Goal: Entertainment & Leisure: Browse casually

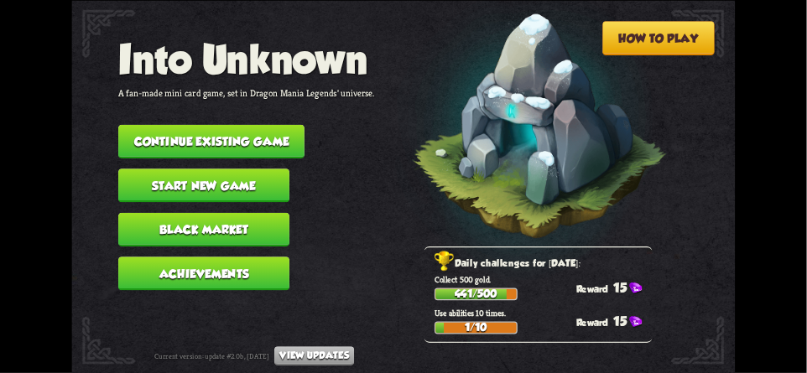
click at [137, 132] on button "Continue existing game" at bounding box center [211, 141] width 186 height 34
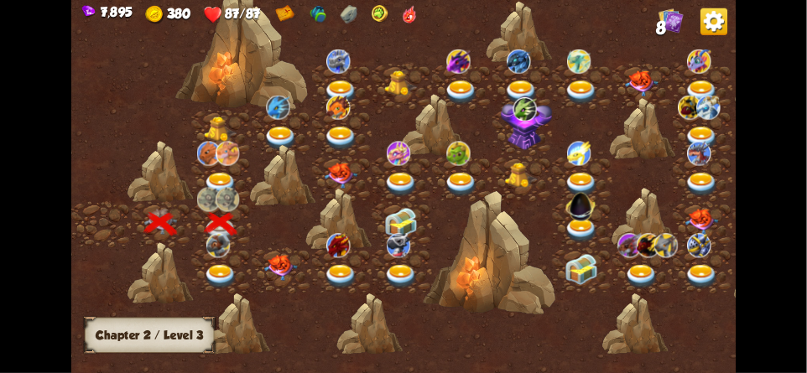
click at [216, 255] on img at bounding box center [217, 245] width 23 height 24
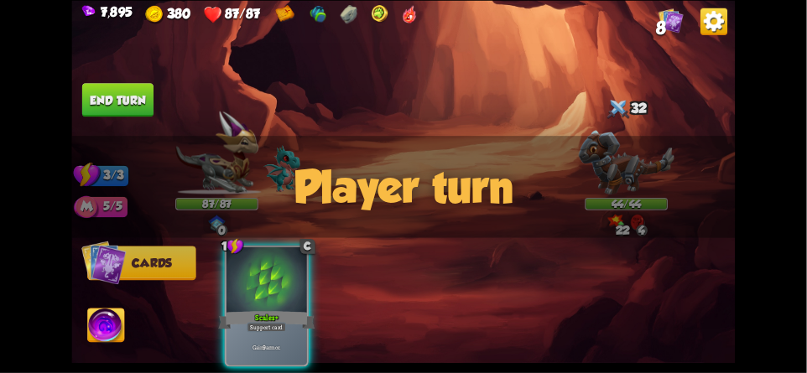
click at [522, 172] on div "Player turn" at bounding box center [402, 187] width 663 height 102
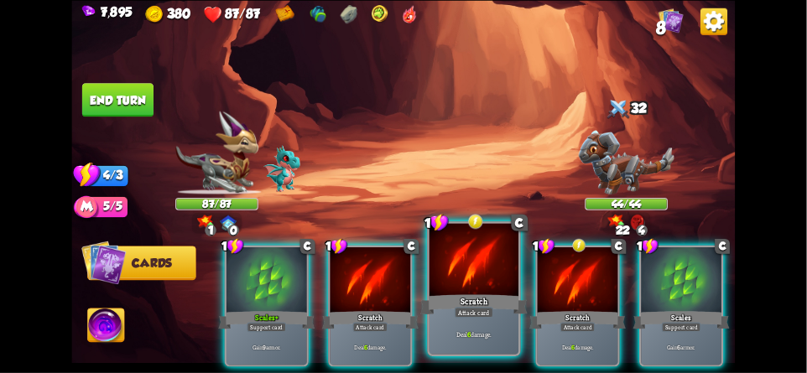
click at [462, 307] on div "Scratch" at bounding box center [473, 304] width 107 height 23
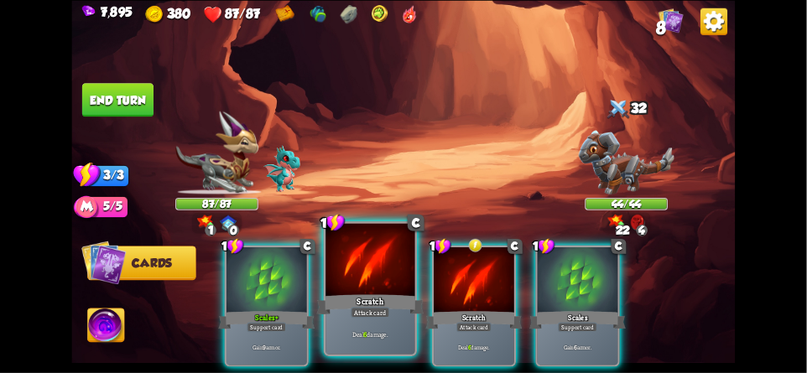
click at [349, 293] on div "Scratch" at bounding box center [370, 304] width 107 height 23
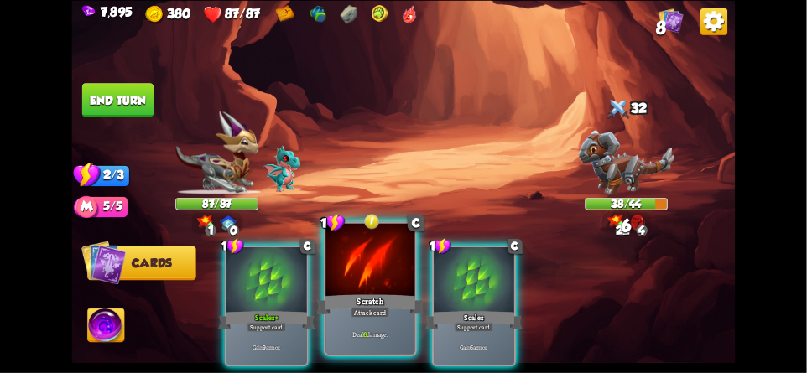
click at [387, 311] on div "Attack card" at bounding box center [370, 312] width 39 height 11
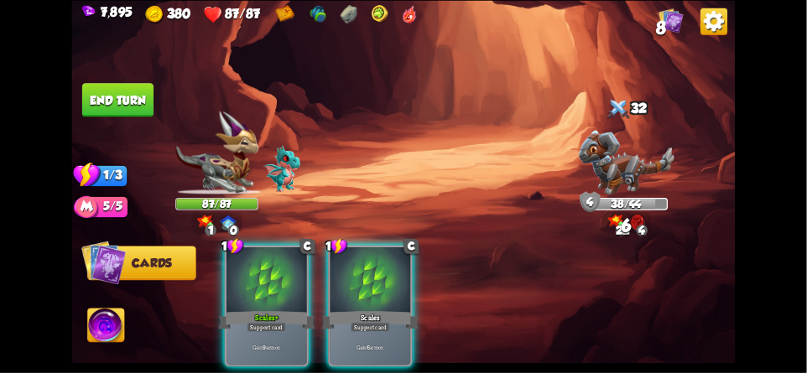
click at [131, 102] on button "End turn" at bounding box center [117, 100] width 71 height 34
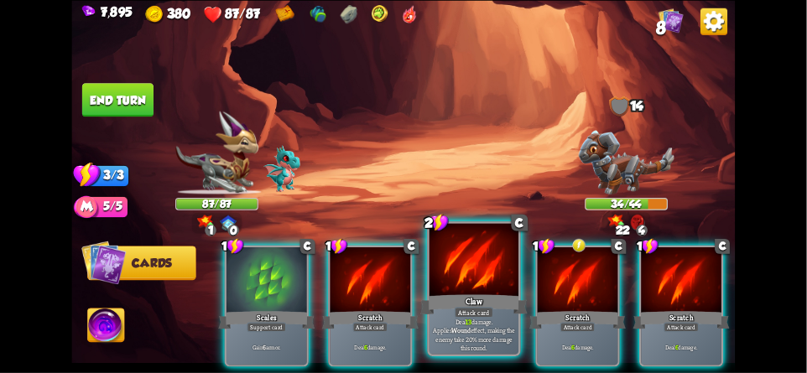
click at [482, 260] on div at bounding box center [473, 260] width 89 height 75
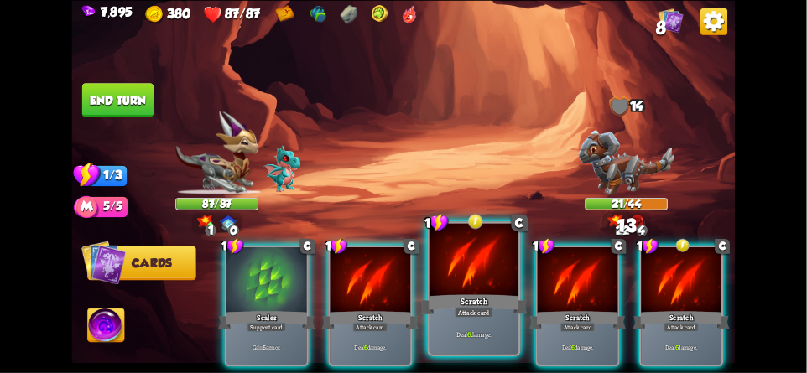
click at [466, 282] on div at bounding box center [473, 260] width 89 height 75
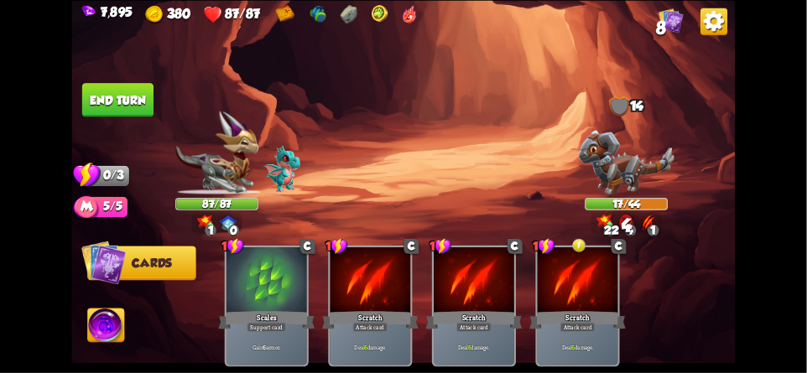
click at [122, 100] on button "End turn" at bounding box center [117, 100] width 71 height 34
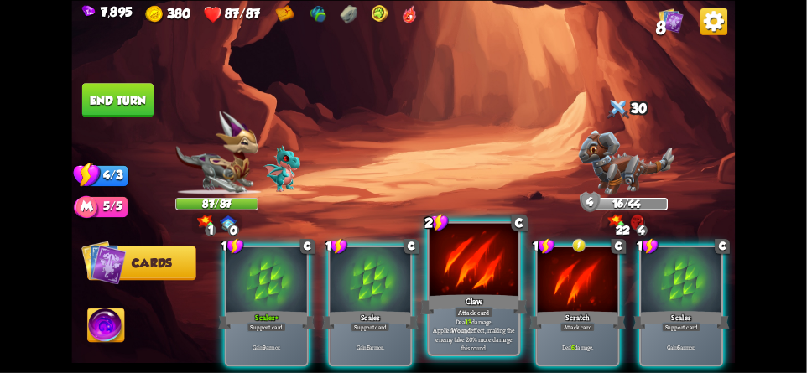
click at [478, 274] on div at bounding box center [473, 260] width 89 height 75
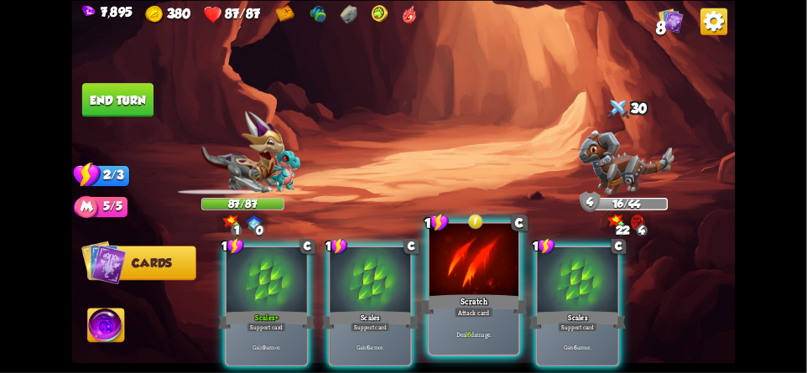
click at [455, 288] on div at bounding box center [473, 260] width 89 height 75
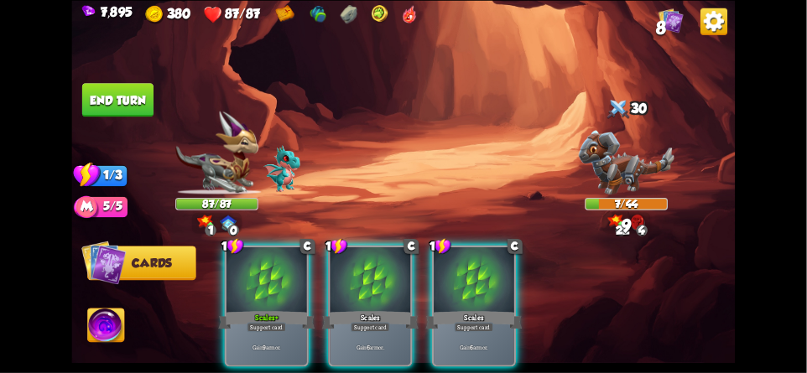
click at [101, 102] on button "End turn" at bounding box center [117, 100] width 71 height 34
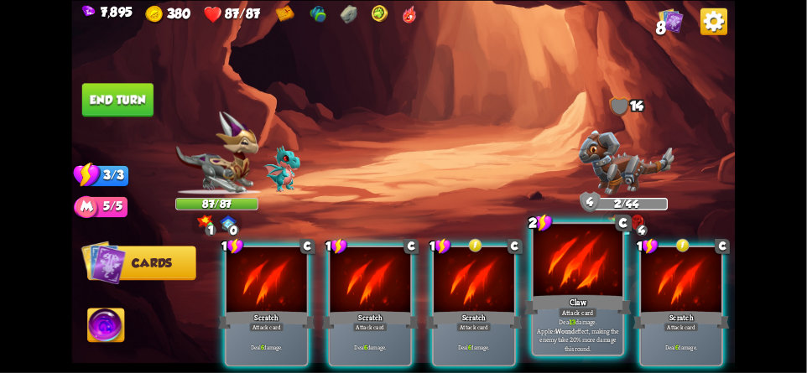
click at [569, 278] on div at bounding box center [577, 260] width 89 height 75
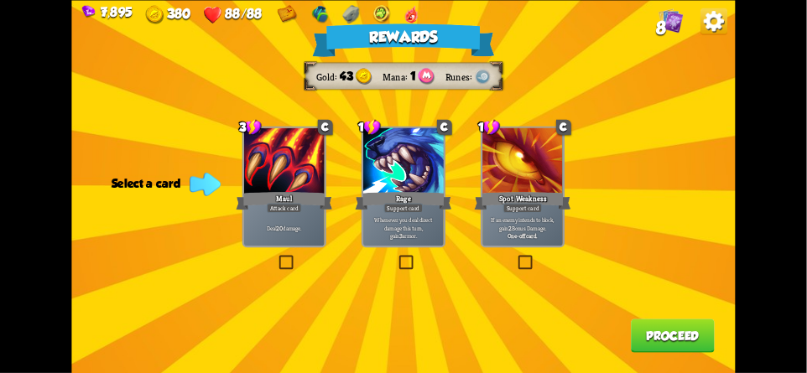
click at [667, 335] on button "Proceed" at bounding box center [673, 336] width 84 height 34
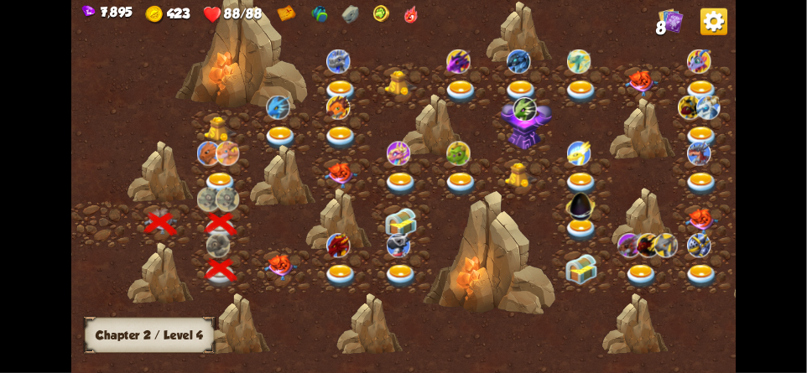
click at [279, 283] on div at bounding box center [282, 270] width 60 height 46
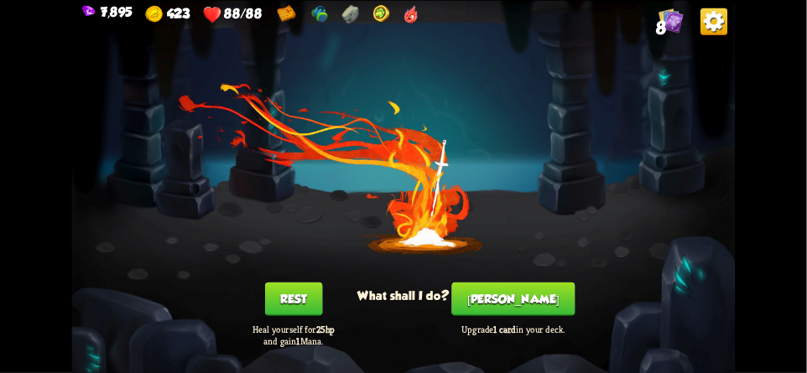
click at [505, 296] on button "[PERSON_NAME]" at bounding box center [513, 299] width 123 height 34
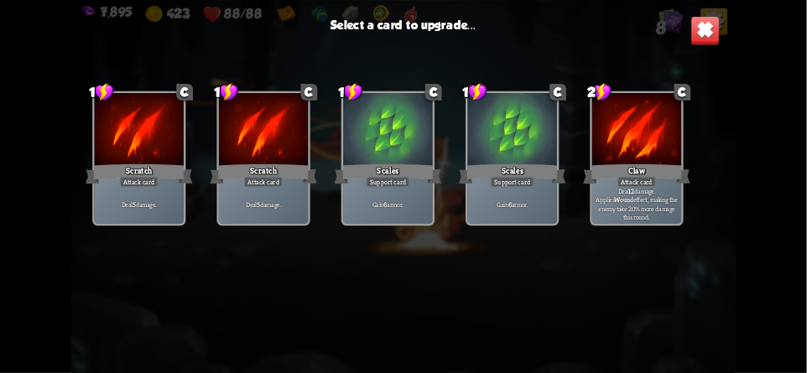
click at [162, 133] on div at bounding box center [139, 130] width 89 height 75
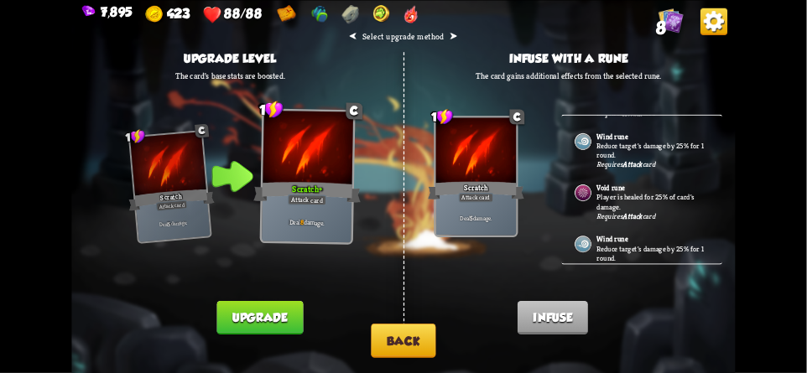
scroll to position [70, 0]
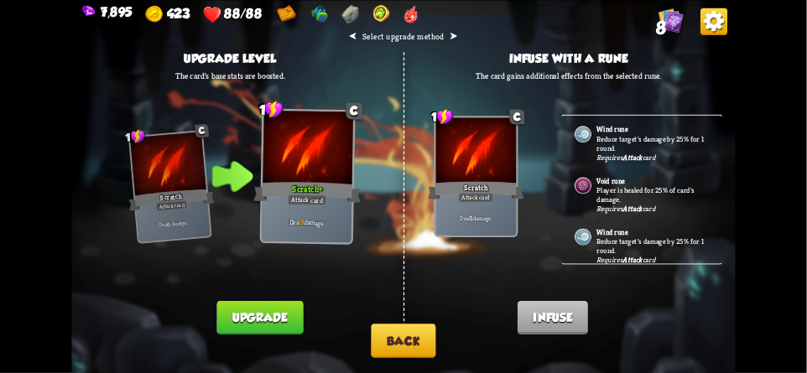
click at [393, 344] on button "Back" at bounding box center [403, 341] width 65 height 34
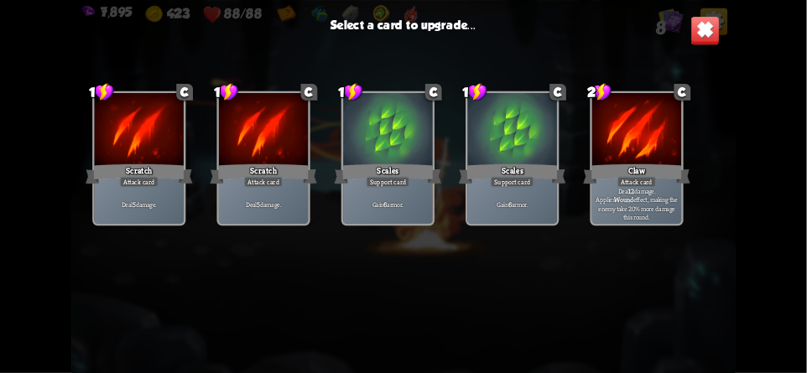
click at [383, 138] on div at bounding box center [387, 130] width 89 height 75
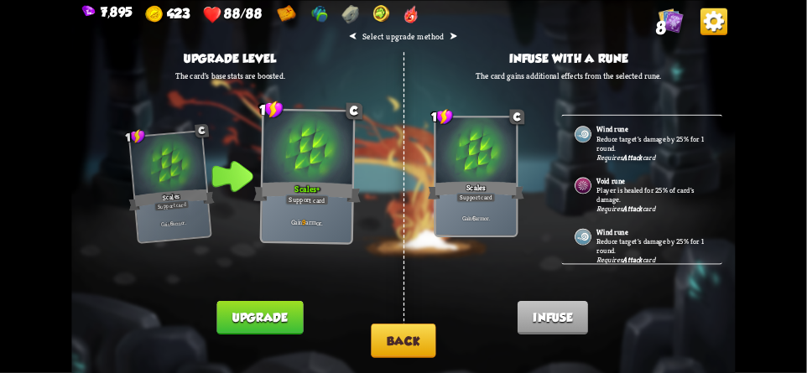
click at [241, 312] on button "Upgrade" at bounding box center [259, 317] width 86 height 34
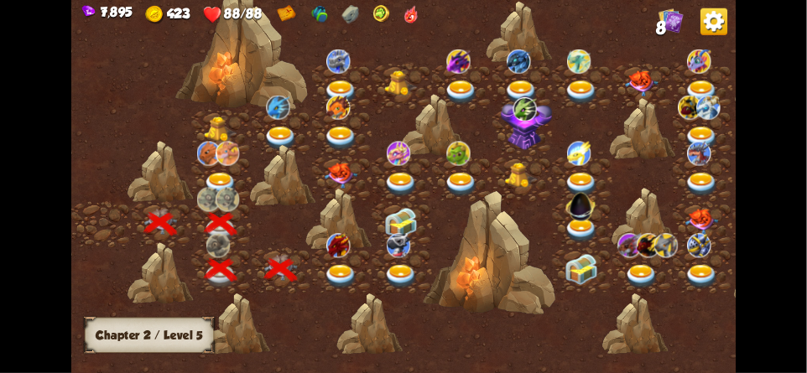
click at [347, 262] on div at bounding box center [342, 270] width 60 height 46
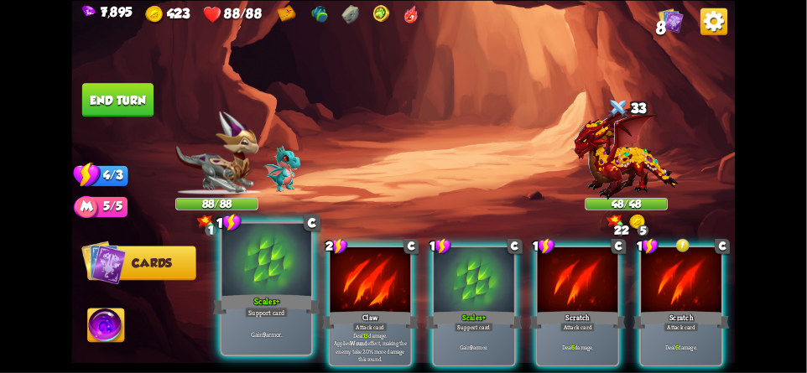
click at [253, 276] on div at bounding box center [266, 260] width 89 height 75
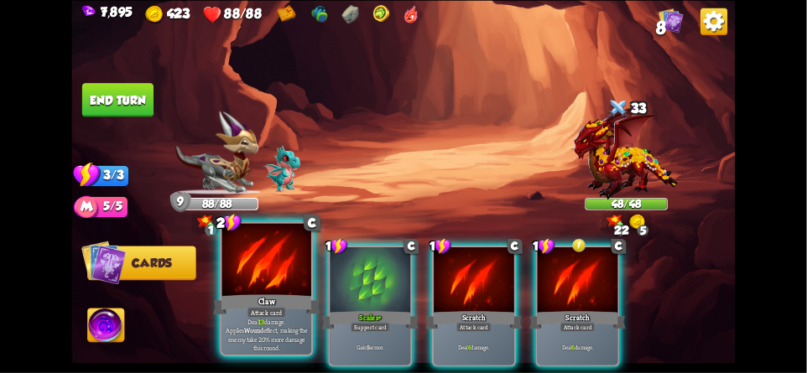
click at [267, 299] on div "Claw" at bounding box center [266, 304] width 107 height 23
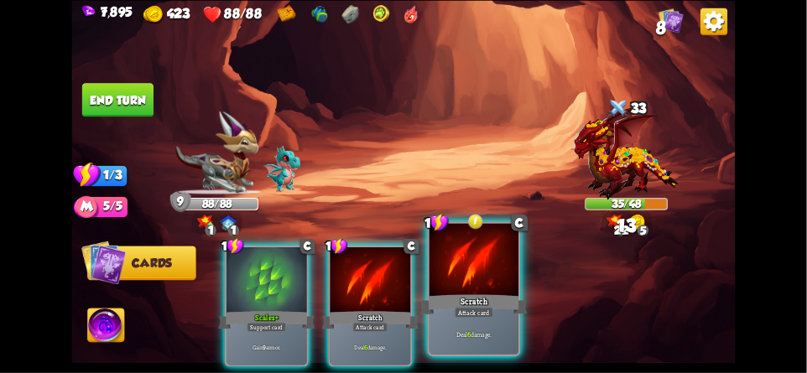
click at [475, 278] on div at bounding box center [473, 260] width 89 height 75
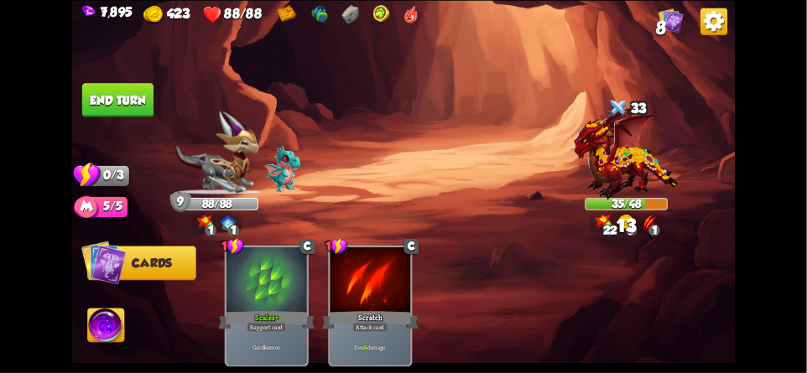
click at [106, 112] on button "End turn" at bounding box center [117, 100] width 71 height 34
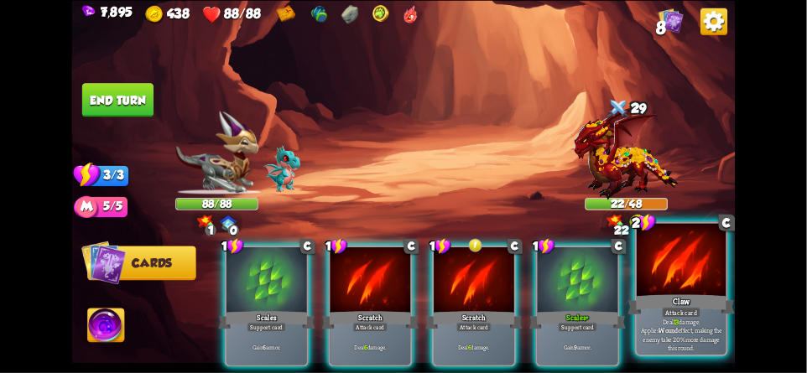
click at [679, 299] on div "Claw" at bounding box center [680, 304] width 107 height 23
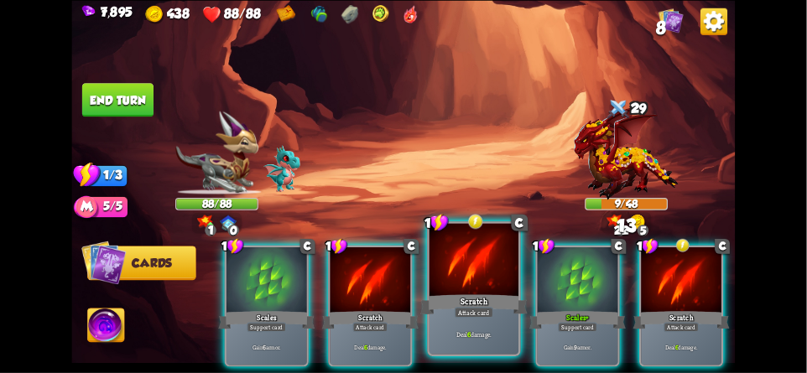
click at [460, 274] on div at bounding box center [473, 260] width 89 height 75
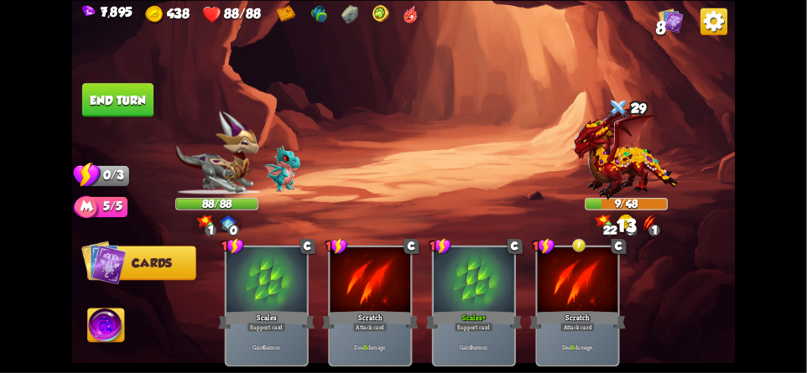
click at [112, 110] on button "End turn" at bounding box center [117, 100] width 71 height 34
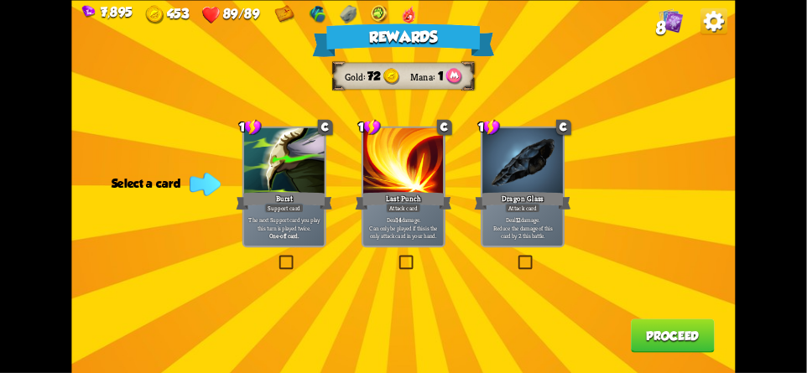
click at [663, 331] on button "Proceed" at bounding box center [673, 336] width 84 height 34
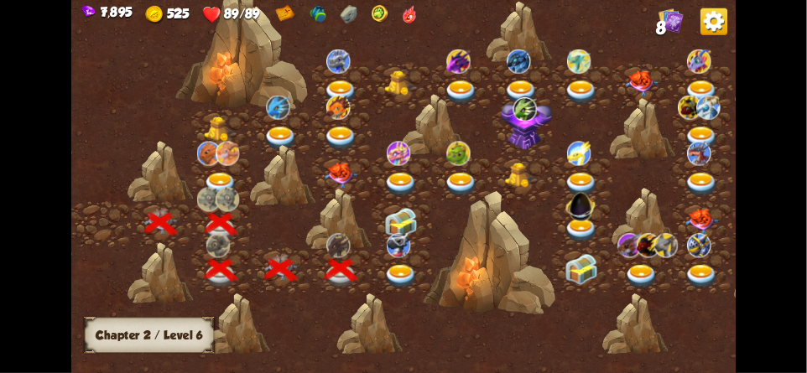
click at [398, 262] on div at bounding box center [402, 270] width 60 height 46
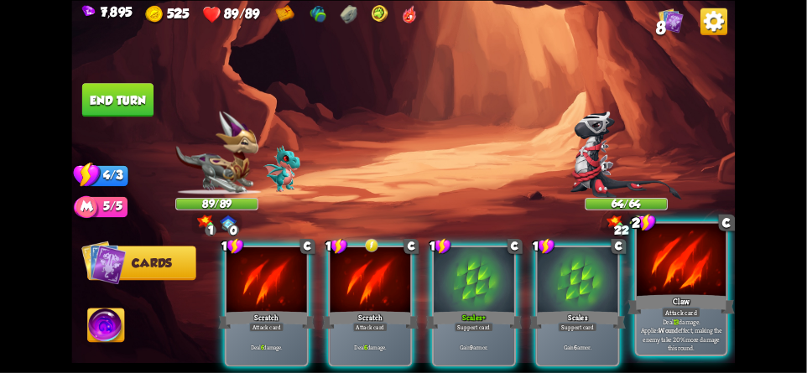
click at [665, 262] on div at bounding box center [680, 260] width 89 height 75
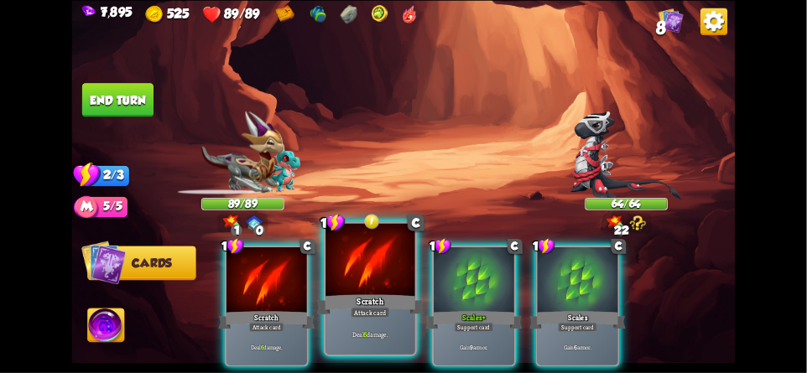
click at [372, 266] on div at bounding box center [369, 260] width 89 height 75
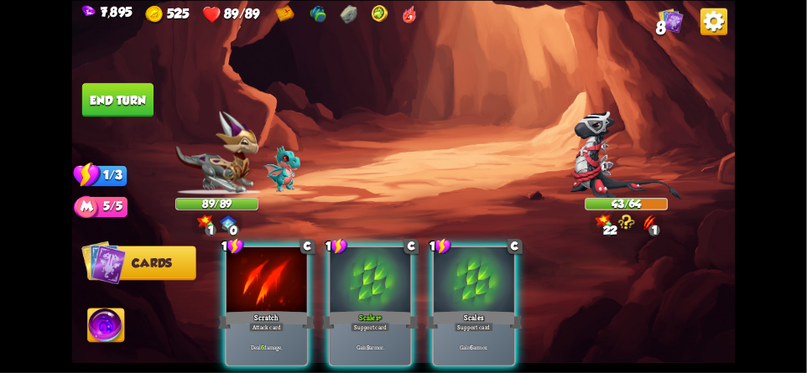
click at [113, 93] on button "End turn" at bounding box center [117, 100] width 71 height 34
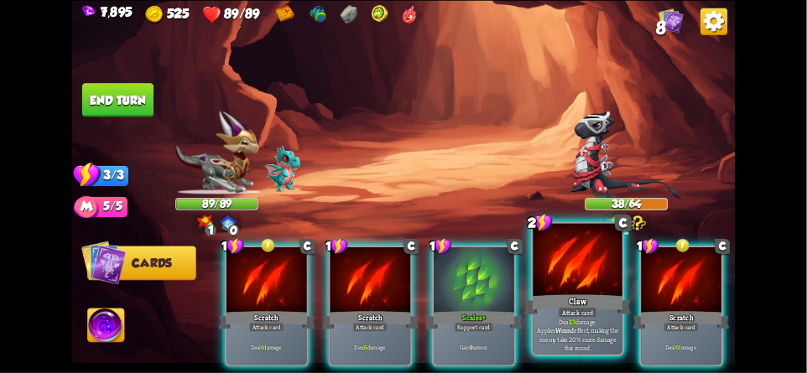
click at [553, 307] on div "Claw" at bounding box center [577, 304] width 107 height 23
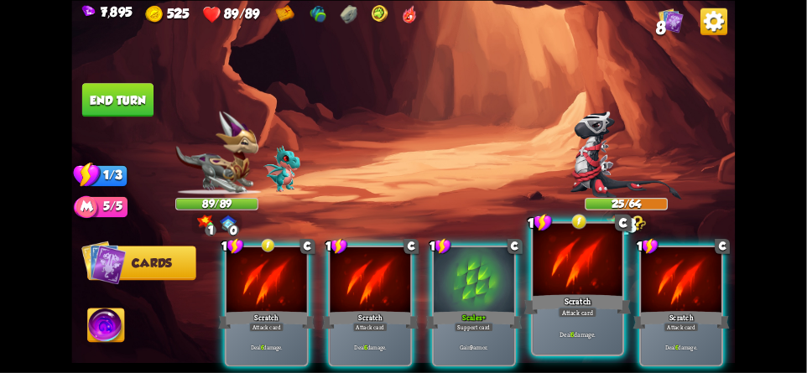
click at [563, 284] on div at bounding box center [577, 260] width 89 height 75
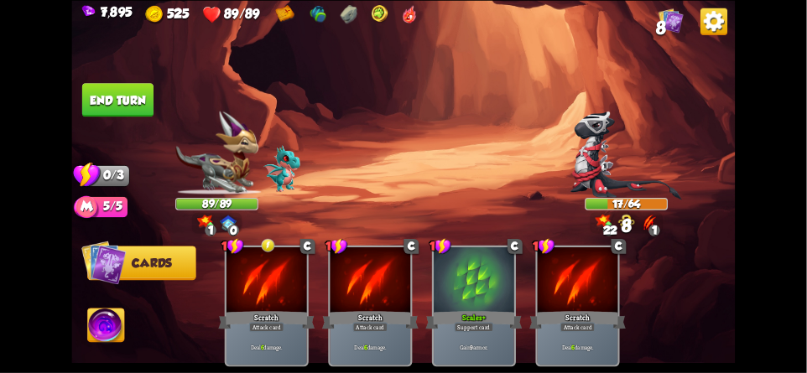
click at [113, 110] on button "End turn" at bounding box center [117, 100] width 71 height 34
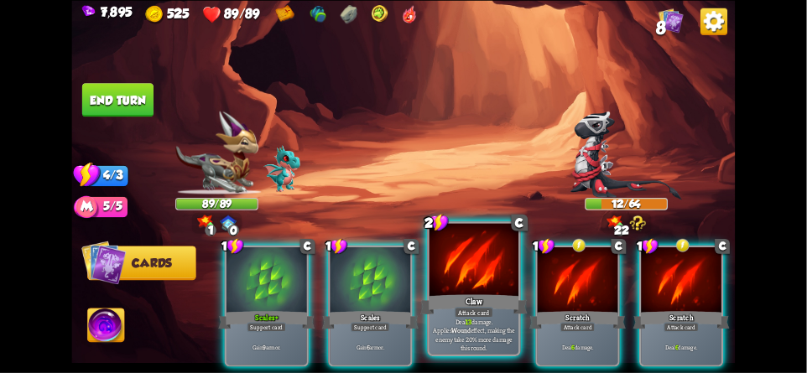
click at [480, 297] on div "Claw" at bounding box center [473, 304] width 107 height 23
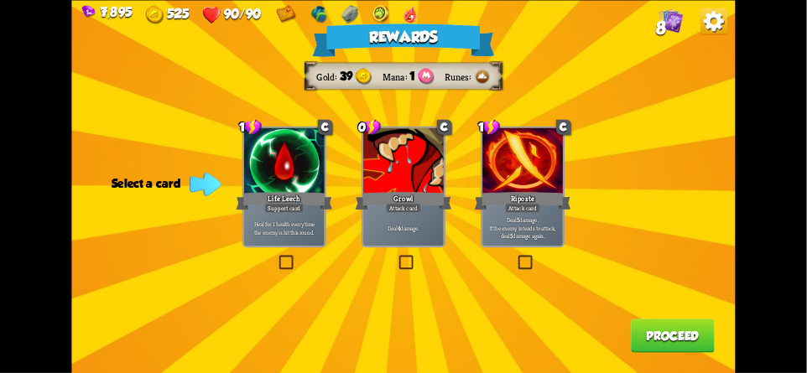
click at [646, 339] on button "Proceed" at bounding box center [673, 336] width 84 height 34
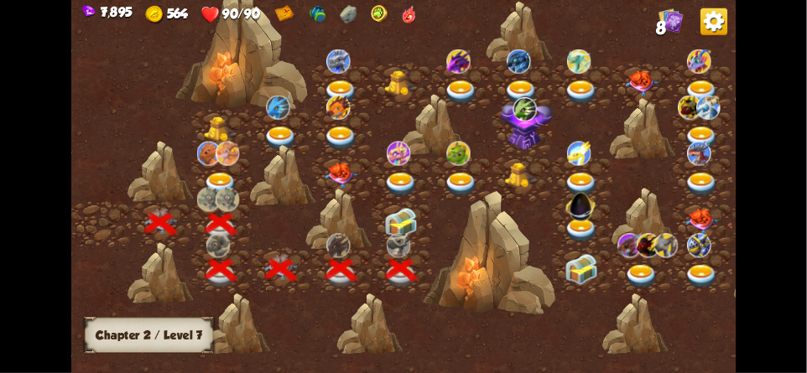
click at [395, 224] on img at bounding box center [402, 223] width 34 height 31
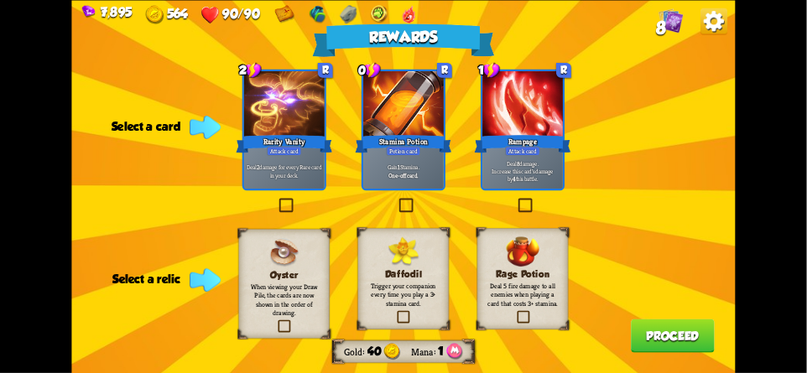
click at [714, 34] on img at bounding box center [713, 21] width 27 height 27
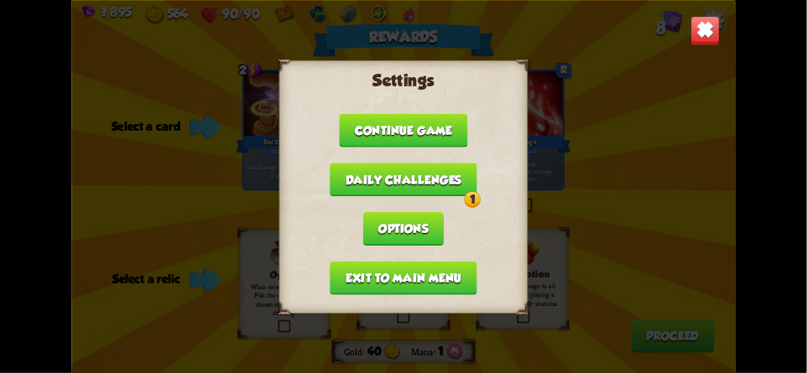
click at [457, 176] on button "Daily challenges 1" at bounding box center [404, 180] width 148 height 34
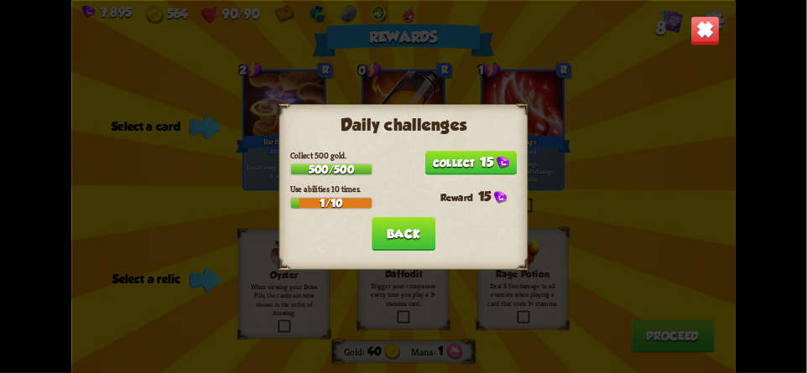
click at [490, 159] on button "15" at bounding box center [471, 162] width 92 height 24
click at [415, 231] on button "Back" at bounding box center [403, 234] width 64 height 34
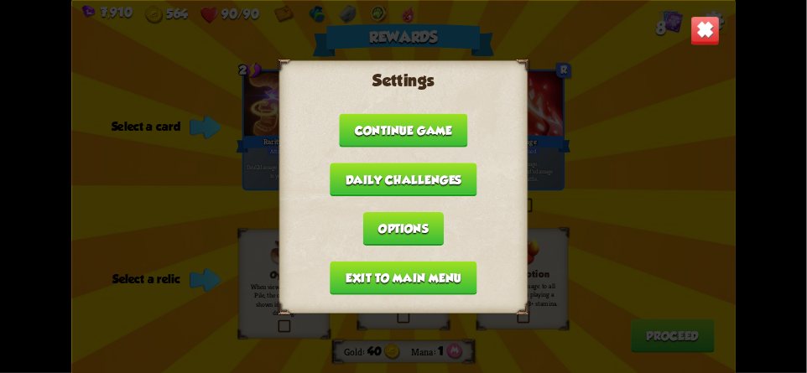
click at [443, 271] on button "Exit to main menu" at bounding box center [403, 278] width 147 height 34
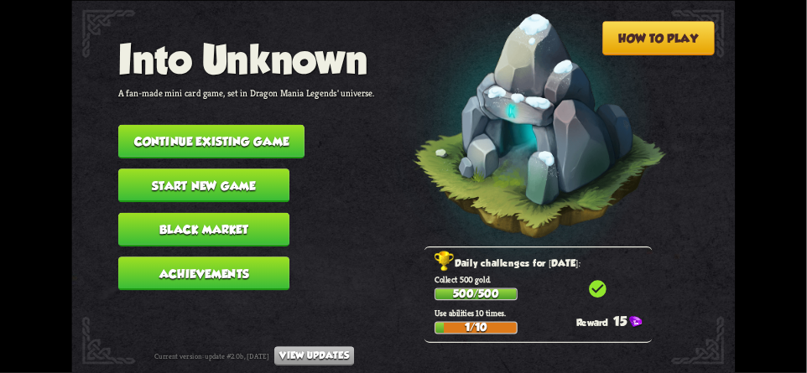
click at [145, 126] on button "Continue existing game" at bounding box center [211, 141] width 186 height 34
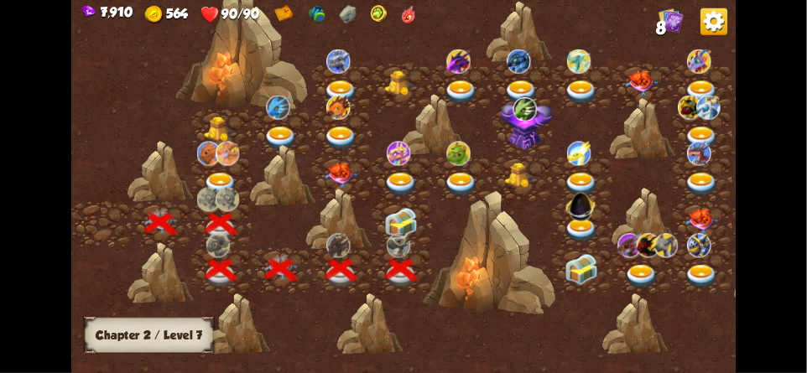
click at [396, 223] on img at bounding box center [402, 223] width 34 height 31
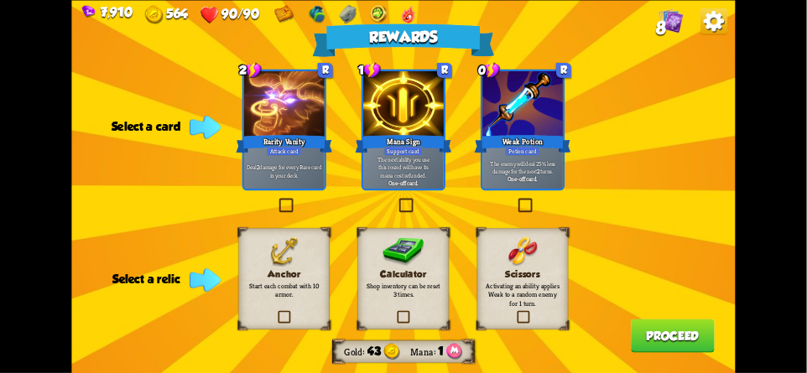
click at [714, 20] on img at bounding box center [713, 21] width 27 height 27
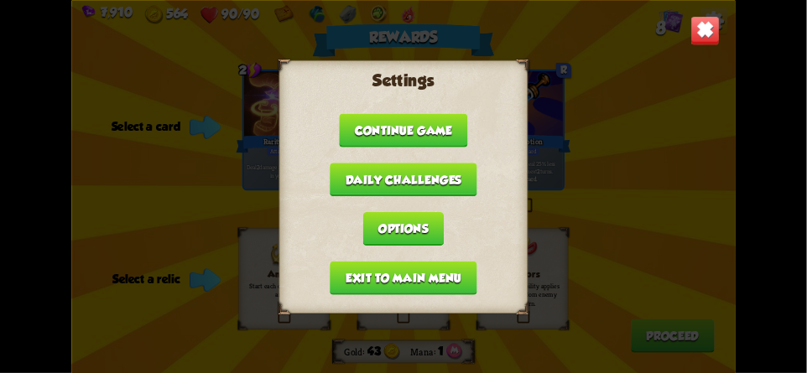
click at [714, 255] on div "Settings Continue game Daily challenges Options Exit to main menu" at bounding box center [402, 186] width 663 height 373
click at [334, 268] on button "Exit to main menu" at bounding box center [403, 278] width 147 height 34
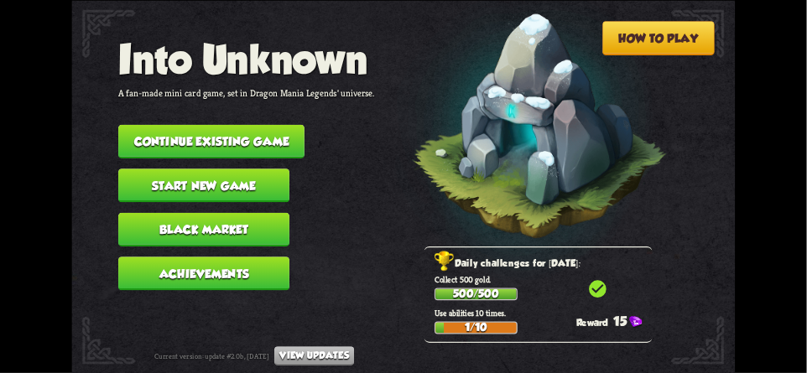
click at [203, 144] on button "Continue existing game" at bounding box center [211, 141] width 186 height 34
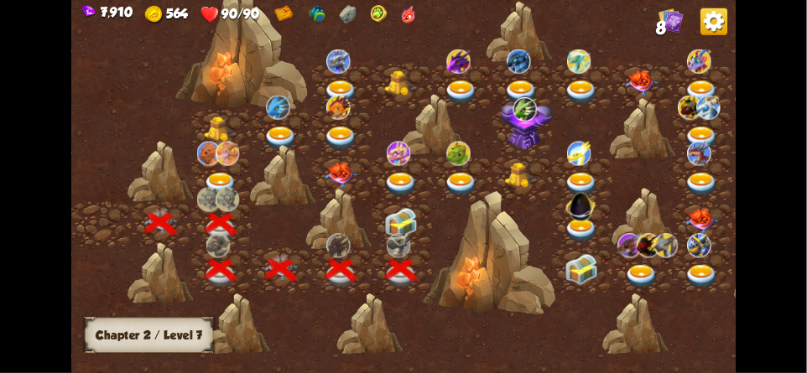
click at [408, 218] on img at bounding box center [402, 223] width 34 height 31
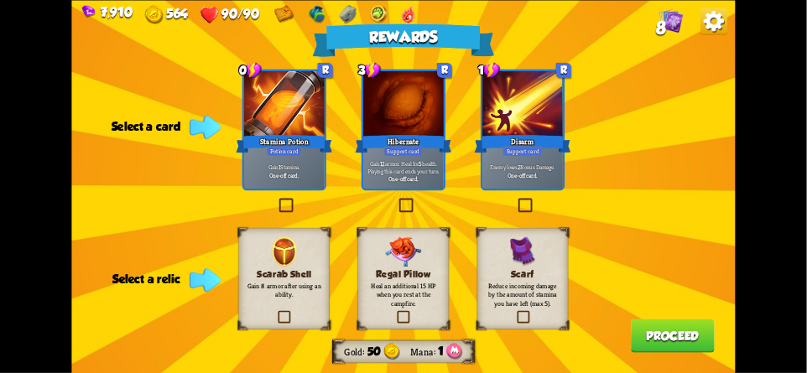
click at [723, 9] on img at bounding box center [713, 21] width 27 height 27
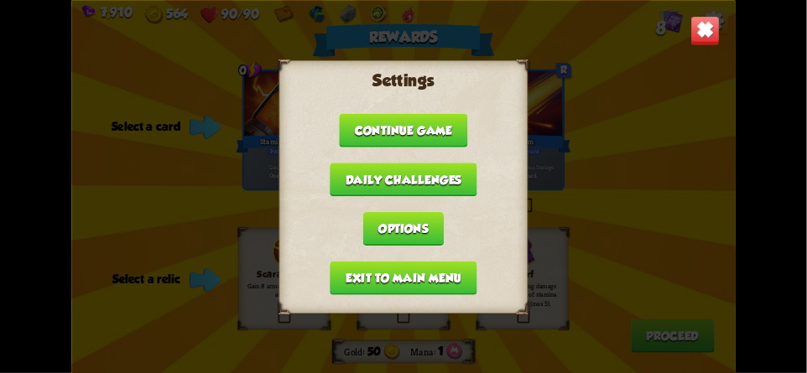
click at [369, 267] on button "Exit to main menu" at bounding box center [403, 278] width 147 height 34
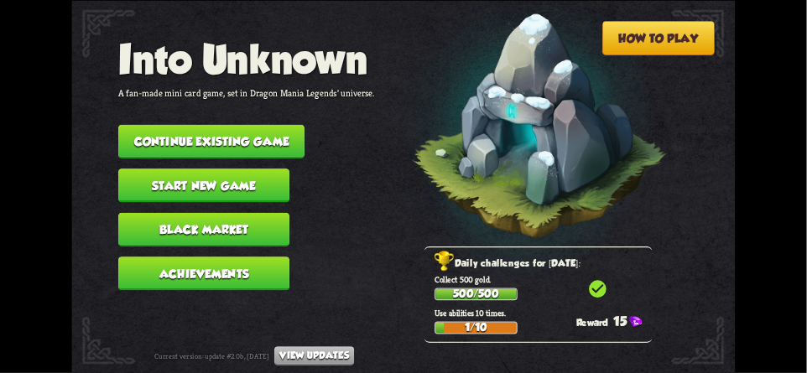
click at [188, 126] on button "Continue existing game" at bounding box center [211, 141] width 186 height 34
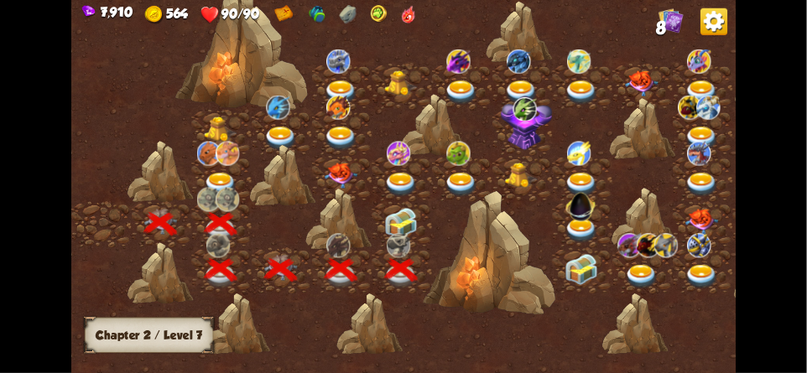
click at [402, 217] on img at bounding box center [402, 223] width 34 height 31
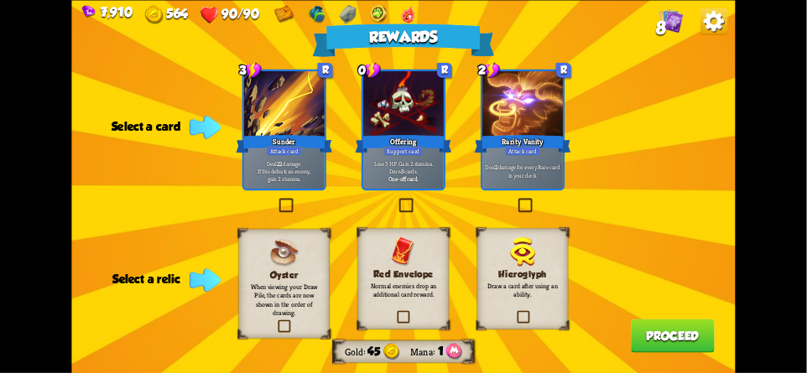
click at [721, 23] on img at bounding box center [713, 21] width 27 height 27
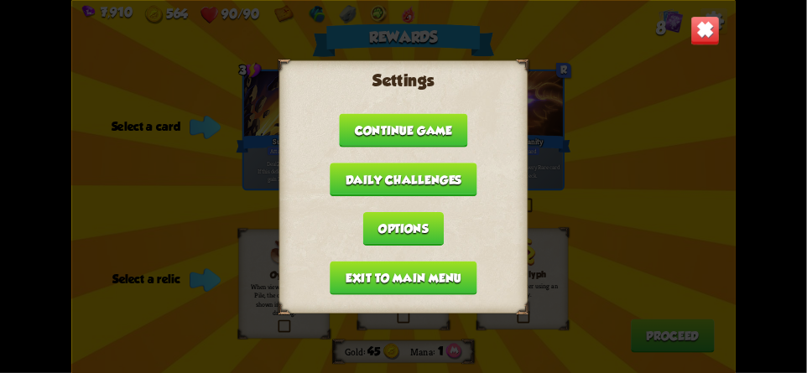
click at [362, 267] on button "Exit to main menu" at bounding box center [403, 278] width 147 height 34
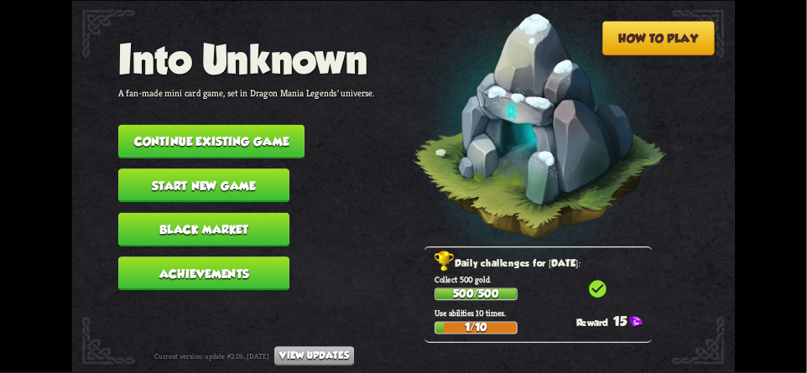
click at [211, 130] on button "Continue existing game" at bounding box center [211, 141] width 186 height 34
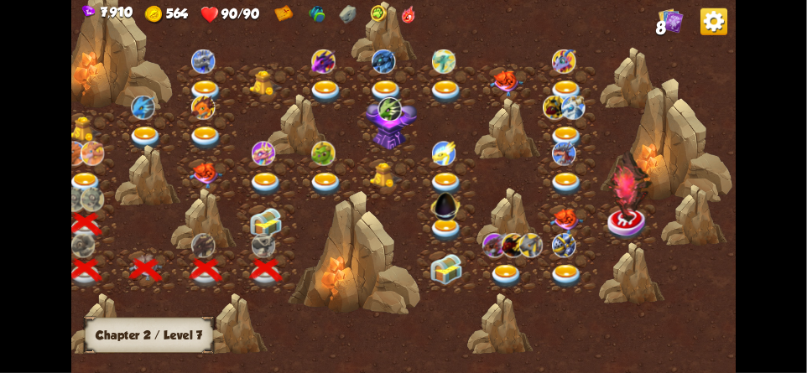
scroll to position [0, 236]
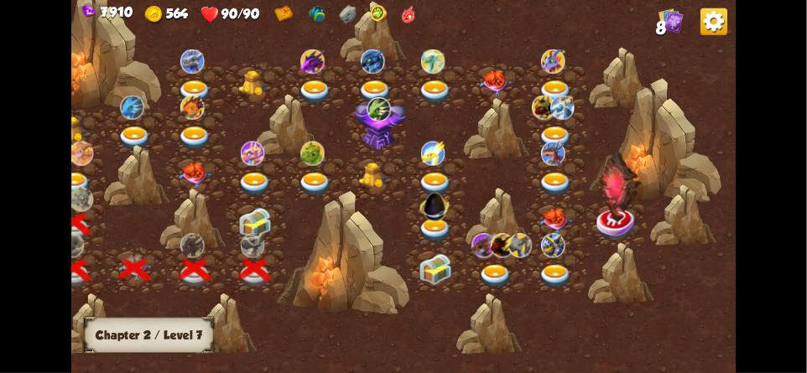
click at [252, 204] on div at bounding box center [256, 224] width 60 height 46
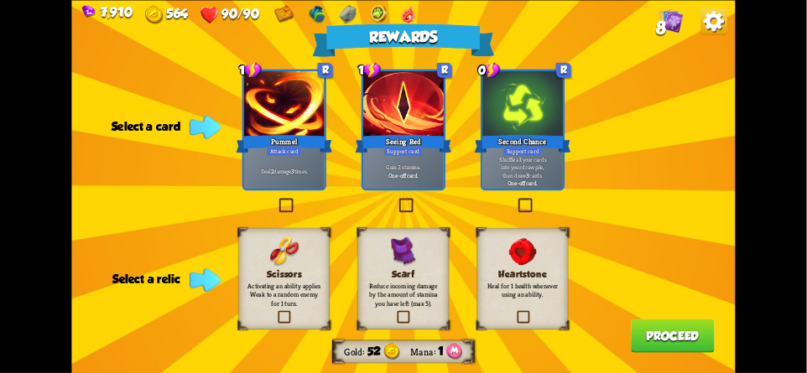
click at [737, 21] on div "7,910 564 90/90 8 Rewards Gold 52 Mana 1 Select a card 1 R Pummel Attack card D…" at bounding box center [403, 186] width 807 height 373
click at [726, 18] on img at bounding box center [713, 21] width 27 height 27
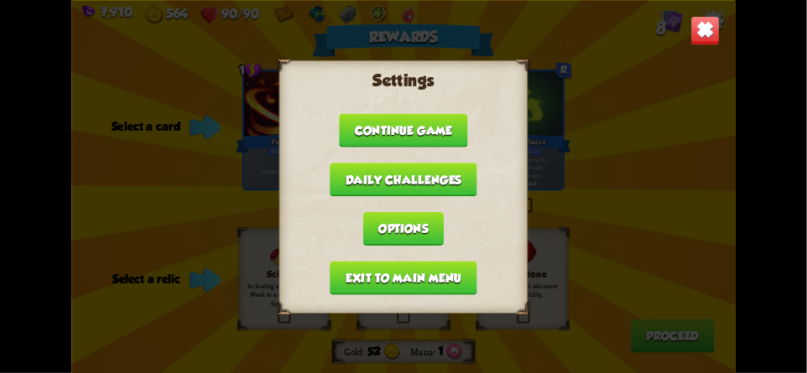
click at [359, 268] on button "Exit to main menu" at bounding box center [403, 278] width 147 height 34
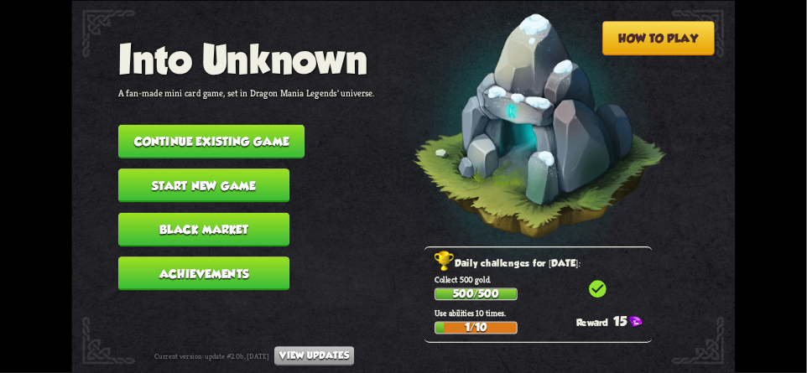
click at [220, 131] on button "Continue existing game" at bounding box center [211, 141] width 186 height 34
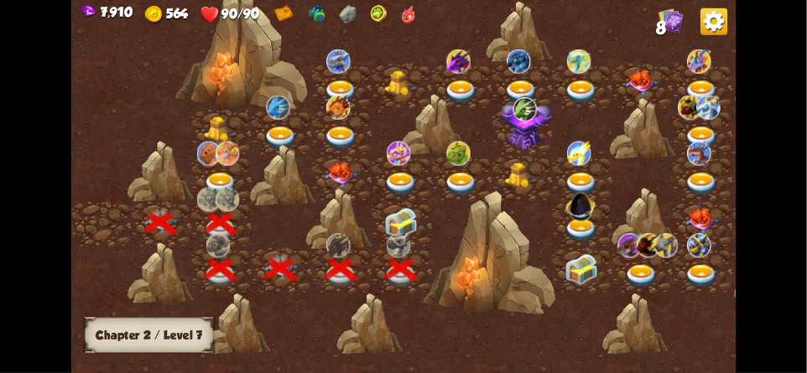
click at [388, 210] on img at bounding box center [402, 223] width 34 height 31
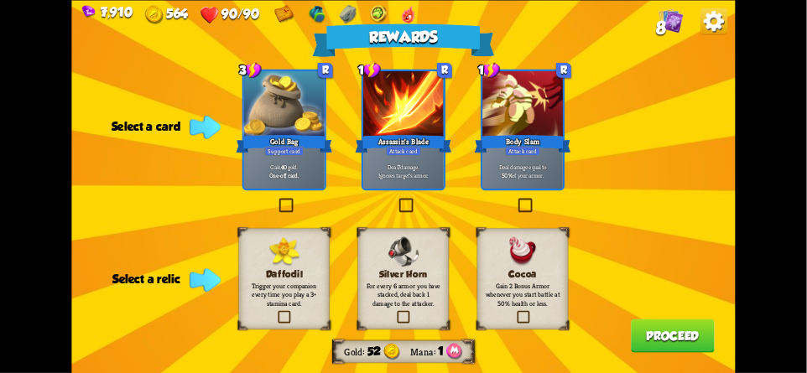
click at [706, 18] on img at bounding box center [713, 21] width 27 height 27
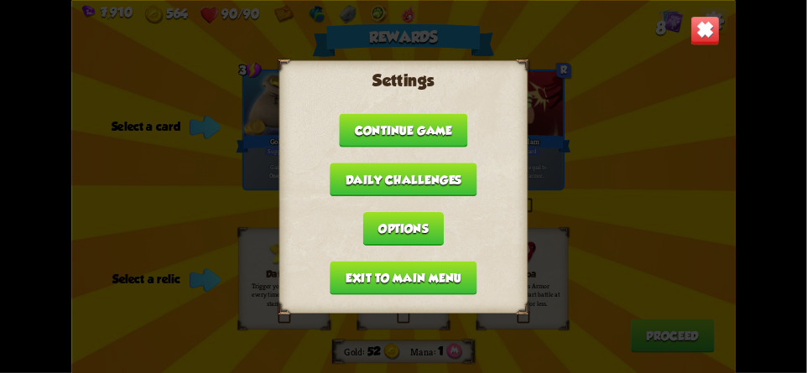
click at [353, 270] on button "Exit to main menu" at bounding box center [403, 278] width 147 height 34
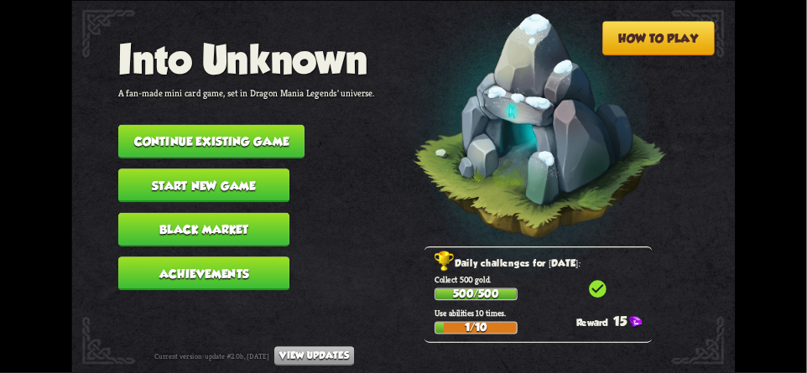
click at [199, 131] on button "Continue existing game" at bounding box center [211, 141] width 186 height 34
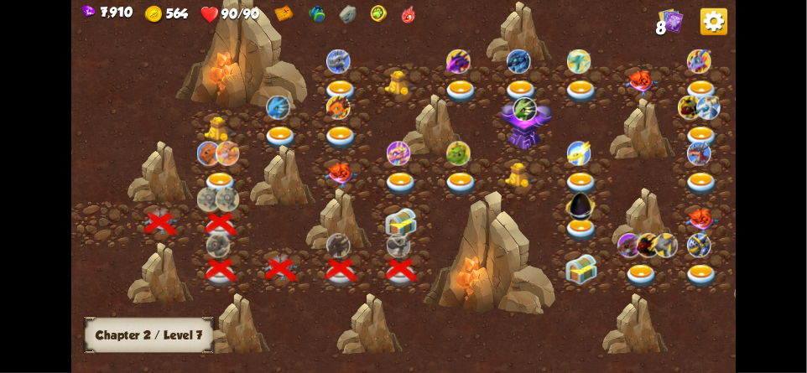
click at [401, 216] on img at bounding box center [402, 223] width 34 height 31
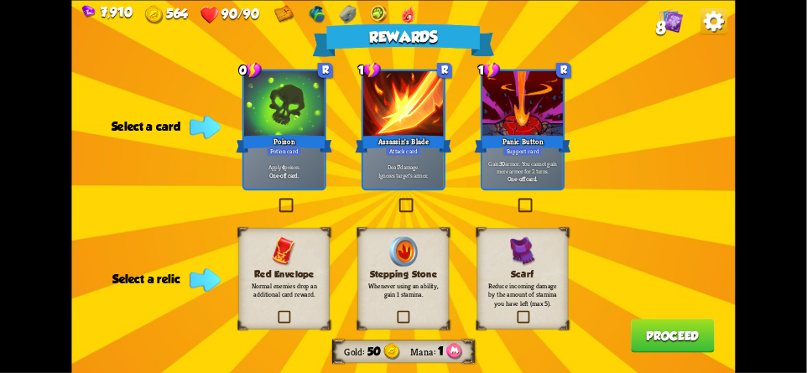
click at [724, 25] on img at bounding box center [713, 21] width 27 height 27
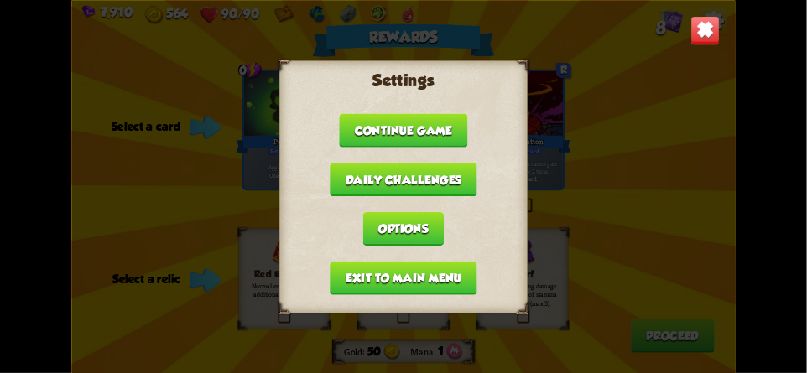
click at [371, 266] on button "Exit to main menu" at bounding box center [403, 278] width 147 height 34
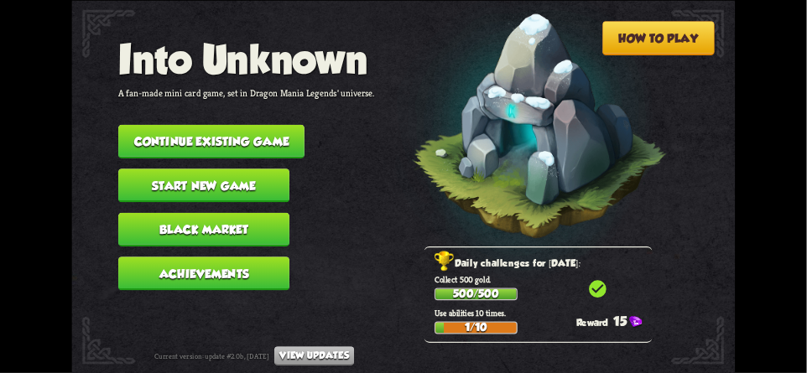
click at [226, 128] on button "Continue existing game" at bounding box center [211, 141] width 186 height 34
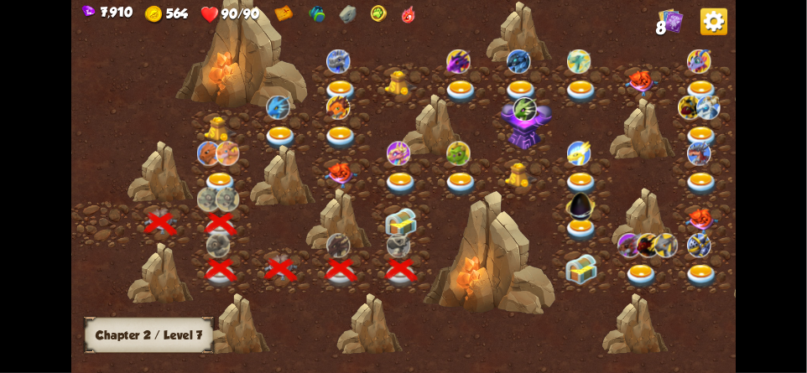
click at [394, 227] on img at bounding box center [402, 223] width 34 height 31
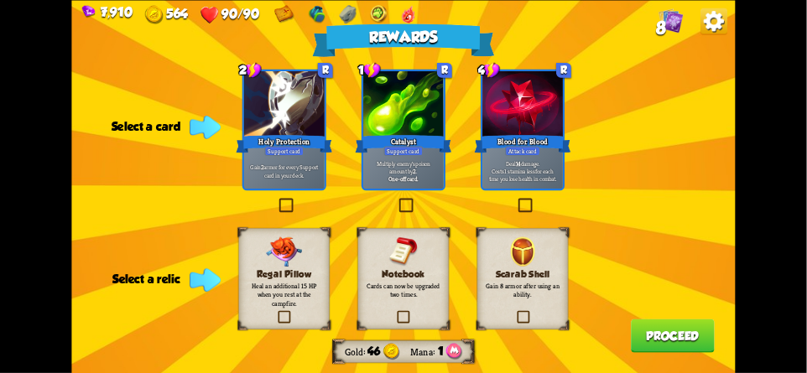
click at [717, 28] on img at bounding box center [713, 21] width 27 height 27
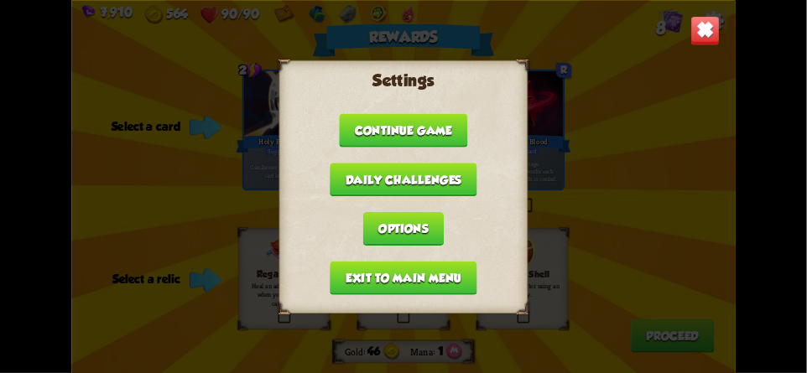
click at [361, 270] on button "Exit to main menu" at bounding box center [403, 278] width 147 height 34
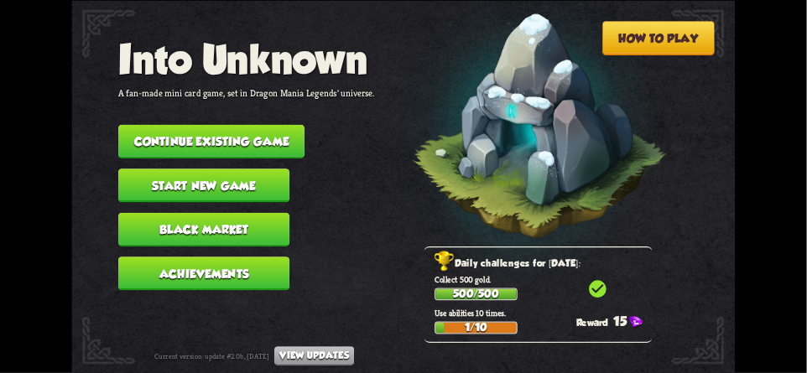
click at [236, 130] on button "Continue existing game" at bounding box center [211, 141] width 186 height 34
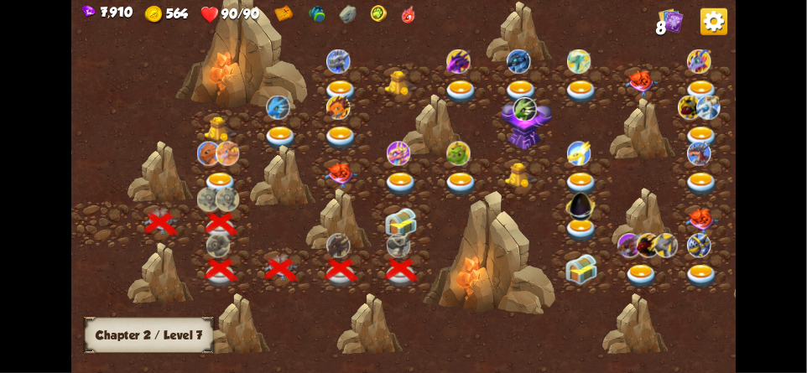
click at [397, 223] on img at bounding box center [402, 223] width 34 height 31
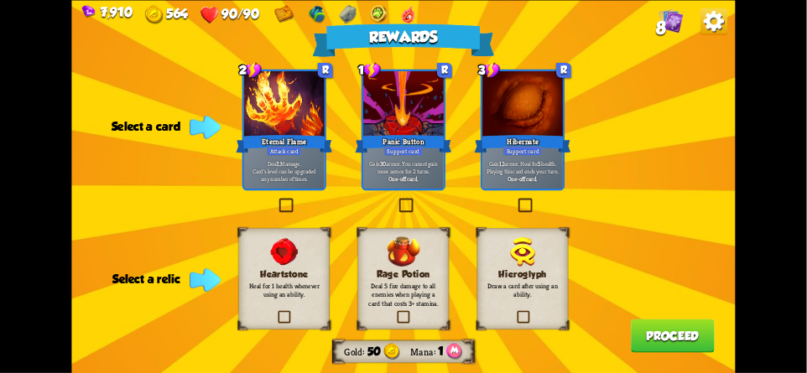
click at [714, 27] on img at bounding box center [713, 21] width 27 height 27
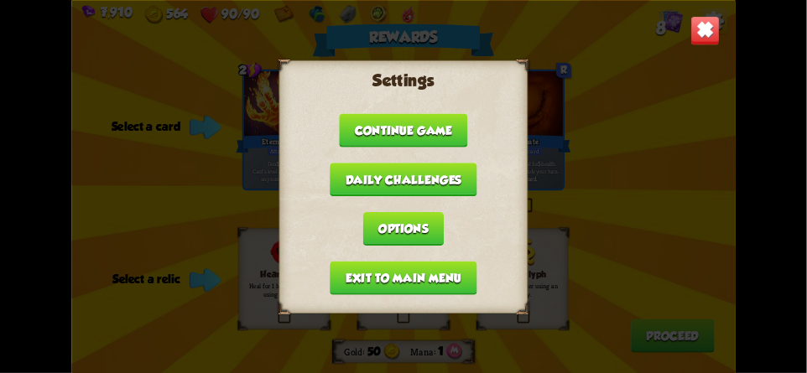
click at [337, 264] on button "Exit to main menu" at bounding box center [403, 278] width 147 height 34
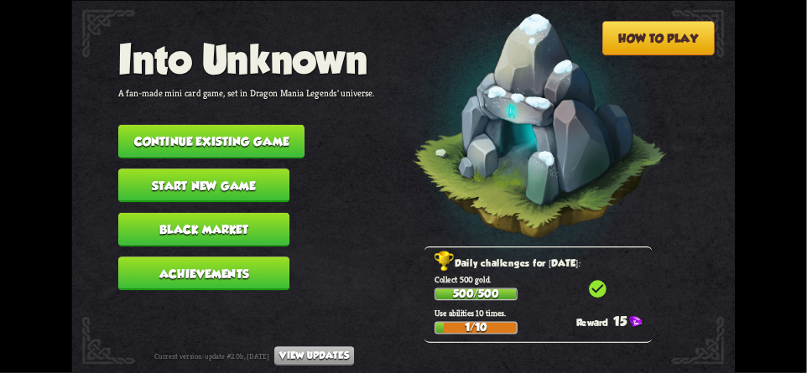
click at [232, 134] on button "Continue existing game" at bounding box center [211, 141] width 186 height 34
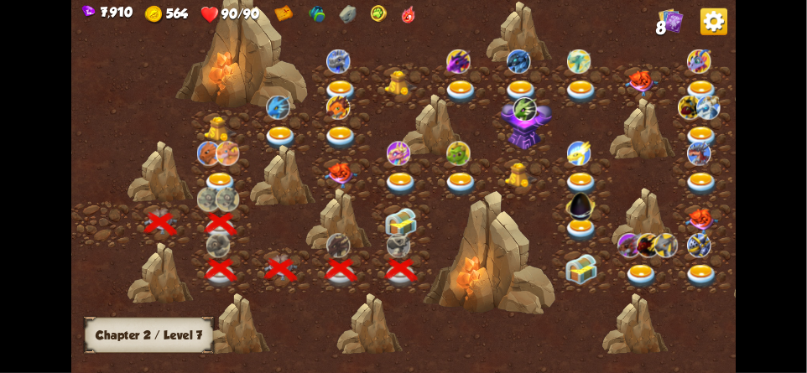
click at [398, 215] on img at bounding box center [402, 223] width 34 height 31
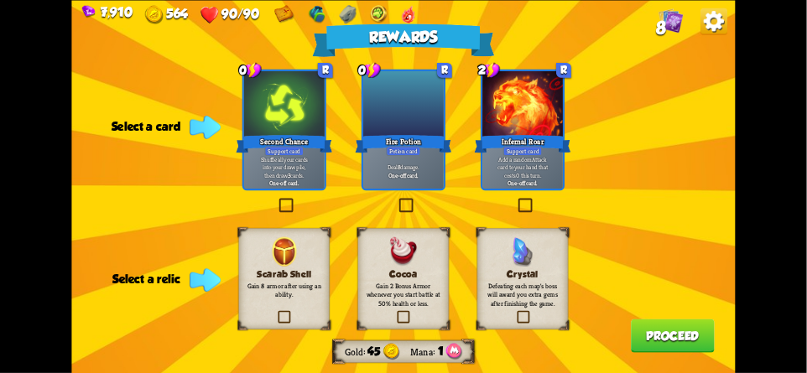
click at [711, 23] on img at bounding box center [713, 21] width 27 height 27
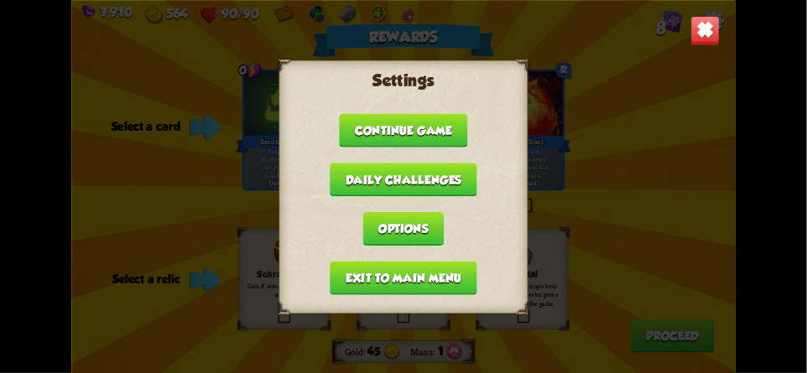
click at [368, 267] on button "Exit to main menu" at bounding box center [403, 278] width 147 height 34
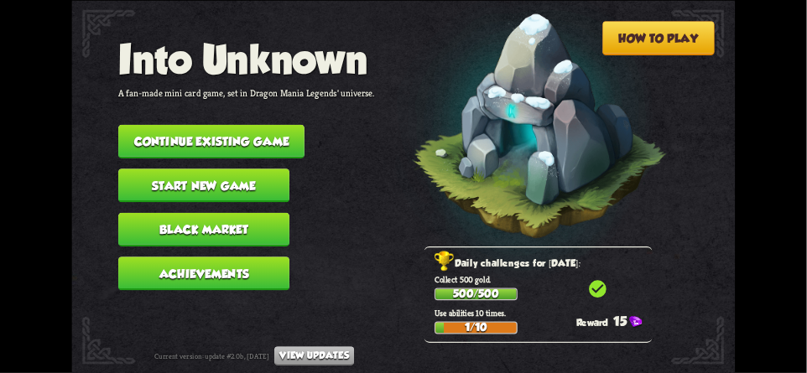
click at [240, 134] on button "Continue existing game" at bounding box center [211, 141] width 186 height 34
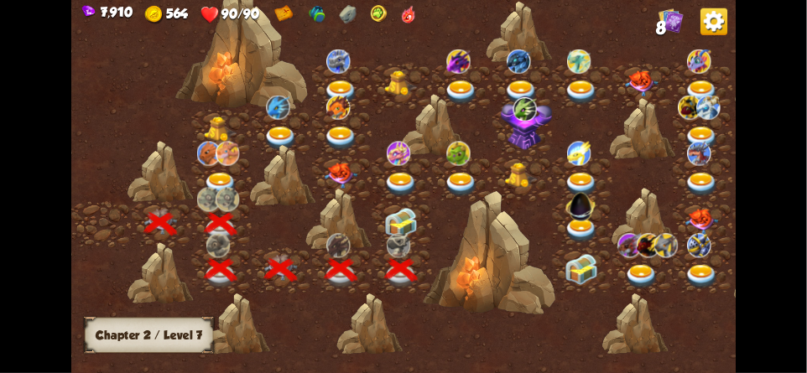
click at [394, 218] on img at bounding box center [402, 223] width 34 height 31
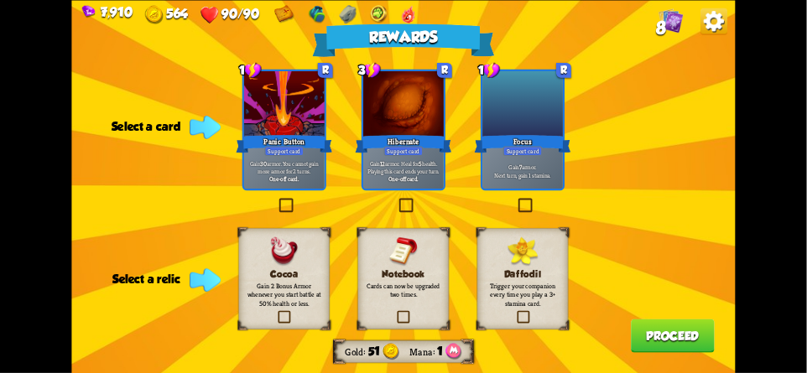
click at [722, 25] on img at bounding box center [713, 21] width 27 height 27
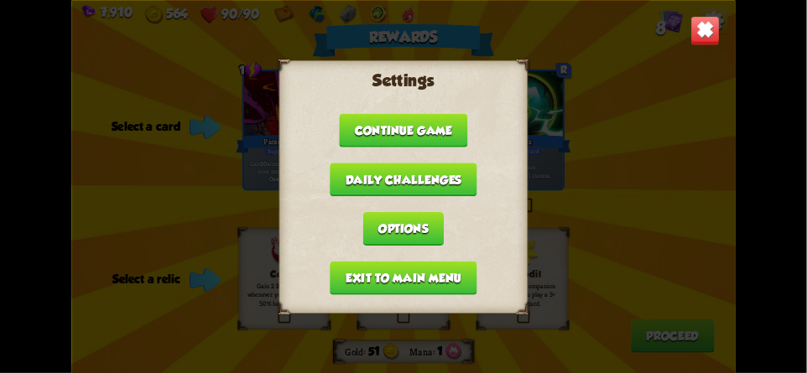
click at [369, 277] on button "Exit to main menu" at bounding box center [403, 278] width 147 height 34
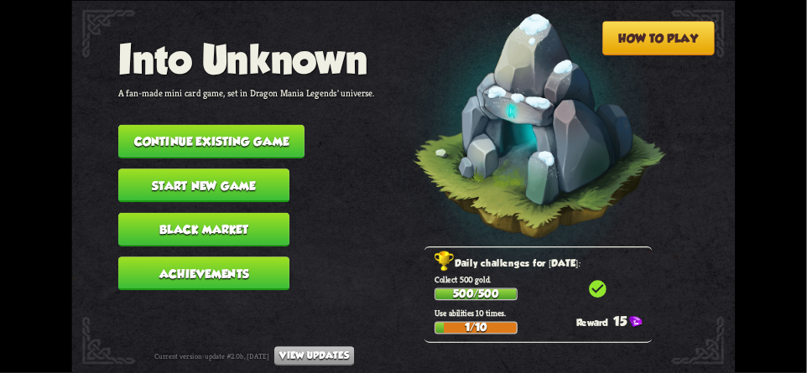
click at [229, 132] on button "Continue existing game" at bounding box center [211, 141] width 186 height 34
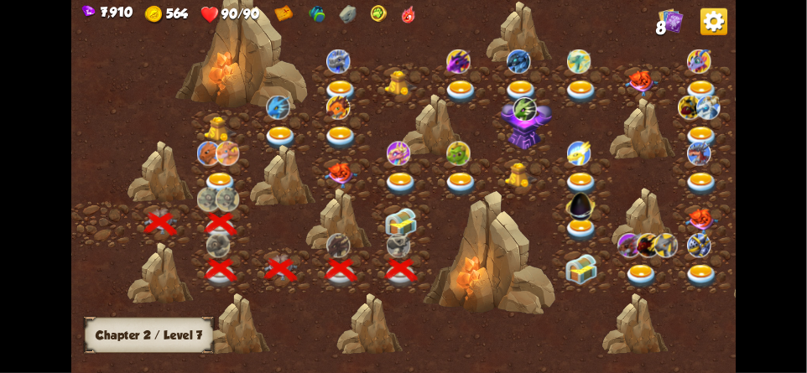
click at [398, 220] on img at bounding box center [402, 223] width 34 height 31
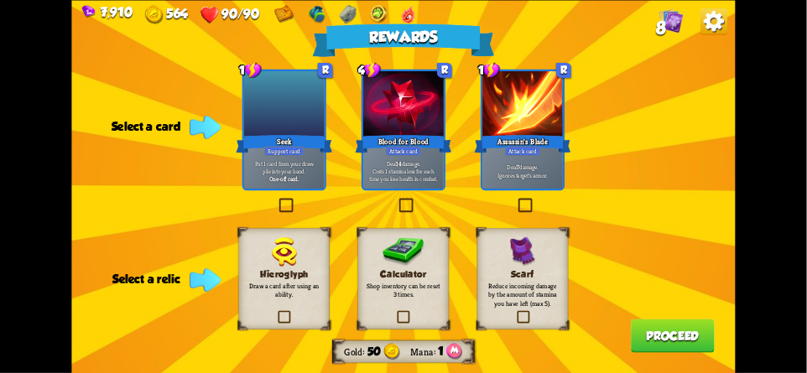
click at [716, 23] on img at bounding box center [713, 21] width 27 height 27
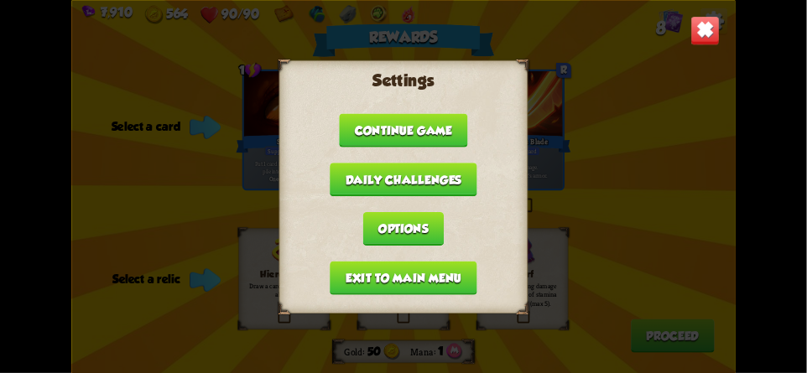
click at [355, 270] on button "Exit to main menu" at bounding box center [403, 278] width 147 height 34
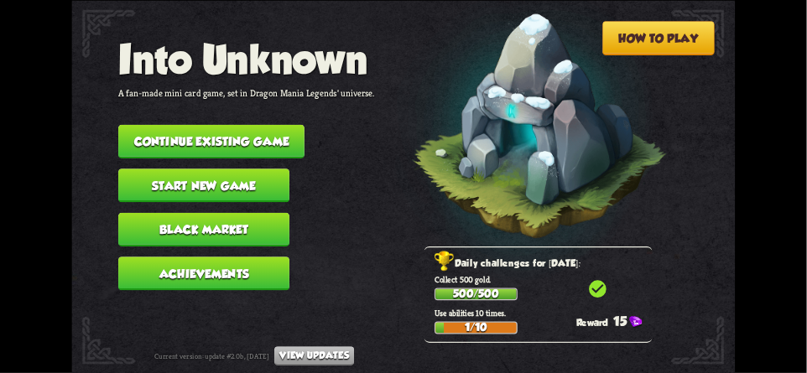
click at [257, 133] on button "Continue existing game" at bounding box center [211, 141] width 186 height 34
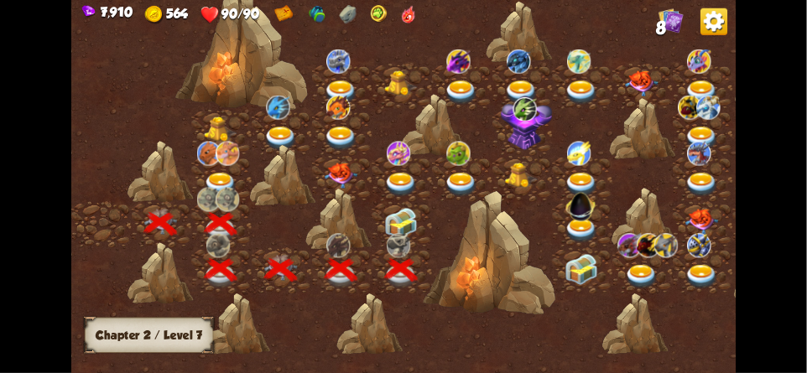
click at [394, 217] on img at bounding box center [402, 223] width 34 height 31
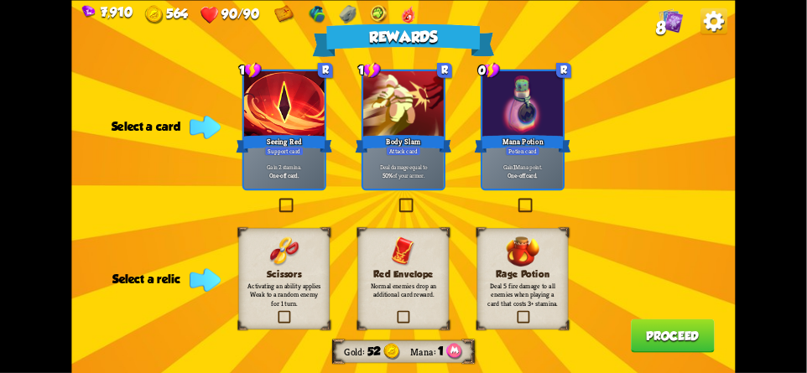
click at [709, 27] on img at bounding box center [713, 21] width 27 height 27
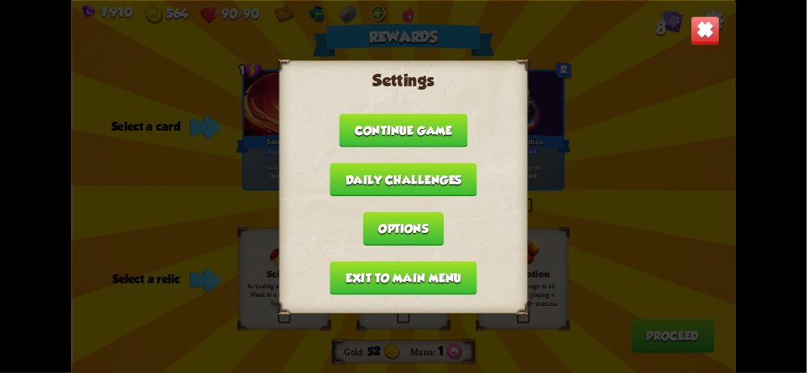
click at [351, 267] on button "Exit to main menu" at bounding box center [403, 278] width 147 height 34
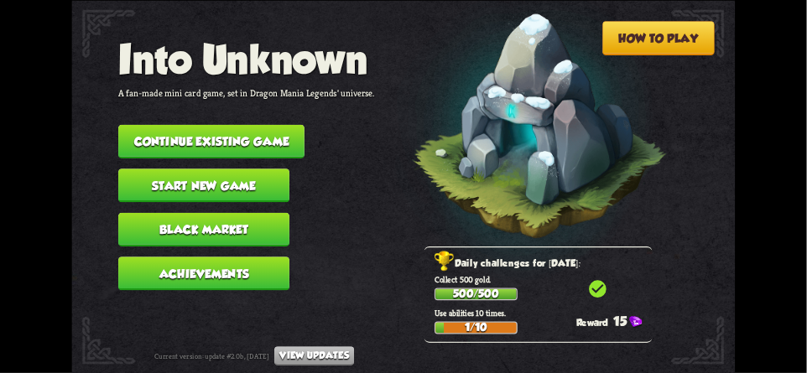
click at [228, 128] on button "Continue existing game" at bounding box center [211, 141] width 186 height 34
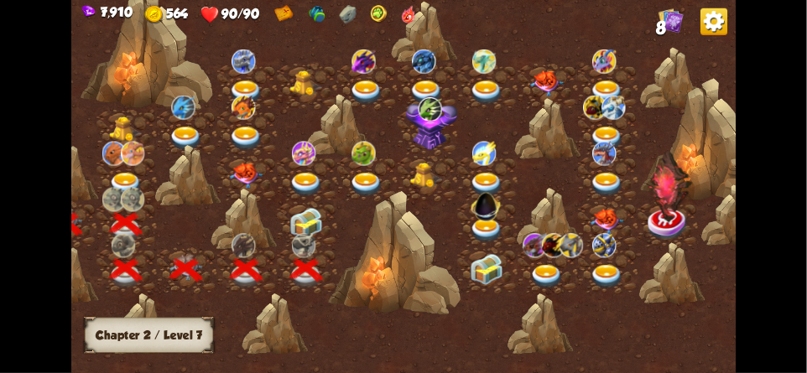
scroll to position [0, 157]
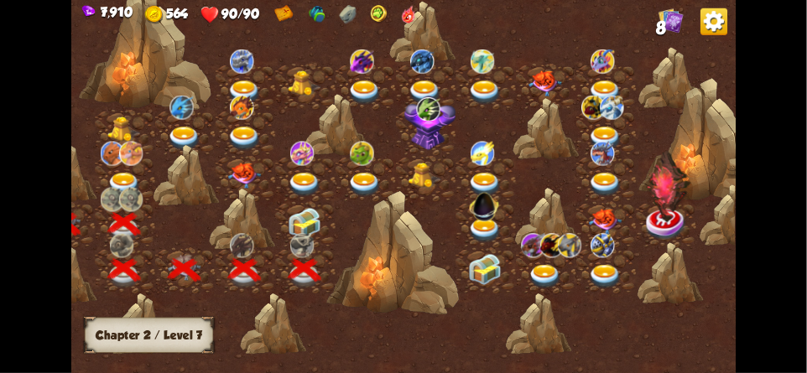
click at [298, 226] on img at bounding box center [305, 223] width 34 height 31
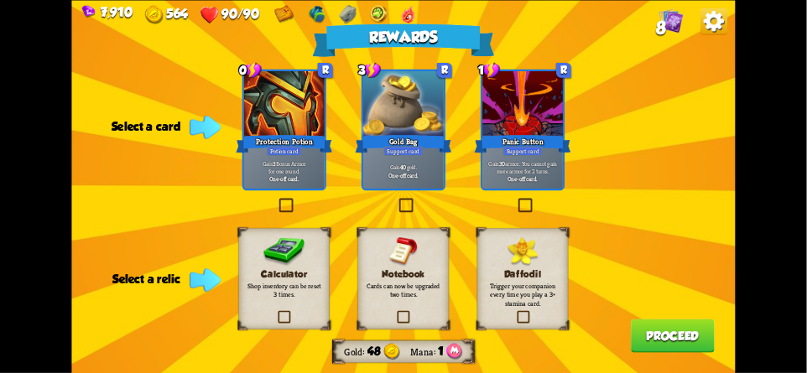
click at [713, 25] on img at bounding box center [713, 21] width 27 height 27
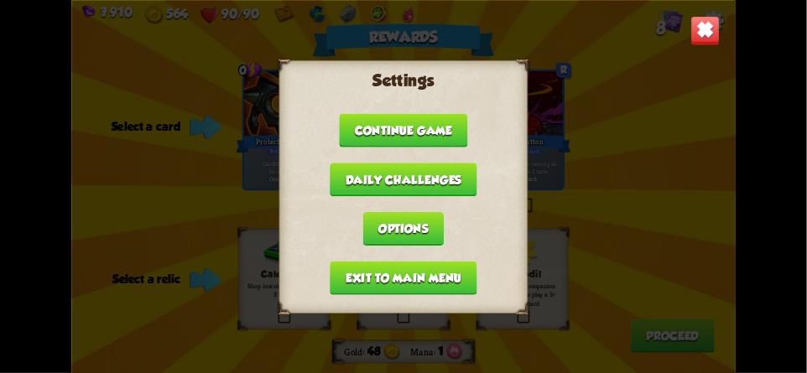
click at [373, 271] on button "Exit to main menu" at bounding box center [403, 278] width 147 height 34
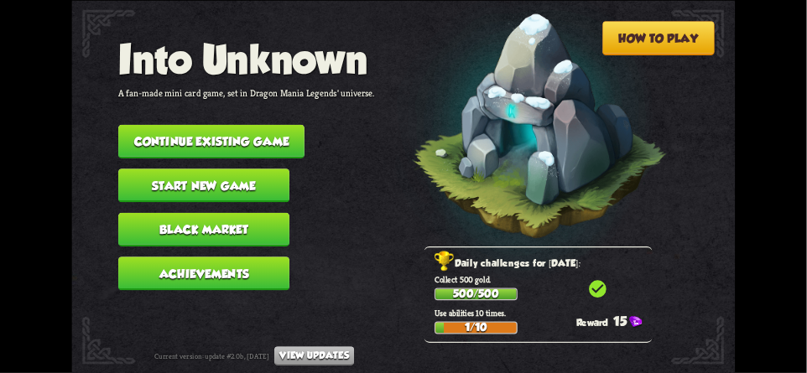
click at [226, 133] on button "Continue existing game" at bounding box center [211, 141] width 186 height 34
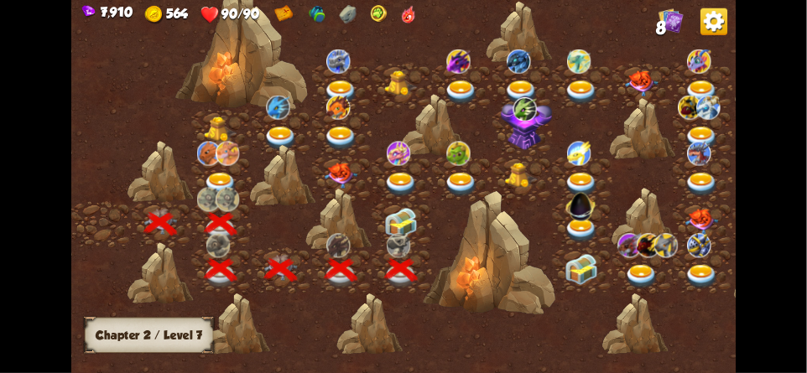
click at [396, 222] on img at bounding box center [402, 223] width 34 height 31
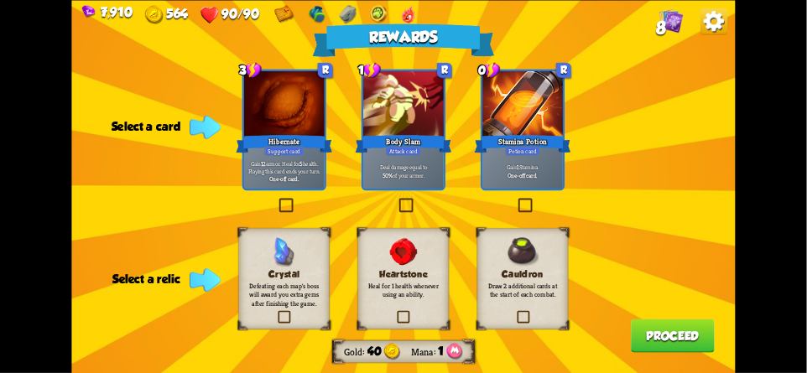
click at [724, 30] on img at bounding box center [713, 21] width 27 height 27
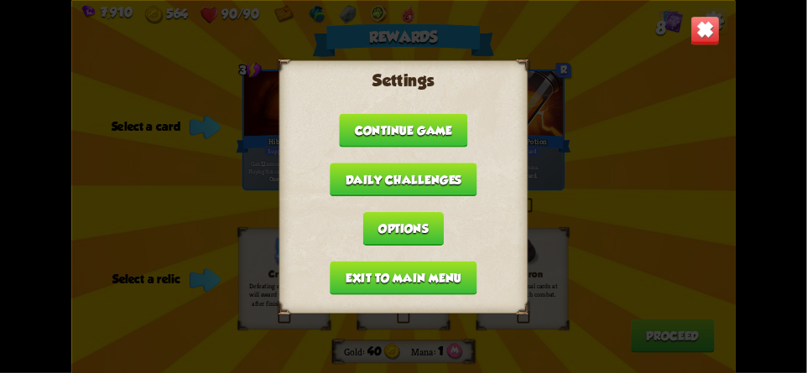
click at [375, 261] on button "Exit to main menu" at bounding box center [403, 278] width 147 height 34
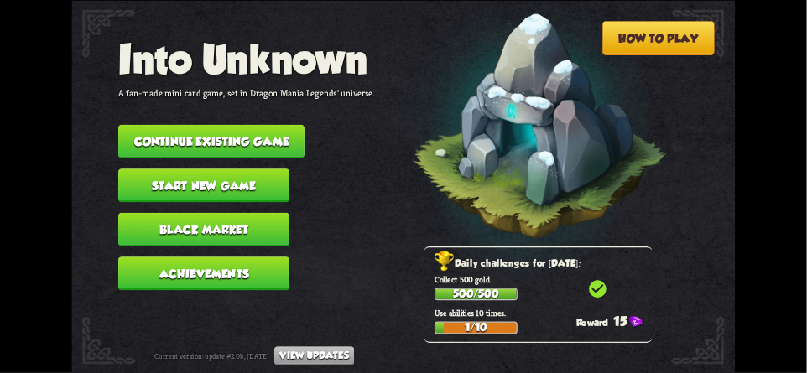
click at [247, 136] on button "Continue existing game" at bounding box center [211, 141] width 186 height 34
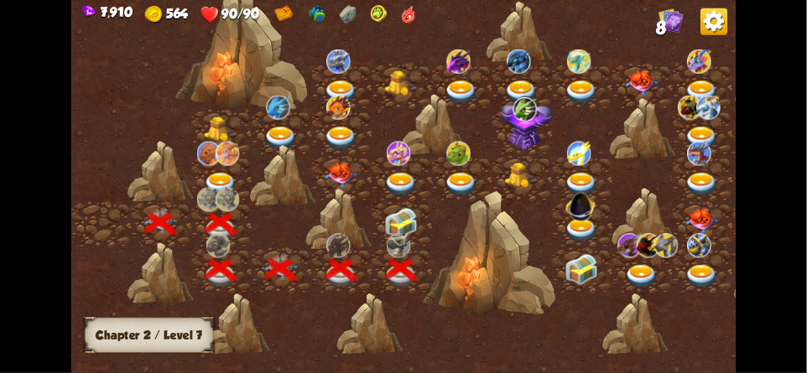
click at [391, 225] on img at bounding box center [402, 223] width 34 height 31
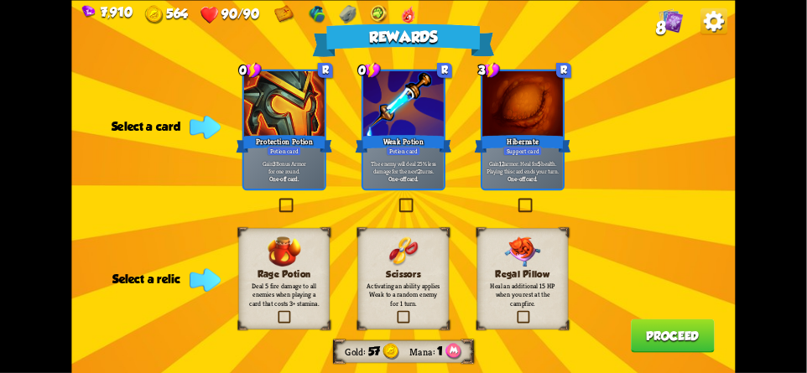
click at [713, 31] on img at bounding box center [713, 21] width 27 height 27
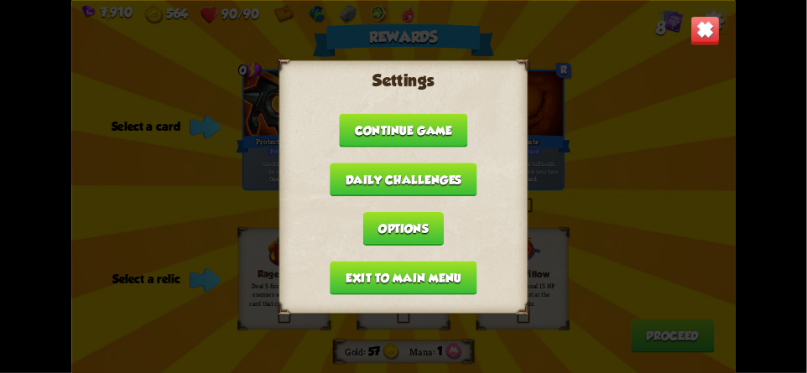
click at [369, 268] on button "Exit to main menu" at bounding box center [403, 278] width 147 height 34
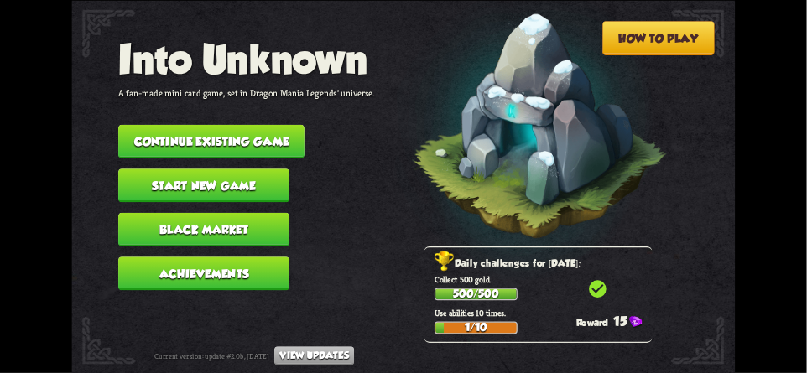
click at [273, 144] on button "Continue existing game" at bounding box center [211, 141] width 186 height 34
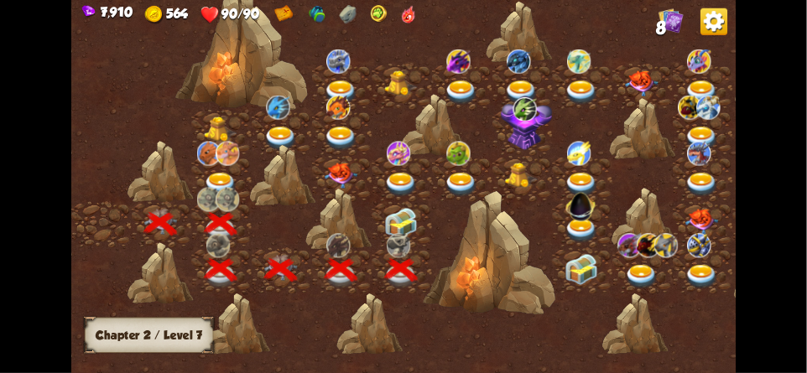
scroll to position [0, 29]
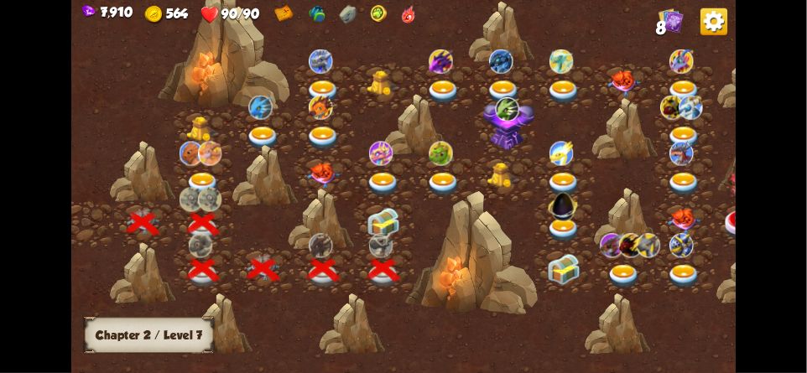
click at [367, 219] on img at bounding box center [383, 223] width 34 height 31
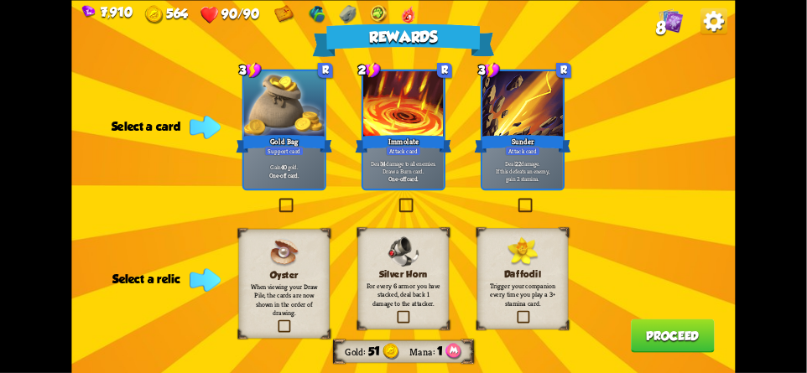
click at [719, 29] on img at bounding box center [713, 21] width 27 height 27
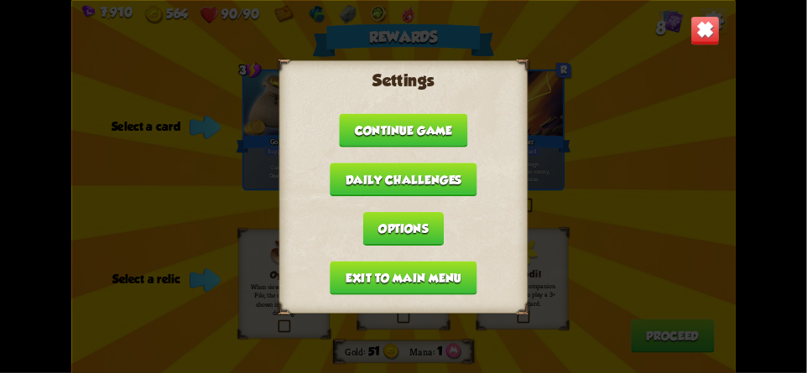
click at [361, 268] on button "Exit to main menu" at bounding box center [403, 278] width 147 height 34
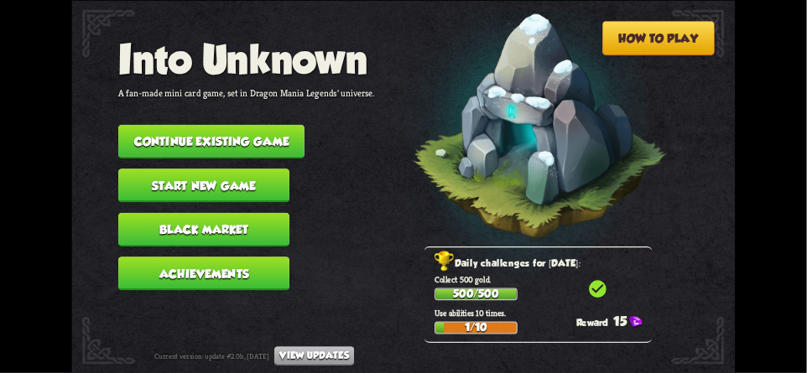
click at [215, 128] on button "Continue existing game" at bounding box center [211, 141] width 186 height 34
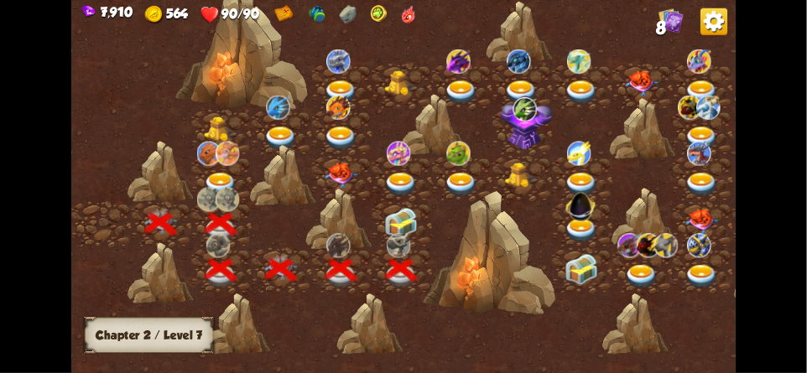
click at [402, 213] on img at bounding box center [402, 223] width 34 height 31
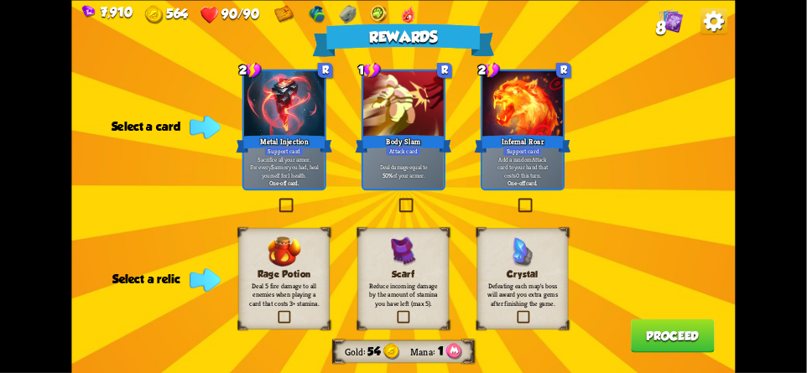
click at [709, 34] on img at bounding box center [713, 21] width 27 height 27
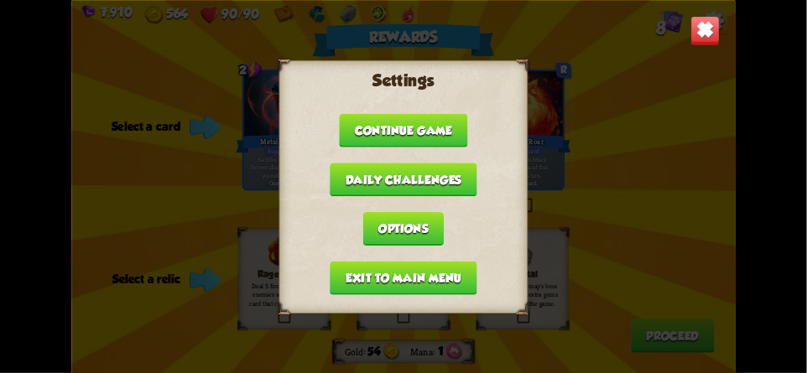
click at [359, 273] on button "Exit to main menu" at bounding box center [403, 278] width 147 height 34
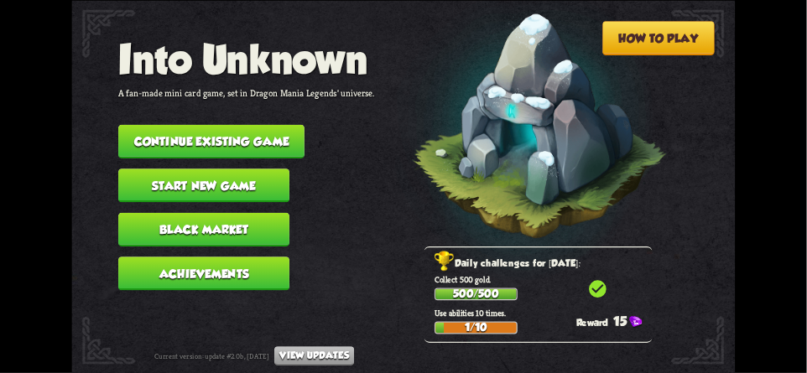
click at [228, 127] on button "Continue existing game" at bounding box center [211, 141] width 186 height 34
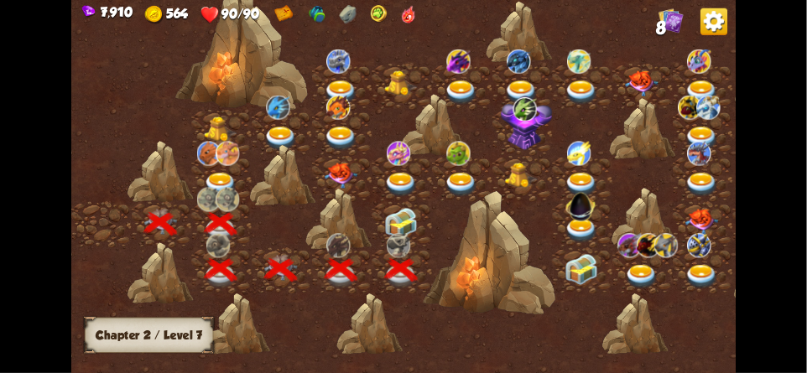
click at [392, 220] on img at bounding box center [402, 223] width 34 height 31
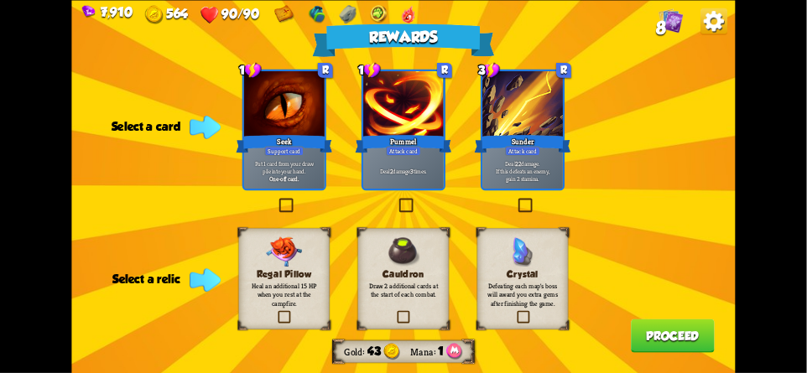
click at [721, 24] on img at bounding box center [713, 21] width 27 height 27
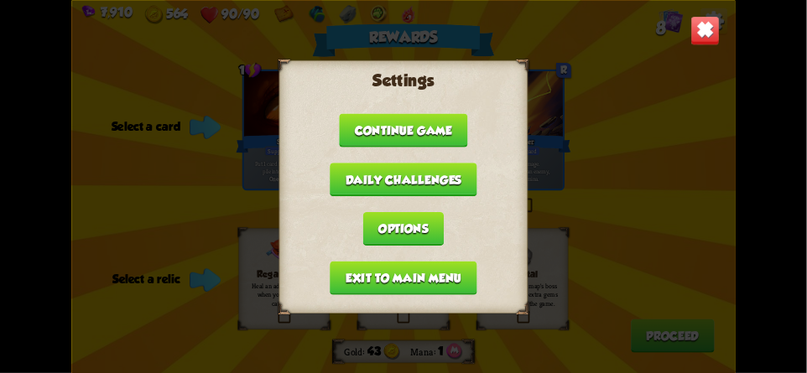
click at [373, 261] on button "Exit to main menu" at bounding box center [403, 278] width 147 height 34
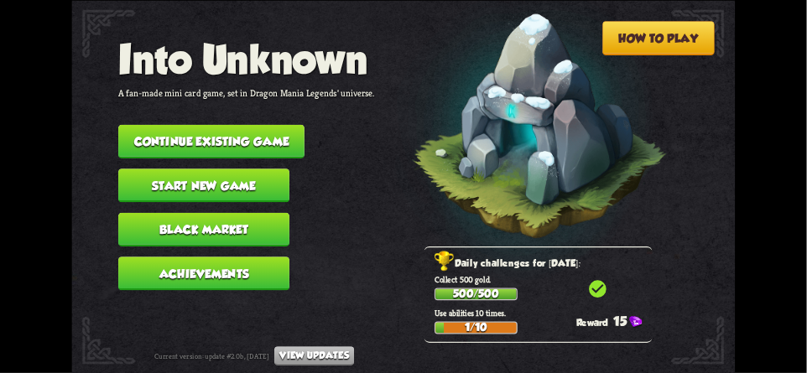
click at [249, 129] on button "Continue existing game" at bounding box center [211, 141] width 186 height 34
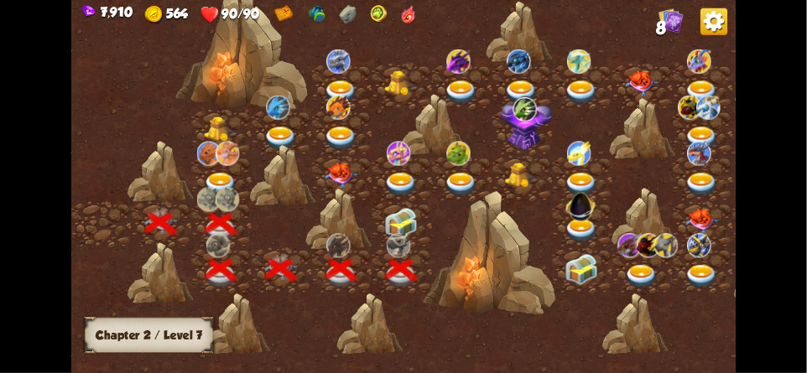
click at [400, 217] on img at bounding box center [402, 223] width 34 height 31
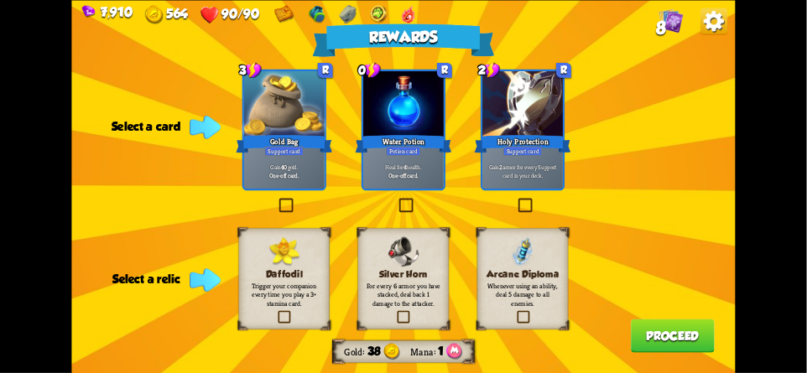
click at [528, 248] on img at bounding box center [523, 251] width 23 height 30
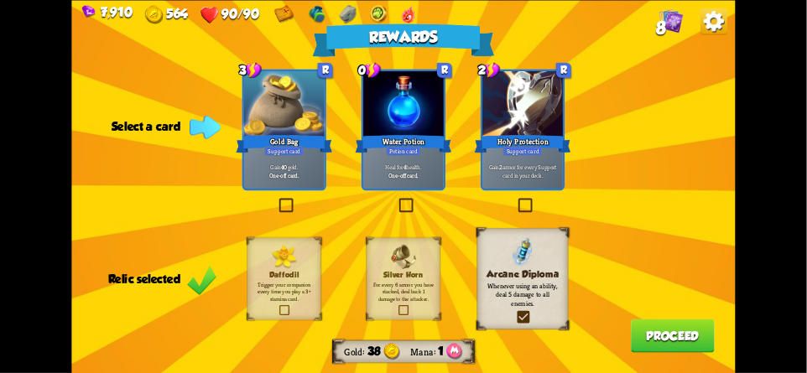
click at [519, 263] on img at bounding box center [523, 251] width 23 height 30
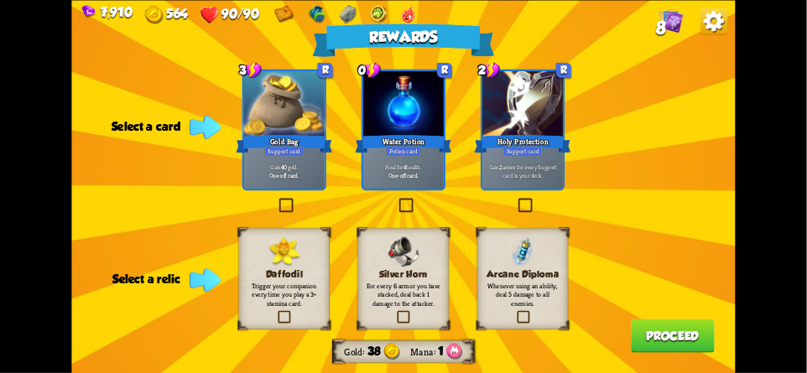
click at [726, 27] on img at bounding box center [713, 21] width 27 height 27
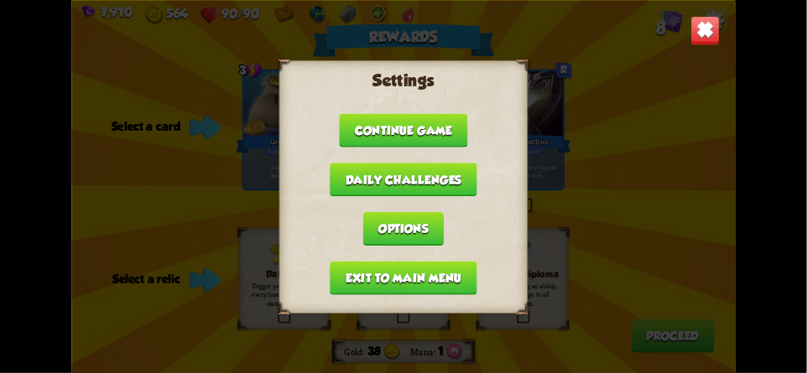
click at [366, 269] on button "Exit to main menu" at bounding box center [403, 278] width 147 height 34
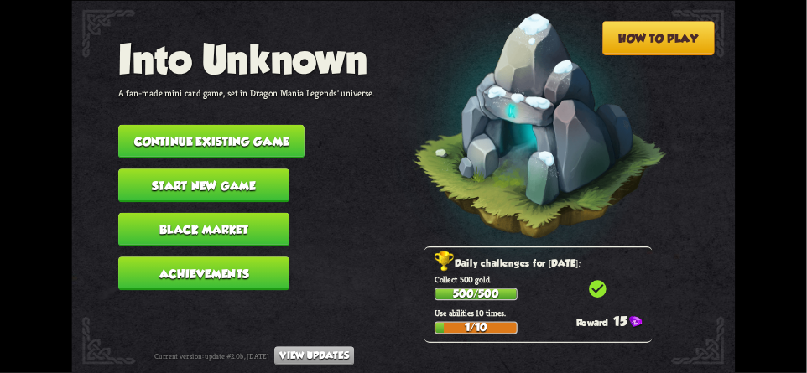
click at [241, 131] on button "Continue existing game" at bounding box center [211, 141] width 186 height 34
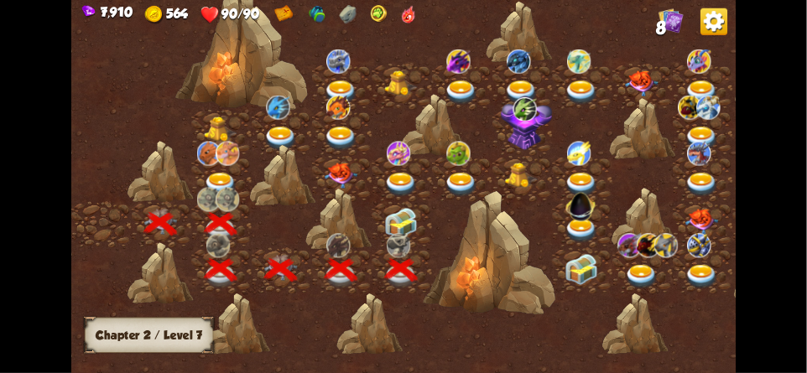
click at [394, 226] on img at bounding box center [402, 223] width 34 height 31
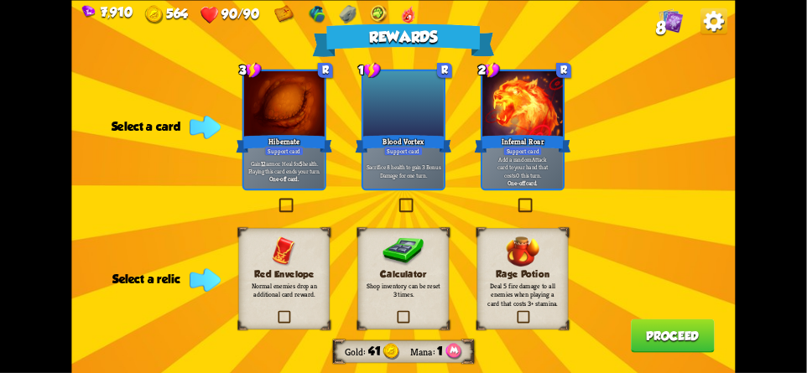
click at [709, 23] on img at bounding box center [713, 21] width 27 height 27
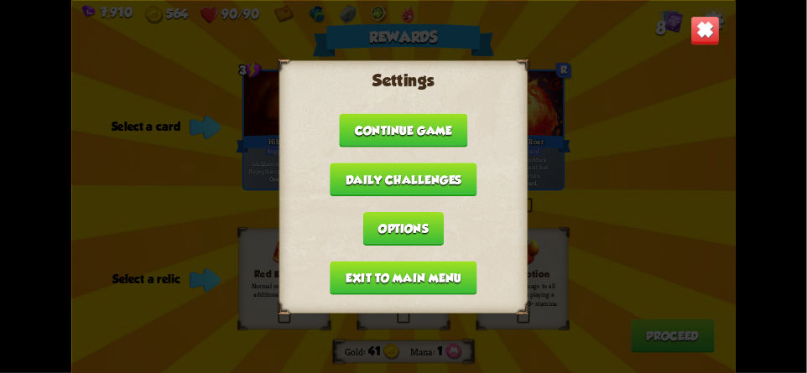
click at [354, 268] on button "Exit to main menu" at bounding box center [403, 278] width 147 height 34
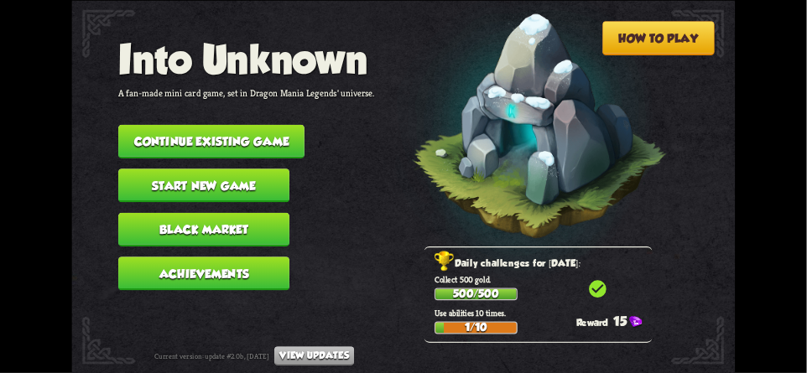
click at [246, 135] on button "Continue existing game" at bounding box center [211, 141] width 186 height 34
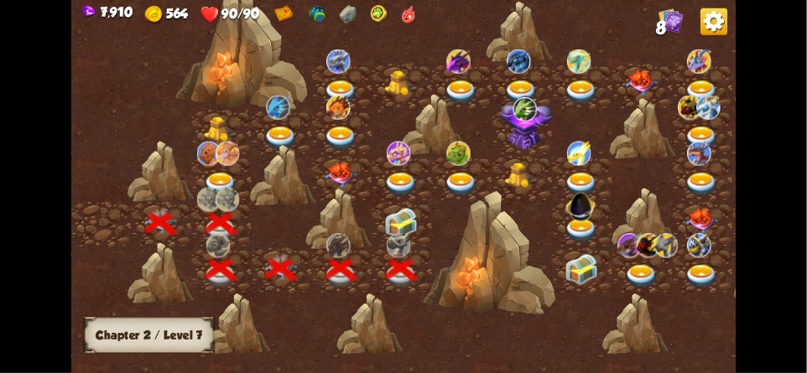
click at [395, 224] on img at bounding box center [402, 223] width 34 height 31
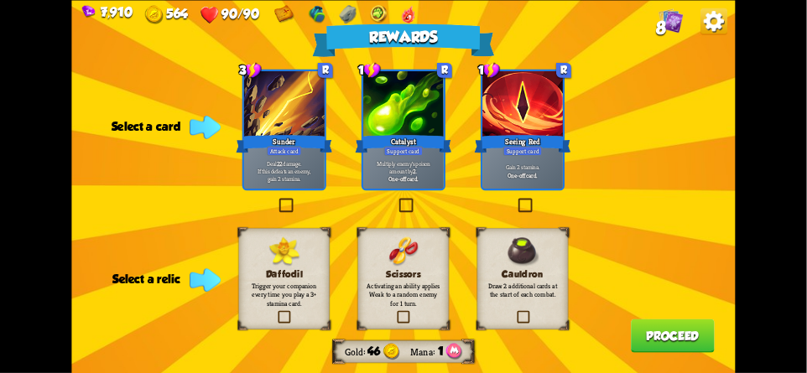
click at [718, 23] on img at bounding box center [713, 21] width 27 height 27
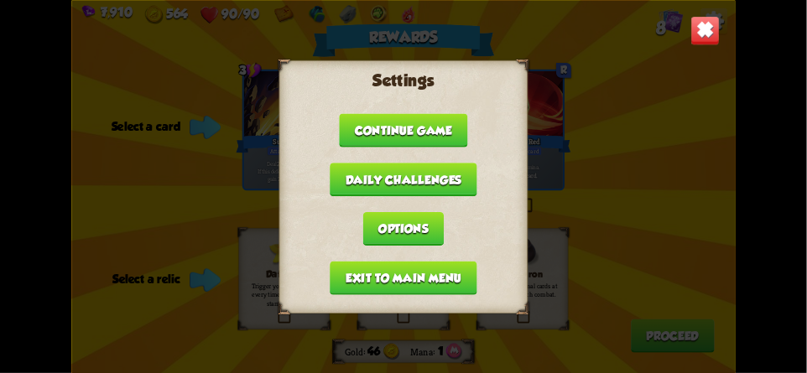
click at [360, 268] on button "Exit to main menu" at bounding box center [403, 278] width 147 height 34
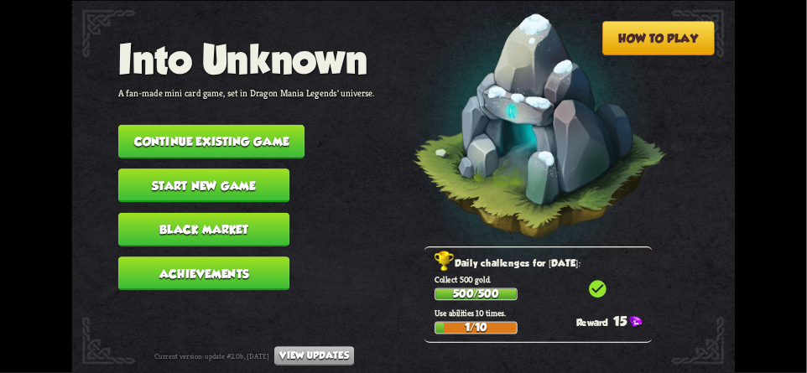
click at [212, 126] on button "Continue existing game" at bounding box center [211, 141] width 186 height 34
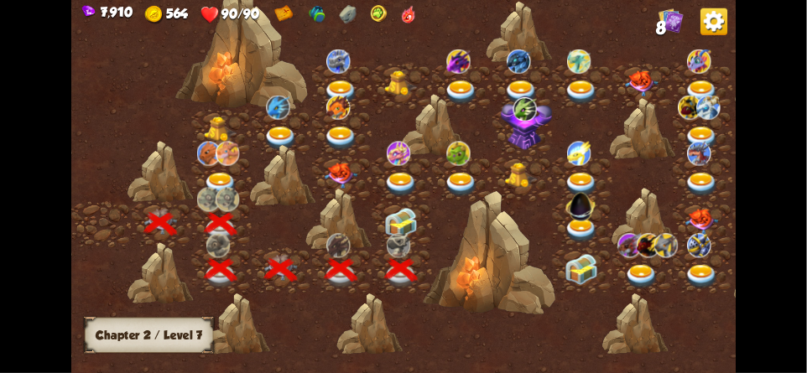
click at [399, 220] on img at bounding box center [402, 223] width 34 height 31
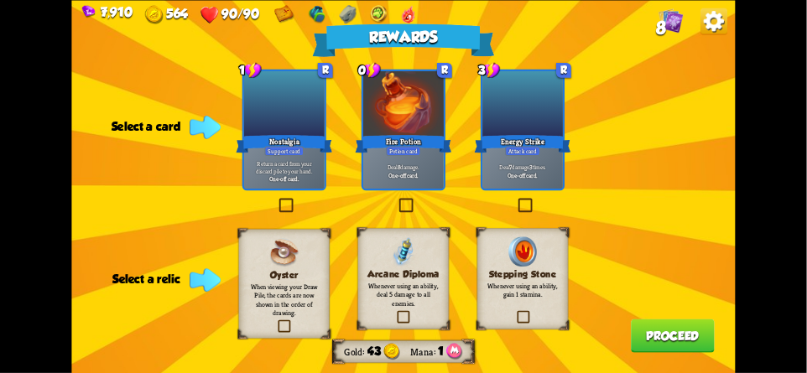
click at [291, 247] on img at bounding box center [283, 252] width 29 height 30
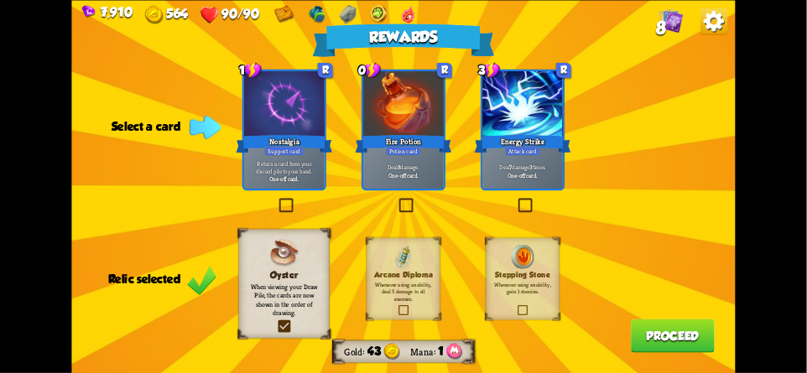
click at [401, 255] on img at bounding box center [403, 256] width 18 height 24
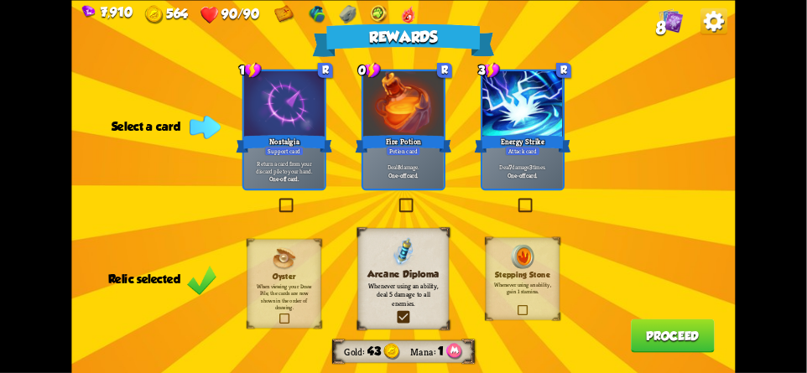
click at [408, 266] on img at bounding box center [403, 251] width 23 height 30
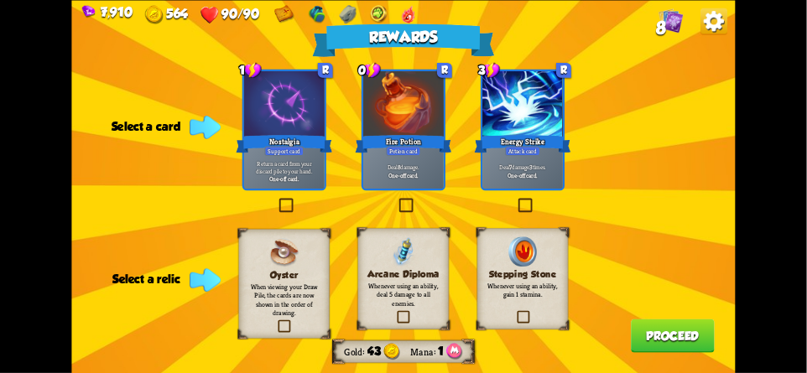
click at [719, 29] on img at bounding box center [713, 21] width 27 height 27
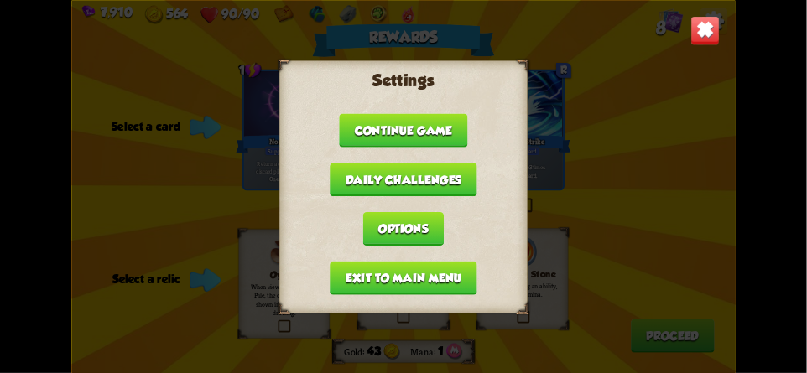
click at [369, 274] on button "Exit to main menu" at bounding box center [403, 278] width 147 height 34
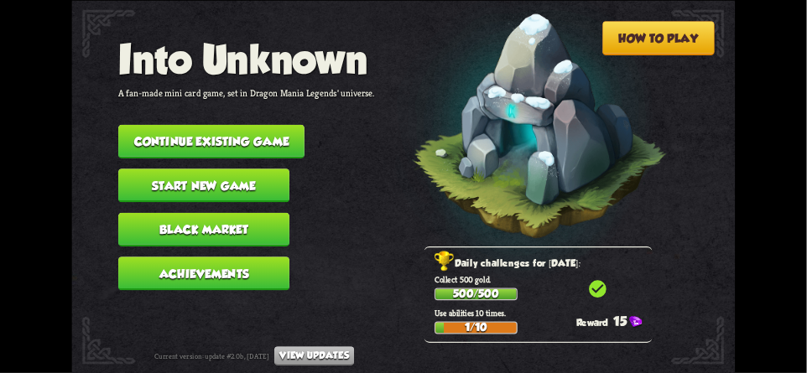
click at [256, 134] on button "Continue existing game" at bounding box center [211, 141] width 186 height 34
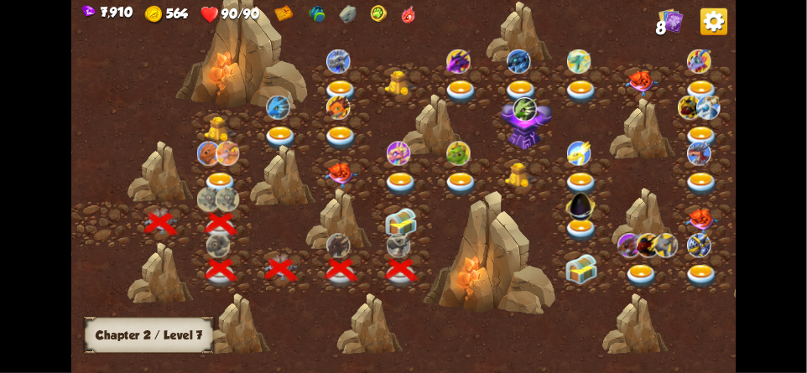
click at [402, 219] on img at bounding box center [402, 223] width 34 height 31
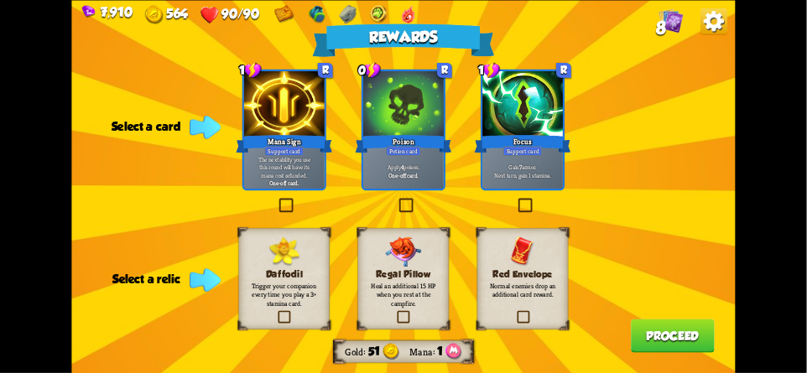
click at [712, 34] on img at bounding box center [713, 21] width 27 height 27
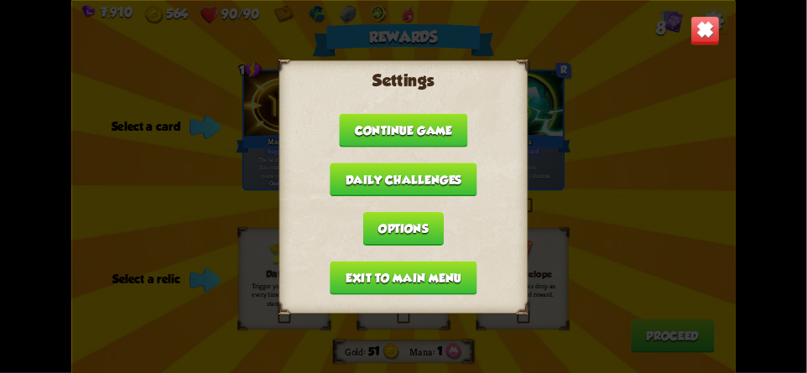
click at [369, 270] on button "Exit to main menu" at bounding box center [403, 278] width 147 height 34
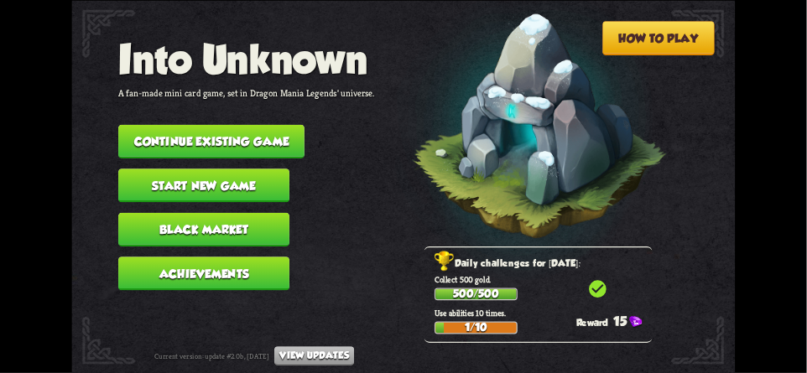
click at [255, 134] on button "Continue existing game" at bounding box center [211, 141] width 186 height 34
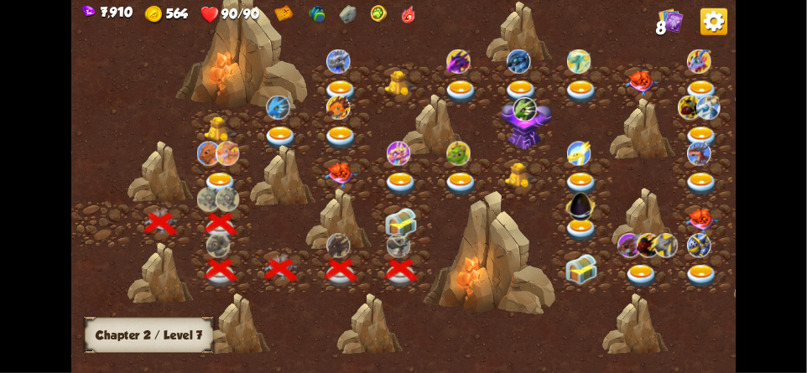
click at [400, 221] on img at bounding box center [402, 223] width 34 height 31
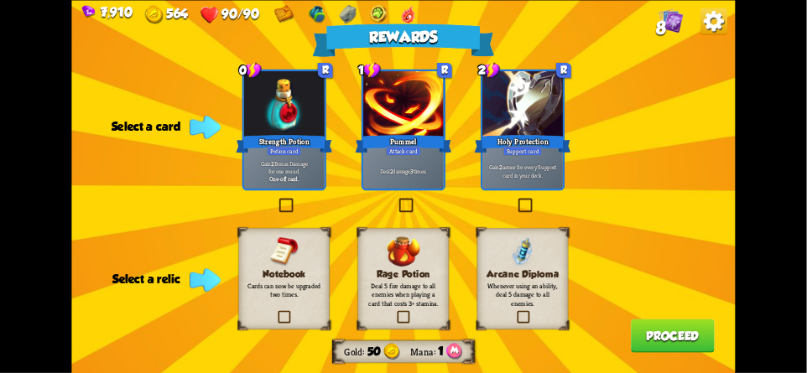
click at [276, 263] on img at bounding box center [283, 251] width 29 height 30
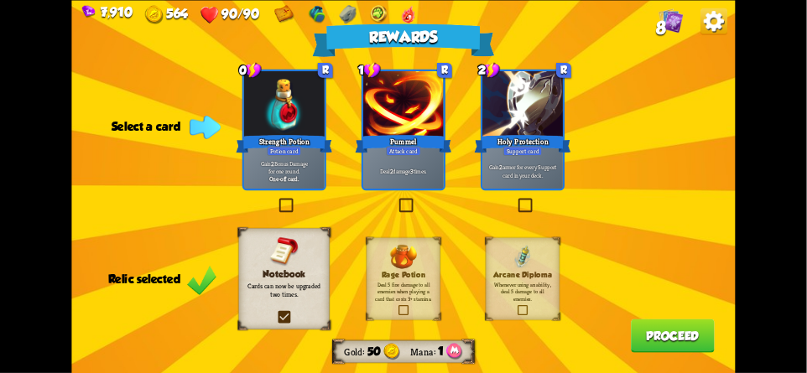
click at [259, 271] on h3 "Notebook" at bounding box center [284, 273] width 74 height 11
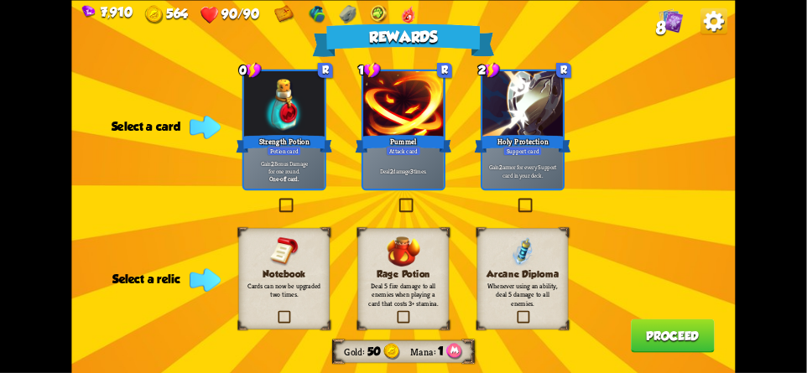
click at [254, 265] on div "Notebook Cards can now be upgraded two times." at bounding box center [283, 278] width 91 height 101
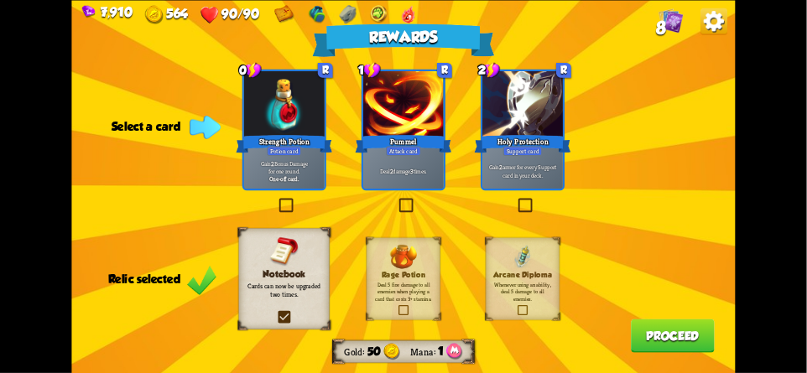
click at [672, 336] on button "Proceed" at bounding box center [673, 336] width 84 height 34
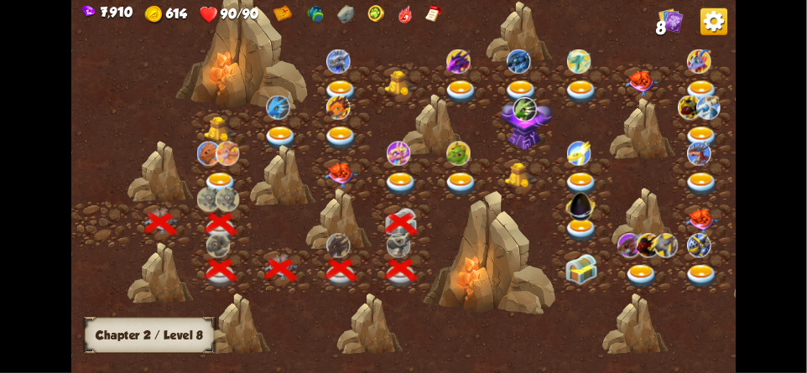
click at [394, 182] on img at bounding box center [402, 185] width 34 height 24
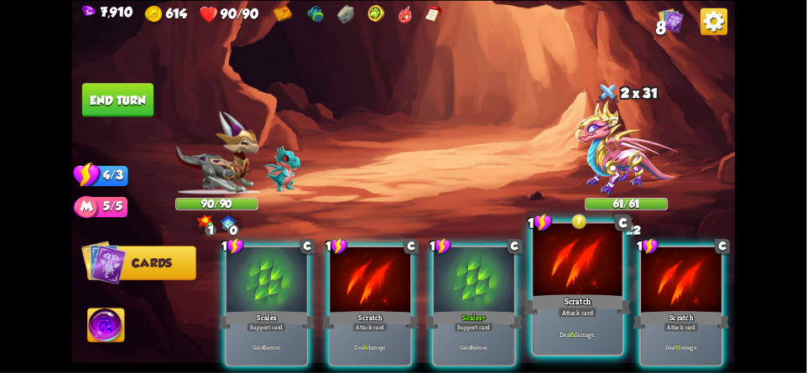
click at [588, 273] on div at bounding box center [577, 260] width 89 height 75
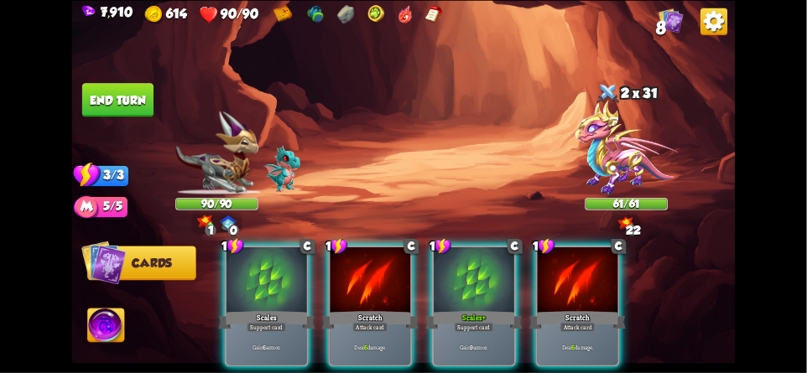
click at [650, 292] on div "1 C Scales Support card Gain 6 armor. 1 C Scratch Attack card Deal 6 damage. 1 …" at bounding box center [470, 290] width 531 height 166
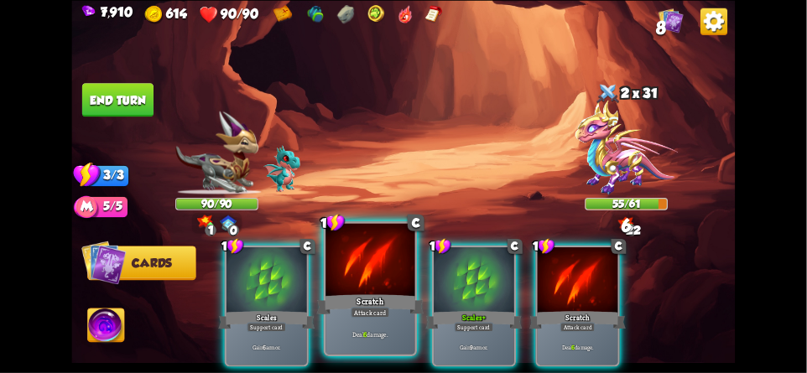
click at [358, 284] on div at bounding box center [369, 260] width 89 height 75
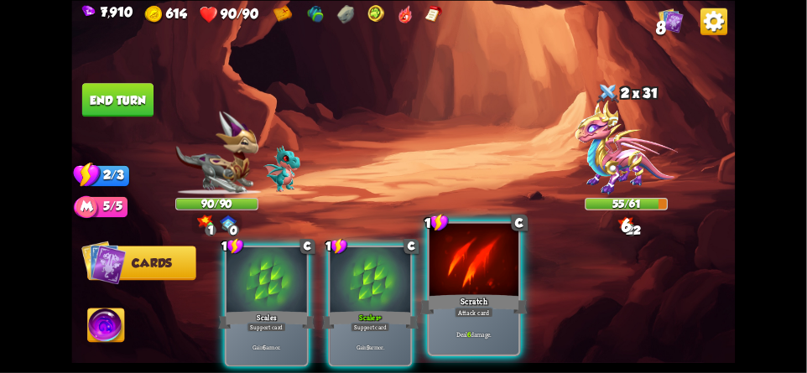
click at [463, 278] on div at bounding box center [473, 260] width 89 height 75
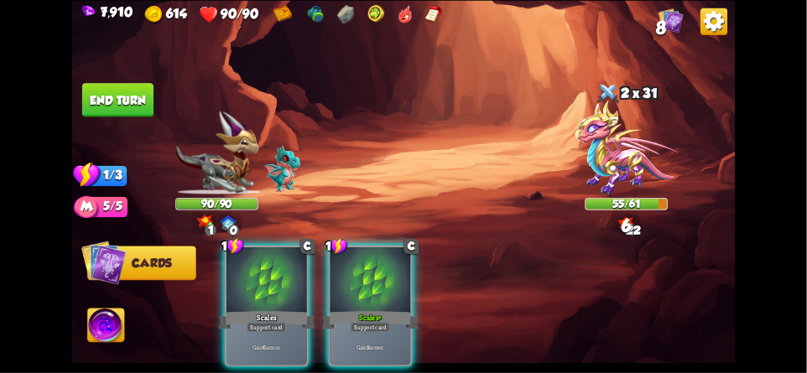
click at [127, 96] on button "End turn" at bounding box center [117, 100] width 71 height 34
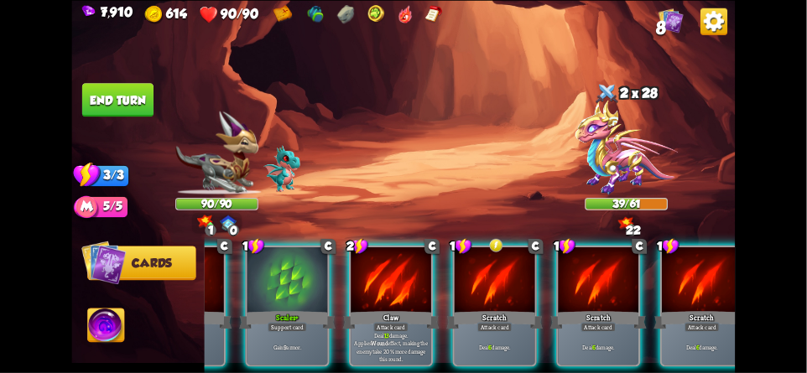
scroll to position [0, 159]
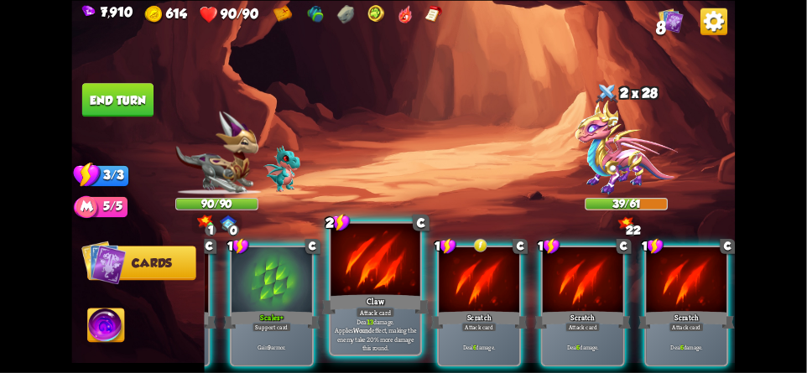
click at [388, 272] on div at bounding box center [374, 260] width 89 height 75
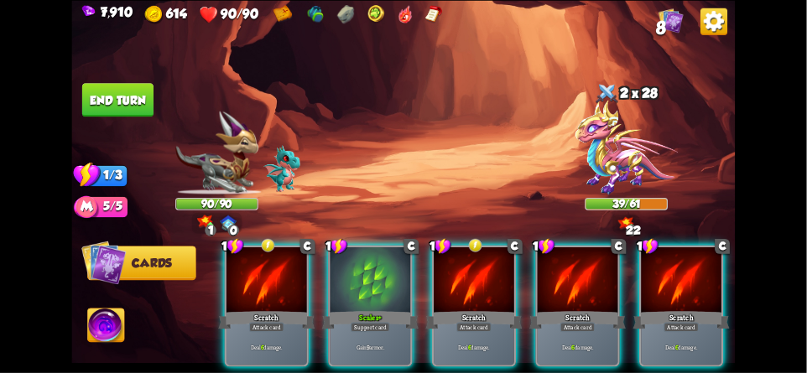
scroll to position [0, 0]
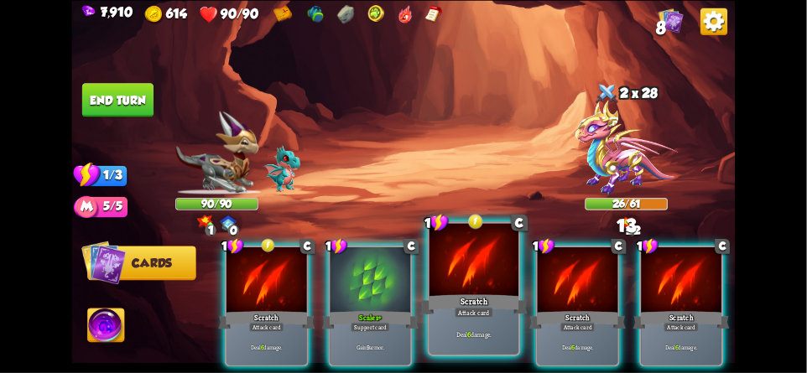
click at [461, 288] on div at bounding box center [473, 260] width 89 height 75
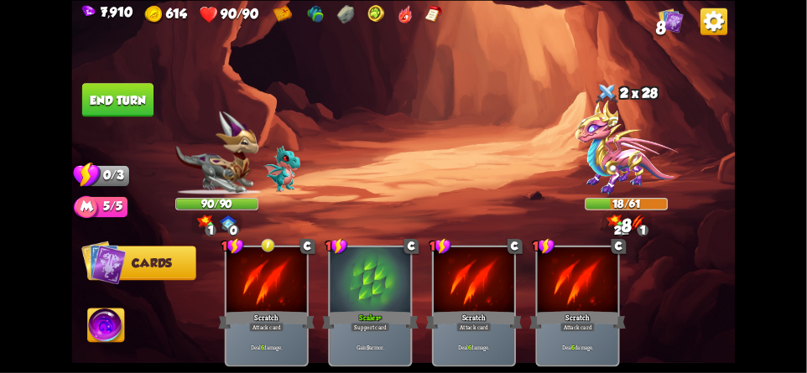
click at [144, 96] on button "End turn" at bounding box center [117, 100] width 71 height 34
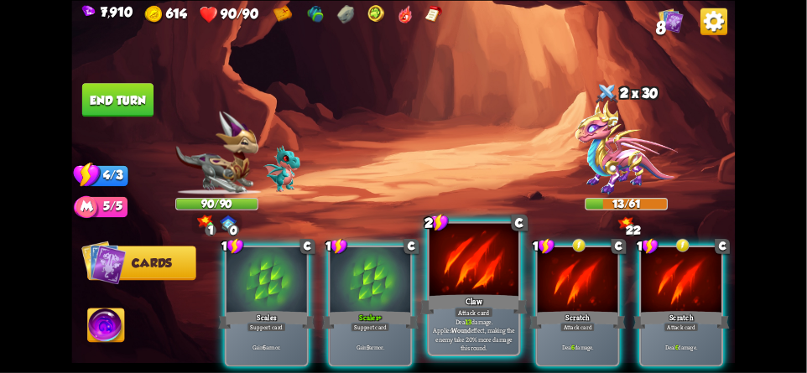
click at [453, 288] on div at bounding box center [473, 260] width 89 height 75
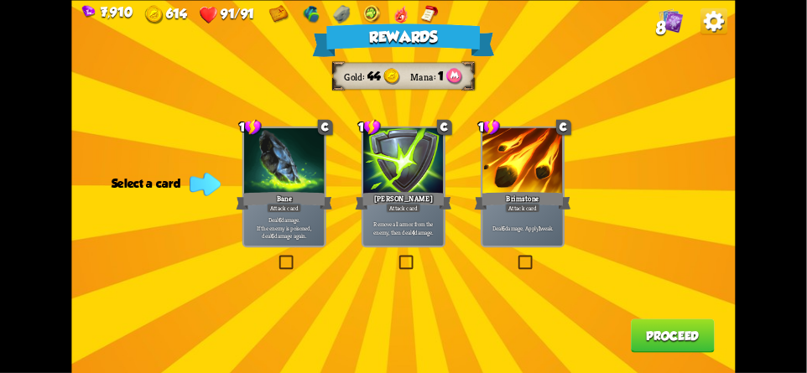
click at [663, 340] on button "Proceed" at bounding box center [673, 336] width 84 height 34
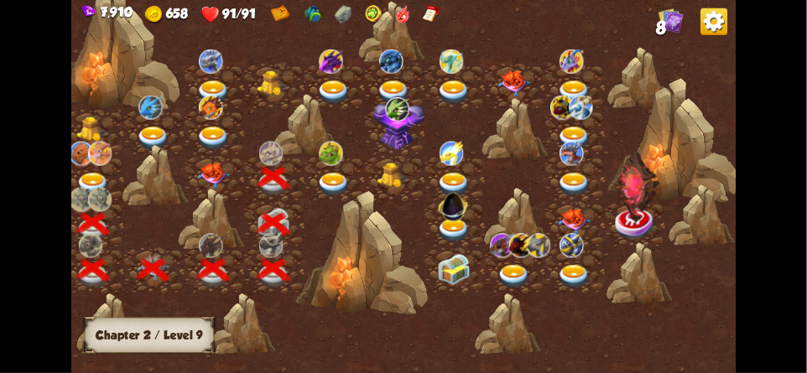
scroll to position [0, 217]
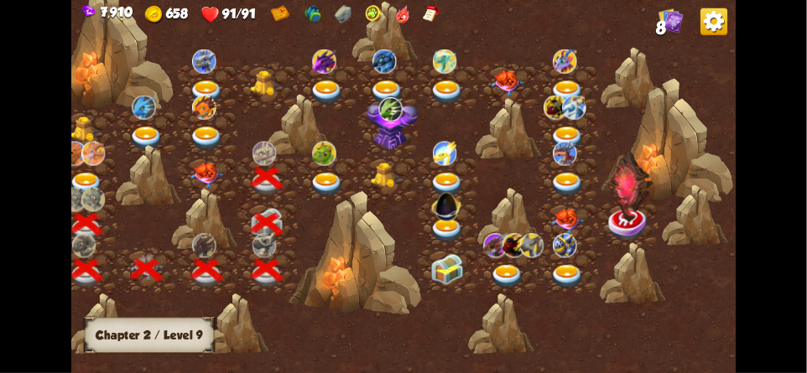
click at [340, 226] on div at bounding box center [354, 253] width 132 height 125
click at [324, 178] on img at bounding box center [327, 185] width 34 height 24
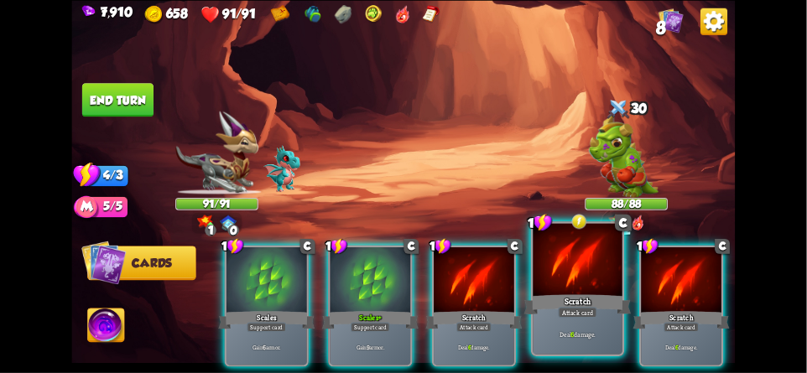
click at [589, 285] on div at bounding box center [577, 260] width 89 height 75
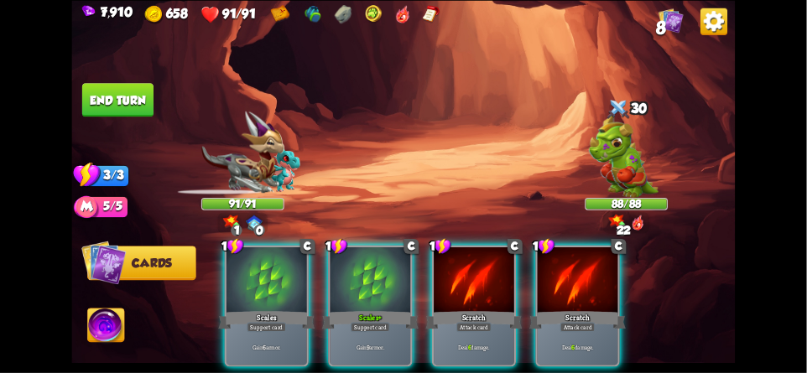
click at [642, 304] on div "1 C Scales Support card Gain 6 armor. 1 C Scales+ Support card Gain 9 armor. 1 …" at bounding box center [470, 290] width 531 height 166
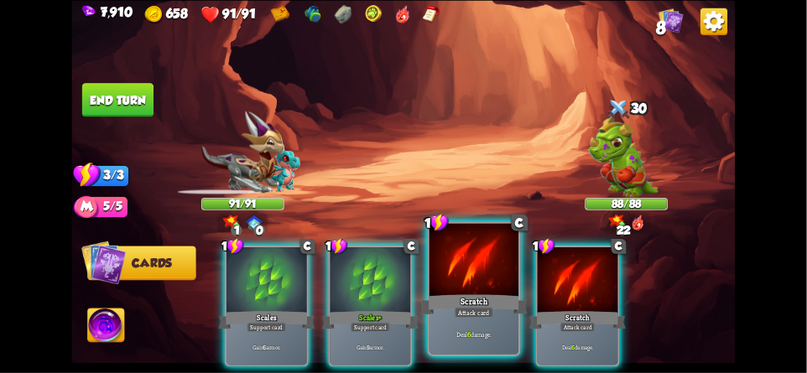
click at [484, 294] on div "Scratch" at bounding box center [473, 304] width 107 height 23
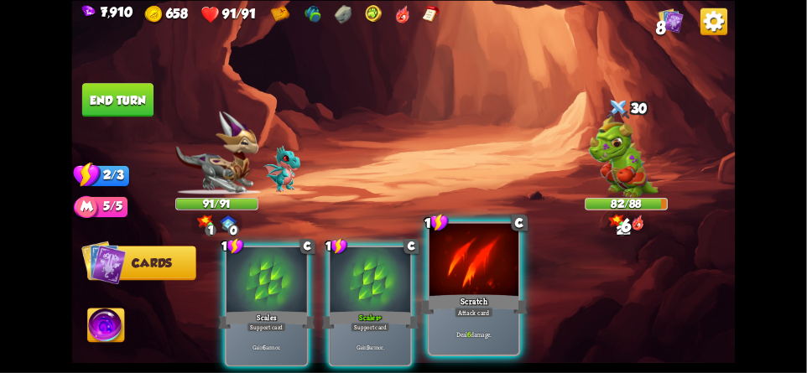
click at [493, 299] on div "Scratch" at bounding box center [473, 304] width 107 height 23
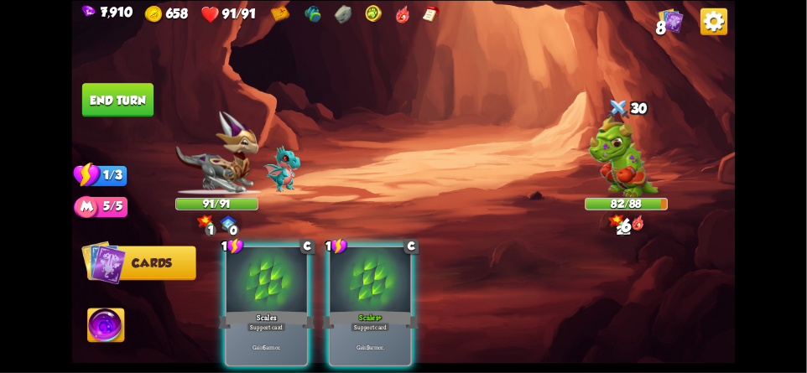
click at [138, 100] on button "End turn" at bounding box center [117, 100] width 71 height 34
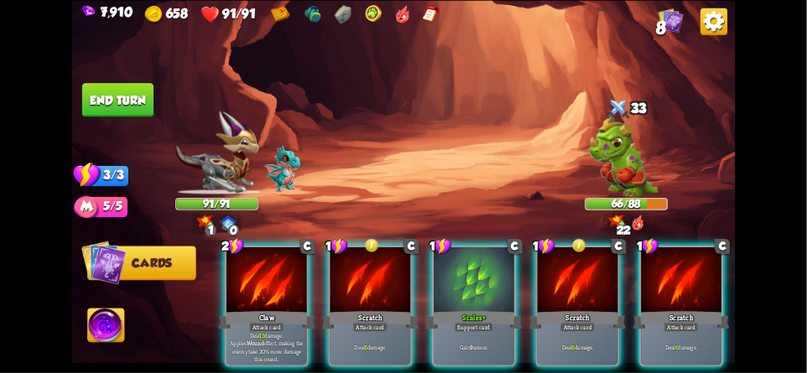
click at [612, 154] on div at bounding box center [625, 158] width 83 height 73
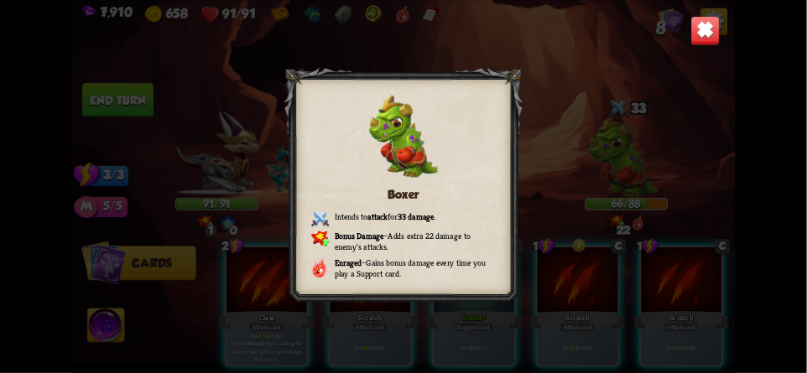
click at [714, 35] on img at bounding box center [704, 30] width 29 height 29
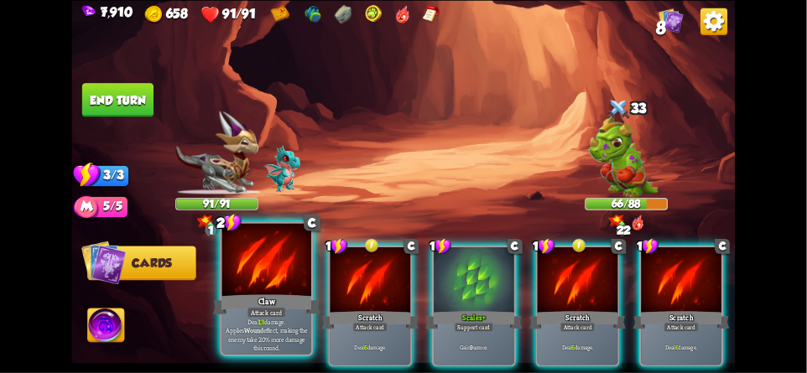
click at [254, 264] on div at bounding box center [266, 260] width 89 height 75
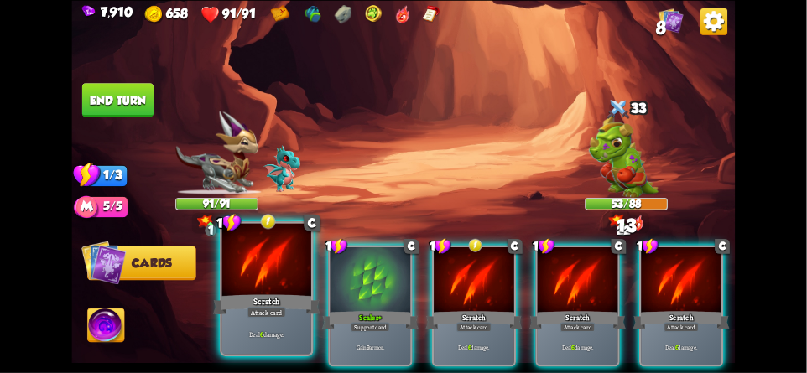
click at [263, 283] on div at bounding box center [266, 260] width 89 height 75
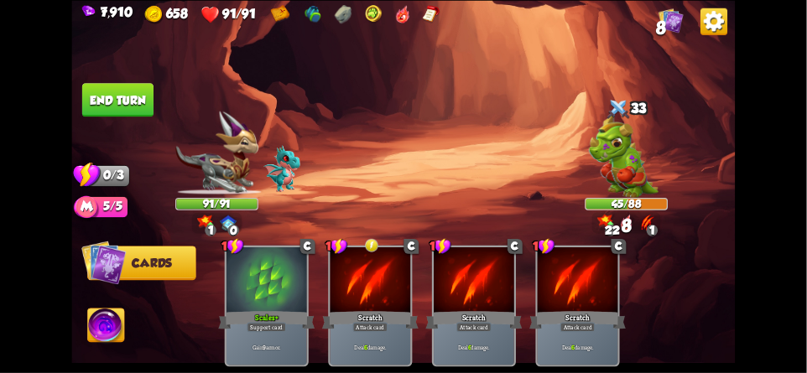
click at [134, 94] on button "End turn" at bounding box center [117, 100] width 71 height 34
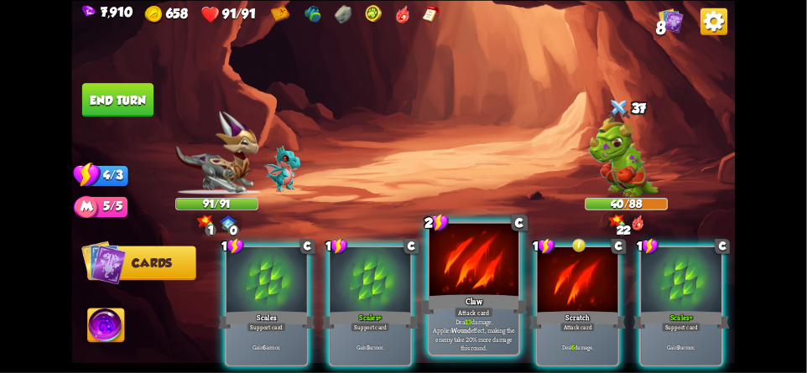
click at [471, 298] on div "Claw" at bounding box center [473, 304] width 107 height 23
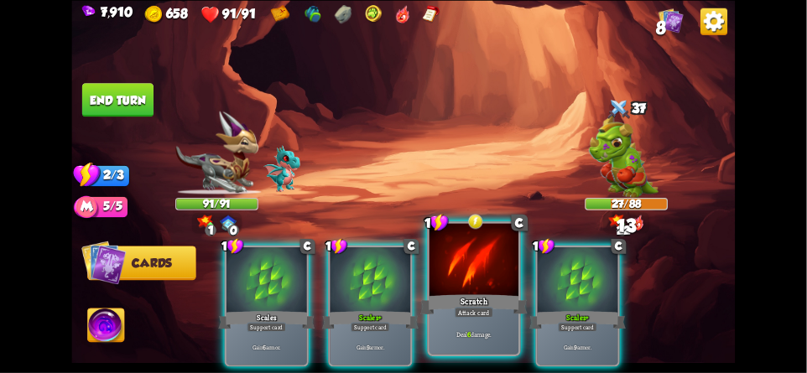
click at [473, 299] on div "Scratch" at bounding box center [473, 304] width 107 height 23
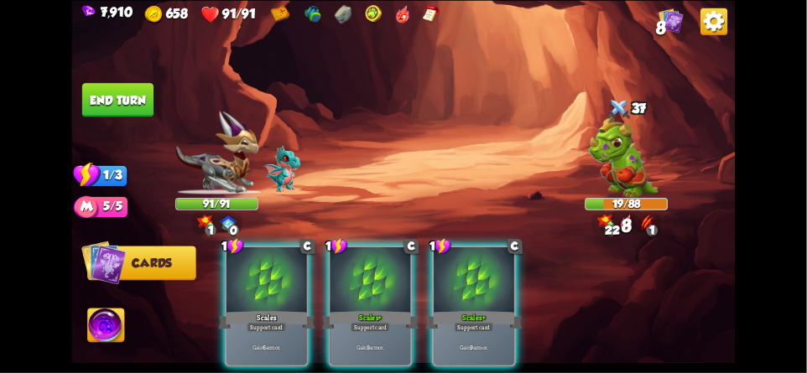
click at [134, 101] on button "End turn" at bounding box center [117, 100] width 71 height 34
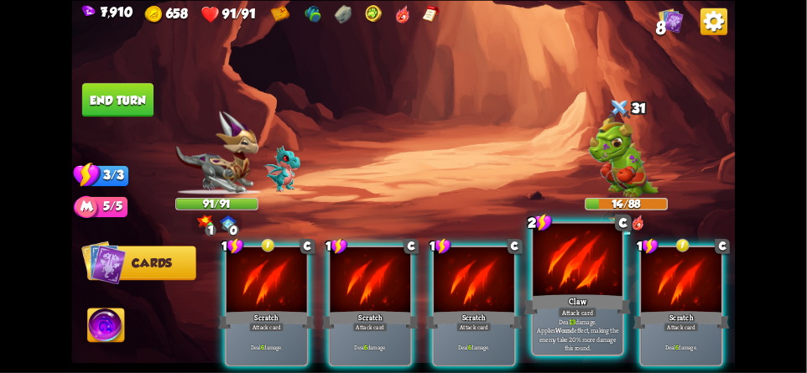
click at [587, 280] on div at bounding box center [577, 260] width 89 height 75
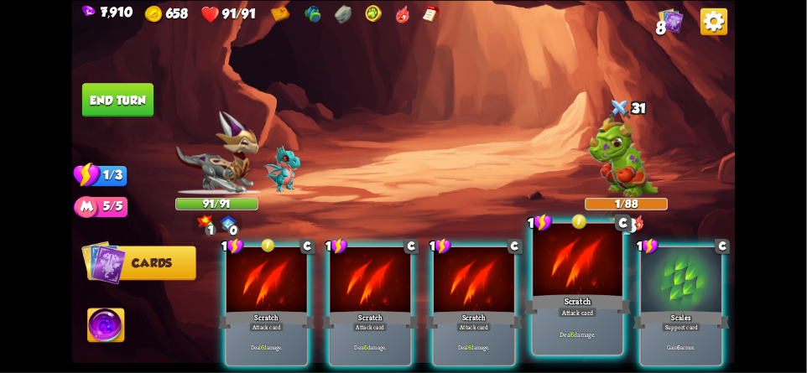
click at [569, 290] on div at bounding box center [577, 260] width 89 height 75
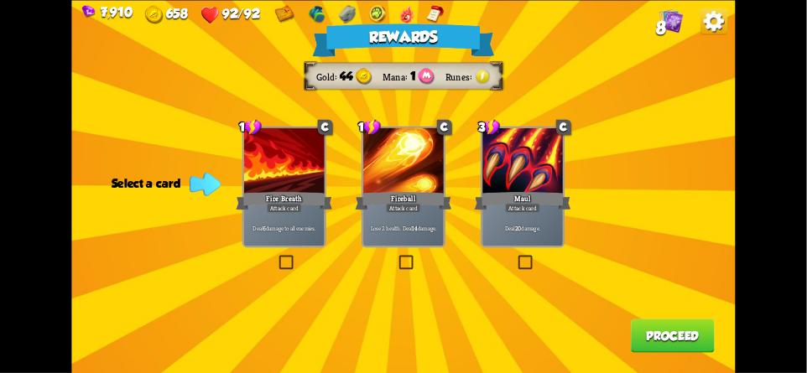
click at [658, 334] on button "Proceed" at bounding box center [673, 336] width 84 height 34
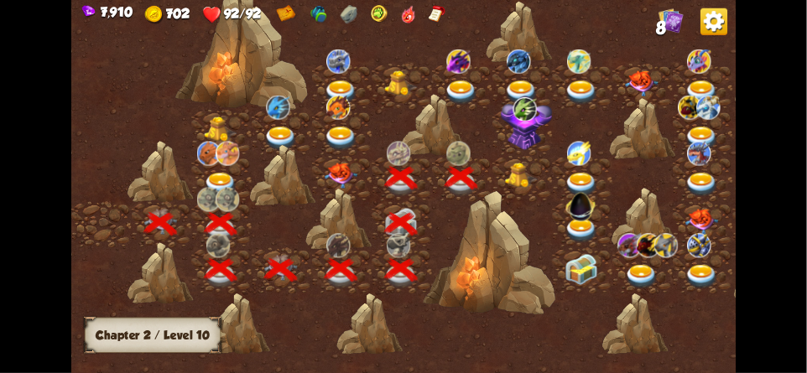
click at [516, 169] on img at bounding box center [522, 175] width 34 height 25
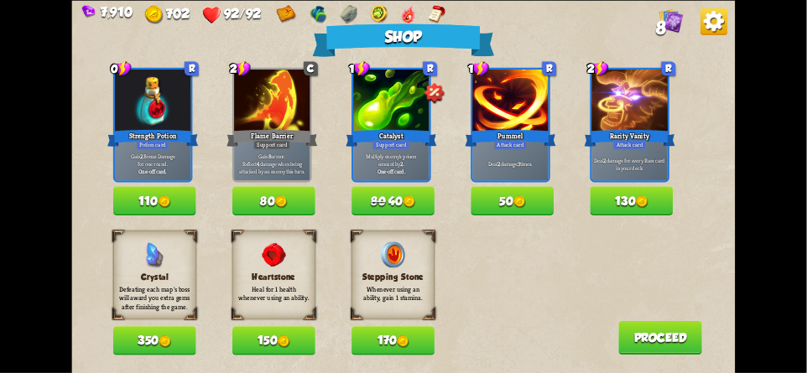
click at [719, 31] on img at bounding box center [713, 21] width 27 height 27
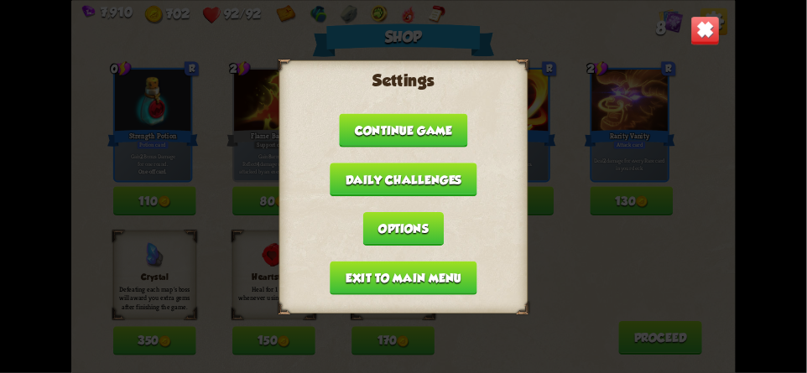
click at [410, 276] on button "Exit to main menu" at bounding box center [403, 278] width 147 height 34
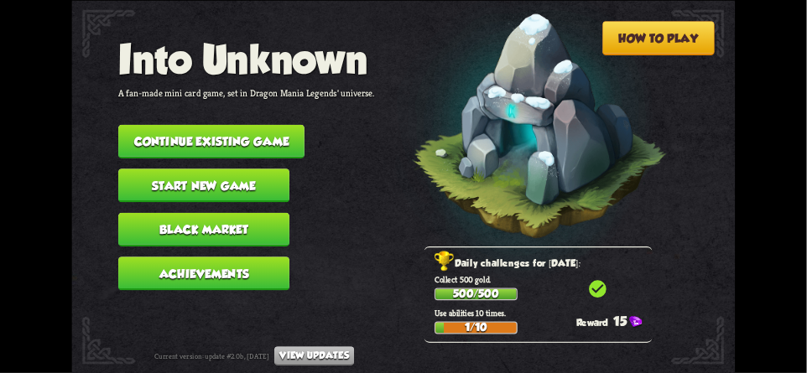
click at [195, 128] on button "Continue existing game" at bounding box center [211, 141] width 186 height 34
click at [177, 126] on button "Continue existing game" at bounding box center [211, 141] width 186 height 34
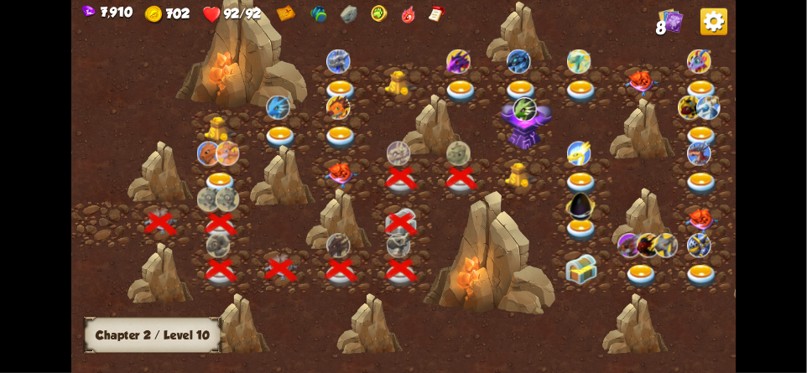
click at [522, 174] on img at bounding box center [522, 175] width 34 height 25
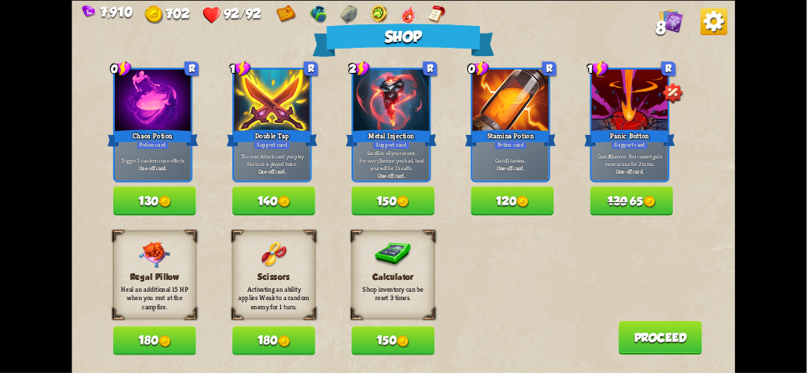
click at [716, 29] on img at bounding box center [713, 21] width 27 height 27
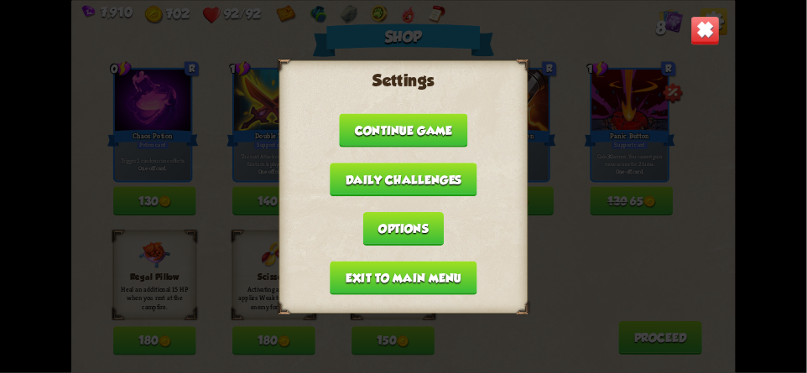
click at [359, 276] on button "Exit to main menu" at bounding box center [403, 278] width 147 height 34
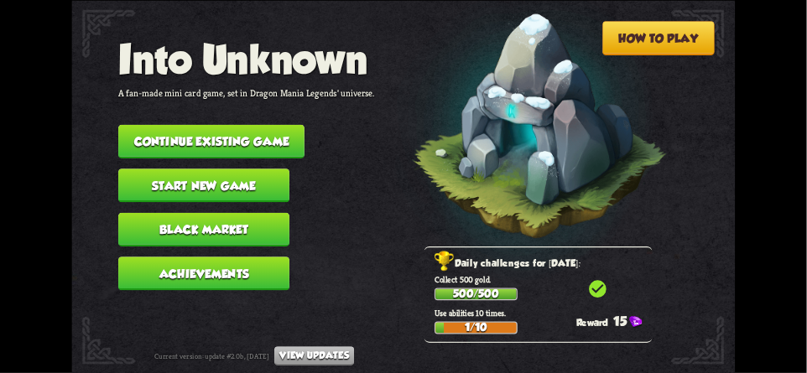
click at [200, 126] on button "Continue existing game" at bounding box center [211, 141] width 186 height 34
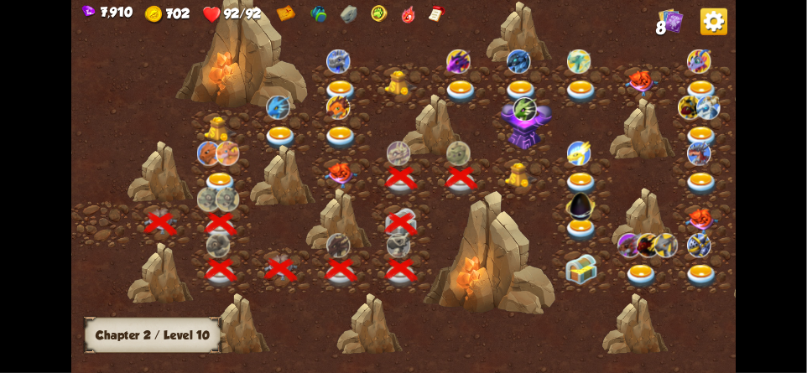
click at [513, 173] on img at bounding box center [522, 175] width 34 height 25
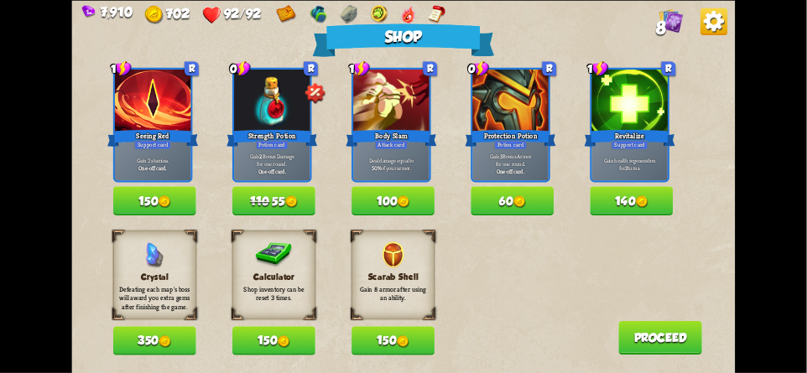
click at [710, 34] on img at bounding box center [713, 21] width 27 height 27
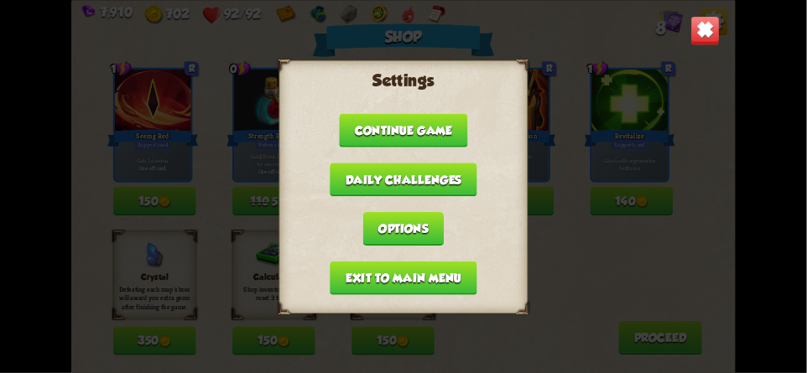
click at [356, 268] on button "Exit to main menu" at bounding box center [403, 278] width 147 height 34
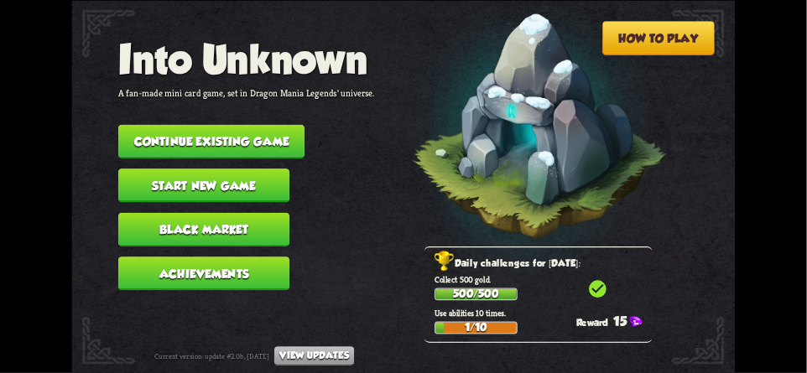
click at [210, 127] on button "Continue existing game" at bounding box center [211, 141] width 186 height 34
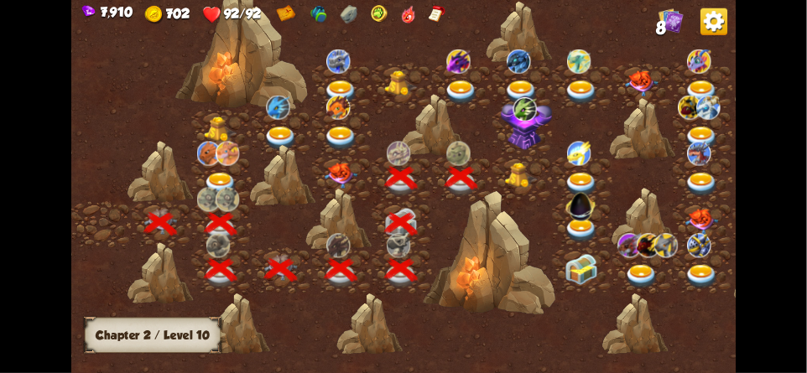
click at [518, 172] on img at bounding box center [522, 175] width 34 height 25
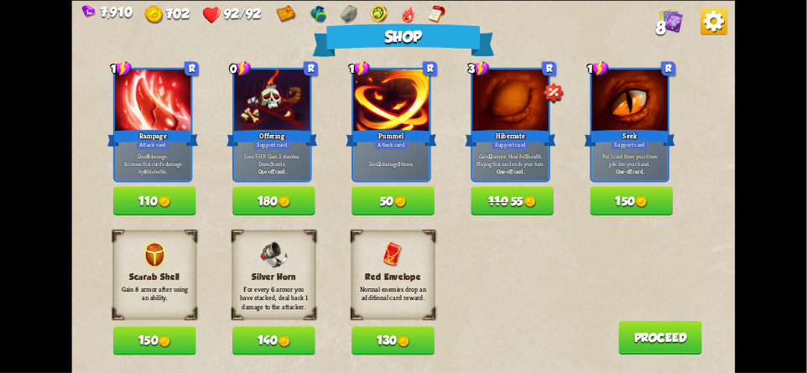
click at [723, 33] on img at bounding box center [713, 21] width 27 height 27
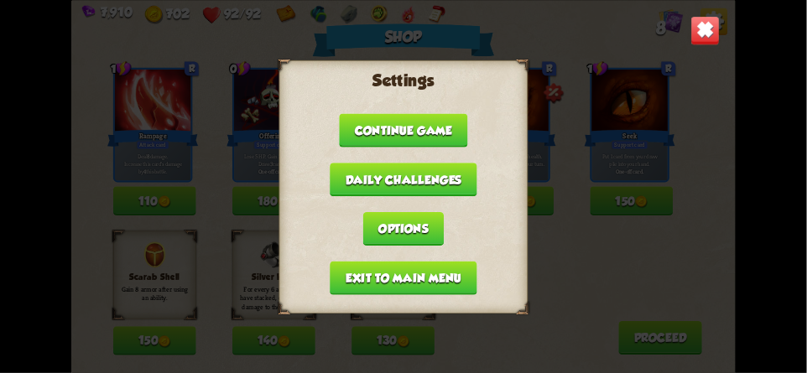
click at [353, 277] on button "Exit to main menu" at bounding box center [403, 278] width 147 height 34
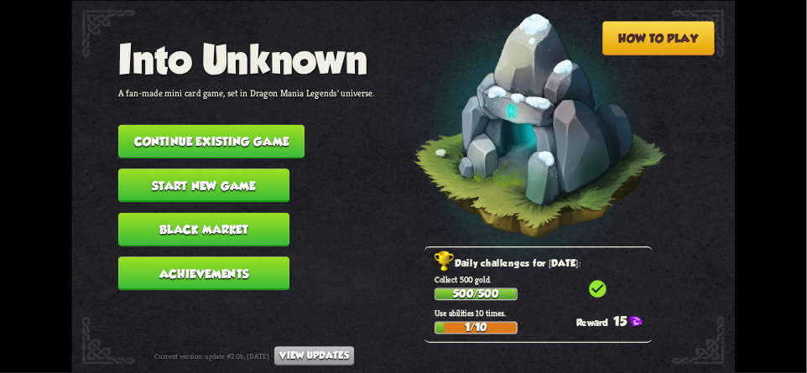
click at [162, 126] on button "Continue existing game" at bounding box center [211, 141] width 186 height 34
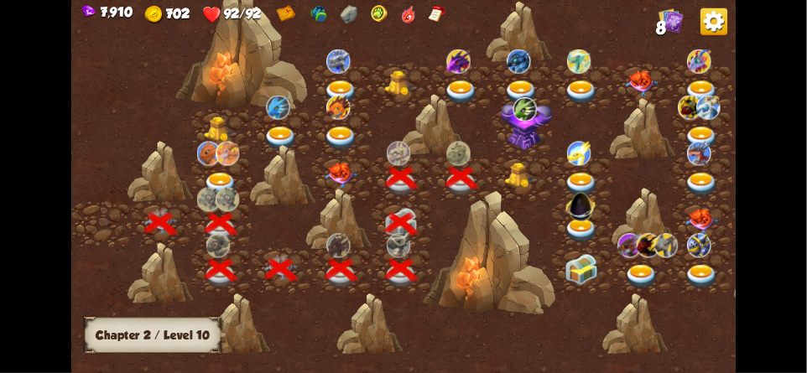
click at [510, 166] on img at bounding box center [522, 175] width 34 height 25
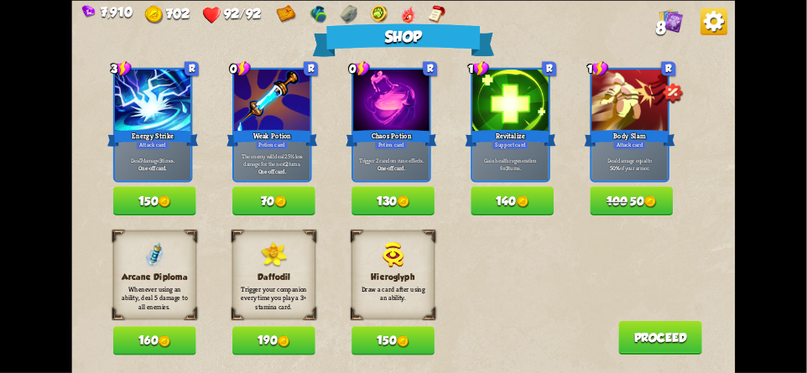
click at [719, 18] on img at bounding box center [713, 21] width 27 height 27
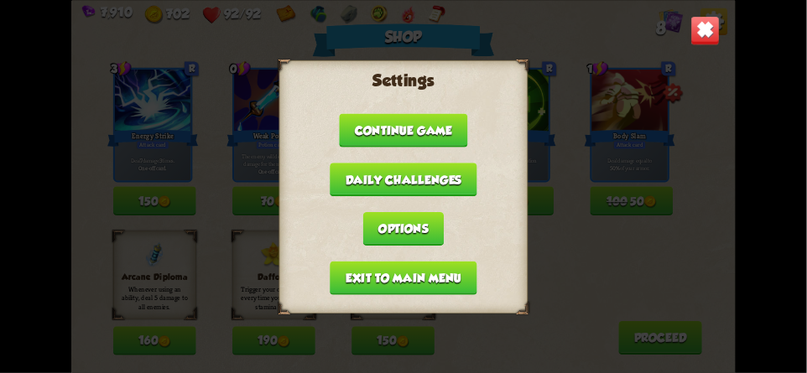
click at [361, 261] on button "Exit to main menu" at bounding box center [403, 278] width 147 height 34
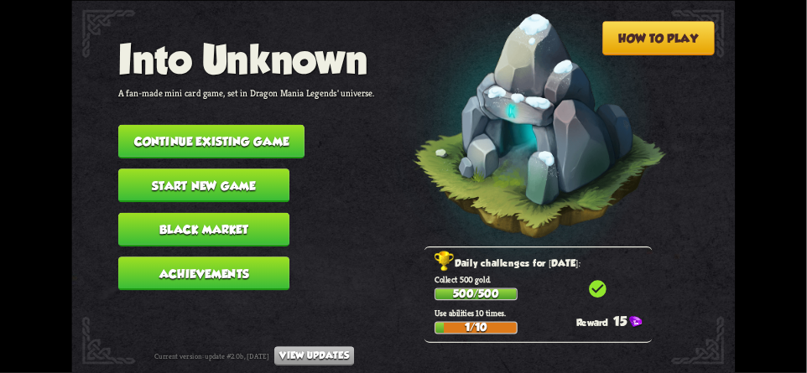
click at [261, 130] on button "Continue existing game" at bounding box center [211, 141] width 186 height 34
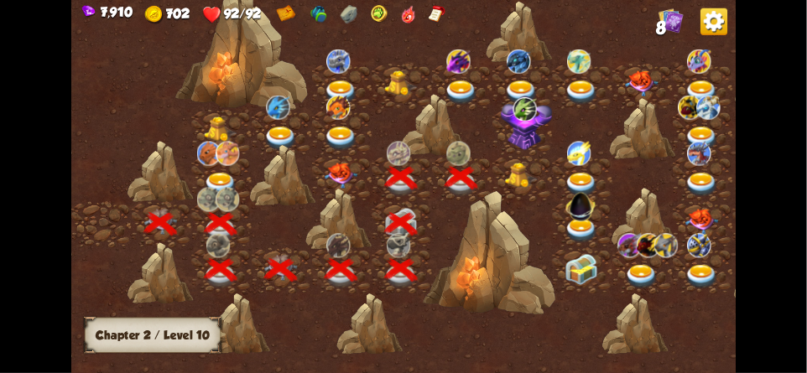
click at [509, 165] on img at bounding box center [522, 175] width 34 height 25
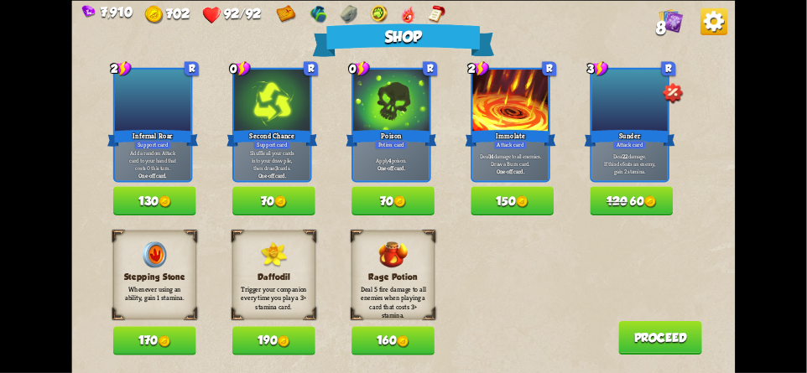
click at [724, 18] on img at bounding box center [713, 21] width 27 height 27
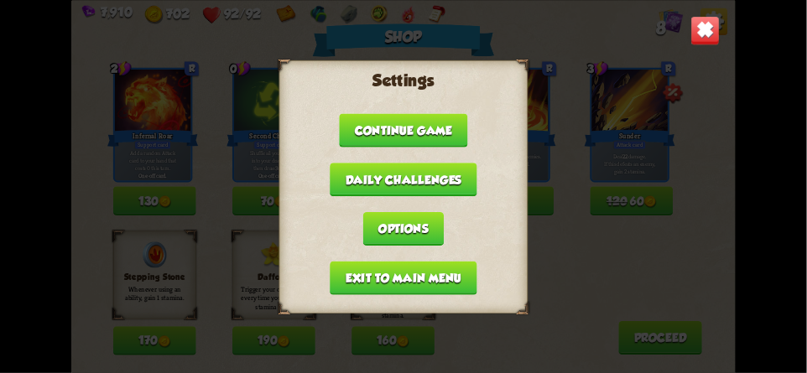
click at [369, 269] on button "Exit to main menu" at bounding box center [403, 278] width 147 height 34
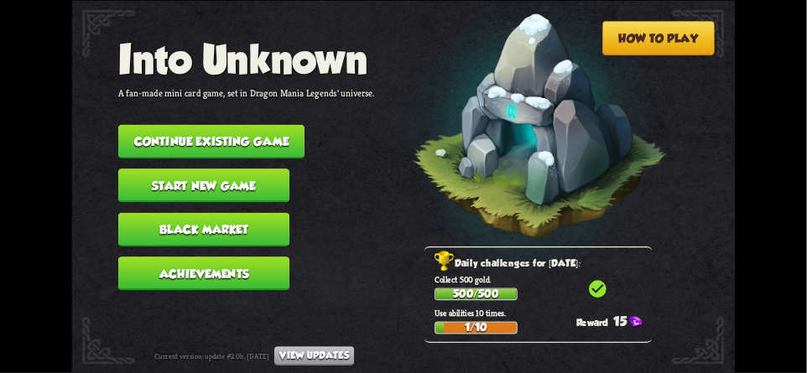
click at [216, 124] on button "Continue existing game" at bounding box center [211, 141] width 186 height 34
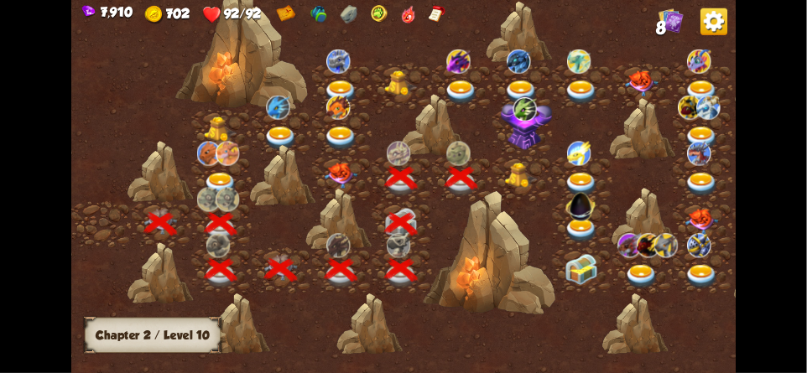
click at [518, 170] on img at bounding box center [522, 175] width 34 height 25
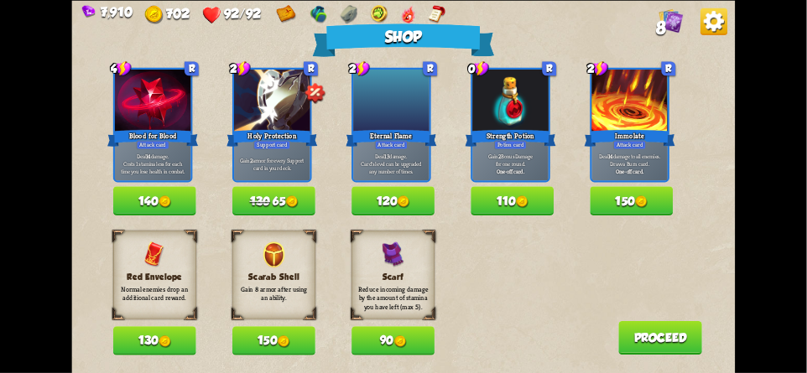
click at [724, 21] on img at bounding box center [713, 21] width 27 height 27
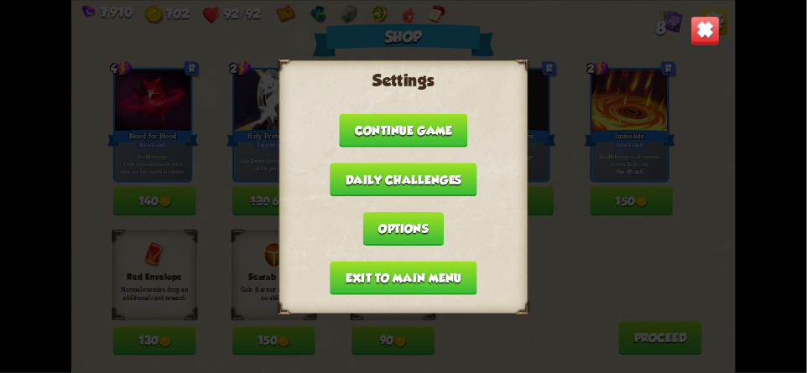
click at [371, 268] on button "Exit to main menu" at bounding box center [403, 278] width 147 height 34
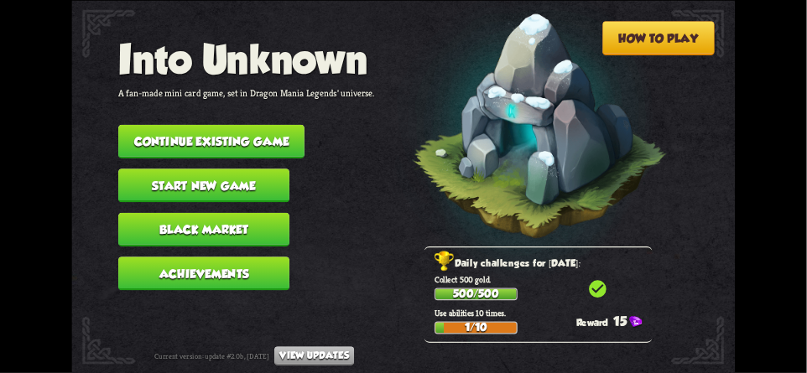
click at [216, 128] on button "Continue existing game" at bounding box center [211, 141] width 186 height 34
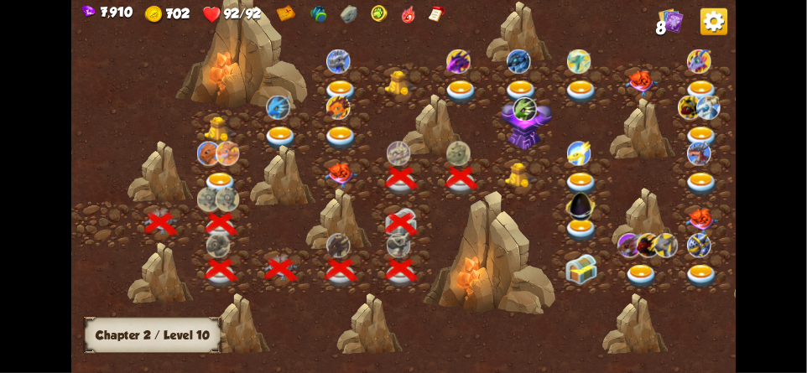
click at [512, 169] on img at bounding box center [522, 175] width 34 height 25
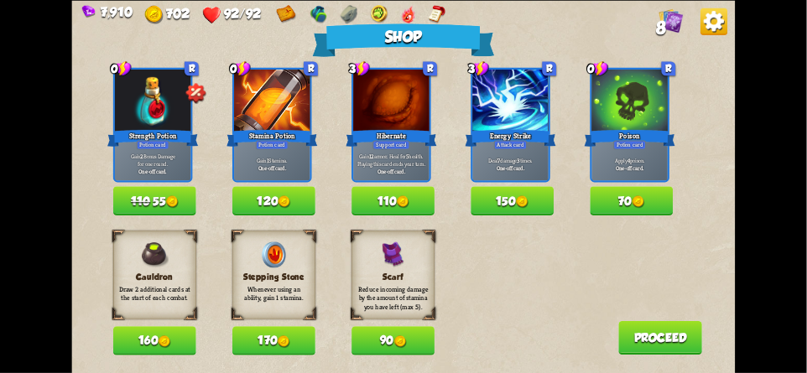
click at [706, 29] on img at bounding box center [713, 21] width 27 height 27
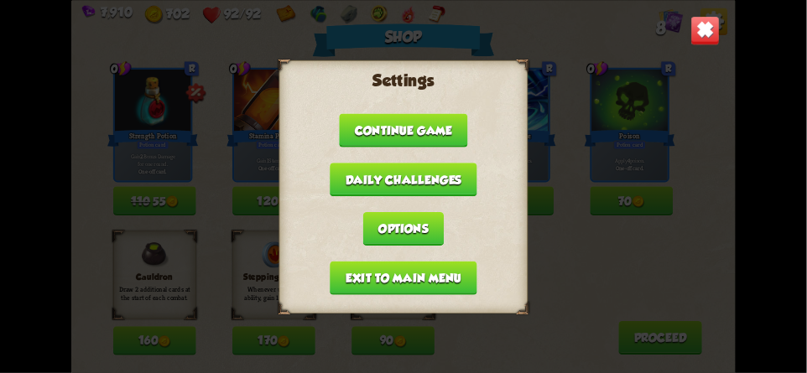
click at [401, 273] on button "Exit to main menu" at bounding box center [403, 278] width 147 height 34
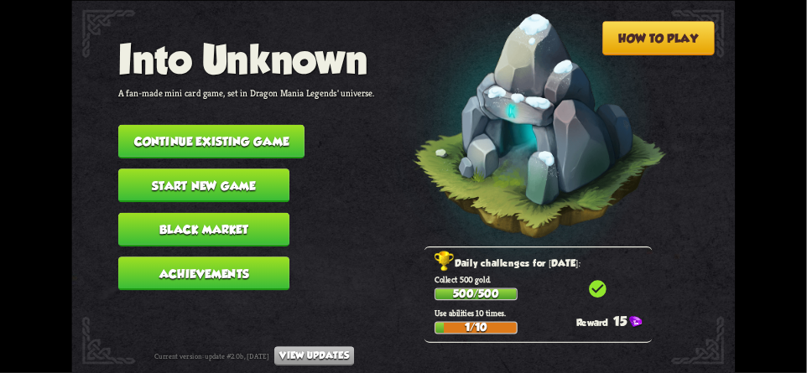
click at [282, 129] on button "Continue existing game" at bounding box center [211, 141] width 186 height 34
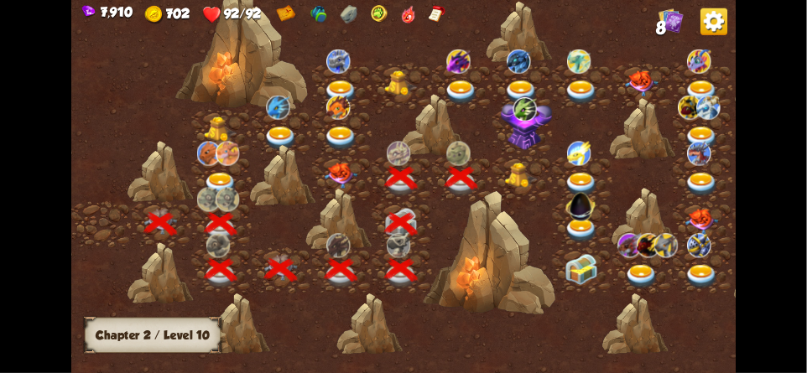
click at [511, 180] on img at bounding box center [522, 175] width 34 height 25
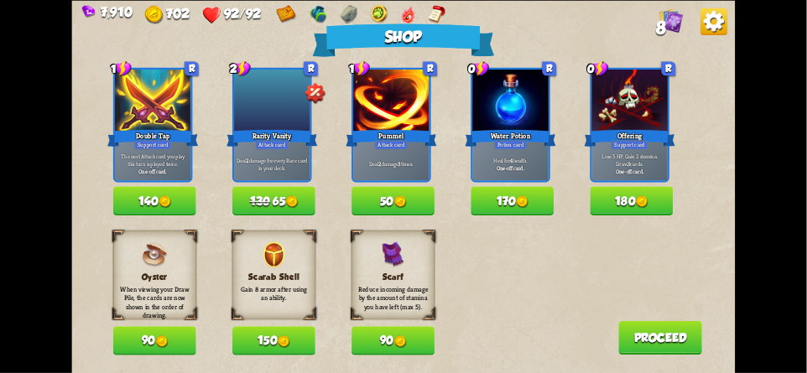
click at [714, 18] on img at bounding box center [713, 21] width 27 height 27
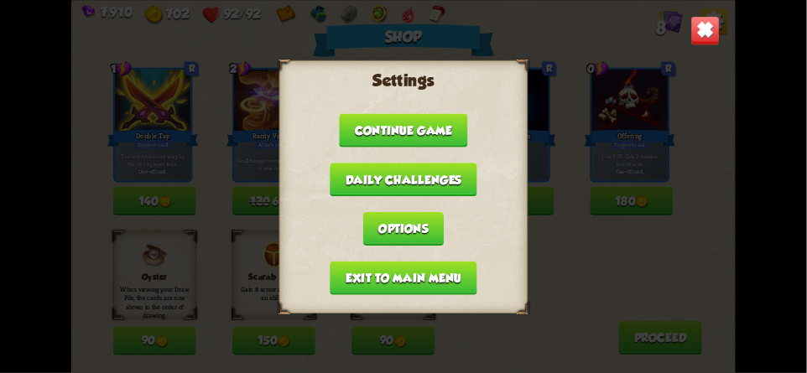
click at [348, 271] on button "Exit to main menu" at bounding box center [403, 278] width 147 height 34
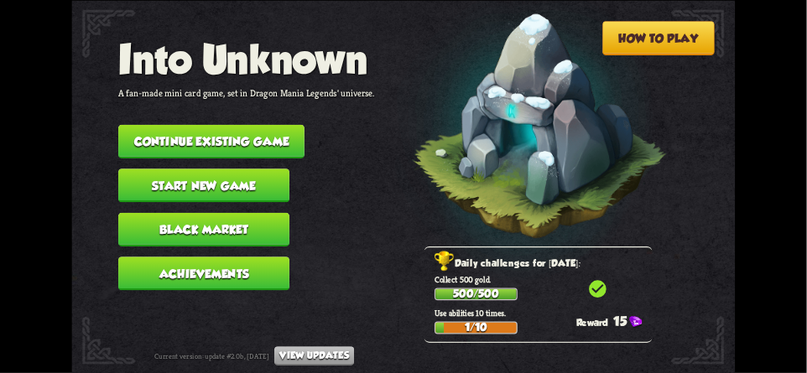
click at [245, 134] on button "Continue existing game" at bounding box center [211, 141] width 186 height 34
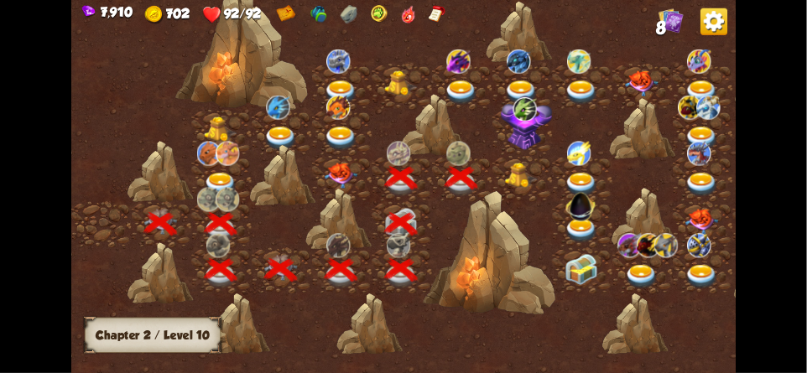
click at [501, 179] on div at bounding box center [522, 179] width 60 height 46
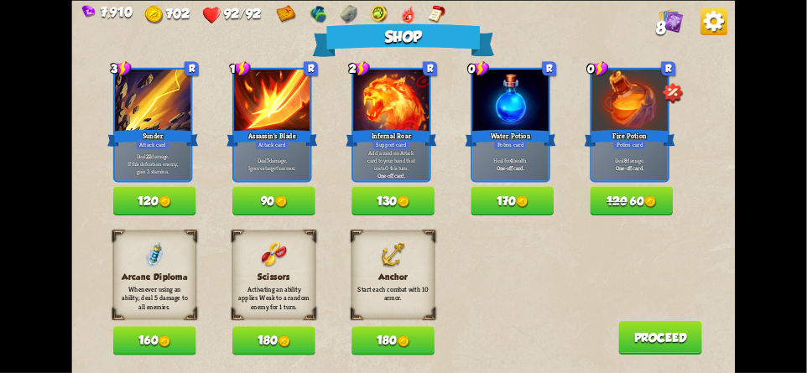
click at [387, 340] on button "180" at bounding box center [392, 340] width 83 height 29
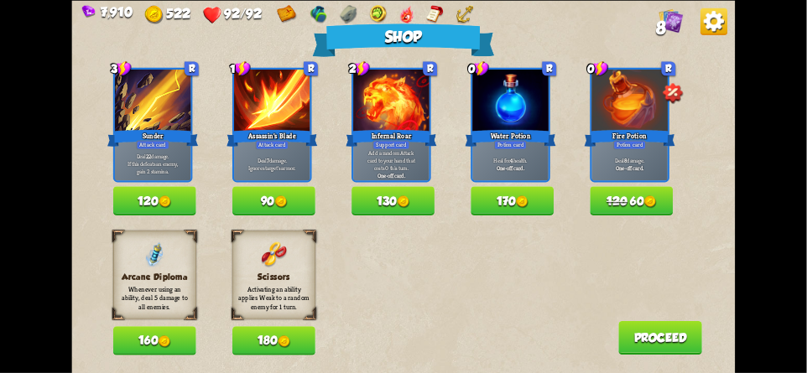
click at [655, 336] on button "Proceed" at bounding box center [660, 338] width 84 height 34
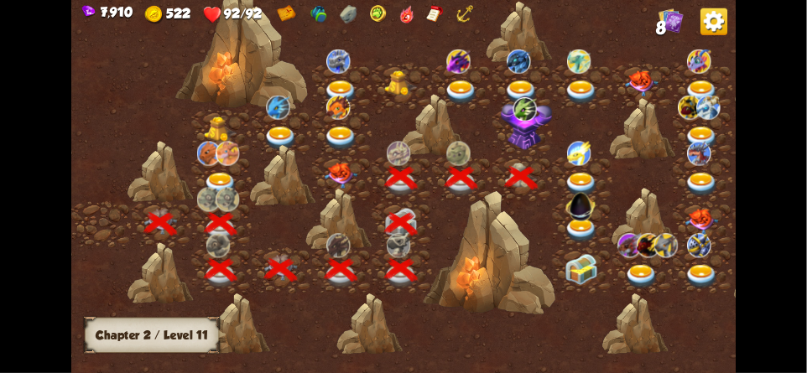
scroll to position [0, 255]
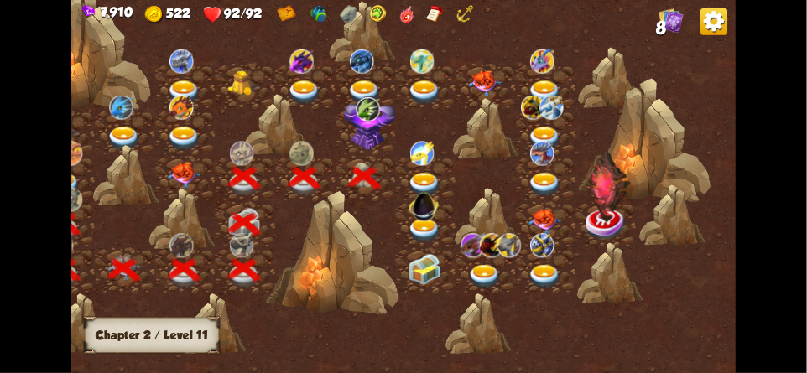
click at [360, 117] on img at bounding box center [367, 109] width 23 height 24
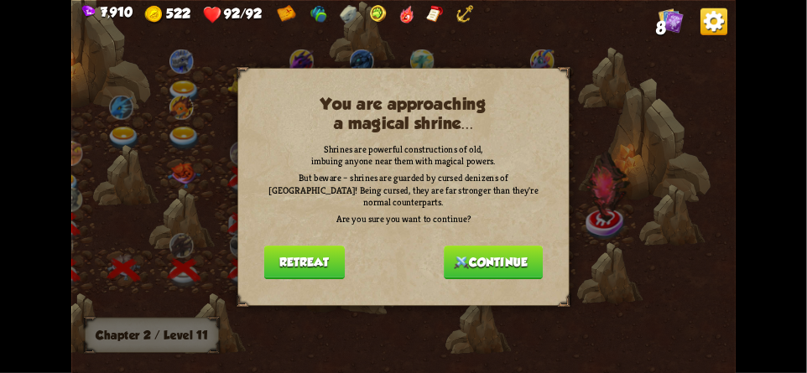
click at [475, 254] on button "Continue" at bounding box center [493, 263] width 99 height 34
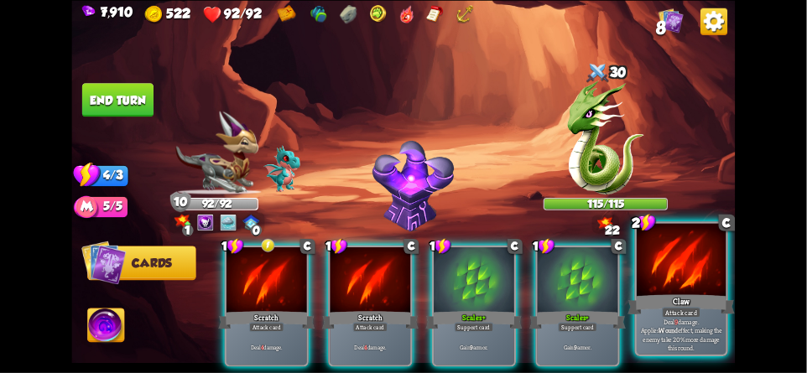
click at [717, 309] on div "Claw" at bounding box center [680, 304] width 107 height 23
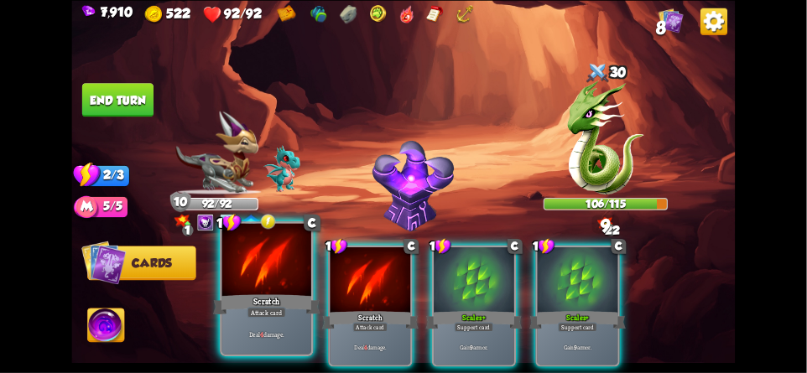
click at [259, 286] on div at bounding box center [266, 260] width 89 height 75
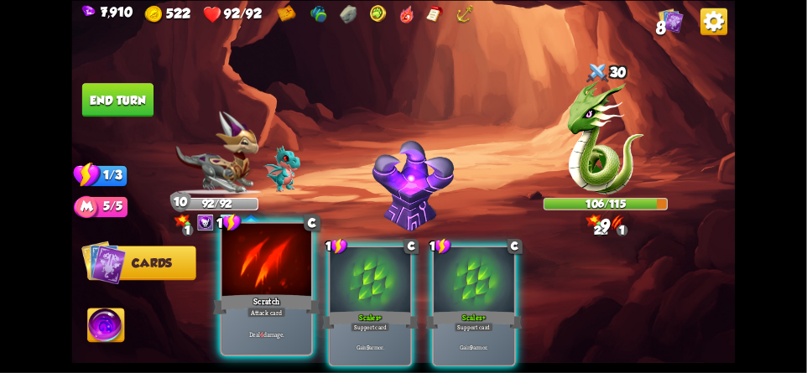
click at [255, 276] on div at bounding box center [266, 260] width 89 height 75
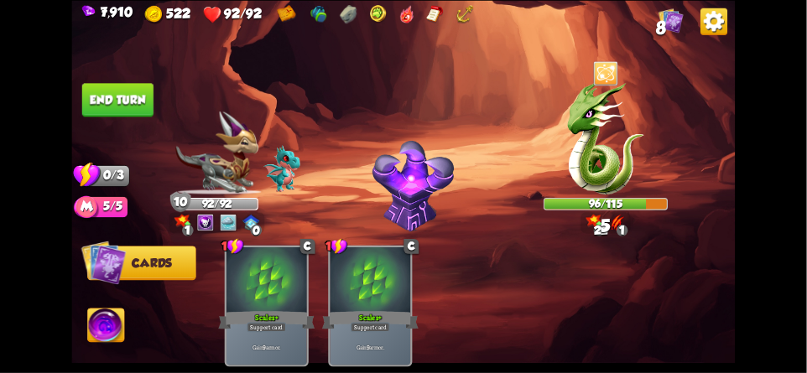
click at [118, 101] on button "End turn" at bounding box center [117, 100] width 71 height 34
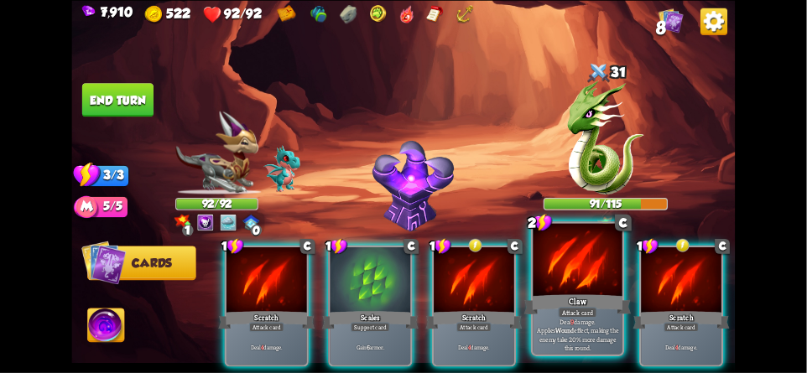
click at [577, 280] on div at bounding box center [577, 260] width 89 height 75
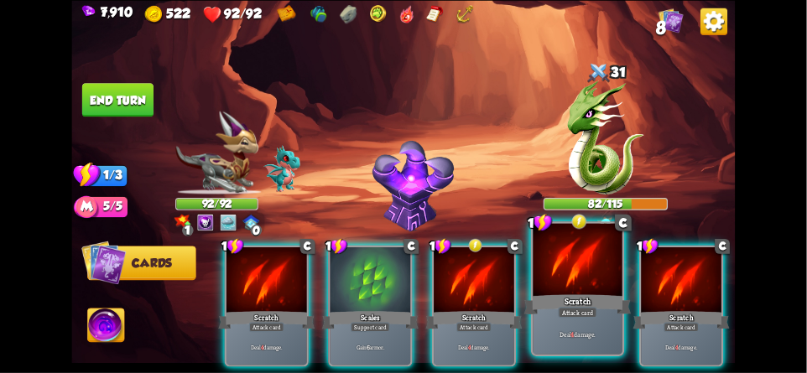
click at [569, 293] on div "Scratch" at bounding box center [577, 304] width 107 height 23
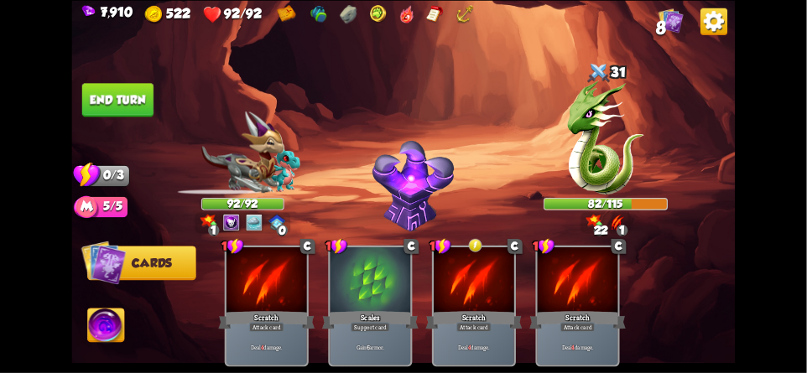
click at [123, 103] on button "End turn" at bounding box center [117, 100] width 71 height 34
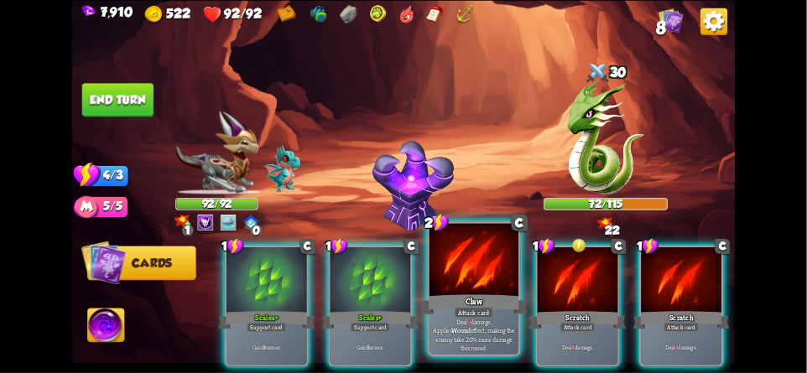
click at [471, 309] on div "Attack card" at bounding box center [473, 312] width 39 height 11
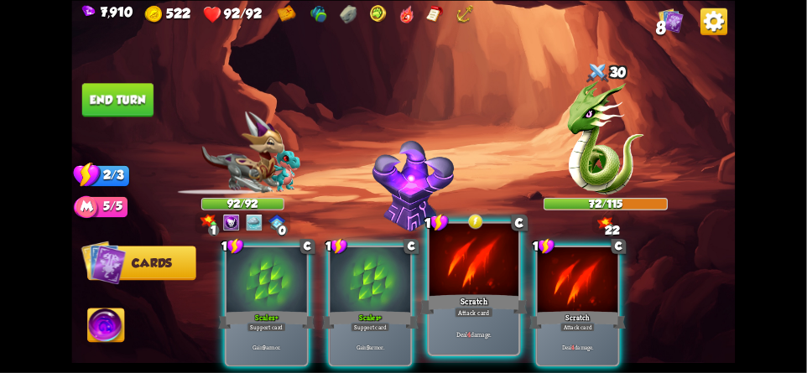
click at [481, 311] on div "Attack card" at bounding box center [473, 312] width 39 height 11
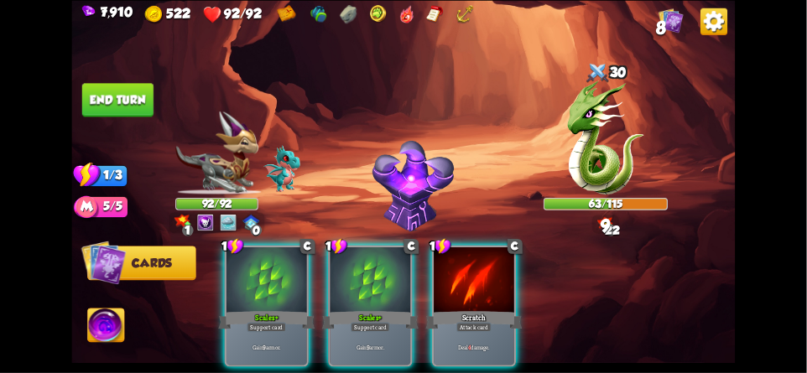
click at [122, 98] on button "End turn" at bounding box center [117, 100] width 71 height 34
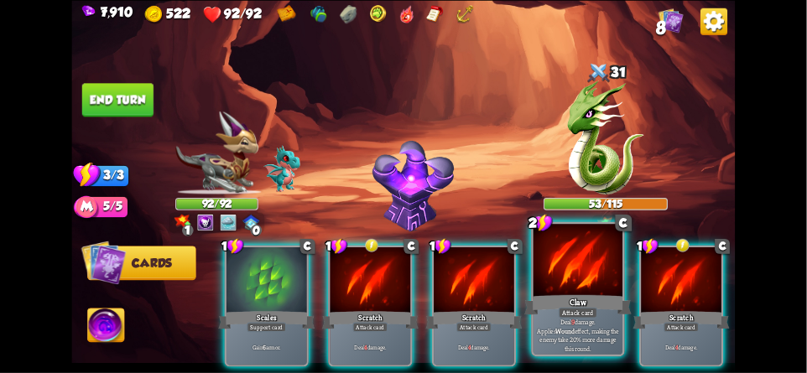
click at [564, 260] on div at bounding box center [577, 260] width 89 height 75
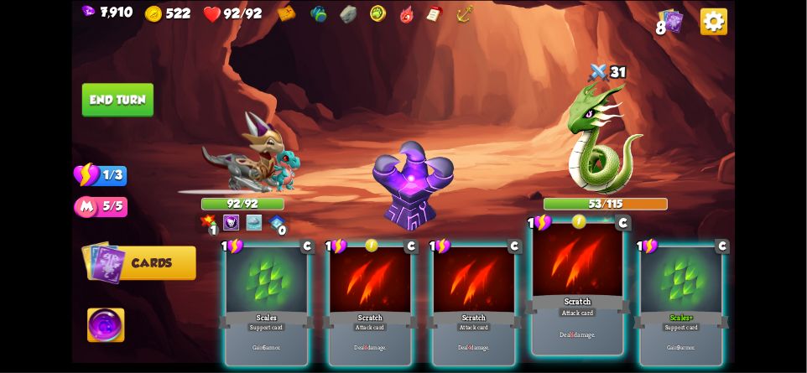
click at [577, 283] on div at bounding box center [577, 260] width 89 height 75
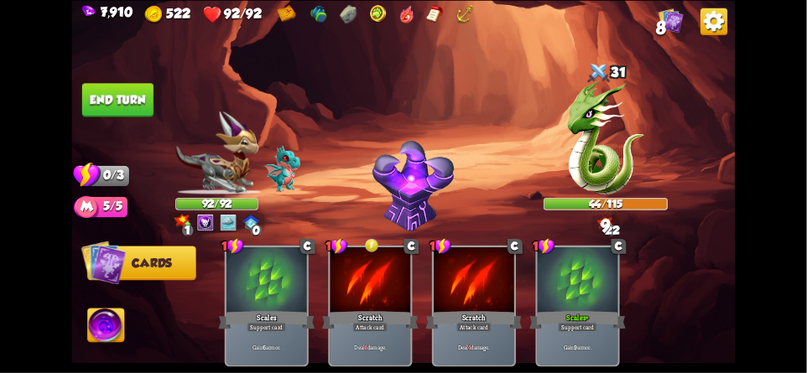
click at [130, 96] on button "End turn" at bounding box center [117, 100] width 71 height 34
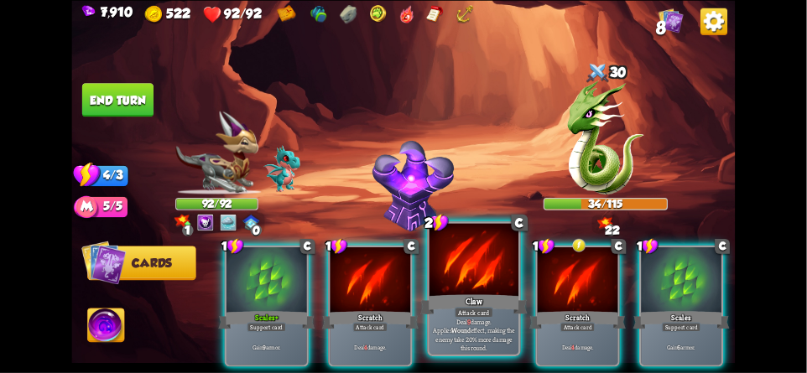
click at [482, 295] on div "Claw" at bounding box center [473, 304] width 107 height 23
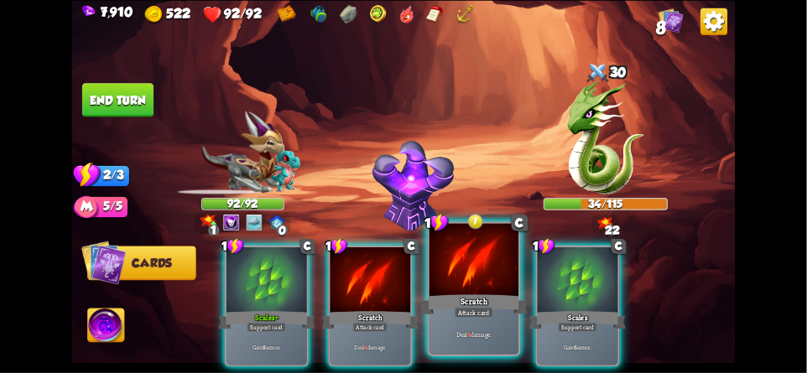
click at [482, 283] on div at bounding box center [473, 260] width 89 height 75
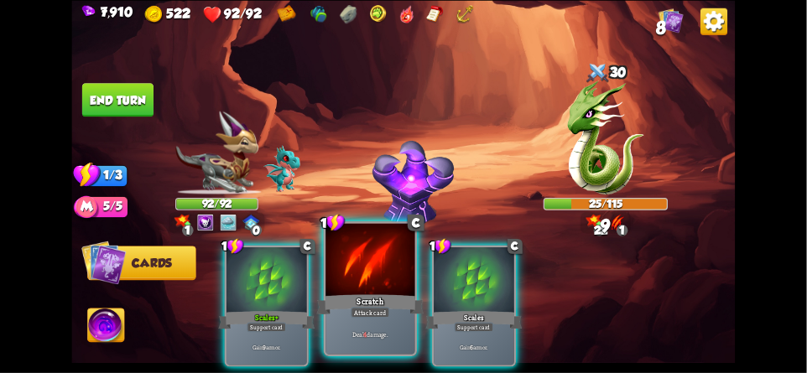
click at [345, 255] on div at bounding box center [369, 260] width 89 height 75
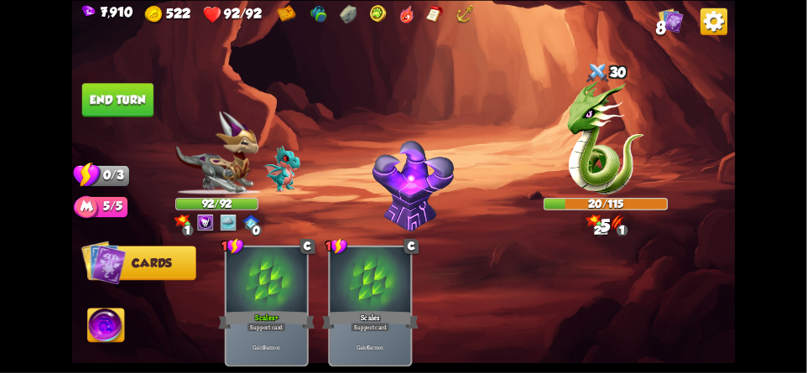
click at [124, 98] on button "End turn" at bounding box center [117, 100] width 71 height 34
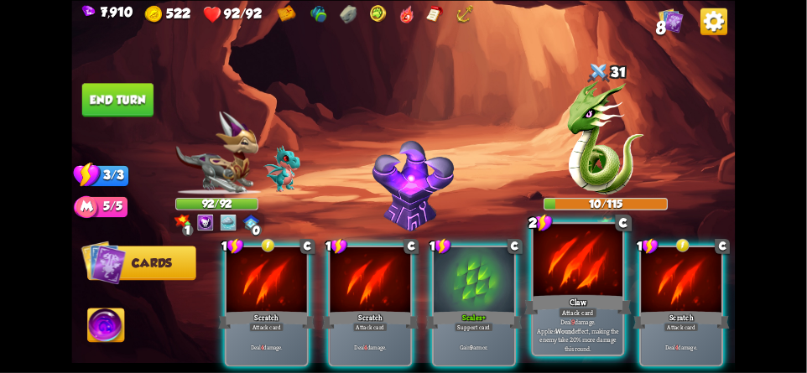
click at [537, 306] on div "Claw" at bounding box center [577, 304] width 107 height 23
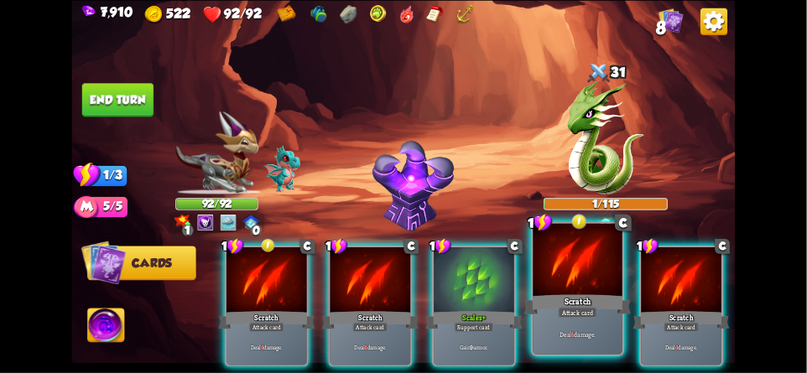
click at [566, 293] on div "Scratch" at bounding box center [577, 304] width 107 height 23
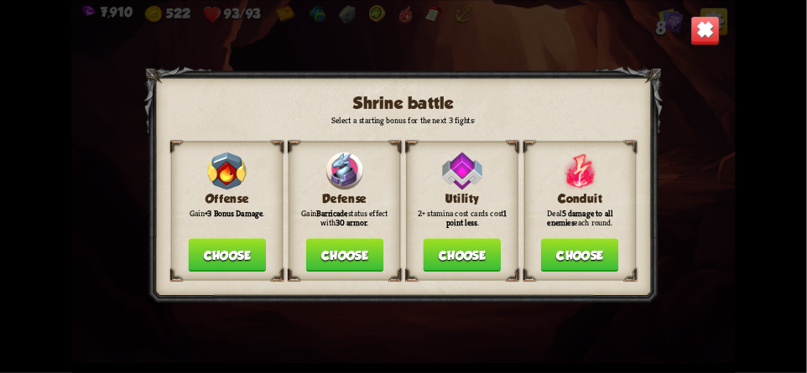
click at [351, 258] on button "Choose" at bounding box center [344, 255] width 78 height 34
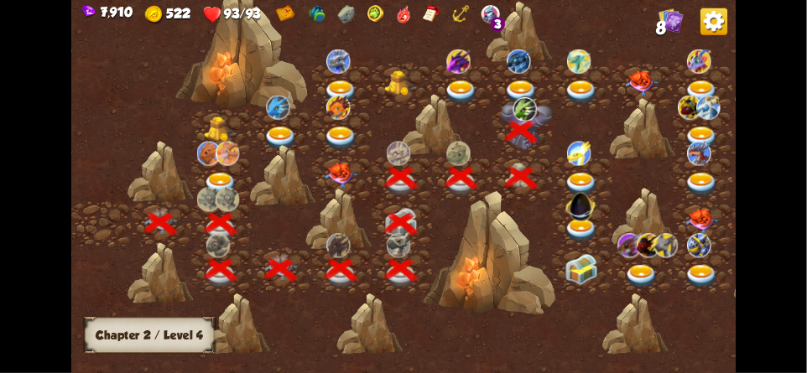
click at [584, 146] on img at bounding box center [578, 154] width 23 height 24
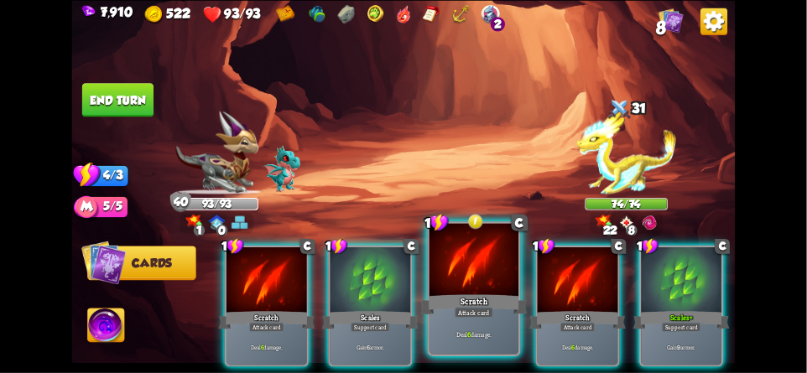
click at [495, 306] on div "Scratch" at bounding box center [473, 304] width 107 height 23
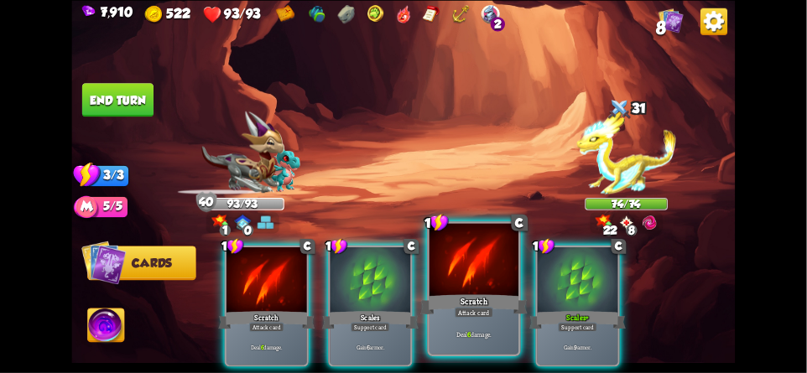
click at [472, 299] on div "Scratch" at bounding box center [473, 304] width 107 height 23
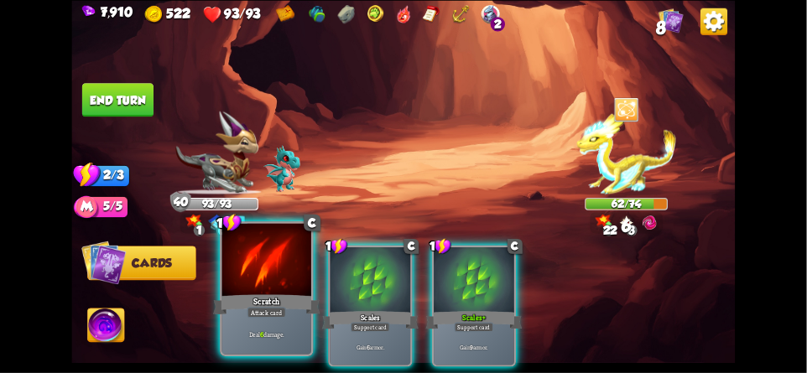
click at [254, 306] on div "Scratch" at bounding box center [266, 304] width 107 height 23
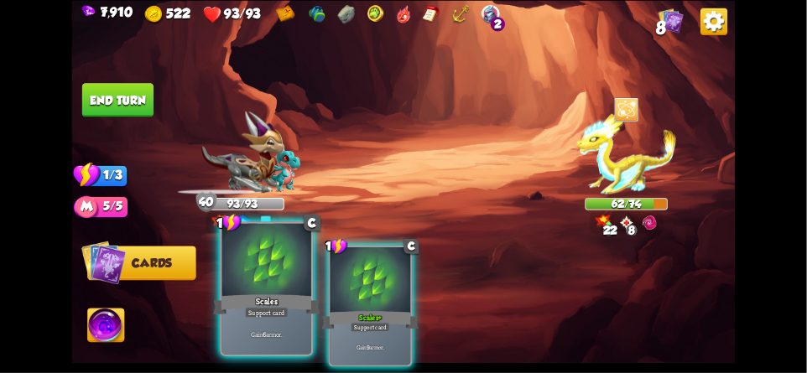
click at [274, 301] on div "Scales" at bounding box center [266, 304] width 107 height 23
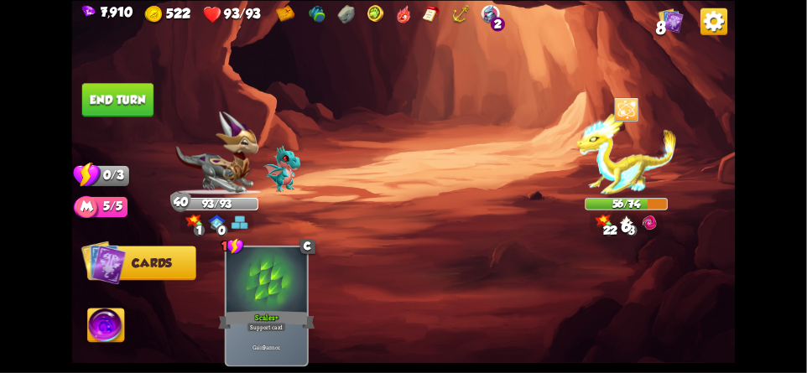
click at [117, 112] on button "End turn" at bounding box center [117, 100] width 71 height 34
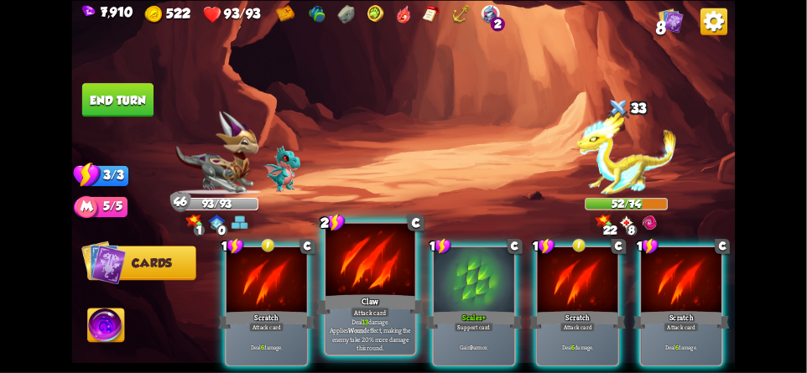
click at [341, 266] on div at bounding box center [369, 260] width 89 height 75
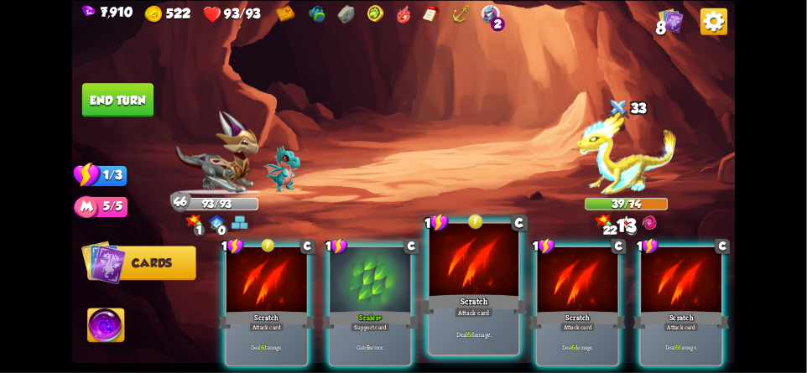
click at [470, 262] on div at bounding box center [473, 260] width 89 height 75
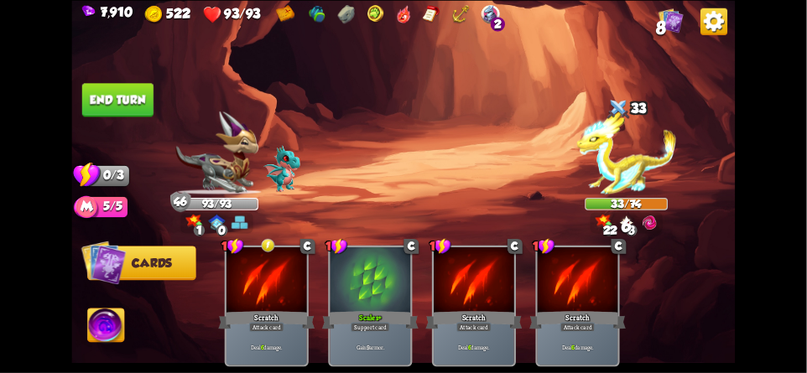
click at [98, 97] on button "End turn" at bounding box center [117, 100] width 71 height 34
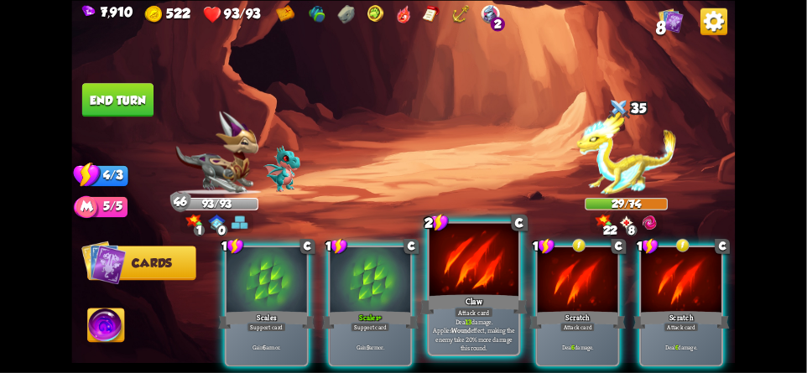
click at [498, 263] on div at bounding box center [473, 260] width 89 height 75
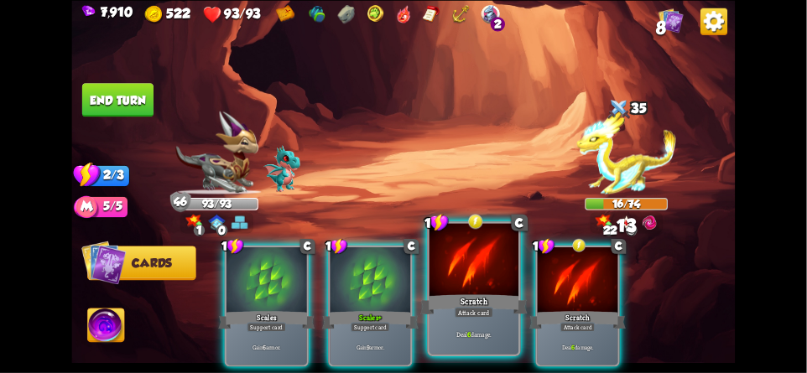
click at [465, 264] on div at bounding box center [473, 260] width 89 height 75
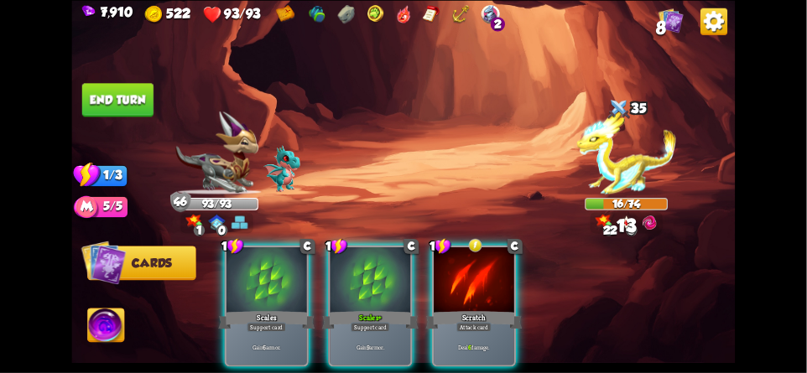
click at [120, 113] on button "End turn" at bounding box center [117, 100] width 71 height 34
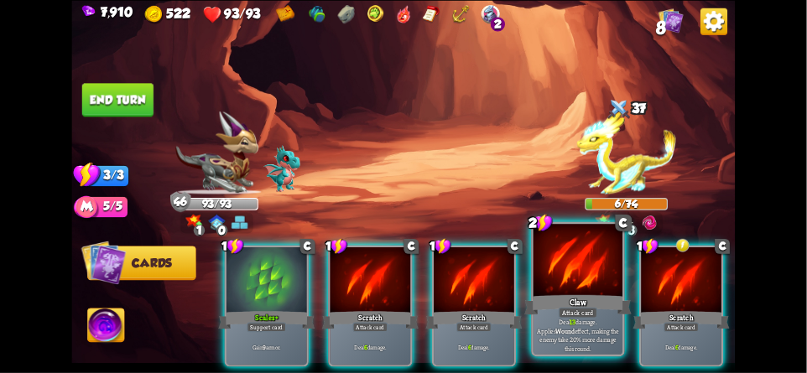
click at [581, 267] on div at bounding box center [577, 260] width 89 height 75
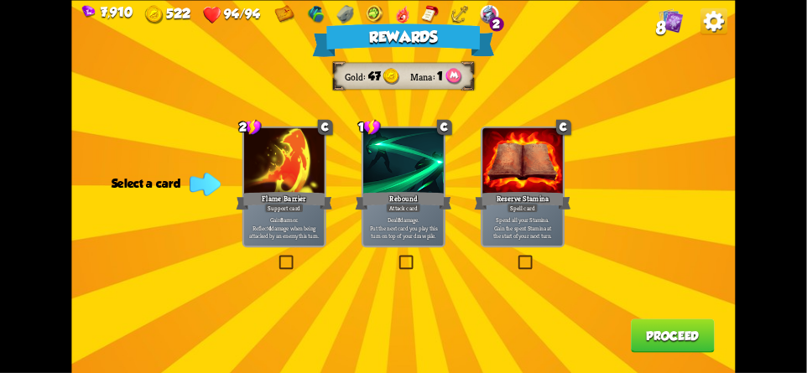
click at [665, 333] on button "Proceed" at bounding box center [673, 336] width 84 height 34
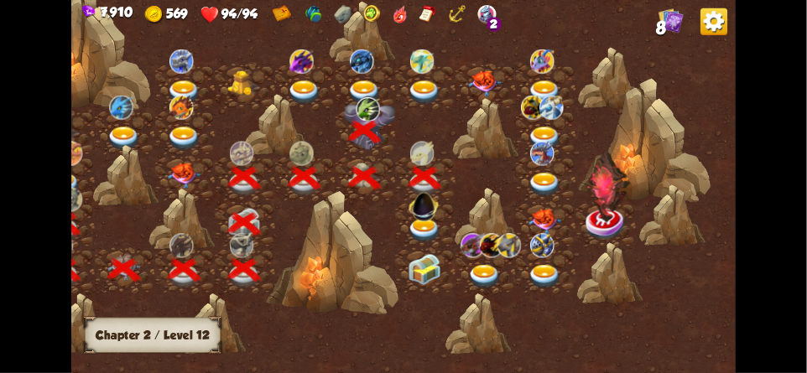
click at [450, 224] on div at bounding box center [425, 224] width 60 height 46
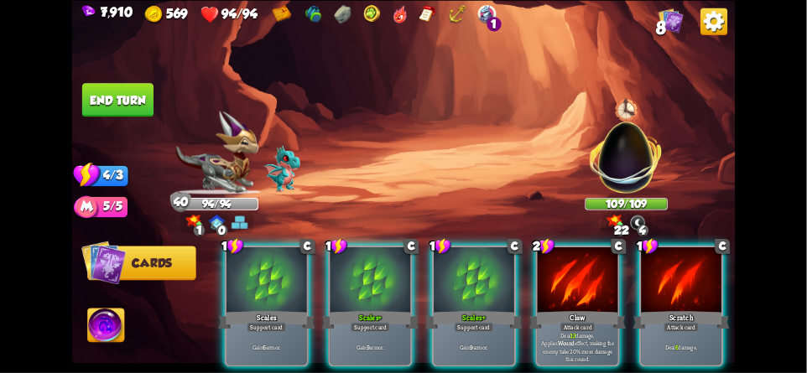
click at [704, 14] on img at bounding box center [713, 21] width 27 height 27
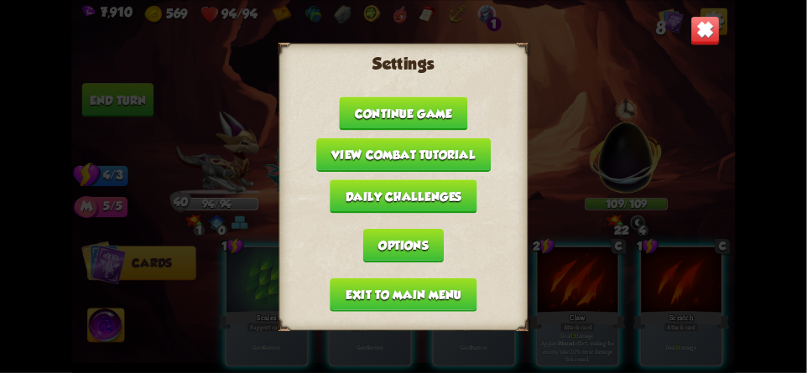
click at [402, 286] on button "Exit to main menu" at bounding box center [403, 295] width 147 height 34
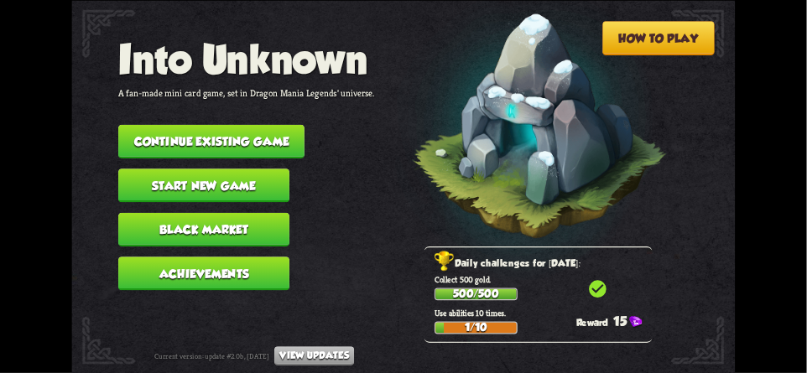
click at [250, 128] on button "Continue existing game" at bounding box center [211, 141] width 186 height 34
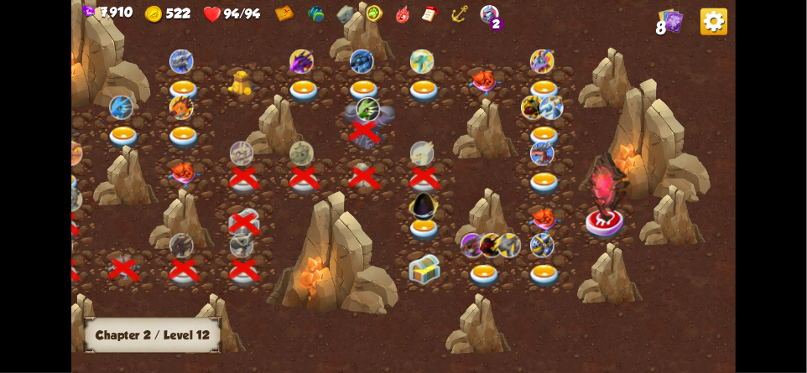
click at [423, 220] on img at bounding box center [423, 204] width 35 height 35
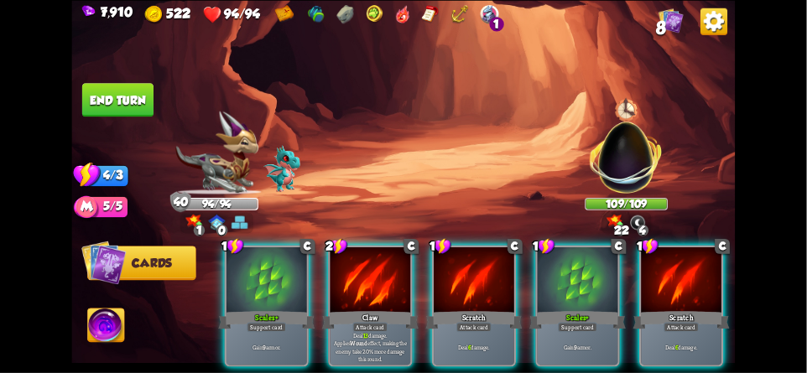
click at [657, 28] on span "8" at bounding box center [662, 27] width 10 height 20
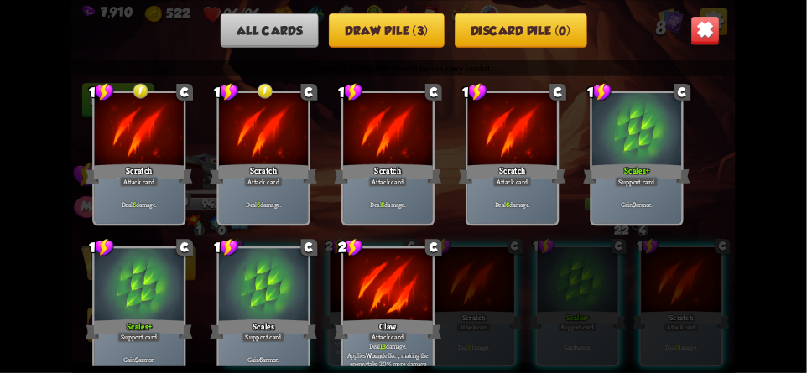
scroll to position [24, 0]
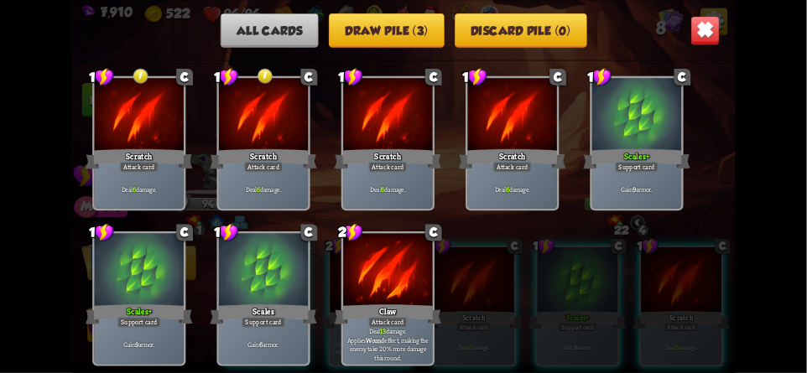
click at [695, 35] on img at bounding box center [704, 30] width 29 height 29
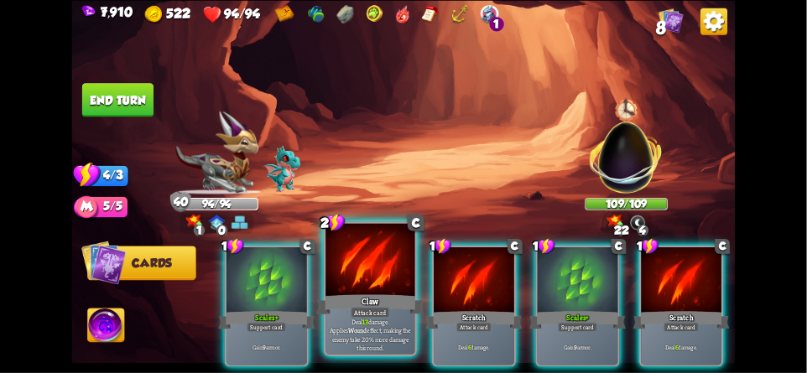
click at [383, 289] on div at bounding box center [369, 260] width 89 height 75
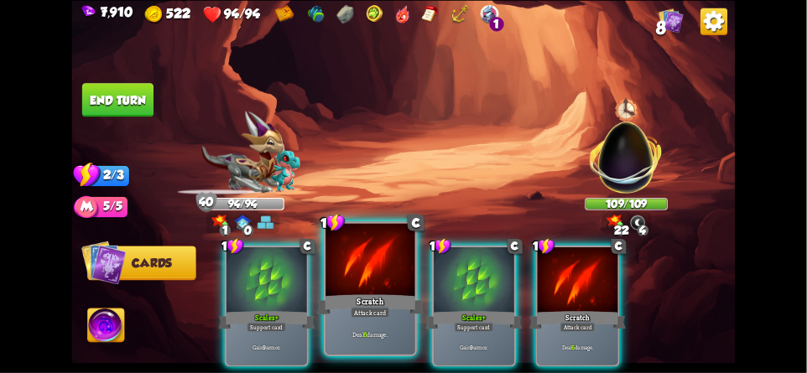
click at [370, 275] on div at bounding box center [369, 260] width 89 height 75
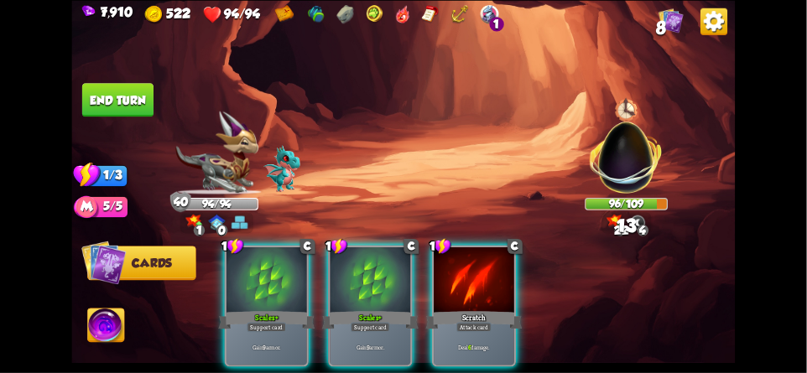
click at [101, 98] on button "End turn" at bounding box center [117, 100] width 71 height 34
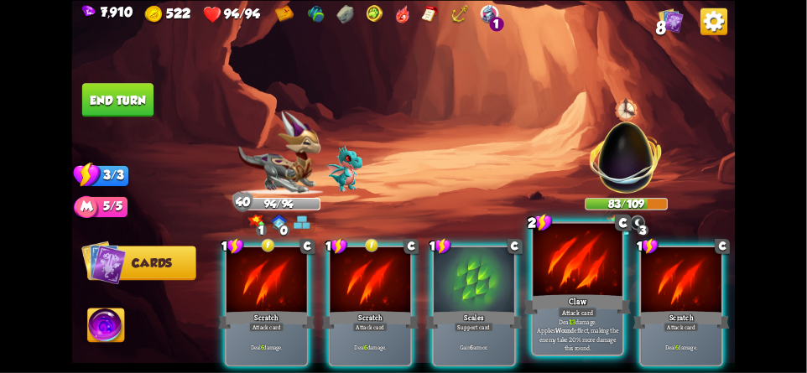
click at [582, 257] on div at bounding box center [577, 260] width 89 height 75
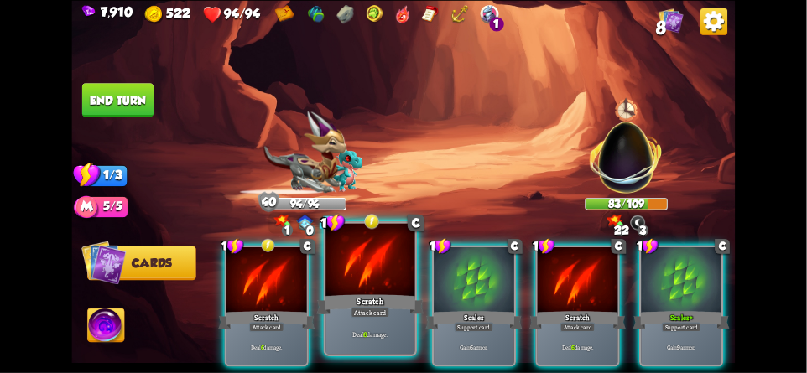
click at [351, 273] on div at bounding box center [369, 260] width 89 height 75
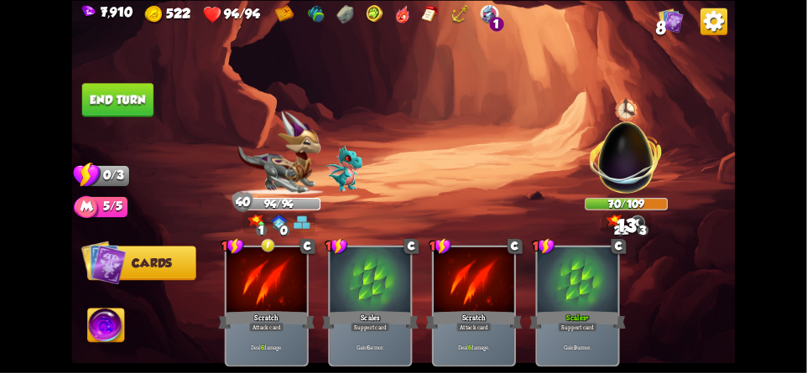
click at [121, 112] on button "End turn" at bounding box center [117, 100] width 71 height 34
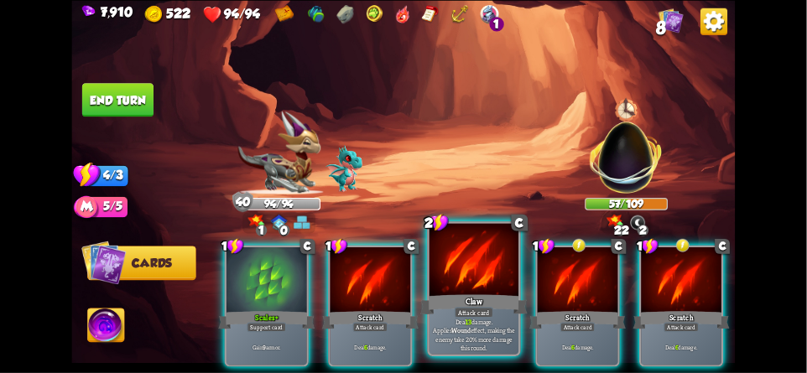
click at [471, 268] on div at bounding box center [473, 260] width 89 height 75
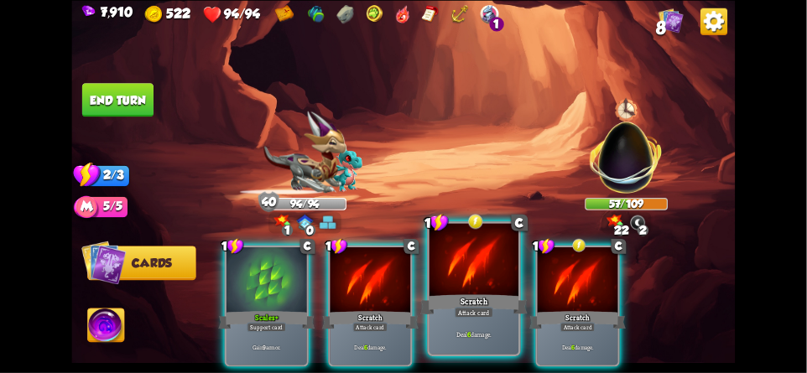
click at [465, 268] on div at bounding box center [473, 260] width 89 height 75
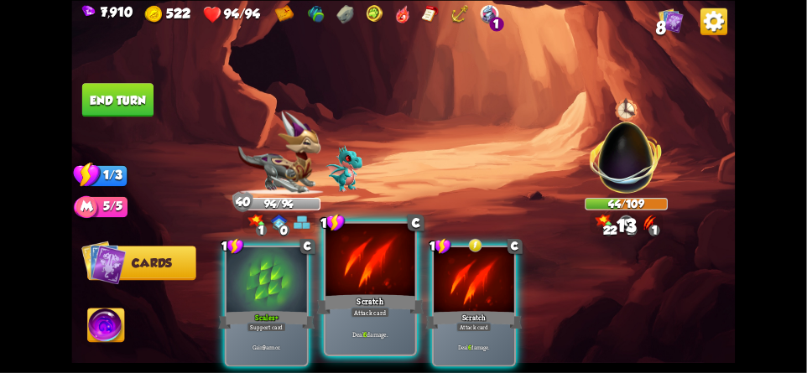
click at [366, 294] on div "Scratch" at bounding box center [370, 304] width 107 height 23
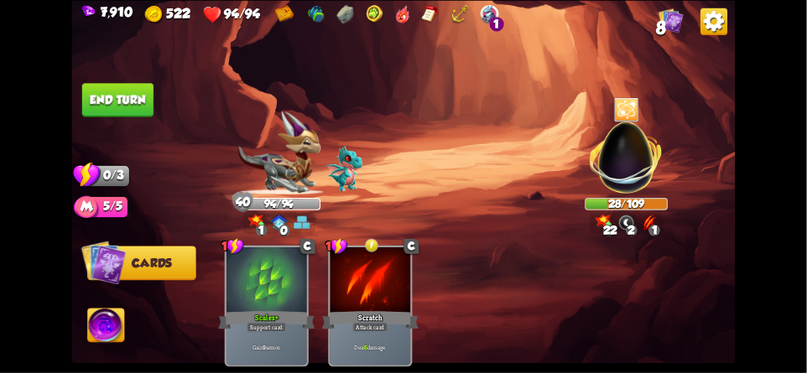
click at [111, 101] on button "End turn" at bounding box center [117, 100] width 71 height 34
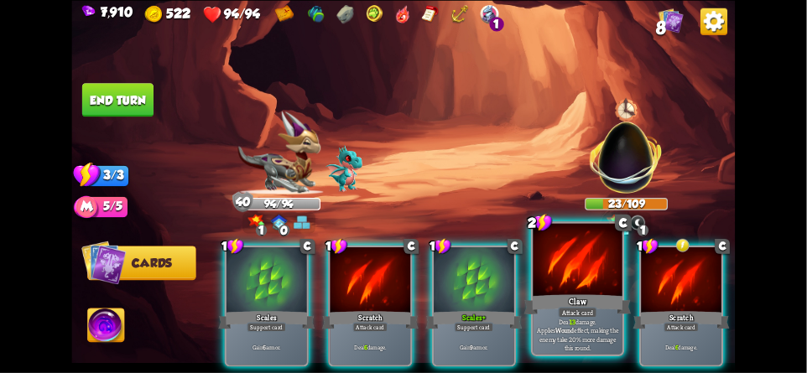
click at [579, 284] on div at bounding box center [577, 260] width 89 height 75
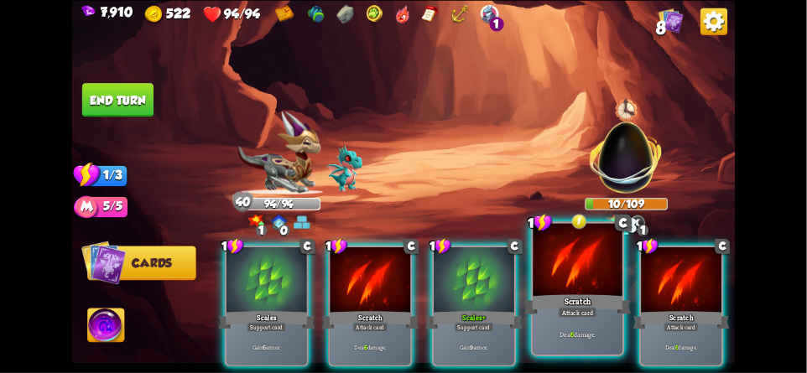
click at [568, 280] on div at bounding box center [577, 260] width 89 height 75
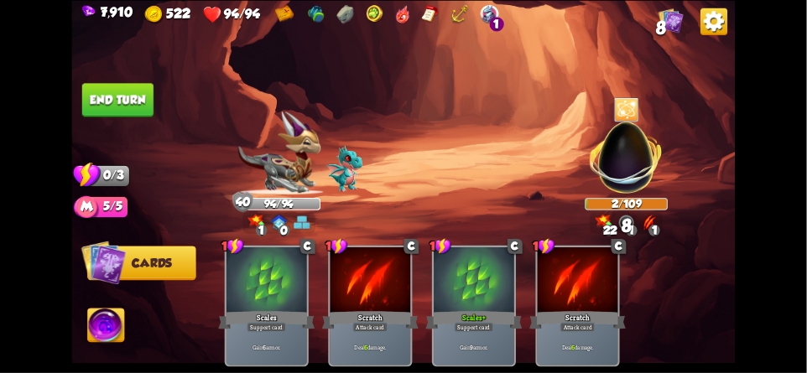
click at [106, 83] on button "End turn" at bounding box center [117, 100] width 71 height 34
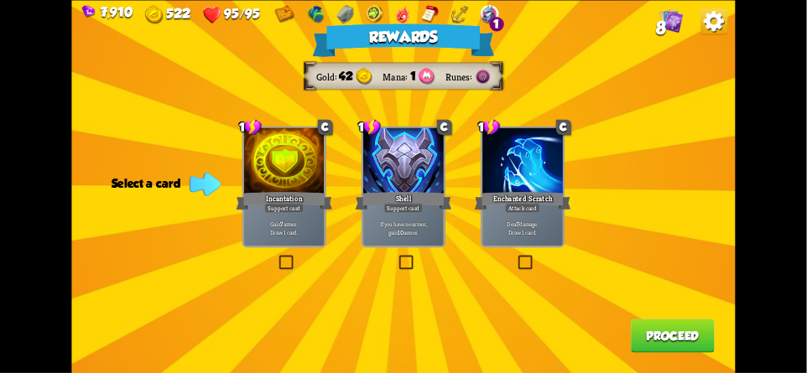
click at [668, 336] on button "Proceed" at bounding box center [673, 336] width 84 height 34
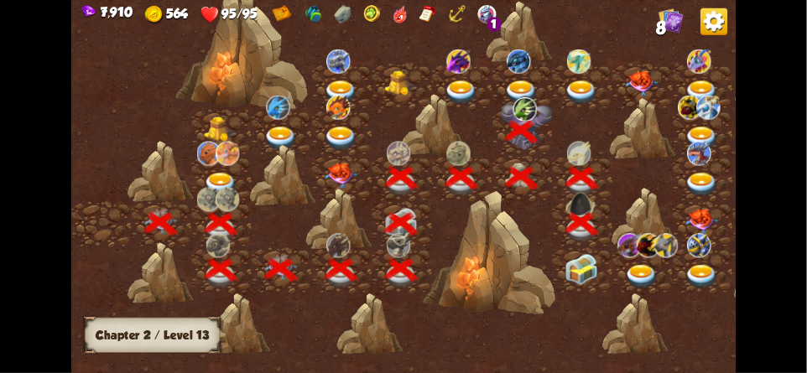
scroll to position [0, 255]
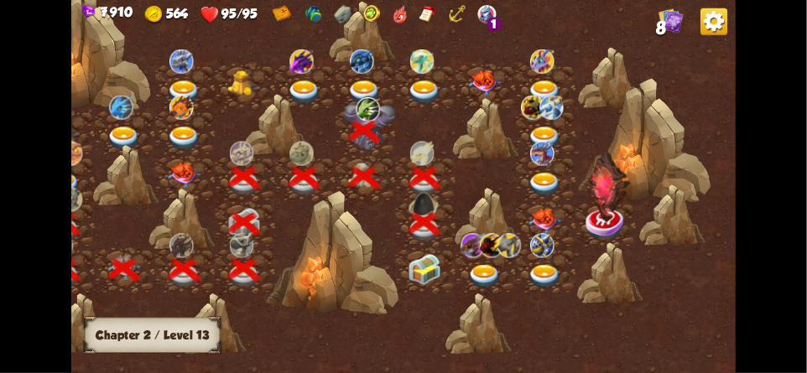
click at [419, 258] on img at bounding box center [425, 269] width 34 height 31
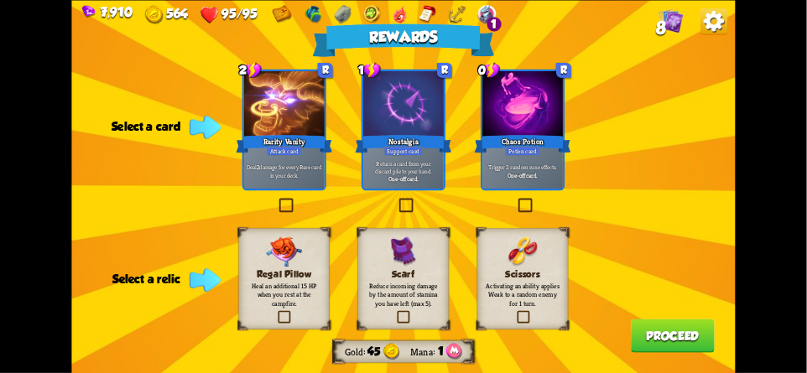
click at [714, 27] on img at bounding box center [713, 21] width 27 height 27
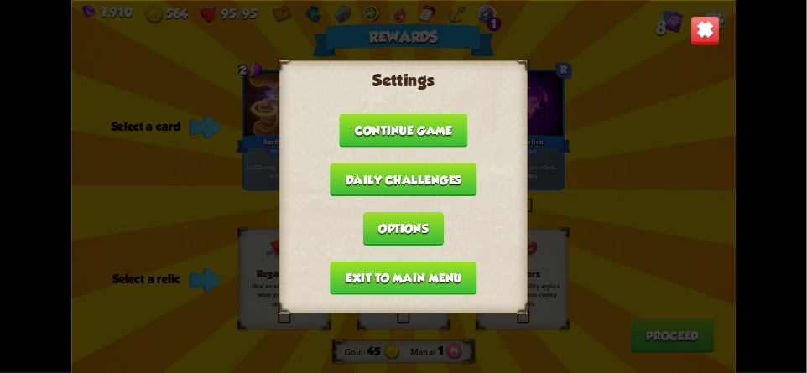
click at [443, 267] on button "Exit to main menu" at bounding box center [403, 278] width 147 height 34
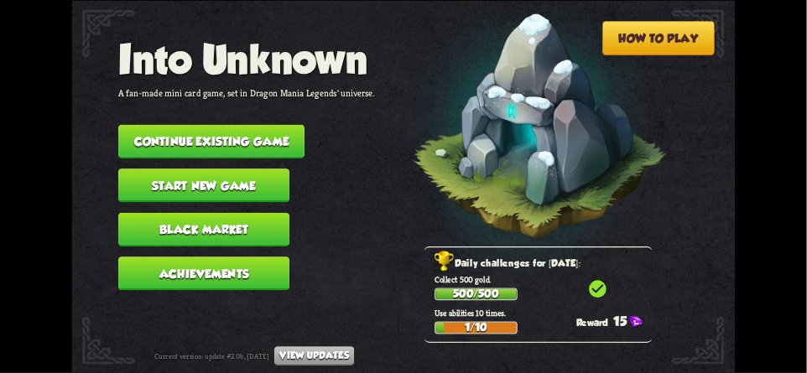
click at [281, 128] on button "Continue existing game" at bounding box center [211, 141] width 186 height 34
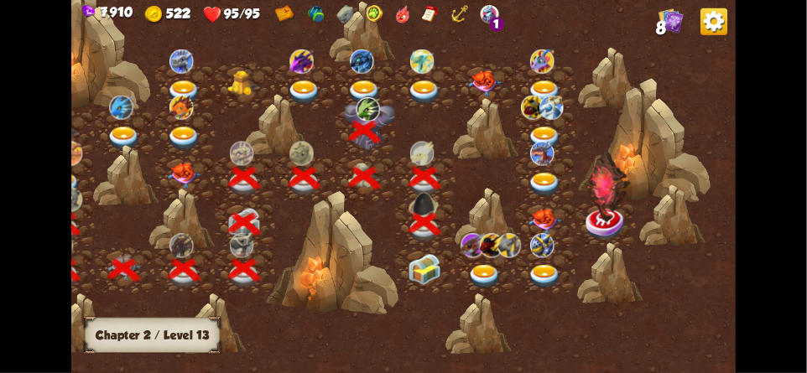
click at [421, 267] on img at bounding box center [425, 269] width 34 height 31
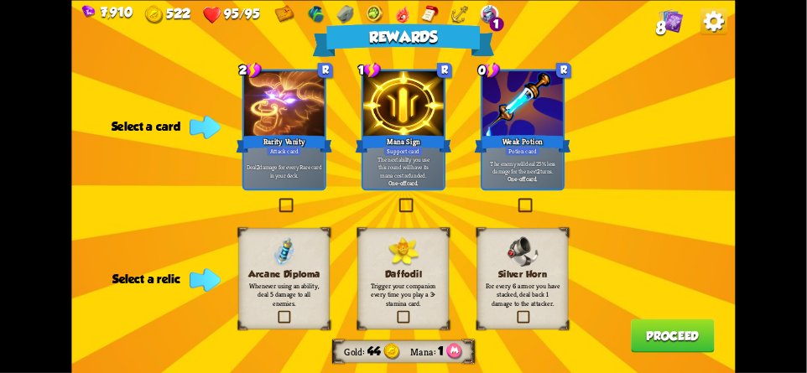
click at [537, 276] on h3 "Silver Horn" at bounding box center [523, 273] width 74 height 11
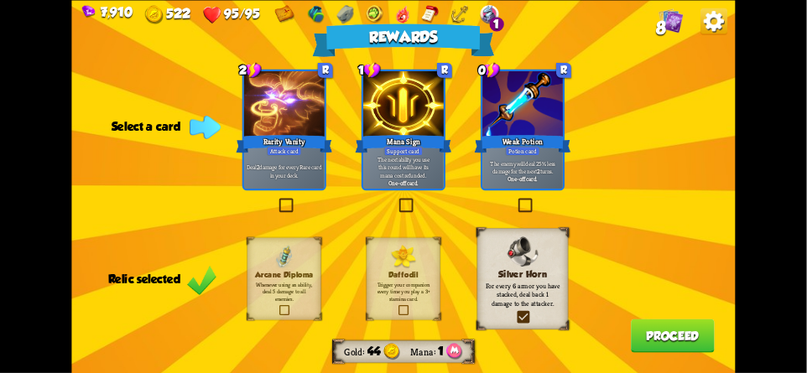
click at [679, 334] on button "Proceed" at bounding box center [673, 336] width 84 height 34
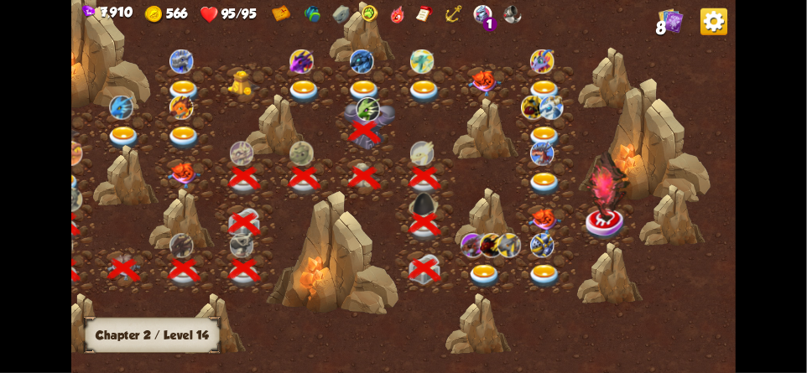
click at [479, 273] on img at bounding box center [485, 277] width 34 height 24
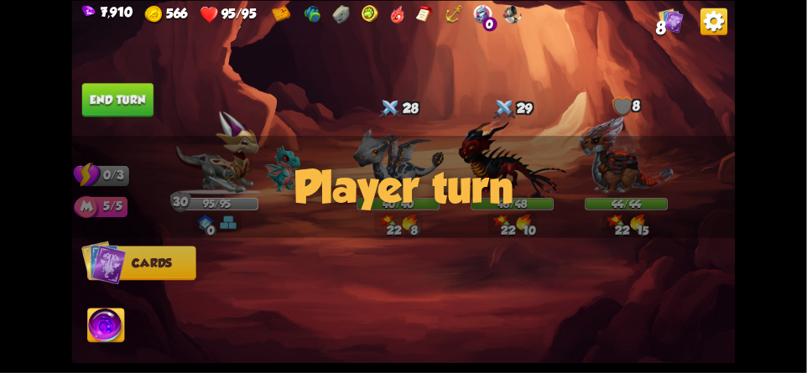
click at [607, 164] on div "Player turn" at bounding box center [402, 187] width 663 height 102
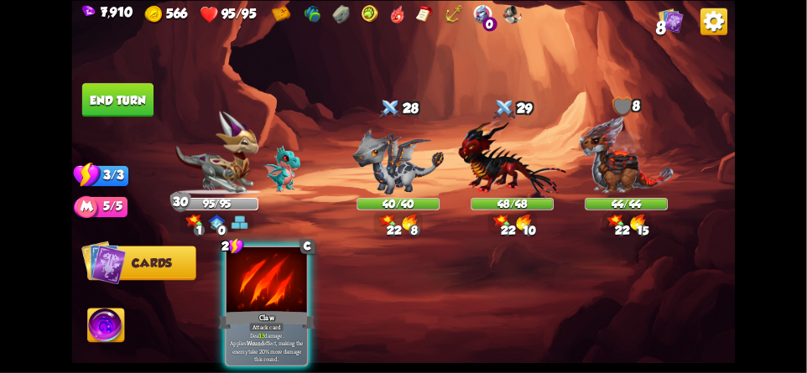
click at [608, 137] on img at bounding box center [627, 155] width 96 height 80
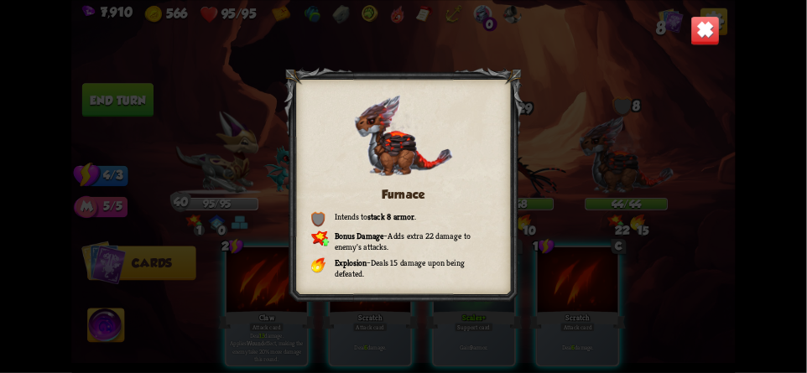
click at [715, 33] on img at bounding box center [704, 30] width 29 height 29
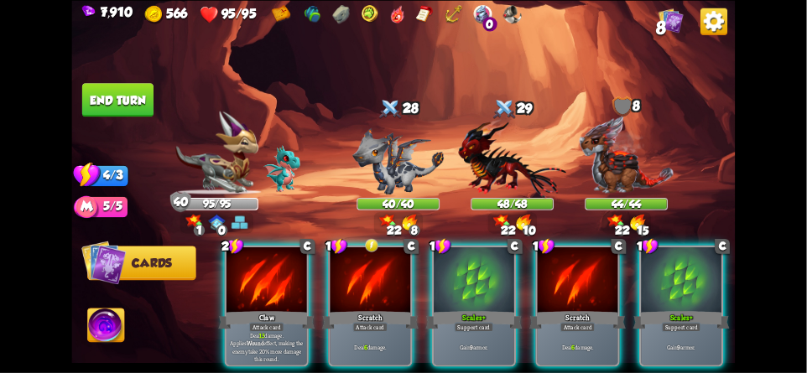
click at [719, 34] on img at bounding box center [713, 21] width 27 height 27
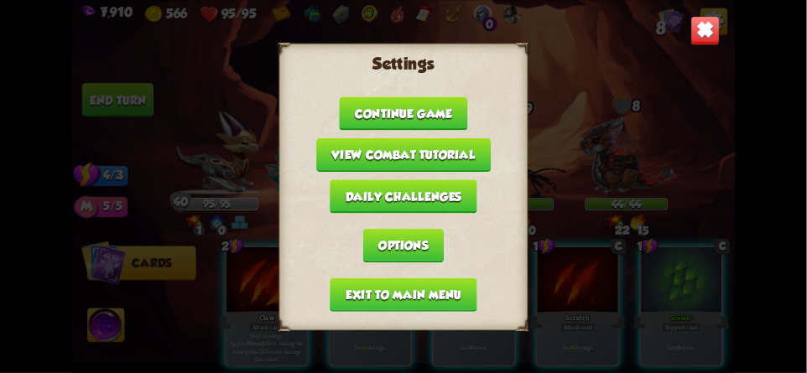
click at [433, 288] on button "Exit to main menu" at bounding box center [403, 295] width 147 height 34
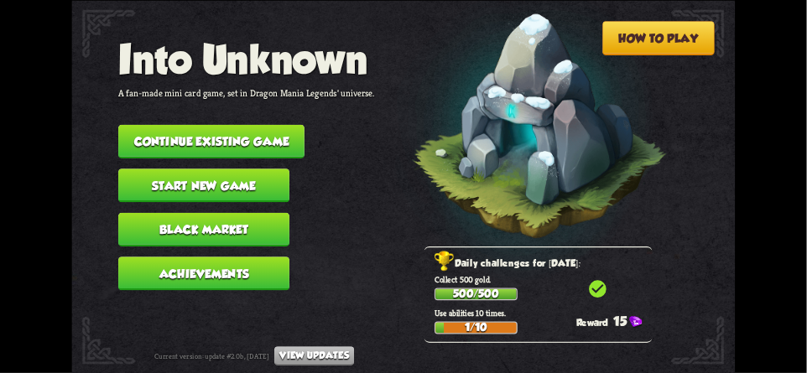
click at [264, 127] on button "Continue existing game" at bounding box center [211, 141] width 186 height 34
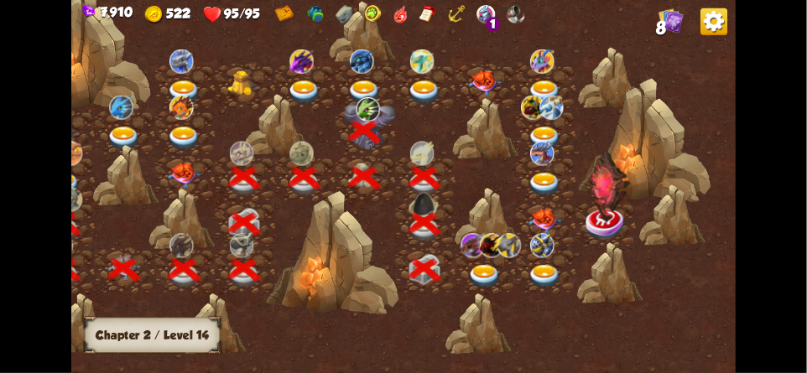
click at [487, 268] on img at bounding box center [485, 277] width 34 height 24
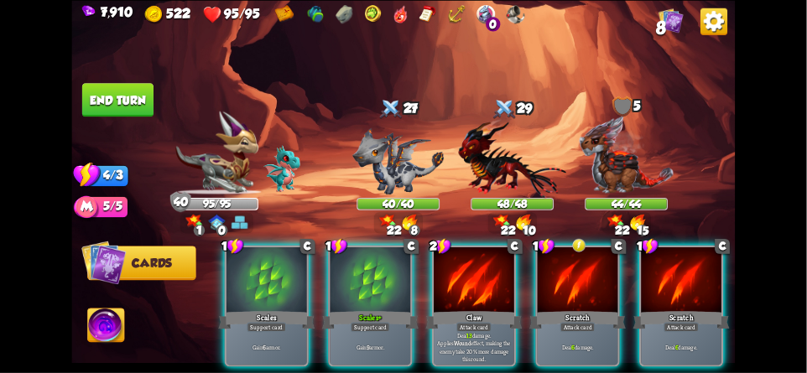
click at [714, 25] on img at bounding box center [713, 21] width 27 height 27
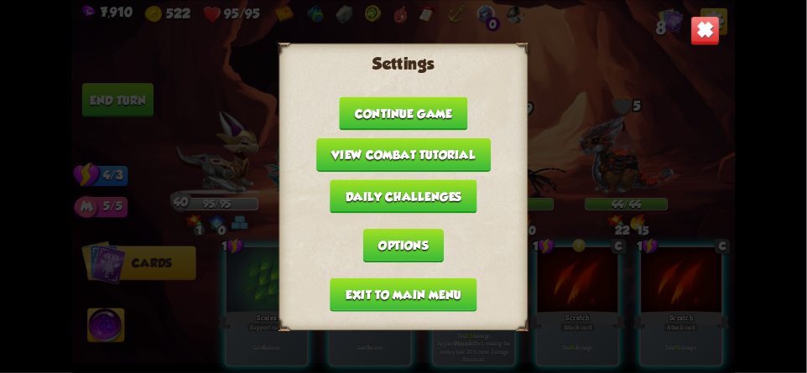
click at [352, 286] on button "Exit to main menu" at bounding box center [403, 295] width 147 height 34
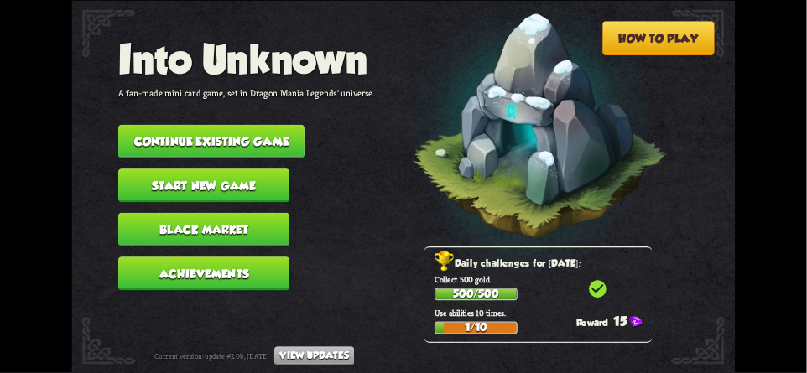
click at [180, 133] on button "Continue existing game" at bounding box center [211, 141] width 186 height 34
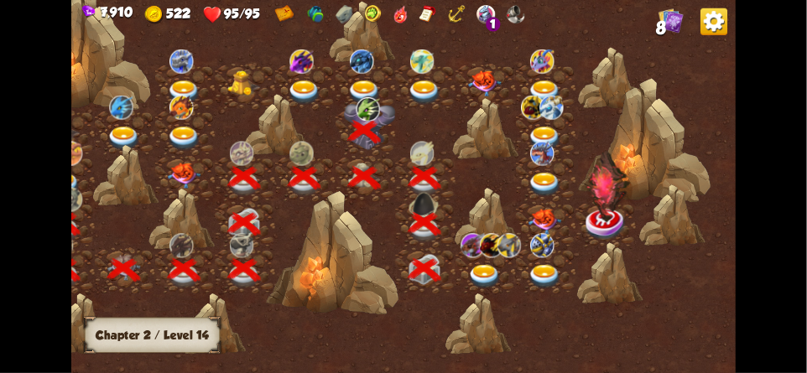
click at [485, 265] on img at bounding box center [485, 277] width 34 height 24
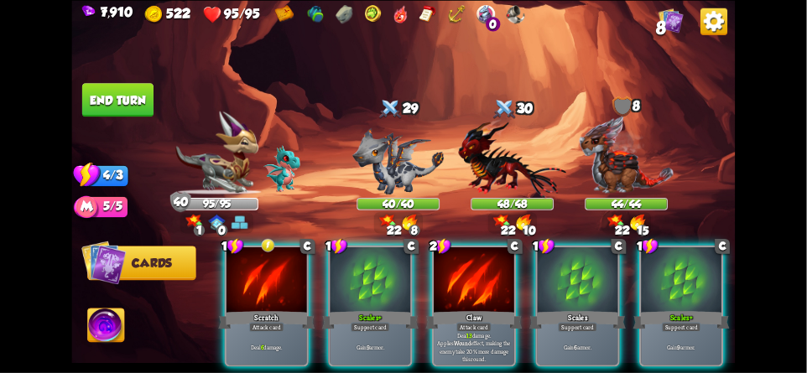
click at [717, 23] on img at bounding box center [713, 21] width 27 height 27
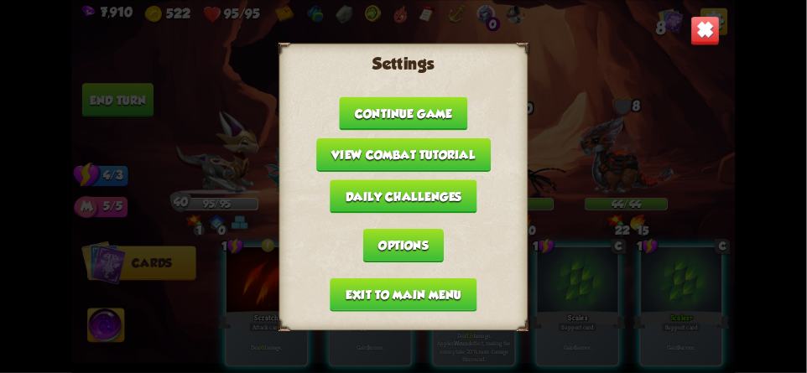
click at [366, 286] on button "Exit to main menu" at bounding box center [403, 295] width 147 height 34
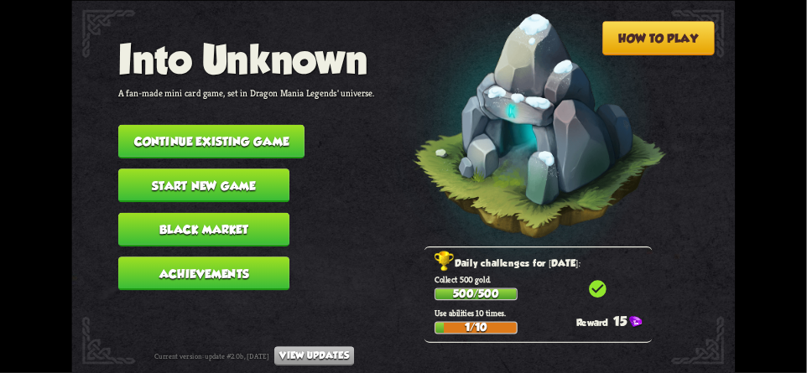
click at [190, 131] on button "Continue existing game" at bounding box center [211, 141] width 186 height 34
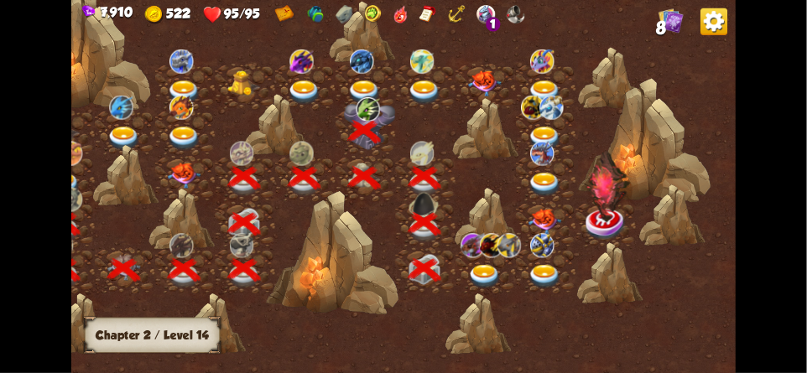
click at [491, 288] on img at bounding box center [485, 277] width 34 height 24
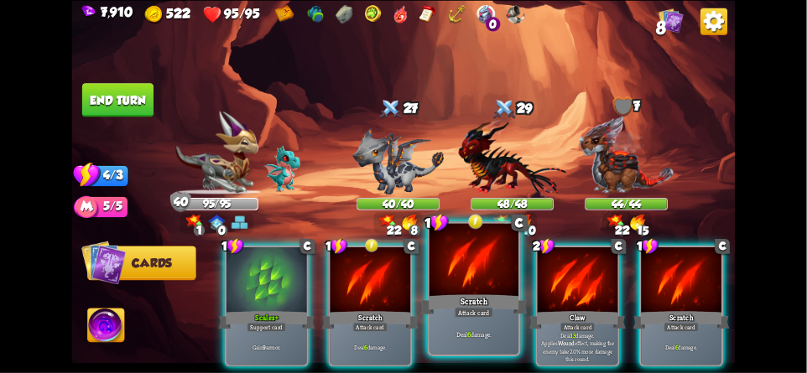
click at [479, 288] on div at bounding box center [473, 260] width 89 height 75
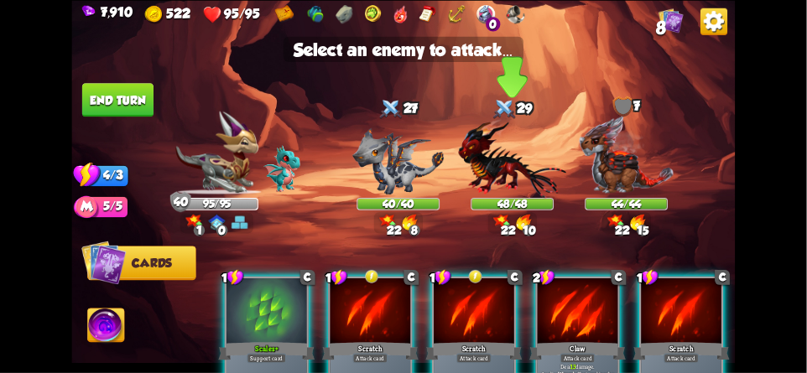
click at [497, 174] on img at bounding box center [513, 158] width 108 height 80
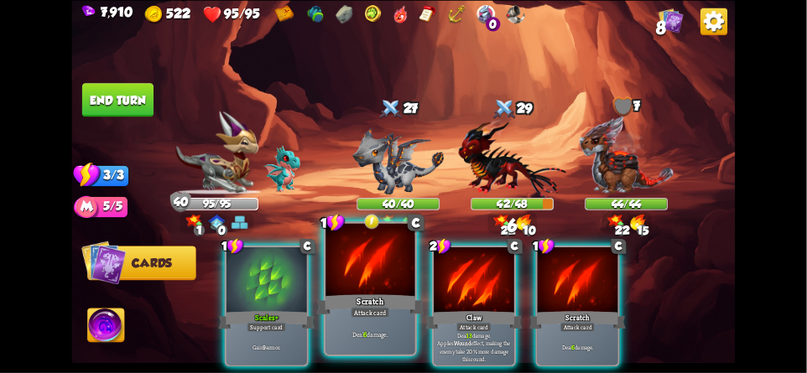
click at [366, 273] on div at bounding box center [369, 260] width 89 height 75
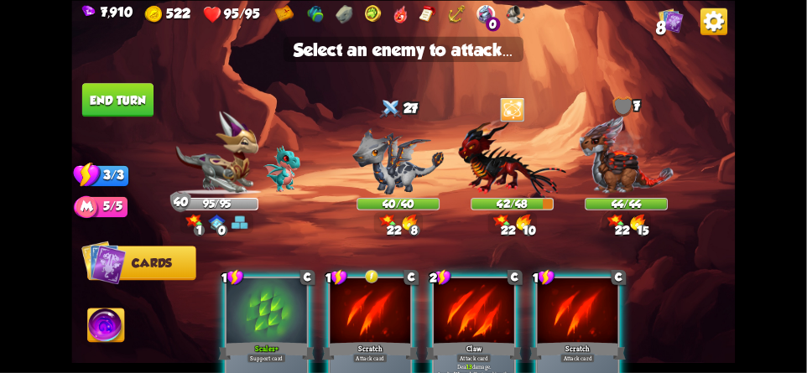
click at [371, 301] on div at bounding box center [370, 312] width 80 height 68
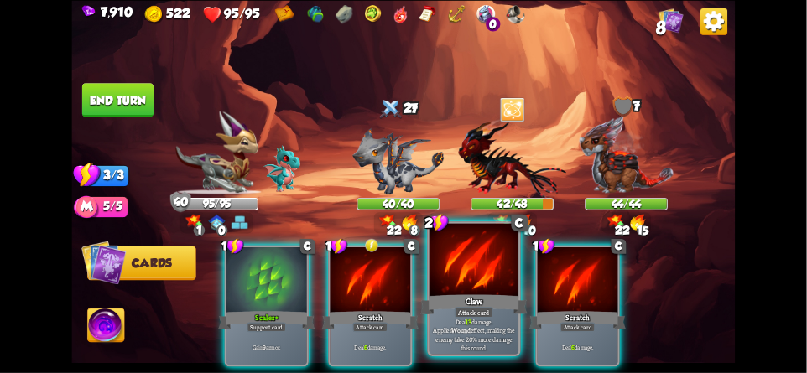
click at [465, 285] on div at bounding box center [473, 260] width 89 height 75
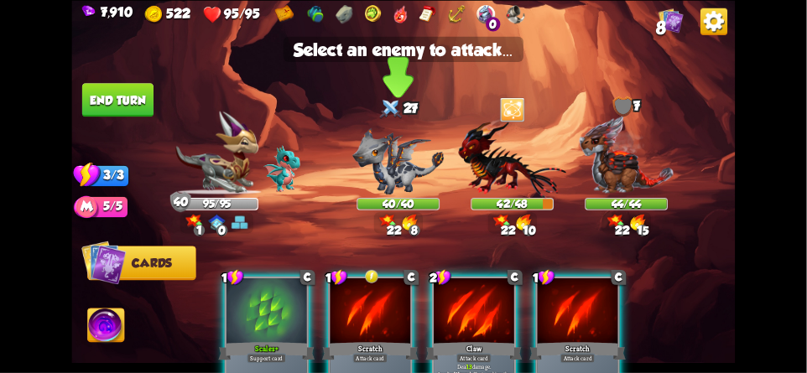
click at [380, 165] on img at bounding box center [397, 160] width 91 height 67
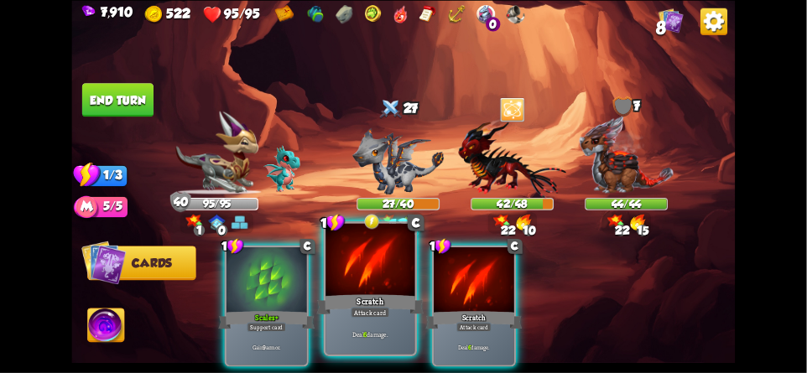
click at [368, 284] on div at bounding box center [369, 260] width 89 height 75
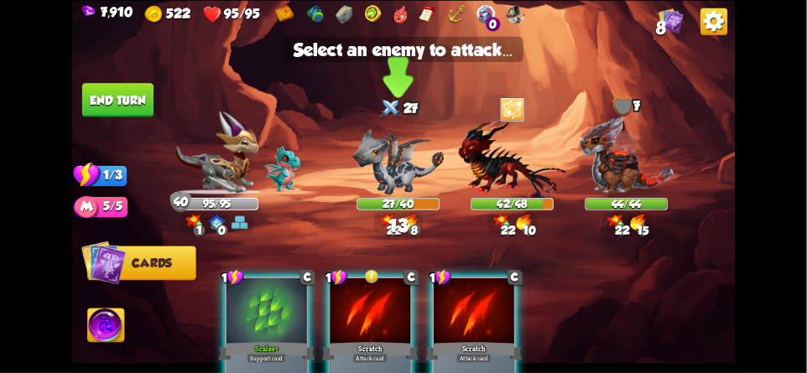
click at [392, 169] on img at bounding box center [397, 160] width 91 height 67
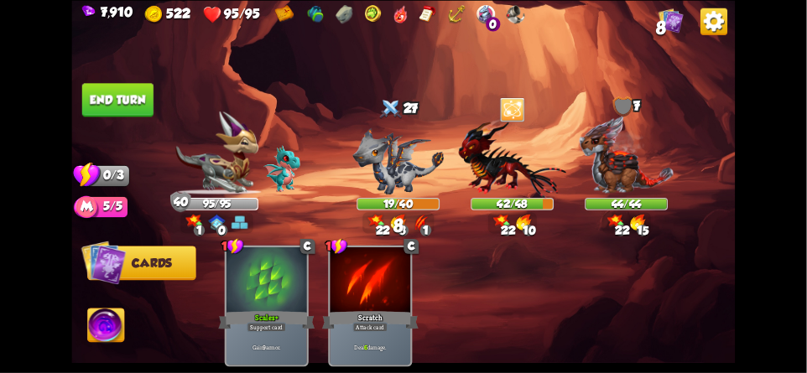
click at [137, 102] on button "End turn" at bounding box center [117, 100] width 71 height 34
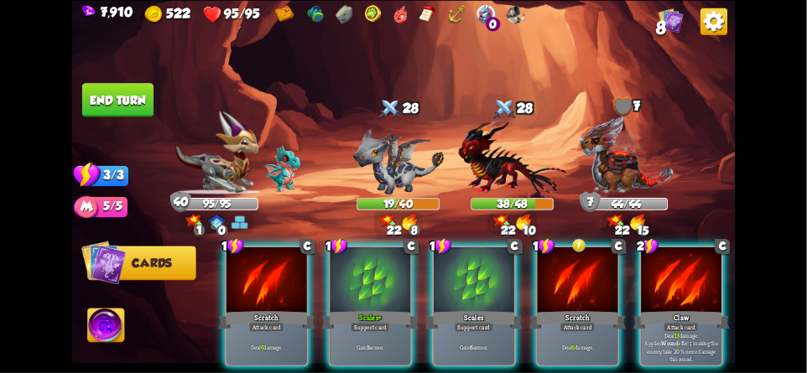
scroll to position [0, 159]
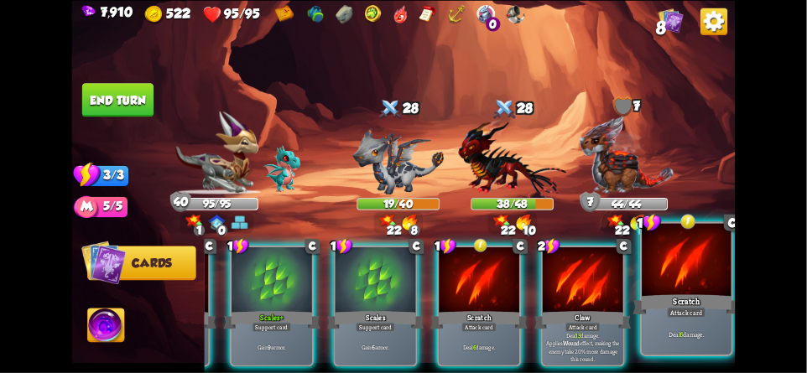
click at [698, 276] on div at bounding box center [685, 260] width 89 height 75
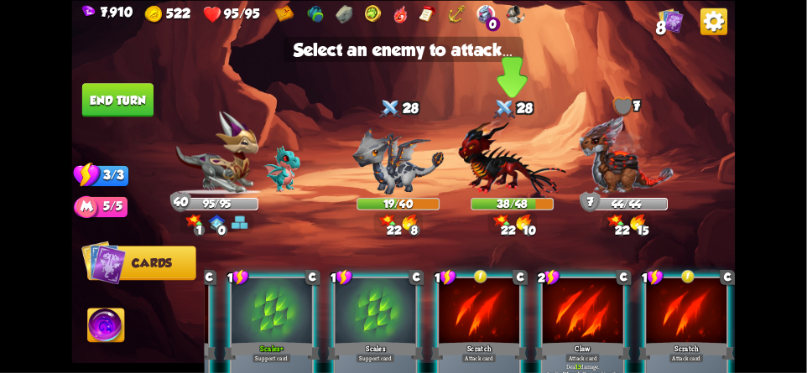
click at [522, 168] on img at bounding box center [513, 158] width 108 height 80
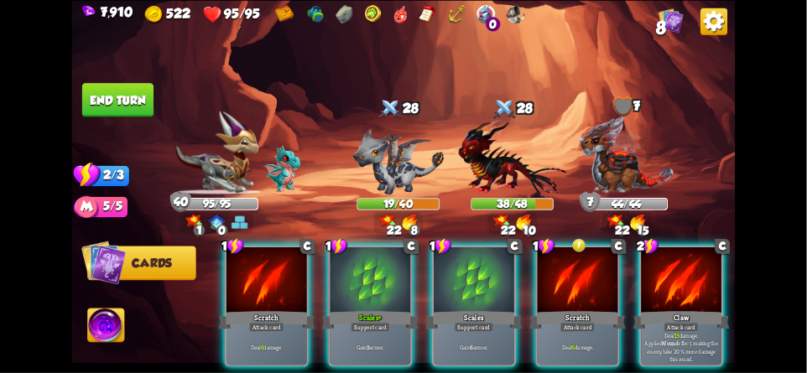
scroll to position [0, 0]
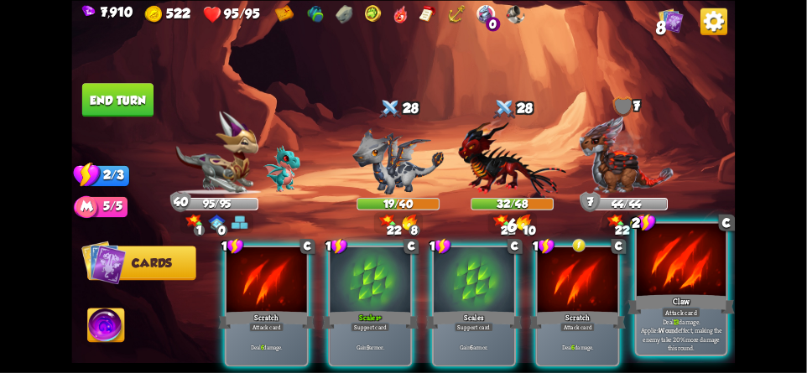
click at [678, 294] on div "Claw" at bounding box center [680, 304] width 107 height 23
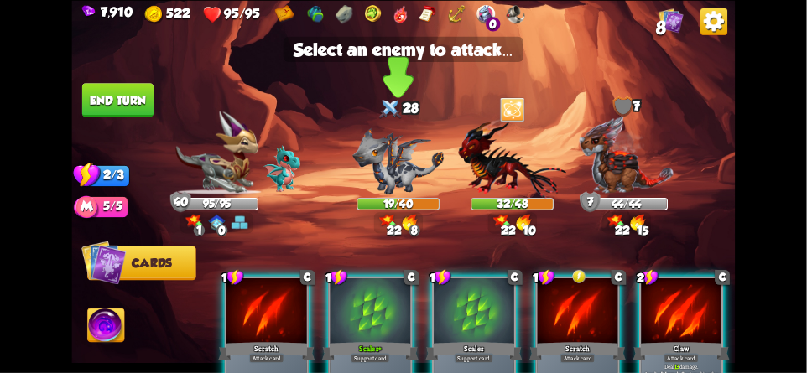
click at [384, 164] on img at bounding box center [397, 160] width 91 height 67
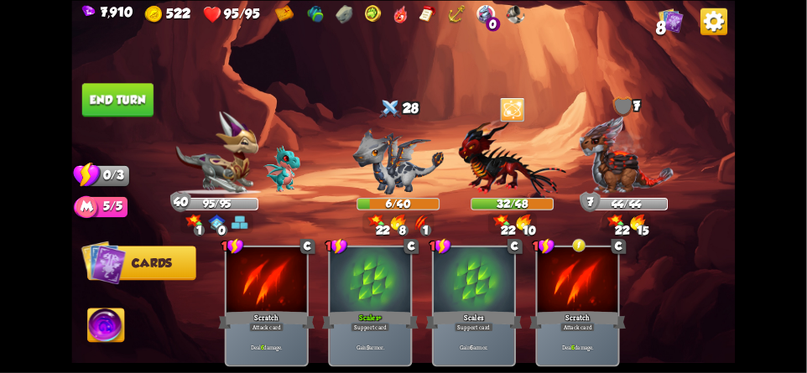
click at [121, 101] on button "End turn" at bounding box center [117, 100] width 71 height 34
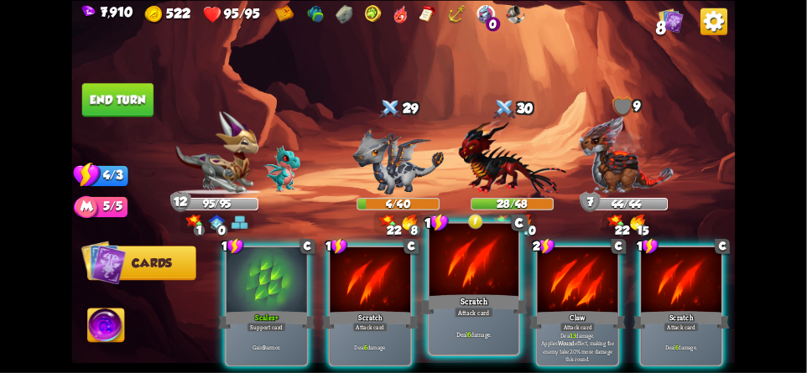
click at [452, 278] on div at bounding box center [473, 260] width 89 height 75
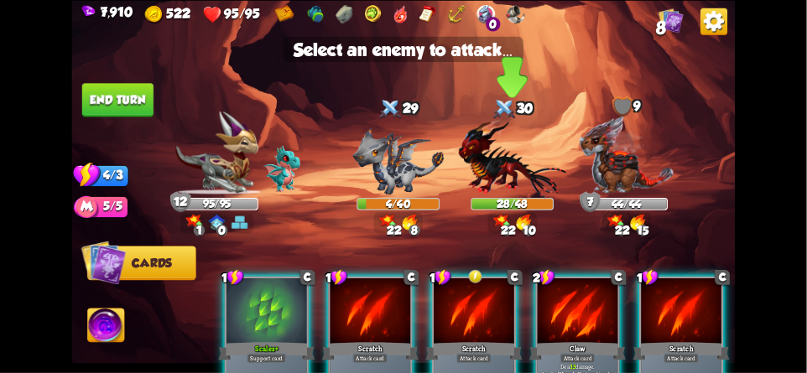
click at [492, 174] on img at bounding box center [513, 158] width 108 height 80
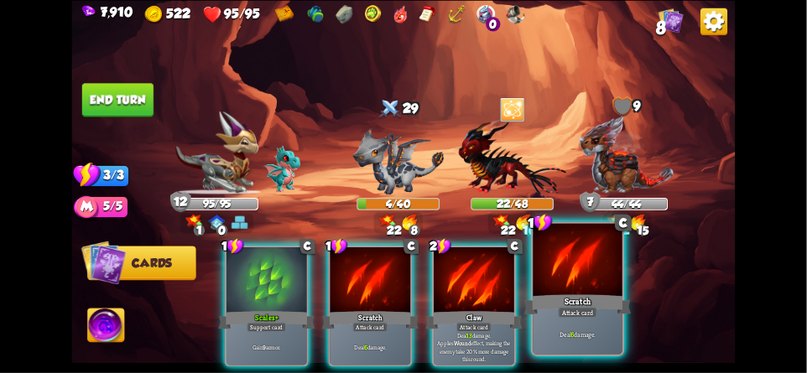
click at [574, 306] on div "Scratch" at bounding box center [577, 304] width 107 height 23
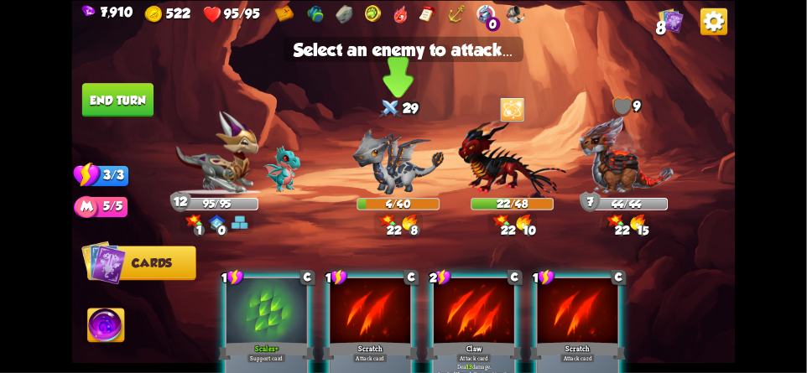
click at [397, 189] on img at bounding box center [397, 160] width 91 height 67
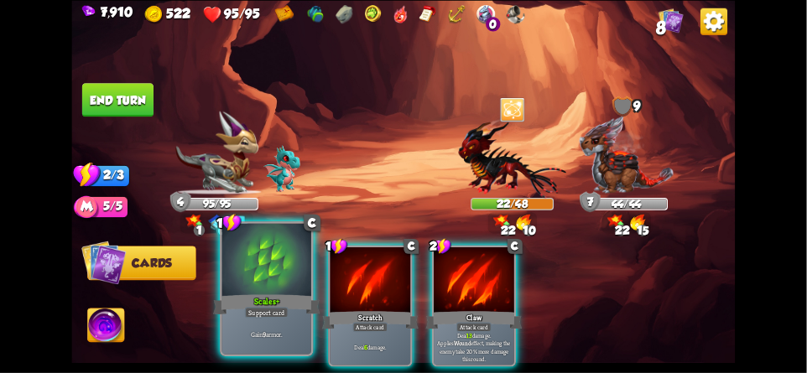
click at [246, 288] on div at bounding box center [266, 260] width 89 height 75
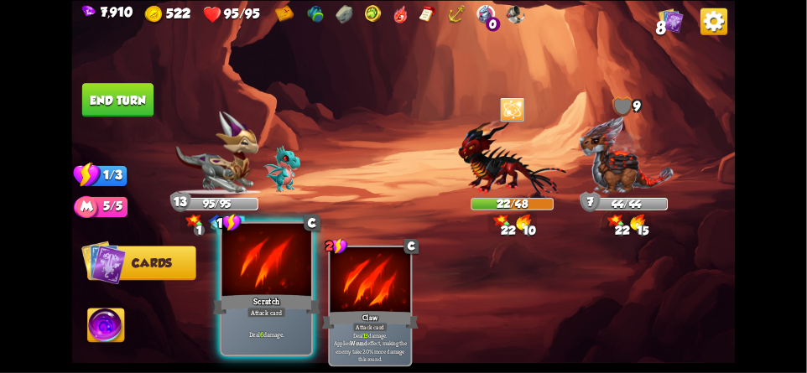
click at [262, 295] on div "Scratch" at bounding box center [266, 304] width 107 height 23
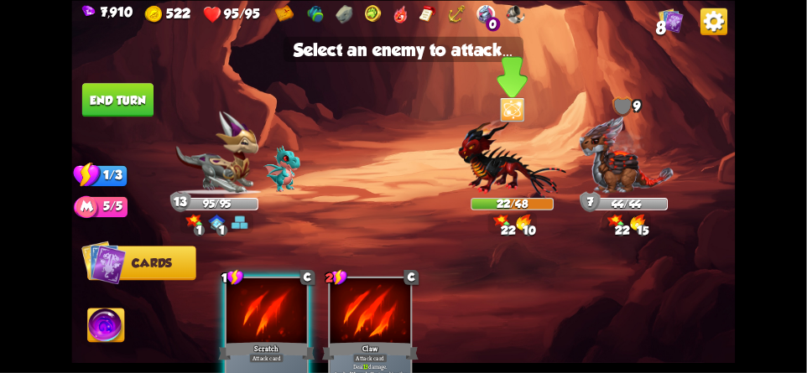
click at [521, 164] on img at bounding box center [513, 158] width 108 height 80
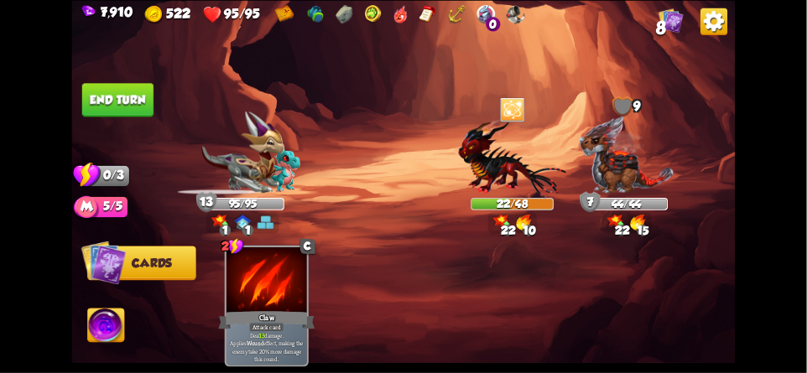
click at [116, 100] on button "End turn" at bounding box center [117, 100] width 71 height 34
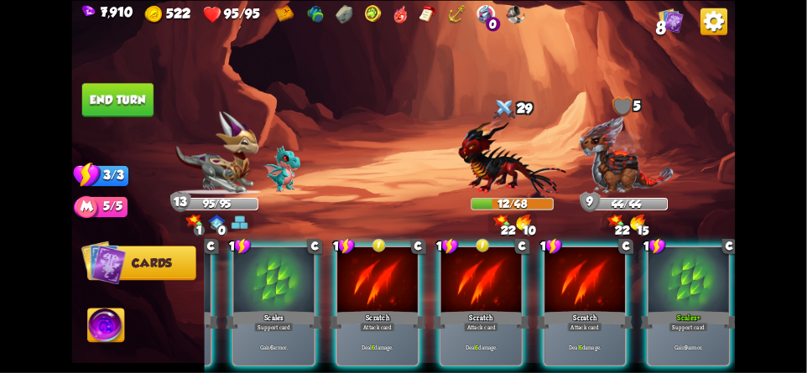
scroll to position [0, 159]
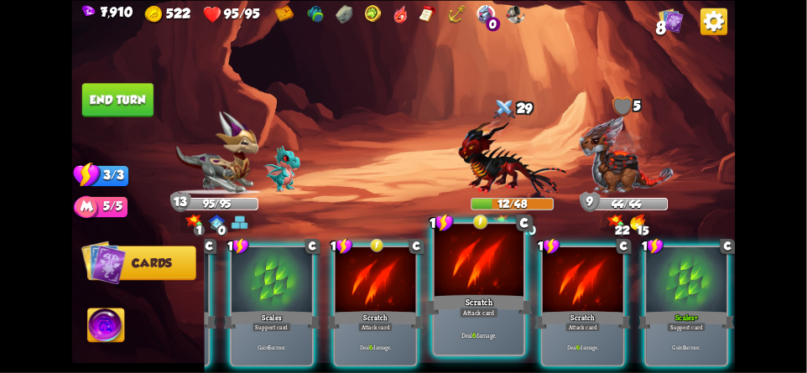
click at [486, 291] on div at bounding box center [478, 260] width 89 height 75
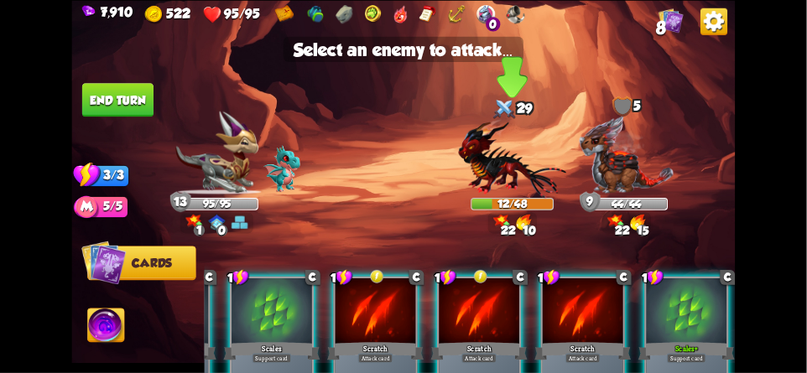
click at [506, 158] on img at bounding box center [513, 158] width 108 height 80
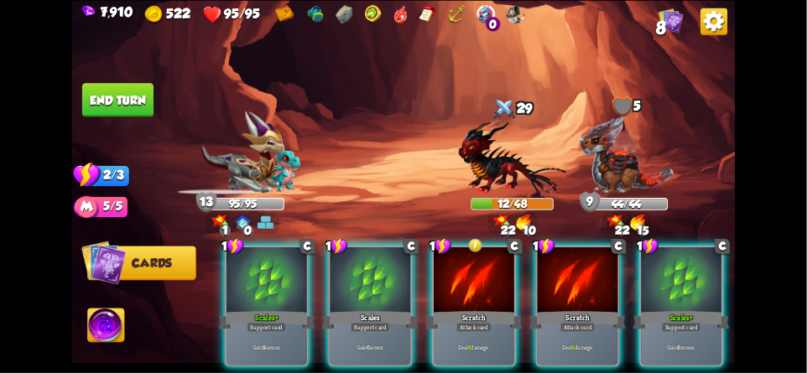
scroll to position [0, 0]
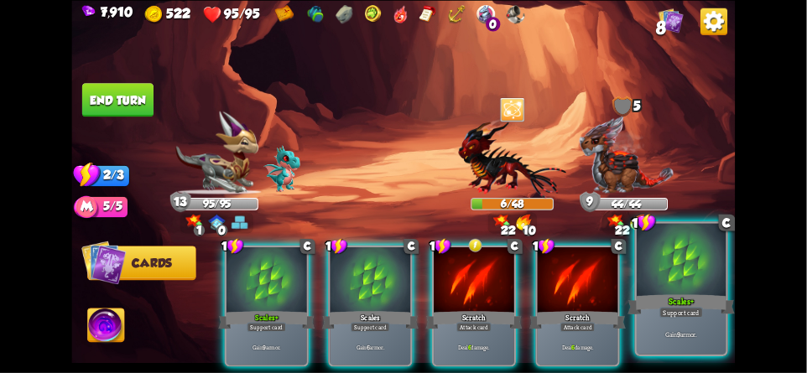
click at [672, 273] on div at bounding box center [680, 260] width 89 height 75
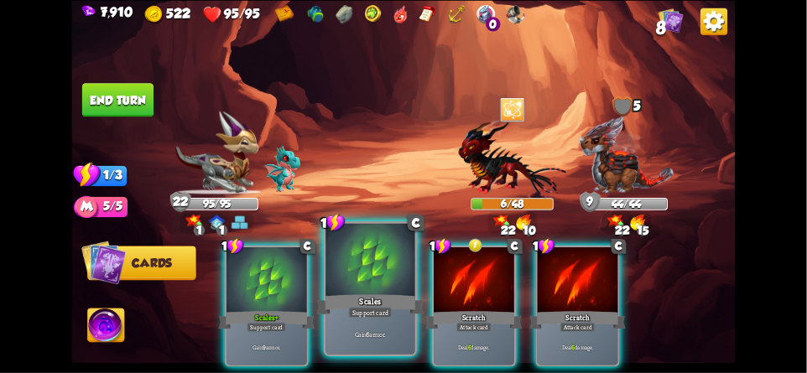
click at [366, 303] on div "Scales" at bounding box center [370, 304] width 107 height 23
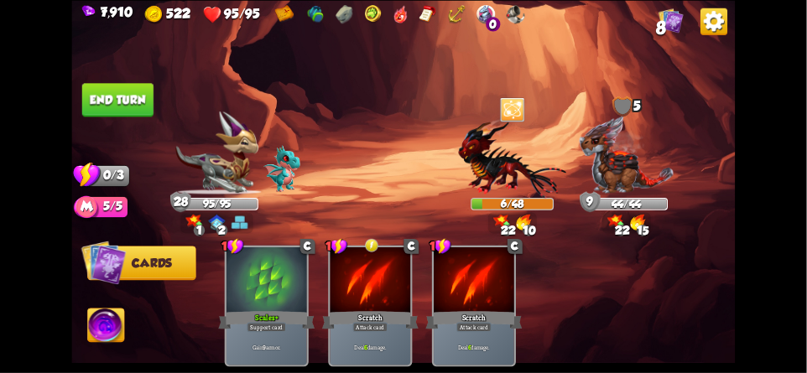
click at [131, 103] on button "End turn" at bounding box center [117, 100] width 71 height 34
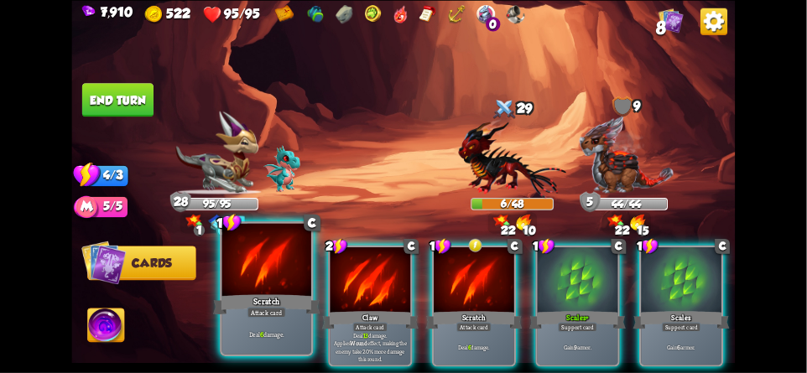
click at [257, 281] on div at bounding box center [266, 260] width 89 height 75
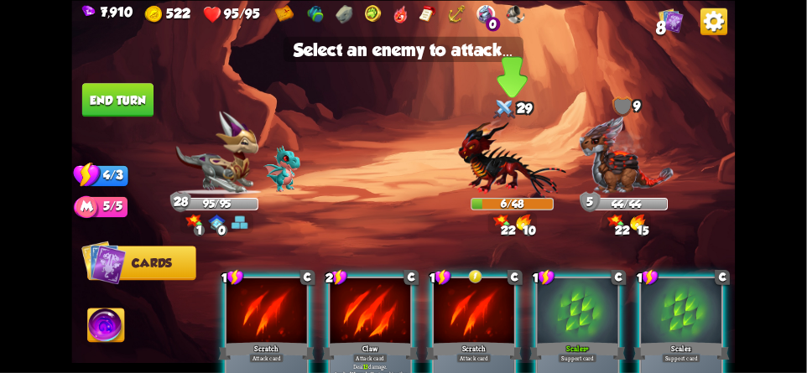
click at [500, 172] on img at bounding box center [513, 158] width 108 height 80
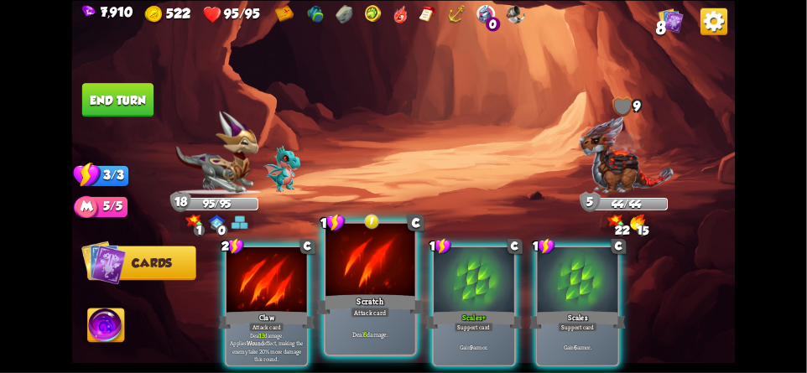
click at [381, 283] on div at bounding box center [369, 260] width 89 height 75
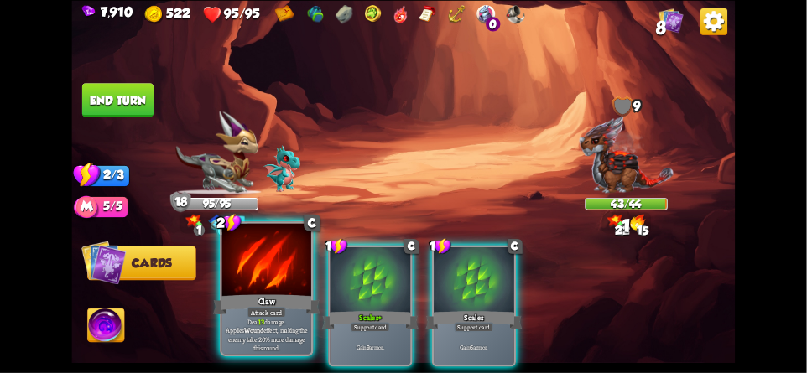
click at [276, 318] on div "Attack card" at bounding box center [266, 312] width 39 height 11
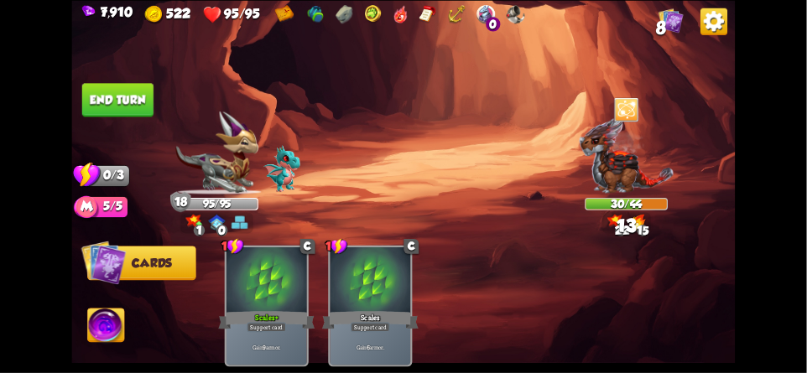
click at [135, 95] on button "End turn" at bounding box center [117, 100] width 71 height 34
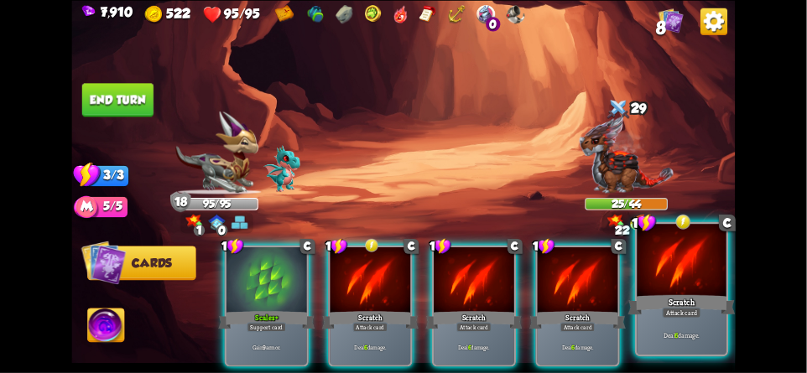
click at [669, 254] on div at bounding box center [680, 260] width 89 height 75
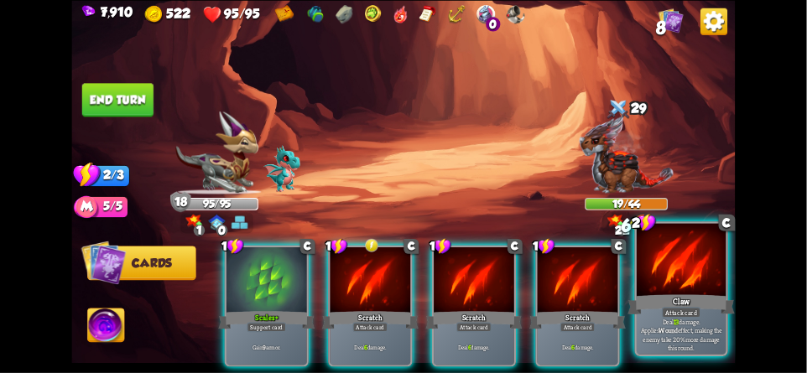
click at [680, 278] on div at bounding box center [680, 260] width 89 height 75
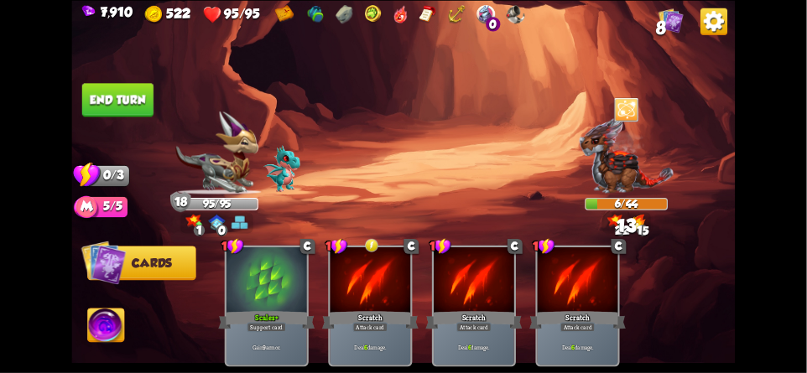
click at [135, 111] on button "End turn" at bounding box center [117, 100] width 71 height 34
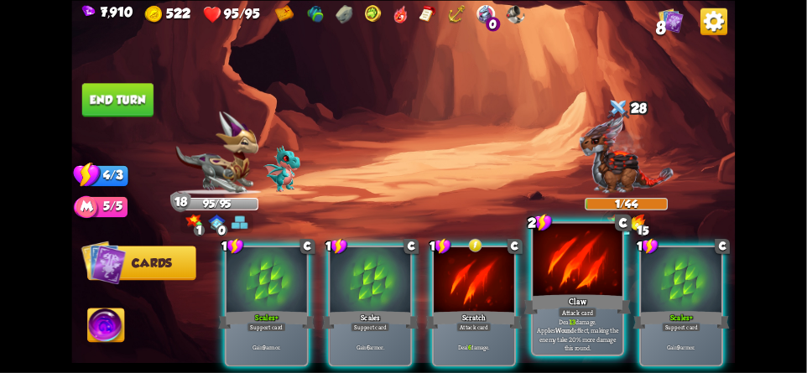
click at [584, 296] on div "Claw" at bounding box center [577, 304] width 107 height 23
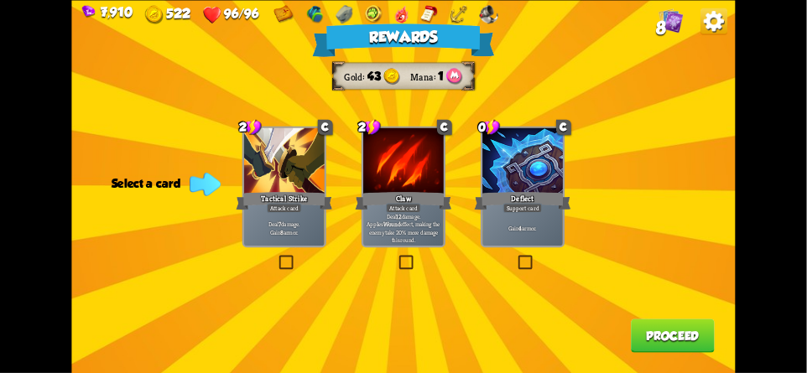
click at [673, 335] on button "Proceed" at bounding box center [673, 336] width 84 height 34
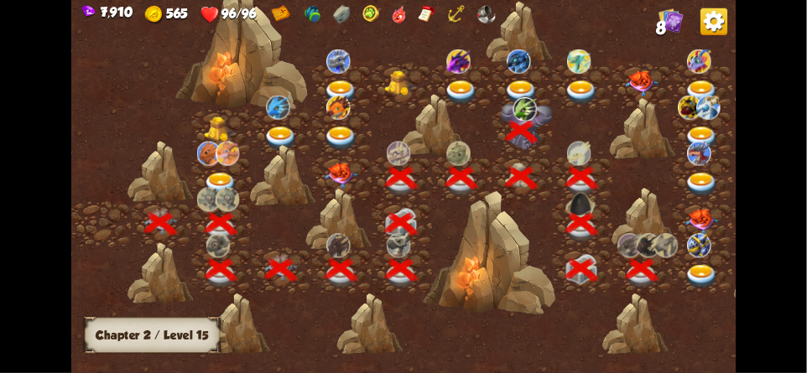
scroll to position [0, 255]
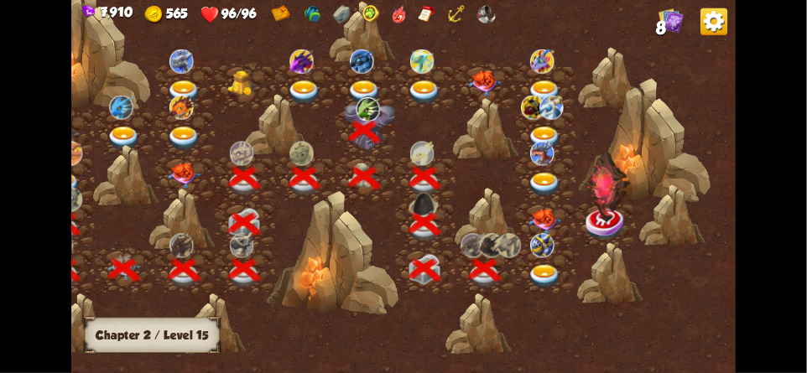
click at [549, 273] on img at bounding box center [544, 277] width 34 height 24
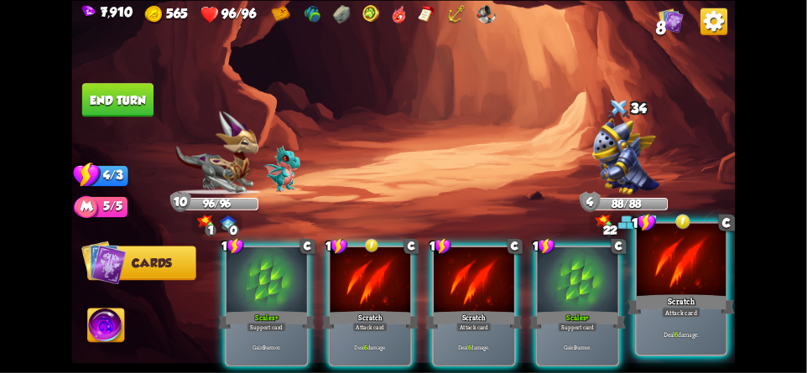
click at [683, 287] on div at bounding box center [680, 260] width 89 height 75
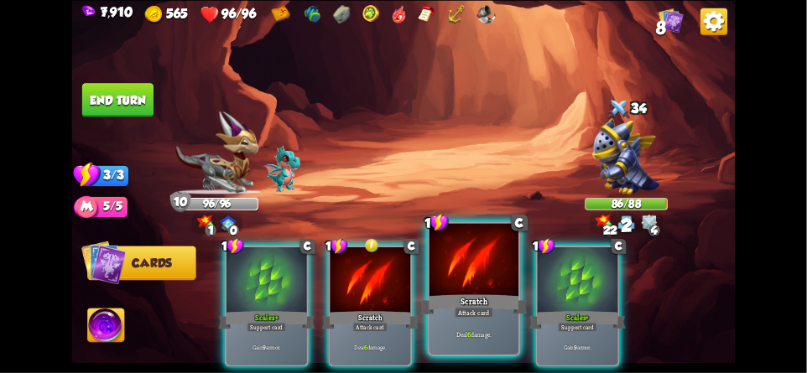
click at [474, 321] on div "Deal 6 damage." at bounding box center [473, 334] width 89 height 39
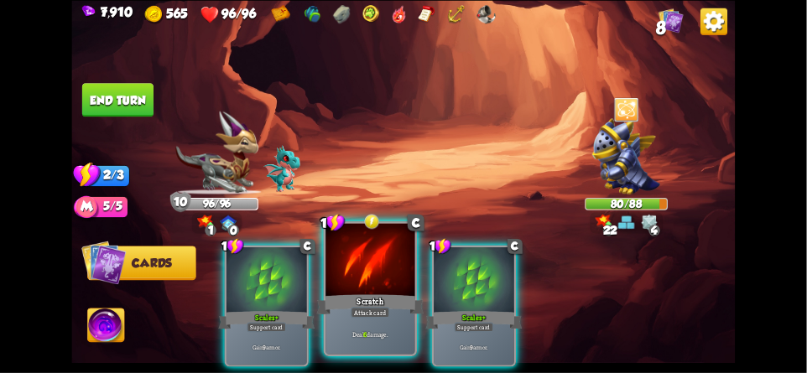
click at [361, 307] on div "Scratch" at bounding box center [370, 304] width 107 height 23
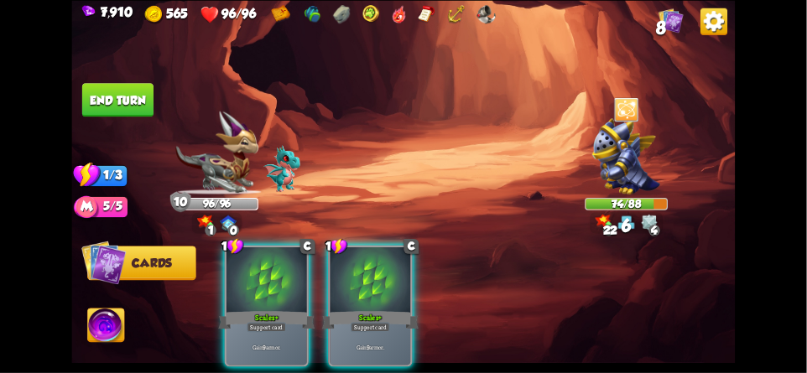
click at [141, 103] on button "End turn" at bounding box center [117, 100] width 71 height 34
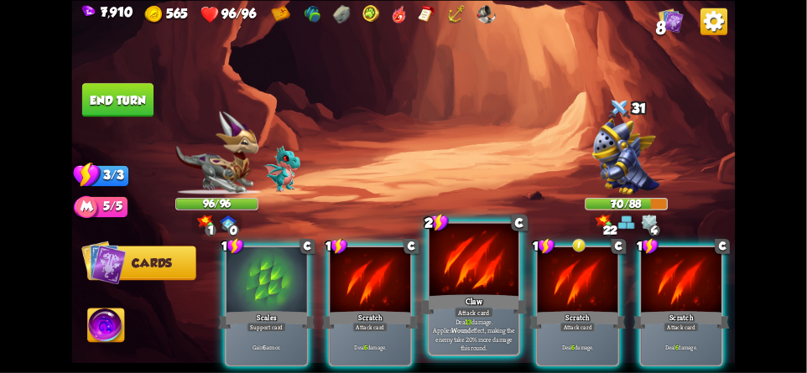
click at [470, 304] on div "Claw" at bounding box center [473, 304] width 107 height 23
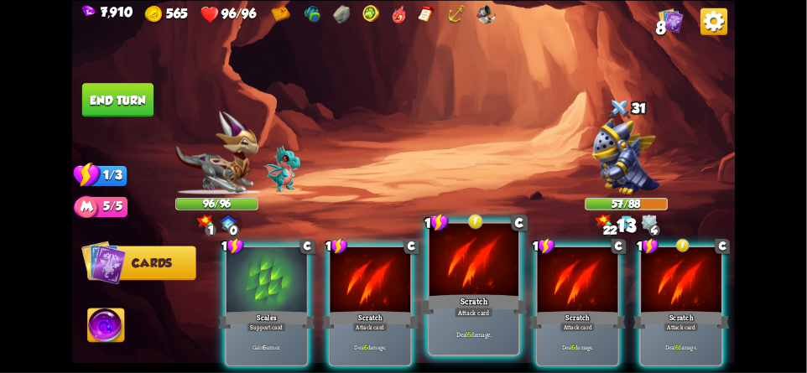
click at [470, 301] on div "Scratch" at bounding box center [473, 304] width 107 height 23
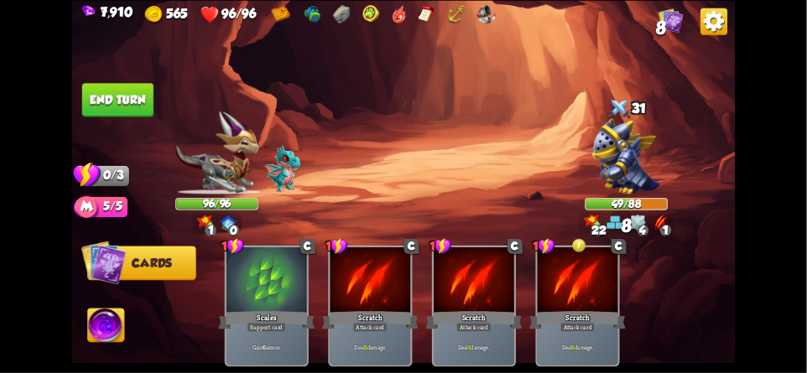
click at [130, 86] on button "End turn" at bounding box center [117, 100] width 71 height 34
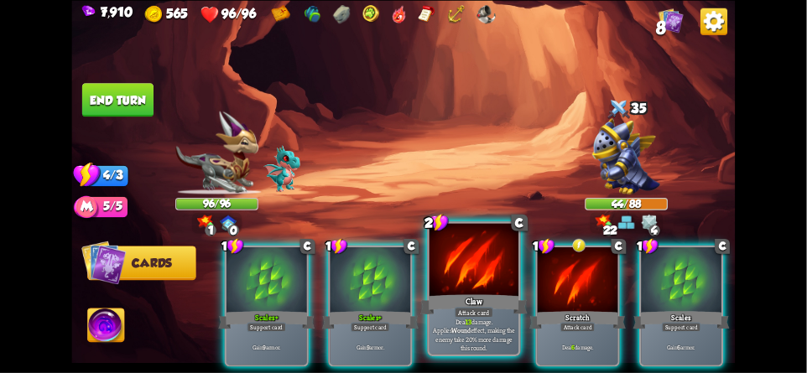
click at [459, 316] on div "Attack card" at bounding box center [473, 312] width 39 height 11
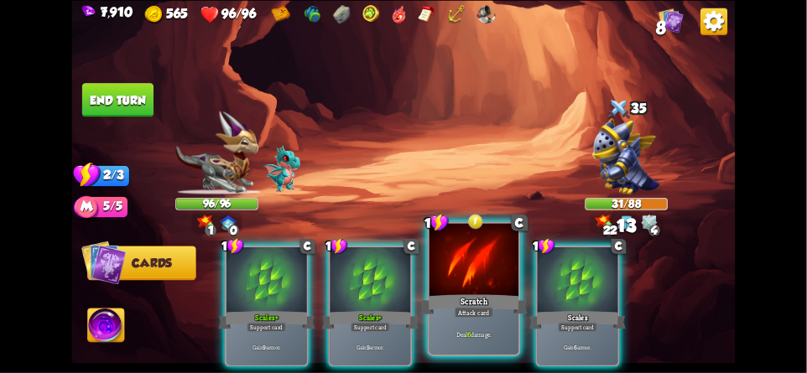
click at [461, 304] on div "Scratch" at bounding box center [473, 304] width 107 height 23
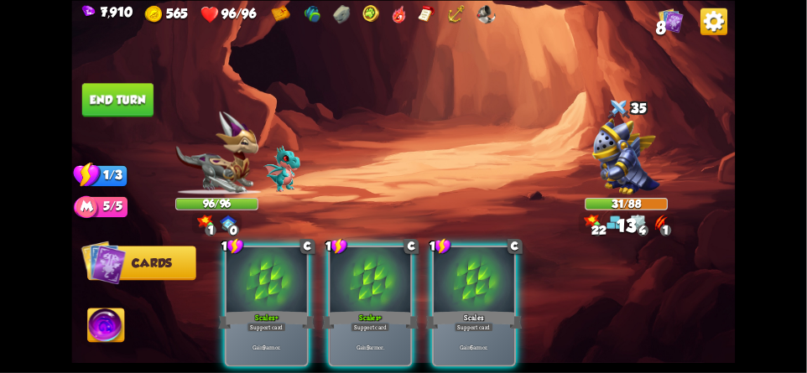
click at [97, 113] on button "End turn" at bounding box center [117, 100] width 71 height 34
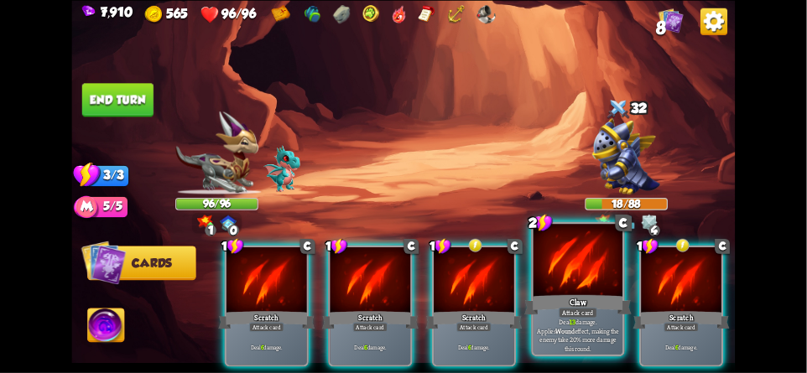
click at [581, 278] on div at bounding box center [577, 260] width 89 height 75
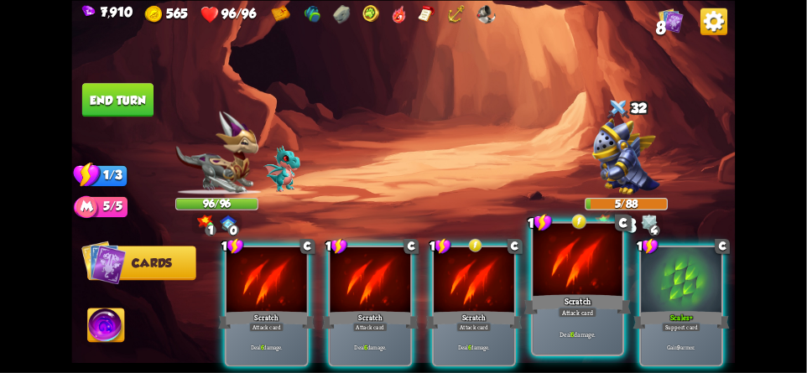
click at [570, 286] on div at bounding box center [577, 260] width 89 height 75
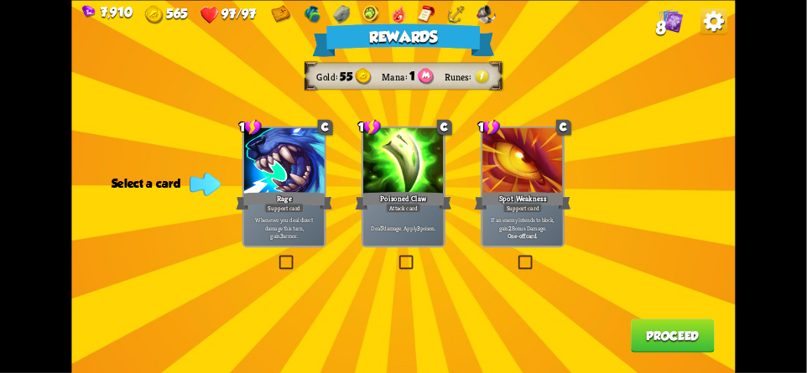
click at [674, 335] on button "Proceed" at bounding box center [673, 336] width 84 height 34
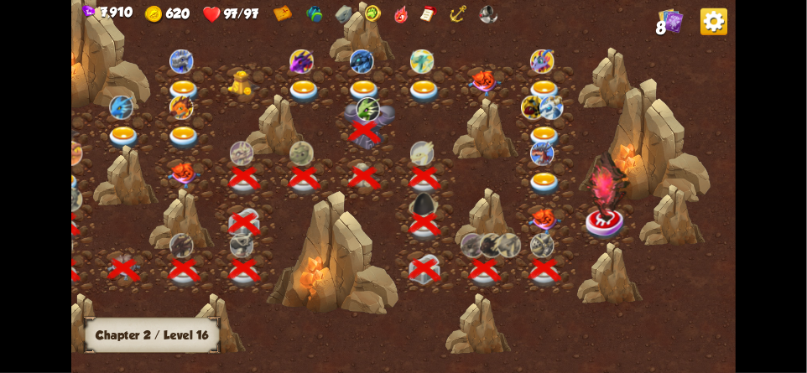
click at [550, 209] on img at bounding box center [544, 222] width 34 height 26
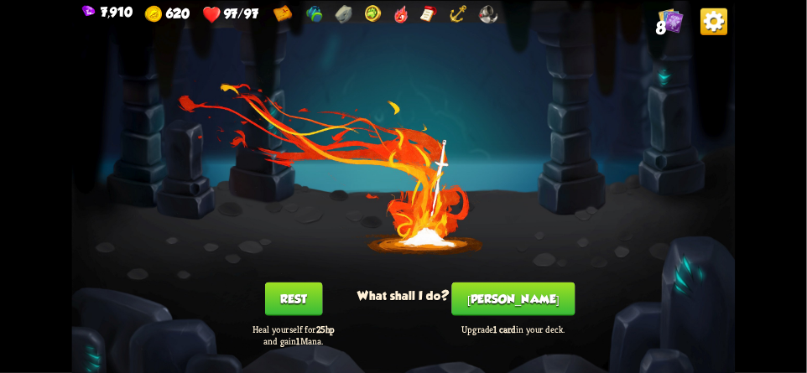
click at [515, 298] on button "[PERSON_NAME]" at bounding box center [513, 299] width 123 height 34
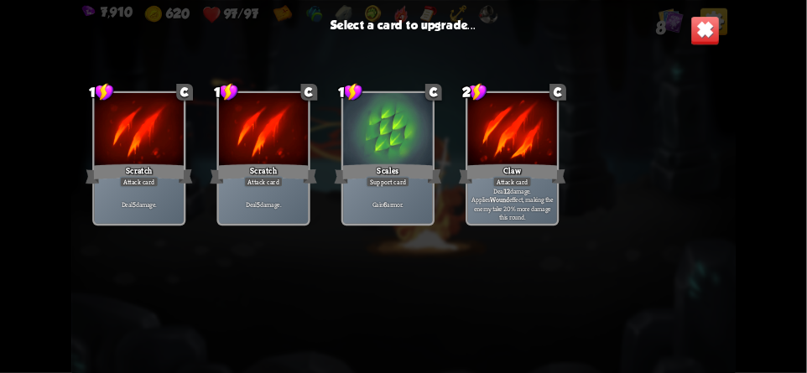
click at [481, 160] on div at bounding box center [512, 130] width 89 height 75
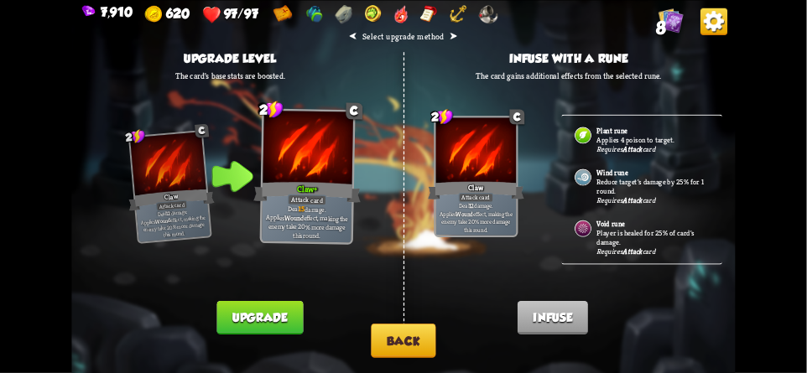
click at [432, 334] on button "Back" at bounding box center [403, 341] width 65 height 34
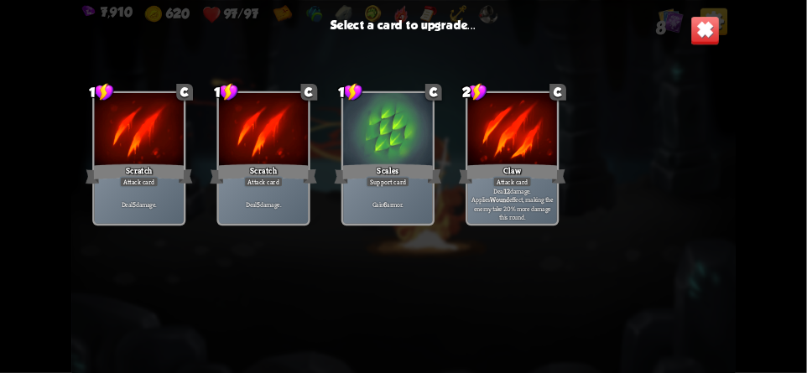
click at [272, 164] on div "Scratch" at bounding box center [263, 173] width 107 height 23
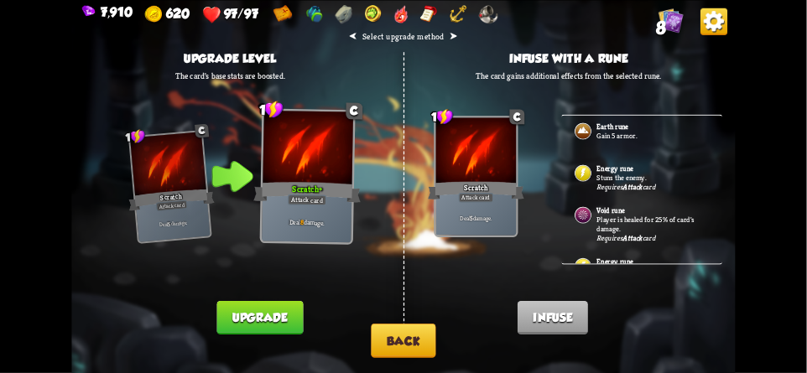
scroll to position [351, 0]
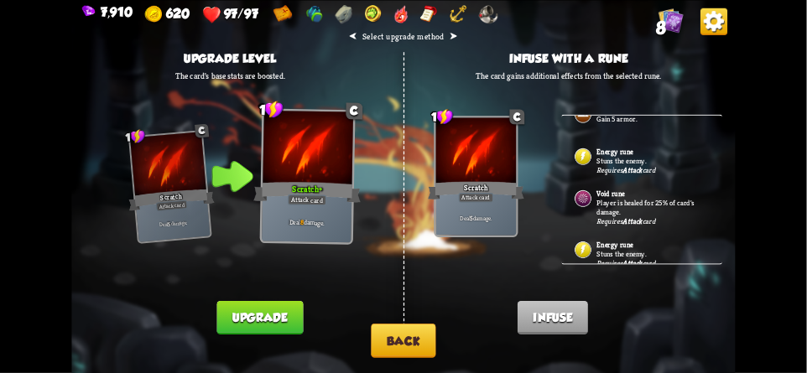
click at [675, 148] on div "Energy rune Stuns the enemy. Requires Attack card" at bounding box center [642, 158] width 161 height 42
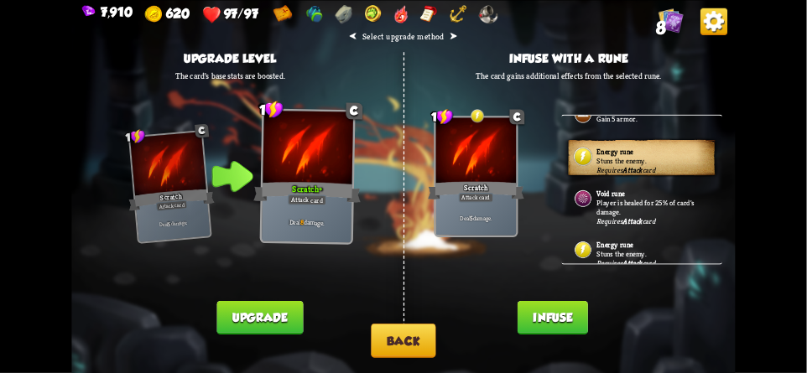
click at [542, 317] on button "Infuse" at bounding box center [552, 317] width 70 height 34
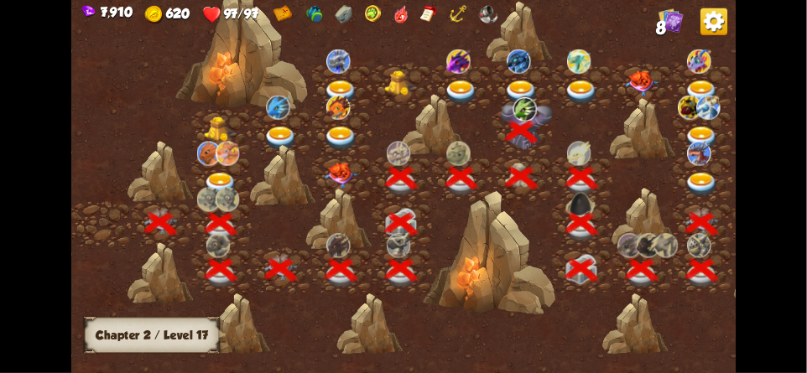
scroll to position [0, 255]
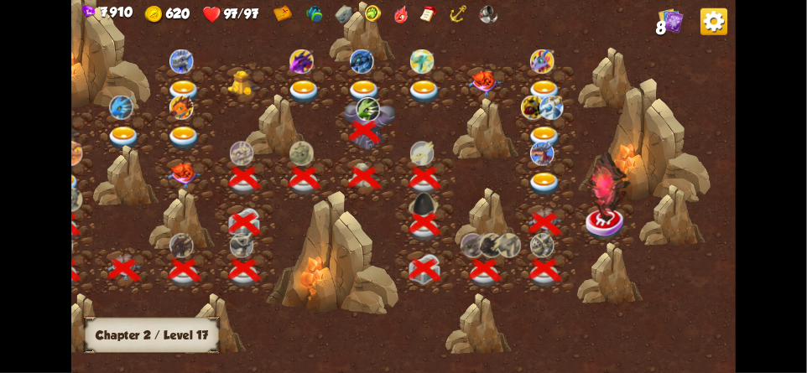
click at [606, 225] on img at bounding box center [604, 224] width 41 height 34
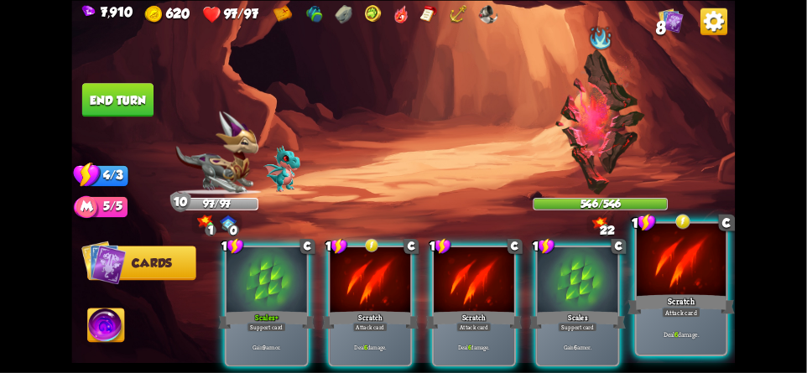
click at [681, 264] on div at bounding box center [680, 260] width 89 height 75
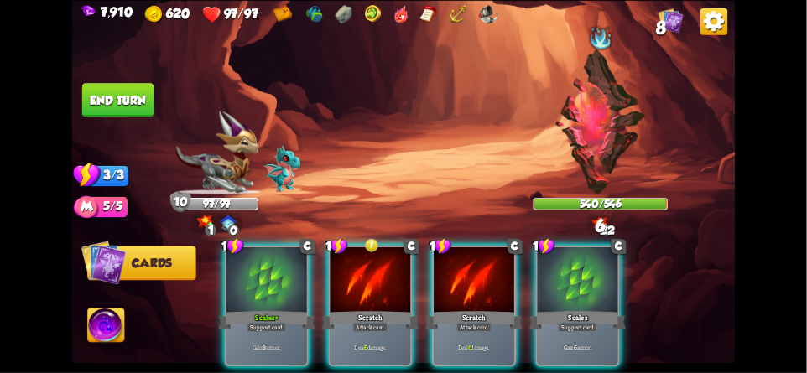
click at [600, 143] on img at bounding box center [599, 121] width 91 height 145
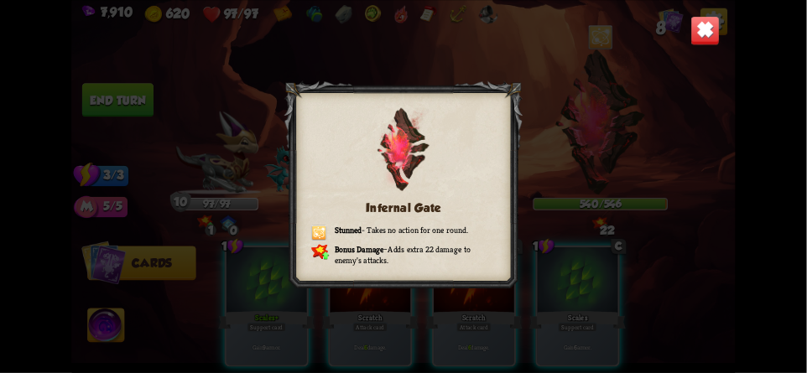
click at [711, 39] on img at bounding box center [704, 30] width 29 height 29
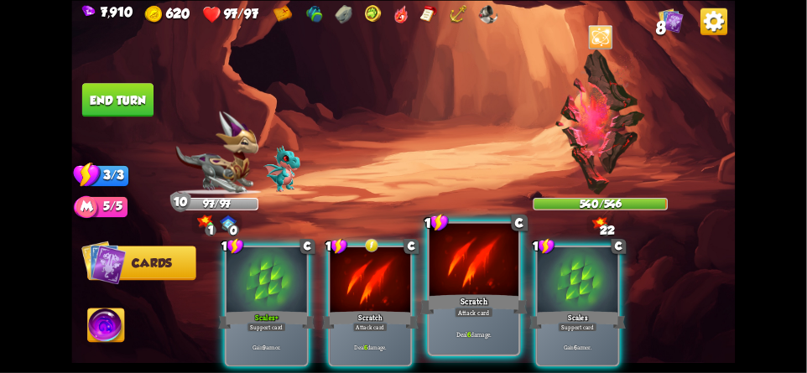
click at [475, 271] on div at bounding box center [473, 260] width 89 height 75
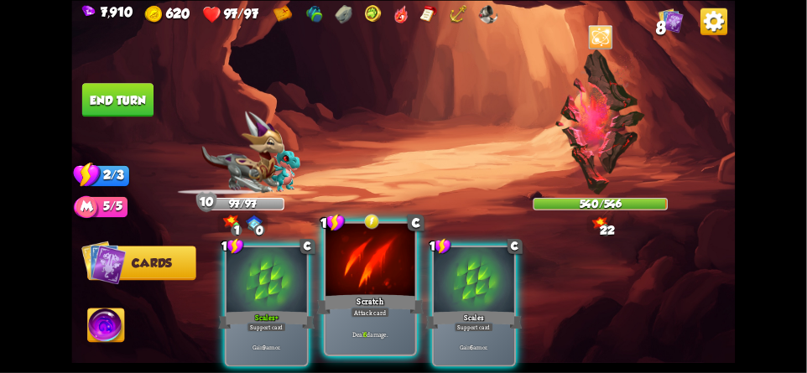
click at [382, 295] on div "Scratch" at bounding box center [370, 304] width 107 height 23
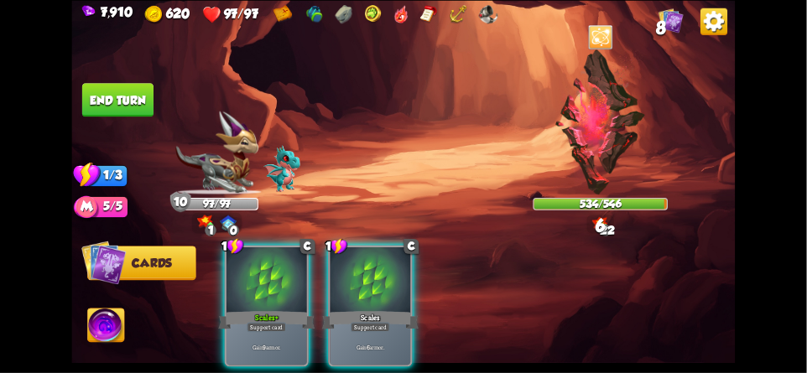
click at [139, 111] on button "End turn" at bounding box center [117, 100] width 71 height 34
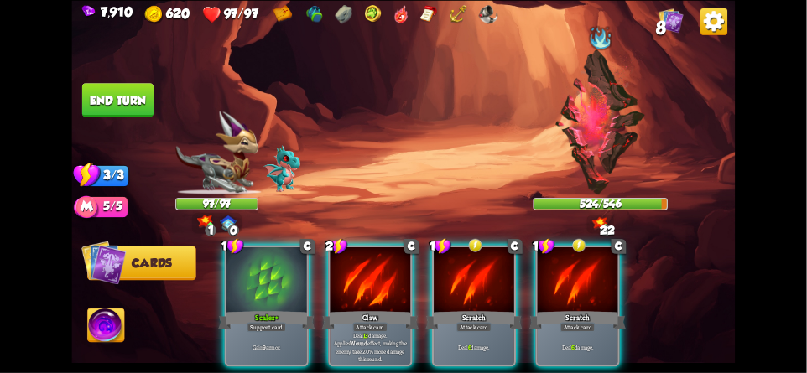
click at [581, 131] on img at bounding box center [599, 121] width 91 height 145
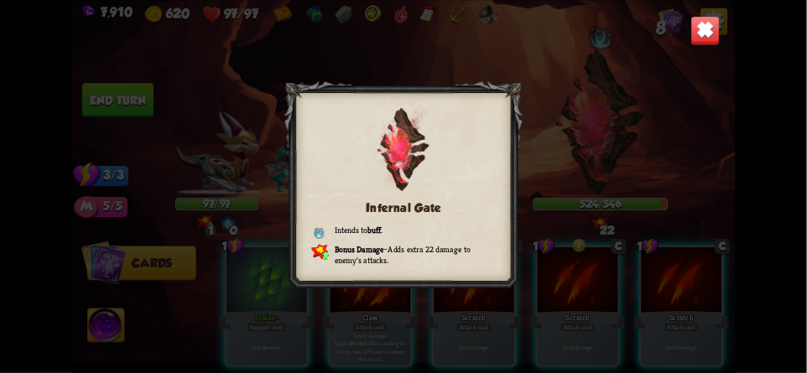
click at [716, 43] on img at bounding box center [704, 30] width 29 height 29
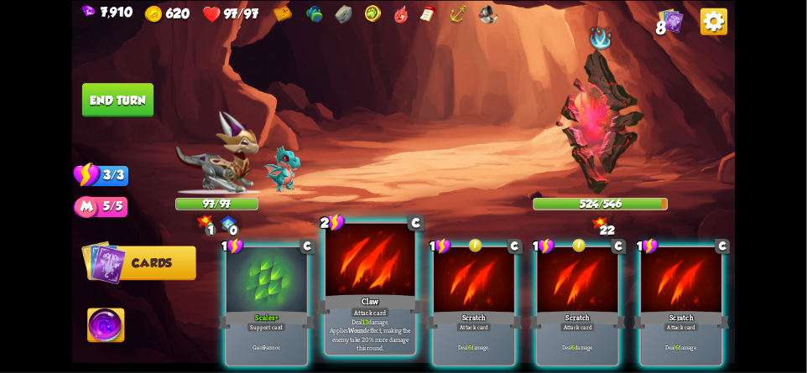
click at [369, 310] on div "Attack card" at bounding box center [370, 312] width 39 height 11
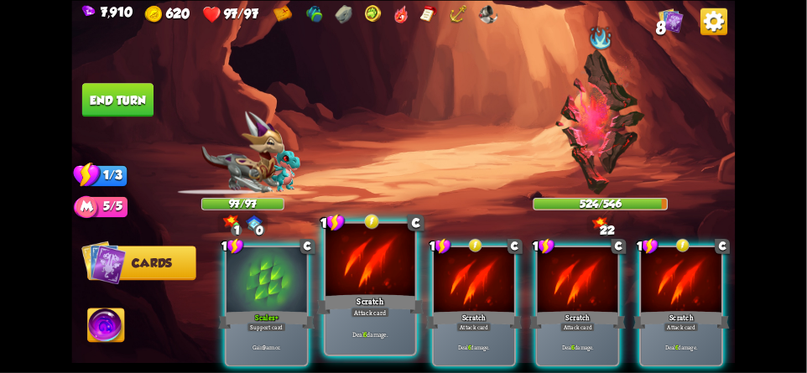
click at [374, 314] on div "Attack card" at bounding box center [370, 312] width 39 height 11
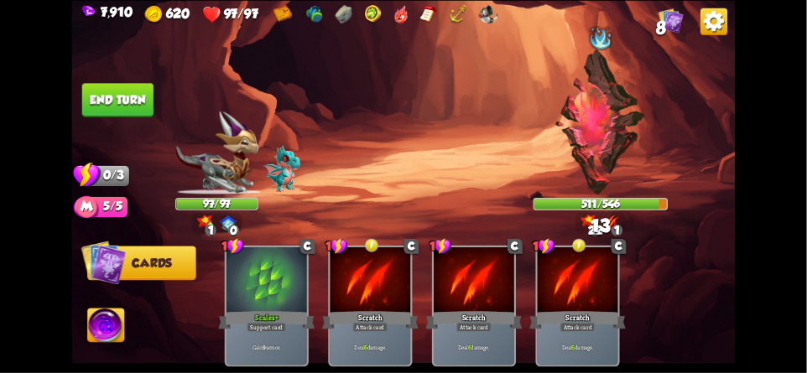
click at [131, 110] on button "End turn" at bounding box center [117, 100] width 71 height 34
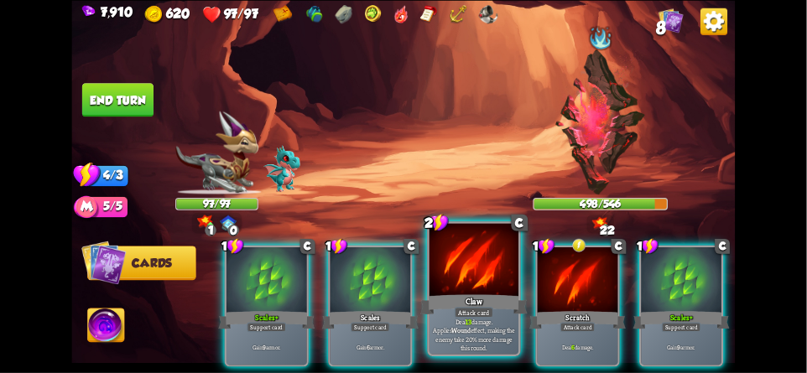
click at [480, 314] on div "Attack card" at bounding box center [473, 312] width 39 height 11
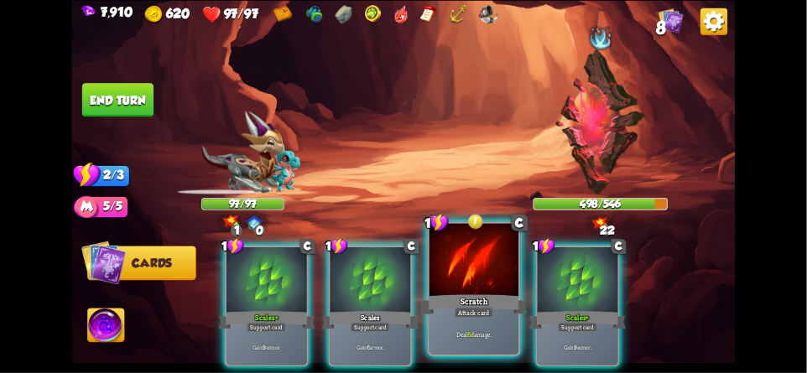
click at [464, 324] on div "Deal 6 damage." at bounding box center [473, 334] width 89 height 39
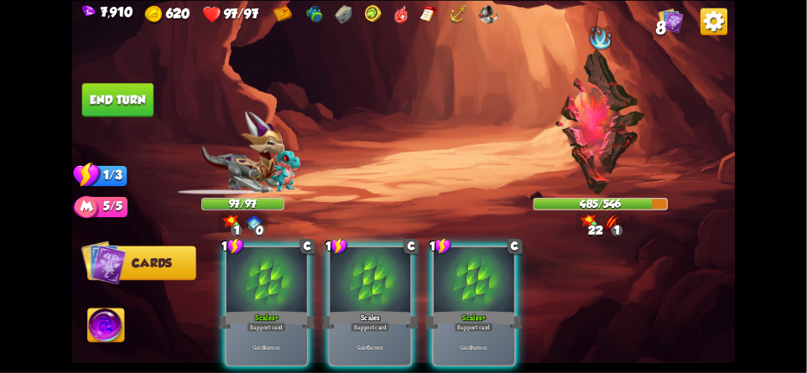
click at [108, 103] on button "End turn" at bounding box center [117, 100] width 71 height 34
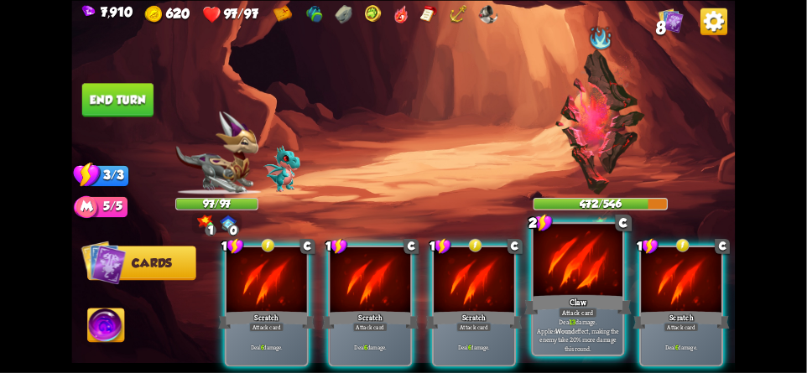
click at [567, 287] on div at bounding box center [577, 260] width 89 height 75
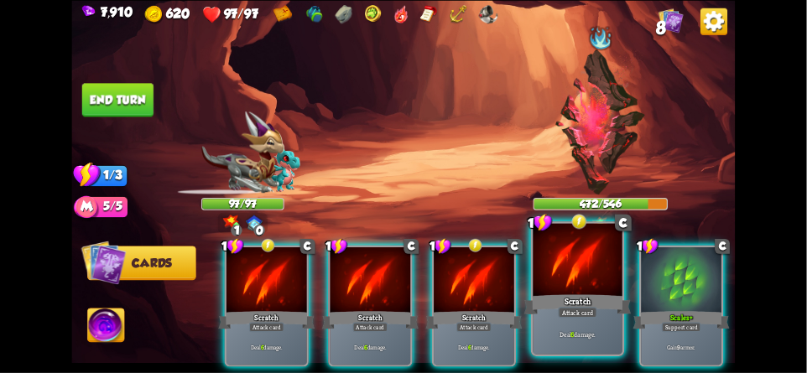
click at [567, 299] on div "Scratch" at bounding box center [577, 304] width 107 height 23
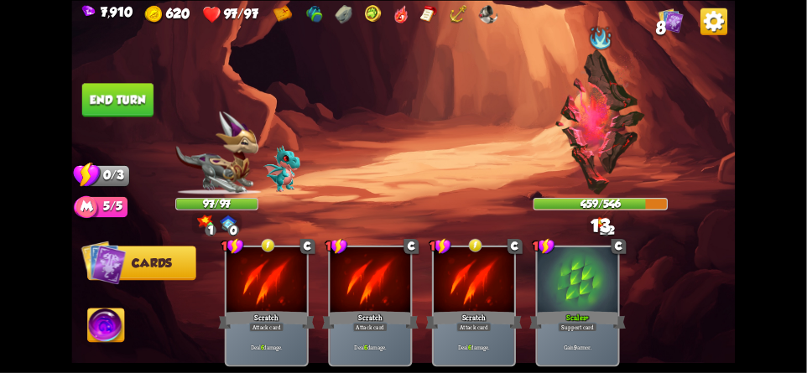
click at [119, 97] on button "End turn" at bounding box center [117, 100] width 71 height 34
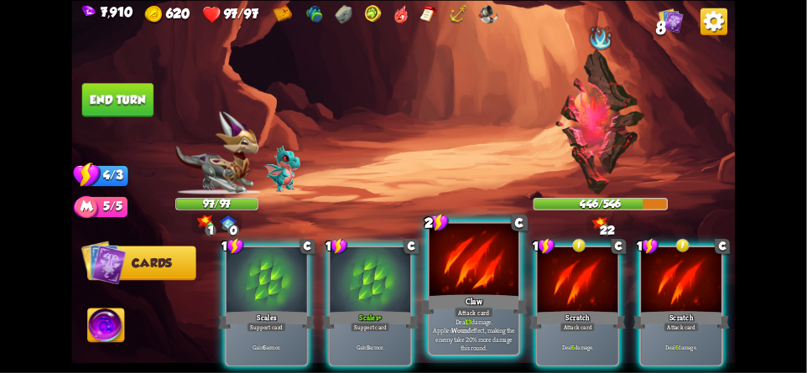
click at [506, 309] on div "Claw" at bounding box center [473, 304] width 107 height 23
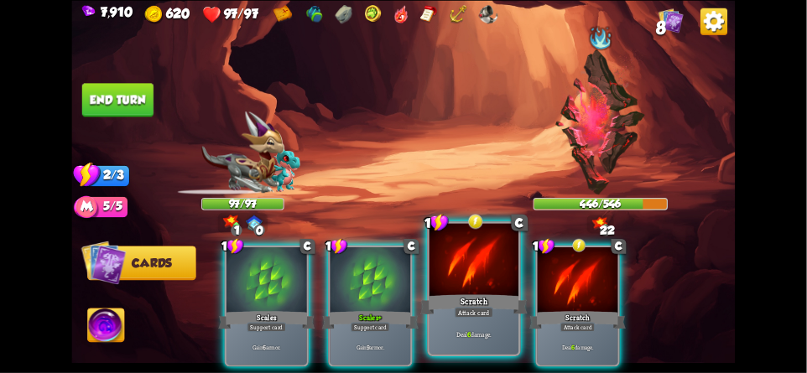
click at [488, 312] on div "Attack card" at bounding box center [473, 312] width 39 height 11
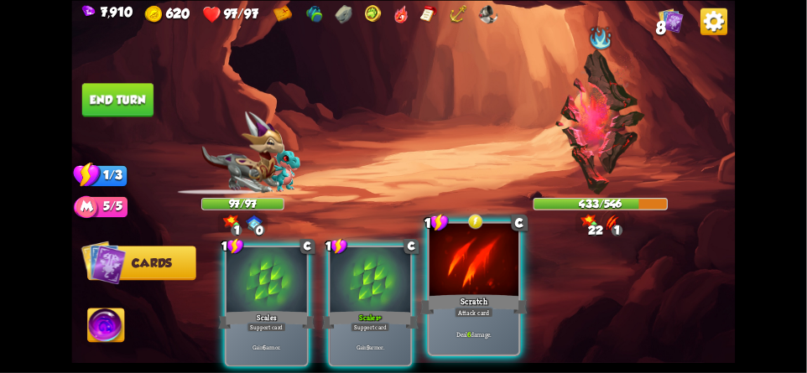
click at [487, 280] on div at bounding box center [473, 260] width 89 height 75
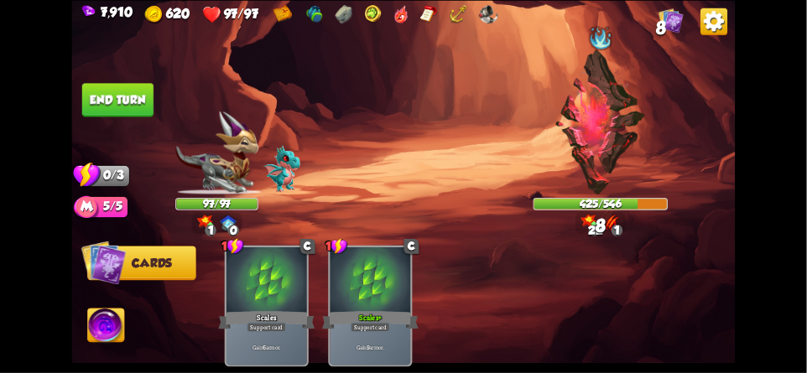
click at [125, 96] on button "End turn" at bounding box center [117, 100] width 71 height 34
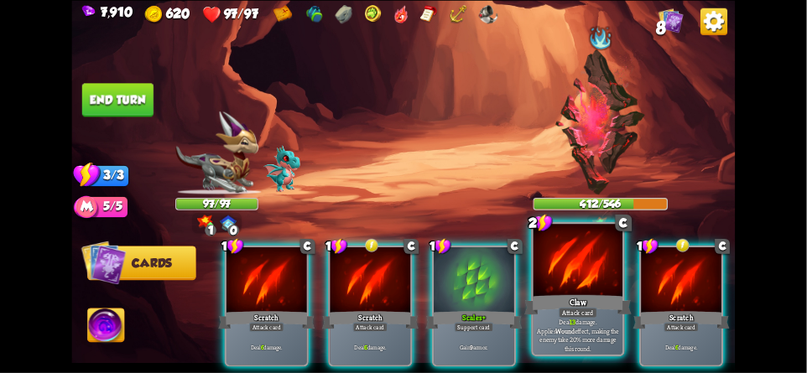
click at [589, 273] on div at bounding box center [577, 260] width 89 height 75
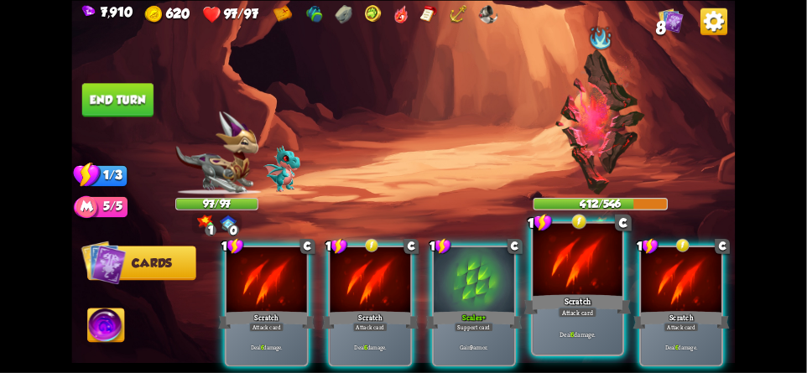
click at [589, 283] on div at bounding box center [577, 260] width 89 height 75
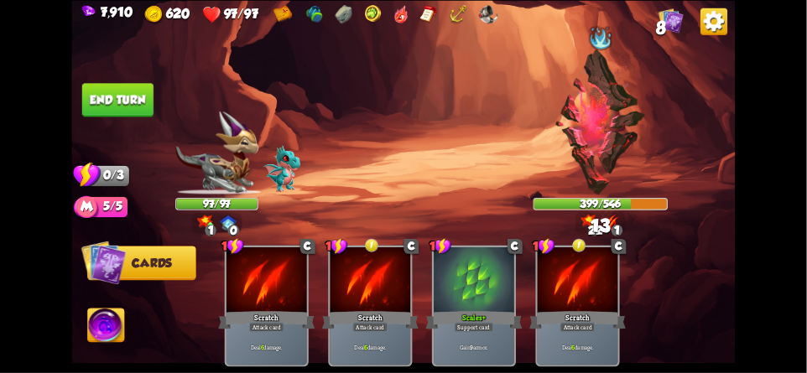
click at [127, 101] on button "End turn" at bounding box center [117, 100] width 71 height 34
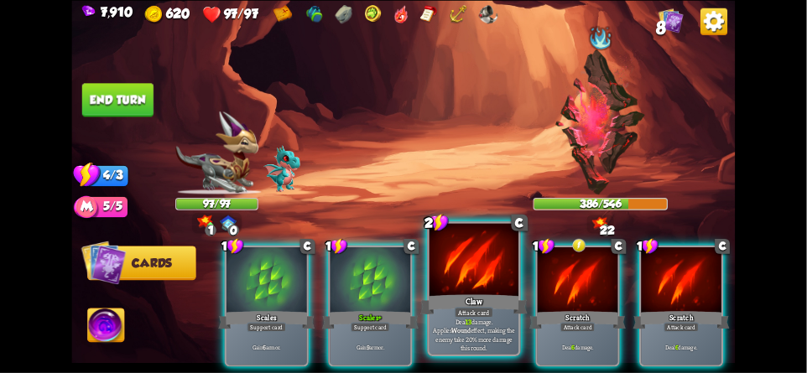
click at [478, 312] on div "Attack card" at bounding box center [473, 312] width 39 height 11
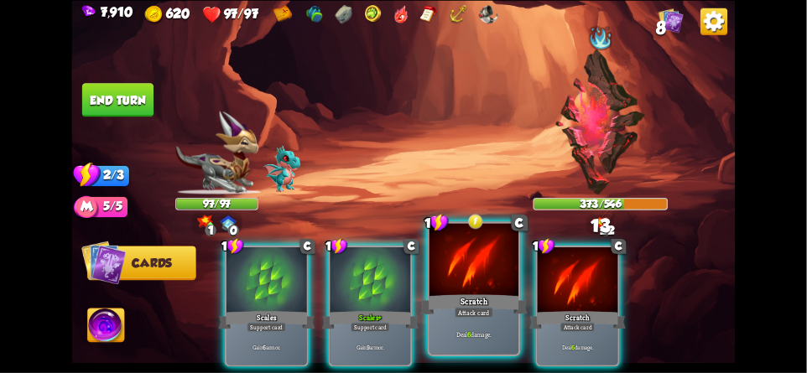
click at [465, 319] on div "Deal 6 damage." at bounding box center [473, 334] width 89 height 39
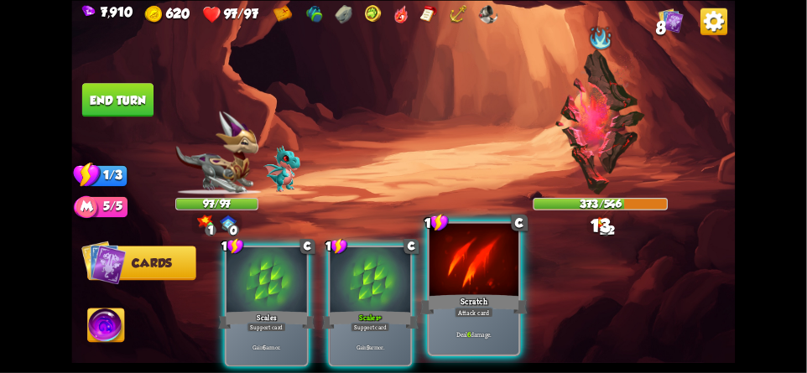
click at [472, 312] on div "Attack card" at bounding box center [473, 312] width 39 height 11
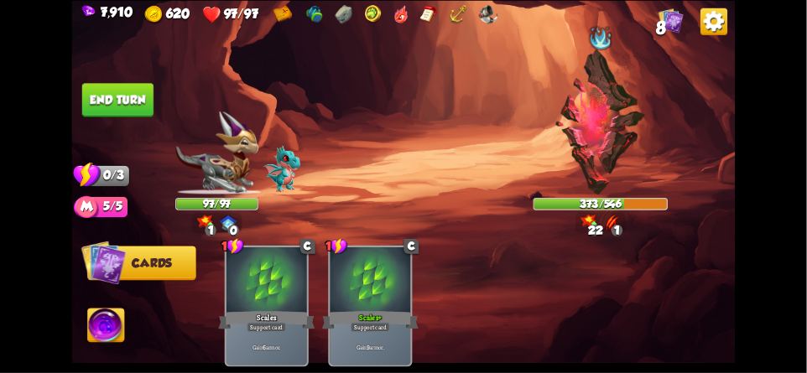
click at [122, 94] on button "End turn" at bounding box center [117, 100] width 71 height 34
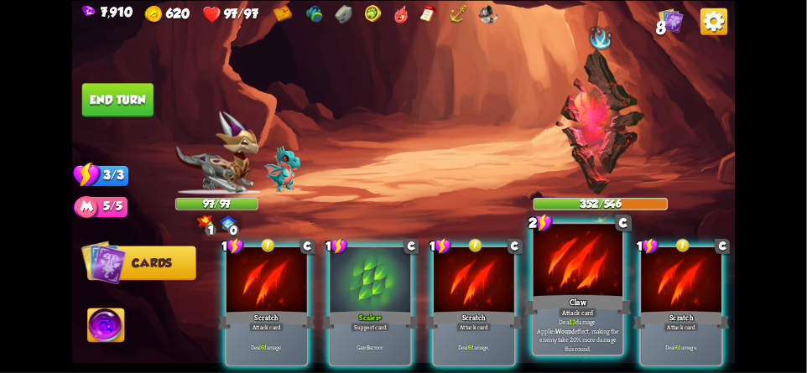
click at [556, 311] on div "Claw" at bounding box center [577, 304] width 107 height 23
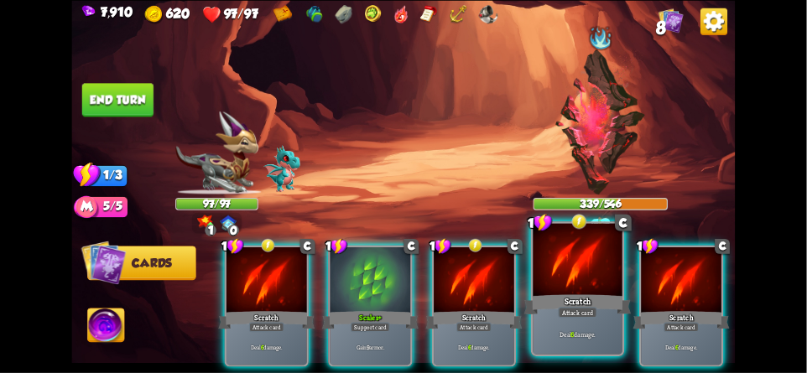
click at [564, 310] on div "Attack card" at bounding box center [577, 312] width 39 height 11
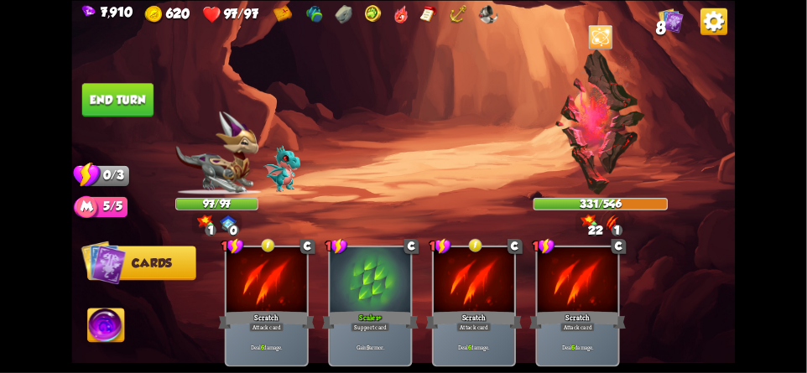
click at [128, 113] on button "End turn" at bounding box center [117, 100] width 71 height 34
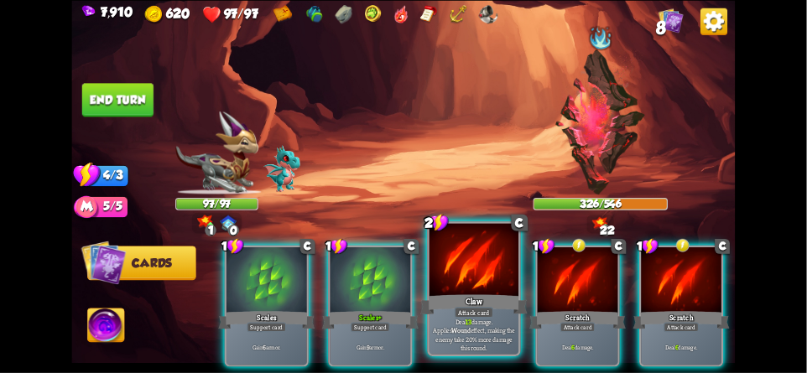
click at [488, 299] on div "Claw" at bounding box center [473, 304] width 107 height 23
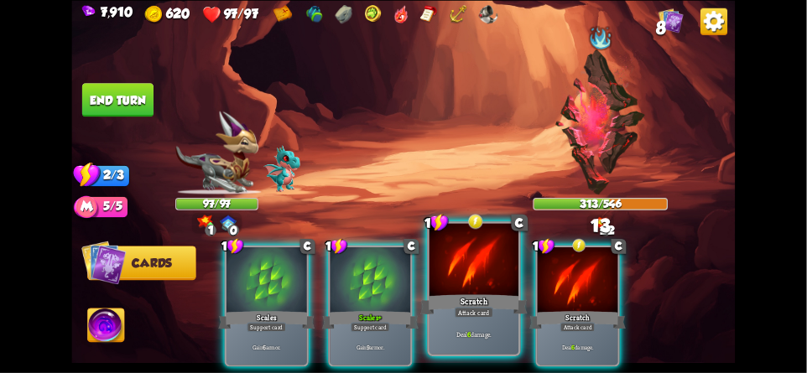
click at [483, 279] on div at bounding box center [473, 260] width 89 height 75
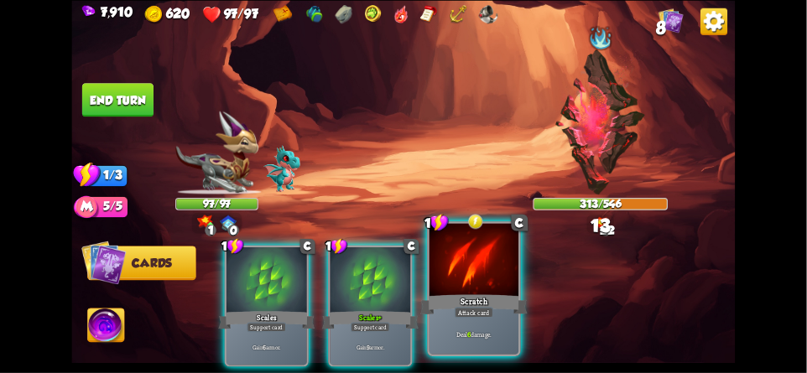
click at [480, 279] on div at bounding box center [473, 260] width 89 height 75
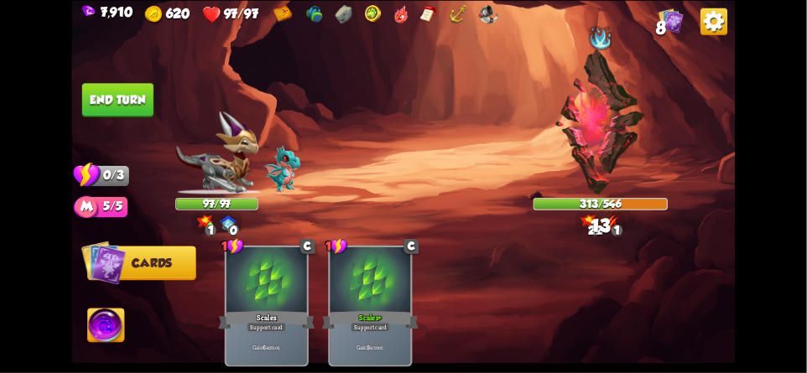
click at [121, 94] on button "End turn" at bounding box center [117, 100] width 71 height 34
click at [604, 136] on img at bounding box center [599, 121] width 91 height 145
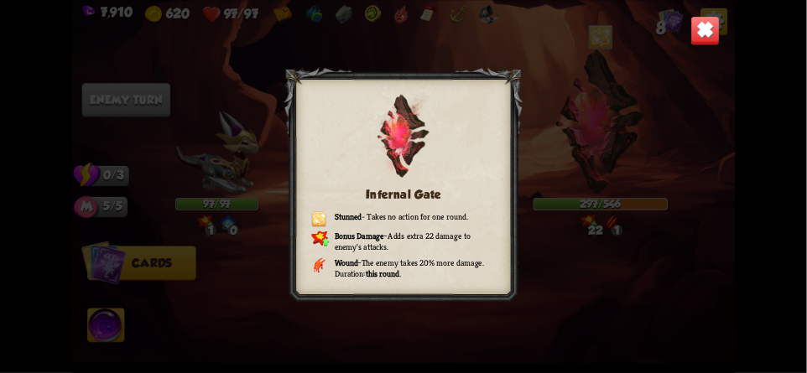
click at [704, 20] on img at bounding box center [704, 30] width 29 height 29
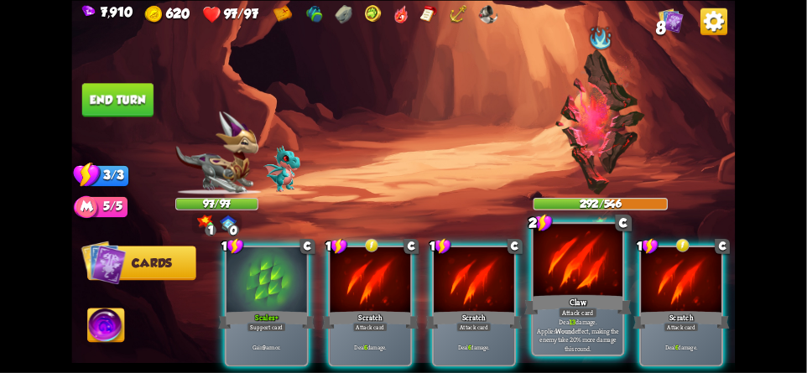
click at [558, 280] on div at bounding box center [577, 260] width 89 height 75
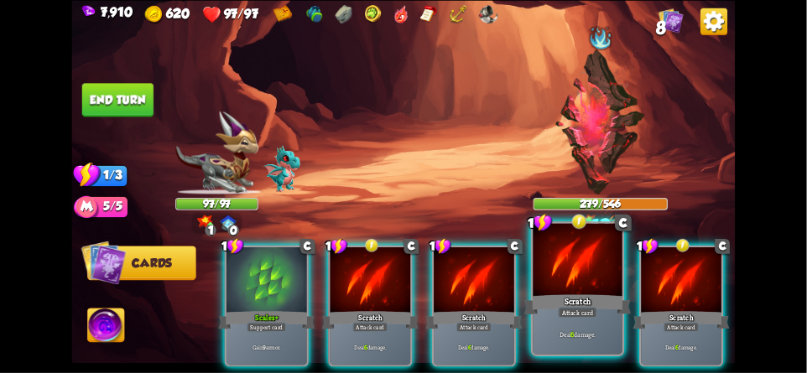
click at [559, 268] on div at bounding box center [577, 260] width 89 height 75
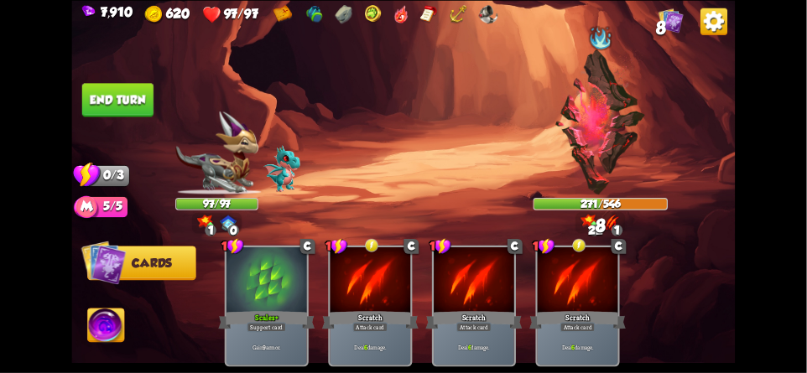
click at [123, 94] on button "End turn" at bounding box center [117, 100] width 71 height 34
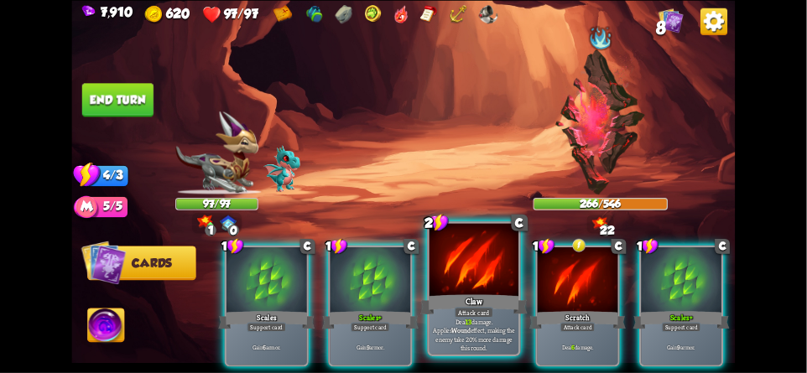
click at [475, 276] on div at bounding box center [473, 260] width 89 height 75
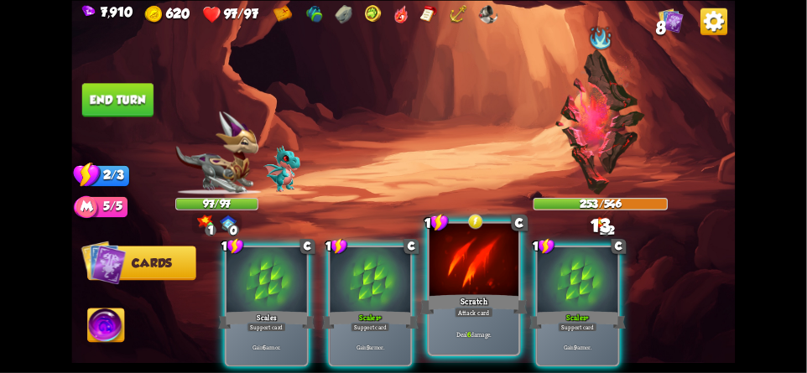
click at [462, 271] on div at bounding box center [473, 260] width 89 height 75
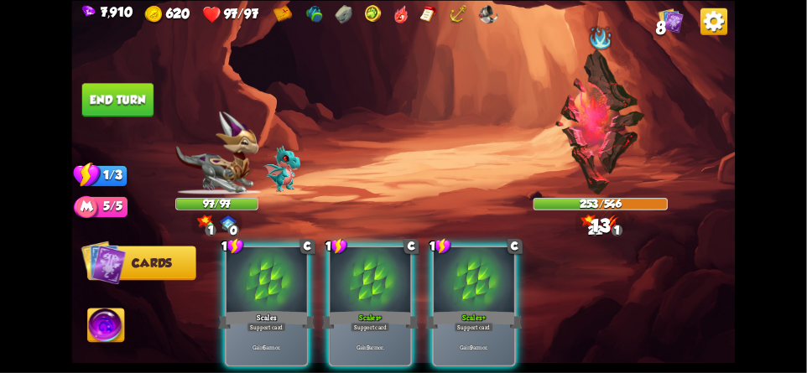
click at [142, 100] on button "End turn" at bounding box center [117, 100] width 71 height 34
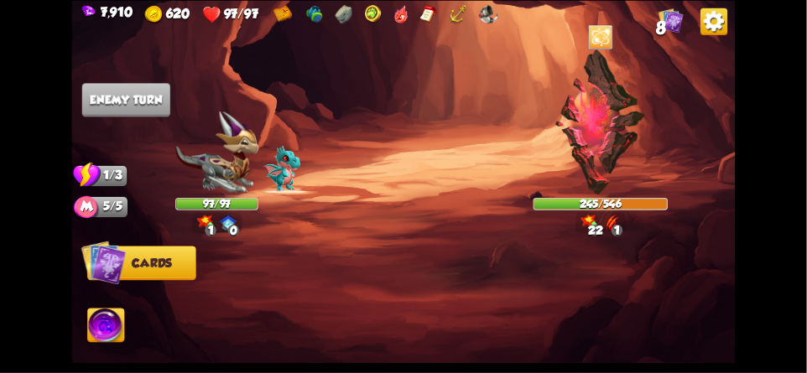
click at [113, 324] on img at bounding box center [106, 328] width 37 height 38
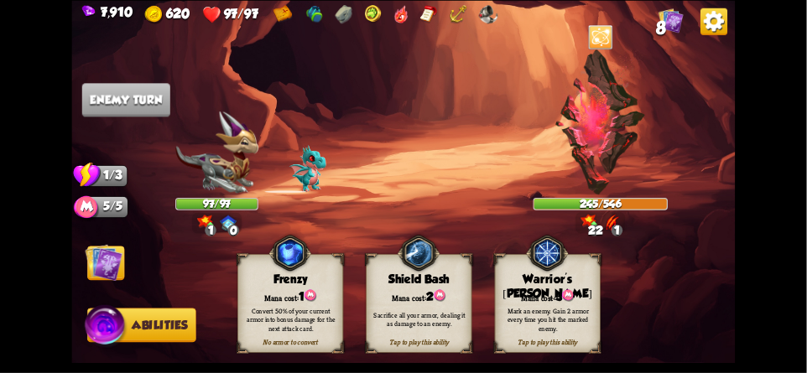
click at [110, 265] on img at bounding box center [105, 262] width 38 height 38
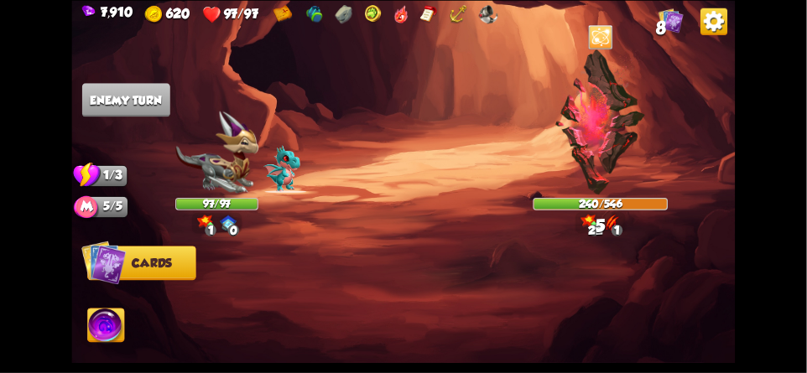
click at [123, 335] on img at bounding box center [106, 328] width 37 height 38
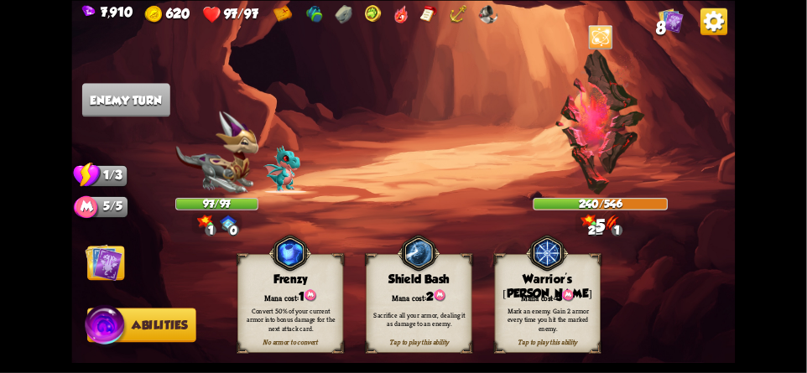
click at [111, 275] on img at bounding box center [105, 262] width 38 height 38
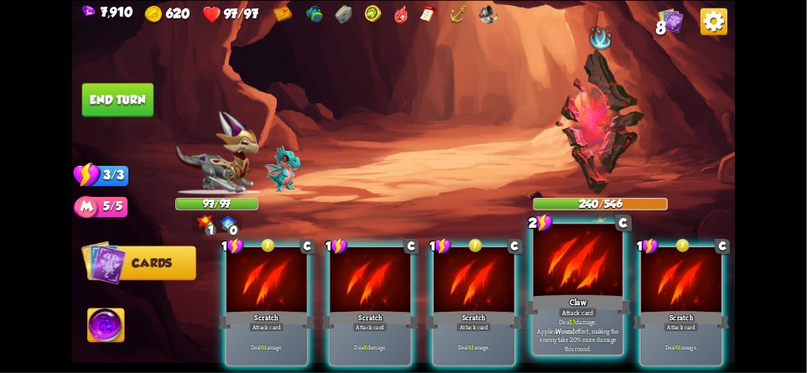
click at [579, 278] on div at bounding box center [577, 260] width 89 height 75
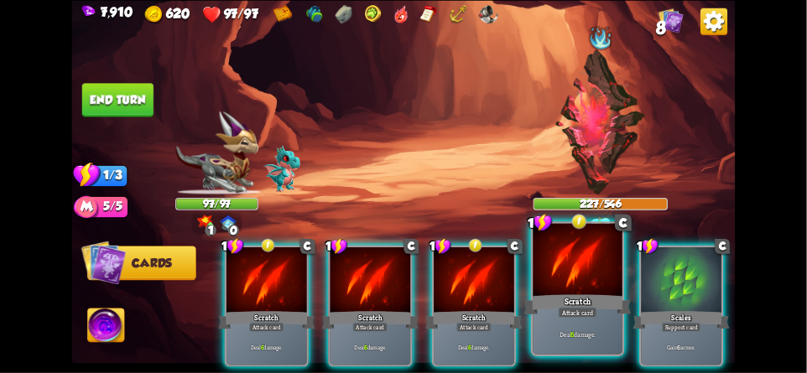
click at [553, 278] on div at bounding box center [577, 260] width 89 height 75
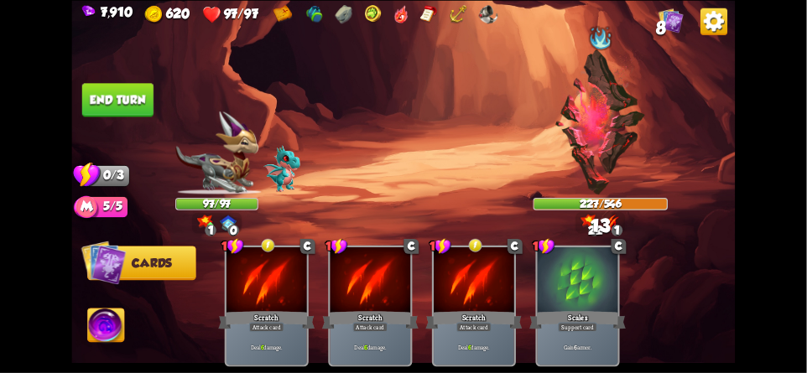
click at [139, 94] on button "End turn" at bounding box center [117, 100] width 71 height 34
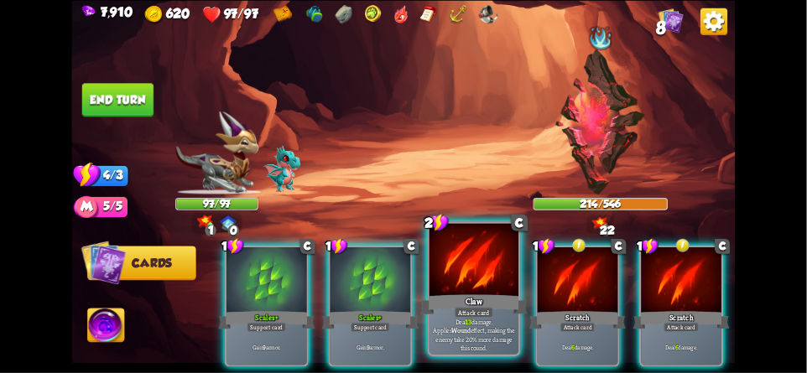
click at [481, 257] on div at bounding box center [473, 260] width 89 height 75
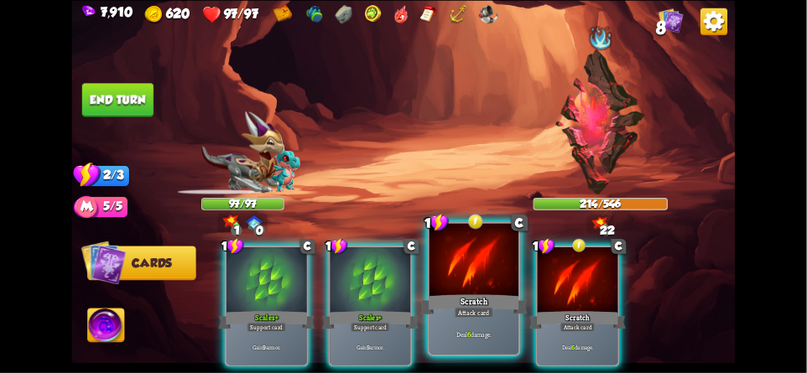
click at [462, 262] on div at bounding box center [473, 260] width 89 height 75
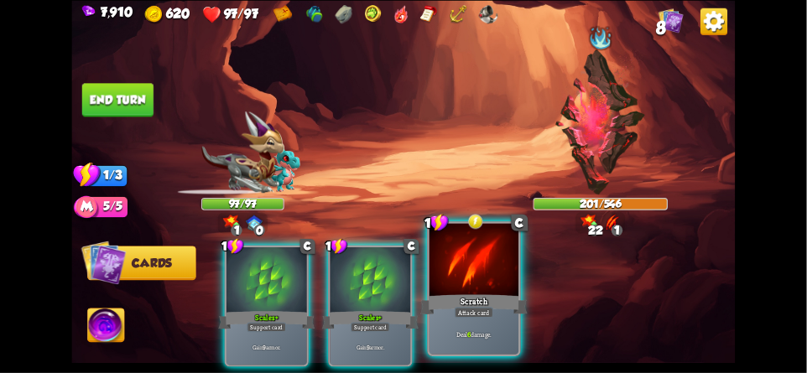
click at [458, 260] on div at bounding box center [473, 260] width 89 height 75
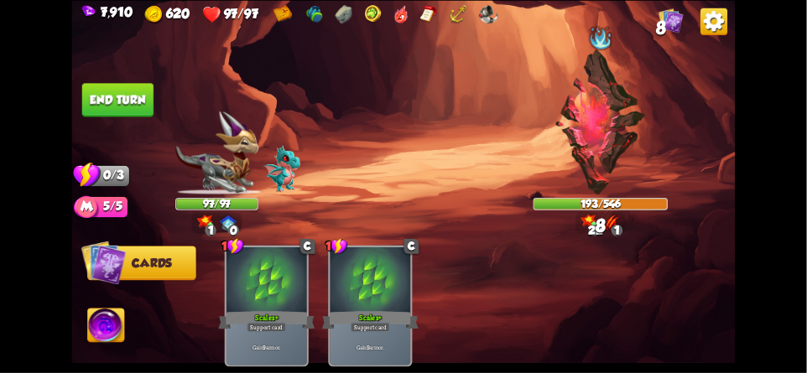
click at [119, 101] on button "End turn" at bounding box center [117, 100] width 71 height 34
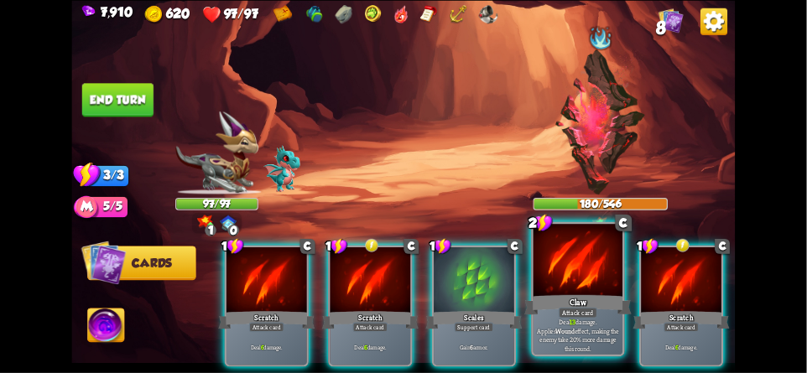
click at [574, 257] on div at bounding box center [577, 260] width 89 height 75
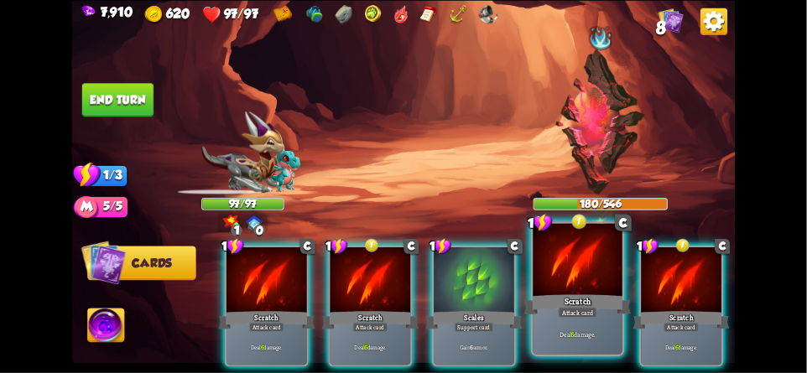
click at [574, 278] on div at bounding box center [577, 260] width 89 height 75
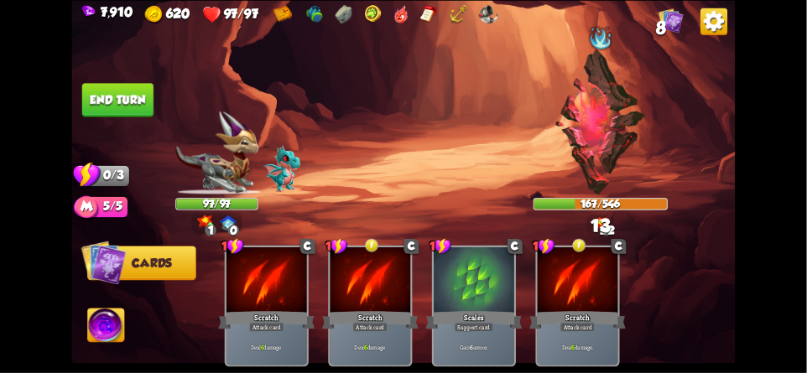
click at [135, 103] on button "End turn" at bounding box center [117, 100] width 71 height 34
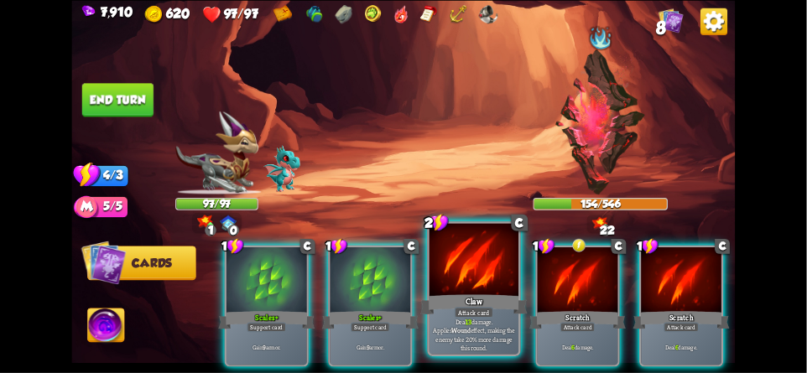
click at [471, 262] on div at bounding box center [473, 260] width 89 height 75
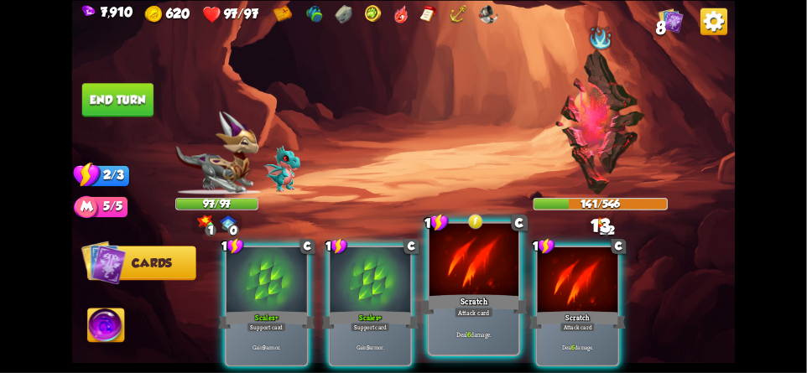
click at [471, 271] on div at bounding box center [473, 260] width 89 height 75
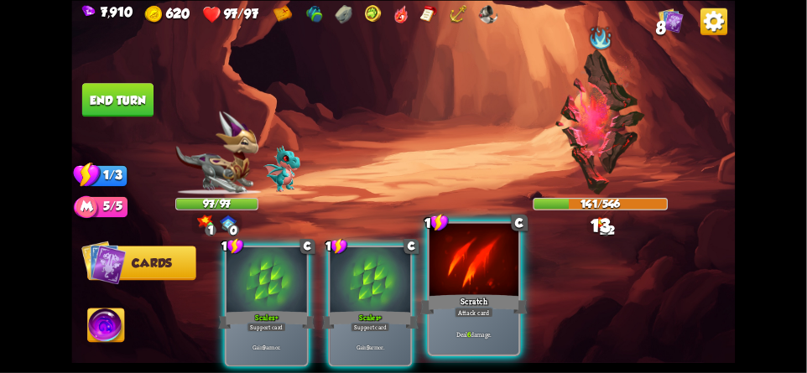
click at [465, 269] on div at bounding box center [473, 260] width 89 height 75
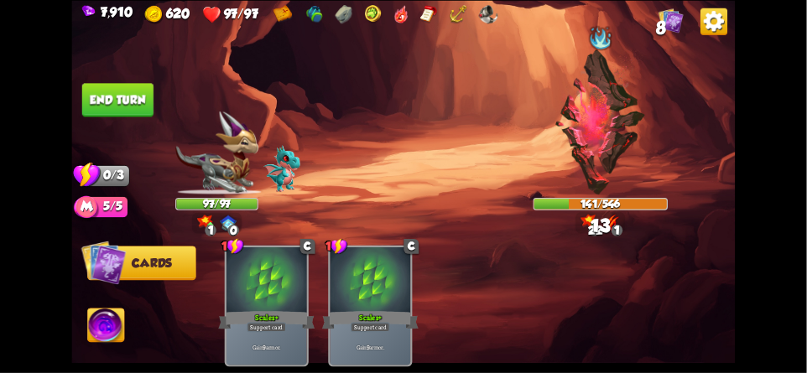
click at [131, 101] on button "End turn" at bounding box center [117, 100] width 71 height 34
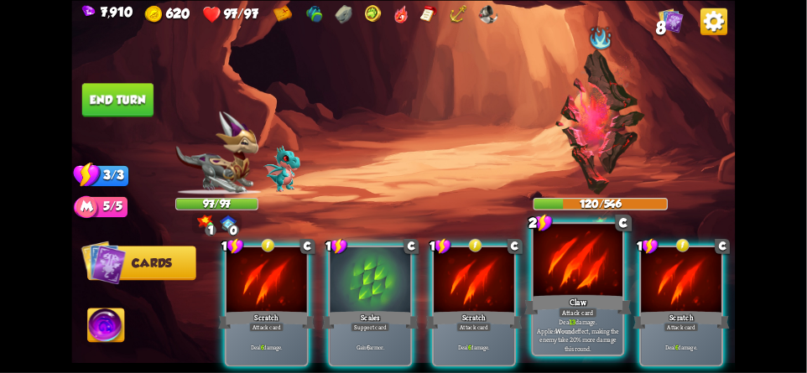
click at [567, 271] on div at bounding box center [577, 260] width 89 height 75
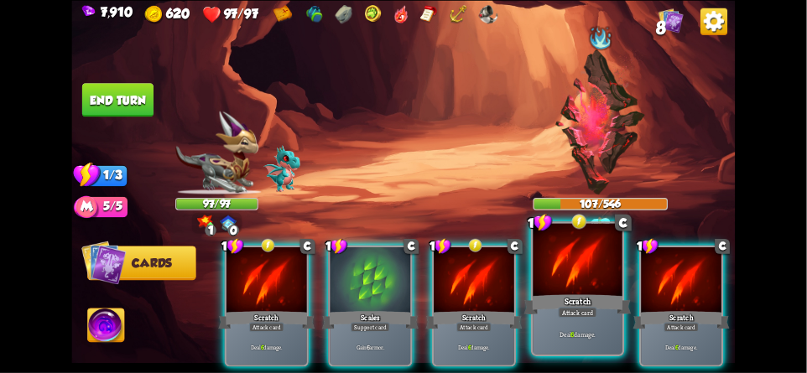
click at [572, 271] on div at bounding box center [577, 260] width 89 height 75
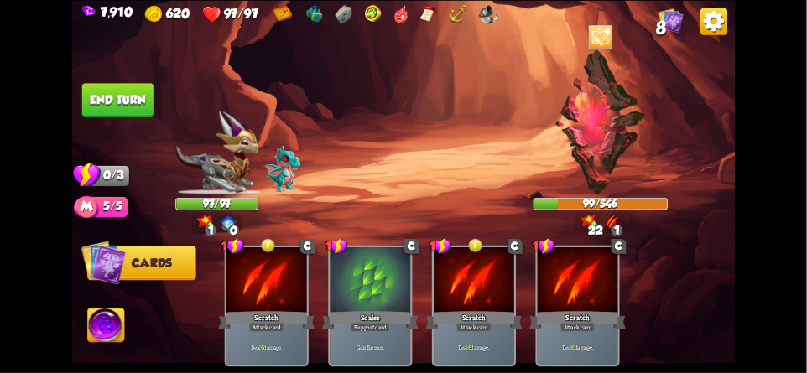
click at [128, 100] on button "End turn" at bounding box center [117, 100] width 71 height 34
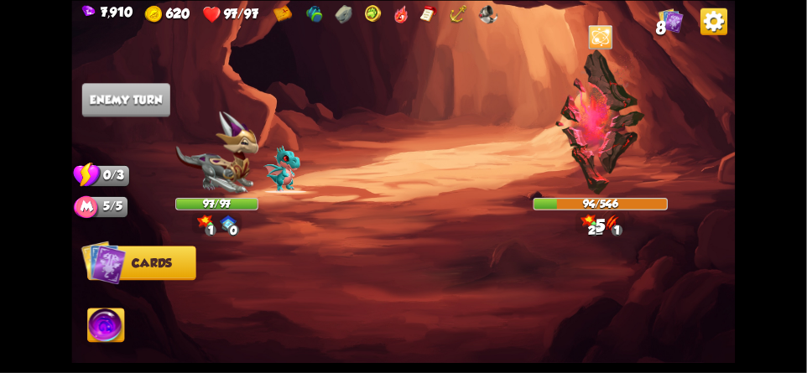
click at [107, 328] on img at bounding box center [106, 328] width 37 height 38
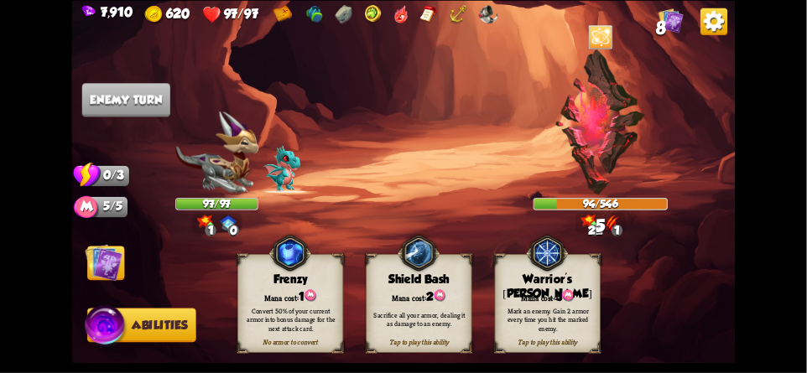
click at [98, 264] on img at bounding box center [105, 262] width 38 height 38
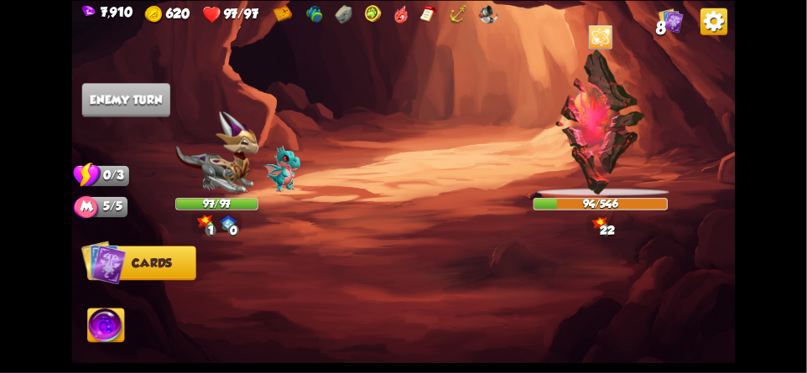
click at [117, 316] on img at bounding box center [106, 328] width 37 height 38
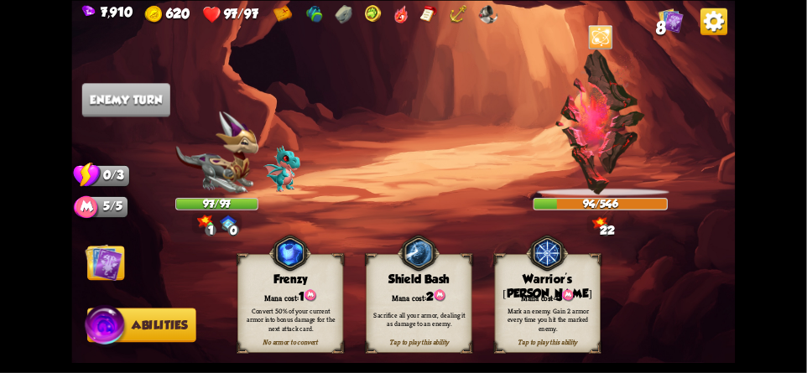
click at [101, 260] on img at bounding box center [105, 262] width 38 height 38
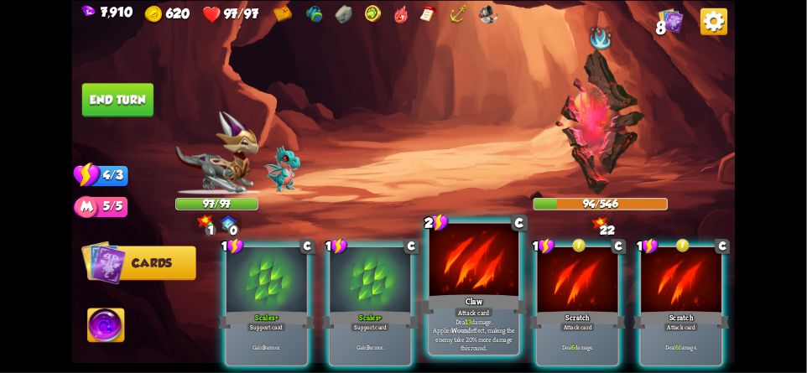
click at [468, 285] on div at bounding box center [473, 260] width 89 height 75
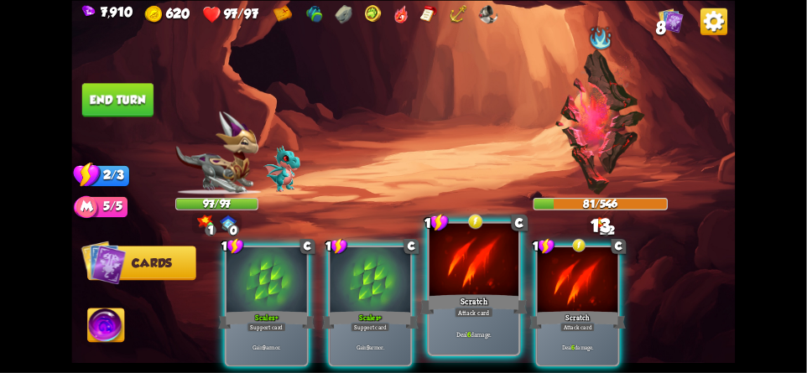
click at [455, 260] on div at bounding box center [473, 260] width 89 height 75
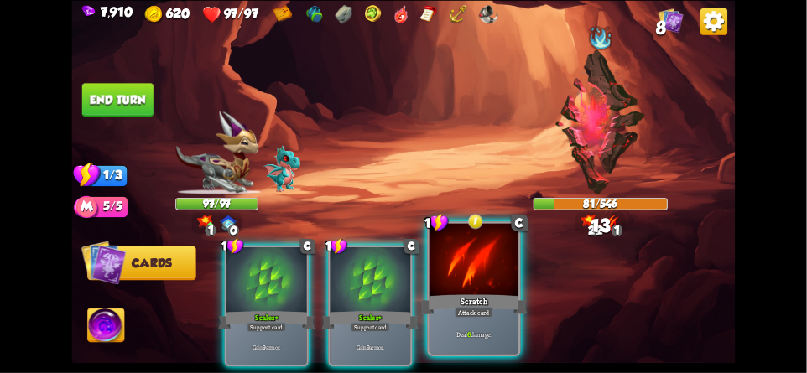
click at [459, 270] on div at bounding box center [473, 260] width 89 height 75
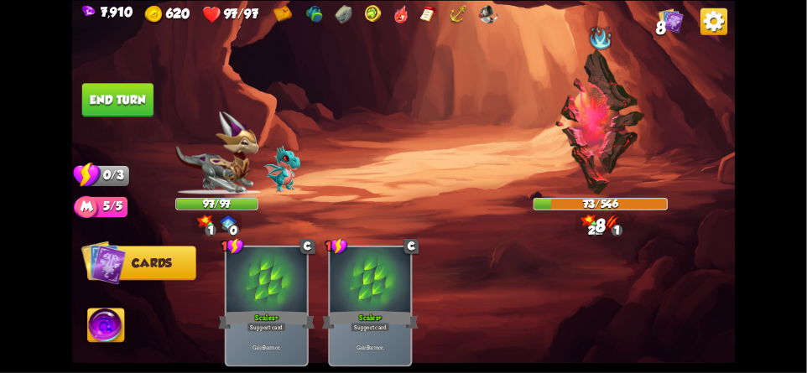
click at [144, 98] on button "End turn" at bounding box center [117, 100] width 71 height 34
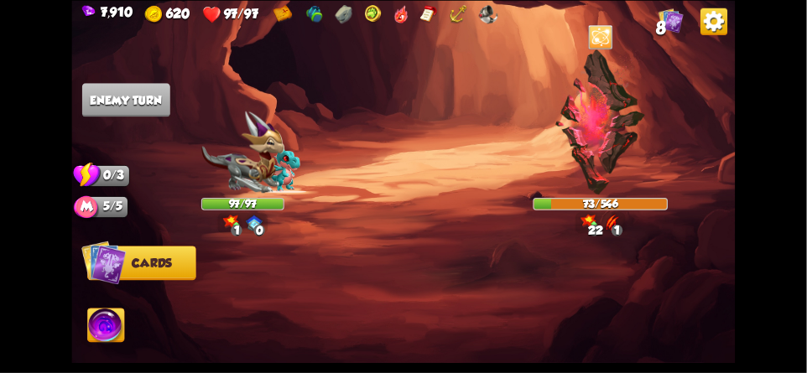
click at [283, 112] on img at bounding box center [402, 186] width 663 height 373
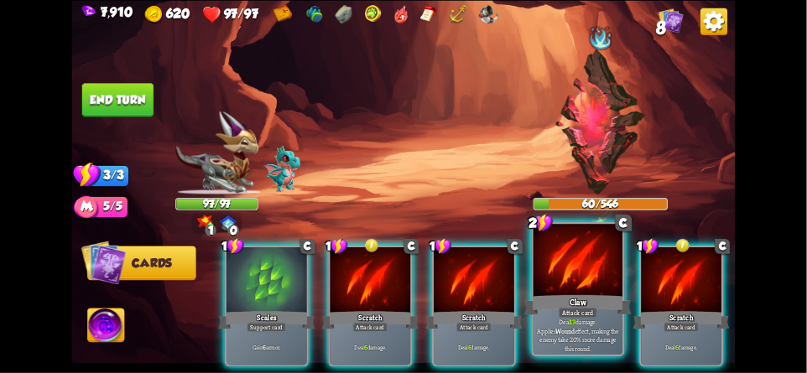
click at [555, 286] on div at bounding box center [577, 260] width 89 height 75
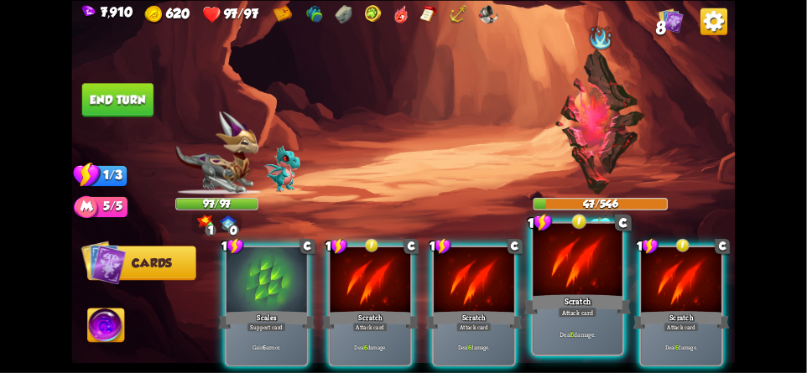
click at [559, 281] on div at bounding box center [577, 260] width 89 height 75
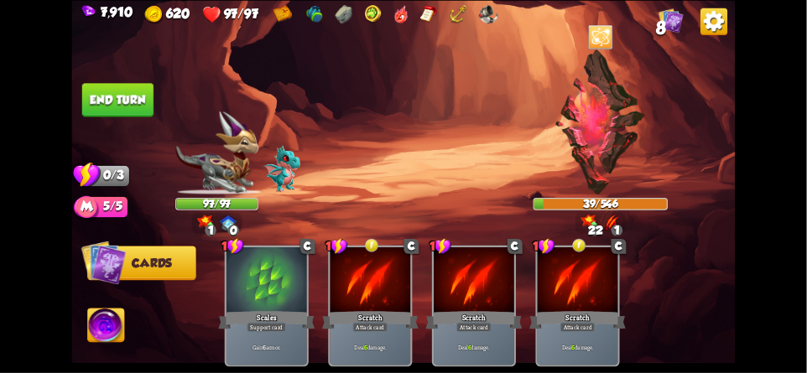
click at [112, 103] on button "End turn" at bounding box center [117, 100] width 71 height 34
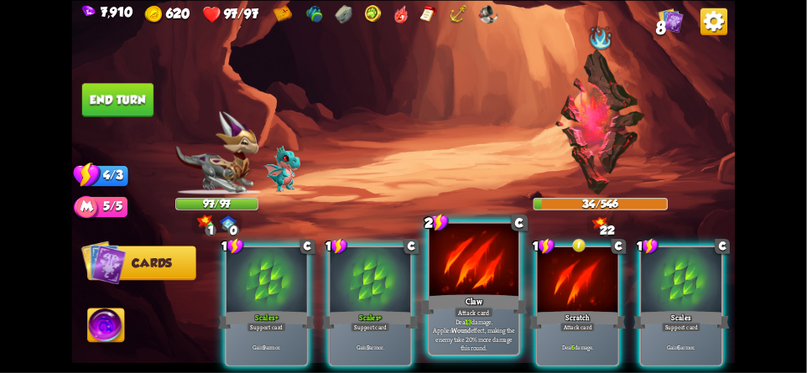
click at [475, 252] on div at bounding box center [473, 260] width 89 height 75
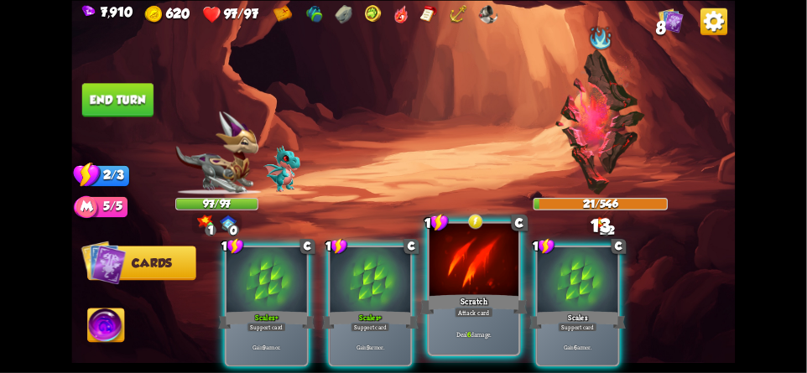
click at [465, 260] on div at bounding box center [473, 260] width 89 height 75
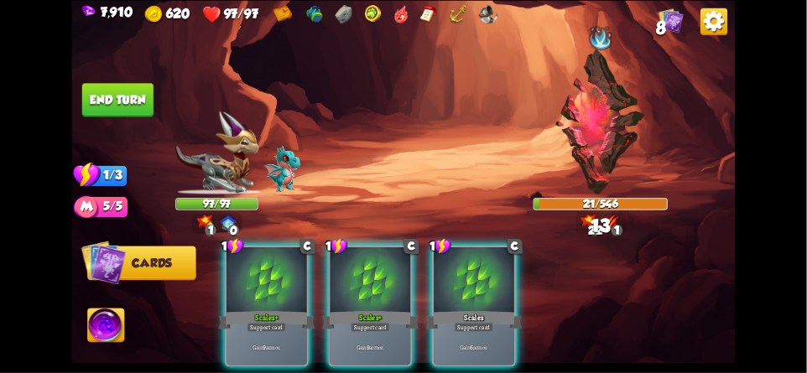
click at [126, 100] on button "End turn" at bounding box center [117, 100] width 71 height 34
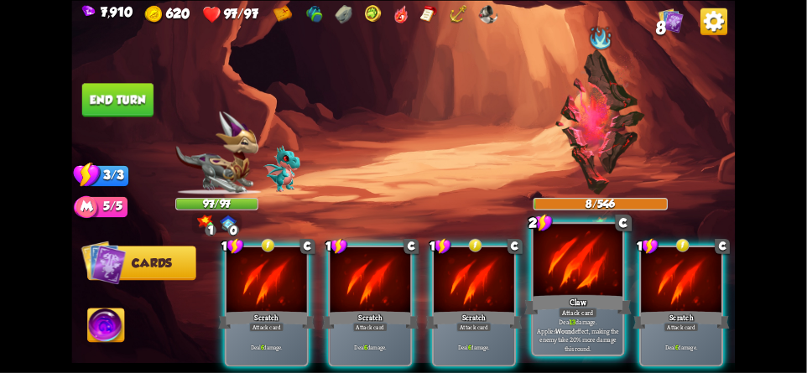
click at [589, 284] on div at bounding box center [577, 260] width 89 height 75
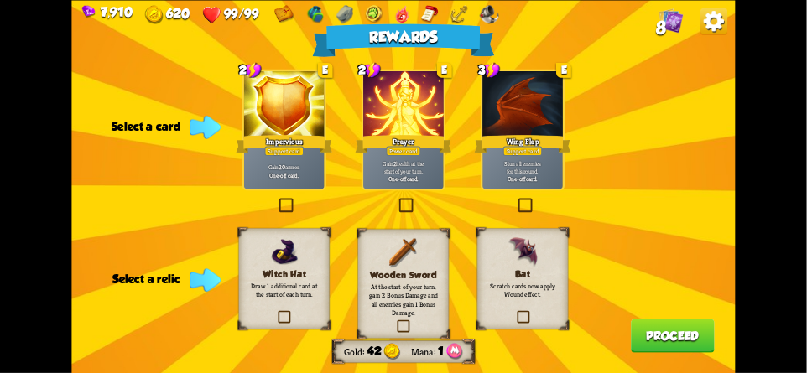
click at [243, 302] on div "Witch Hat Draw 1 additional card at the start of each turn." at bounding box center [283, 278] width 91 height 101
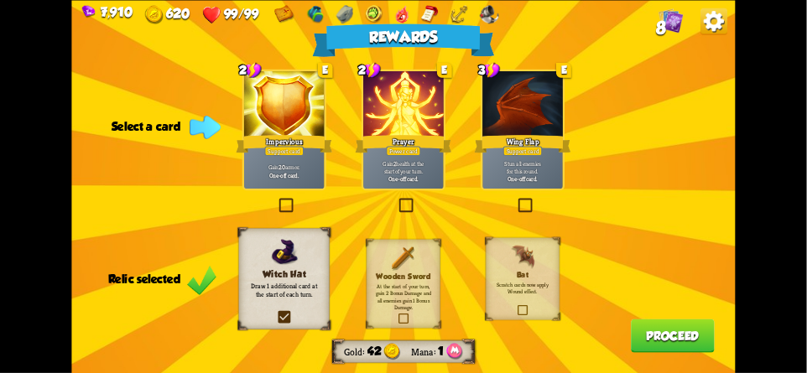
click at [397, 276] on h3 "Wooden Sword" at bounding box center [403, 276] width 60 height 8
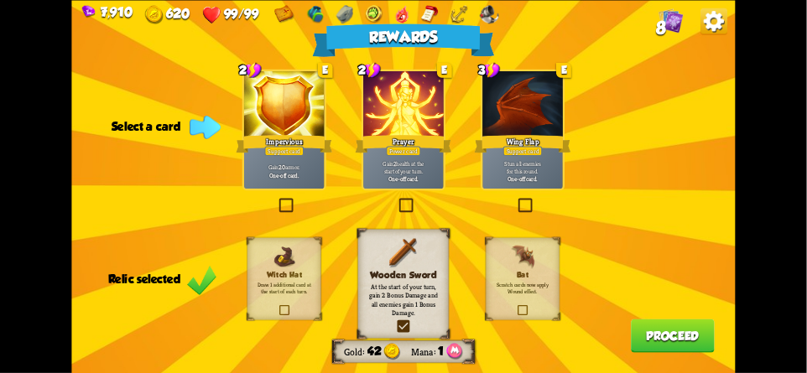
click at [278, 306] on label at bounding box center [278, 306] width 0 height 0
click at [0, 0] on input "checkbox" at bounding box center [0, 0] width 0 height 0
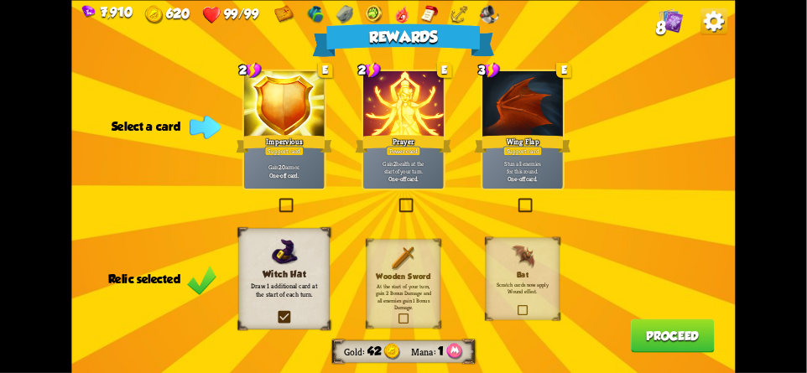
click at [389, 283] on p "At the start of your turn, gain 2 Bonus Damage and all enemies gain 1 Bonus Dam…" at bounding box center [403, 297] width 60 height 29
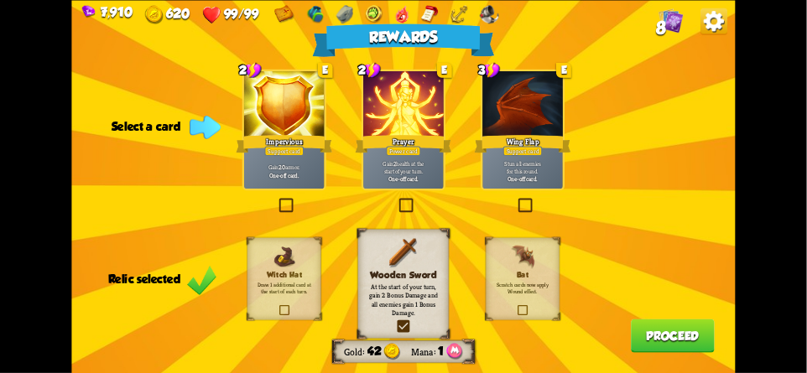
click at [279, 283] on p "Draw 1 additional card at the start of each turn." at bounding box center [284, 288] width 60 height 14
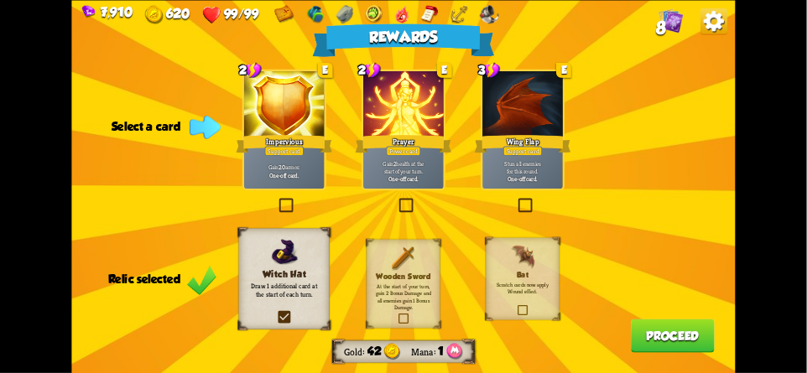
click at [397, 283] on p "At the start of your turn, gain 2 Bonus Damage and all enemies gain 1 Bonus Dam…" at bounding box center [403, 297] width 60 height 29
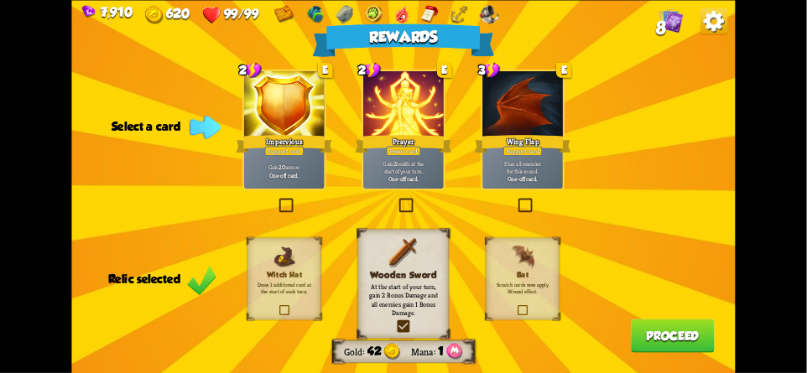
click at [281, 291] on p "Draw 1 additional card at the start of each turn." at bounding box center [284, 288] width 60 height 14
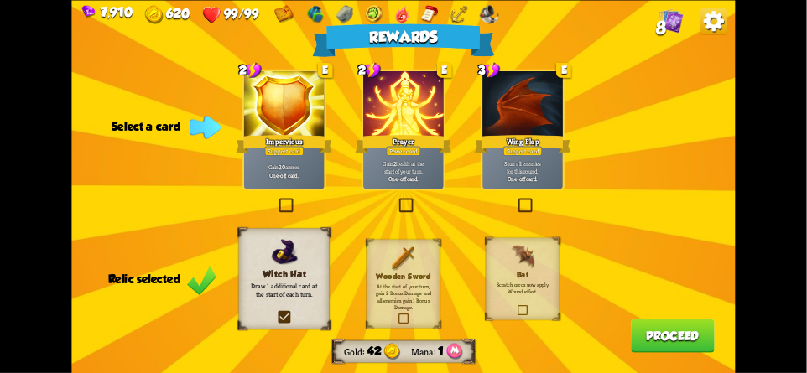
click at [393, 279] on div "Wooden Sword At the start of your turn, gain 2 Bonus Damage and all enemies gai…" at bounding box center [403, 283] width 74 height 89
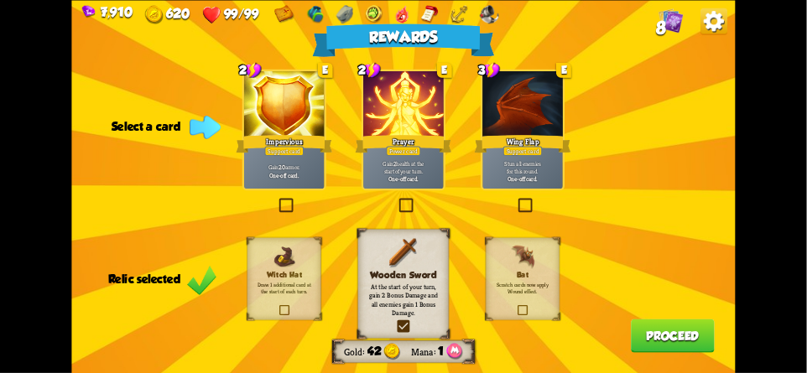
click at [276, 273] on h3 "Witch Hat" at bounding box center [284, 274] width 60 height 8
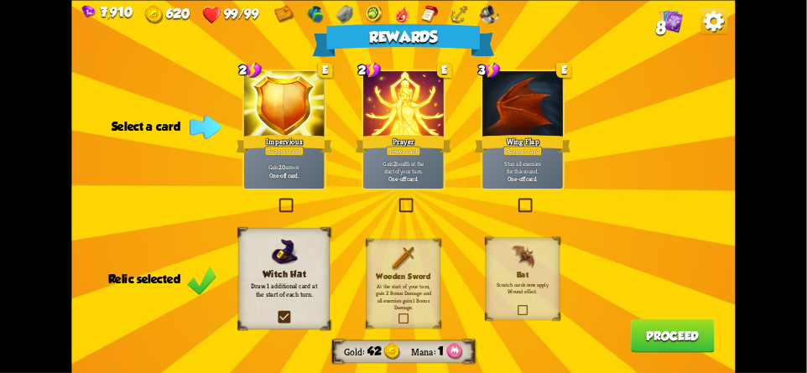
click at [389, 283] on p "At the start of your turn, gain 2 Bonus Damage and all enemies gain 1 Bonus Dam…" at bounding box center [403, 297] width 60 height 29
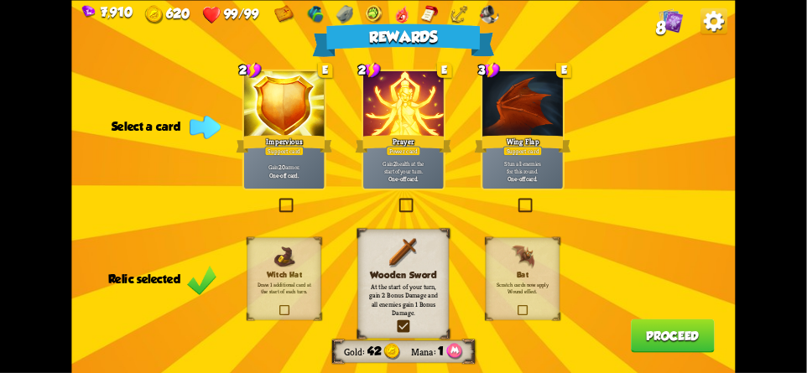
click at [267, 284] on p "Draw 1 additional card at the start of each turn." at bounding box center [284, 288] width 60 height 14
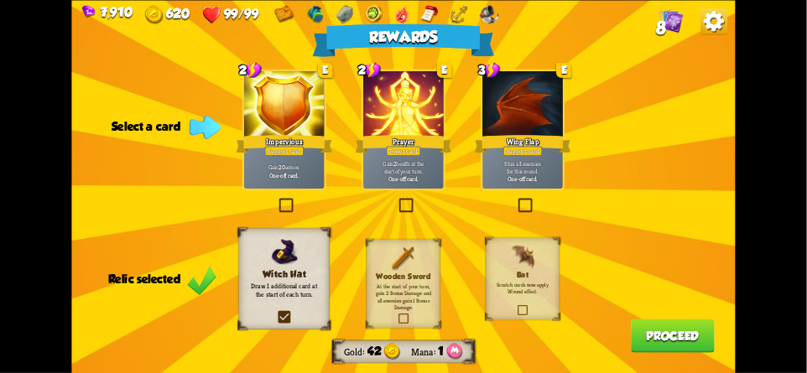
click at [376, 290] on p "At the start of your turn, gain 2 Bonus Damage and all enemies gain 1 Bonus Dam…" at bounding box center [403, 297] width 60 height 29
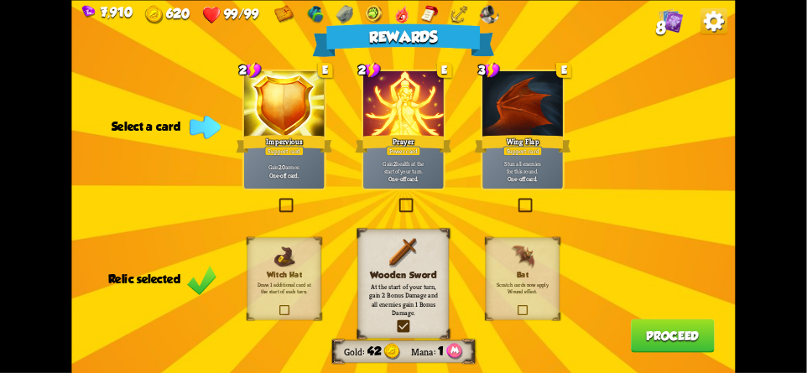
click at [292, 281] on p "Draw 1 additional card at the start of each turn." at bounding box center [284, 288] width 60 height 14
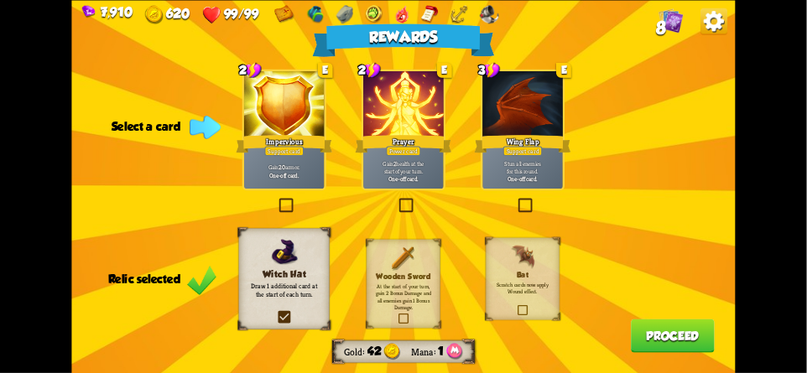
click at [352, 13] on img at bounding box center [343, 14] width 17 height 18
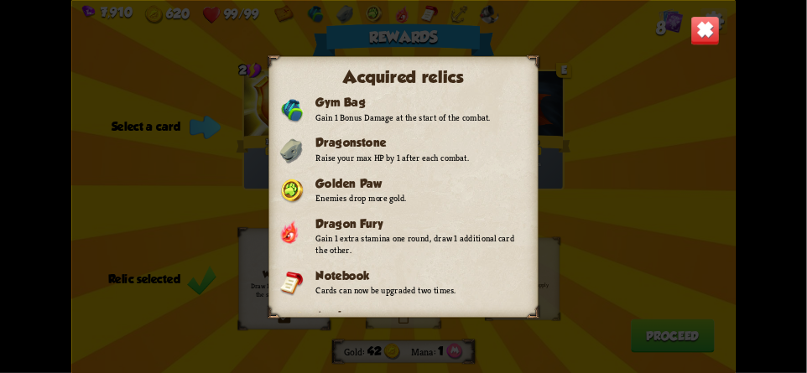
scroll to position [220, 0]
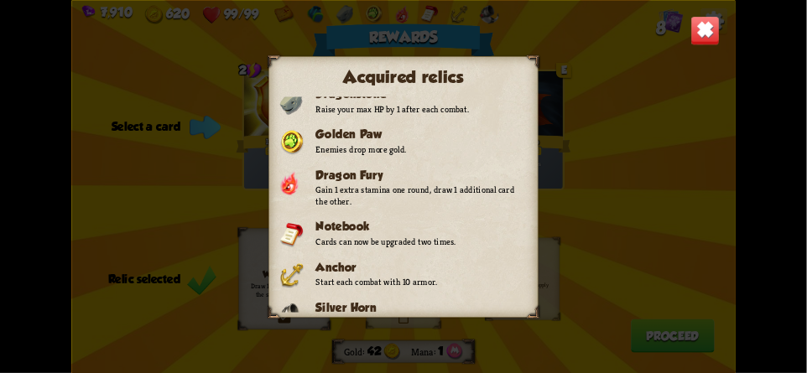
click at [710, 19] on img at bounding box center [704, 30] width 29 height 29
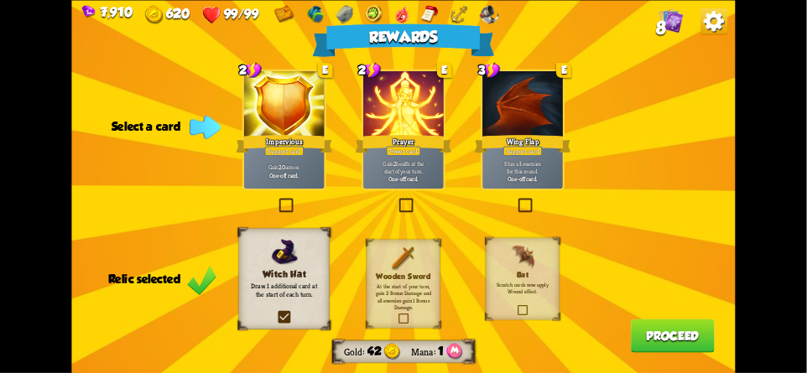
click at [275, 281] on p "Draw 1 additional card at the start of each turn." at bounding box center [284, 290] width 74 height 18
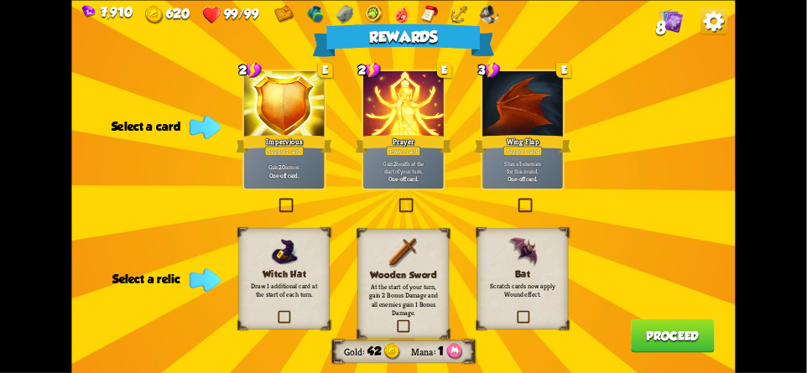
click at [272, 304] on div "Witch Hat Draw 1 additional card at the start of each turn." at bounding box center [283, 278] width 91 height 101
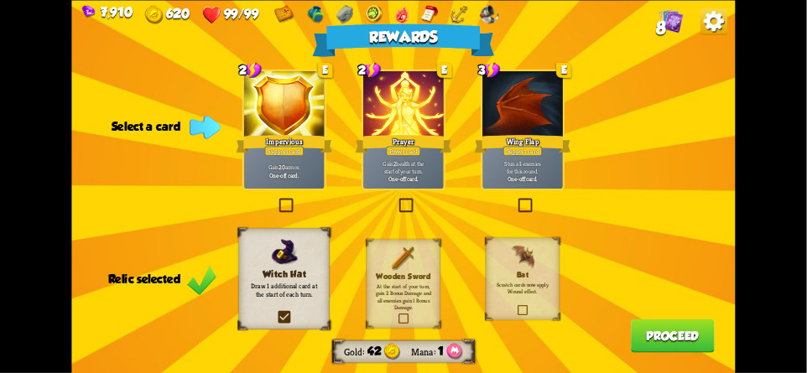
click at [673, 32] on img at bounding box center [670, 20] width 25 height 25
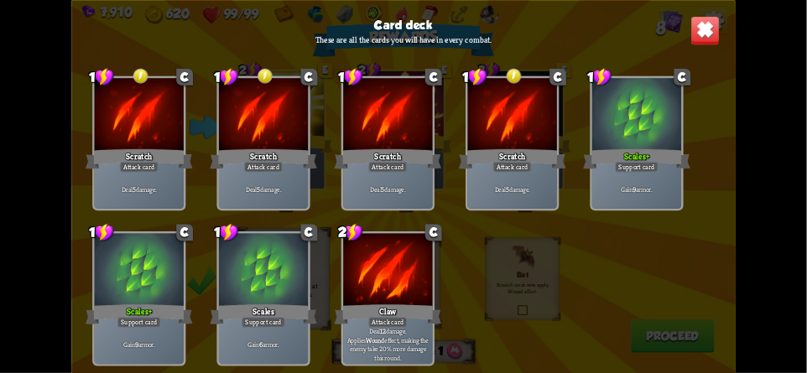
scroll to position [0, 0]
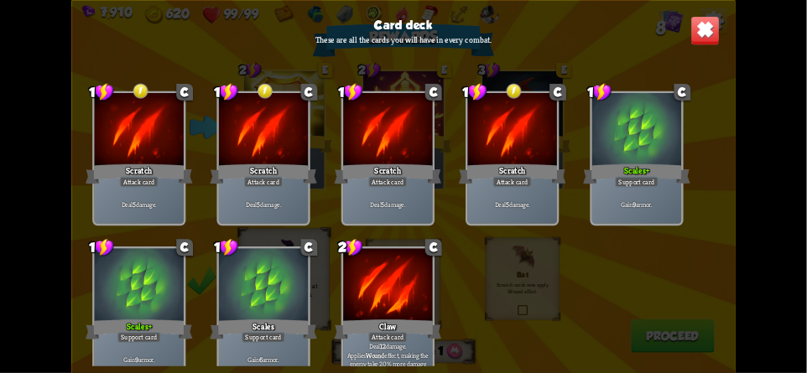
click at [696, 27] on img at bounding box center [704, 30] width 29 height 29
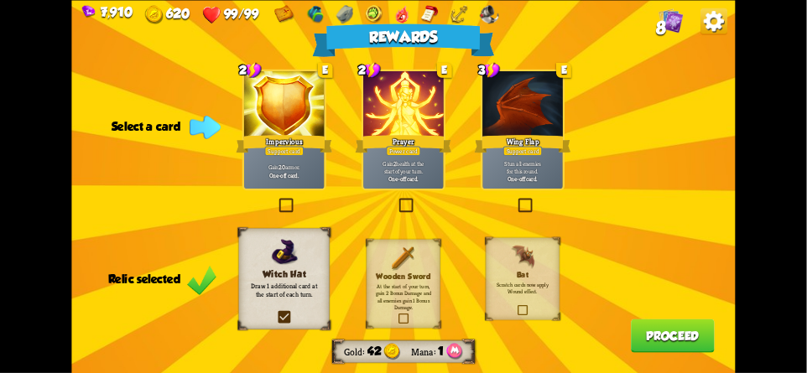
click at [296, 281] on p "Draw 1 additional card at the start of each turn." at bounding box center [284, 290] width 74 height 18
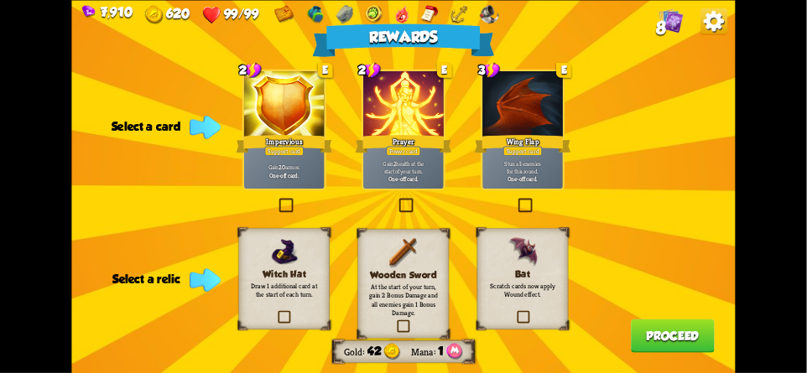
click at [397, 283] on p "At the start of your turn, gain 2 Bonus Damage and all enemies gain 1 Bonus Dam…" at bounding box center [403, 300] width 74 height 35
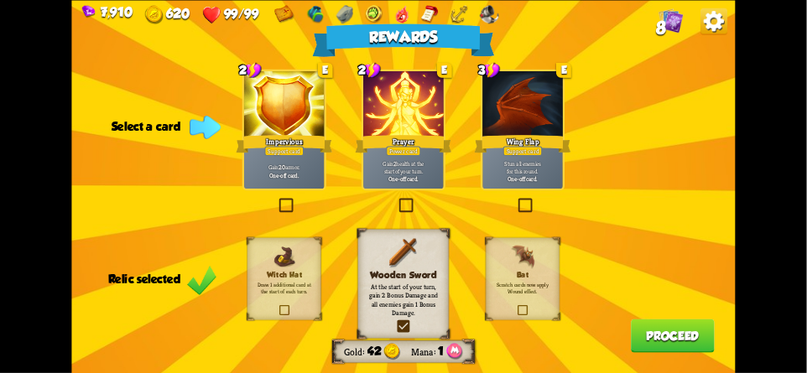
click at [280, 298] on div "Witch Hat Draw 1 additional card at the start of each turn." at bounding box center [284, 278] width 74 height 82
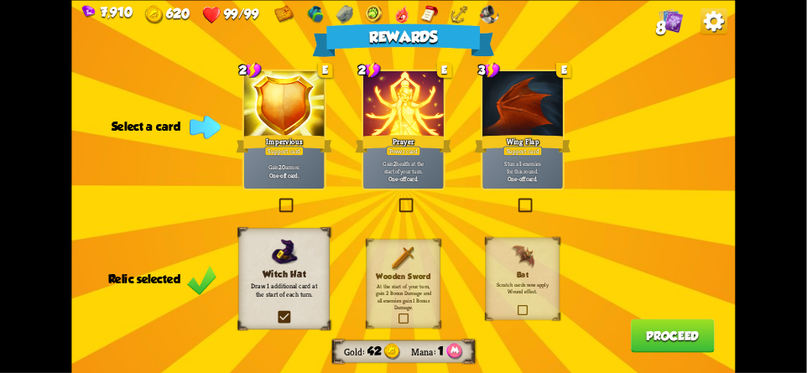
click at [393, 286] on p "At the start of your turn, gain 2 Bonus Damage and all enemies gain 1 Bonus Dam…" at bounding box center [403, 297] width 60 height 29
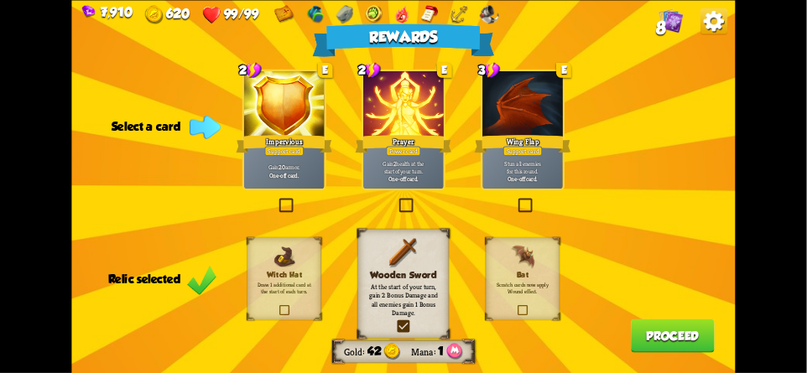
click at [273, 282] on p "Draw 1 additional card at the start of each turn." at bounding box center [284, 288] width 60 height 14
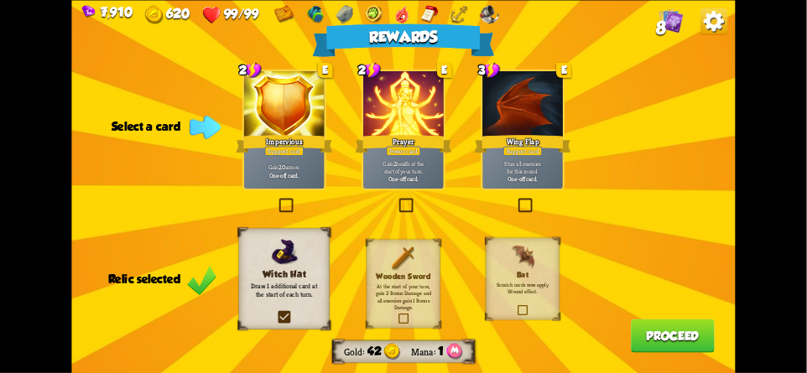
click at [399, 23] on div at bounding box center [402, 15] width 14 height 21
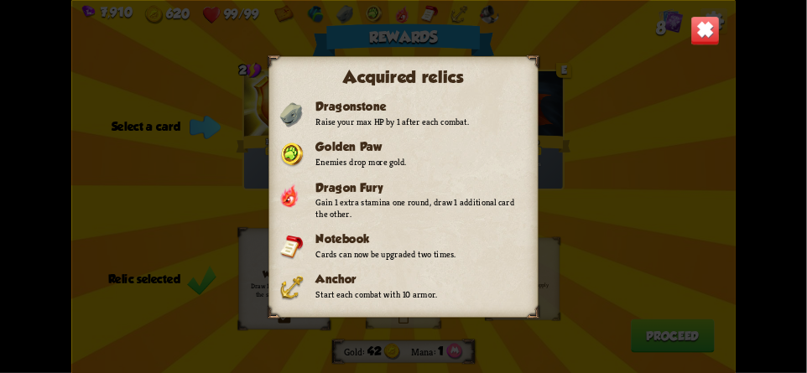
scroll to position [220, 0]
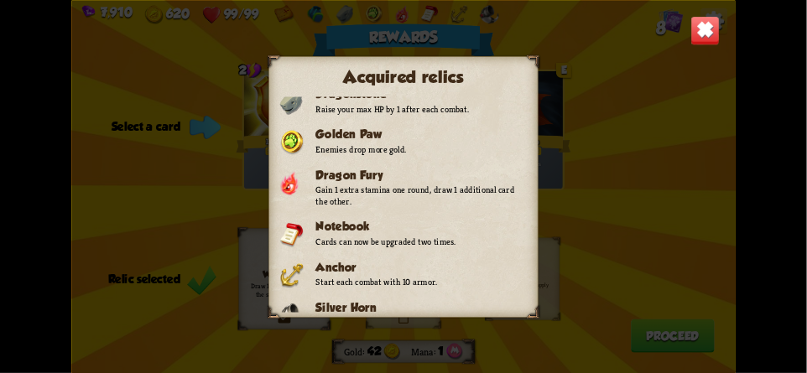
click at [304, 168] on div "Dragon Fury Gain 1 extra stamina one round, draw 1 additional card the other." at bounding box center [402, 187] width 247 height 39
click at [692, 37] on img at bounding box center [704, 30] width 29 height 29
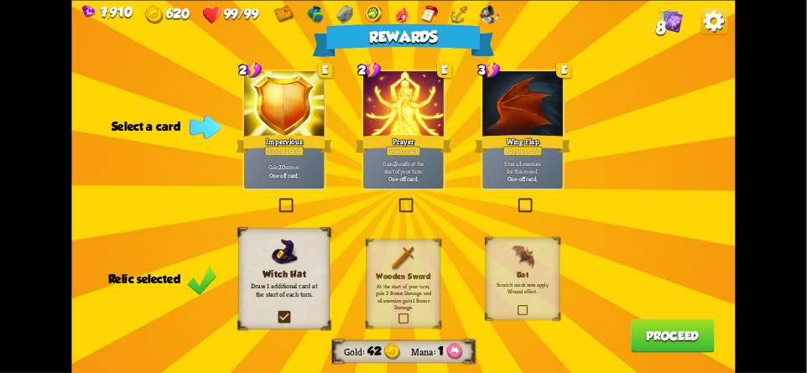
click at [379, 260] on div "Wooden Sword At the start of your turn, gain 2 Bonus Damage and all enemies gai…" at bounding box center [403, 283] width 74 height 89
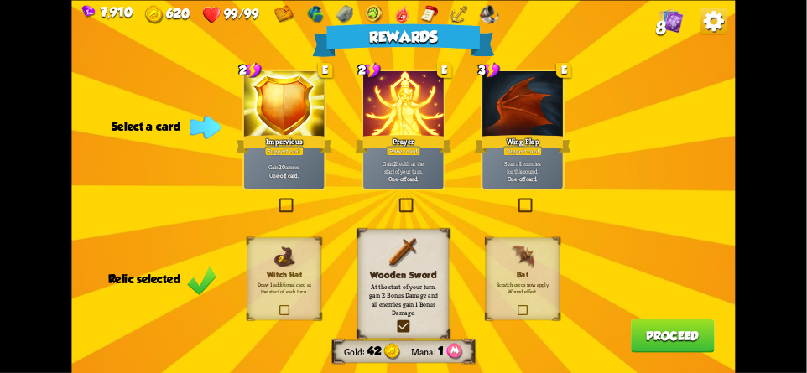
click at [289, 265] on img at bounding box center [284, 256] width 24 height 24
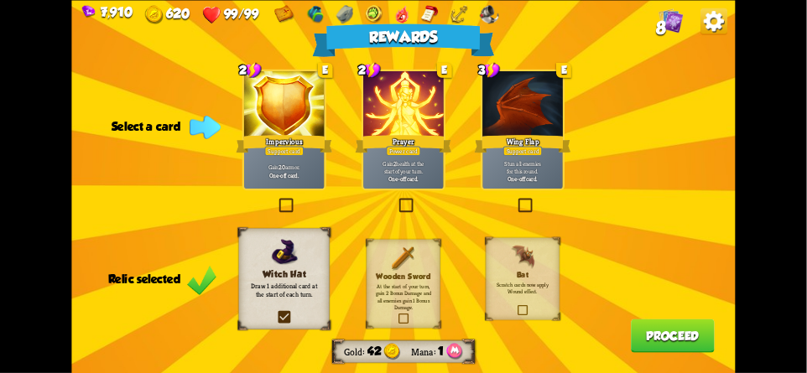
click at [409, 262] on img at bounding box center [404, 258] width 24 height 24
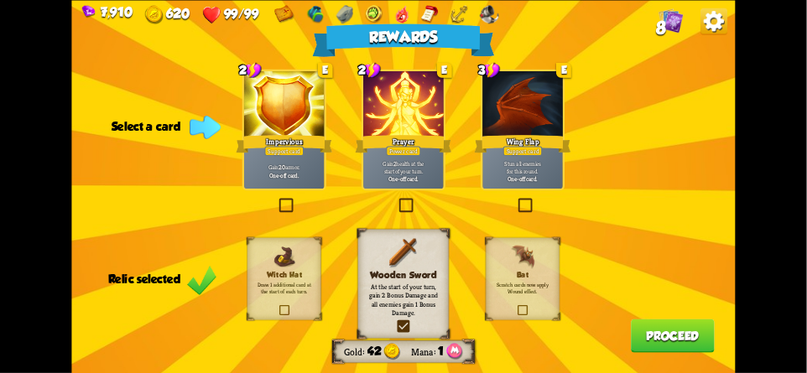
click at [299, 262] on div "Witch Hat Draw 1 additional card at the start of each turn." at bounding box center [284, 278] width 74 height 82
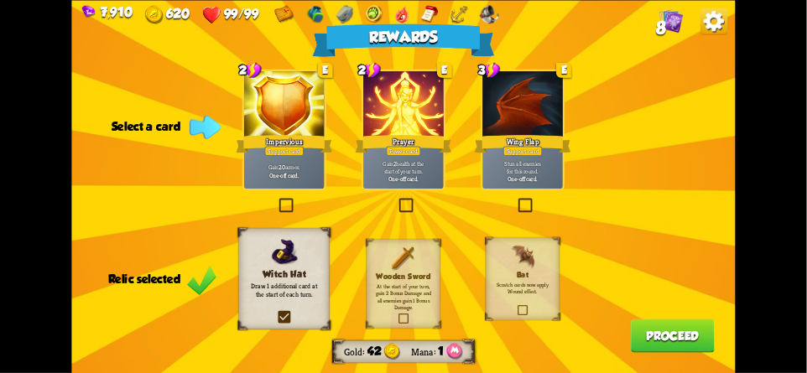
click at [397, 273] on h3 "Wooden Sword" at bounding box center [403, 276] width 60 height 8
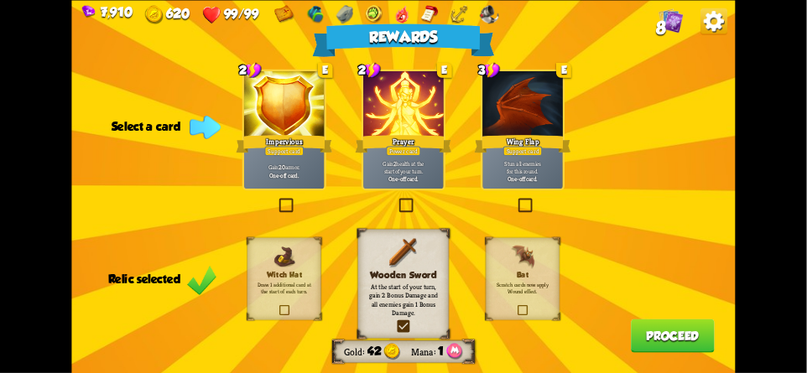
click at [306, 250] on div "Witch Hat Draw 1 additional card at the start of each turn." at bounding box center [284, 278] width 74 height 82
click at [401, 267] on img at bounding box center [403, 252] width 30 height 30
click at [271, 262] on div "Witch Hat Draw 1 additional card at the start of each turn." at bounding box center [284, 278] width 74 height 82
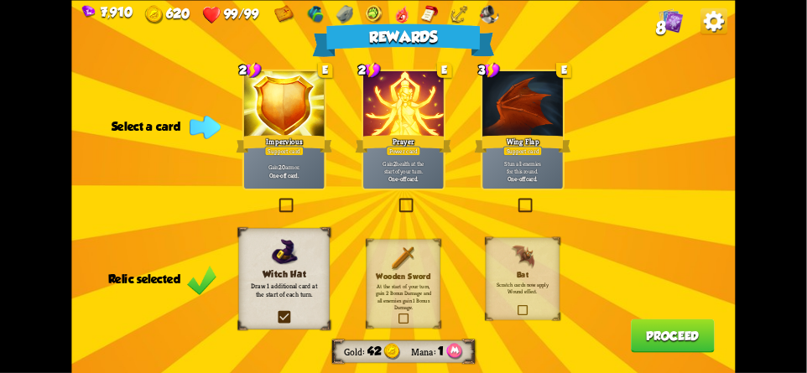
click at [389, 279] on div "Wooden Sword At the start of your turn, gain 2 Bonus Damage and all enemies gai…" at bounding box center [403, 283] width 74 height 89
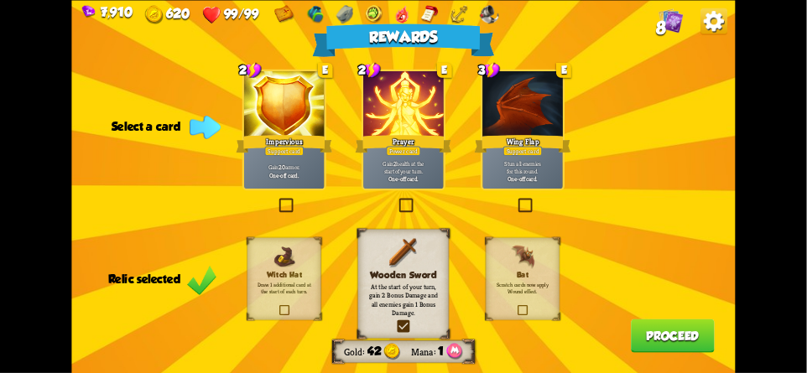
click at [271, 246] on div "Witch Hat Draw 1 additional card at the start of each turn." at bounding box center [284, 278] width 74 height 82
click at [399, 265] on img at bounding box center [403, 252] width 30 height 30
click at [265, 237] on div "Witch Hat Draw 1 additional card at the start of each turn." at bounding box center [284, 278] width 74 height 82
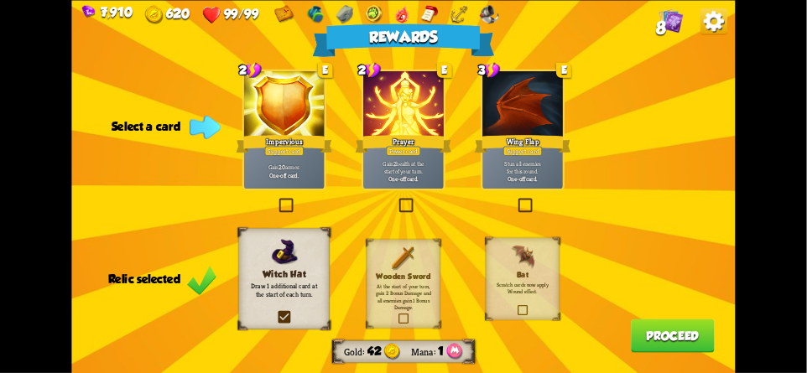
click at [387, 275] on h3 "Wooden Sword" at bounding box center [403, 276] width 60 height 8
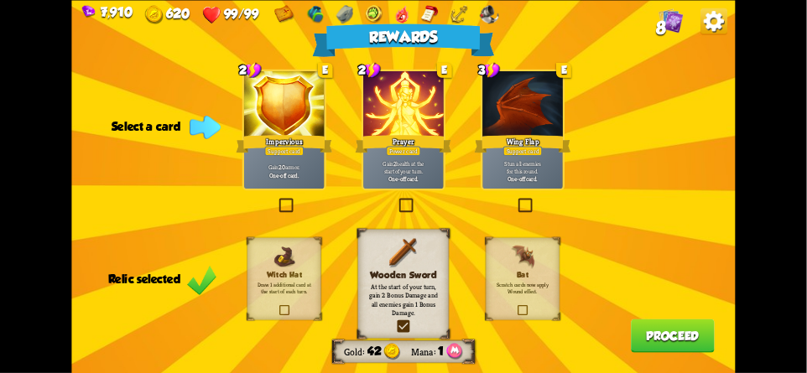
click at [260, 254] on div "Witch Hat Draw 1 additional card at the start of each turn." at bounding box center [284, 278] width 74 height 82
click at [394, 273] on h3 "Wooden Sword" at bounding box center [403, 274] width 74 height 11
click at [693, 334] on button "Proceed" at bounding box center [673, 336] width 84 height 34
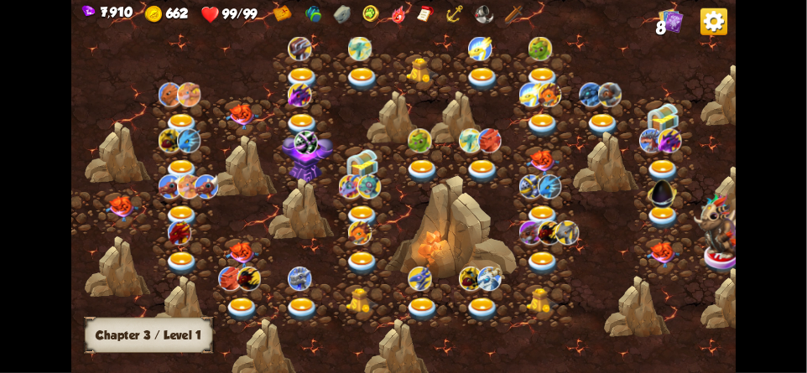
scroll to position [0, 0]
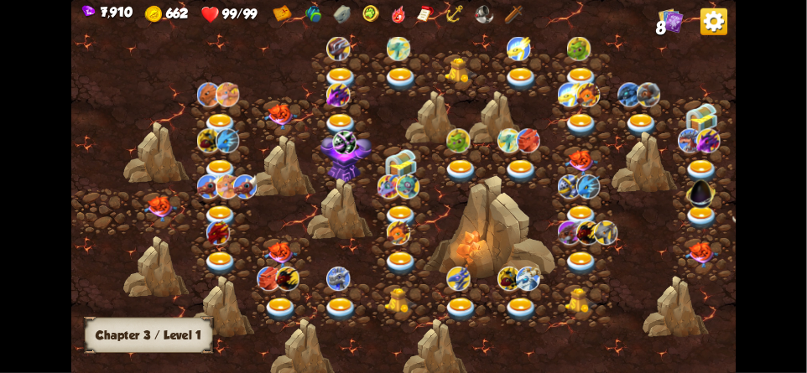
click at [156, 212] on img at bounding box center [161, 209] width 34 height 26
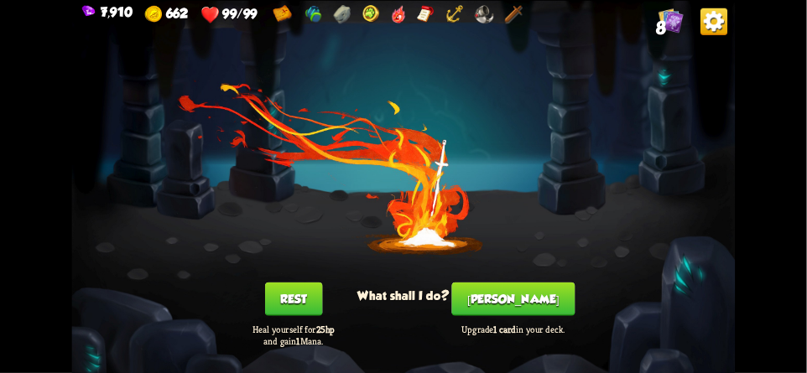
click at [496, 302] on button "[PERSON_NAME]" at bounding box center [513, 299] width 123 height 34
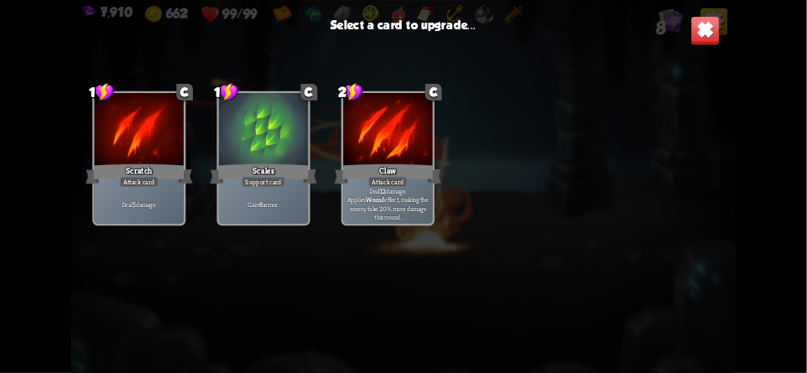
click at [153, 182] on div "Attack card" at bounding box center [139, 181] width 39 height 11
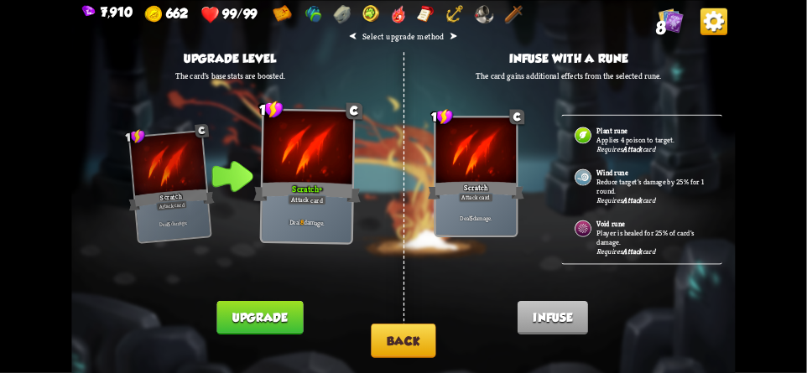
scroll to position [200, 0]
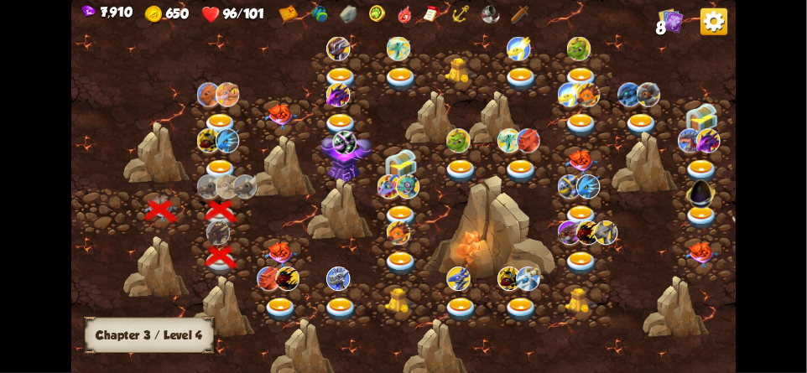
click at [279, 245] on img at bounding box center [281, 255] width 34 height 26
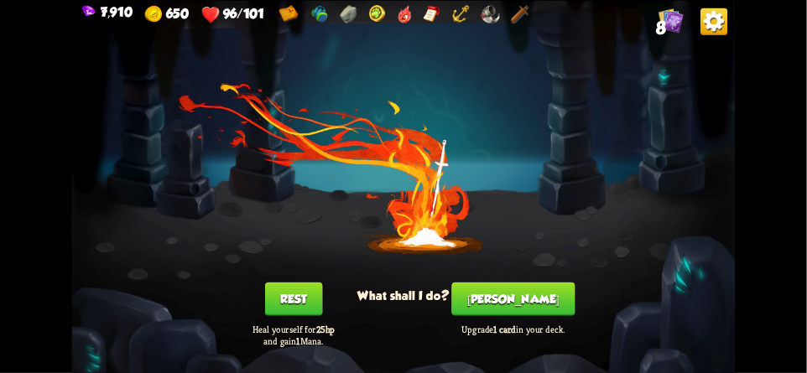
click at [526, 304] on button "[PERSON_NAME]" at bounding box center [513, 299] width 123 height 34
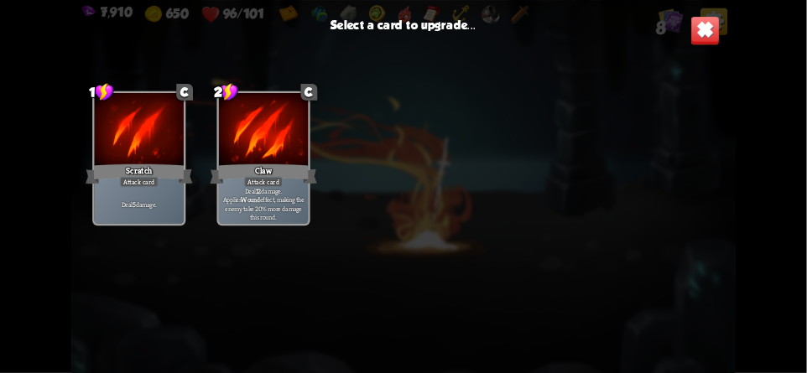
click at [246, 162] on div "Claw" at bounding box center [263, 173] width 107 height 23
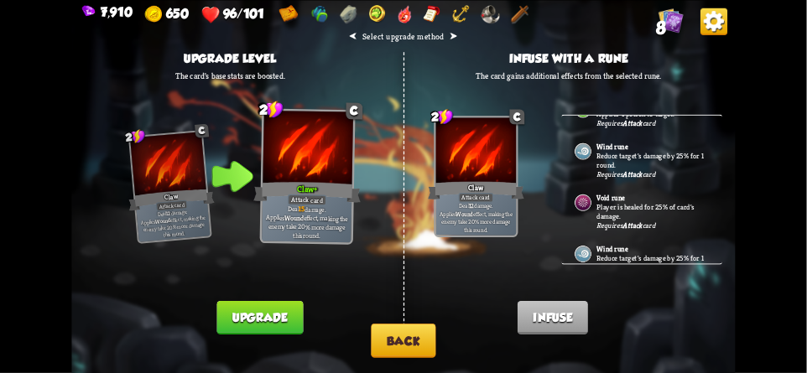
scroll to position [39, 0]
click at [389, 342] on button "Back" at bounding box center [403, 341] width 65 height 34
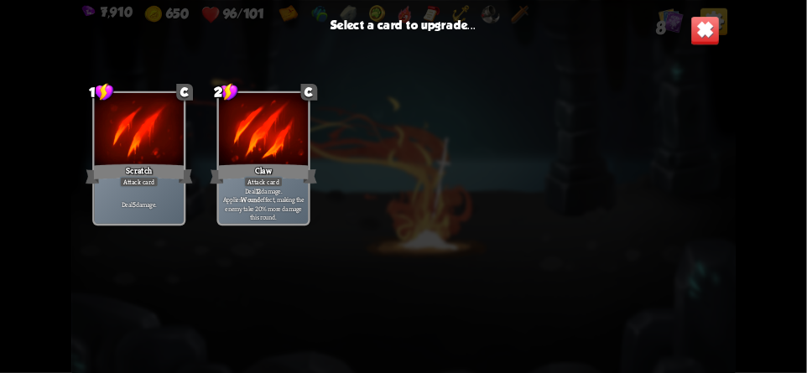
click at [158, 158] on div at bounding box center [139, 130] width 89 height 75
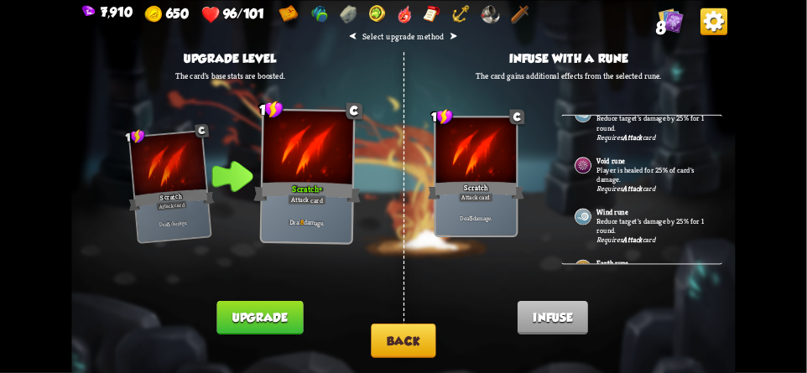
scroll to position [108, 0]
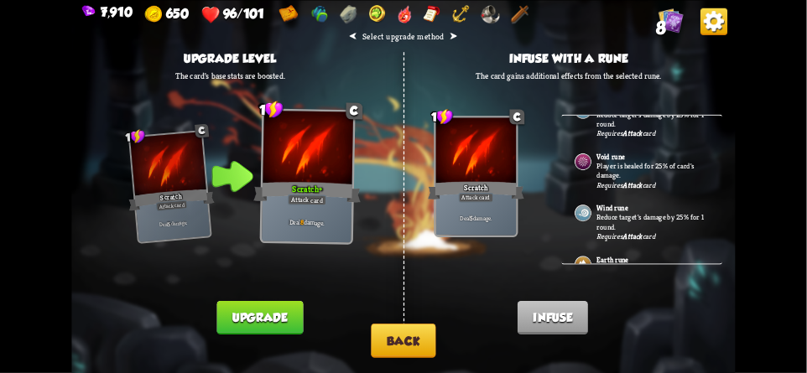
click at [395, 344] on button "Back" at bounding box center [403, 341] width 65 height 34
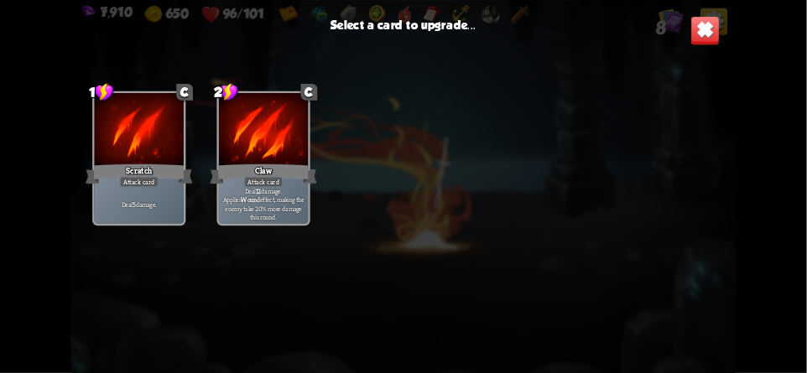
click at [268, 158] on div at bounding box center [263, 130] width 89 height 75
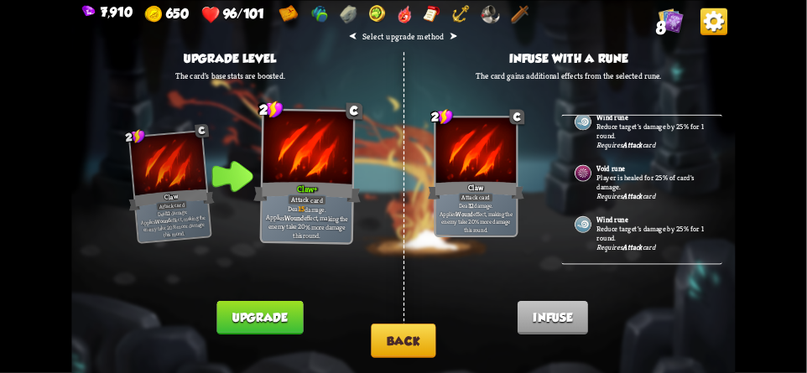
click at [666, 178] on p "Player is healed for 25% of card's damage." at bounding box center [653, 182] width 112 height 18
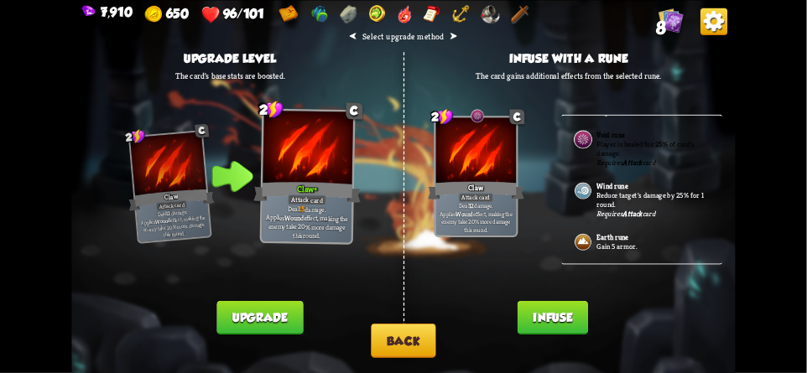
scroll to position [152, 0]
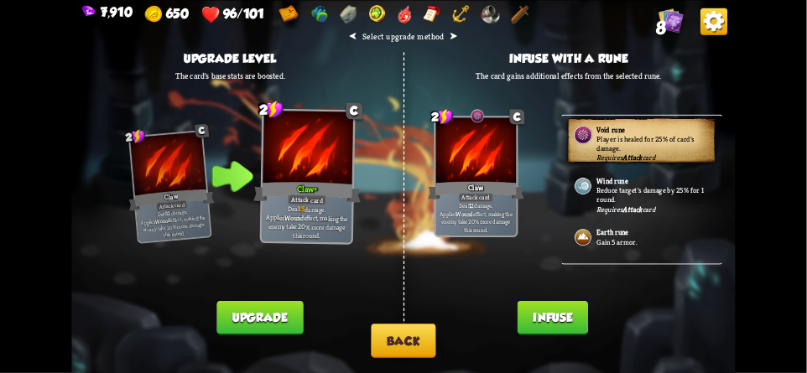
click at [562, 314] on button "Infuse" at bounding box center [552, 317] width 70 height 34
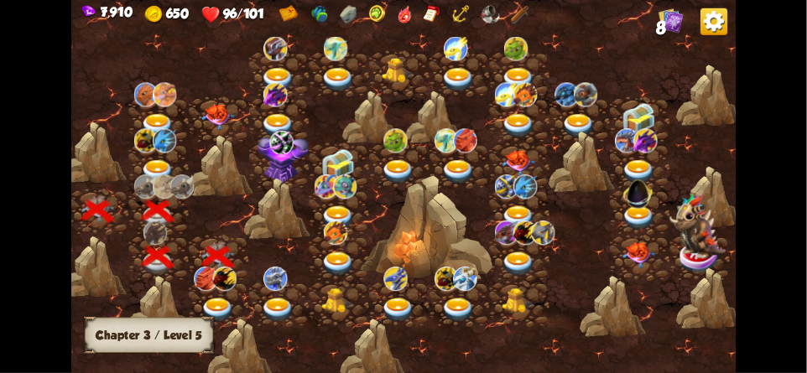
scroll to position [0, 106]
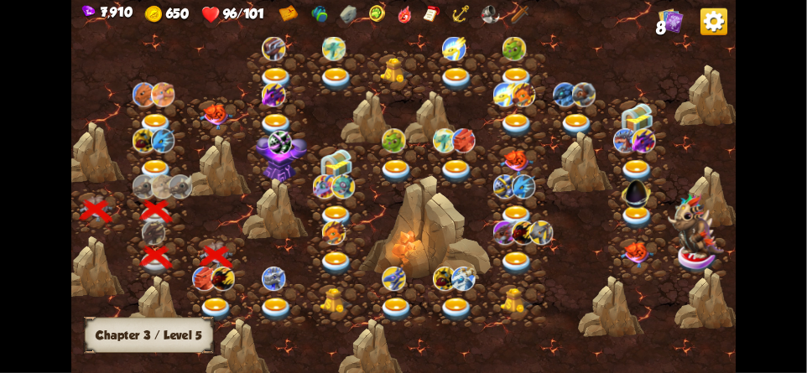
click at [215, 291] on div at bounding box center [217, 304] width 60 height 46
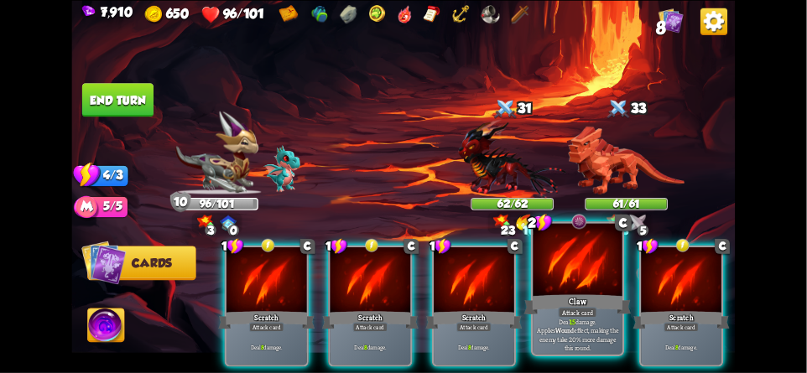
click at [572, 299] on div "Claw" at bounding box center [577, 304] width 107 height 23
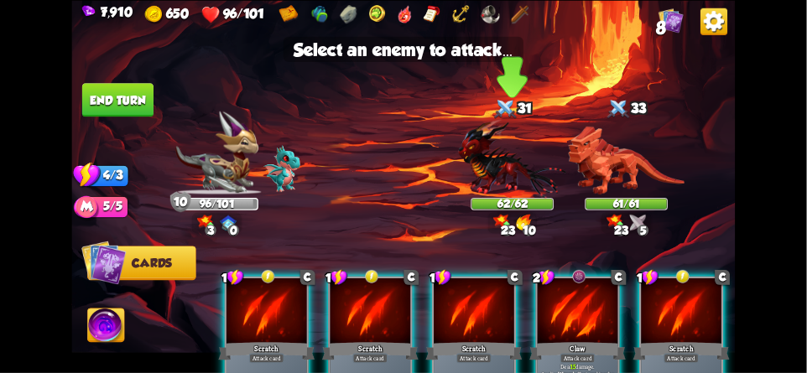
click at [507, 177] on img at bounding box center [513, 158] width 108 height 80
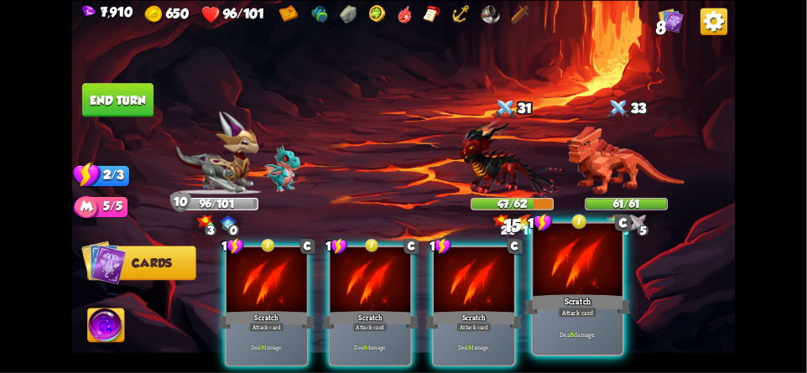
click at [574, 287] on div at bounding box center [577, 260] width 89 height 75
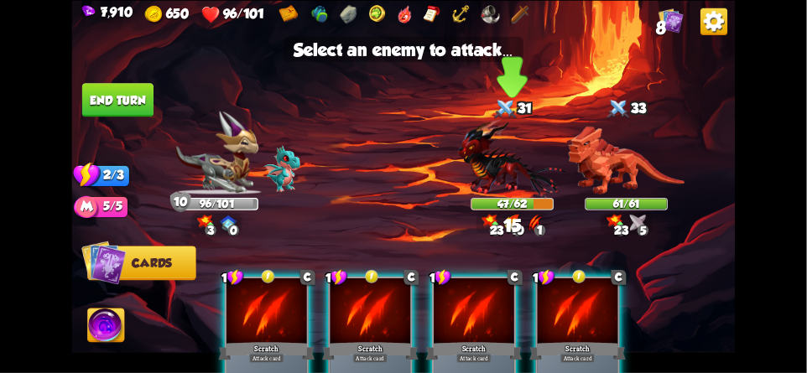
click at [506, 177] on img at bounding box center [513, 158] width 108 height 80
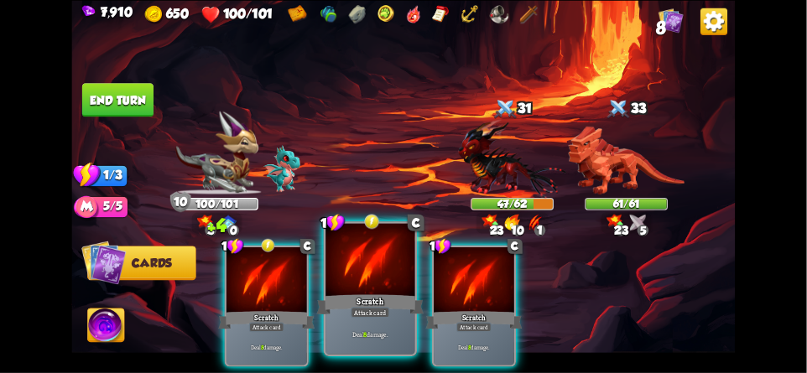
click at [342, 277] on div at bounding box center [369, 260] width 89 height 75
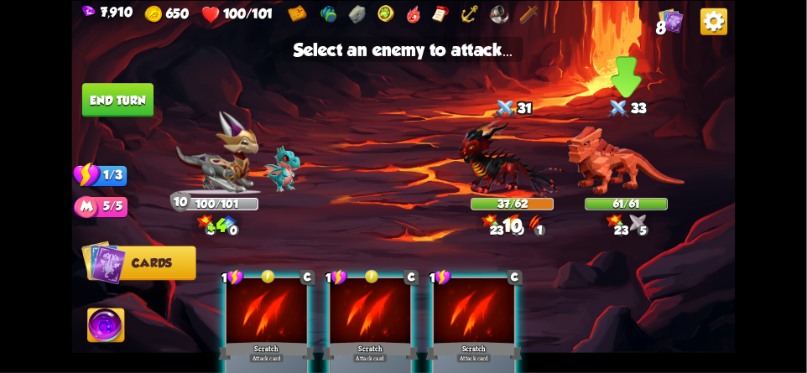
click at [625, 174] on img at bounding box center [627, 160] width 116 height 69
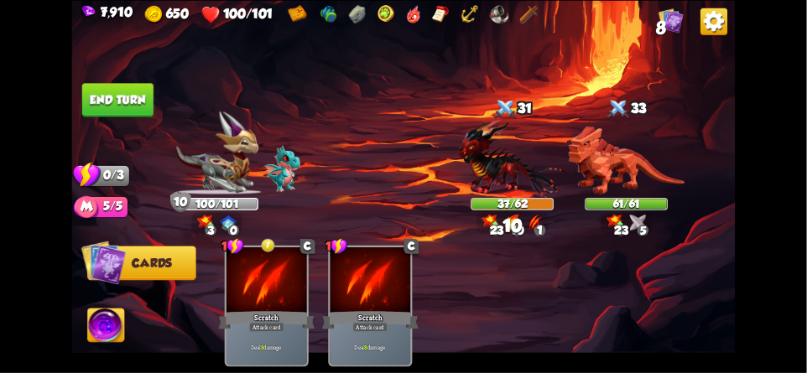
click at [127, 101] on button "End turn" at bounding box center [117, 100] width 71 height 34
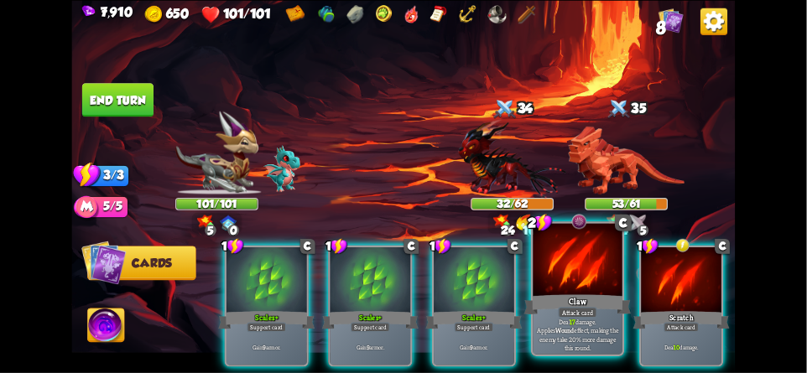
click at [588, 273] on div at bounding box center [577, 260] width 89 height 75
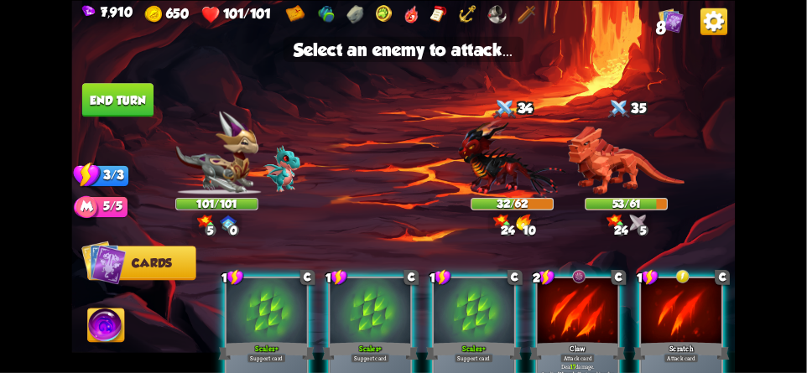
click at [584, 299] on div at bounding box center [577, 312] width 80 height 68
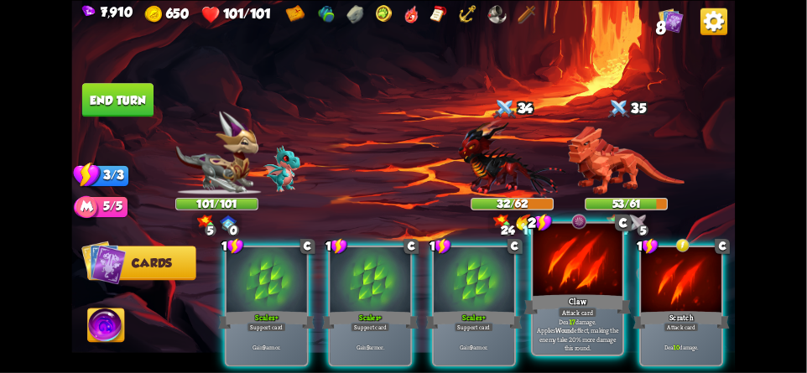
scroll to position [0, 159]
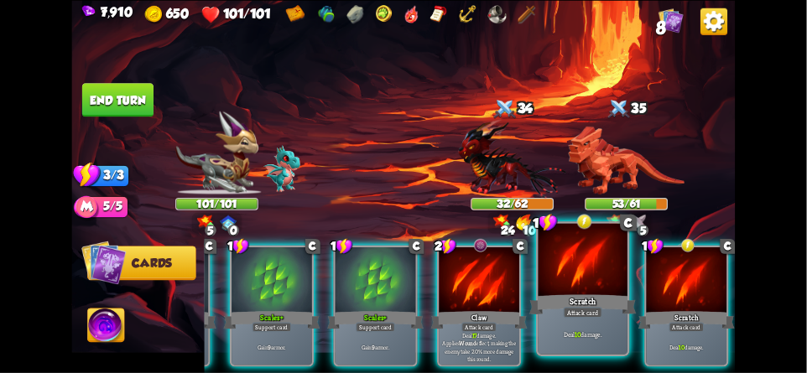
click at [602, 288] on div at bounding box center [582, 260] width 89 height 75
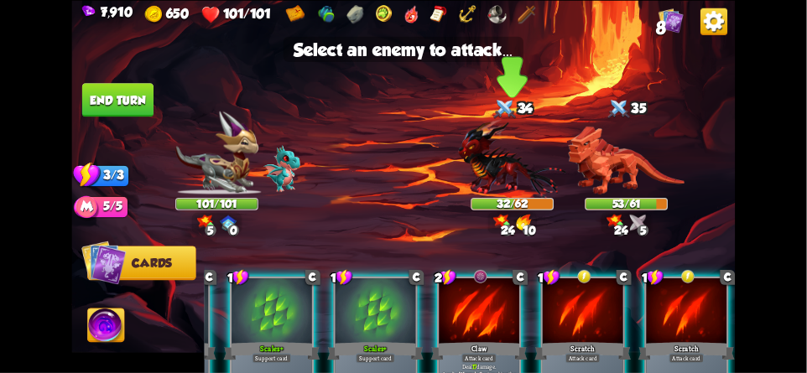
click at [507, 184] on img at bounding box center [513, 158] width 108 height 80
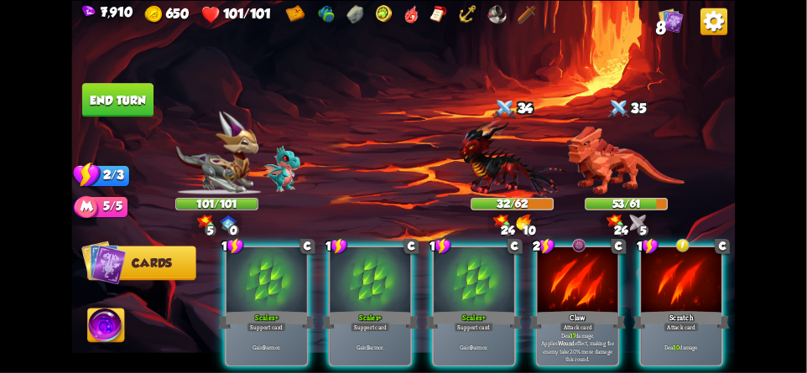
scroll to position [0, 0]
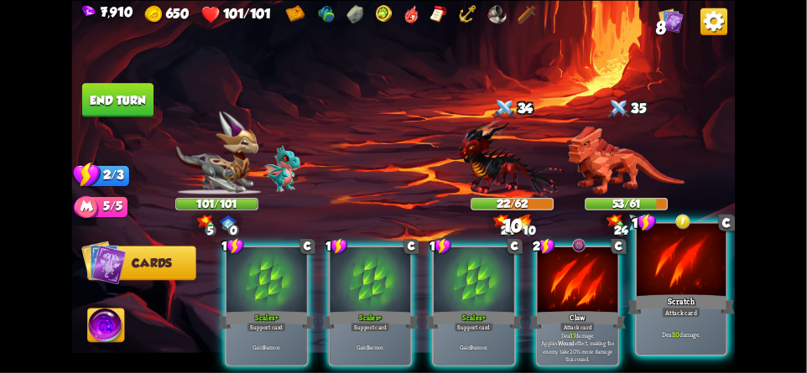
click at [677, 288] on div at bounding box center [680, 260] width 89 height 75
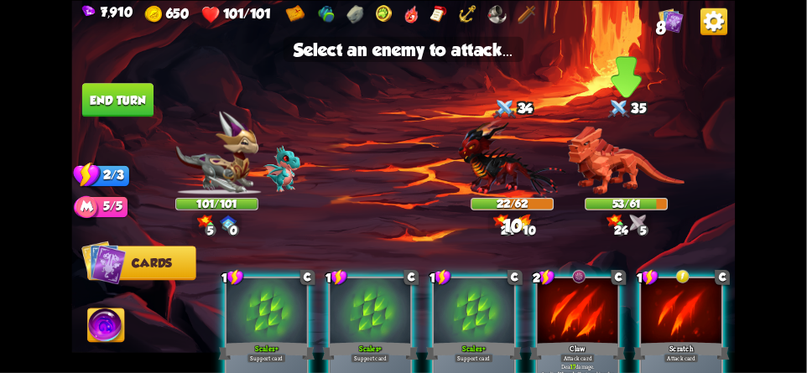
click at [617, 149] on img at bounding box center [627, 160] width 116 height 69
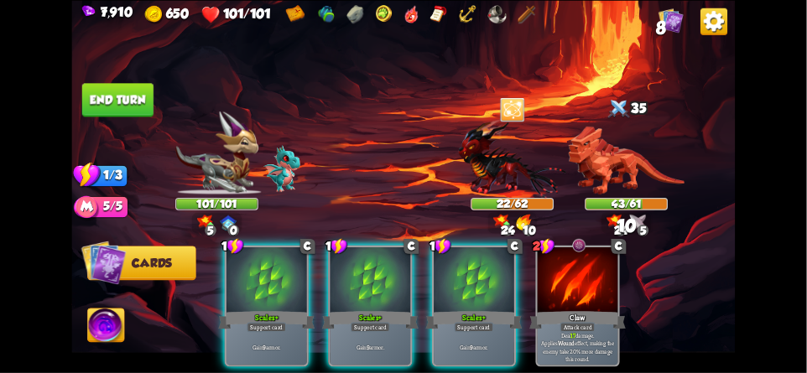
click at [136, 102] on button "End turn" at bounding box center [117, 100] width 71 height 34
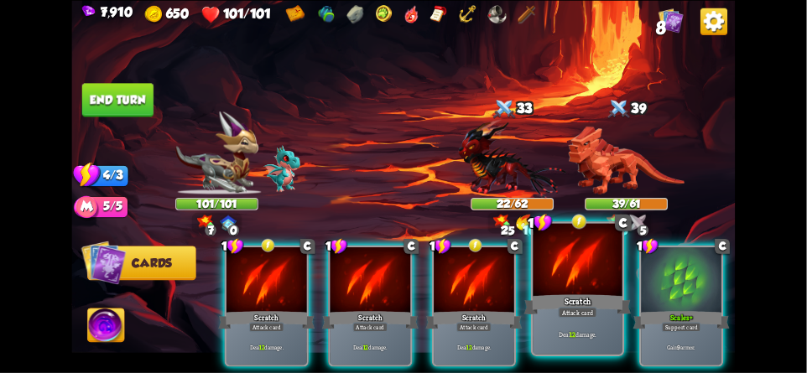
click at [567, 279] on div at bounding box center [577, 260] width 89 height 75
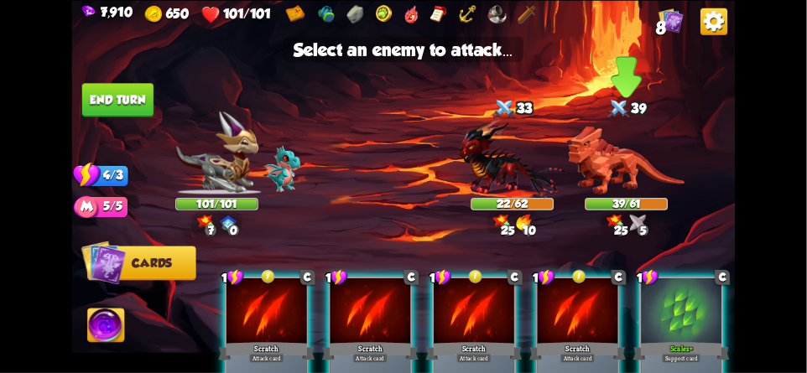
click at [615, 177] on img at bounding box center [627, 160] width 116 height 69
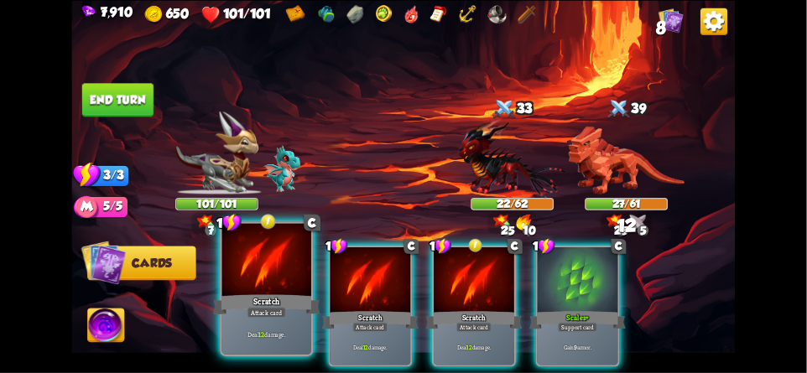
click at [255, 284] on div at bounding box center [266, 260] width 89 height 75
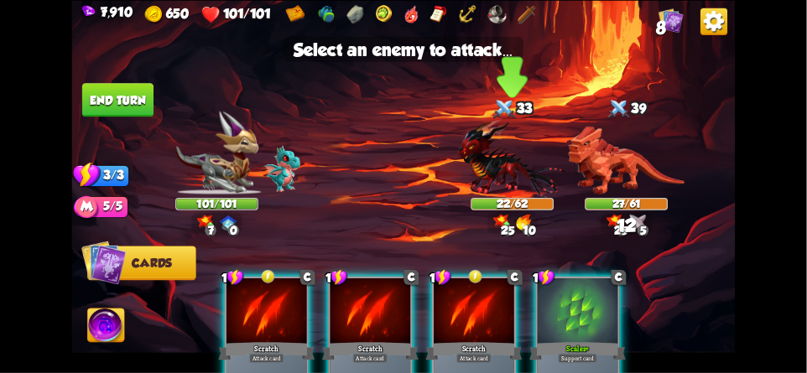
click at [502, 149] on img at bounding box center [513, 158] width 108 height 80
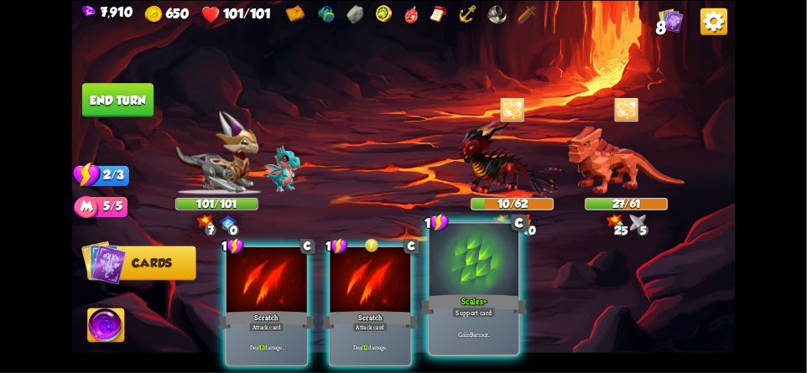
click at [483, 279] on div at bounding box center [473, 260] width 89 height 75
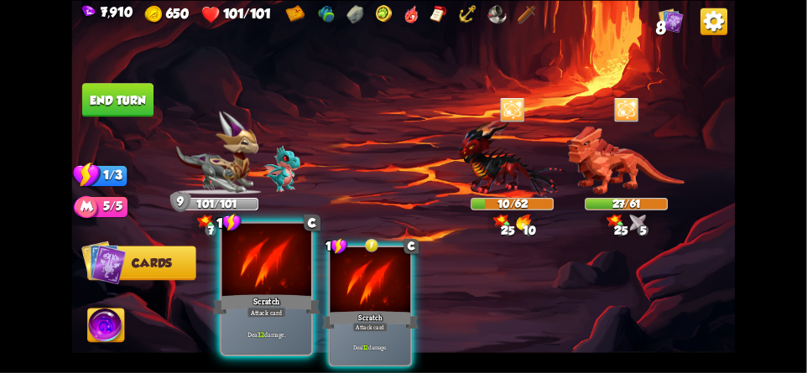
click at [256, 282] on div at bounding box center [266, 260] width 89 height 75
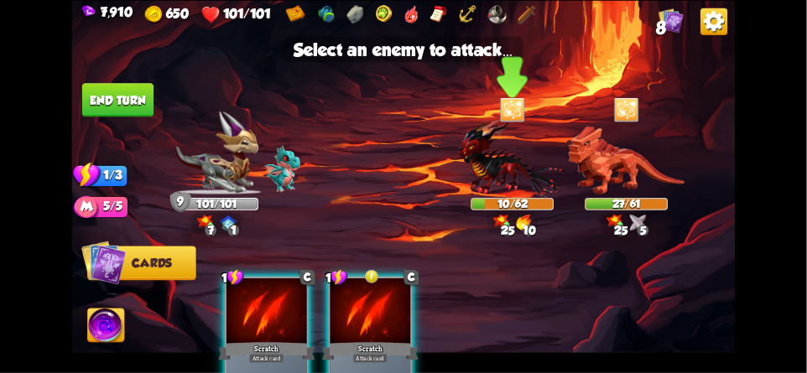
click at [508, 158] on img at bounding box center [513, 158] width 108 height 80
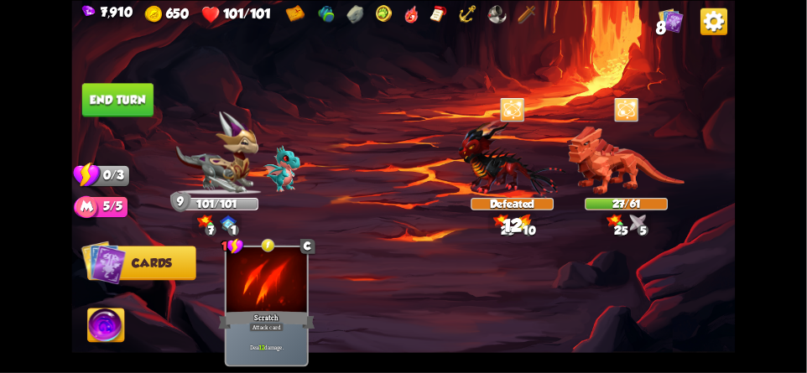
click at [128, 103] on button "End turn" at bounding box center [117, 100] width 71 height 34
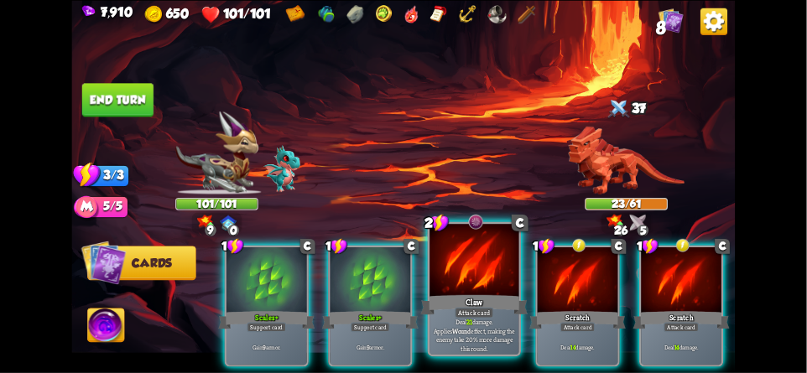
click at [458, 278] on div at bounding box center [473, 260] width 89 height 75
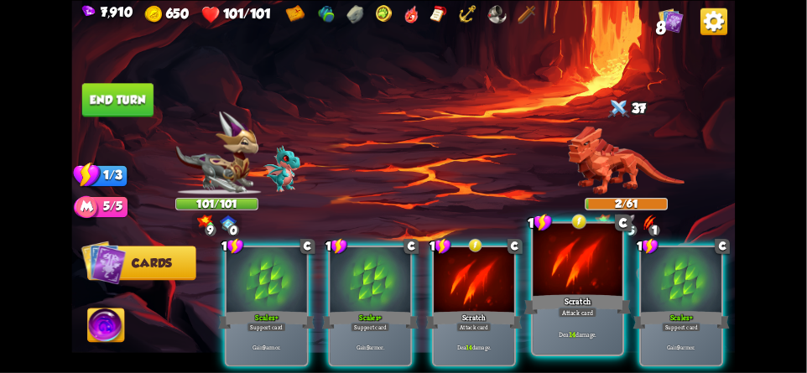
click at [584, 280] on div at bounding box center [577, 260] width 89 height 75
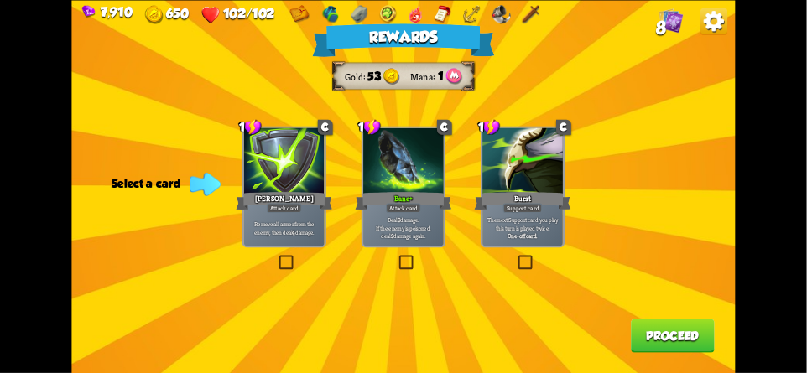
click at [671, 333] on button "Proceed" at bounding box center [673, 336] width 84 height 34
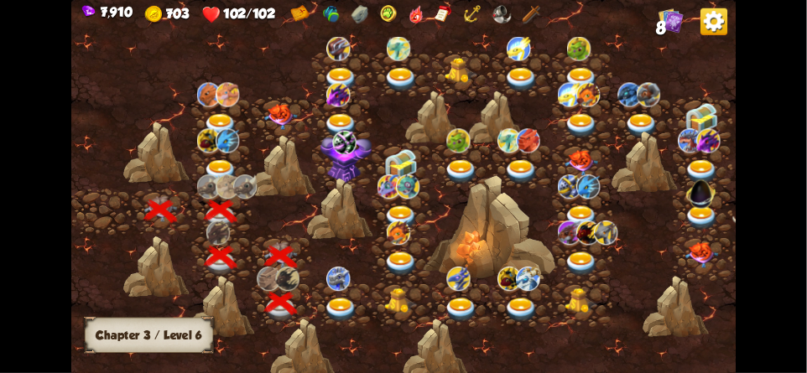
click at [343, 301] on img at bounding box center [342, 310] width 34 height 24
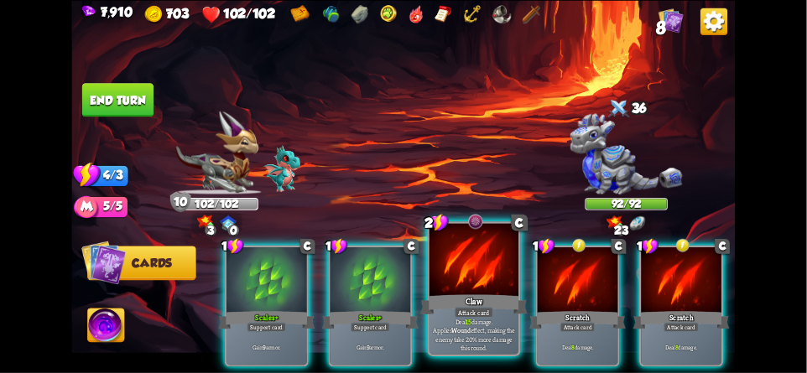
click at [463, 263] on div at bounding box center [473, 260] width 89 height 75
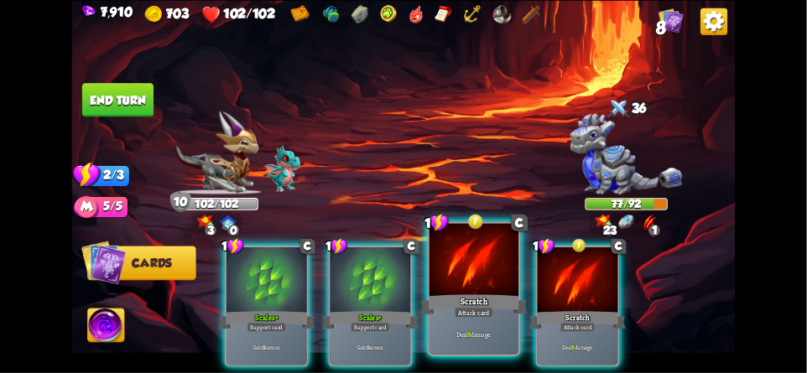
click at [470, 271] on div at bounding box center [473, 260] width 89 height 75
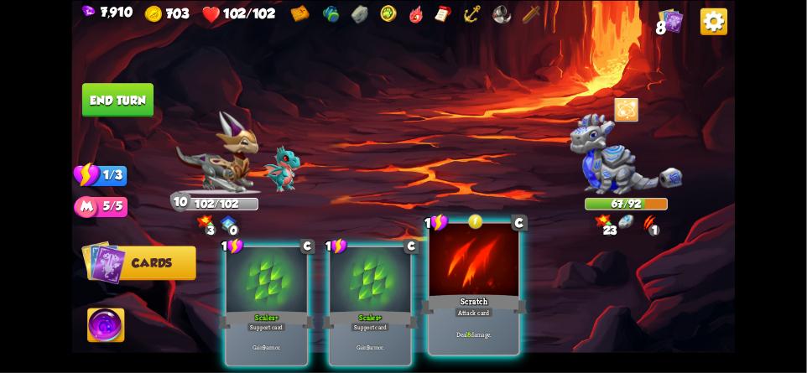
click at [473, 266] on div at bounding box center [473, 260] width 89 height 75
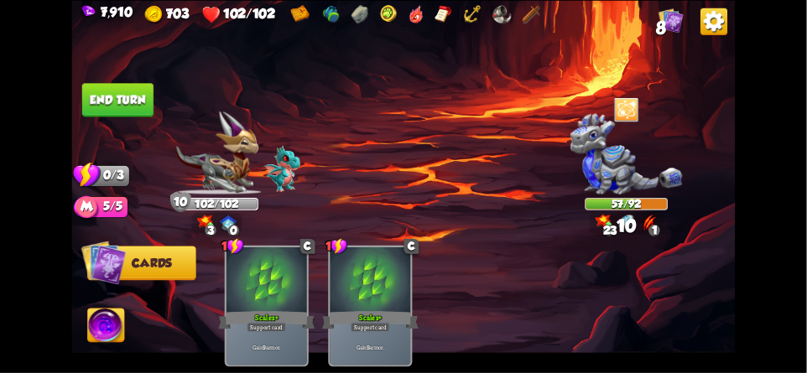
click at [117, 93] on button "End turn" at bounding box center [117, 100] width 71 height 34
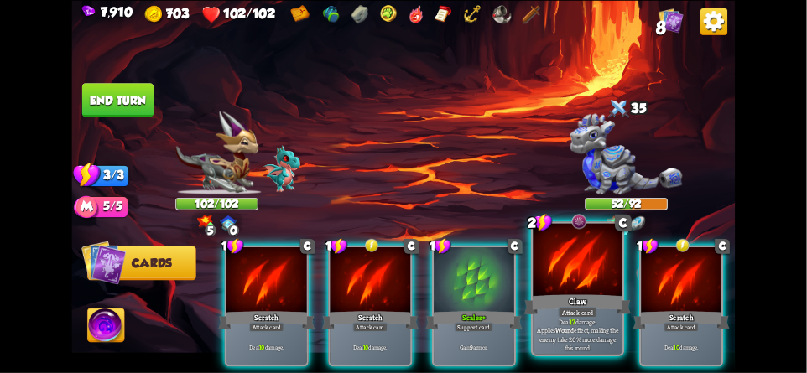
click at [563, 287] on div at bounding box center [577, 260] width 89 height 75
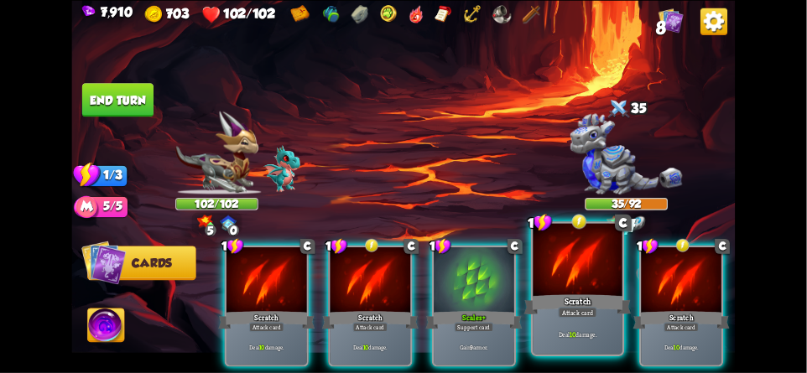
click at [578, 296] on div "Scratch" at bounding box center [577, 304] width 107 height 23
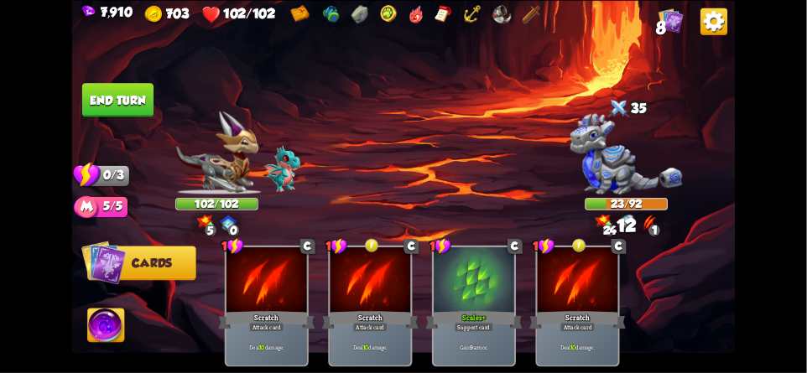
click at [117, 99] on button "End turn" at bounding box center [117, 100] width 71 height 34
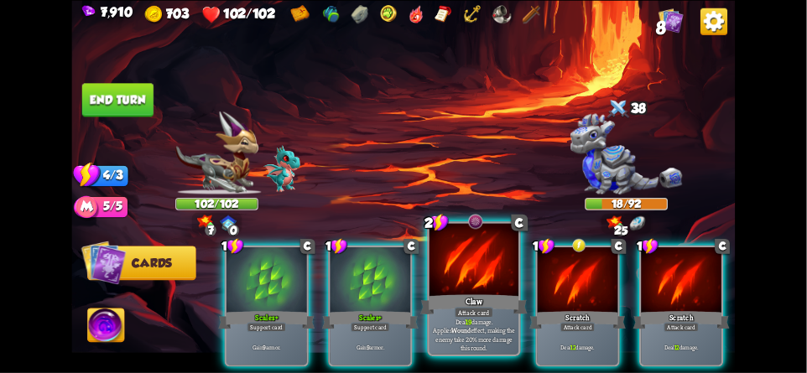
click at [484, 258] on div at bounding box center [473, 260] width 89 height 75
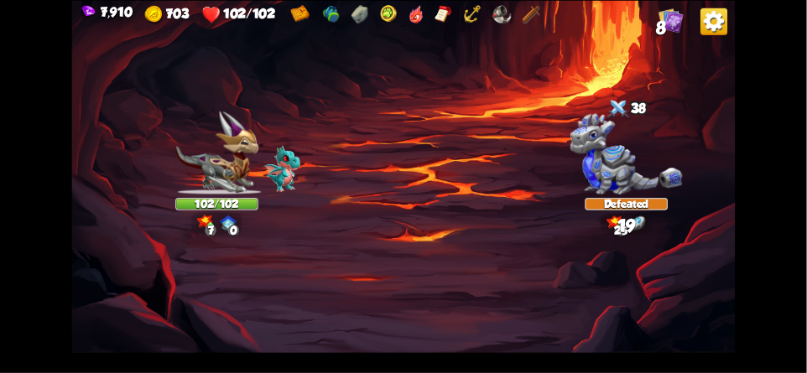
click at [458, 257] on img at bounding box center [402, 186] width 663 height 373
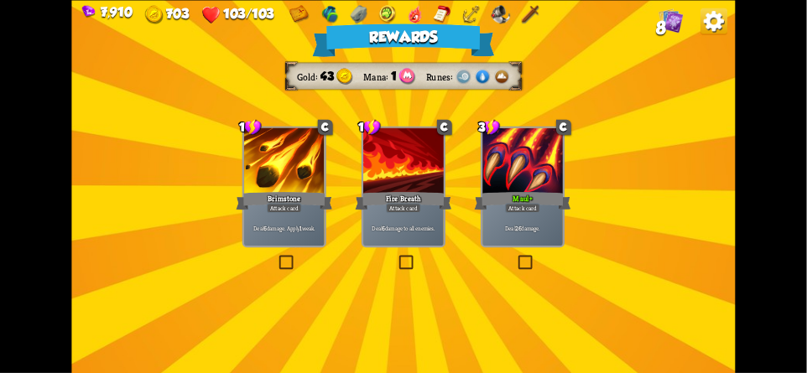
click at [718, 24] on img at bounding box center [713, 21] width 27 height 27
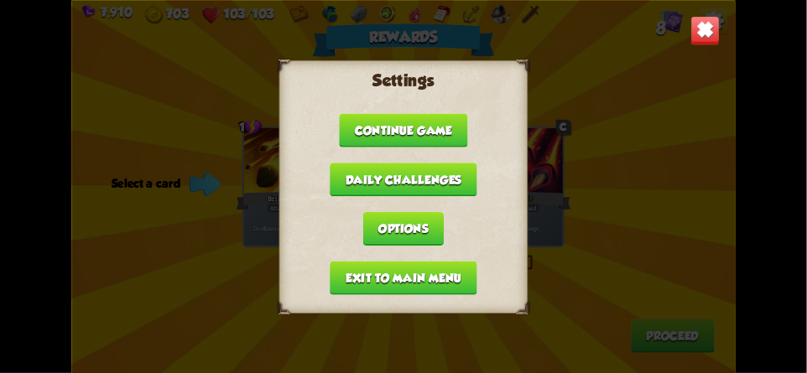
click at [363, 275] on button "Exit to main menu" at bounding box center [403, 278] width 147 height 34
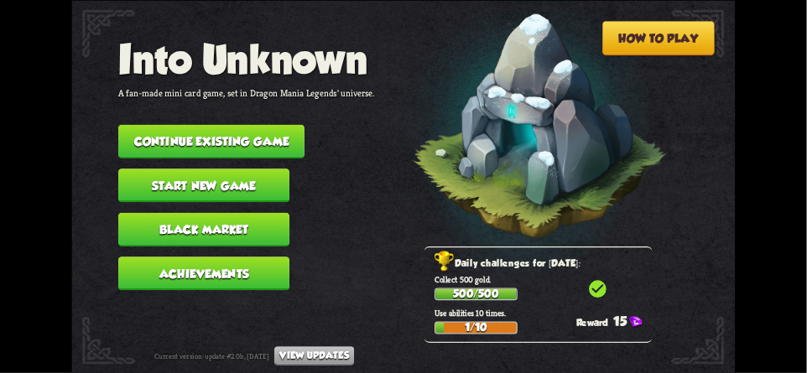
click at [203, 127] on button "Continue existing game" at bounding box center [211, 141] width 186 height 34
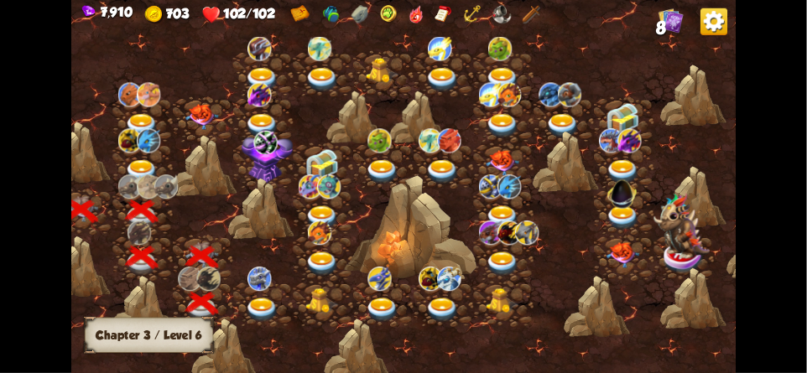
scroll to position [0, 138]
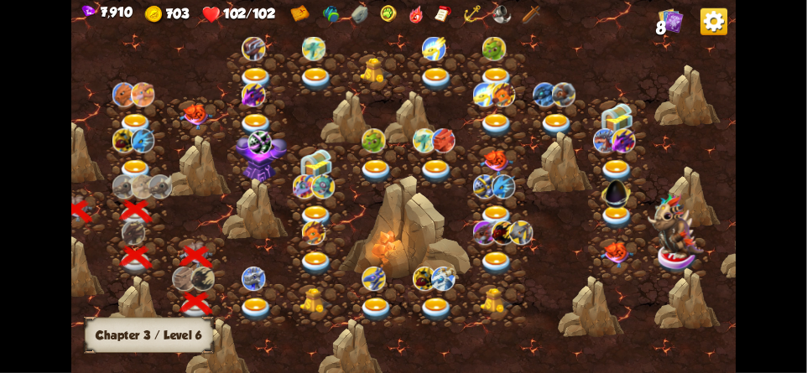
click at [247, 288] on img at bounding box center [252, 279] width 23 height 24
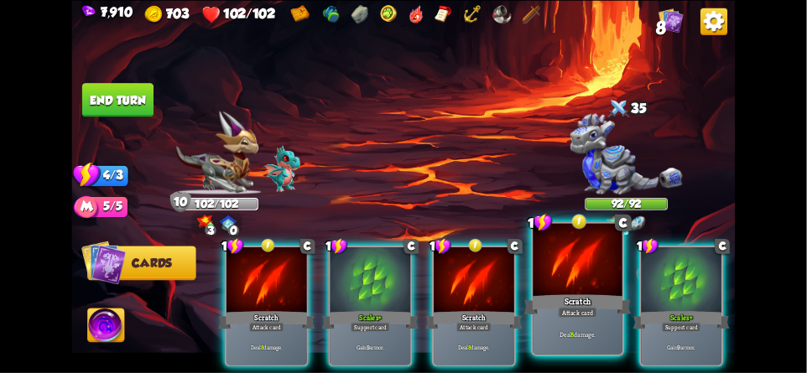
click at [570, 268] on div at bounding box center [577, 260] width 89 height 75
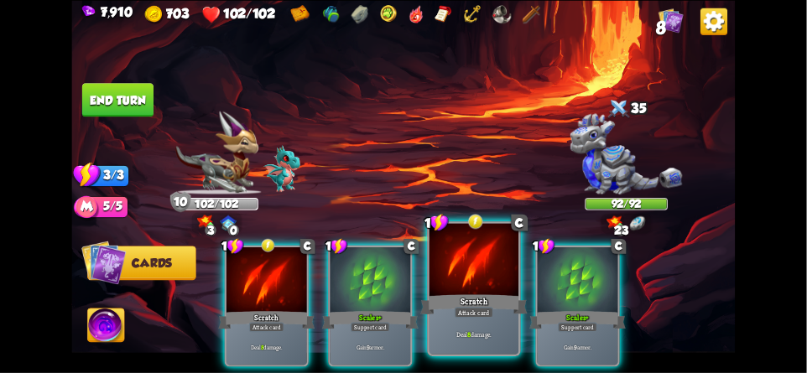
click at [475, 280] on div at bounding box center [473, 260] width 89 height 75
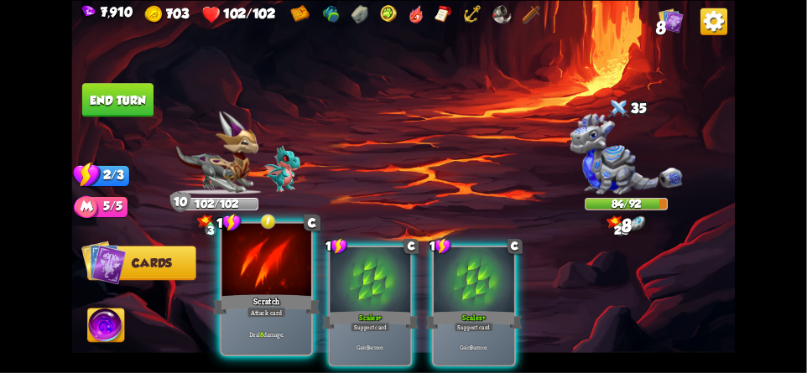
click at [251, 278] on div at bounding box center [266, 260] width 89 height 75
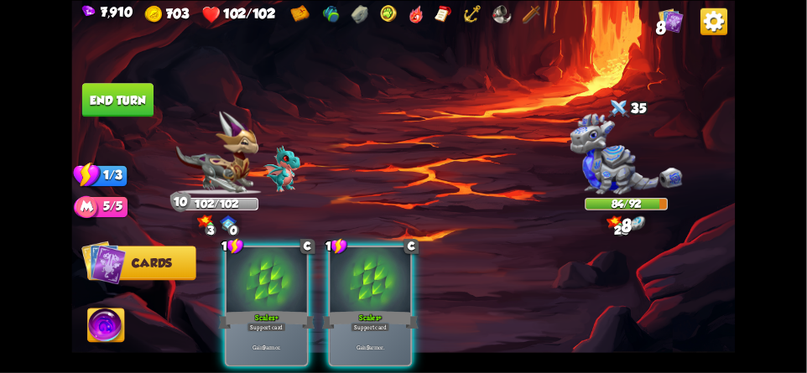
click at [144, 97] on button "End turn" at bounding box center [117, 100] width 71 height 34
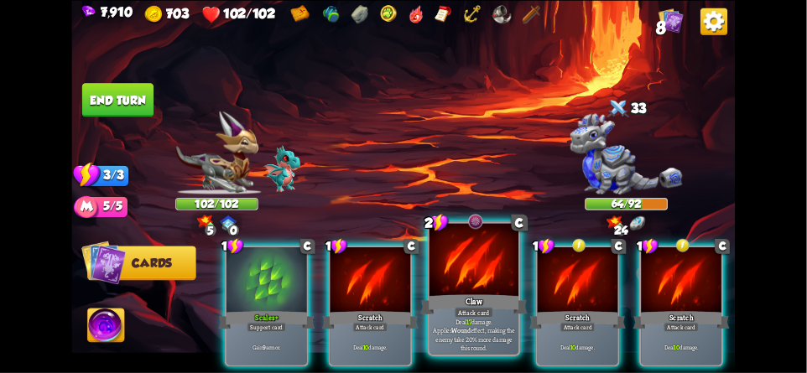
click at [485, 257] on div at bounding box center [473, 260] width 89 height 75
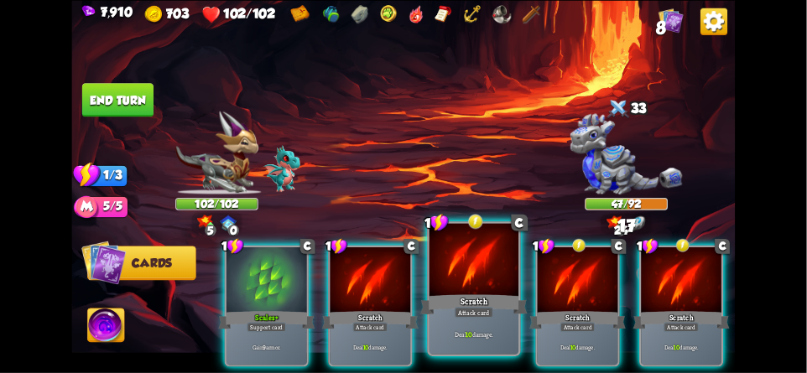
click at [460, 263] on div at bounding box center [473, 260] width 89 height 75
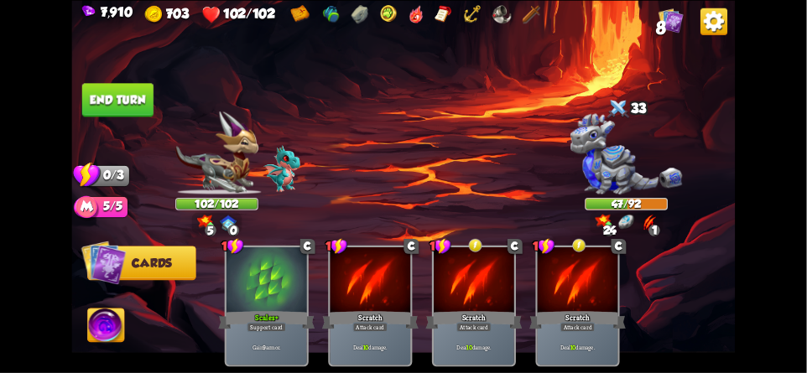
click at [115, 101] on button "End turn" at bounding box center [117, 100] width 71 height 34
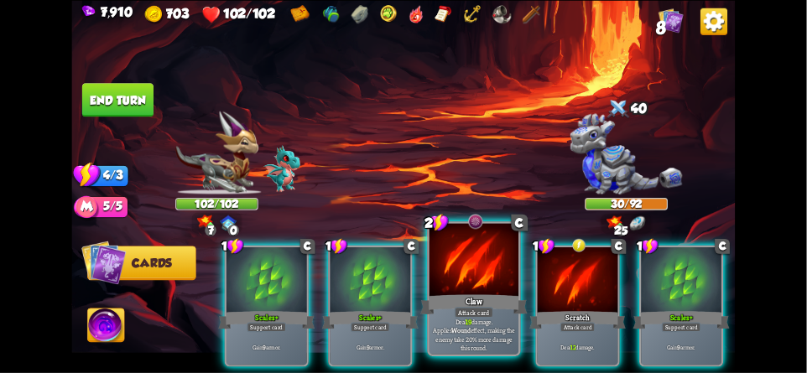
click at [475, 254] on div at bounding box center [473, 260] width 89 height 75
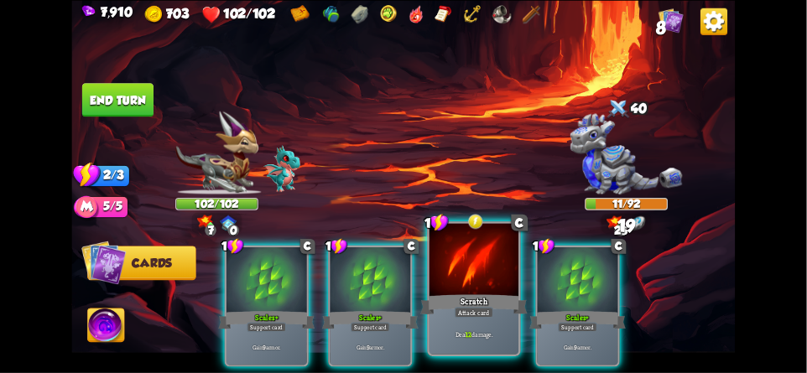
click at [463, 254] on div at bounding box center [473, 260] width 89 height 75
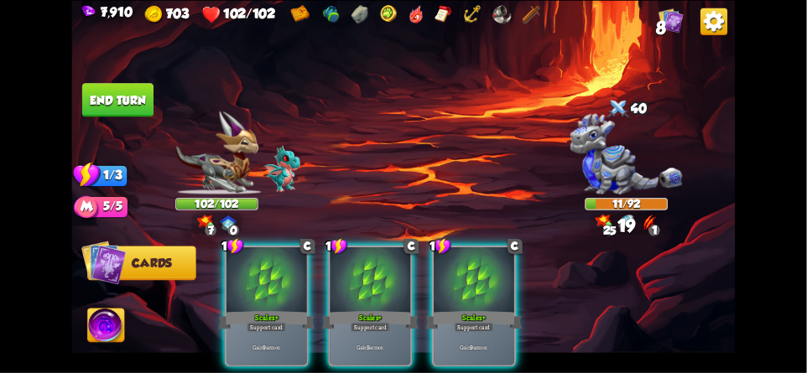
click at [118, 103] on button "End turn" at bounding box center [117, 100] width 71 height 34
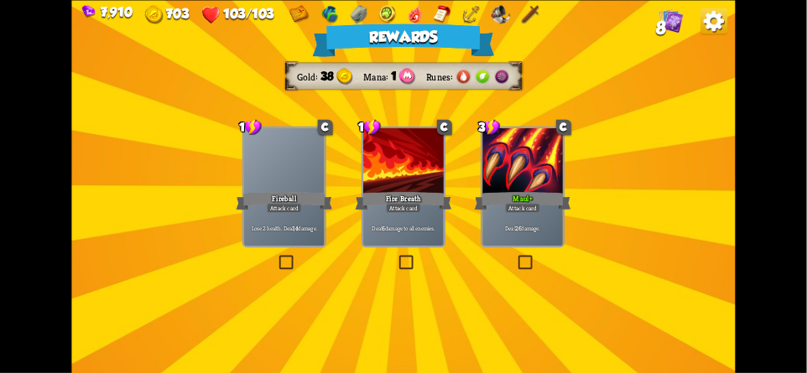
click at [719, 29] on img at bounding box center [713, 21] width 27 height 27
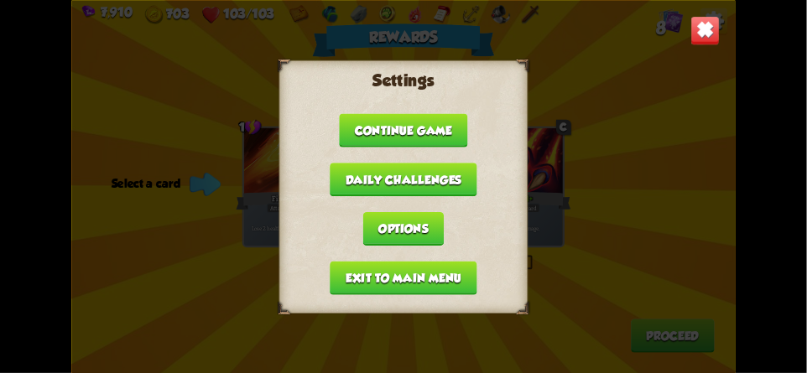
click at [714, 40] on img at bounding box center [704, 30] width 29 height 29
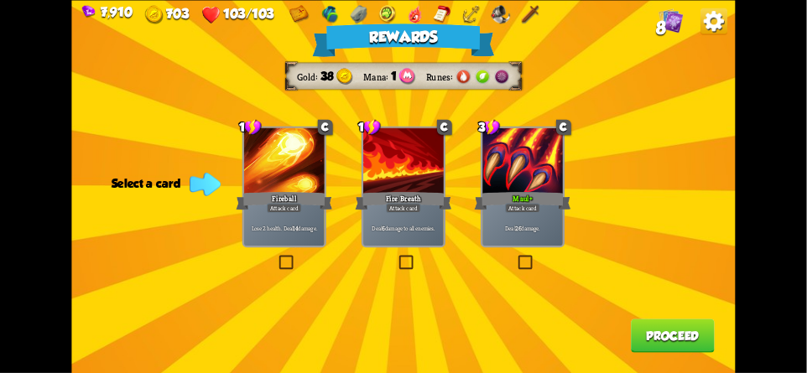
click at [336, 85] on div "Gold 38 Mana 1 Runes" at bounding box center [403, 75] width 235 height 27
click at [707, 188] on div "Rewards Gold 38 Mana 1 Runes Select a card 1 C Fireball Attack card Lose 2 heal…" at bounding box center [402, 186] width 663 height 373
click at [88, 244] on div "Rewards Gold 38 Mana 1 Runes Select a card 1 C Fireball Attack card Lose 2 heal…" at bounding box center [402, 186] width 663 height 373
click at [711, 169] on div "Rewards Gold 38 Mana 1 Runes Select a card 1 C Fireball Attack card Lose 2 heal…" at bounding box center [402, 186] width 663 height 373
click at [105, 220] on div "Rewards Gold 38 Mana 1 Runes Select a card 1 C Fireball Attack card Lose 2 heal…" at bounding box center [402, 186] width 663 height 373
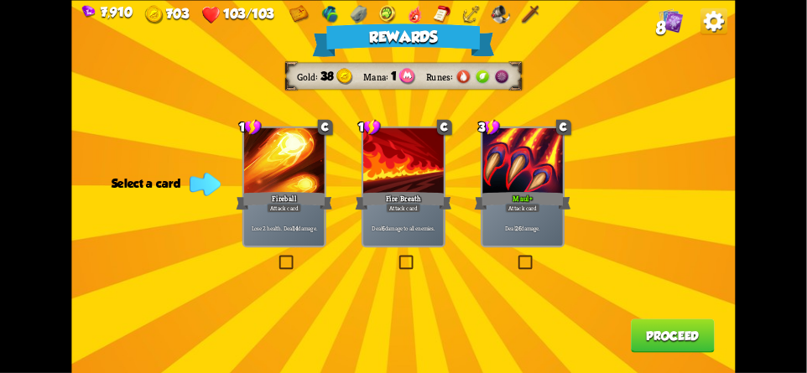
click at [722, 162] on div "Rewards Gold 38 Mana 1 Runes Select a card 1 C Fireball Attack card Lose 2 heal…" at bounding box center [402, 186] width 663 height 373
click at [704, 159] on div "Rewards Gold 38 Mana 1 Runes Select a card 1 C Fireball Attack card Lose 2 heal…" at bounding box center [402, 186] width 663 height 373
click at [103, 175] on div "Rewards Gold 38 Mana 1 Runes Select a card 1 C Fireball Attack card Lose 2 heal…" at bounding box center [402, 186] width 663 height 373
click at [93, 175] on div "Rewards Gold 38 Mana 1 Runes Select a card 1 C Fireball Attack card Lose 2 heal…" at bounding box center [402, 186] width 663 height 373
click at [688, 168] on div "Rewards Gold 38 Mana 1 Runes Select a card 1 C Fireball Attack card Lose 2 heal…" at bounding box center [402, 186] width 663 height 373
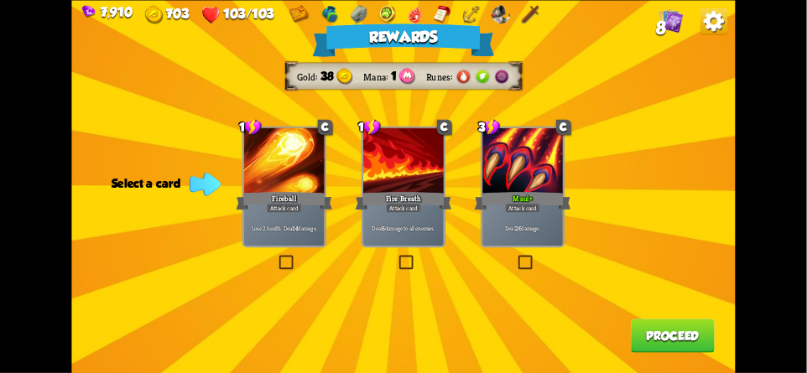
click at [109, 190] on div "Rewards Gold 38 Mana 1 Runes Select a card 1 C Fireball Attack card Lose 2 heal…" at bounding box center [402, 186] width 663 height 373
click at [700, 169] on div "Rewards Gold 38 Mana 1 Runes Select a card 1 C Fireball Attack card Lose 2 heal…" at bounding box center [402, 186] width 663 height 373
click at [116, 185] on div "Select a card" at bounding box center [164, 182] width 105 height 13
click at [692, 167] on div "Rewards Gold 38 Mana 1 Runes Select a card 1 C Fireball Attack card Lose 2 heal…" at bounding box center [402, 186] width 663 height 373
click at [119, 181] on div "Select a card" at bounding box center [164, 182] width 105 height 13
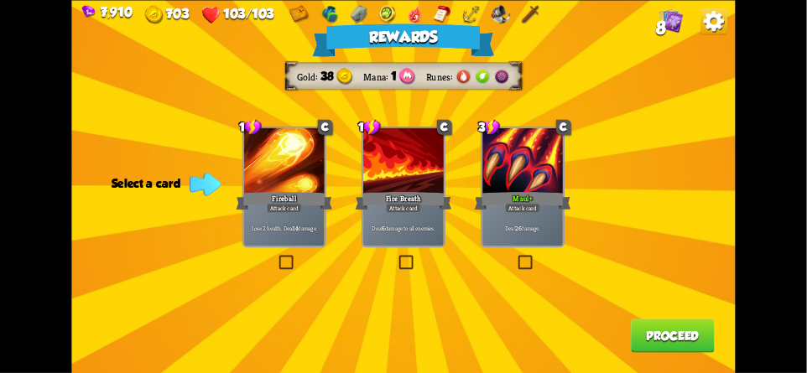
click at [683, 155] on div "Rewards Gold 38 Mana 1 Runes Select a card 1 C Fireball Attack card Lose 2 heal…" at bounding box center [402, 186] width 663 height 373
click at [118, 181] on div "Select a card" at bounding box center [164, 182] width 105 height 13
click at [688, 148] on div "Rewards Gold 38 Mana 1 Runes Select a card 1 C Fireball Attack card Lose 2 heal…" at bounding box center [402, 186] width 663 height 373
click at [681, 133] on div "Rewards Gold 38 Mana 1 Runes Select a card 1 C Fireball Attack card Lose 2 heal…" at bounding box center [402, 186] width 663 height 373
click at [127, 193] on div "Rewards Gold 38 Mana 1 Runes Select a card 1 C Fireball Attack card Lose 2 heal…" at bounding box center [402, 186] width 663 height 373
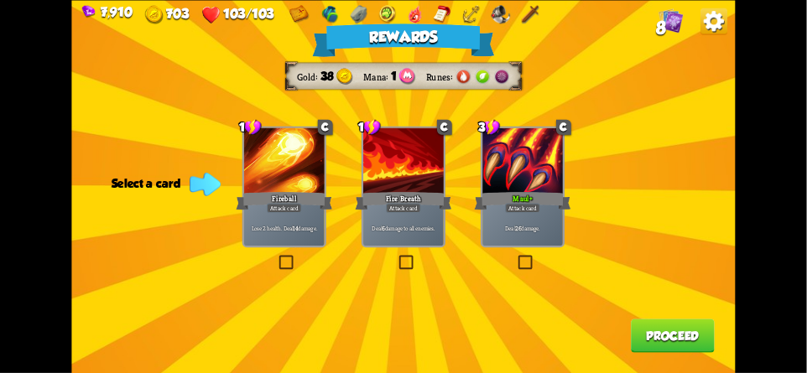
click at [651, 127] on div "Rewards Gold 38 Mana 1 Runes Select a card 1 C Fireball Attack card Lose 2 heal…" at bounding box center [402, 186] width 663 height 373
click at [662, 140] on div "Rewards Gold 38 Mana 1 Runes Select a card 1 C Fireball Attack card Lose 2 heal…" at bounding box center [402, 186] width 663 height 373
click at [691, 121] on div "Rewards Gold 38 Mana 1 Runes Select a card 1 C Fireball Attack card Lose 2 heal…" at bounding box center [402, 186] width 663 height 373
click at [672, 121] on div "Rewards Gold 38 Mana 1 Runes Select a card 1 C Fireball Attack card Lose 2 heal…" at bounding box center [402, 186] width 663 height 373
click at [658, 111] on div "Rewards Gold 38 Mana 1 Runes Select a card 1 C Fireball Attack card Lose 2 heal…" at bounding box center [402, 186] width 663 height 373
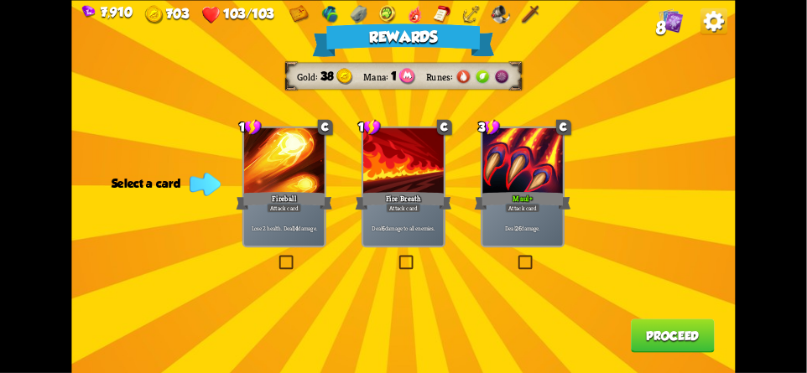
click at [677, 107] on div "Rewards Gold 38 Mana 1 Runes Select a card 1 C Fireball Attack card Lose 2 heal…" at bounding box center [402, 186] width 663 height 373
click at [670, 109] on div "Rewards Gold 38 Mana 1 Runes Select a card 1 C Fireball Attack card Lose 2 heal…" at bounding box center [402, 186] width 663 height 373
click at [657, 119] on div "Rewards Gold 38 Mana 1 Runes Select a card 1 C Fireball Attack card Lose 2 heal…" at bounding box center [402, 186] width 663 height 373
click at [656, 108] on div "Rewards Gold 38 Mana 1 Runes Select a card 1 C Fireball Attack card Lose 2 heal…" at bounding box center [402, 186] width 663 height 373
click at [657, 101] on div "Rewards Gold 38 Mana 1 Runes Select a card 1 C Fireball Attack card Lose 2 heal…" at bounding box center [402, 186] width 663 height 373
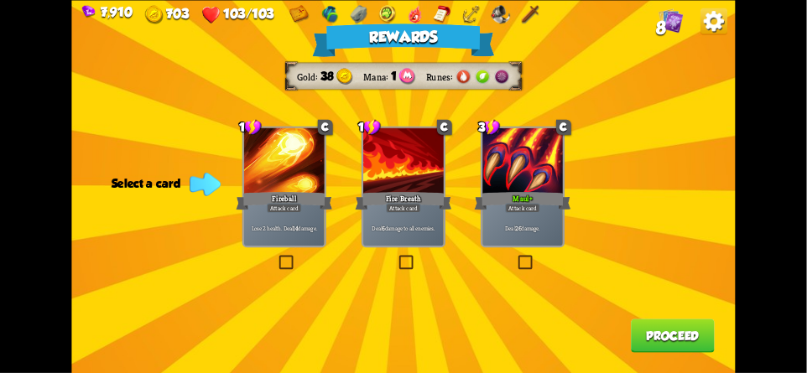
click at [657, 90] on div "Rewards Gold 38 Mana 1 Runes Select a card 1 C Fireball Attack card Lose 2 heal…" at bounding box center [402, 186] width 663 height 373
click at [657, 101] on div "Rewards Gold 38 Mana 1 Runes Select a card 1 C Fireball Attack card Lose 2 heal…" at bounding box center [402, 186] width 663 height 373
click at [681, 113] on div "Rewards Gold 38 Mana 1 Runes Select a card 1 C Fireball Attack card Lose 2 heal…" at bounding box center [402, 186] width 663 height 373
click at [126, 186] on div "Select a card" at bounding box center [164, 182] width 105 height 13
click at [676, 111] on div "Rewards Gold 38 Mana 1 Runes Select a card 1 C Fireball Attack card Lose 2 heal…" at bounding box center [402, 186] width 663 height 373
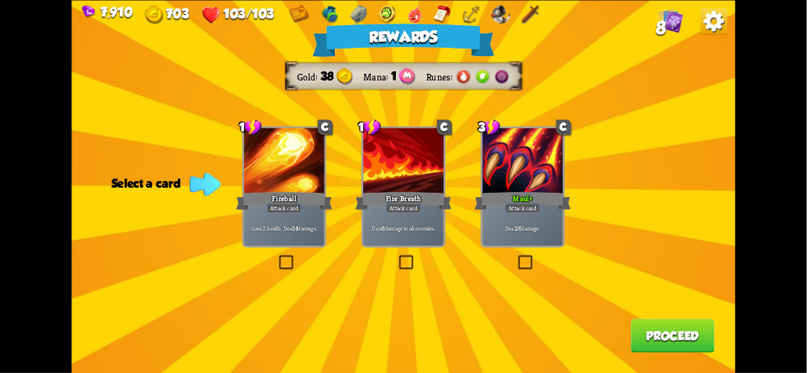
click at [691, 125] on div "Rewards Gold 38 Mana 1 Runes Select a card 1 C Fireball Attack card Lose 2 heal…" at bounding box center [402, 186] width 663 height 373
click at [669, 107] on div "Rewards Gold 38 Mana 1 Runes Select a card 1 C Fireball Attack card Lose 2 heal…" at bounding box center [402, 186] width 663 height 373
click at [664, 88] on div "Rewards Gold 38 Mana 1 Runes Select a card 1 C Fireball Attack card Lose 2 heal…" at bounding box center [402, 186] width 663 height 373
click at [111, 154] on div "Rewards Gold 38 Mana 1 Runes Select a card 1 C Fireball Attack card Lose 2 heal…" at bounding box center [402, 186] width 663 height 373
click at [658, 93] on div "Rewards Gold 38 Mana 1 Runes Select a card 1 C Fireball Attack card Lose 2 heal…" at bounding box center [402, 186] width 663 height 373
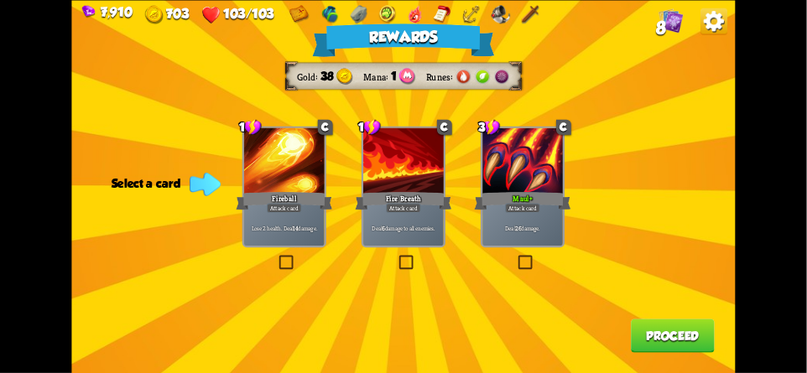
click at [660, 90] on div "Rewards Gold 38 Mana 1 Runes Select a card 1 C Fireball Attack card Lose 2 heal…" at bounding box center [402, 186] width 663 height 373
click at [650, 81] on div "Rewards Gold 38 Mana 1 Runes Select a card 1 C Fireball Attack card Lose 2 heal…" at bounding box center [402, 186] width 663 height 373
click at [647, 103] on div "Rewards Gold 38 Mana 1 Runes Select a card 1 C Fireball Attack card Lose 2 heal…" at bounding box center [402, 186] width 663 height 373
click at [134, 174] on div "Rewards Gold 38 Mana 1 Runes Select a card 1 C Fireball Attack card Lose 2 heal…" at bounding box center [402, 186] width 663 height 373
click at [657, 103] on div "Rewards Gold 38 Mana 1 Runes Select a card 1 C Fireball Attack card Lose 2 heal…" at bounding box center [402, 186] width 663 height 373
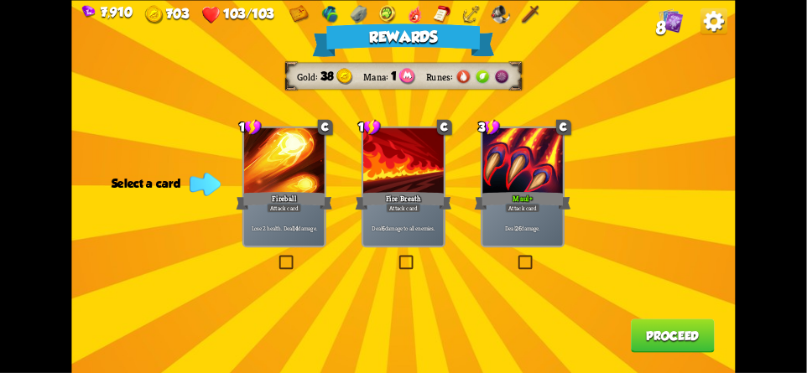
click at [656, 86] on div "Rewards Gold 38 Mana 1 Runes Select a card 1 C Fireball Attack card Lose 2 heal…" at bounding box center [402, 186] width 663 height 373
click at [657, 138] on div "Rewards Gold 38 Mana 1 Runes Select a card 1 C Fireball Attack card Lose 2 heal…" at bounding box center [402, 186] width 663 height 373
click at [152, 152] on div "Rewards Gold 38 Mana 1 Runes Select a card 1 C Fireball Attack card Lose 2 heal…" at bounding box center [402, 186] width 663 height 373
click at [652, 131] on div "Rewards Gold 38 Mana 1 Runes Select a card 1 C Fireball Attack card Lose 2 heal…" at bounding box center [402, 186] width 663 height 373
click at [154, 150] on div "Rewards Gold 38 Mana 1 Runes Select a card 1 C Fireball Attack card Lose 2 heal…" at bounding box center [402, 186] width 663 height 373
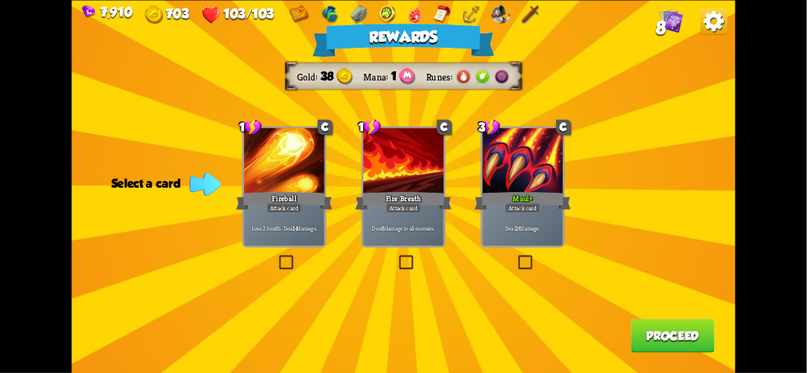
click at [669, 166] on div "Rewards Gold 38 Mana 1 Runes Select a card 1 C Fireball Attack card Lose 2 heal…" at bounding box center [402, 186] width 663 height 373
click at [156, 166] on div "Rewards Gold 38 Mana 1 Runes Select a card 1 C Fireball Attack card Lose 2 heal…" at bounding box center [402, 186] width 663 height 373
click at [670, 169] on div "Rewards Gold 38 Mana 1 Runes Select a card 1 C Fireball Attack card Lose 2 heal…" at bounding box center [402, 186] width 663 height 373
click at [158, 177] on div "Select a card" at bounding box center [164, 182] width 105 height 13
click at [667, 176] on div "Rewards Gold 38 Mana 1 Runes Select a card 1 C Fireball Attack card Lose 2 heal…" at bounding box center [402, 186] width 663 height 373
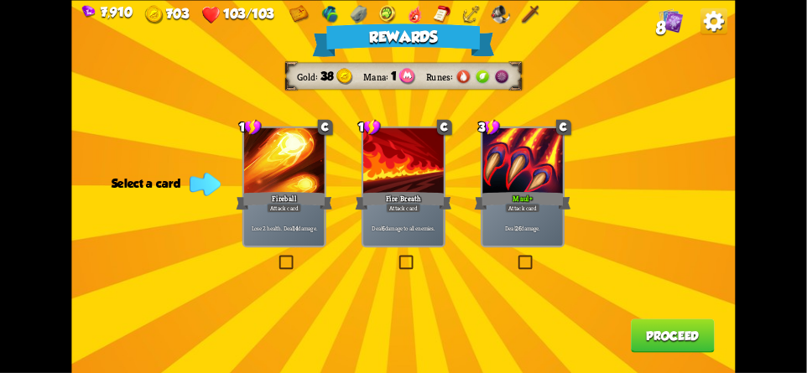
click at [117, 166] on div "Rewards Gold 38 Mana 1 Runes Select a card 1 C Fireball Attack card Lose 2 heal…" at bounding box center [402, 186] width 663 height 373
click at [681, 196] on div "Rewards Gold 38 Mana 1 Runes Select a card 1 C Fireball Attack card Lose 2 heal…" at bounding box center [402, 186] width 663 height 373
click at [119, 184] on div "Select a card" at bounding box center [164, 182] width 105 height 13
click at [665, 185] on div "Rewards Gold 38 Mana 1 Runes Select a card 1 C Fireball Attack card Lose 2 heal…" at bounding box center [402, 186] width 663 height 373
click at [121, 190] on div "Rewards Gold 38 Mana 1 Runes Select a card 1 C Fireball Attack card Lose 2 heal…" at bounding box center [402, 186] width 663 height 373
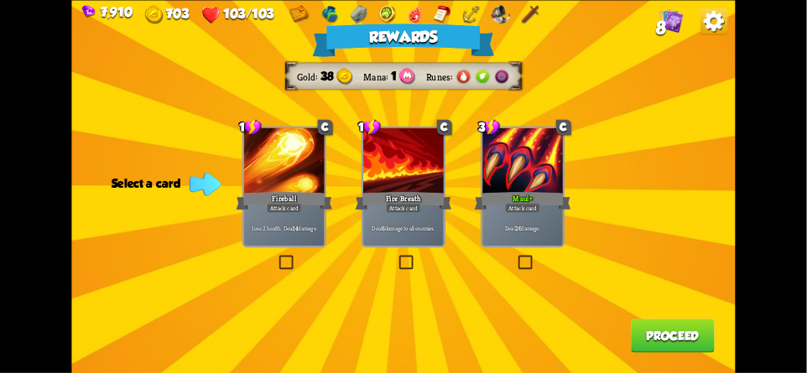
click at [674, 192] on div "Rewards Gold 38 Mana 1 Runes Select a card 1 C Fireball Attack card Lose 2 heal…" at bounding box center [402, 186] width 663 height 373
click at [664, 183] on div "Rewards Gold 38 Mana 1 Runes Select a card 1 C Fireball Attack card Lose 2 heal…" at bounding box center [402, 186] width 663 height 373
click at [126, 187] on div "Rewards Gold 38 Mana 1 Runes Select a card 1 C Fireball Attack card Lose 2 heal…" at bounding box center [402, 186] width 663 height 373
click at [669, 169] on div "Rewards Gold 38 Mana 1 Runes Select a card 1 C Fireball Attack card Lose 2 heal…" at bounding box center [402, 186] width 663 height 373
click at [672, 183] on div "Rewards Gold 38 Mana 1 Runes Select a card 1 C Fireball Attack card Lose 2 heal…" at bounding box center [402, 186] width 663 height 373
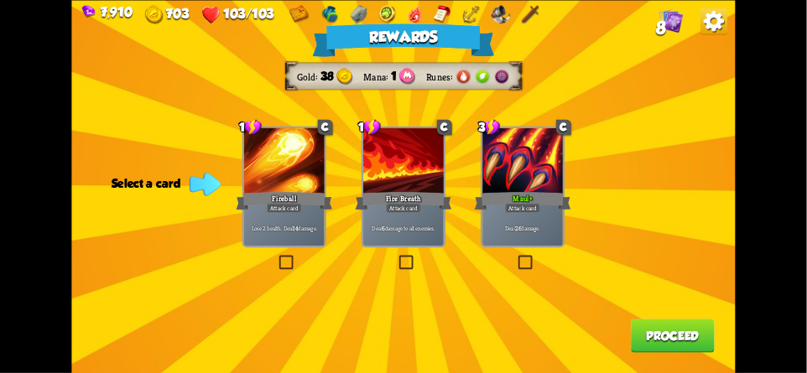
click at [677, 179] on div "Rewards Gold 38 Mana 1 Runes Select a card 1 C Fireball Attack card Lose 2 heal…" at bounding box center [402, 186] width 663 height 373
click at [137, 201] on div "Rewards Gold 38 Mana 1 Runes Select a card 1 C Fireball Attack card Lose 2 heal…" at bounding box center [402, 186] width 663 height 373
click at [672, 182] on div "Rewards Gold 38 Mana 1 Runes Select a card 1 C Fireball Attack card Lose 2 heal…" at bounding box center [402, 186] width 663 height 373
click at [136, 191] on div "Rewards Gold 38 Mana 1 Runes Select a card 1 C Fireball Attack card Lose 2 heal…" at bounding box center [402, 186] width 663 height 373
click at [135, 202] on div "Rewards Gold 38 Mana 1 Runes Select a card 1 C Fireball Attack card Lose 2 heal…" at bounding box center [402, 186] width 663 height 373
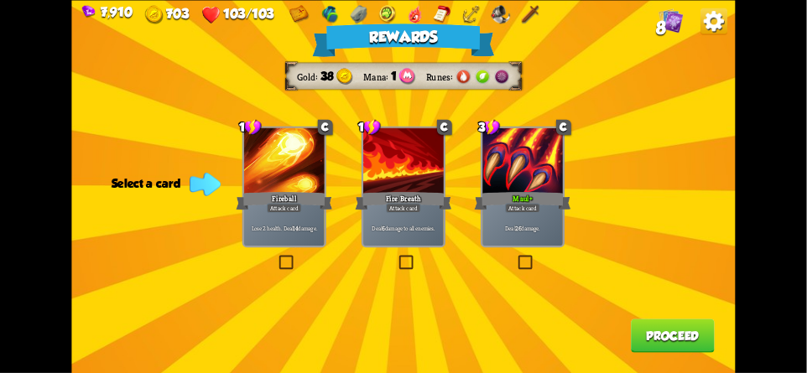
click at [677, 133] on div "Rewards Gold 38 Mana 1 Runes Select a card 1 C Fireball Attack card Lose 2 heal…" at bounding box center [402, 186] width 663 height 373
click at [134, 196] on div "Rewards Gold 38 Mana 1 Runes Select a card 1 C Fireball Attack card Lose 2 heal…" at bounding box center [402, 186] width 663 height 373
click at [138, 201] on div "Rewards Gold 38 Mana 1 Runes Select a card 1 C Fireball Attack card Lose 2 heal…" at bounding box center [402, 186] width 663 height 373
click at [668, 135] on div "Rewards Gold 38 Mana 1 Runes Select a card 1 C Fireball Attack card Lose 2 heal…" at bounding box center [402, 186] width 663 height 373
click at [140, 192] on div "Rewards Gold 38 Mana 1 Runes Select a card 1 C Fireball Attack card Lose 2 heal…" at bounding box center [402, 186] width 663 height 373
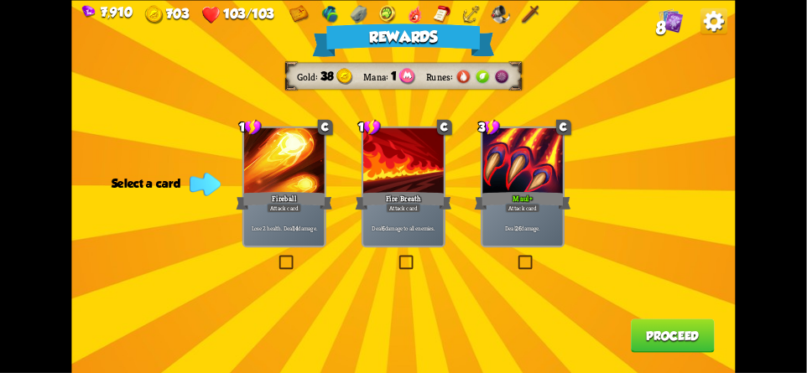
click at [672, 138] on div "Rewards Gold 38 Mana 1 Runes Select a card 1 C Fireball Attack card Lose 2 heal…" at bounding box center [402, 186] width 663 height 373
click at [137, 190] on div "Rewards Gold 38 Mana 1 Runes Select a card 1 C Fireball Attack card Lose 2 heal…" at bounding box center [402, 186] width 663 height 373
click at [133, 192] on div "Rewards Gold 38 Mana 1 Runes Select a card 1 C Fireball Attack card Lose 2 heal…" at bounding box center [402, 186] width 663 height 373
click at [670, 150] on div "Rewards Gold 38 Mana 1 Runes Select a card 1 C Fireball Attack card Lose 2 heal…" at bounding box center [402, 186] width 663 height 373
click at [139, 184] on div "Select a card" at bounding box center [164, 182] width 105 height 13
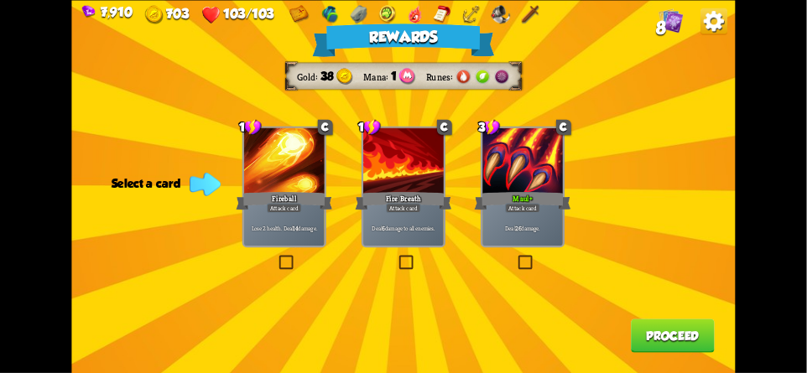
click at [663, 139] on div "Rewards Gold 38 Mana 1 Runes Select a card 1 C Fireball Attack card Lose 2 heal…" at bounding box center [402, 186] width 663 height 373
click at [134, 193] on div "Rewards Gold 38 Mana 1 Runes Select a card 1 C Fireball Attack card Lose 2 heal…" at bounding box center [402, 186] width 663 height 373
click at [142, 200] on div "Rewards Gold 38 Mana 1 Runes Select a card 1 C Fireball Attack card Lose 2 heal…" at bounding box center [402, 186] width 663 height 373
click at [661, 145] on div "Rewards Gold 38 Mana 1 Runes Select a card 1 C Fireball Attack card Lose 2 heal…" at bounding box center [402, 186] width 663 height 373
click at [138, 174] on div "Rewards Gold 38 Mana 1 Runes Select a card 1 C Fireball Attack card Lose 2 heal…" at bounding box center [402, 186] width 663 height 373
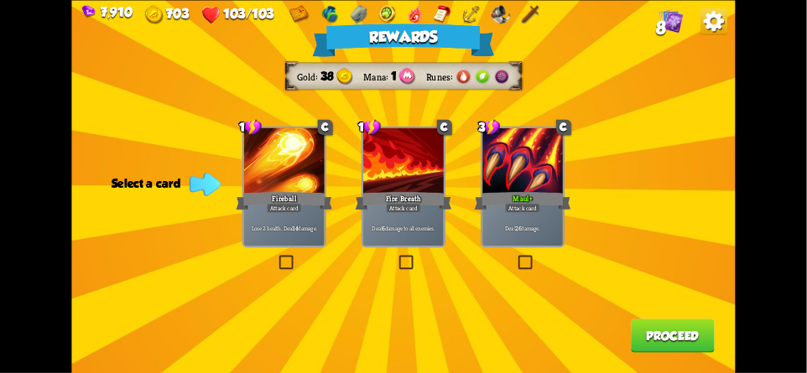
click at [670, 159] on div "Rewards Gold 38 Mana 1 Runes Select a card 1 C Fireball Attack card Lose 2 heal…" at bounding box center [402, 186] width 663 height 373
click at [133, 177] on div "Select a card" at bounding box center [164, 182] width 105 height 13
click at [672, 164] on div "Rewards Gold 38 Mana 1 Runes Select a card 1 C Fireball Attack card Lose 2 heal…" at bounding box center [402, 186] width 663 height 373
click at [140, 197] on div "Rewards Gold 38 Mana 1 Runes Select a card 1 C Fireball Attack card Lose 2 heal…" at bounding box center [402, 186] width 663 height 373
click at [673, 164] on div "Rewards Gold 38 Mana 1 Runes Select a card 1 C Fireball Attack card Lose 2 heal…" at bounding box center [402, 186] width 663 height 373
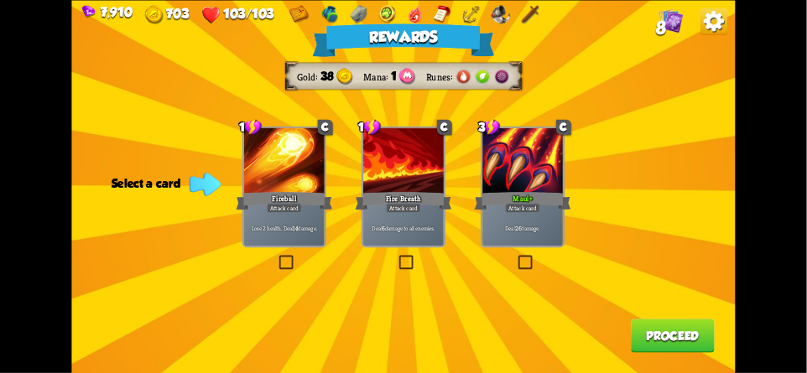
click at [137, 172] on div "Rewards Gold 38 Mana 1 Runes Select a card 1 C Fireball Attack card Lose 2 heal…" at bounding box center [402, 186] width 663 height 373
click at [672, 152] on div "Rewards Gold 38 Mana 1 Runes Select a card 1 C Fireball Attack card Lose 2 heal…" at bounding box center [402, 186] width 663 height 373
click at [130, 171] on div "Rewards Gold 38 Mana 1 Runes Select a card 1 C Fireball Attack card Lose 2 heal…" at bounding box center [402, 186] width 663 height 373
click at [674, 132] on div "Rewards Gold 38 Mana 1 Runes Select a card 1 C Fireball Attack card Lose 2 heal…" at bounding box center [402, 186] width 663 height 373
click at [128, 174] on div "Rewards Gold 38 Mana 1 Runes Select a card 1 C Fireball Attack card Lose 2 heal…" at bounding box center [402, 186] width 663 height 373
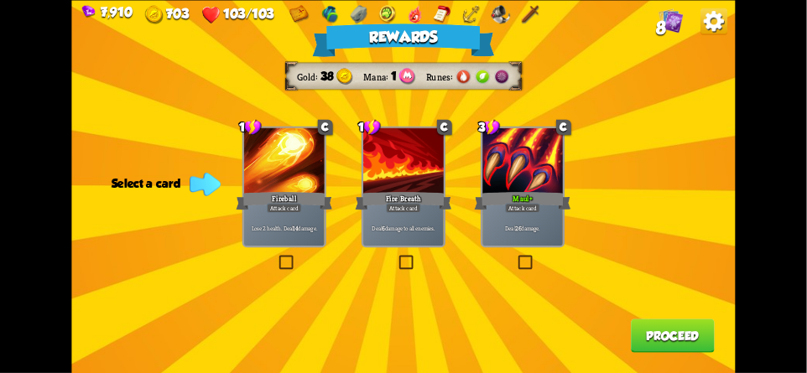
click at [664, 117] on div "Rewards Gold 38 Mana 1 Runes Select a card 1 C Fireball Attack card Lose 2 heal…" at bounding box center [402, 186] width 663 height 373
click at [128, 186] on div "Select a card" at bounding box center [164, 182] width 105 height 13
click at [135, 188] on div "Rewards Gold 38 Mana 1 Runes Select a card 1 C Fireball Attack card Lose 2 heal…" at bounding box center [402, 186] width 663 height 373
click at [127, 195] on div "Rewards Gold 38 Mana 1 Runes Select a card 1 C Fireball Attack card Lose 2 heal…" at bounding box center [402, 186] width 663 height 373
click at [127, 190] on div "Rewards Gold 38 Mana 1 Runes Select a card 1 C Fireball Attack card Lose 2 heal…" at bounding box center [402, 186] width 663 height 373
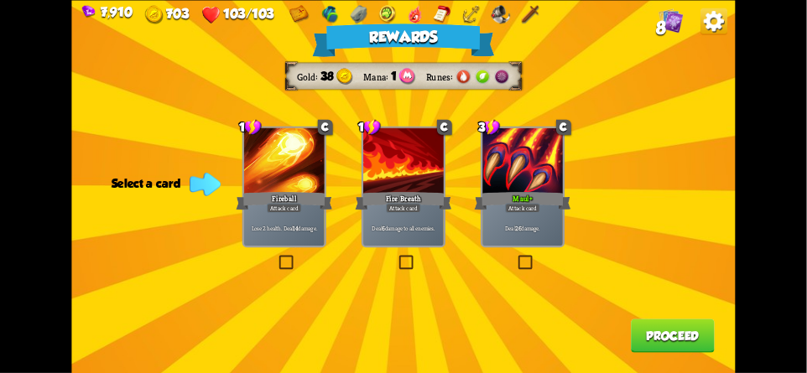
click at [123, 180] on div "Select a card" at bounding box center [164, 182] width 105 height 13
click at [118, 167] on div "Rewards Gold 38 Mana 1 Runes Select a card 1 C Fireball Attack card Lose 2 heal…" at bounding box center [402, 186] width 663 height 373
click at [580, 178] on div "Rewards Gold 38 Mana 1 Runes Select a card 1 C Fireball Attack card Lose 2 heal…" at bounding box center [402, 186] width 663 height 373
click at [533, 211] on div "Attack card" at bounding box center [522, 208] width 35 height 10
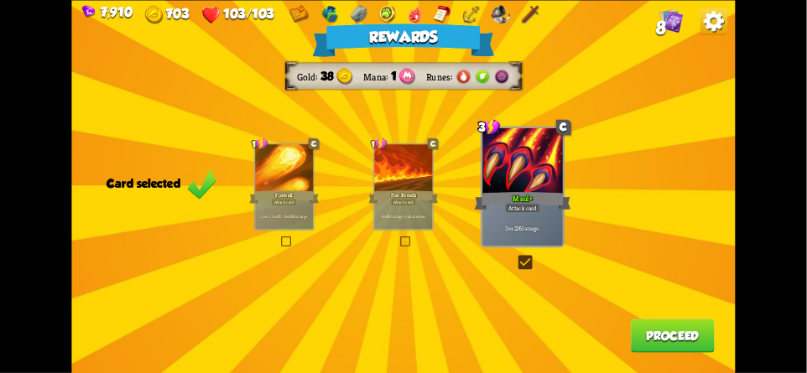
click at [660, 334] on button "Proceed" at bounding box center [673, 336] width 84 height 34
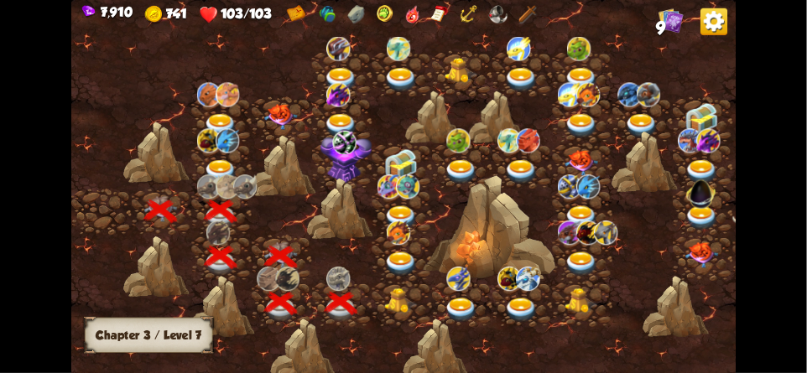
click at [392, 297] on img at bounding box center [402, 300] width 34 height 25
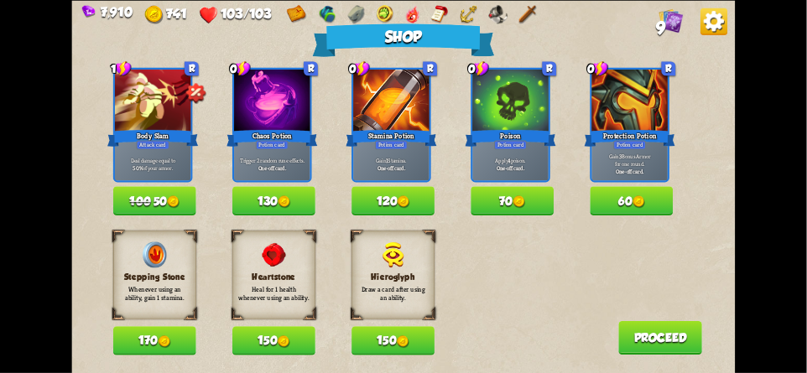
click at [719, 23] on img at bounding box center [713, 21] width 27 height 27
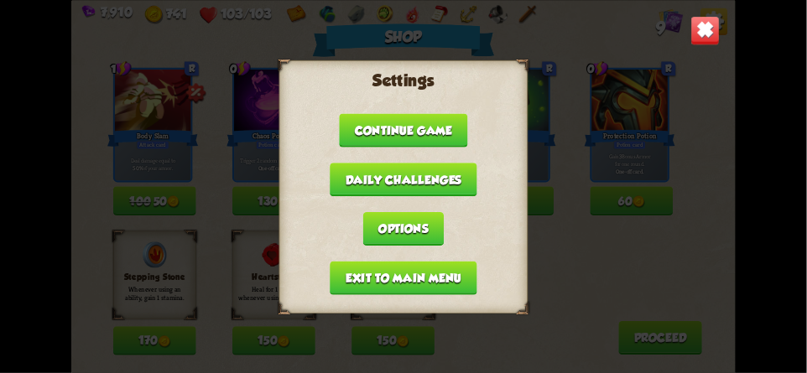
click at [379, 278] on button "Exit to main menu" at bounding box center [403, 278] width 147 height 34
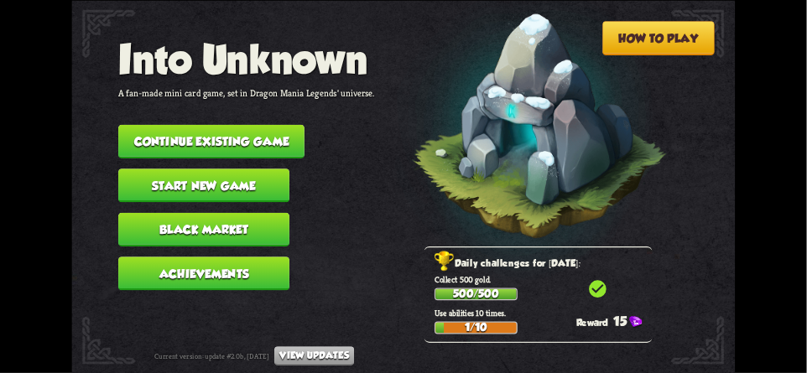
click at [194, 131] on button "Continue existing game" at bounding box center [211, 141] width 186 height 34
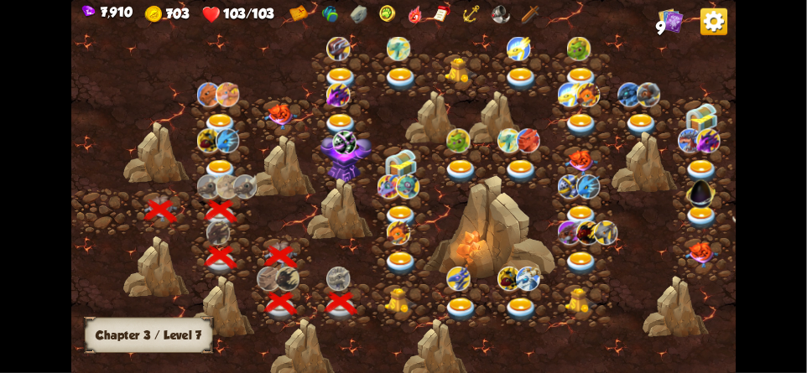
click at [394, 289] on img at bounding box center [402, 300] width 34 height 25
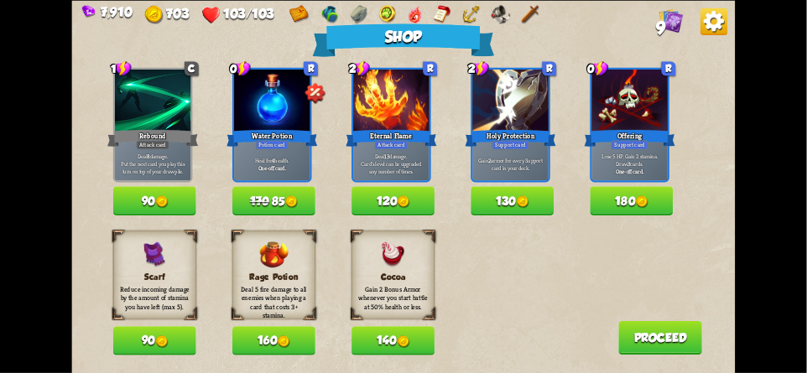
click at [724, 19] on img at bounding box center [713, 21] width 27 height 27
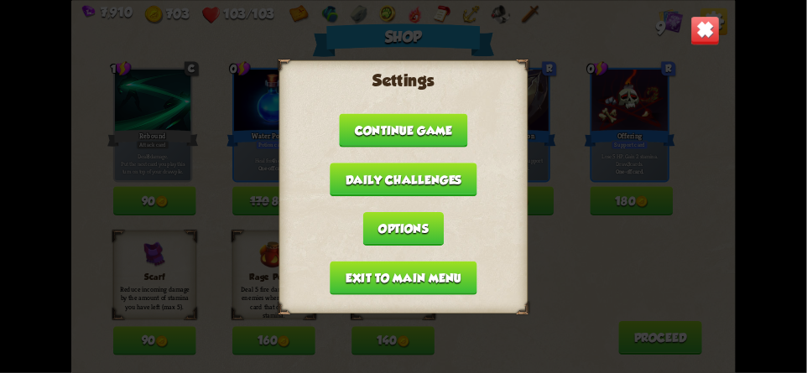
click at [346, 272] on button "Exit to main menu" at bounding box center [403, 278] width 147 height 34
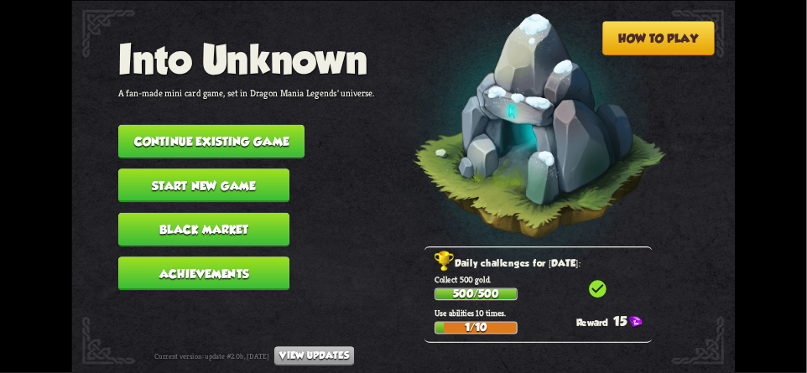
click at [188, 132] on button "Continue existing game" at bounding box center [211, 141] width 186 height 34
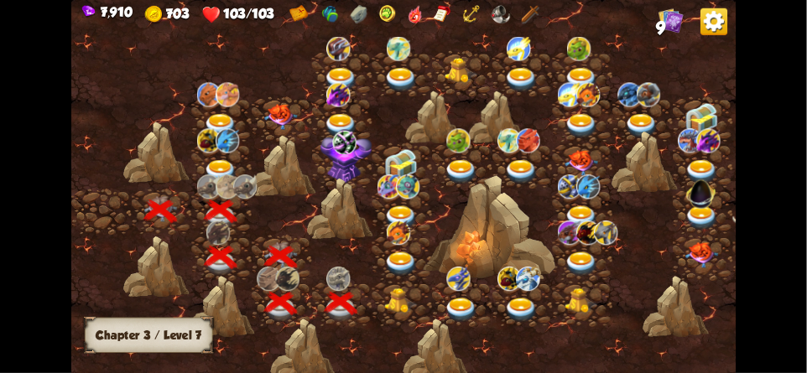
click at [392, 306] on img at bounding box center [402, 300] width 34 height 25
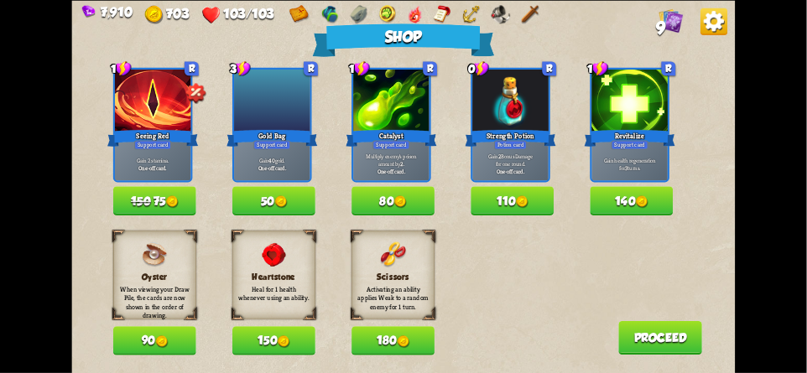
click at [724, 20] on img at bounding box center [713, 21] width 27 height 27
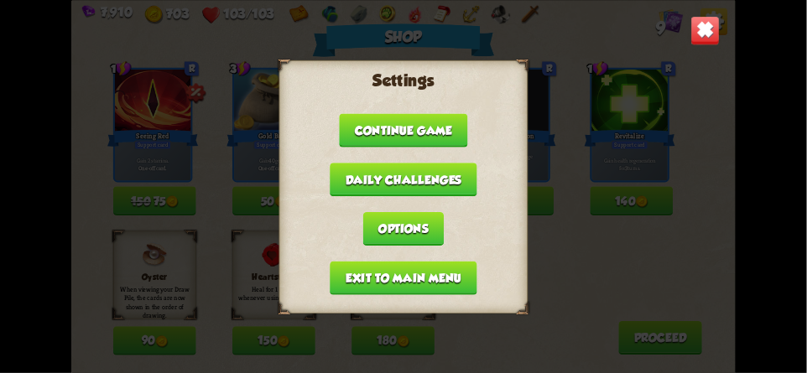
click at [354, 277] on button "Exit to main menu" at bounding box center [403, 278] width 147 height 34
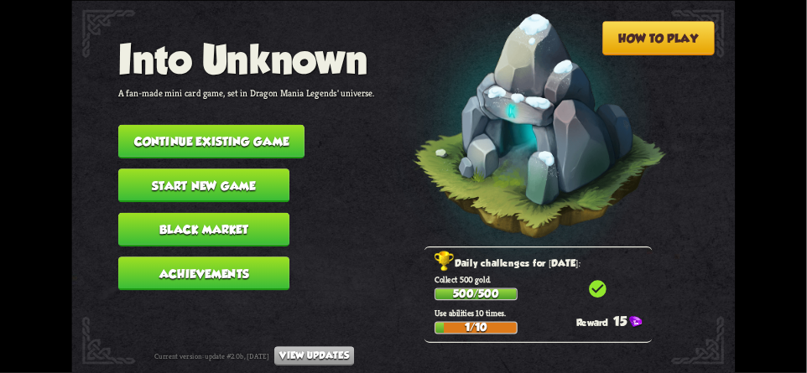
click at [189, 132] on button "Continue existing game" at bounding box center [211, 141] width 186 height 34
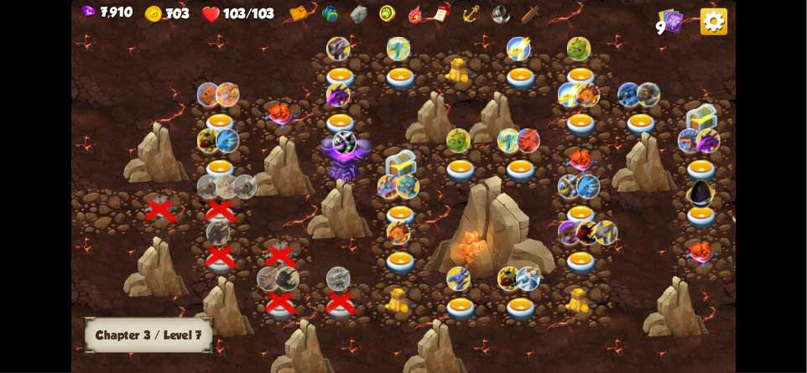
click at [403, 300] on img at bounding box center [402, 300] width 34 height 25
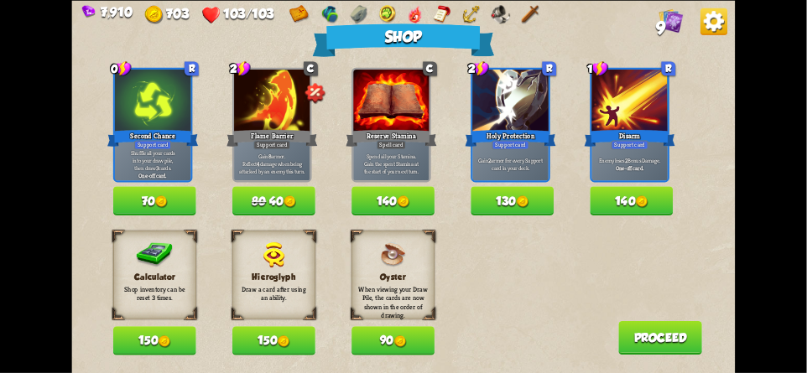
click at [152, 340] on button "150" at bounding box center [154, 340] width 83 height 29
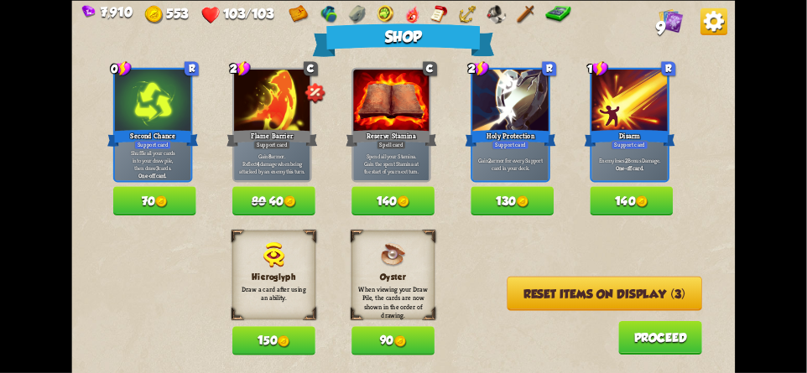
click at [636, 294] on button "Reset items on display (3)" at bounding box center [604, 293] width 195 height 34
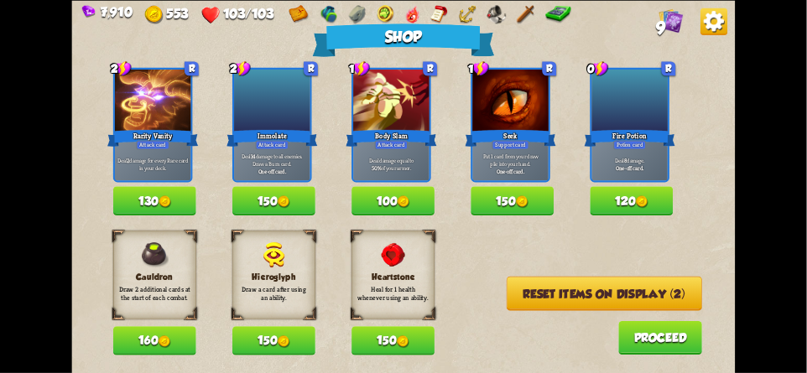
click at [601, 296] on button "Reset items on display (2)" at bounding box center [603, 293] width 195 height 34
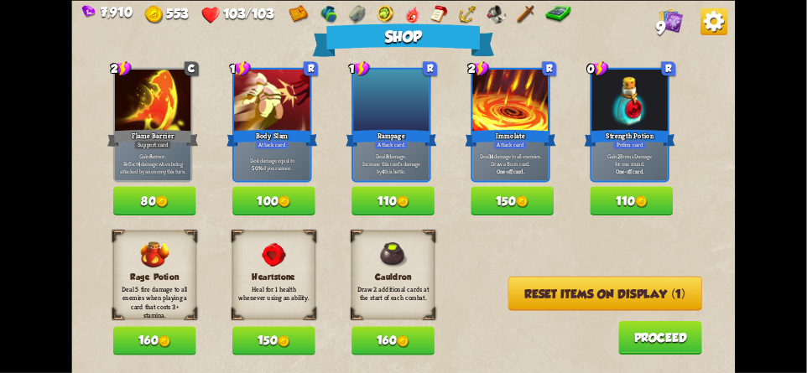
click at [723, 29] on img at bounding box center [713, 21] width 27 height 27
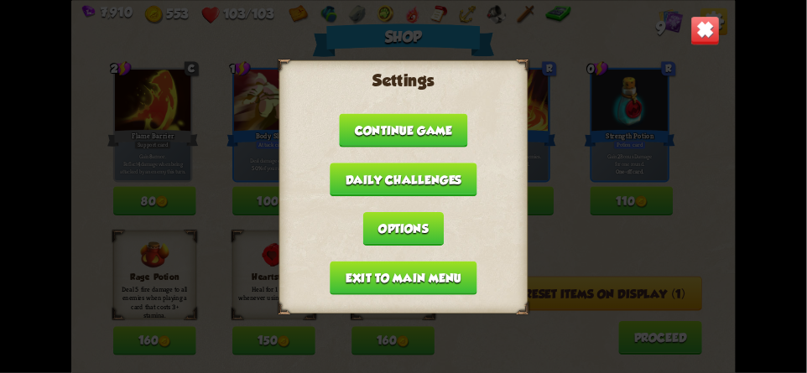
click at [710, 36] on img at bounding box center [704, 30] width 29 height 29
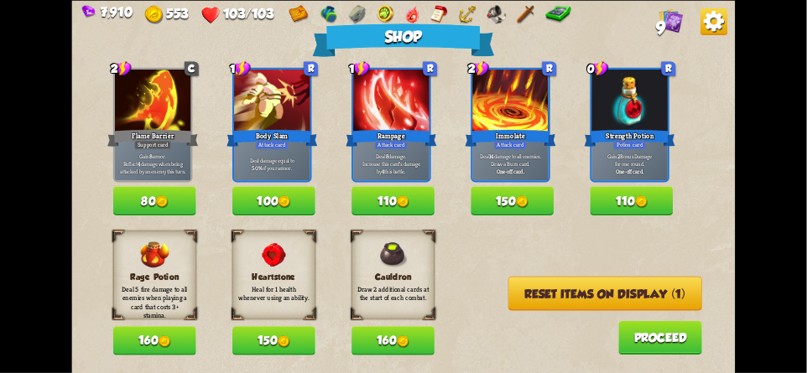
click at [616, 293] on button "Reset items on display (1)" at bounding box center [605, 293] width 194 height 34
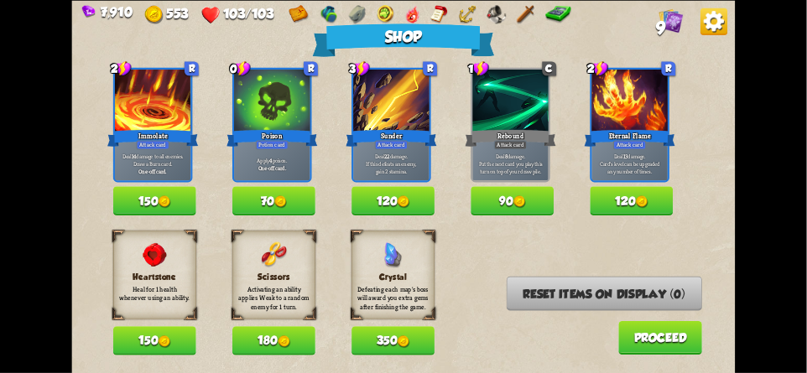
click at [722, 30] on img at bounding box center [713, 21] width 27 height 27
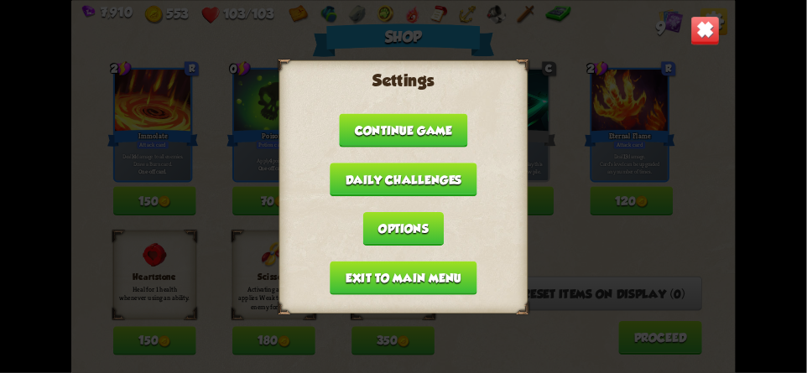
click at [352, 268] on button "Exit to main menu" at bounding box center [403, 278] width 147 height 34
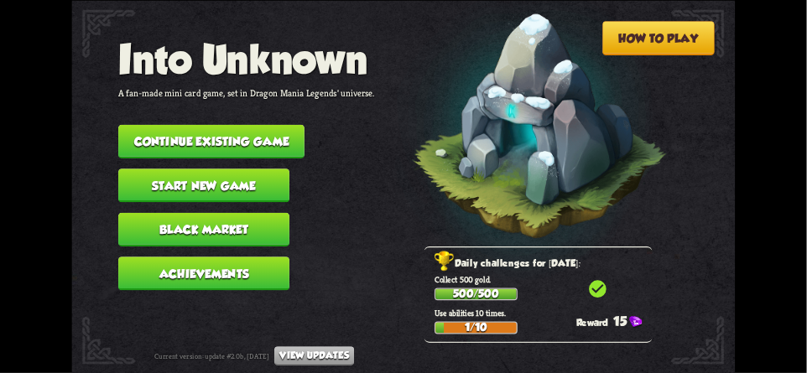
click at [216, 132] on button "Continue existing game" at bounding box center [211, 141] width 186 height 34
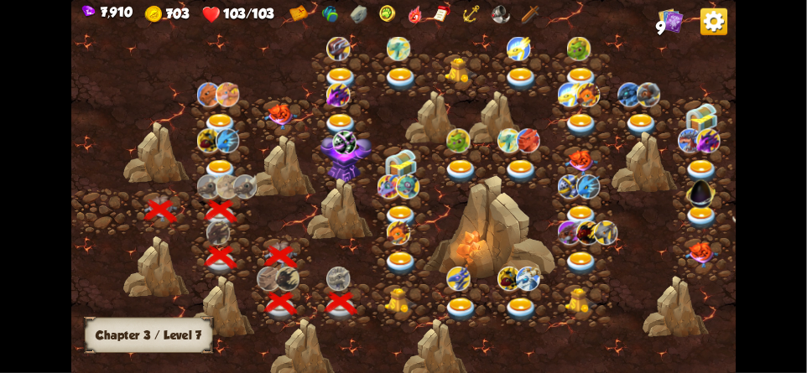
click at [392, 299] on img at bounding box center [402, 300] width 34 height 25
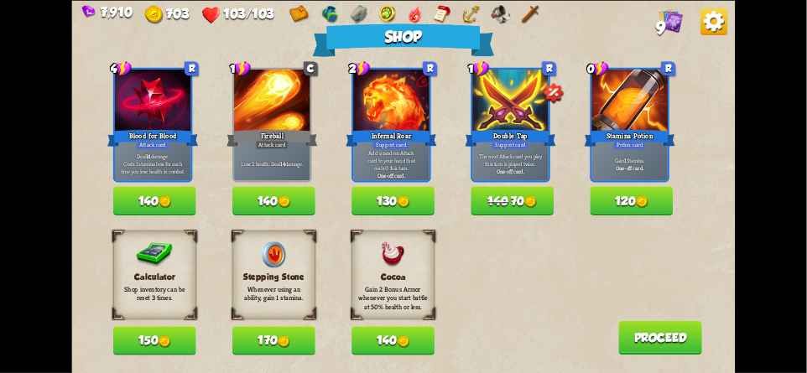
click at [152, 339] on button "150" at bounding box center [154, 340] width 83 height 29
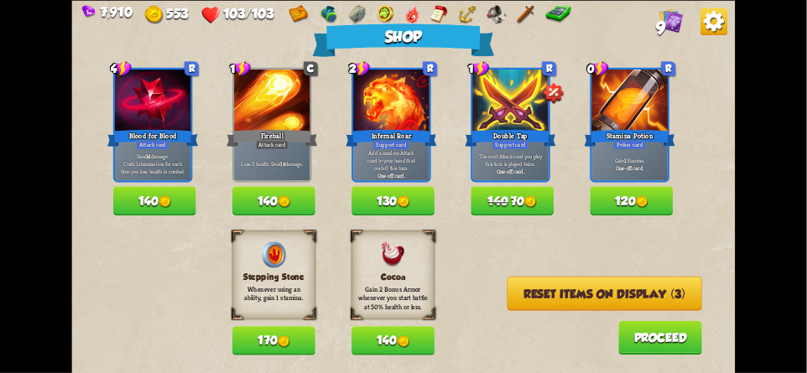
click at [617, 293] on button "Reset items on display (3)" at bounding box center [604, 293] width 195 height 34
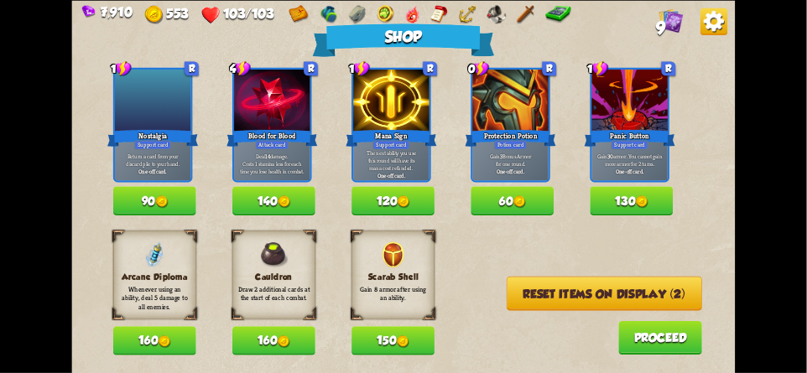
click at [590, 299] on button "Reset items on display (2)" at bounding box center [603, 293] width 195 height 34
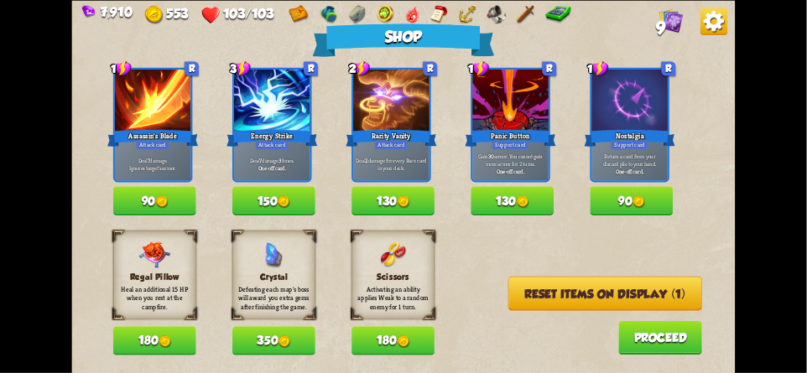
click at [597, 292] on button "Reset items on display (1)" at bounding box center [605, 293] width 194 height 34
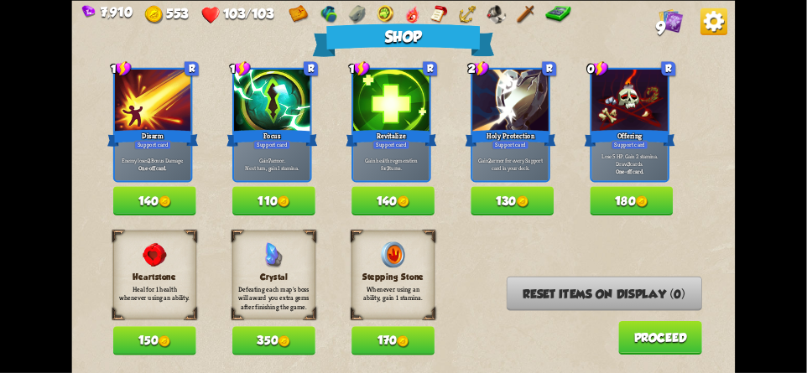
click at [719, 34] on img at bounding box center [713, 21] width 27 height 27
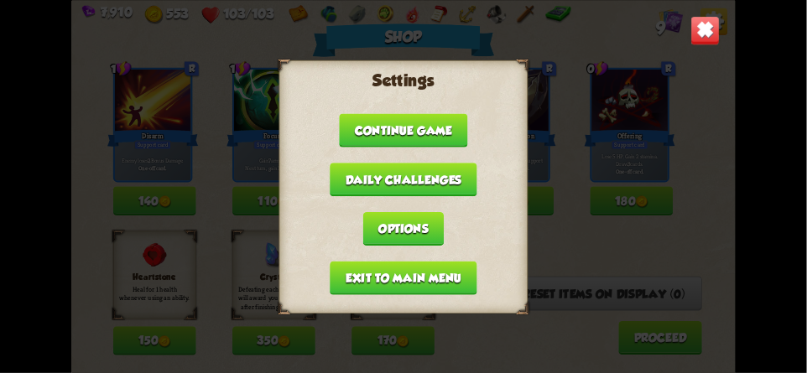
click at [350, 272] on button "Exit to main menu" at bounding box center [403, 278] width 147 height 34
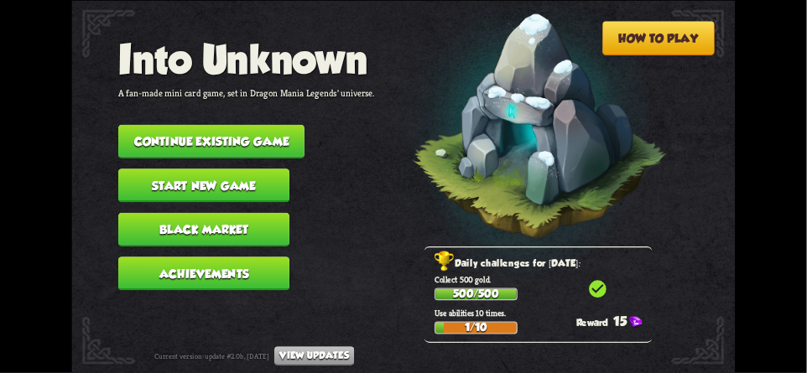
click at [187, 131] on button "Continue existing game" at bounding box center [211, 141] width 186 height 34
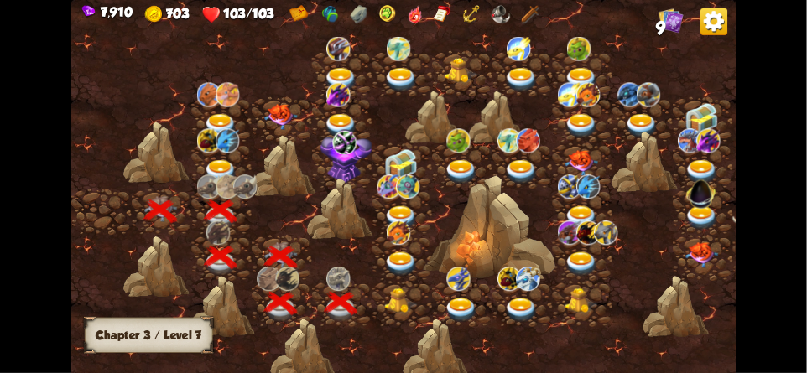
click at [389, 292] on img at bounding box center [402, 300] width 34 height 25
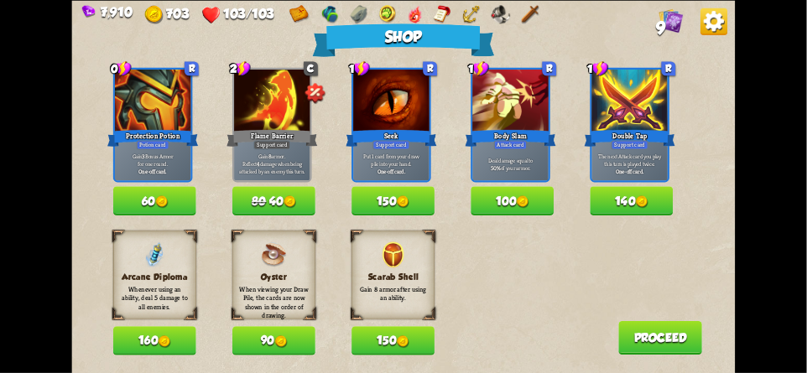
click at [721, 30] on img at bounding box center [713, 21] width 27 height 27
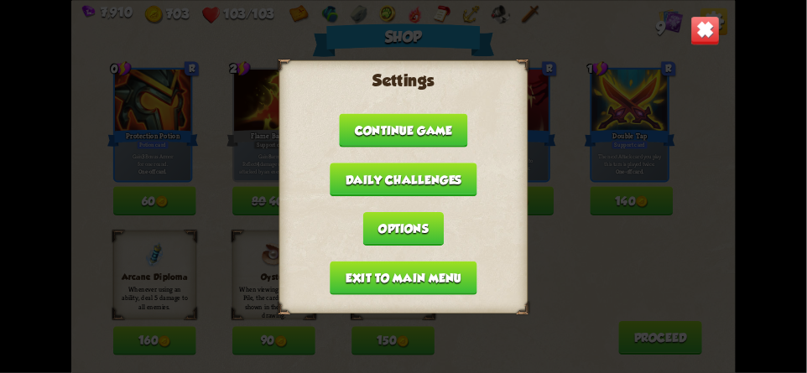
click at [348, 275] on button "Exit to main menu" at bounding box center [403, 278] width 147 height 34
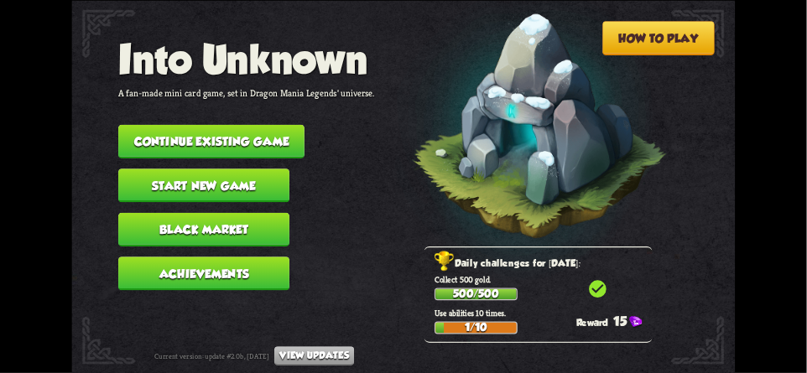
click at [208, 126] on button "Continue existing game" at bounding box center [211, 141] width 186 height 34
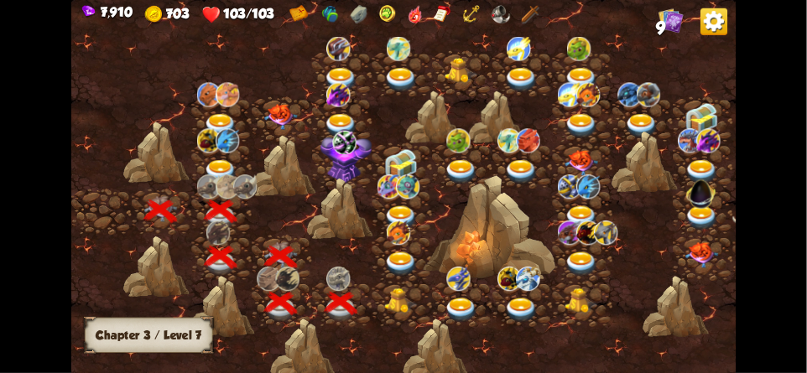
click at [391, 302] on img at bounding box center [402, 300] width 34 height 25
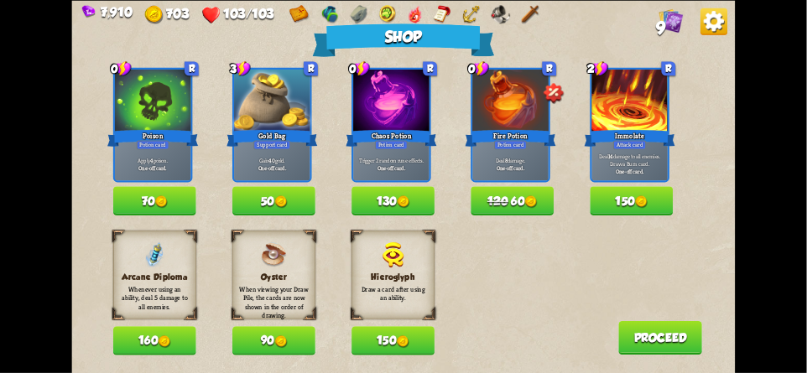
click at [723, 20] on img at bounding box center [713, 21] width 27 height 27
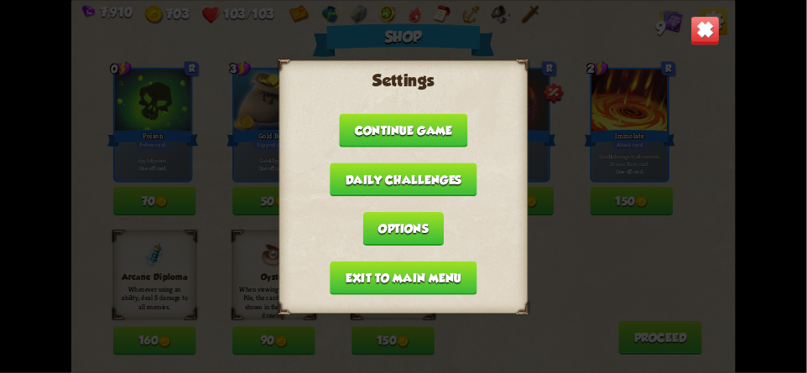
click at [349, 271] on button "Exit to main menu" at bounding box center [403, 278] width 147 height 34
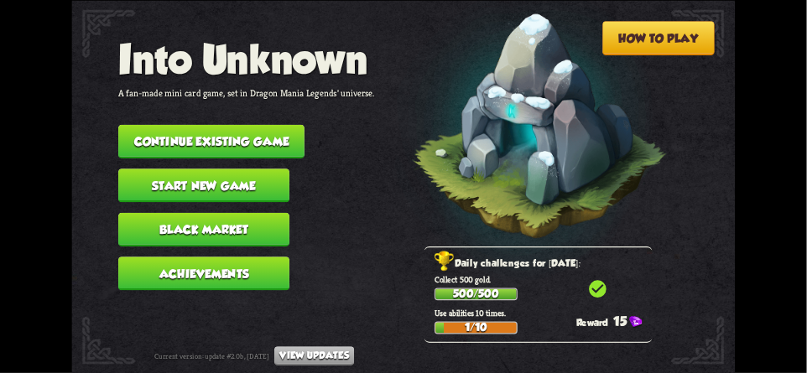
click at [196, 146] on button "Continue existing game" at bounding box center [211, 141] width 186 height 34
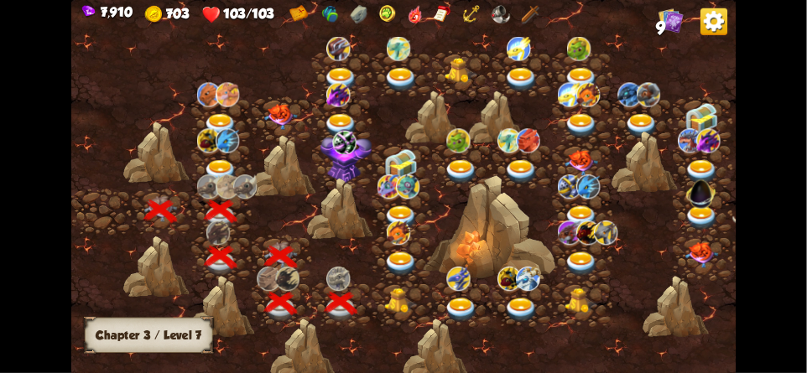
click at [392, 293] on img at bounding box center [402, 300] width 34 height 25
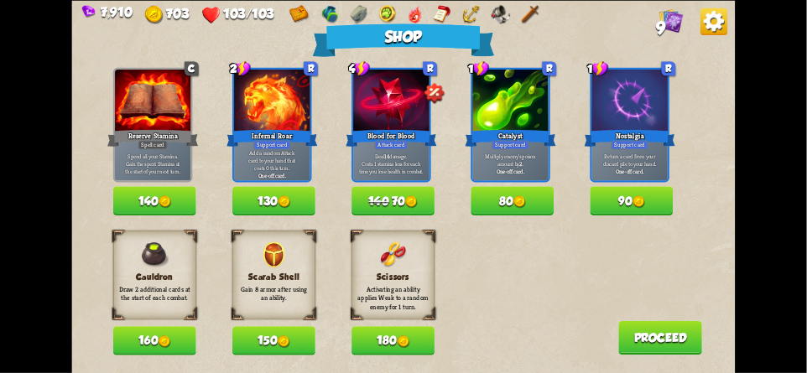
click at [714, 23] on img at bounding box center [713, 21] width 27 height 27
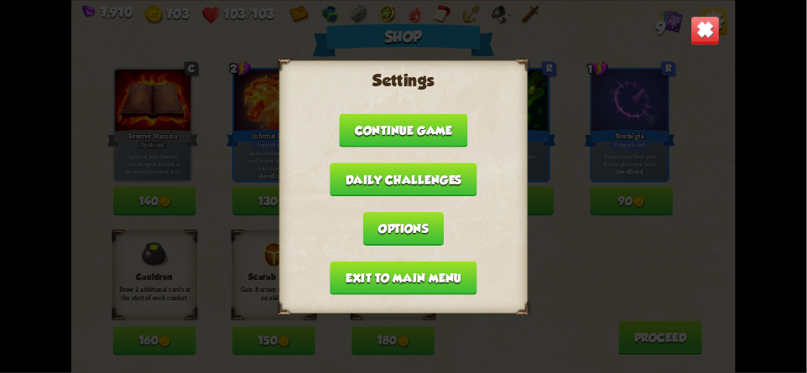
click at [366, 268] on button "Exit to main menu" at bounding box center [403, 278] width 147 height 34
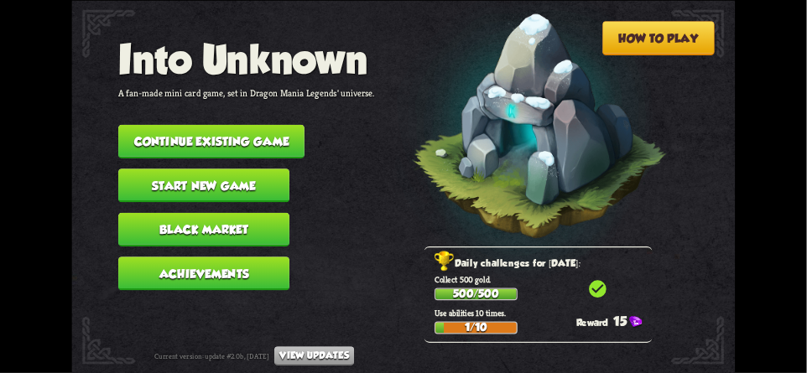
click at [199, 134] on button "Continue existing game" at bounding box center [211, 141] width 186 height 34
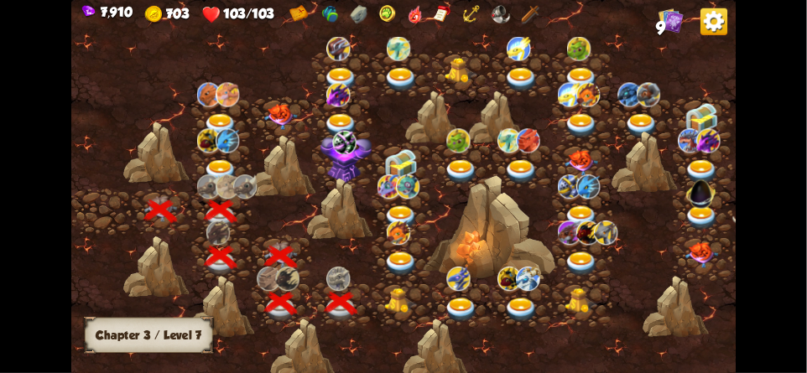
click at [392, 286] on div at bounding box center [402, 304] width 60 height 46
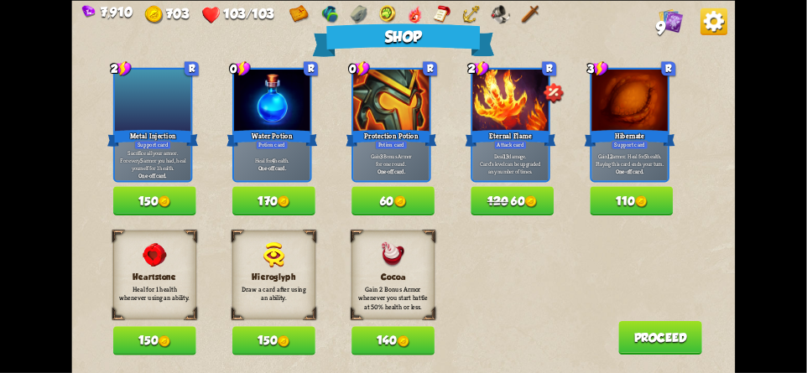
click at [726, 26] on img at bounding box center [713, 21] width 27 height 27
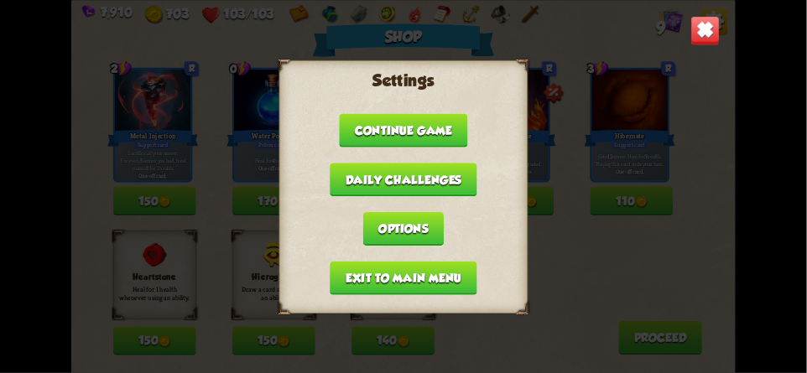
click at [361, 277] on button "Exit to main menu" at bounding box center [403, 278] width 147 height 34
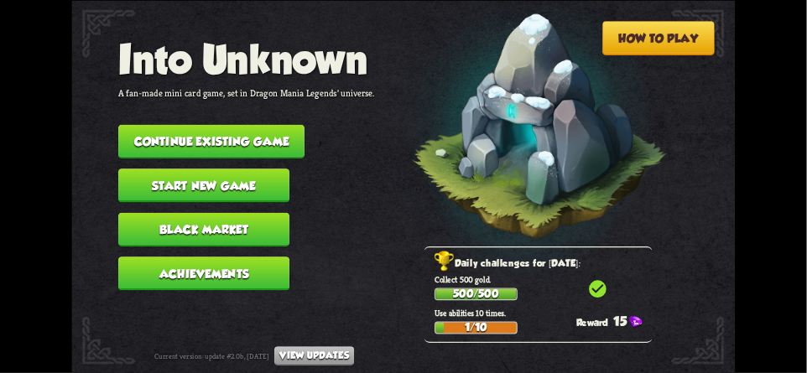
click at [184, 132] on button "Continue existing game" at bounding box center [211, 141] width 186 height 34
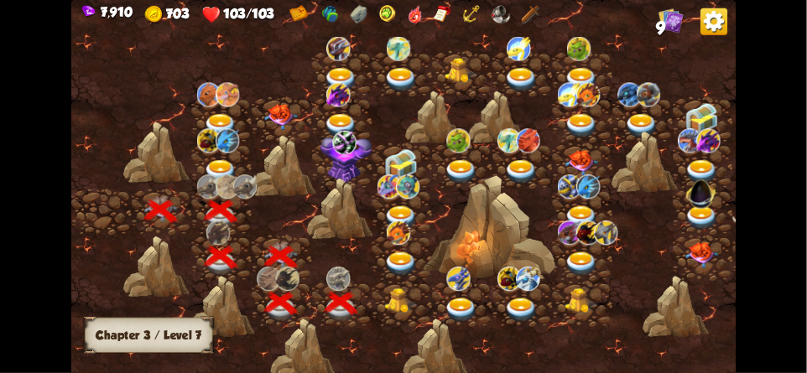
click at [395, 302] on img at bounding box center [402, 300] width 34 height 25
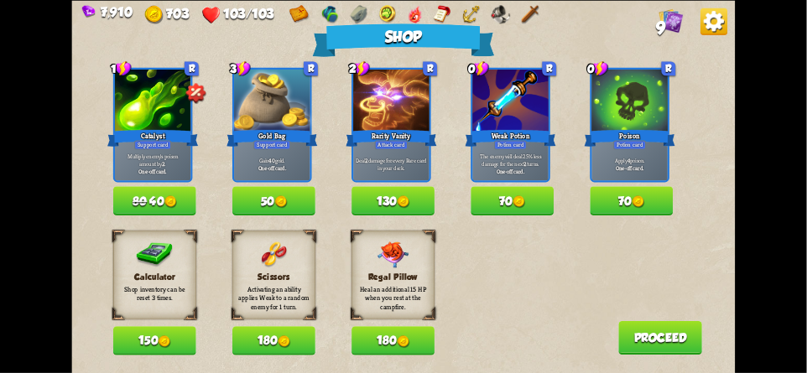
click at [154, 338] on button "150" at bounding box center [154, 340] width 83 height 29
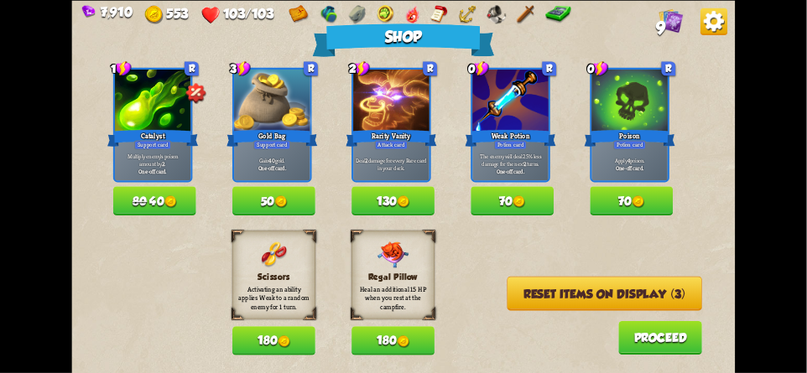
click at [602, 266] on div "Calculator Shop inventory can be reset 3 times. 150 Scissors Activating an abil…" at bounding box center [424, 293] width 622 height 124
click at [602, 296] on button "Reset items on display (3)" at bounding box center [604, 293] width 195 height 34
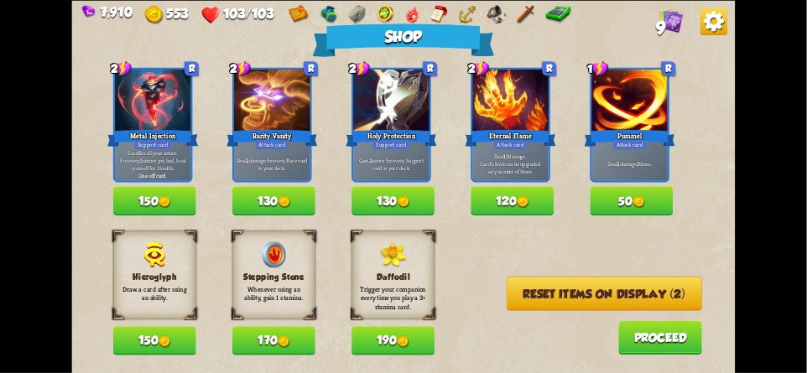
click at [604, 293] on button "Reset items on display (2)" at bounding box center [603, 293] width 195 height 34
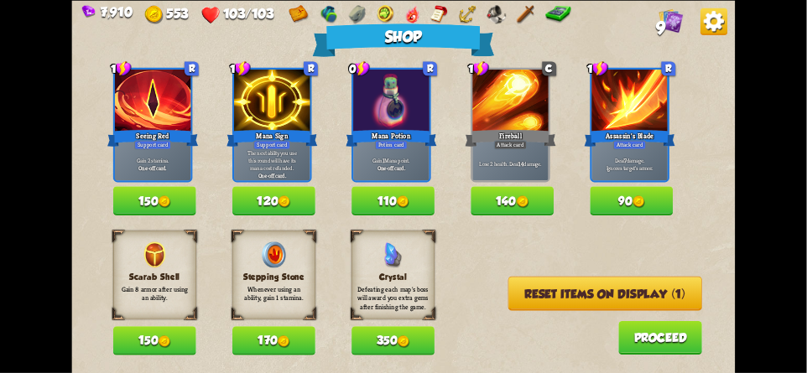
click at [148, 340] on button "150" at bounding box center [154, 340] width 83 height 29
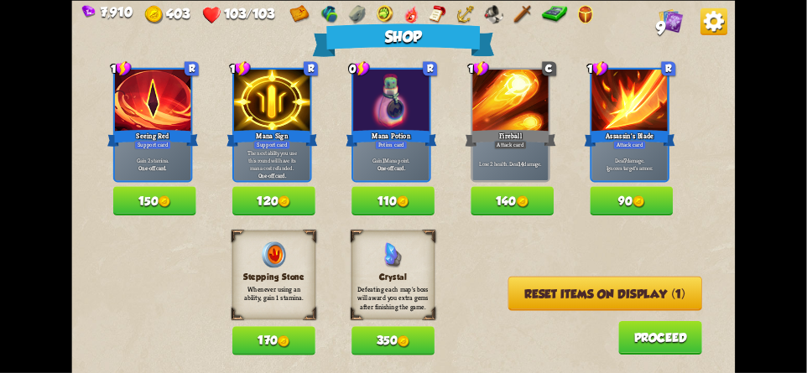
click at [612, 294] on button "Reset items on display (1)" at bounding box center [605, 293] width 194 height 34
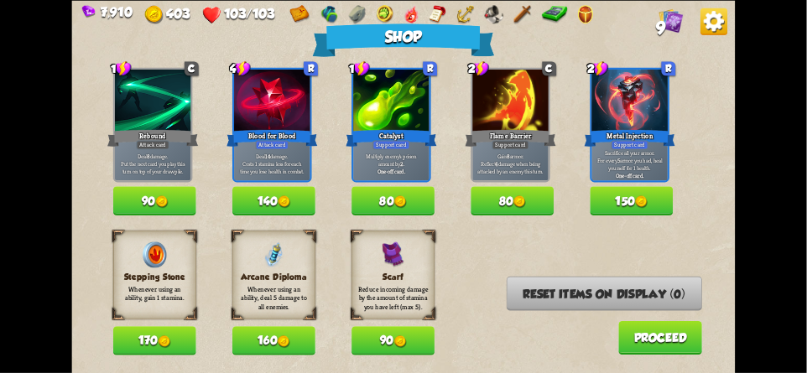
click at [713, 25] on img at bounding box center [713, 21] width 27 height 27
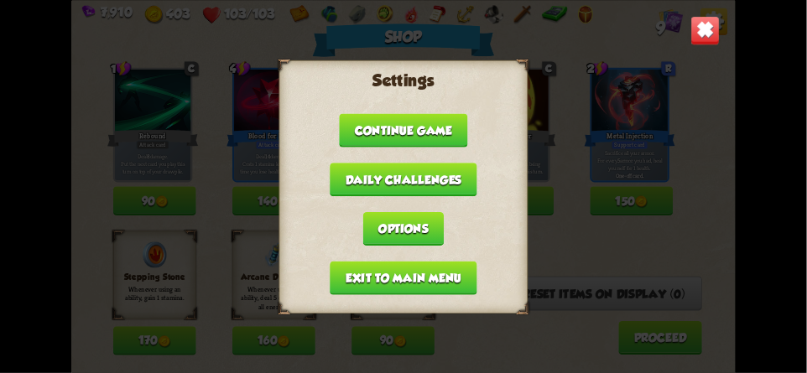
click at [336, 278] on button "Exit to main menu" at bounding box center [403, 278] width 147 height 34
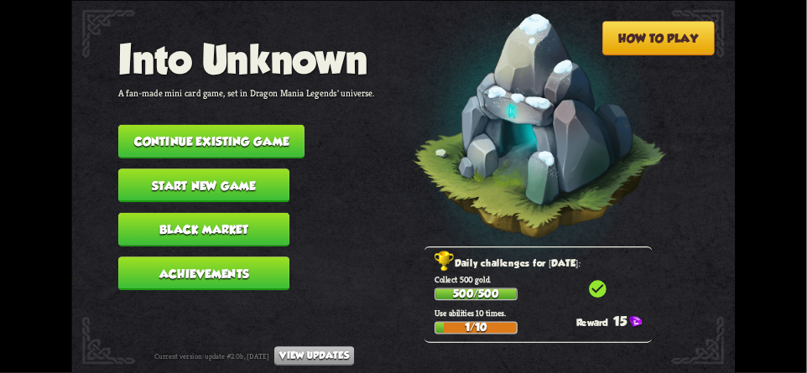
click at [188, 130] on button "Continue existing game" at bounding box center [211, 141] width 186 height 34
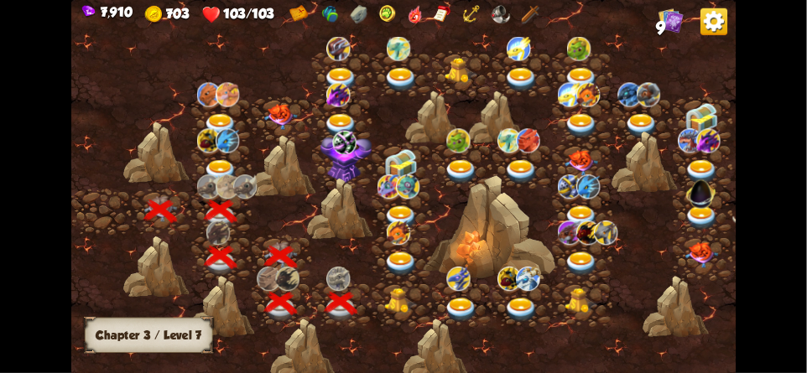
click at [391, 293] on img at bounding box center [402, 300] width 34 height 25
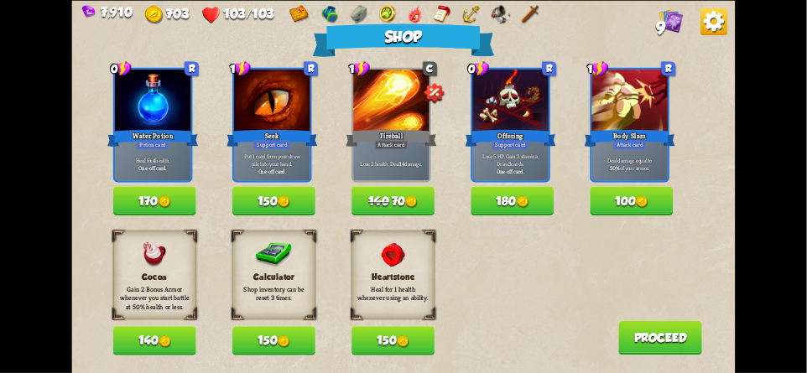
click at [270, 327] on div "Calculator Shop inventory can be reset 3 times. 150" at bounding box center [273, 293] width 83 height 124
click at [623, 283] on div "Cocoa Gain 2 Bonus Armor whenever you start battle at 50% health or less. 140 C…" at bounding box center [424, 293] width 622 height 124
click at [263, 336] on button "150" at bounding box center [273, 340] width 83 height 29
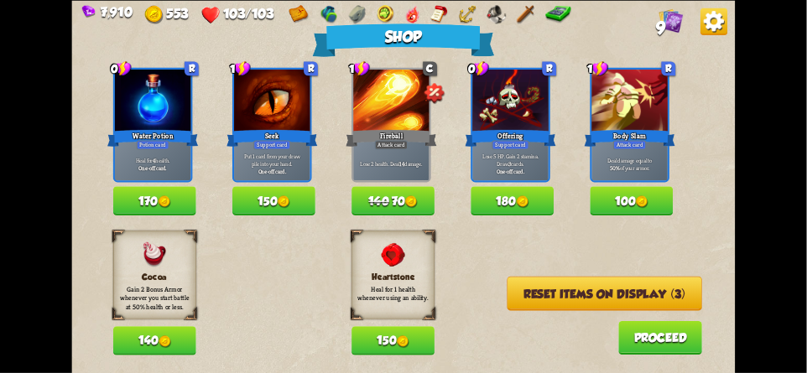
click at [640, 260] on div "Cocoa Gain 2 Bonus Armor whenever you start battle at 50% health or less. 140 C…" at bounding box center [424, 293] width 622 height 124
click at [626, 293] on button "Reset items on display (3)" at bounding box center [604, 293] width 195 height 34
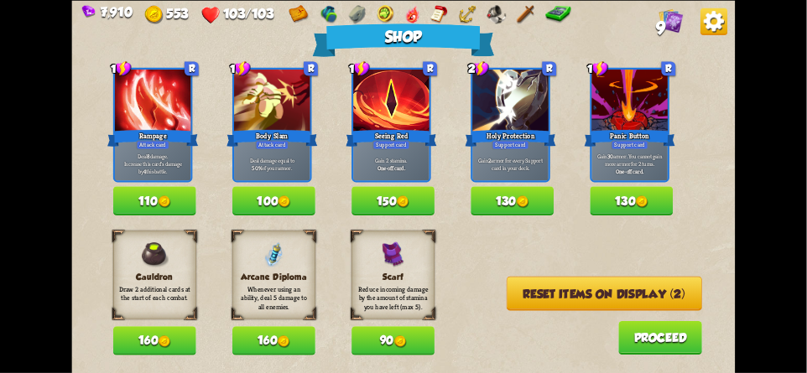
click at [155, 339] on button "160" at bounding box center [154, 340] width 83 height 29
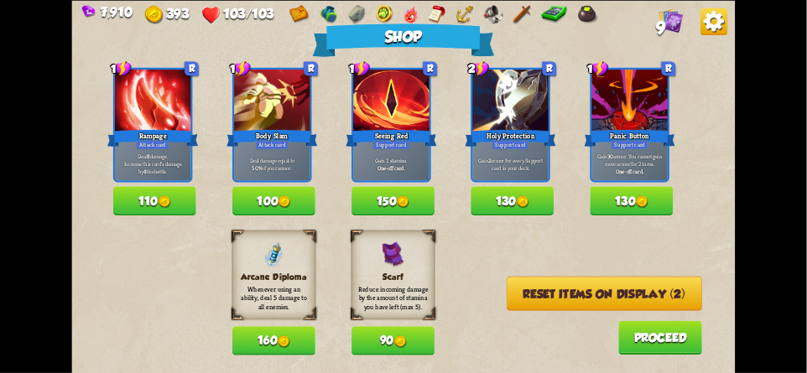
click at [260, 338] on button "160" at bounding box center [273, 340] width 83 height 29
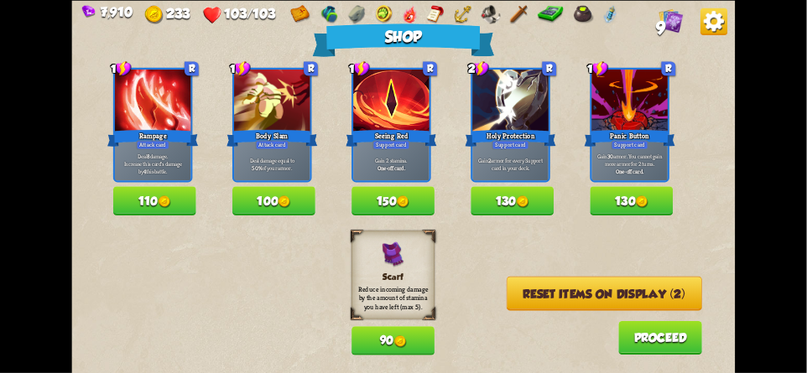
click at [631, 293] on button "Reset items on display (2)" at bounding box center [603, 293] width 195 height 34
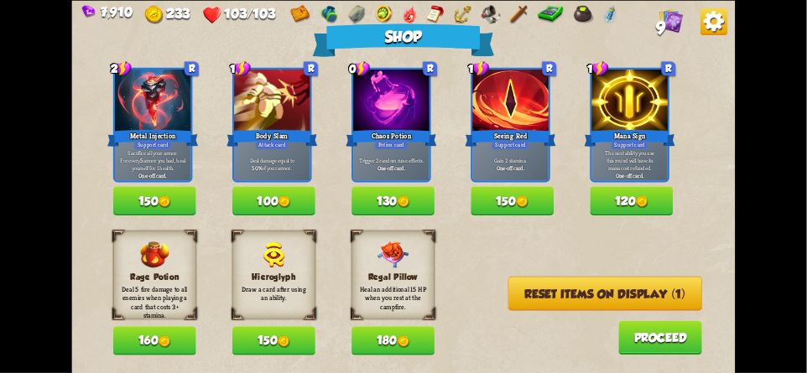
click at [615, 293] on button "Reset items on display (1)" at bounding box center [605, 293] width 194 height 34
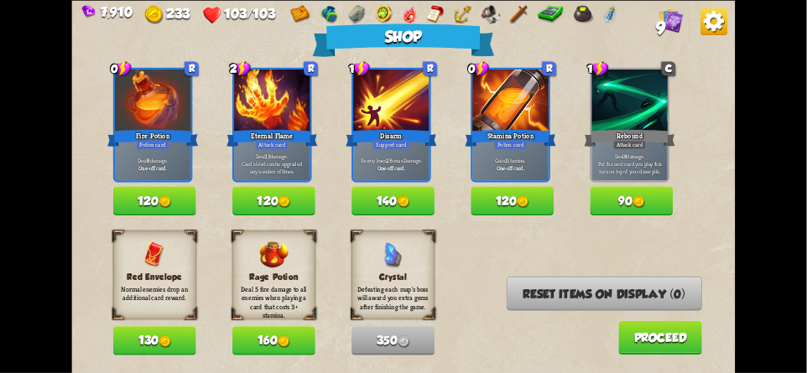
click at [710, 18] on img at bounding box center [713, 21] width 27 height 27
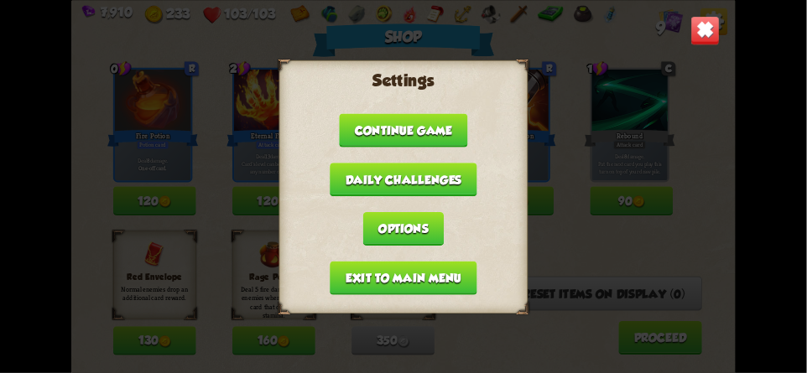
click at [346, 273] on button "Exit to main menu" at bounding box center [403, 278] width 147 height 34
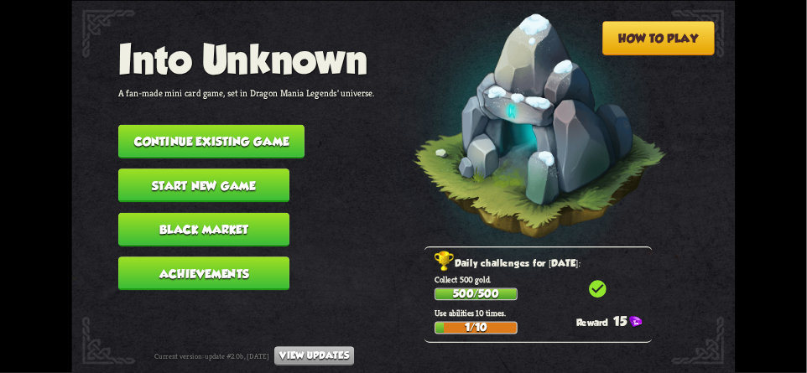
click at [200, 135] on button "Continue existing game" at bounding box center [211, 141] width 186 height 34
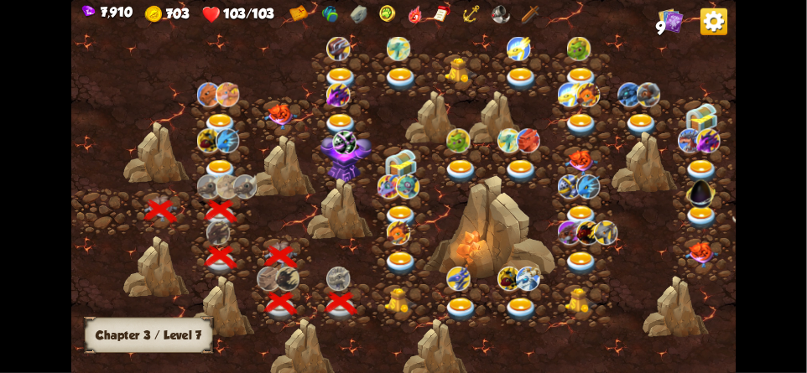
click at [399, 288] on img at bounding box center [402, 300] width 34 height 25
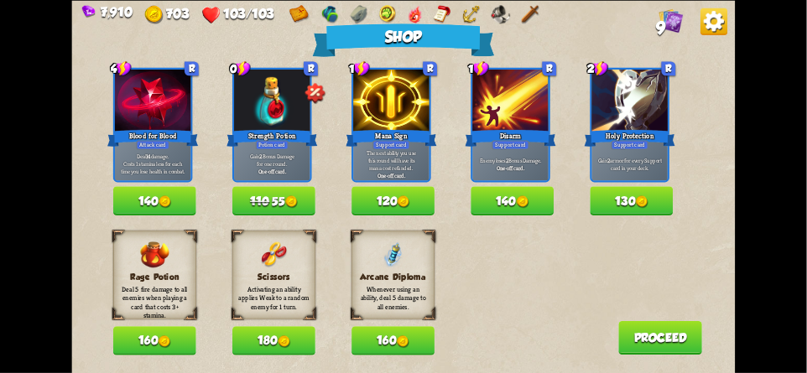
click at [718, 18] on img at bounding box center [713, 21] width 27 height 27
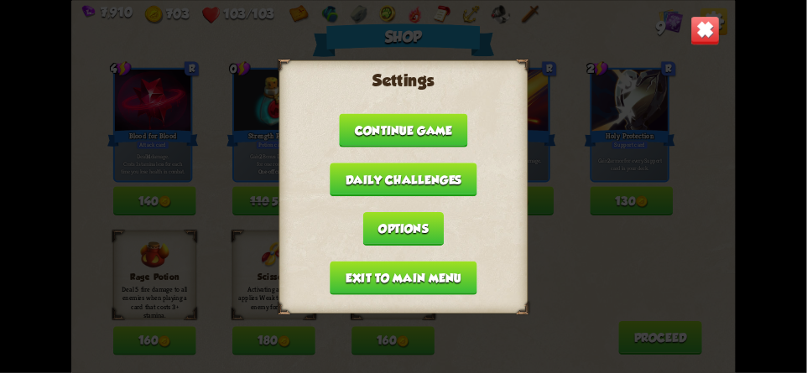
click at [331, 264] on button "Exit to main menu" at bounding box center [403, 278] width 147 height 34
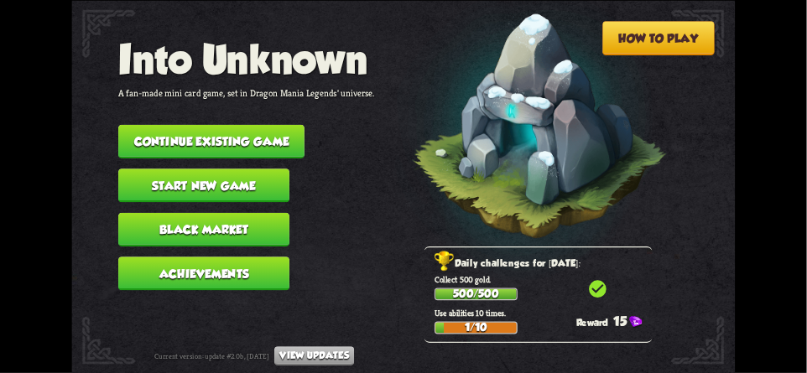
click at [207, 133] on button "Continue existing game" at bounding box center [211, 141] width 186 height 34
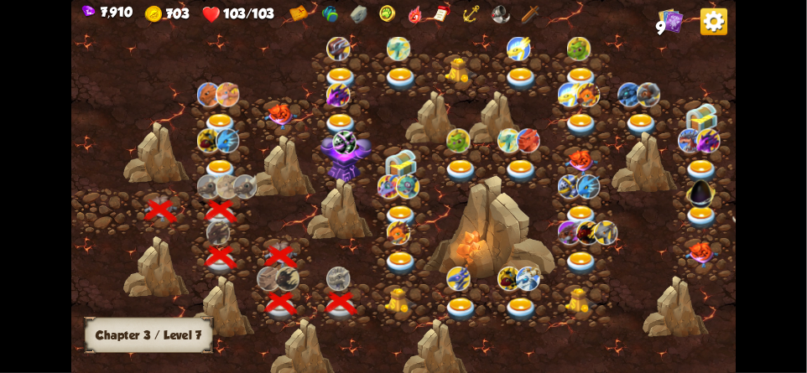
click at [391, 302] on img at bounding box center [402, 300] width 34 height 25
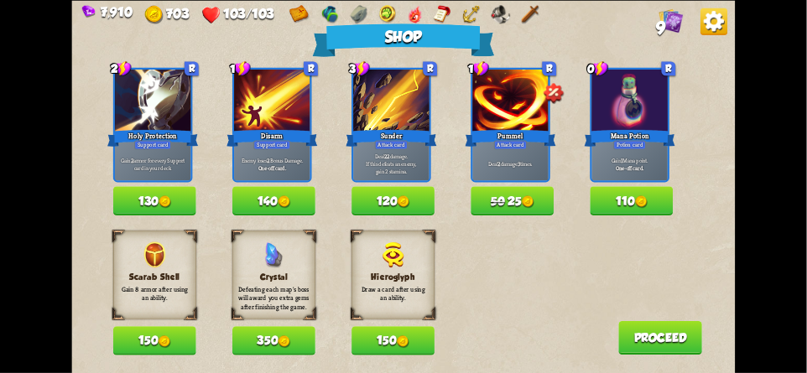
click at [717, 24] on img at bounding box center [713, 21] width 27 height 27
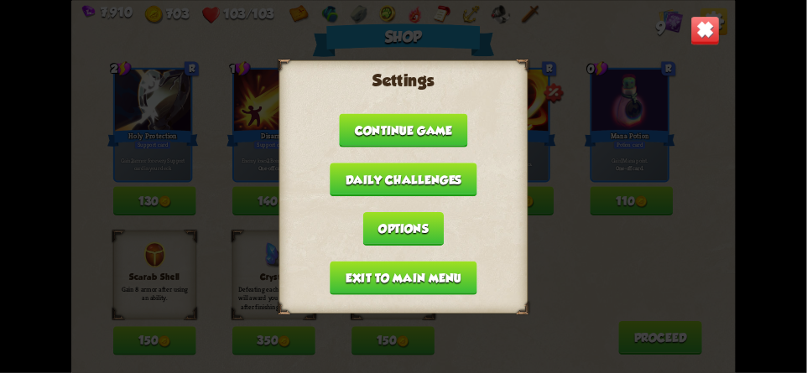
click at [351, 274] on button "Exit to main menu" at bounding box center [403, 278] width 147 height 34
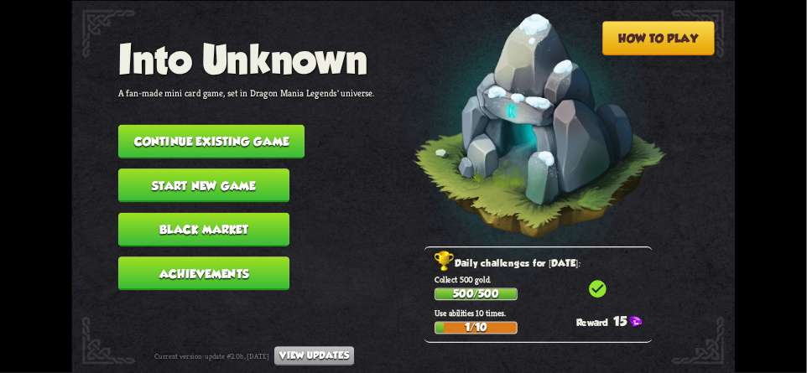
click at [221, 128] on button "Continue existing game" at bounding box center [211, 141] width 186 height 34
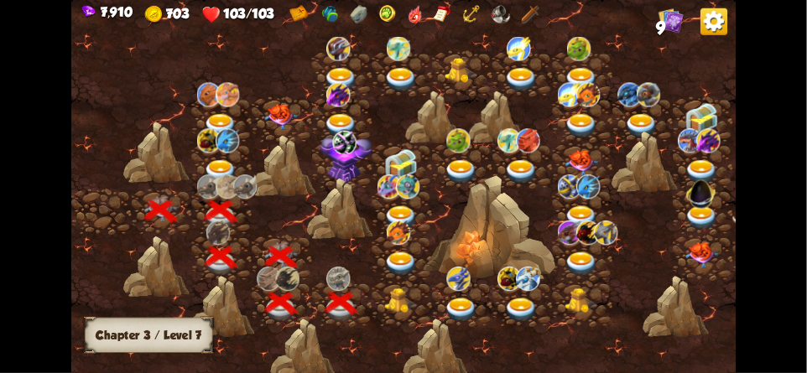
click at [386, 295] on img at bounding box center [402, 300] width 34 height 25
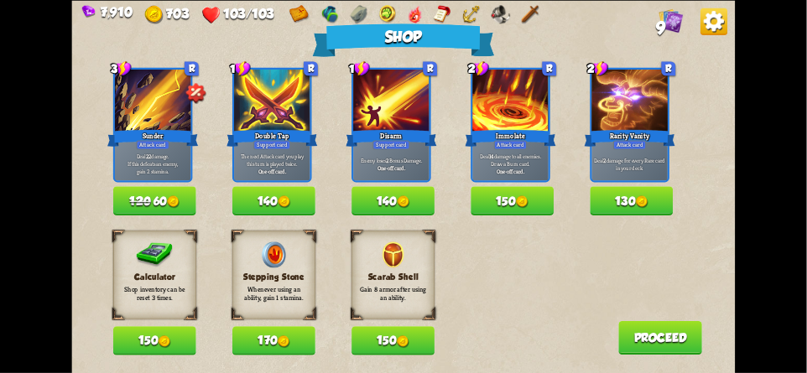
click at [156, 340] on button "150" at bounding box center [154, 340] width 83 height 29
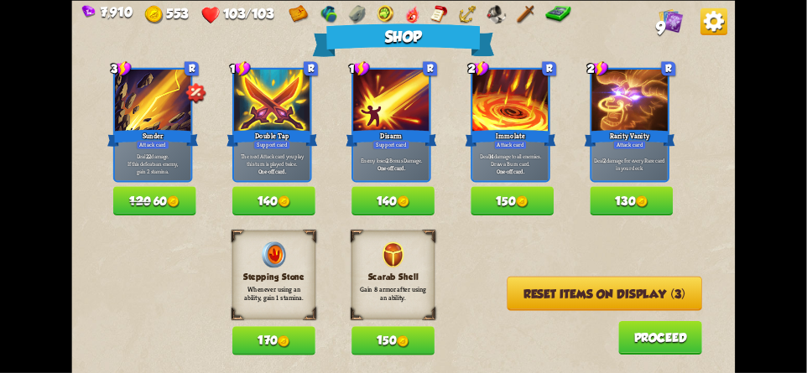
click at [621, 293] on button "Reset items on display (3)" at bounding box center [604, 293] width 195 height 34
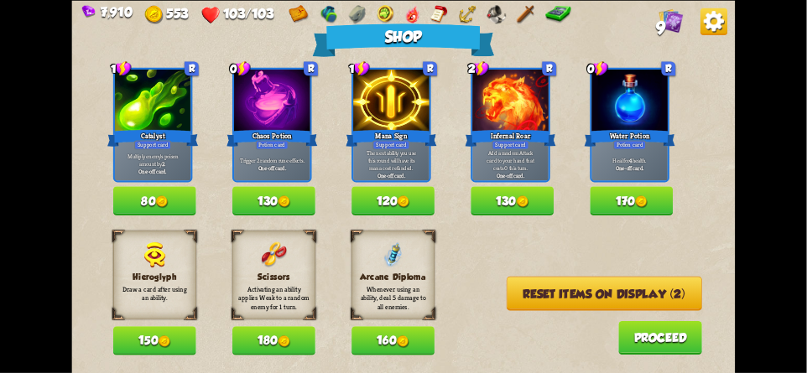
click at [706, 34] on img at bounding box center [713, 21] width 27 height 27
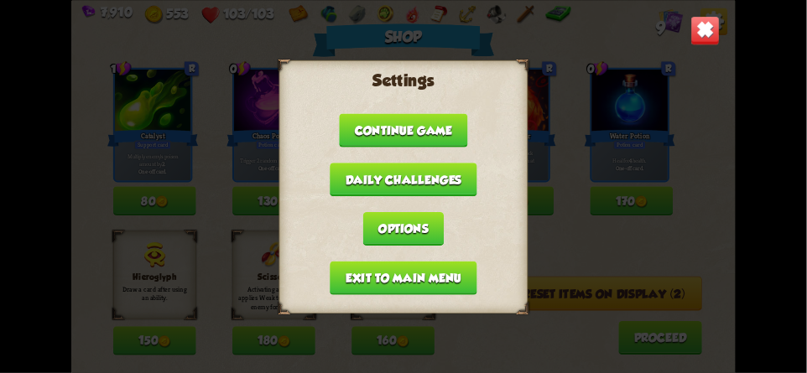
click at [702, 34] on img at bounding box center [704, 30] width 29 height 29
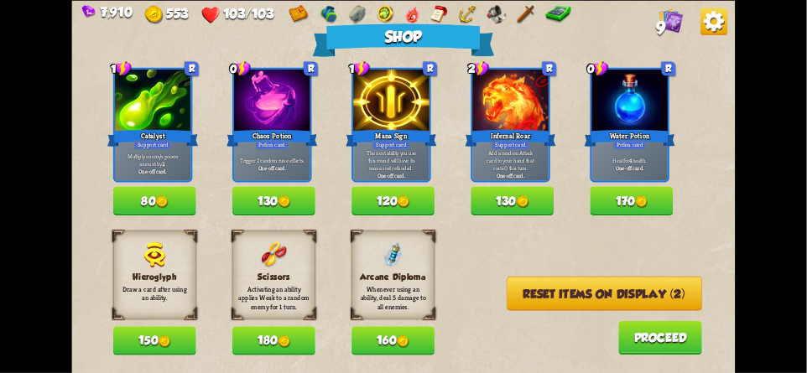
click at [640, 296] on button "Reset items on display (2)" at bounding box center [603, 293] width 195 height 34
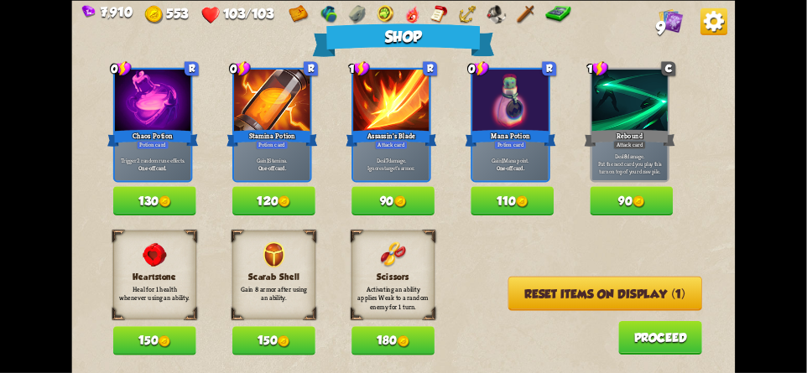
click at [711, 30] on img at bounding box center [713, 21] width 27 height 27
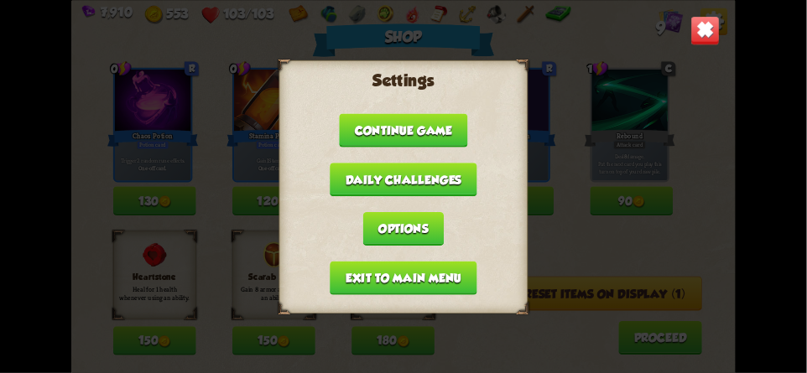
click at [345, 275] on button "Exit to main menu" at bounding box center [403, 278] width 147 height 34
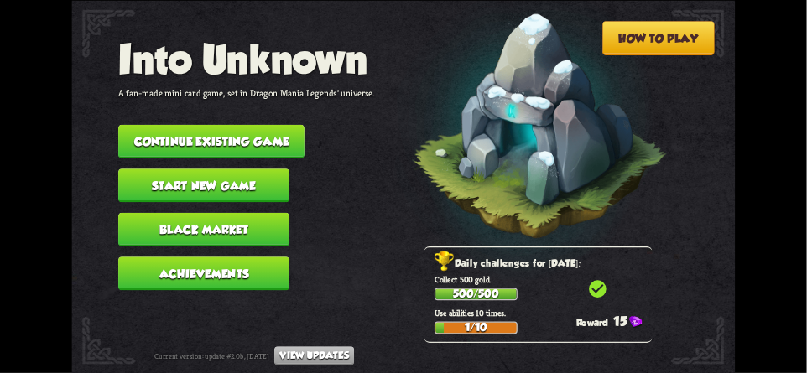
click at [194, 132] on button "Continue existing game" at bounding box center [211, 141] width 186 height 34
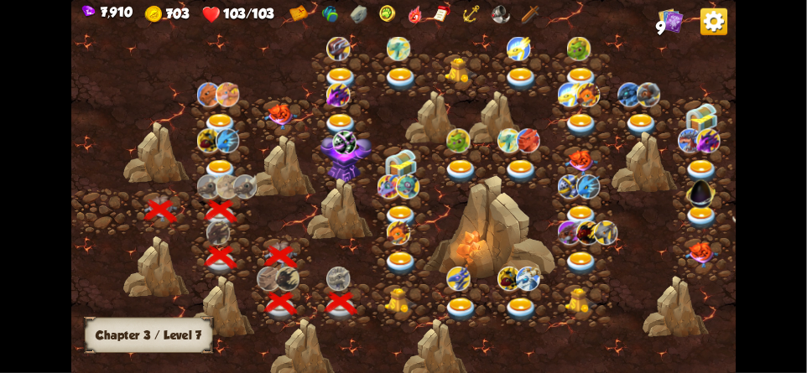
click at [399, 284] on div at bounding box center [402, 304] width 60 height 46
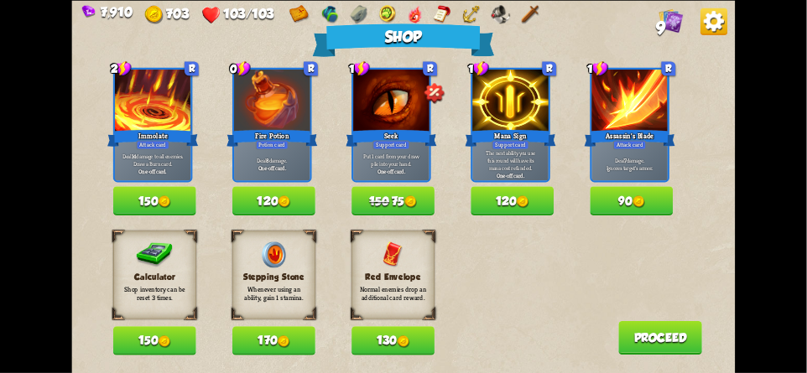
click at [143, 345] on button "150" at bounding box center [154, 340] width 83 height 29
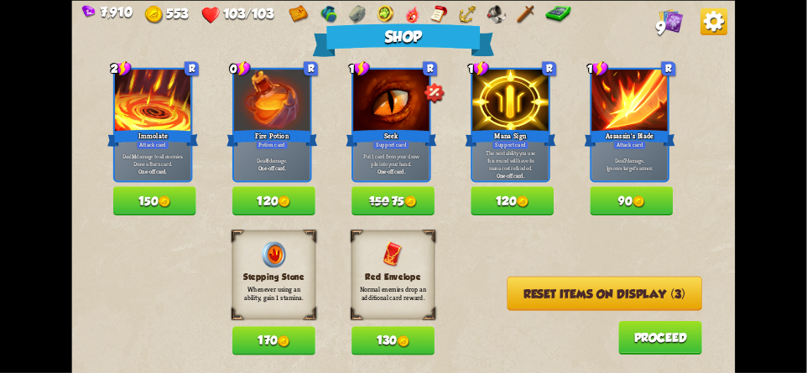
click at [601, 295] on button "Reset items on display (3)" at bounding box center [604, 293] width 195 height 34
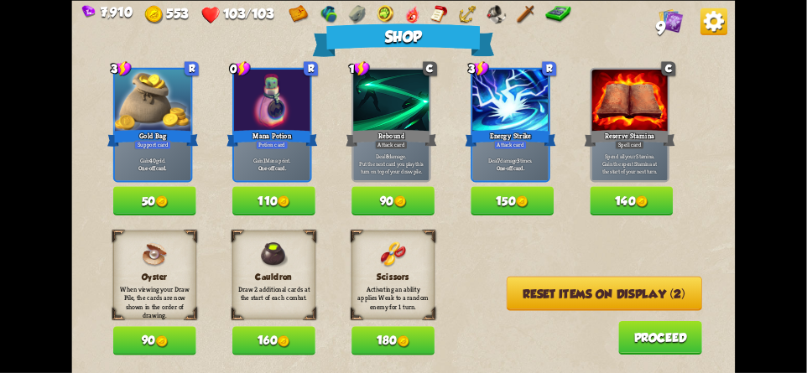
click at [270, 336] on button "160" at bounding box center [273, 340] width 83 height 29
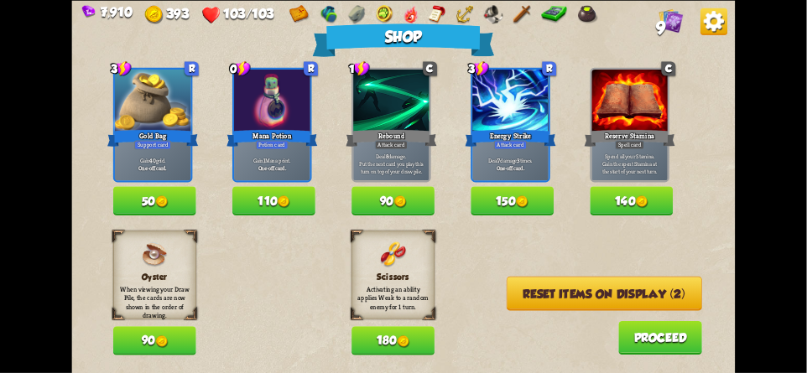
click at [580, 295] on button "Reset items on display (2)" at bounding box center [603, 293] width 195 height 34
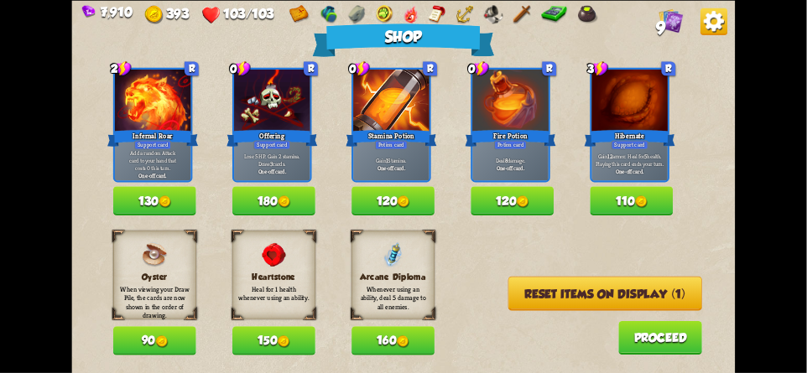
click at [382, 337] on button "160" at bounding box center [392, 340] width 83 height 29
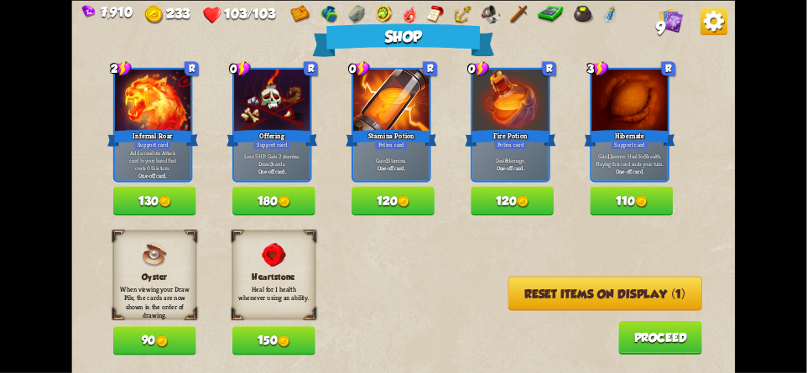
click at [581, 299] on button "Reset items on display (1)" at bounding box center [605, 293] width 194 height 34
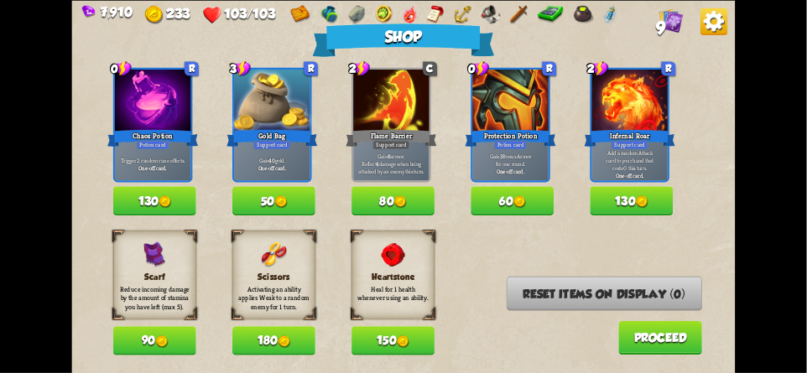
click at [722, 30] on img at bounding box center [713, 21] width 27 height 27
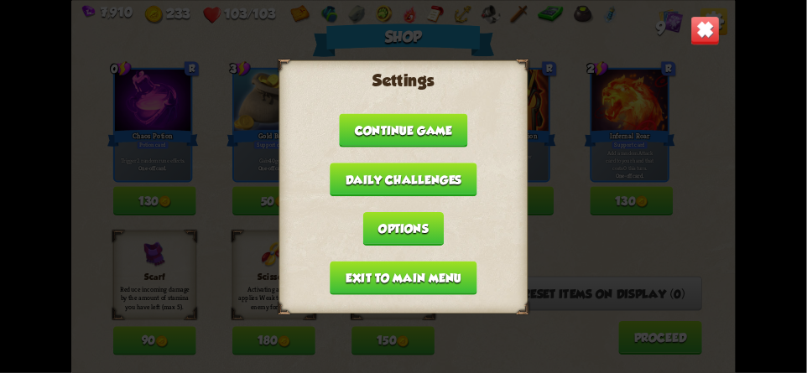
click at [351, 287] on button "Exit to main menu" at bounding box center [403, 278] width 147 height 34
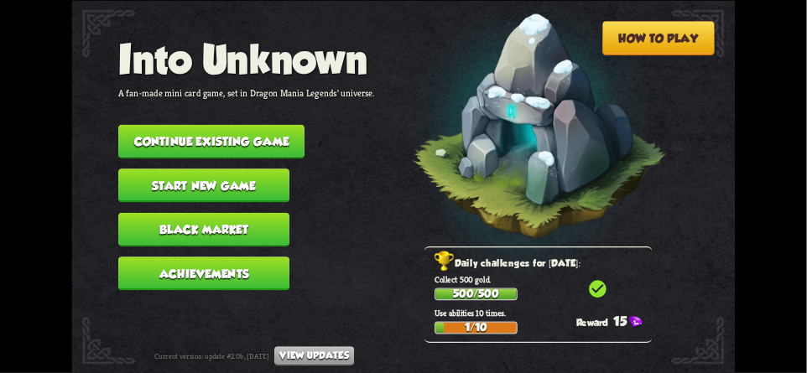
click at [169, 133] on button "Continue existing game" at bounding box center [211, 141] width 186 height 34
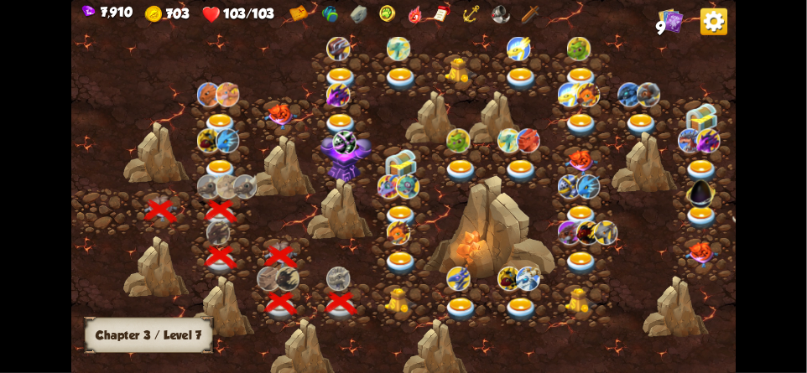
click at [387, 293] on img at bounding box center [402, 300] width 34 height 25
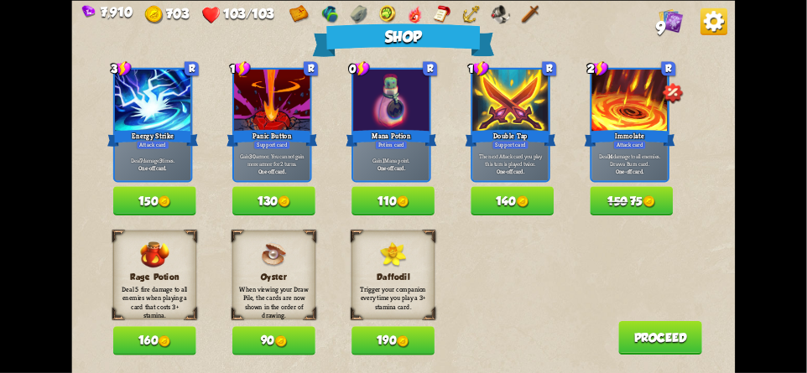
click at [723, 18] on img at bounding box center [713, 21] width 27 height 27
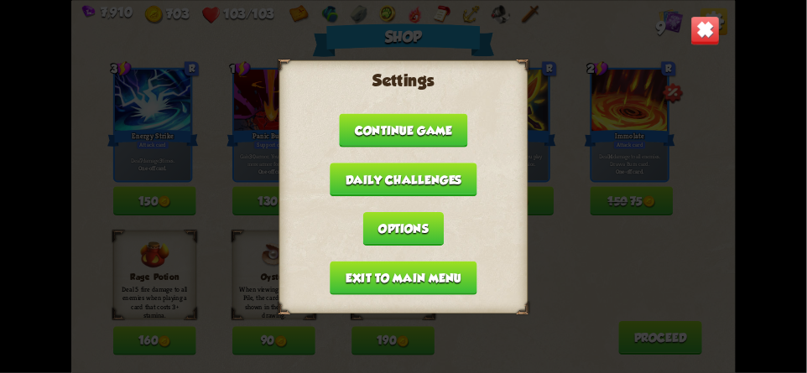
click at [346, 274] on button "Exit to main menu" at bounding box center [403, 278] width 147 height 34
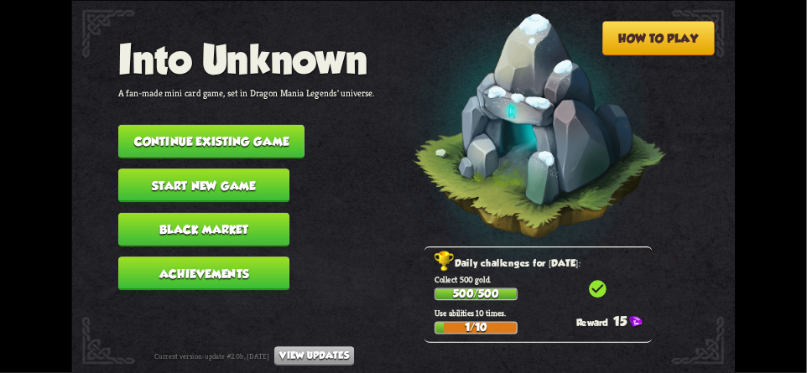
click at [208, 136] on button "Continue existing game" at bounding box center [211, 141] width 186 height 34
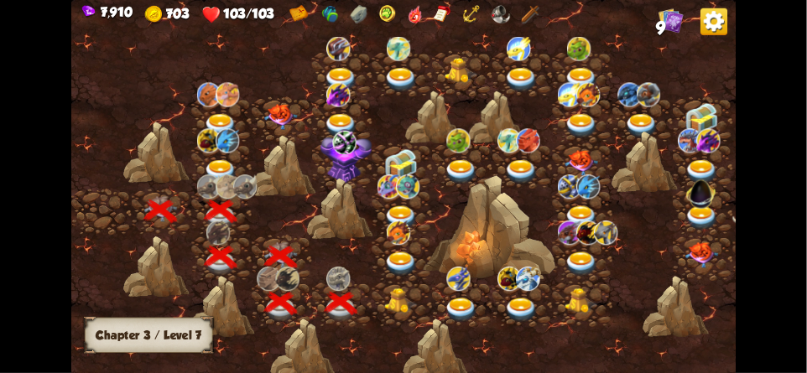
click at [387, 295] on img at bounding box center [402, 300] width 34 height 25
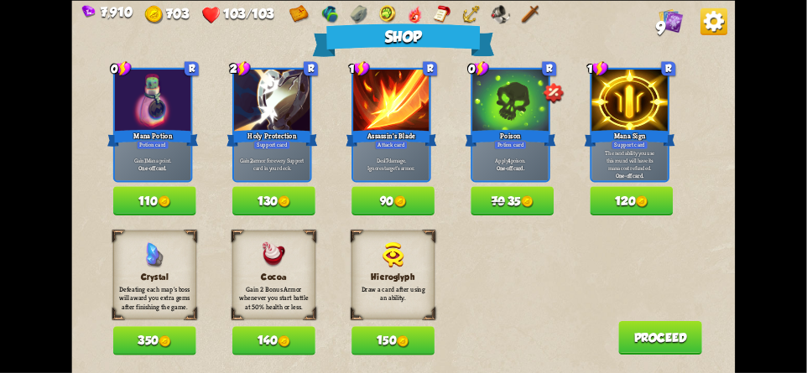
click at [714, 33] on img at bounding box center [713, 21] width 27 height 27
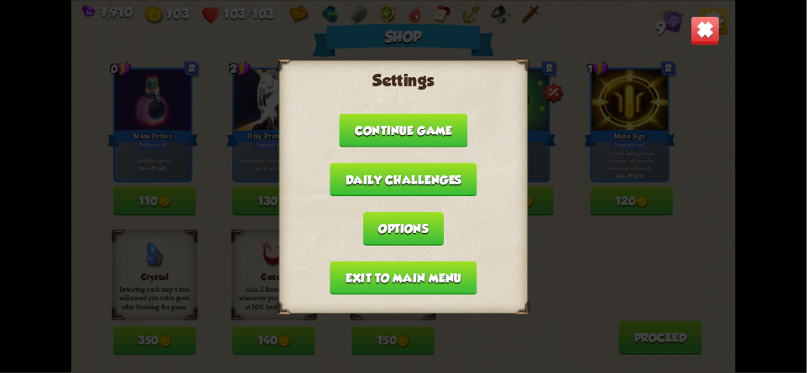
click at [360, 273] on button "Exit to main menu" at bounding box center [403, 278] width 147 height 34
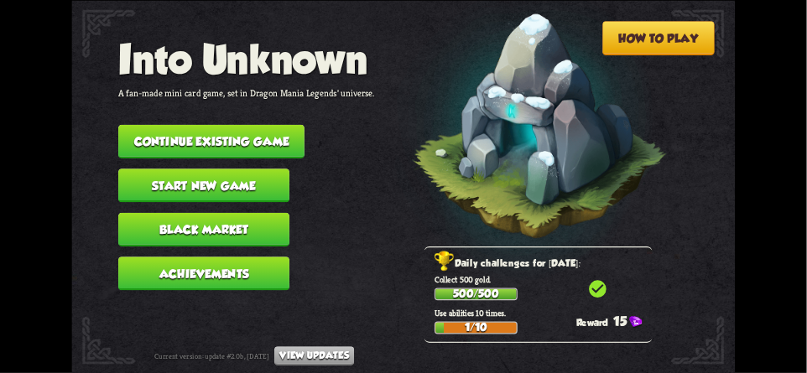
click at [200, 134] on button "Continue existing game" at bounding box center [211, 141] width 186 height 34
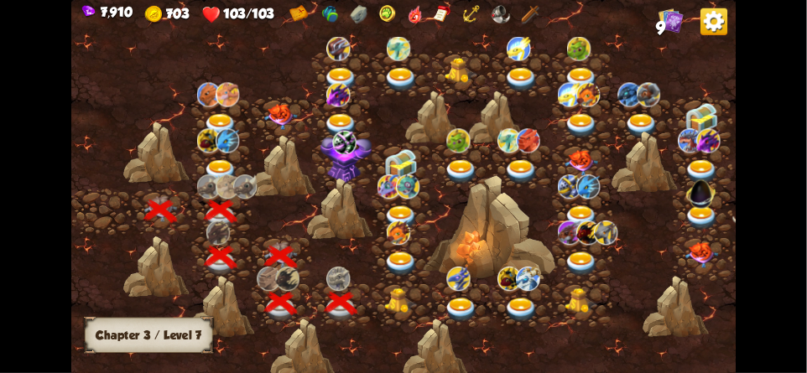
click at [390, 303] on img at bounding box center [402, 300] width 34 height 25
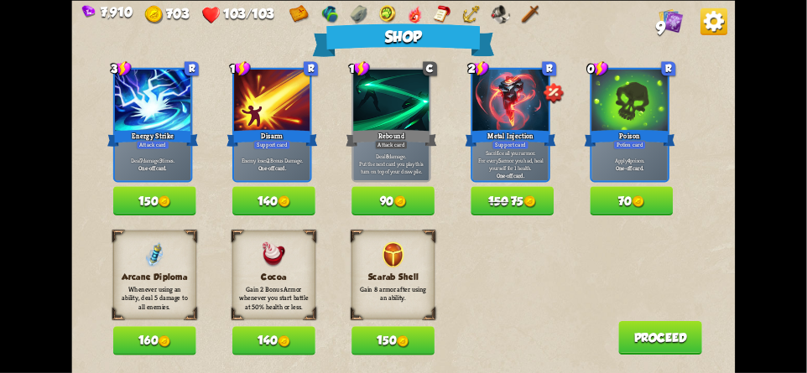
click at [706, 23] on img at bounding box center [713, 21] width 27 height 27
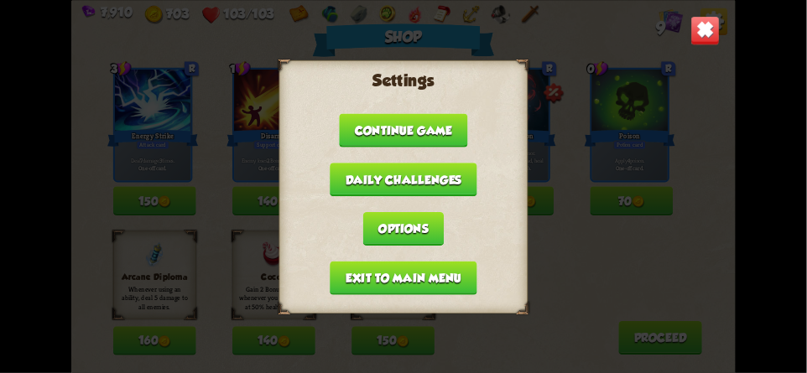
click at [696, 35] on img at bounding box center [704, 30] width 29 height 29
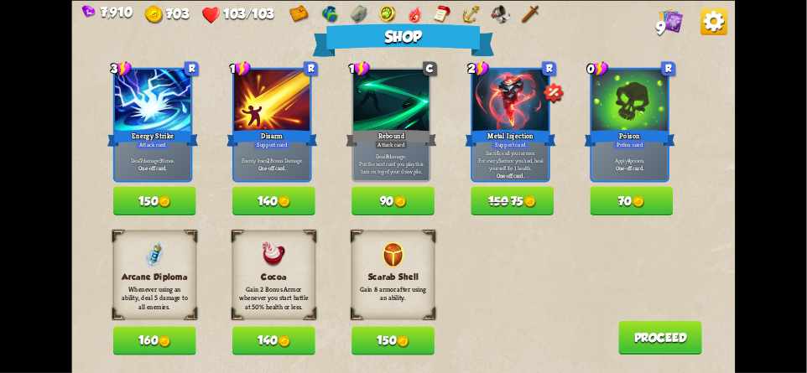
click at [709, 28] on img at bounding box center [713, 21] width 27 height 27
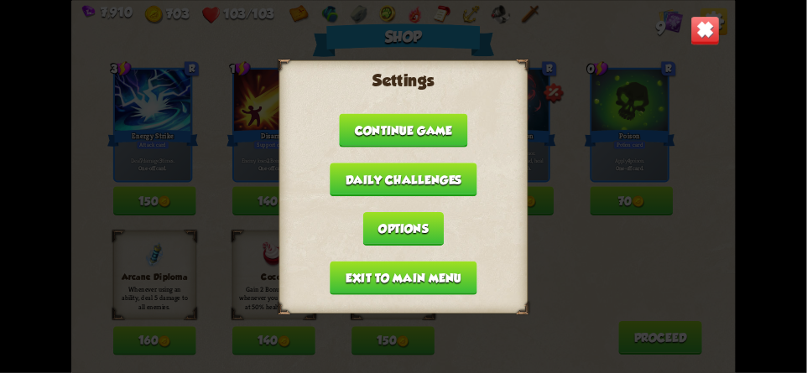
click at [382, 268] on button "Exit to main menu" at bounding box center [403, 278] width 147 height 34
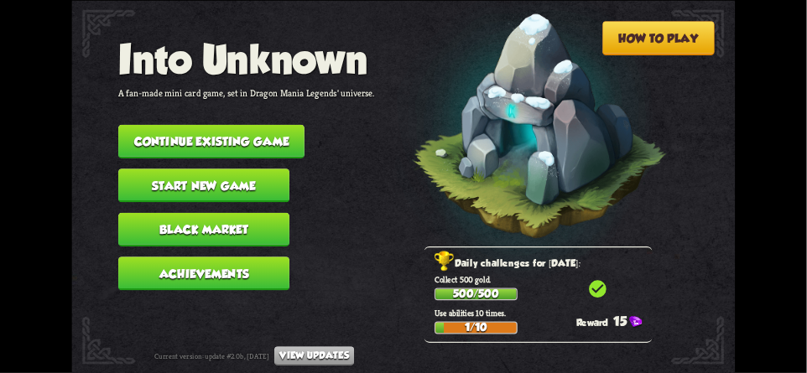
click at [213, 135] on button "Continue existing game" at bounding box center [211, 141] width 186 height 34
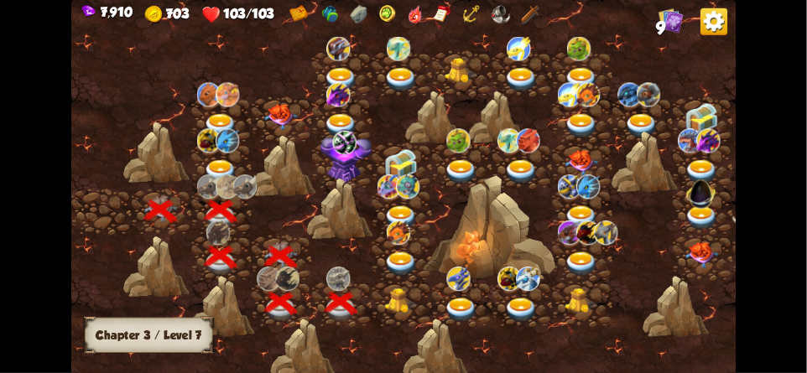
click at [394, 298] on img at bounding box center [402, 300] width 34 height 25
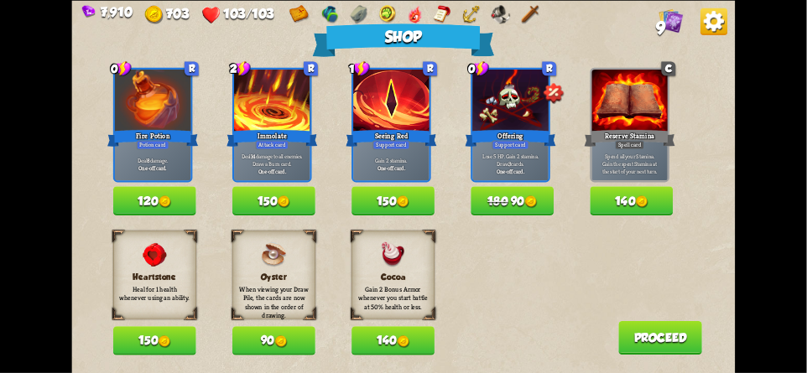
click at [706, 27] on img at bounding box center [713, 21] width 27 height 27
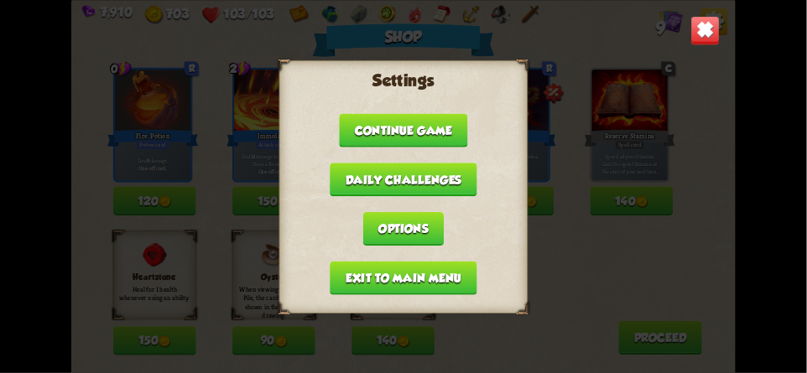
click at [346, 267] on button "Exit to main menu" at bounding box center [403, 278] width 147 height 34
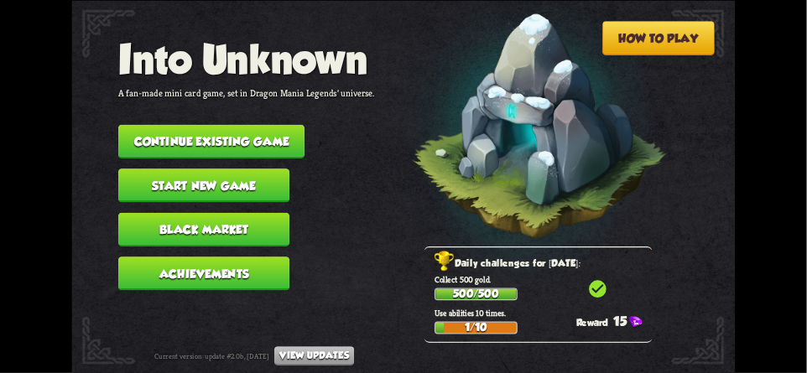
click at [197, 137] on button "Continue existing game" at bounding box center [211, 141] width 186 height 34
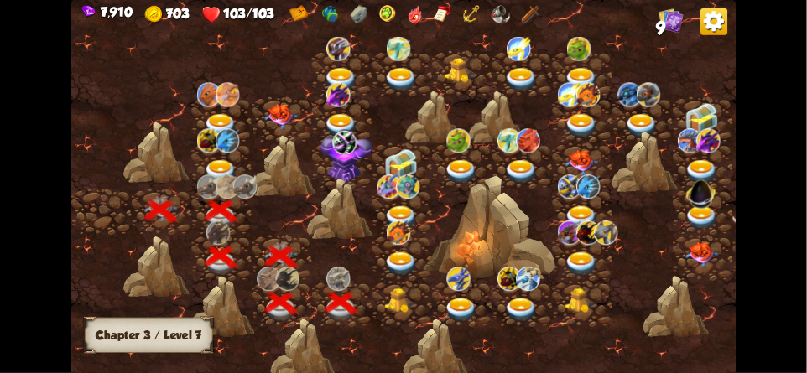
click at [392, 300] on img at bounding box center [402, 300] width 34 height 25
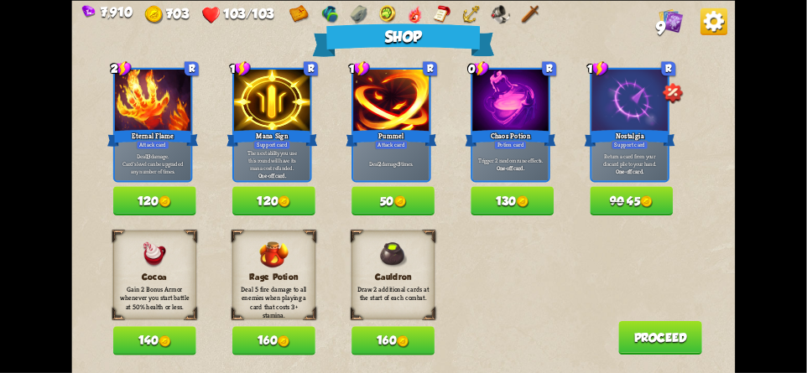
click at [709, 25] on img at bounding box center [713, 21] width 27 height 27
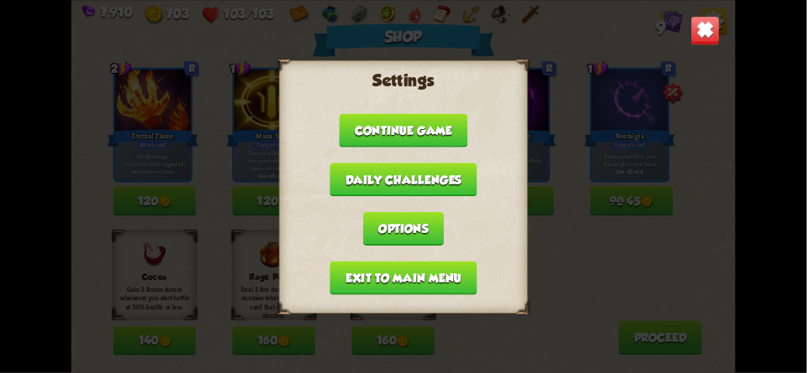
click at [352, 271] on button "Exit to main menu" at bounding box center [403, 278] width 147 height 34
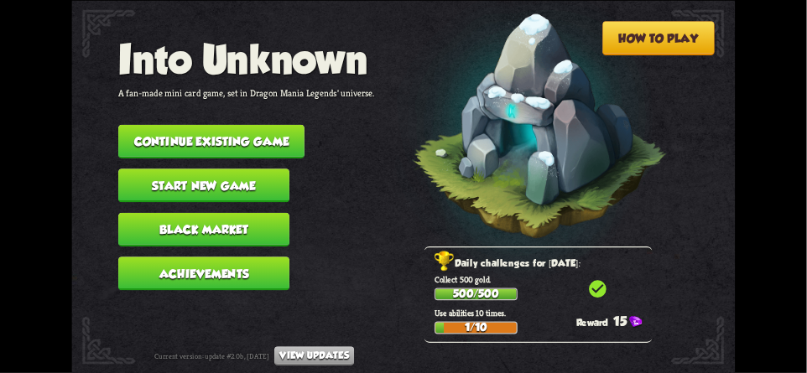
click at [190, 130] on button "Continue existing game" at bounding box center [211, 141] width 186 height 34
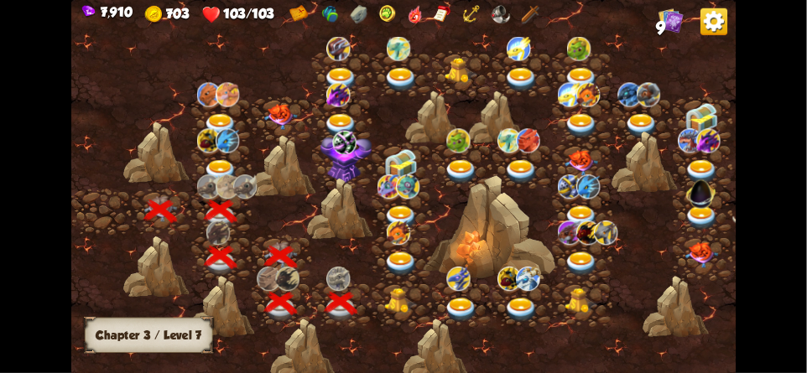
click at [409, 303] on img at bounding box center [402, 300] width 34 height 25
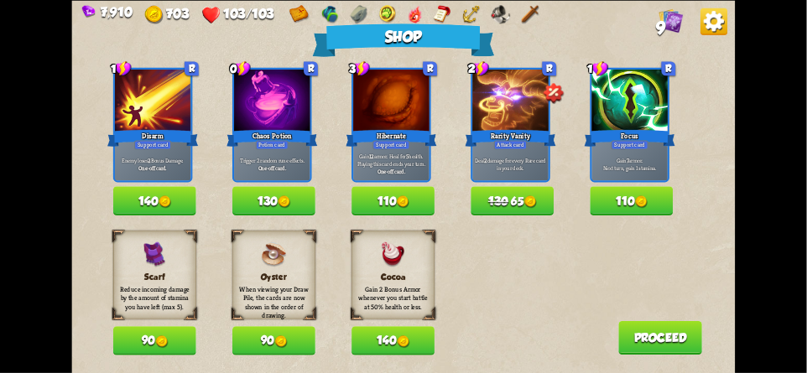
click at [726, 18] on img at bounding box center [713, 21] width 27 height 27
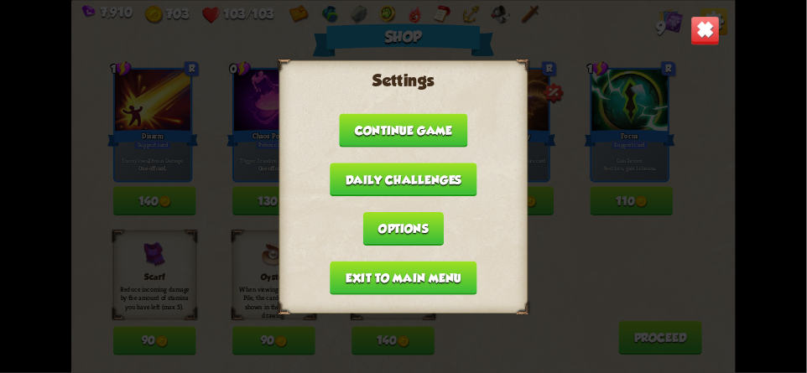
click at [351, 269] on button "Exit to main menu" at bounding box center [403, 278] width 147 height 34
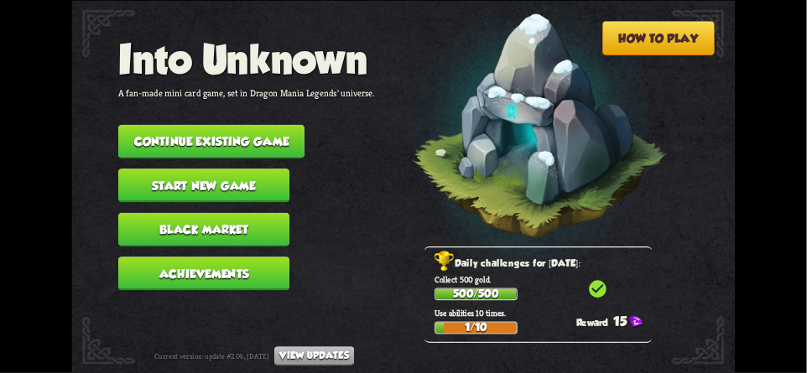
click at [198, 126] on button "Continue existing game" at bounding box center [211, 141] width 186 height 34
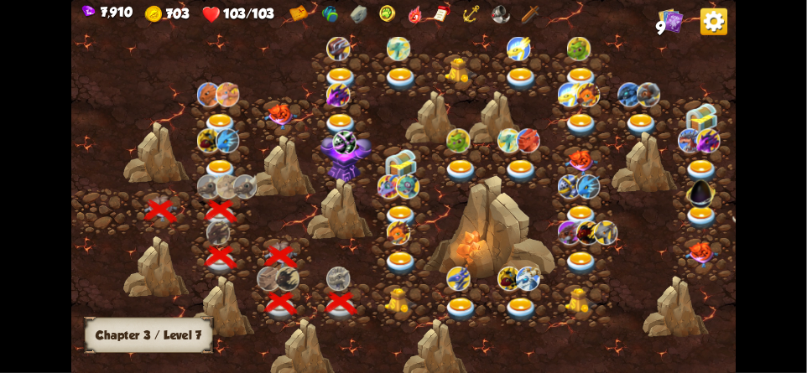
click at [393, 305] on img at bounding box center [402, 300] width 34 height 25
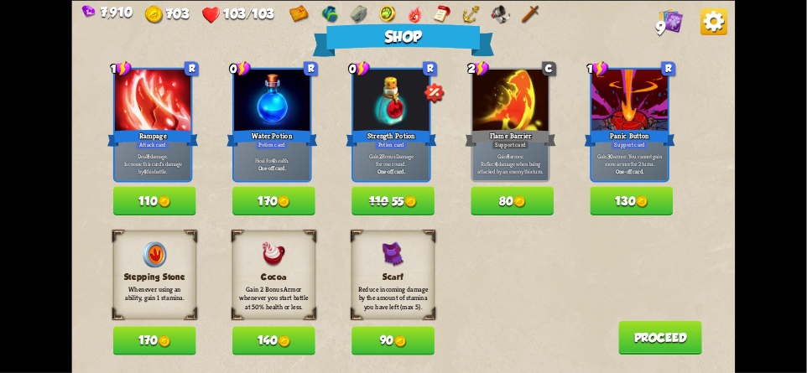
click at [711, 24] on img at bounding box center [713, 21] width 27 height 27
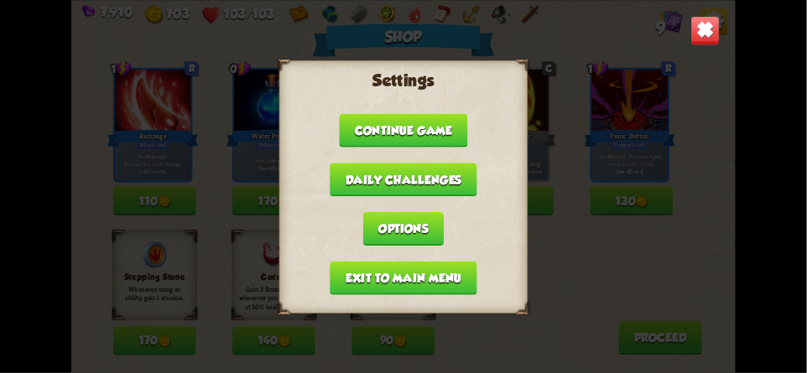
click at [345, 275] on button "Exit to main menu" at bounding box center [403, 278] width 147 height 34
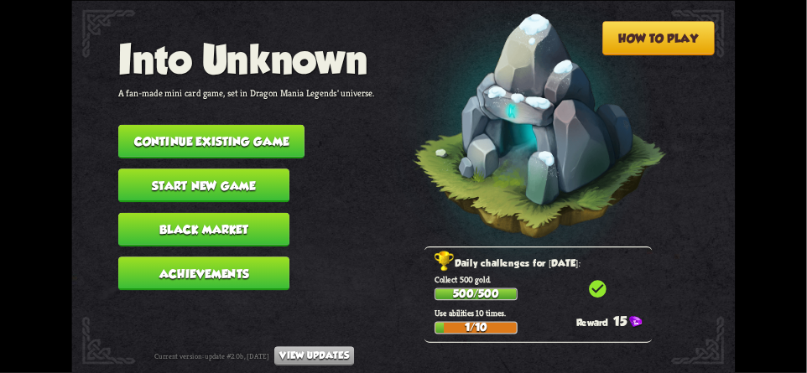
click at [246, 135] on button "Continue existing game" at bounding box center [211, 141] width 186 height 34
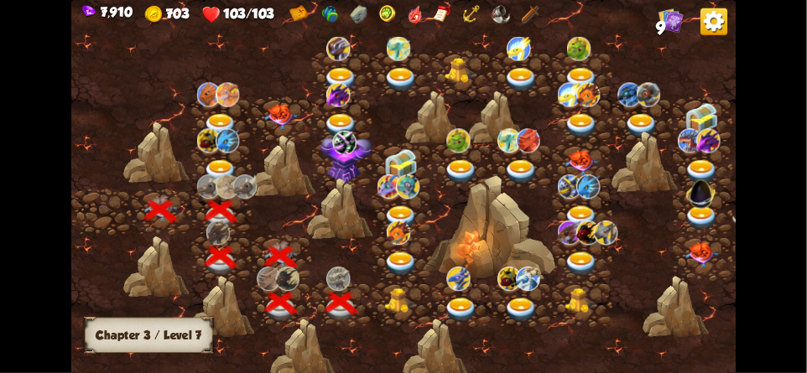
click at [393, 293] on img at bounding box center [402, 300] width 34 height 25
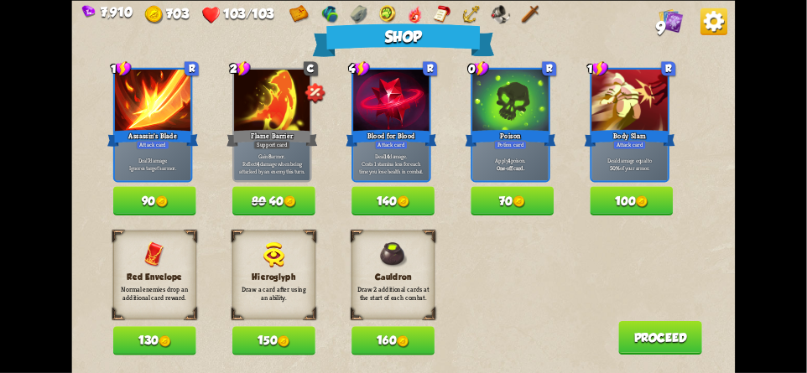
click at [708, 19] on img at bounding box center [713, 21] width 27 height 27
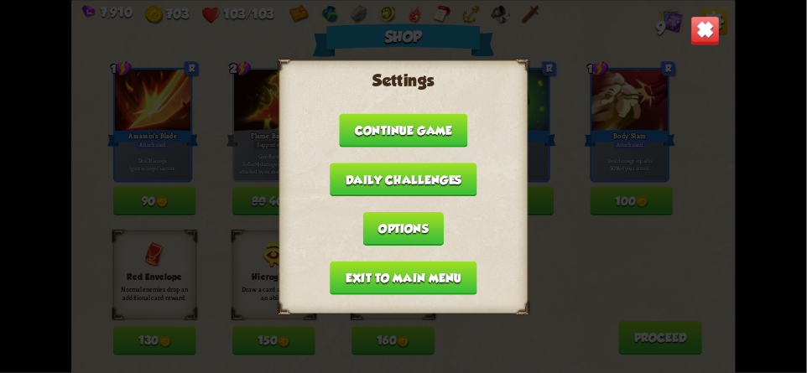
click at [352, 269] on button "Exit to main menu" at bounding box center [403, 278] width 147 height 34
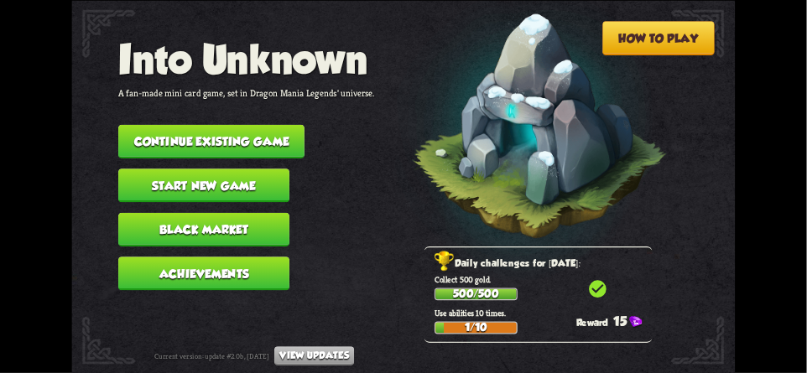
click at [184, 128] on button "Continue existing game" at bounding box center [211, 141] width 186 height 34
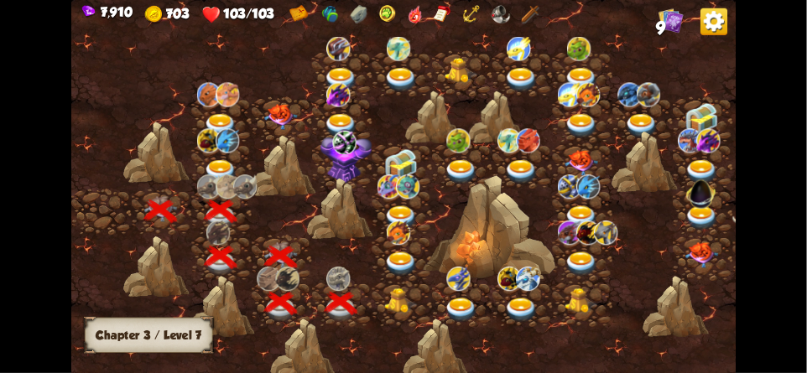
click at [397, 297] on img at bounding box center [402, 300] width 34 height 25
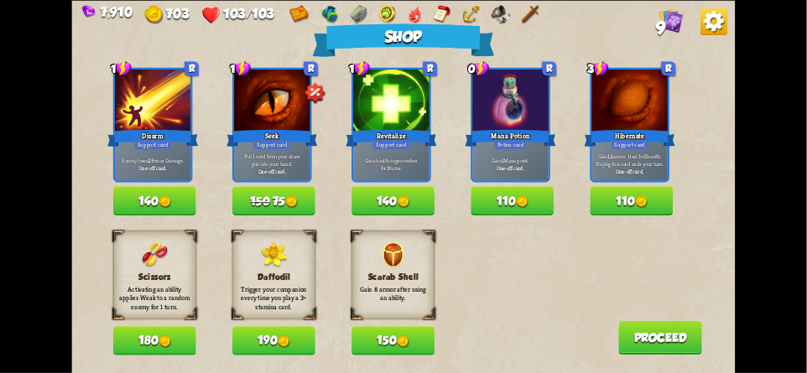
click at [711, 28] on img at bounding box center [713, 21] width 27 height 27
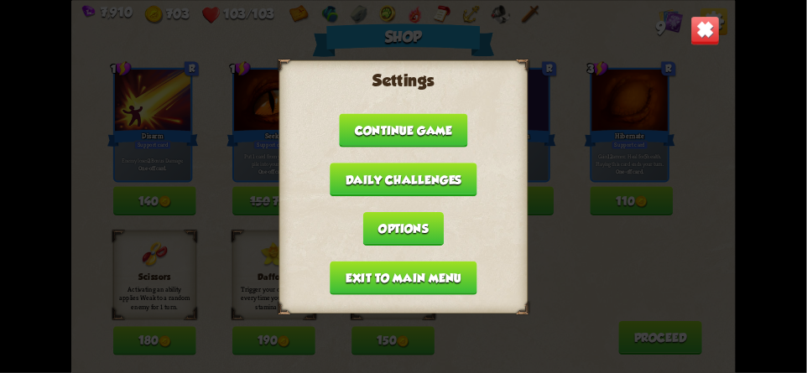
click at [347, 273] on button "Exit to main menu" at bounding box center [403, 278] width 147 height 34
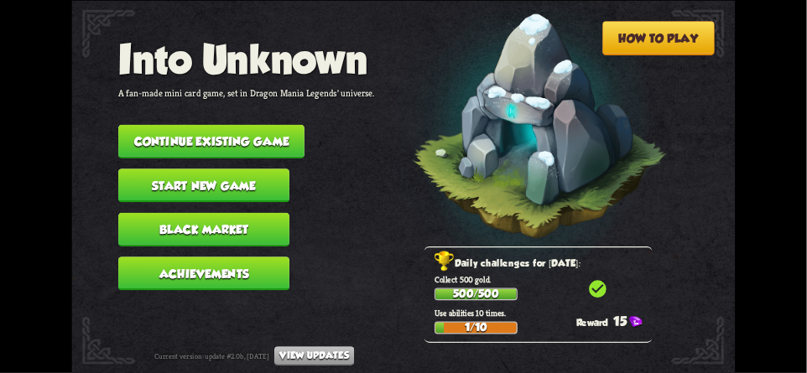
click at [170, 128] on button "Continue existing game" at bounding box center [211, 141] width 186 height 34
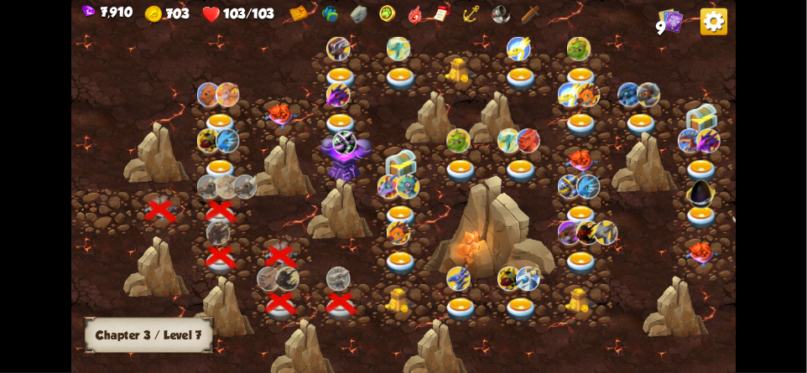
click at [389, 297] on img at bounding box center [402, 300] width 34 height 25
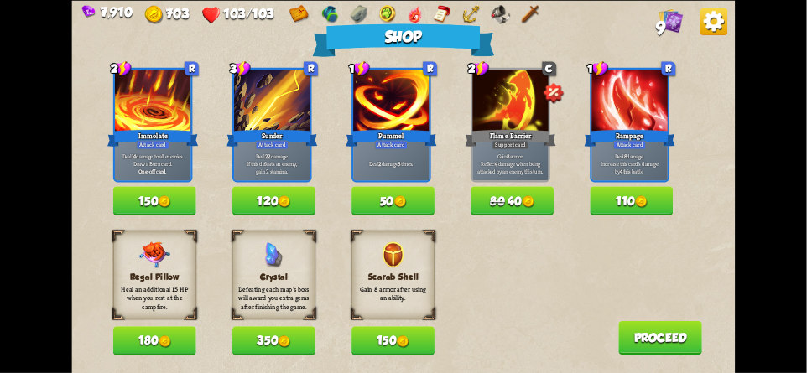
click at [716, 29] on img at bounding box center [713, 21] width 27 height 27
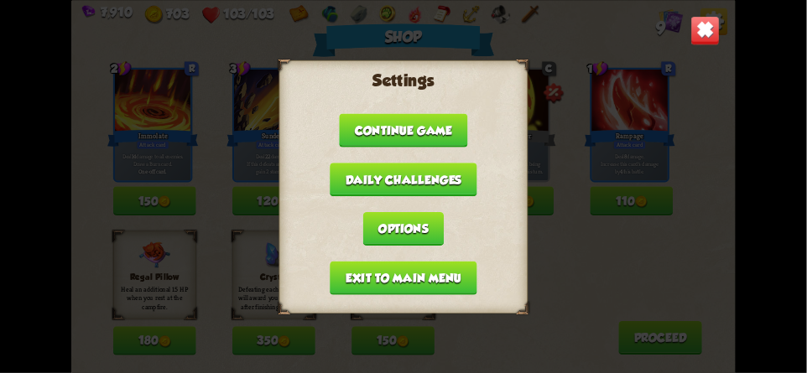
click at [355, 273] on button "Exit to main menu" at bounding box center [403, 278] width 147 height 34
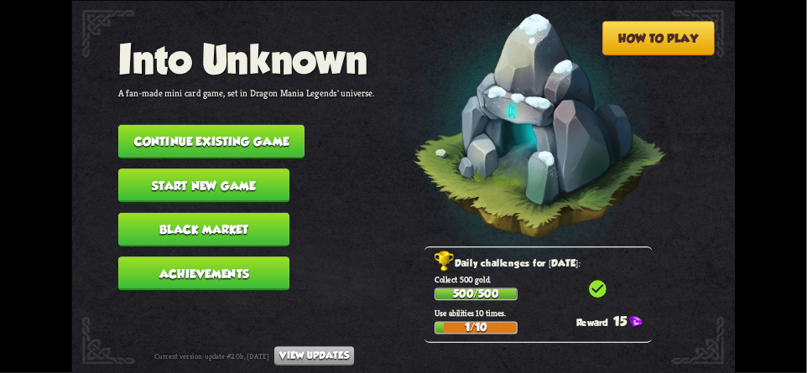
click at [194, 137] on button "Continue existing game" at bounding box center [211, 141] width 186 height 34
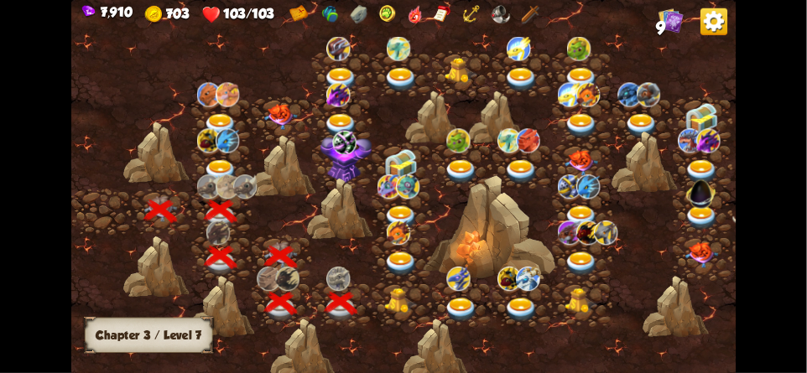
click at [391, 288] on img at bounding box center [402, 300] width 34 height 25
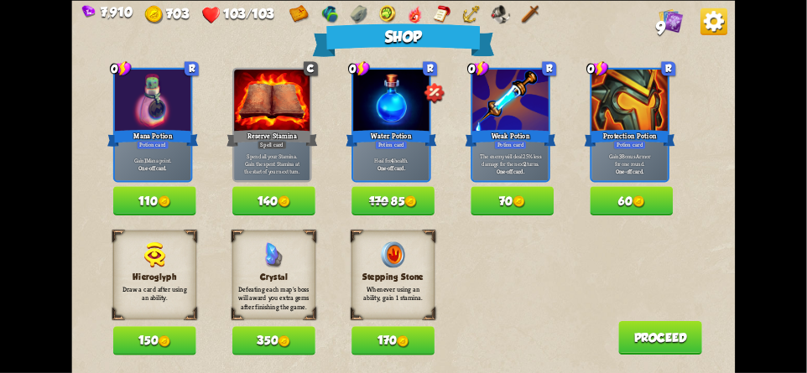
click at [724, 20] on img at bounding box center [713, 21] width 27 height 27
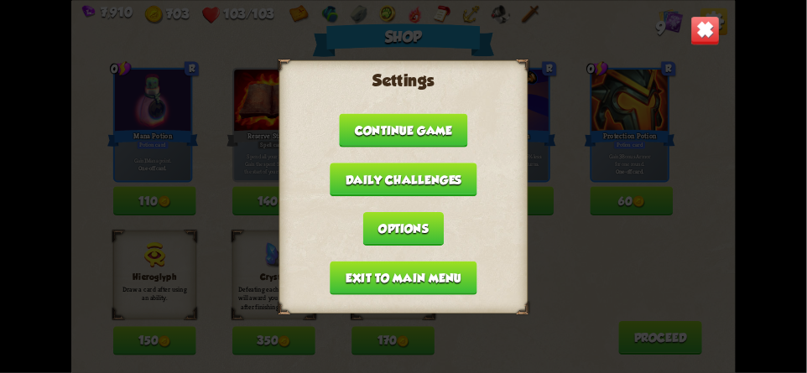
click at [354, 271] on button "Exit to main menu" at bounding box center [403, 278] width 147 height 34
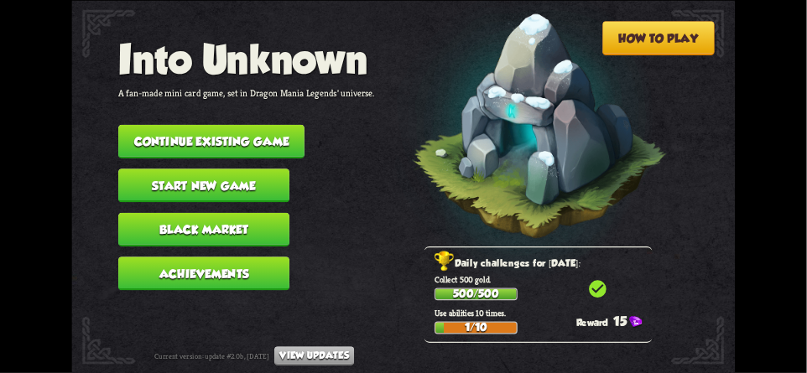
click at [212, 169] on button "Start new game" at bounding box center [203, 186] width 171 height 34
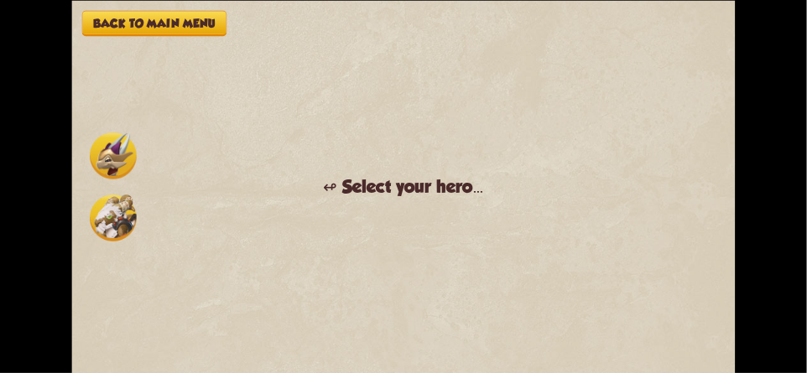
click at [162, 23] on button "Back to main menu" at bounding box center [154, 22] width 144 height 25
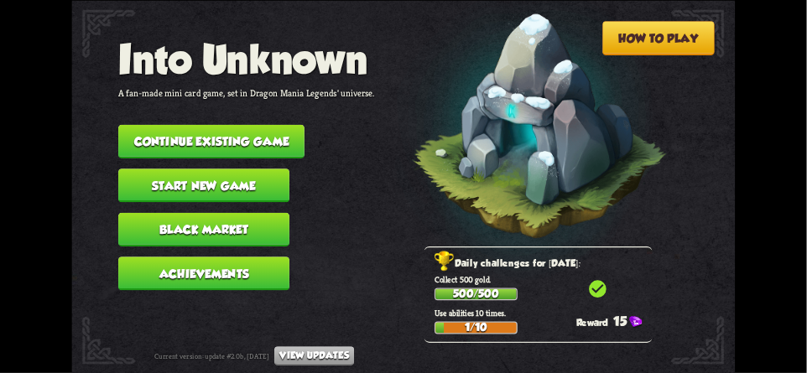
click at [167, 129] on button "Continue existing game" at bounding box center [211, 141] width 186 height 34
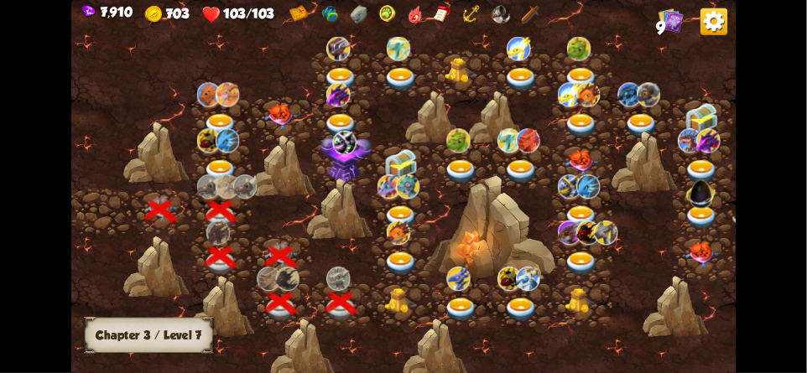
click at [406, 301] on img at bounding box center [402, 300] width 34 height 25
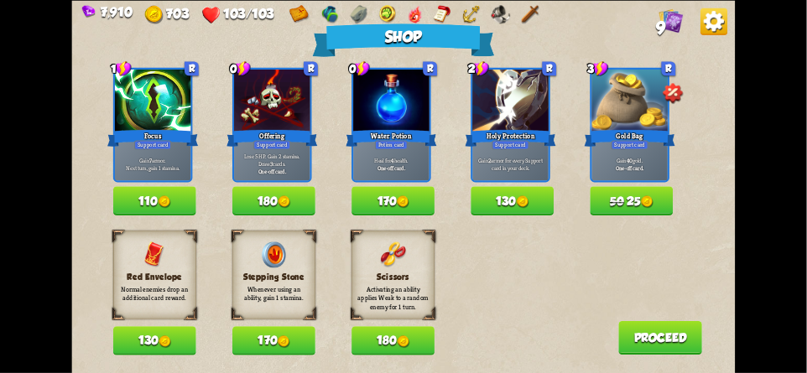
click at [714, 23] on img at bounding box center [713, 21] width 27 height 27
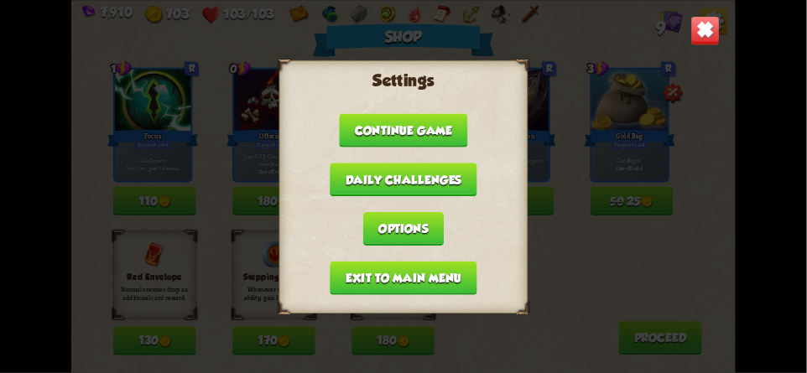
click at [356, 269] on button "Exit to main menu" at bounding box center [403, 278] width 147 height 34
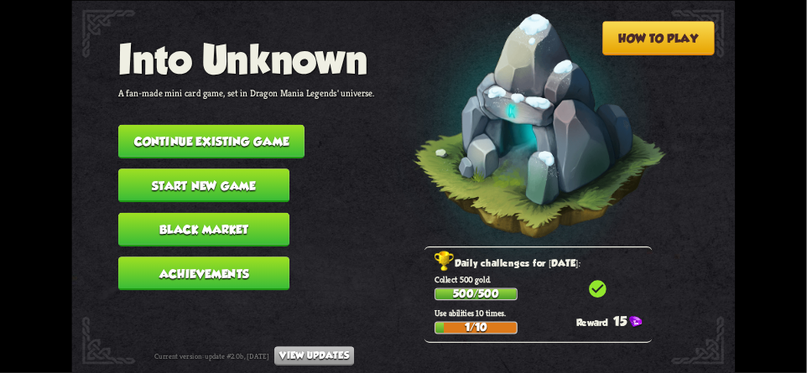
click at [187, 133] on button "Continue existing game" at bounding box center [211, 141] width 186 height 34
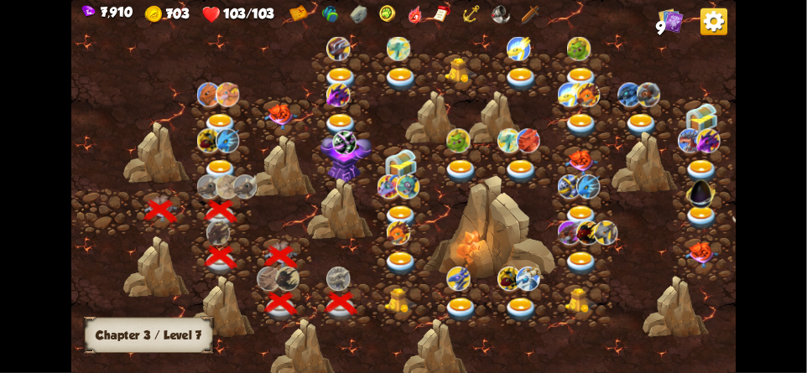
click at [399, 301] on img at bounding box center [402, 300] width 34 height 25
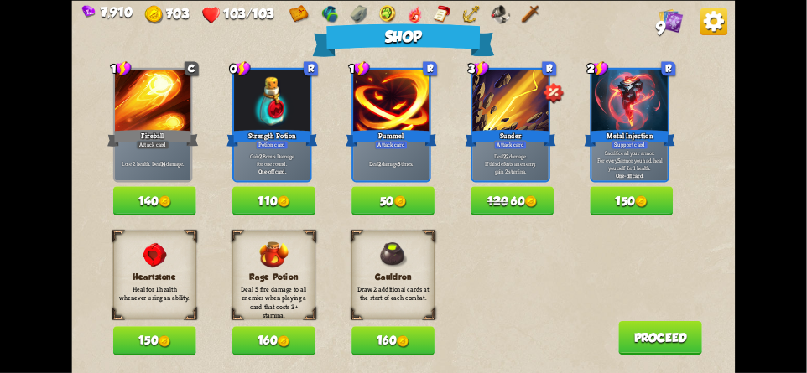
click at [709, 28] on img at bounding box center [713, 21] width 27 height 27
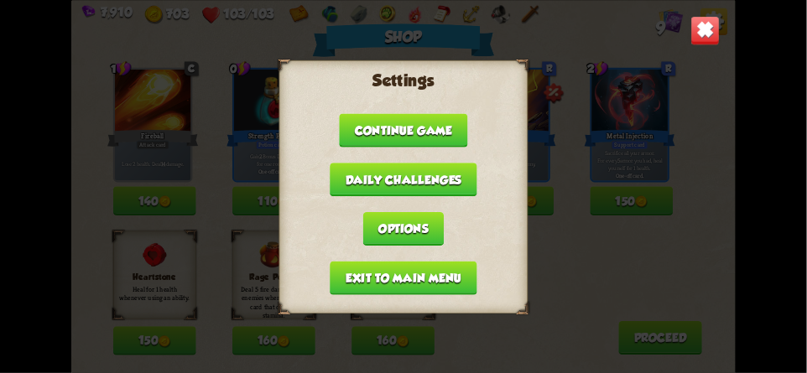
click at [706, 35] on img at bounding box center [704, 30] width 29 height 29
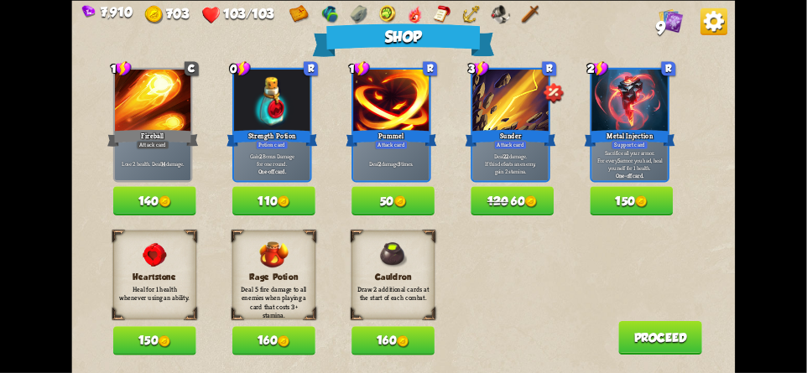
click at [714, 29] on img at bounding box center [713, 21] width 27 height 27
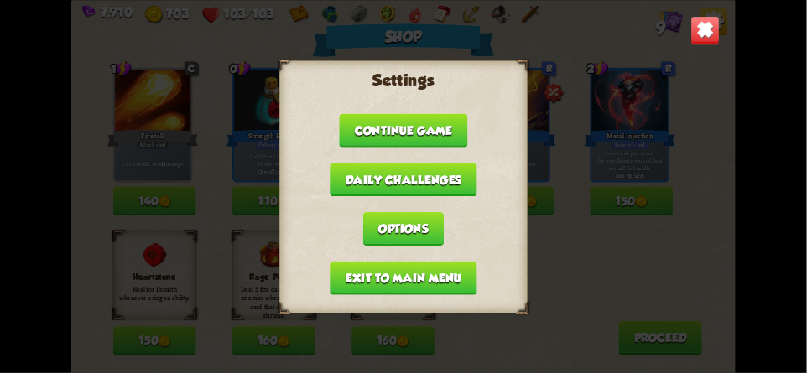
click at [703, 34] on img at bounding box center [704, 30] width 29 height 29
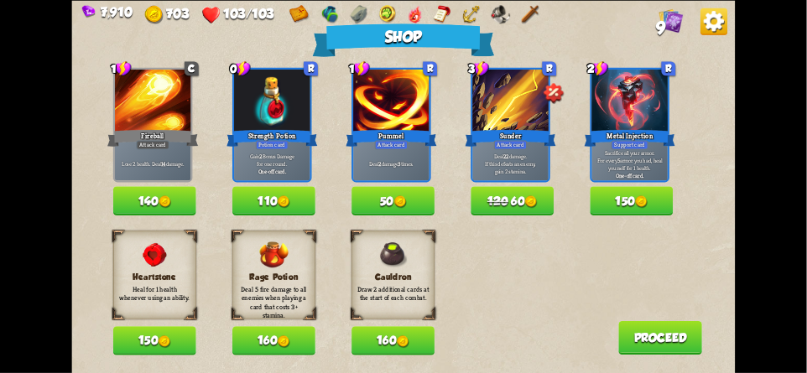
click at [704, 33] on img at bounding box center [713, 21] width 27 height 27
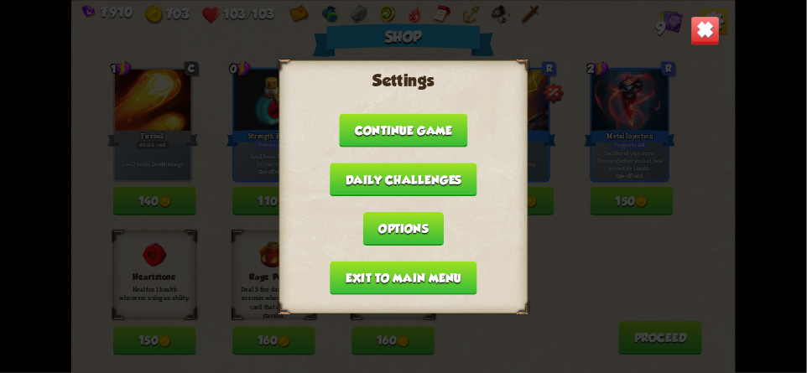
click at [709, 32] on img at bounding box center [704, 30] width 29 height 29
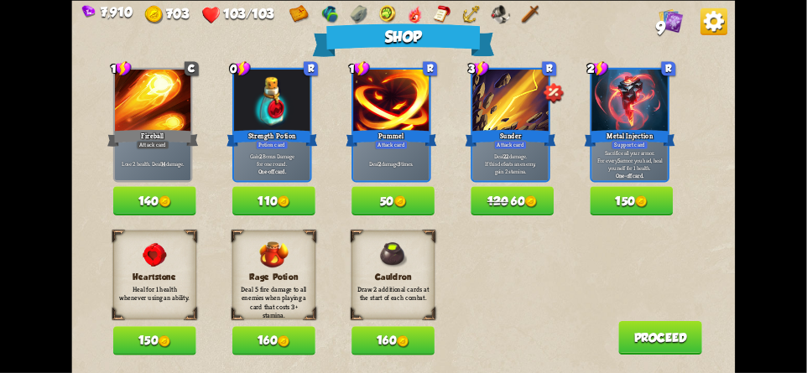
click at [709, 30] on img at bounding box center [713, 21] width 27 height 27
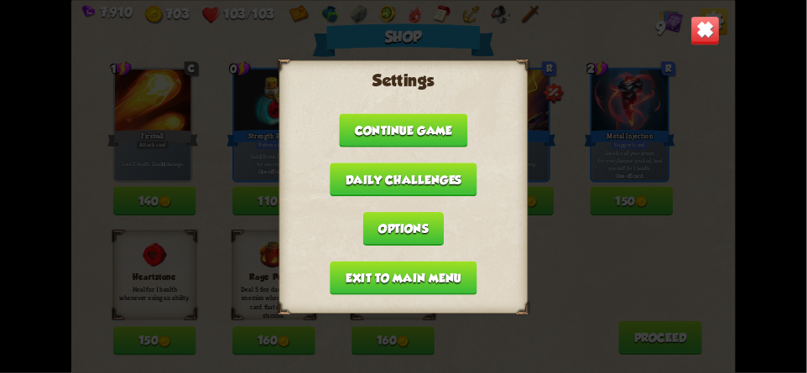
click at [709, 31] on img at bounding box center [704, 30] width 29 height 29
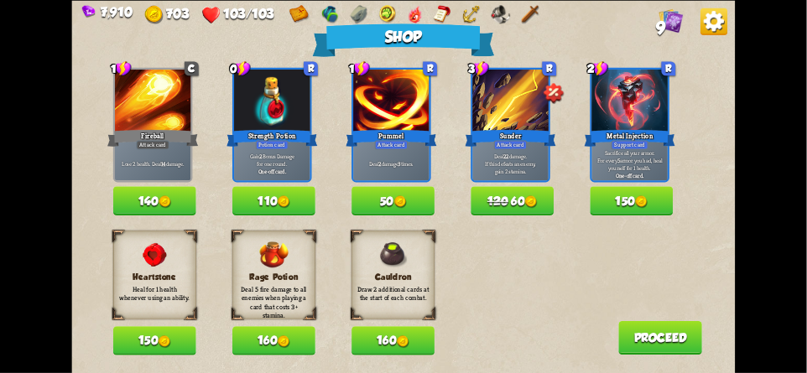
click at [710, 29] on img at bounding box center [713, 21] width 27 height 27
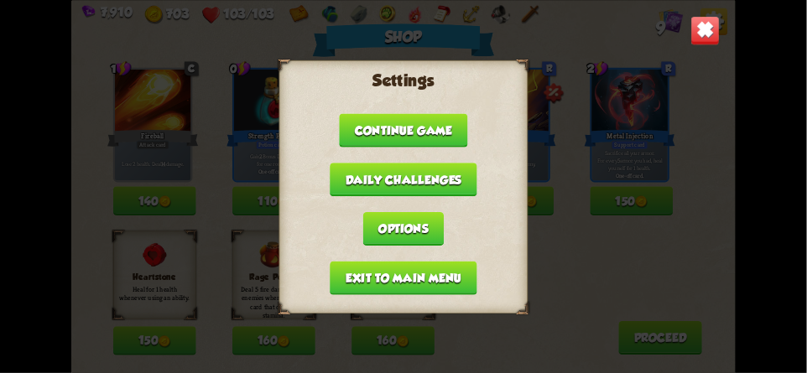
click at [708, 32] on img at bounding box center [704, 30] width 29 height 29
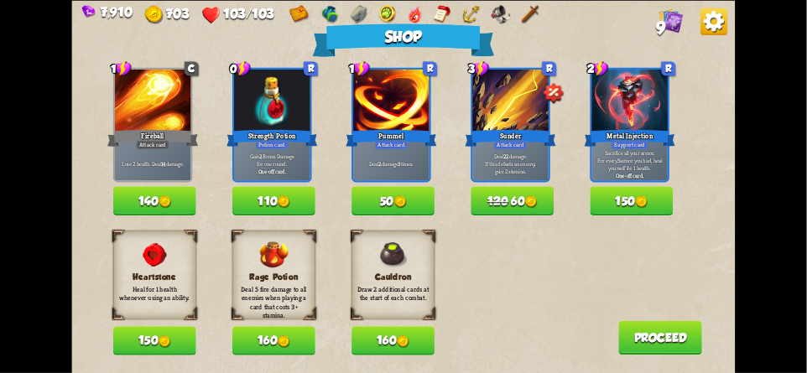
click at [269, 340] on button "160" at bounding box center [273, 340] width 83 height 29
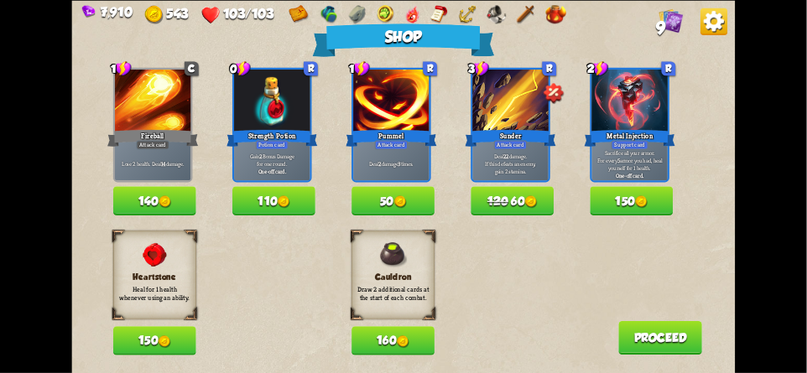
click at [379, 340] on button "160" at bounding box center [392, 340] width 83 height 29
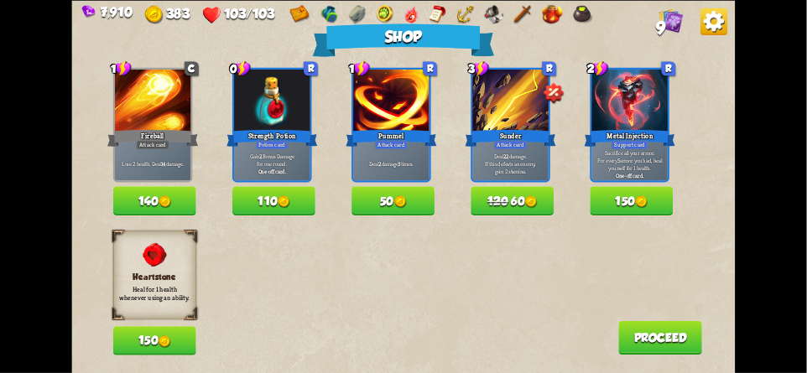
click at [652, 339] on button "Proceed" at bounding box center [660, 338] width 84 height 34
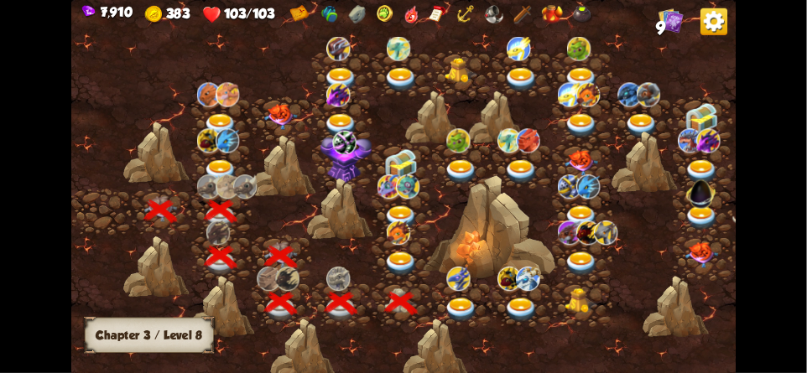
click at [397, 252] on img at bounding box center [402, 264] width 34 height 24
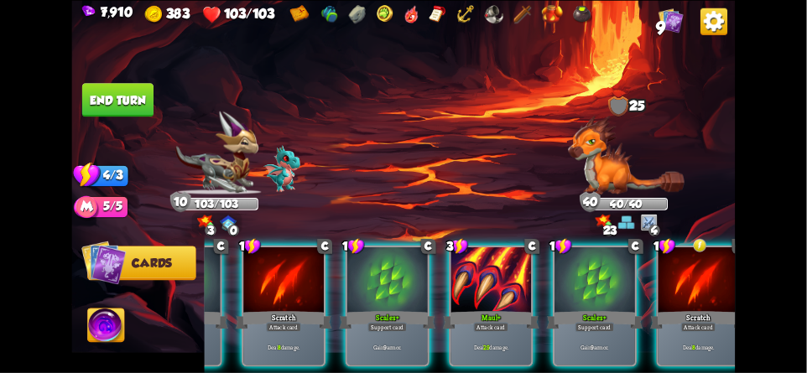
scroll to position [0, 326]
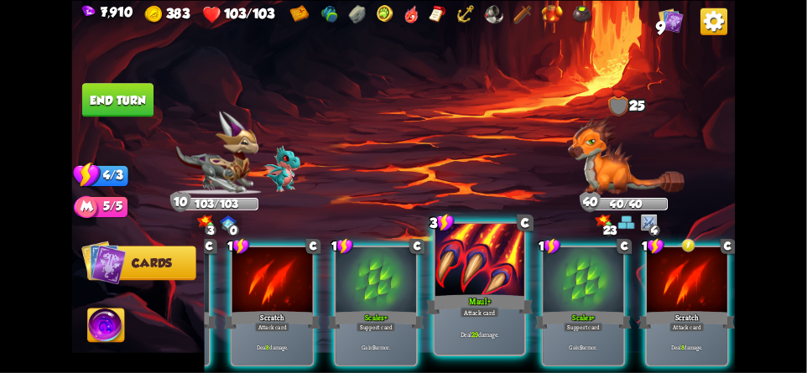
click at [475, 267] on div at bounding box center [479, 260] width 89 height 75
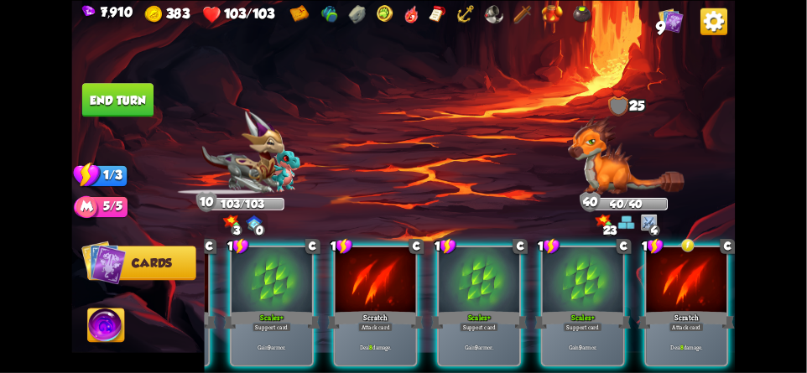
scroll to position [0, 159]
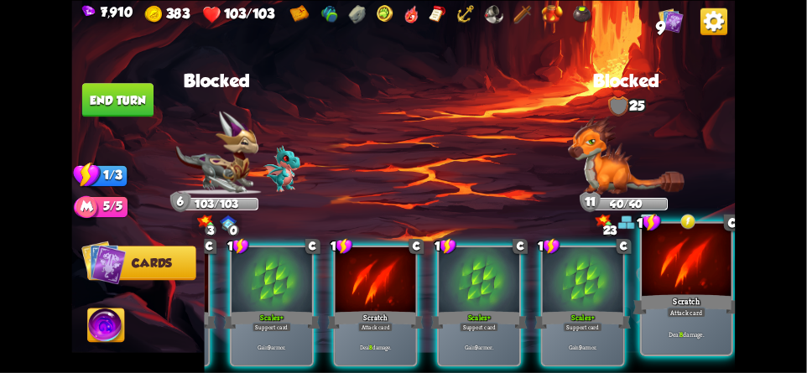
click at [684, 274] on div at bounding box center [685, 260] width 89 height 75
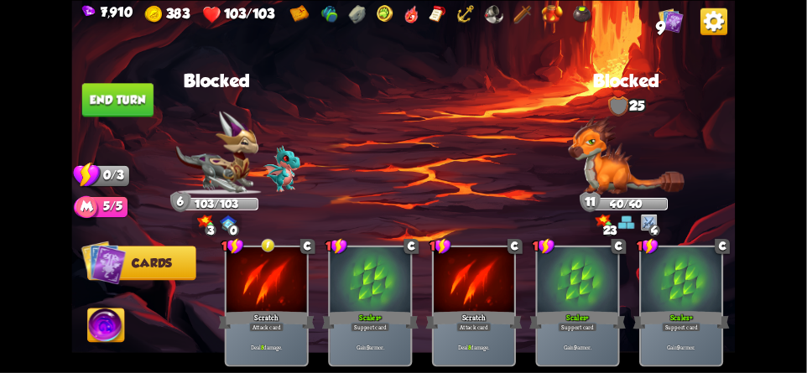
scroll to position [0, 0]
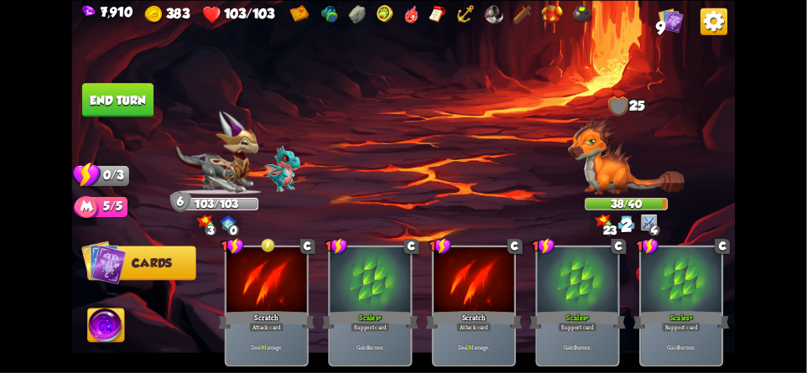
click at [125, 101] on button "End turn" at bounding box center [117, 100] width 71 height 34
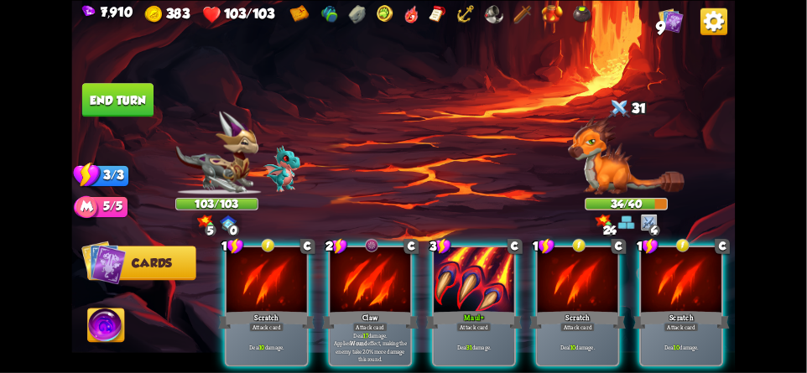
scroll to position [0, 159]
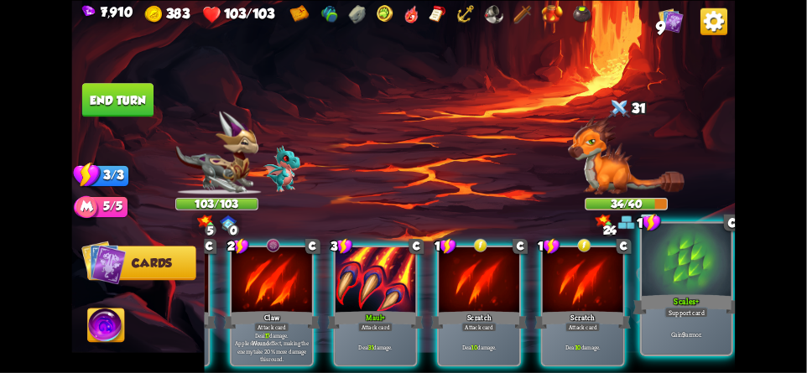
click at [671, 266] on div at bounding box center [685, 260] width 89 height 75
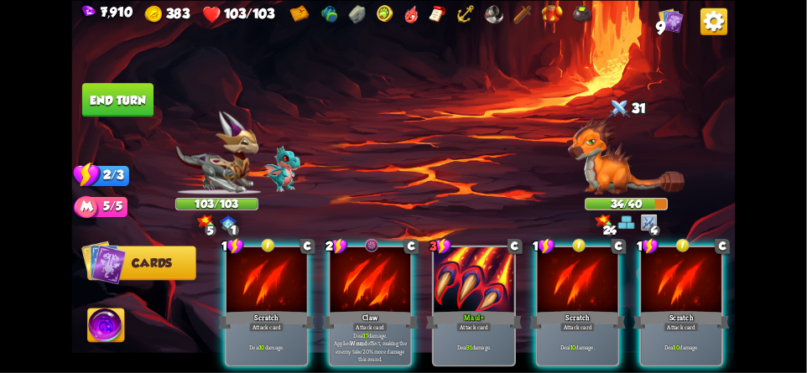
scroll to position [0, 0]
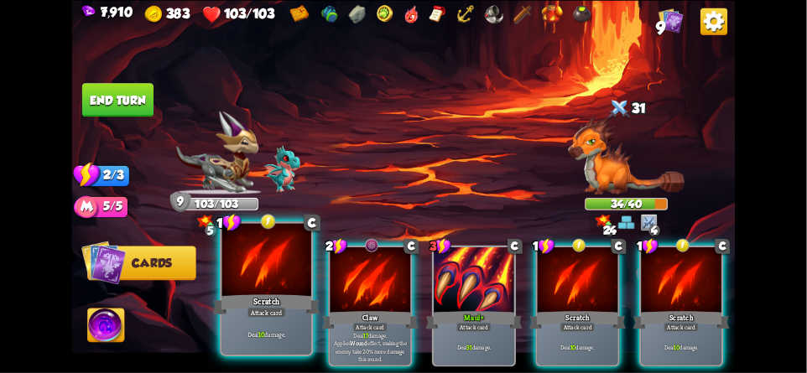
click at [255, 303] on div "Scratch" at bounding box center [266, 304] width 107 height 23
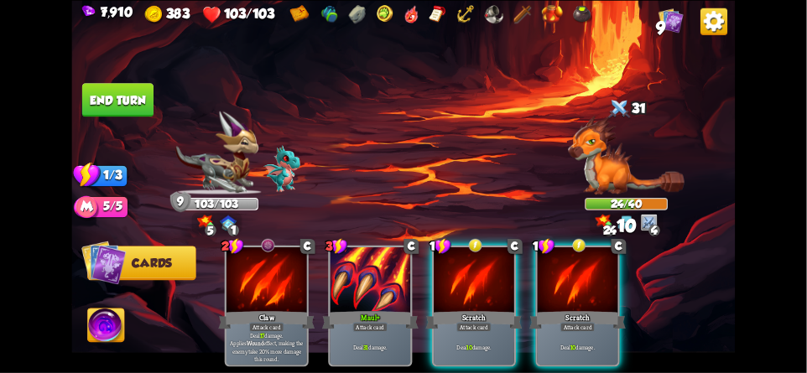
click at [116, 102] on button "End turn" at bounding box center [117, 100] width 71 height 34
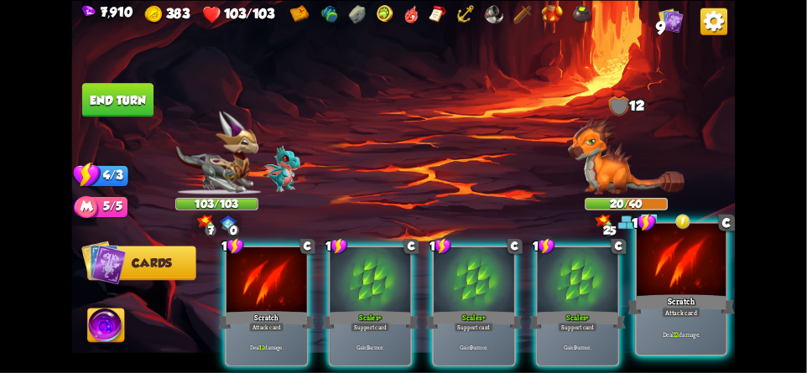
click at [674, 283] on div at bounding box center [680, 260] width 89 height 75
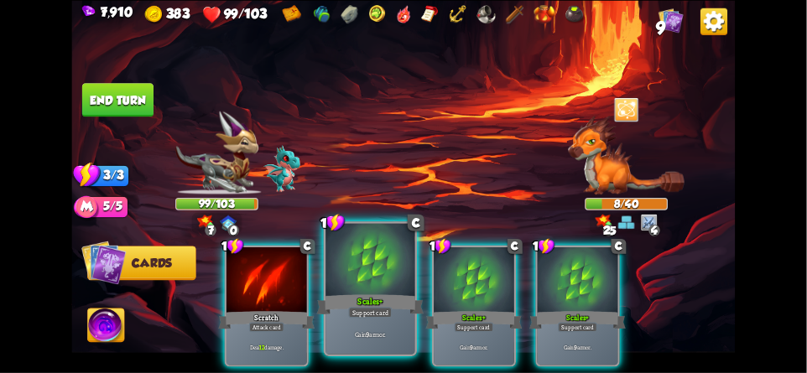
click at [349, 257] on div at bounding box center [369, 260] width 89 height 75
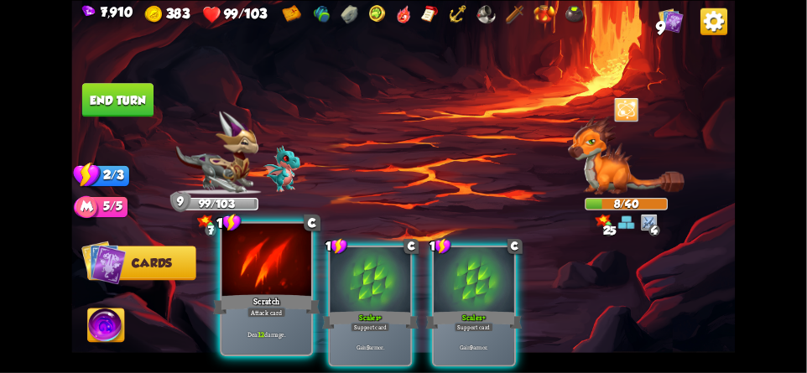
click at [258, 283] on div at bounding box center [266, 260] width 89 height 75
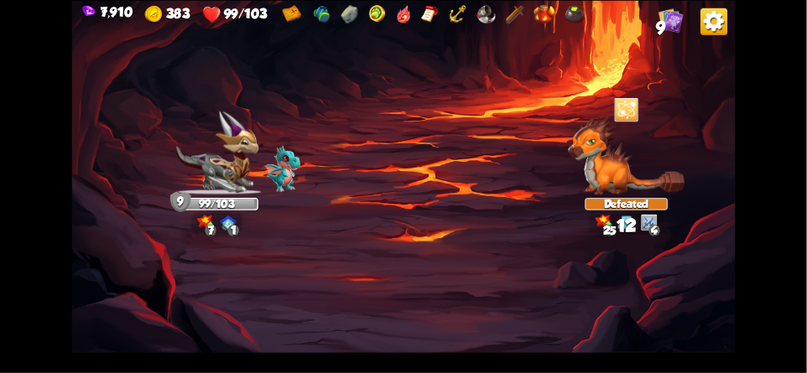
click at [137, 100] on img at bounding box center [402, 186] width 663 height 373
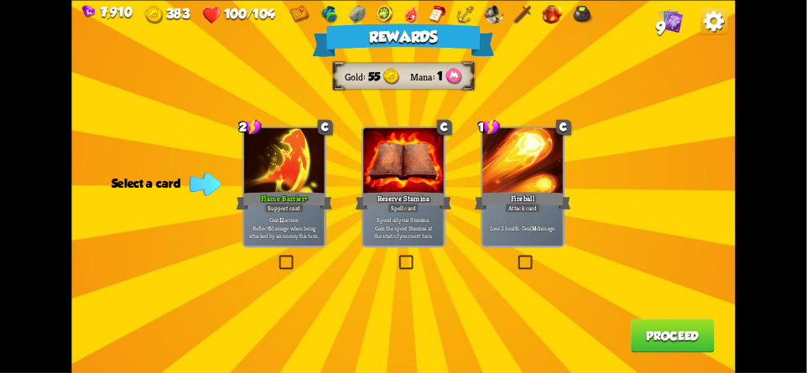
click at [695, 324] on button "Proceed" at bounding box center [673, 336] width 84 height 34
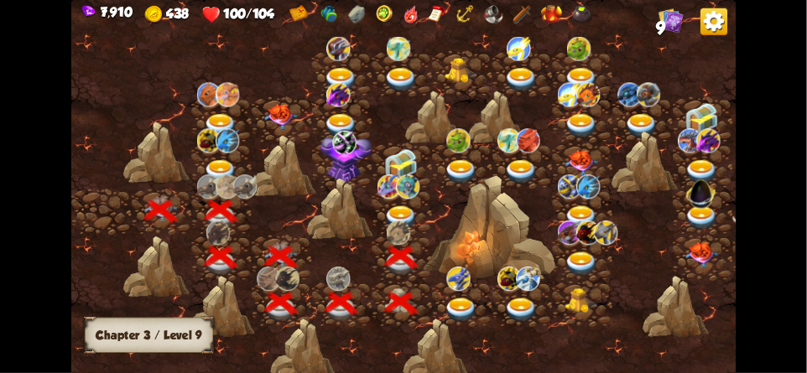
click at [393, 210] on img at bounding box center [402, 218] width 34 height 24
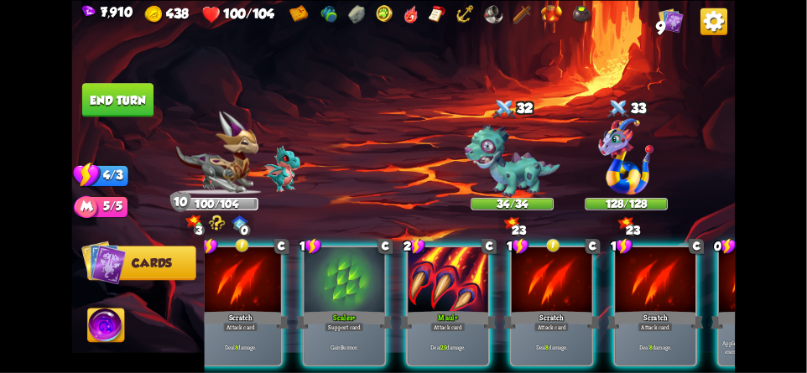
scroll to position [0, 215]
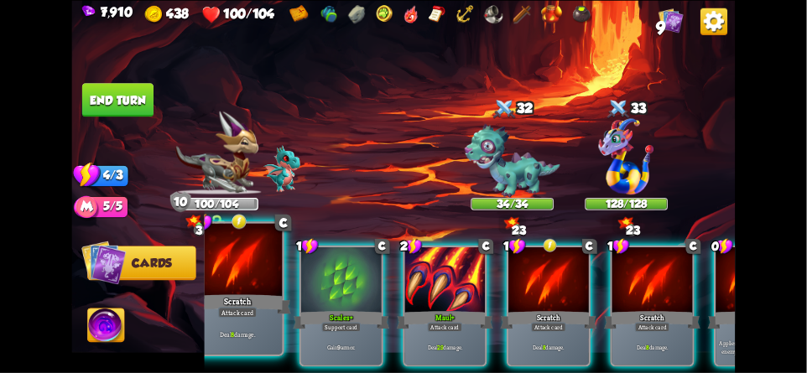
click at [241, 293] on div "Scratch" at bounding box center [237, 304] width 107 height 23
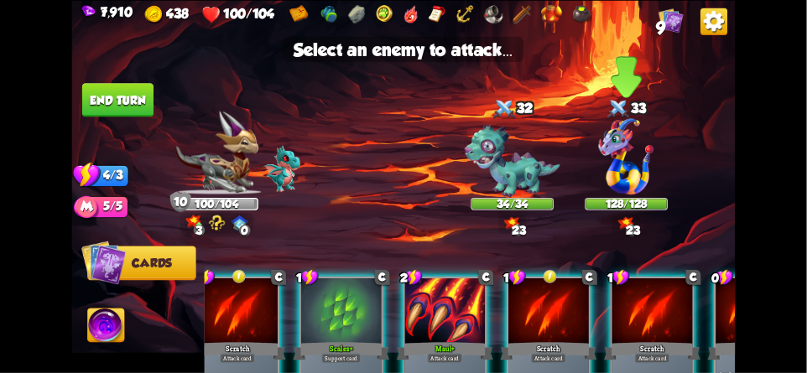
click at [630, 169] on img at bounding box center [626, 156] width 55 height 76
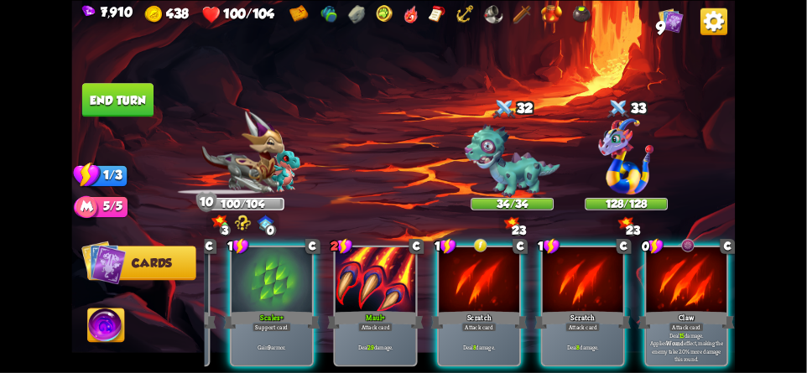
scroll to position [0, 159]
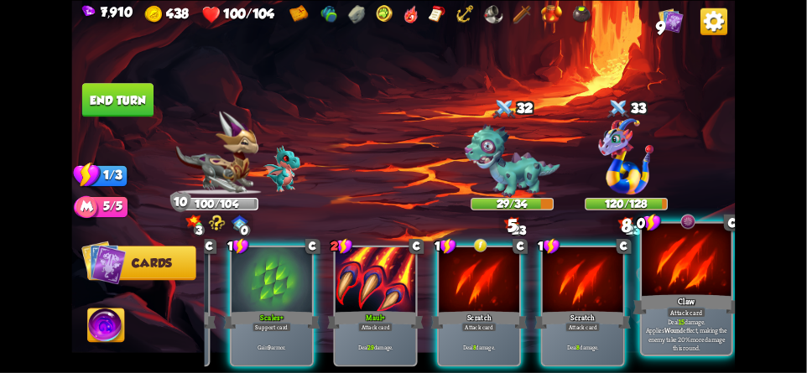
click at [689, 283] on div at bounding box center [685, 260] width 89 height 75
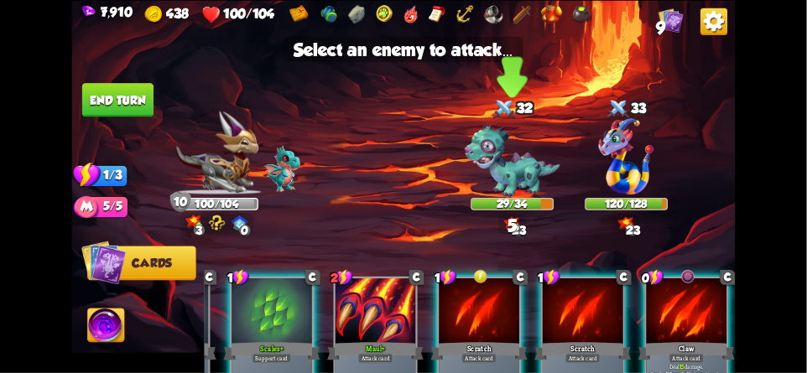
click at [493, 172] on img at bounding box center [513, 161] width 96 height 74
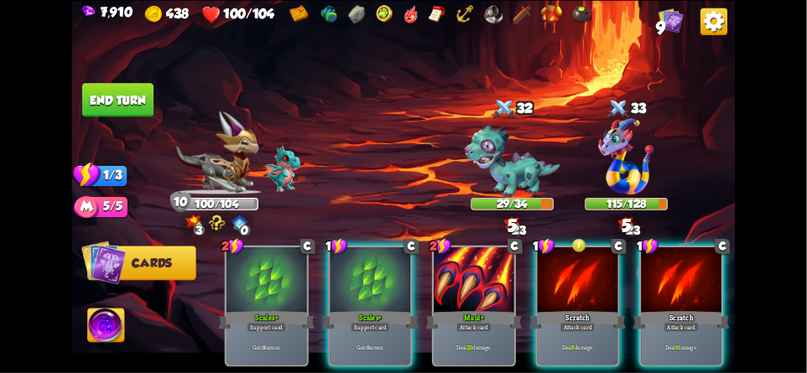
scroll to position [0, 0]
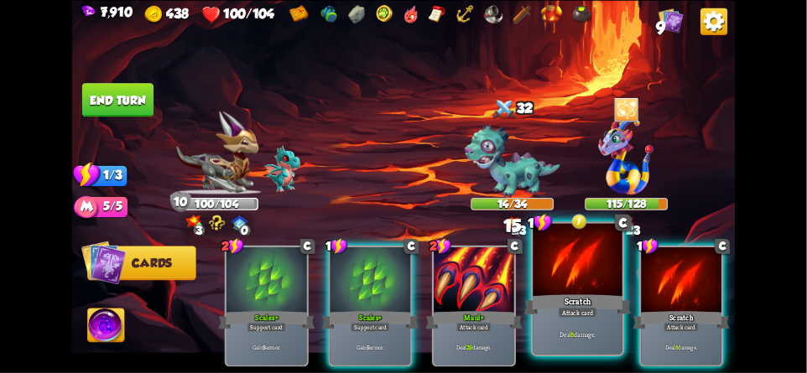
click at [563, 268] on div at bounding box center [577, 260] width 89 height 75
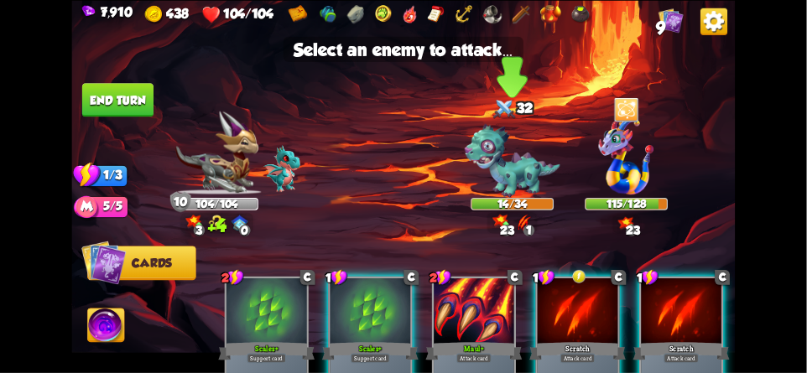
click at [512, 160] on img at bounding box center [513, 161] width 96 height 74
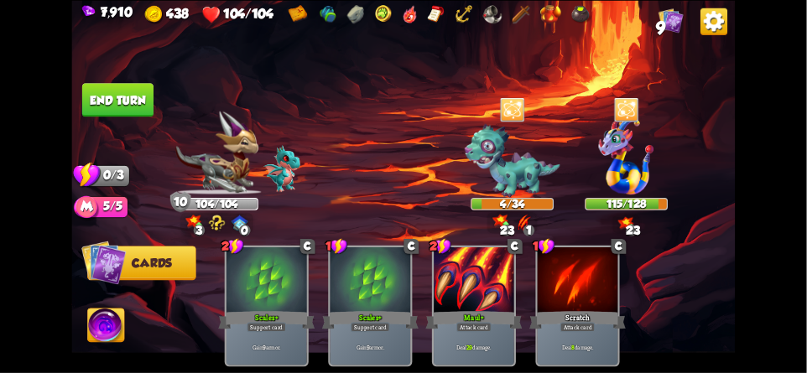
click at [119, 111] on button "End turn" at bounding box center [117, 100] width 71 height 34
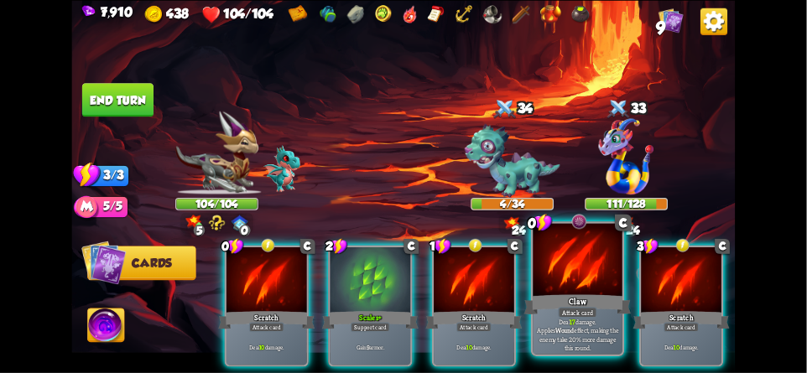
click at [569, 287] on div at bounding box center [577, 260] width 89 height 75
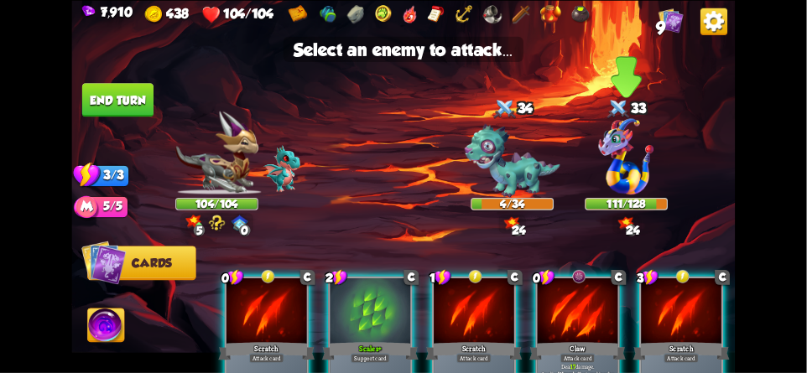
click at [628, 167] on img at bounding box center [626, 156] width 55 height 76
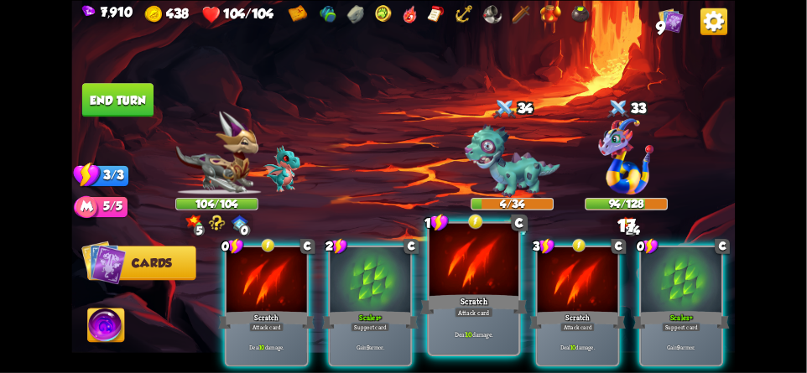
click at [462, 283] on div at bounding box center [473, 260] width 89 height 75
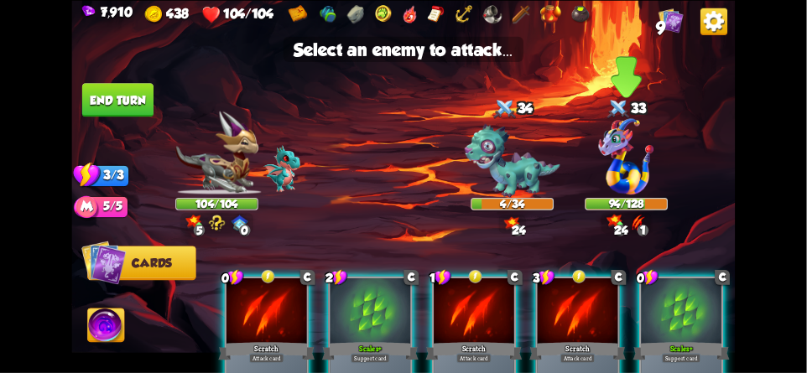
click at [628, 172] on img at bounding box center [626, 156] width 55 height 76
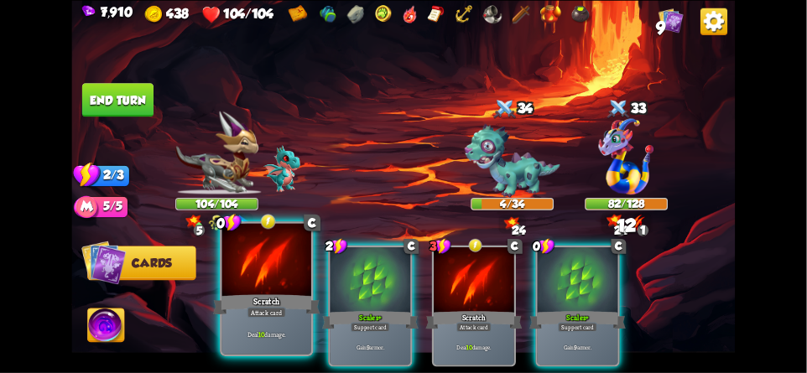
click at [244, 260] on div at bounding box center [266, 260] width 89 height 75
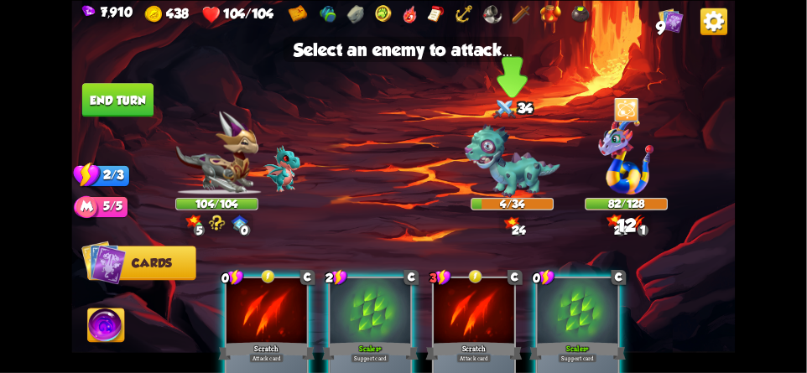
click at [516, 168] on img at bounding box center [513, 161] width 96 height 74
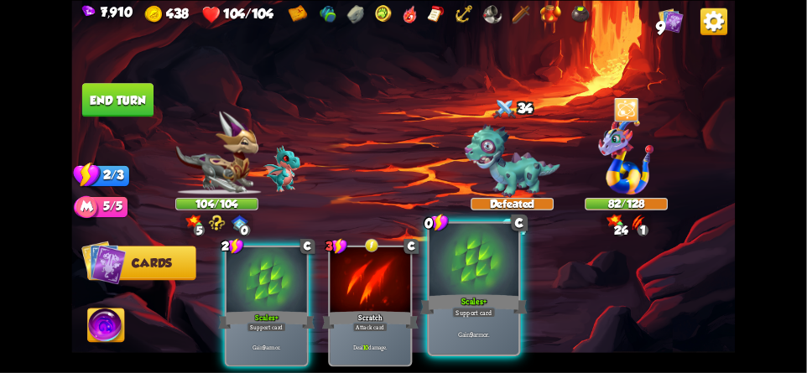
click at [502, 276] on div at bounding box center [473, 260] width 89 height 75
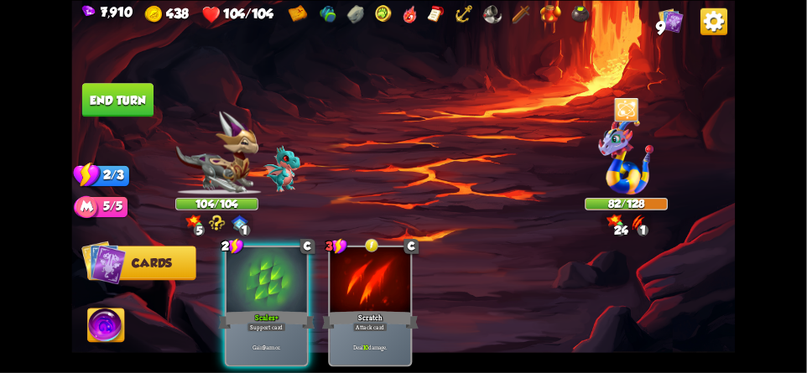
click at [101, 103] on button "End turn" at bounding box center [117, 100] width 71 height 34
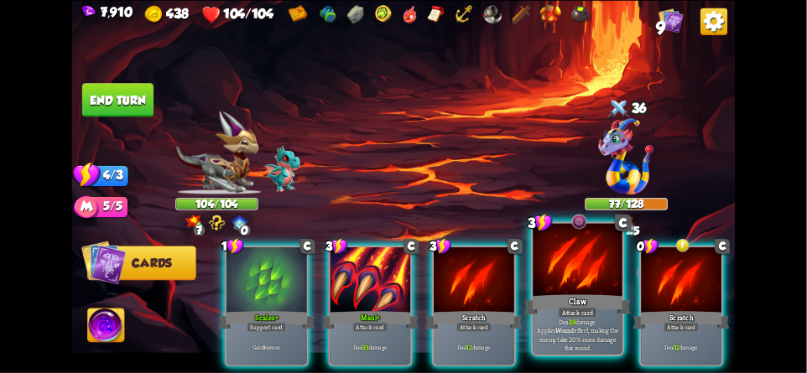
click at [568, 283] on div at bounding box center [577, 260] width 89 height 75
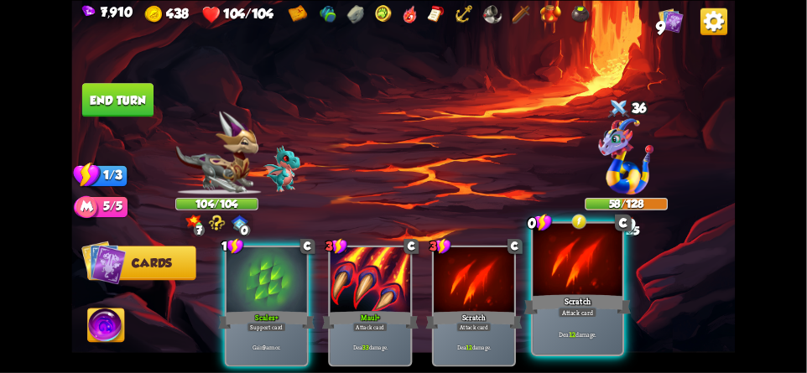
click at [589, 282] on div at bounding box center [577, 260] width 89 height 75
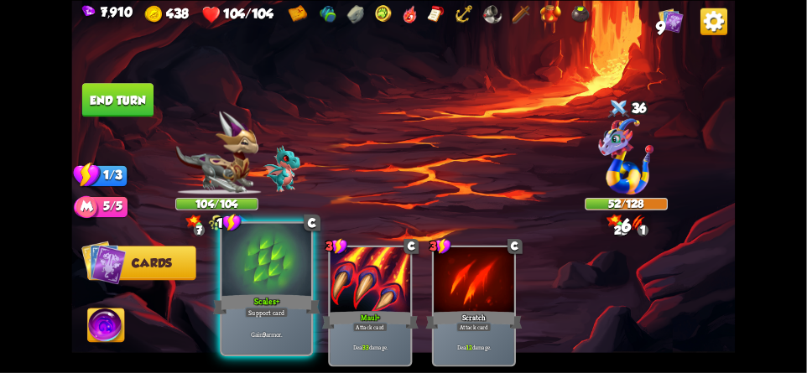
click at [225, 296] on div "Scales+" at bounding box center [266, 304] width 107 height 23
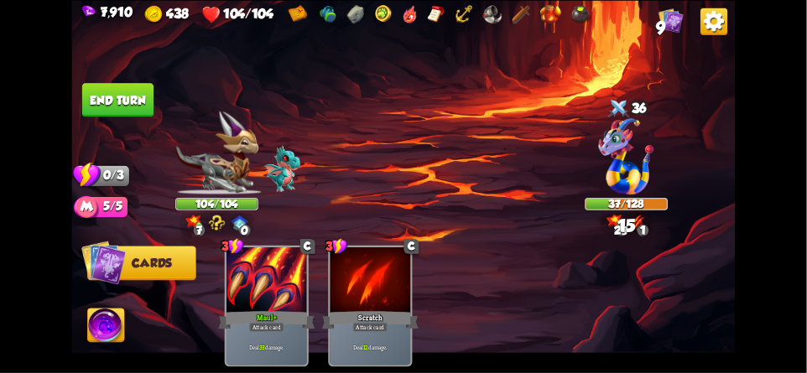
click at [139, 96] on button "End turn" at bounding box center [117, 100] width 71 height 34
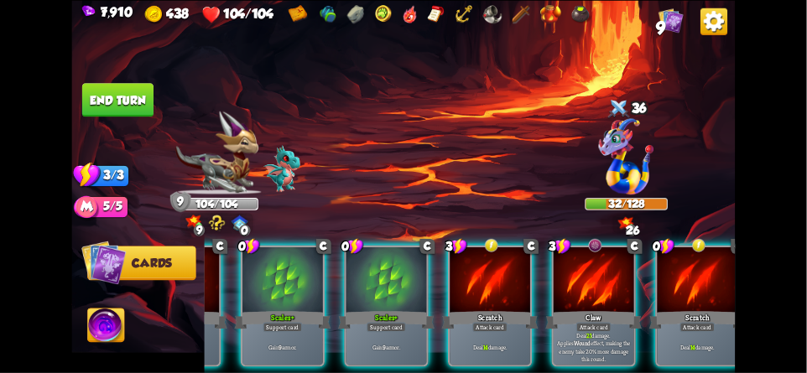
scroll to position [0, 159]
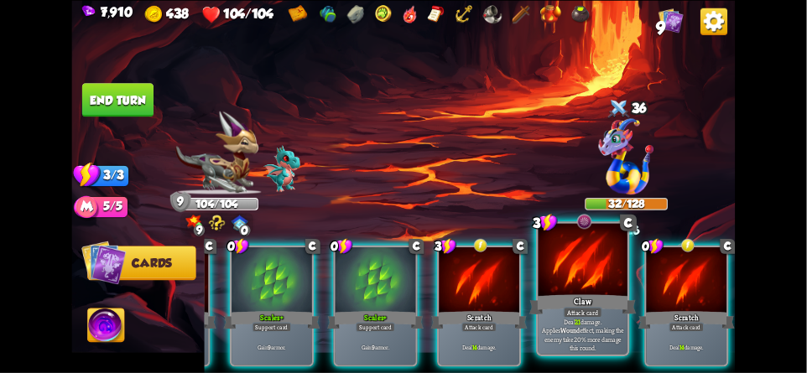
click at [596, 266] on div at bounding box center [582, 260] width 89 height 75
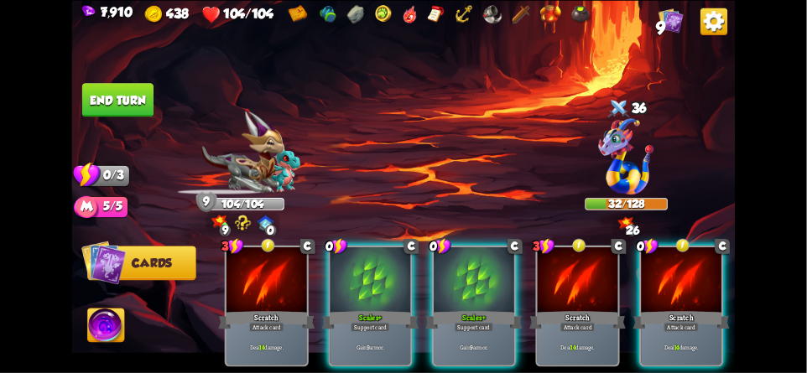
scroll to position [0, 0]
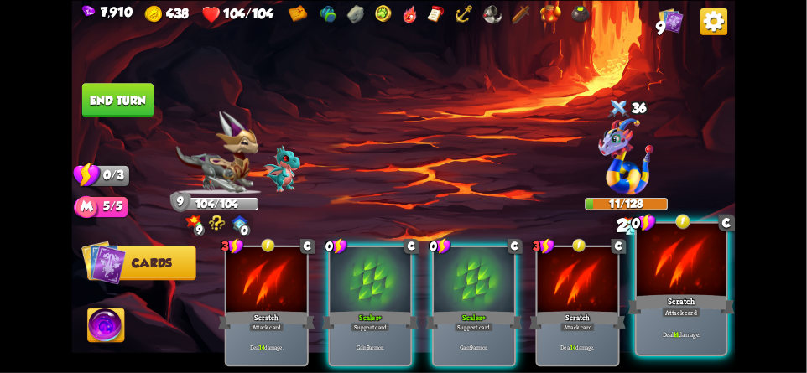
click at [686, 297] on div "Scratch" at bounding box center [680, 304] width 107 height 23
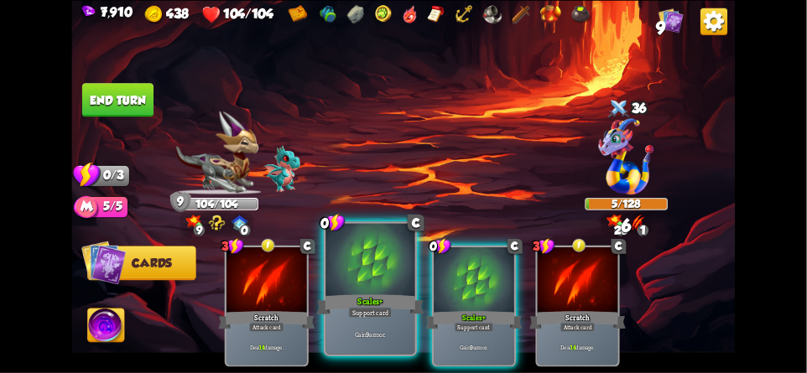
click at [369, 256] on div at bounding box center [369, 260] width 89 height 75
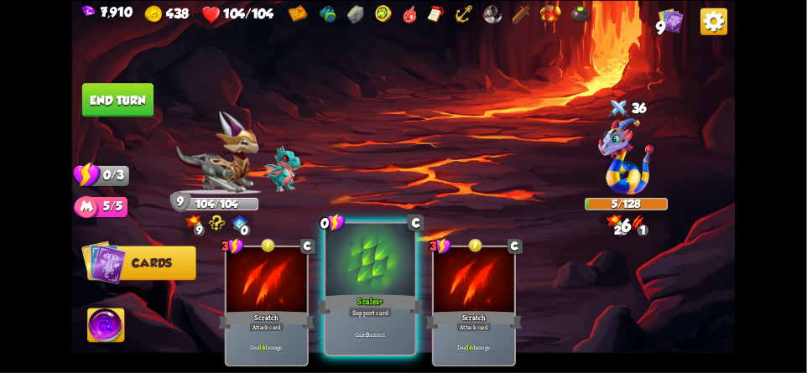
click at [372, 262] on div at bounding box center [369, 260] width 89 height 75
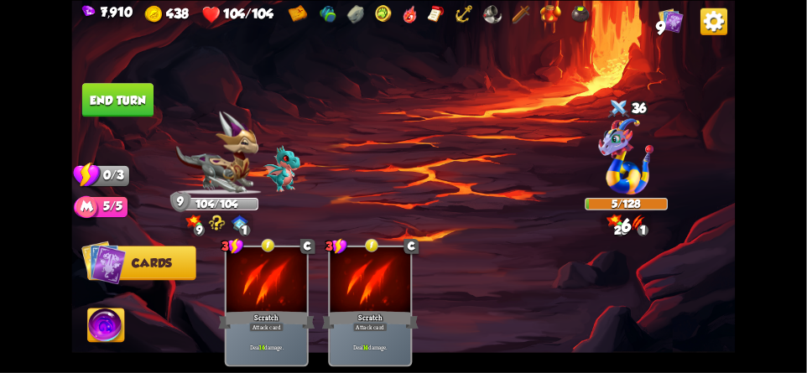
click at [115, 83] on button "End turn" at bounding box center [117, 100] width 71 height 34
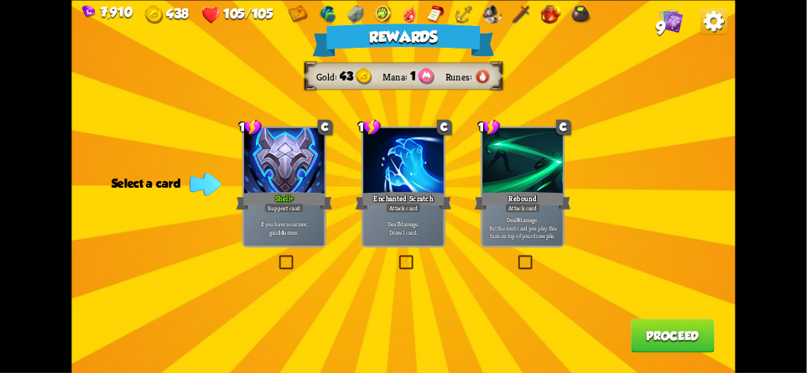
click at [688, 335] on button "Proceed" at bounding box center [673, 336] width 84 height 34
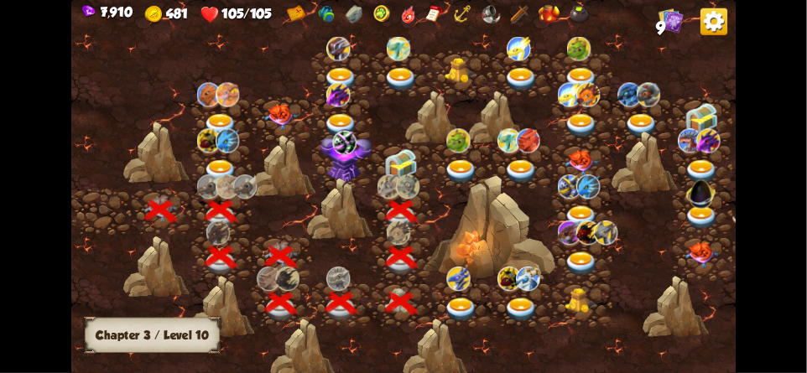
click at [405, 153] on img at bounding box center [402, 164] width 34 height 31
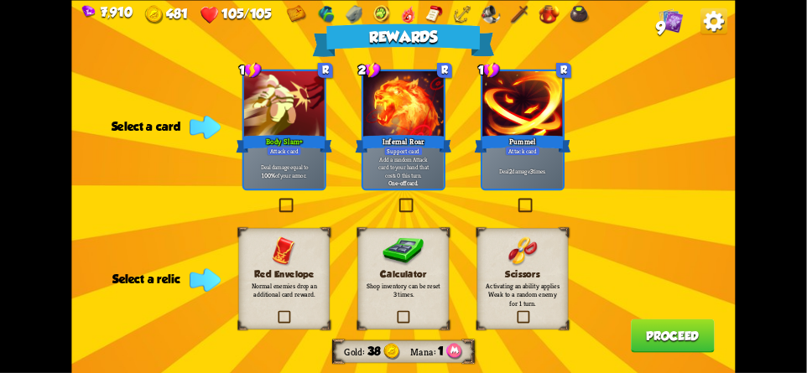
click at [288, 140] on div "Body Slam+" at bounding box center [284, 143] width 96 height 22
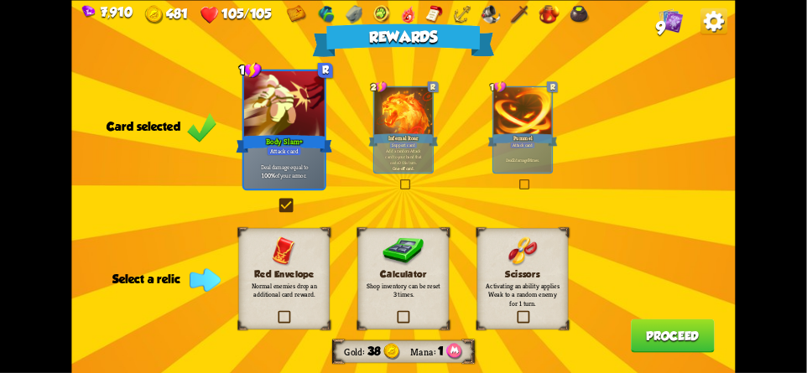
click at [257, 127] on div at bounding box center [284, 104] width 80 height 68
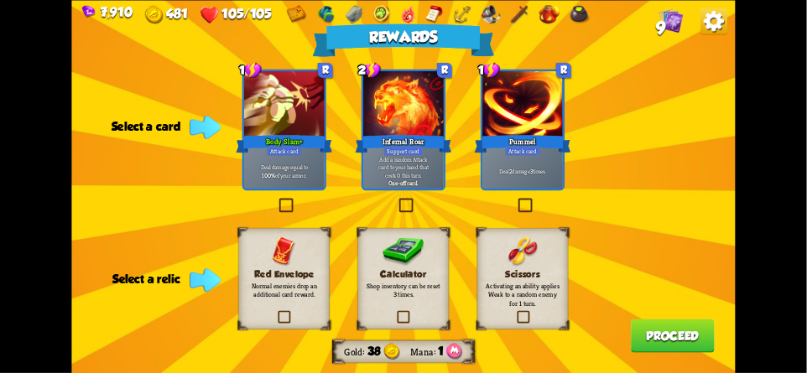
click at [713, 24] on img at bounding box center [713, 21] width 27 height 27
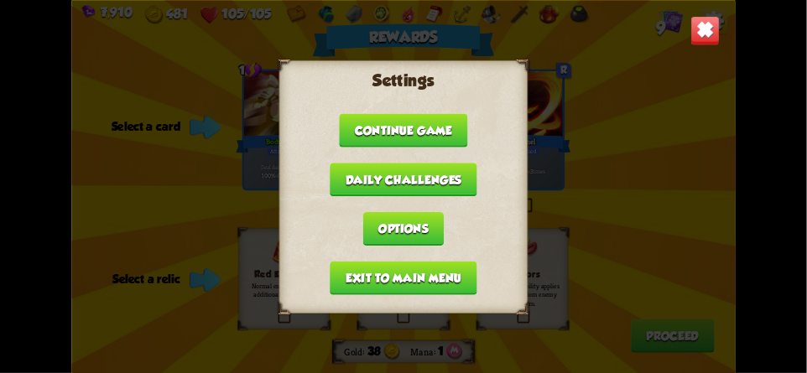
click at [693, 34] on img at bounding box center [704, 30] width 29 height 29
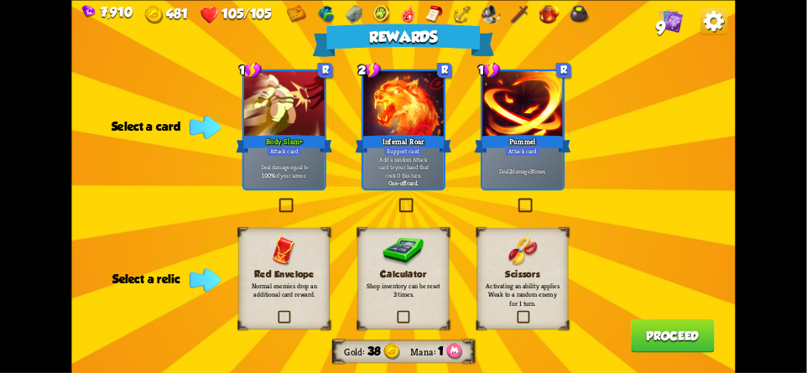
click at [257, 149] on div "Body Slam+" at bounding box center [284, 143] width 96 height 22
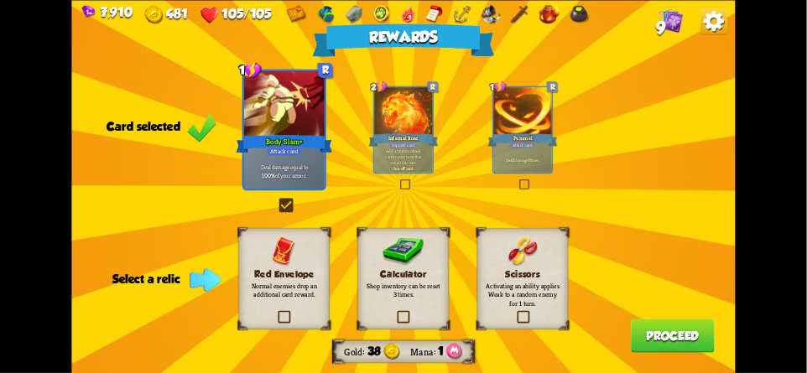
click at [554, 231] on div "Scissors Activating an ability applies Weak to a random enemy for 1 turn." at bounding box center [522, 278] width 91 height 101
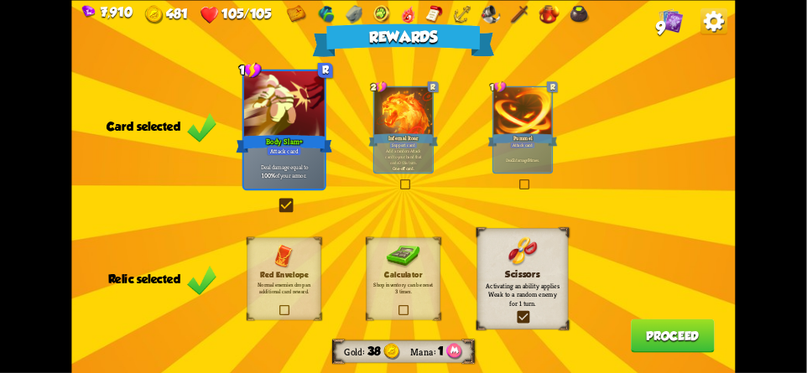
click at [541, 253] on div "Scissors Activating an ability applies Weak to a random enemy for 1 turn." at bounding box center [522, 278] width 91 height 101
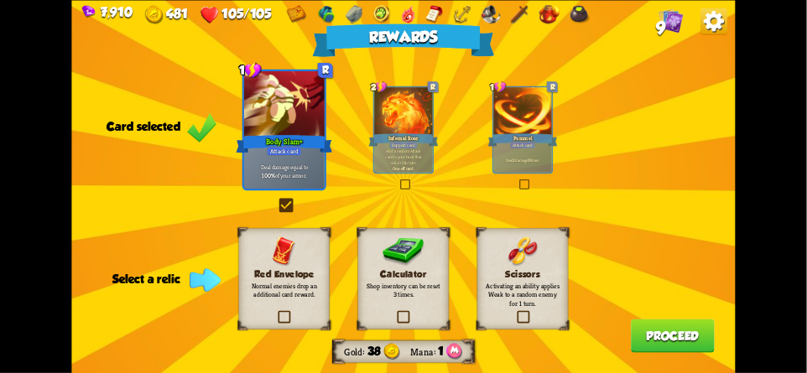
click at [542, 255] on div "Scissors Activating an ability applies Weak to a random enemy for 1 turn." at bounding box center [522, 278] width 91 height 101
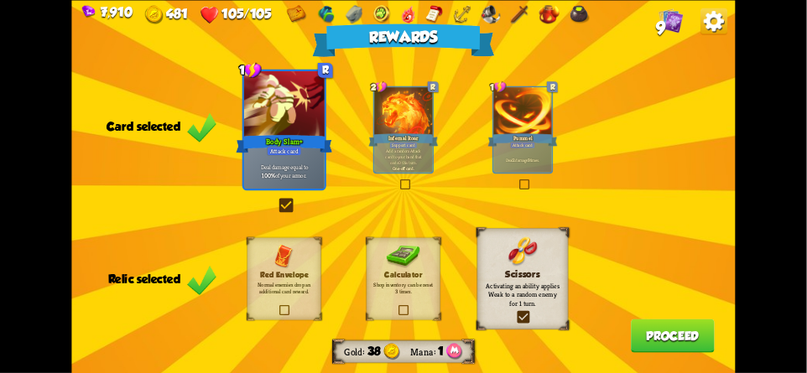
click at [660, 35] on span "9" at bounding box center [661, 27] width 9 height 20
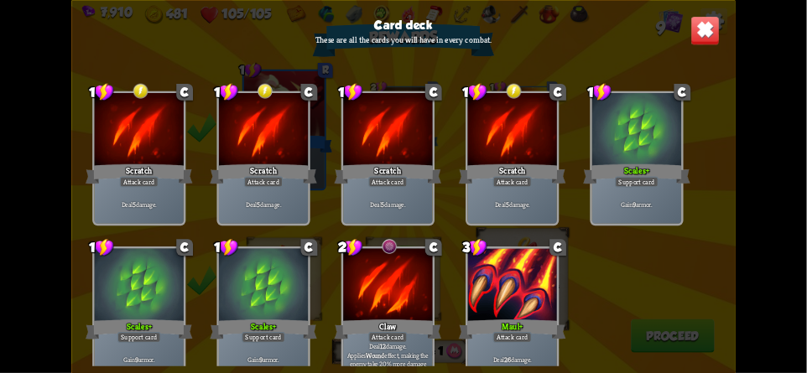
scroll to position [24, 0]
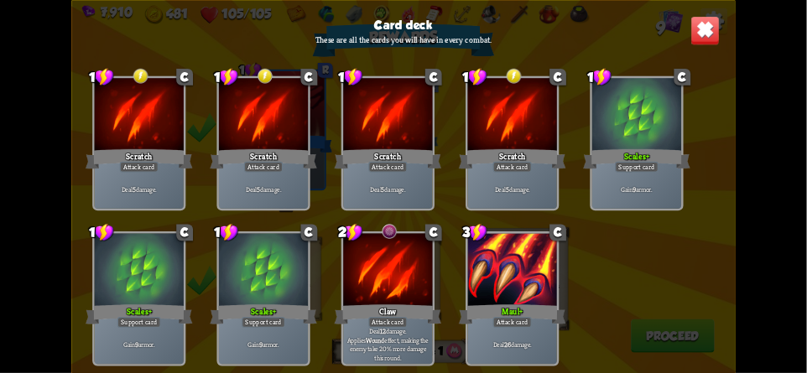
click at [711, 39] on img at bounding box center [704, 30] width 29 height 29
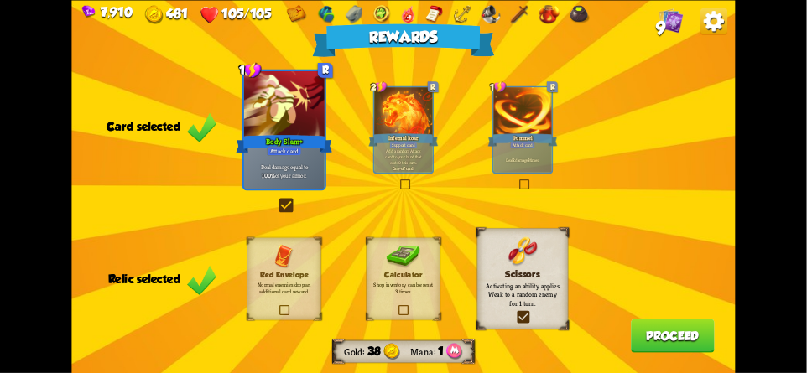
click at [662, 331] on button "Proceed" at bounding box center [673, 336] width 84 height 34
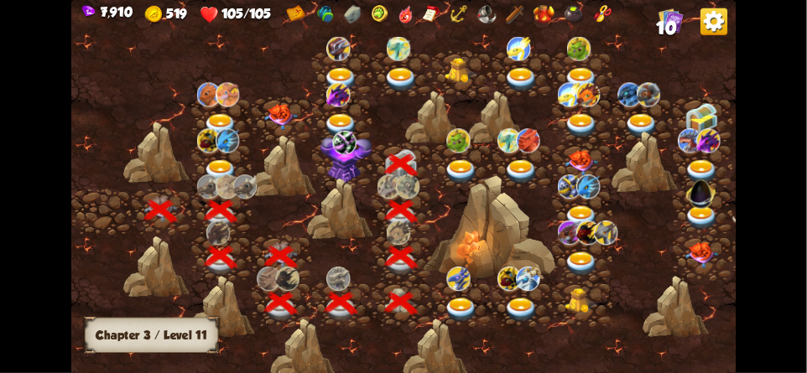
scroll to position [0, 255]
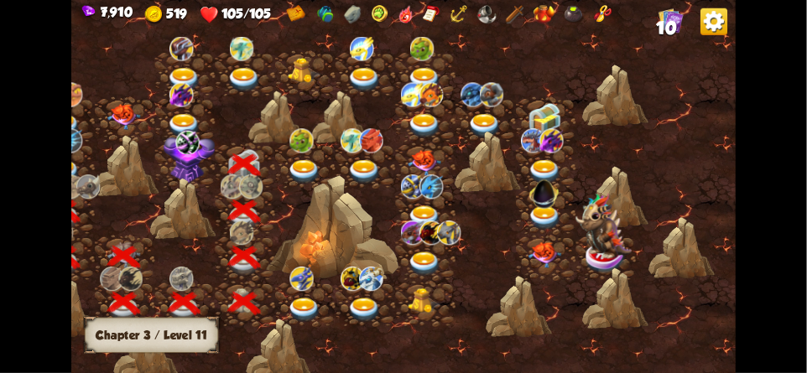
click at [294, 166] on img at bounding box center [305, 172] width 34 height 24
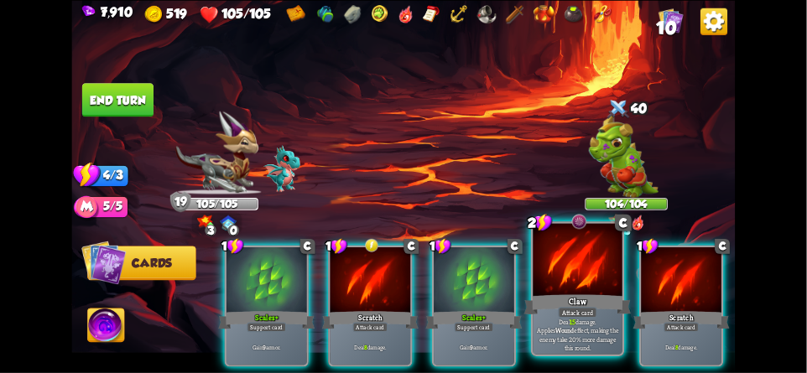
click at [567, 288] on div at bounding box center [577, 260] width 89 height 75
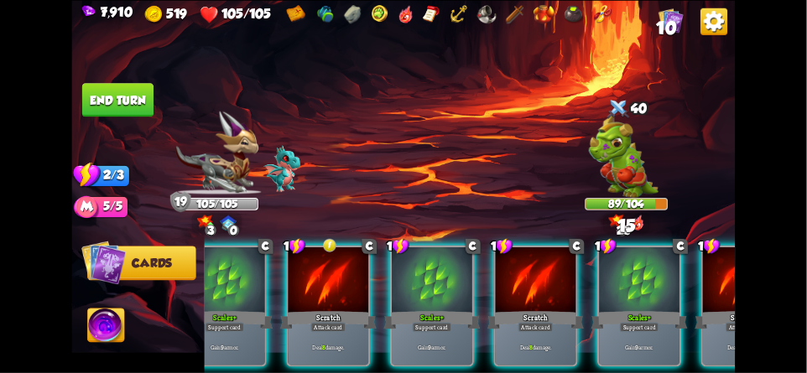
scroll to position [0, 159]
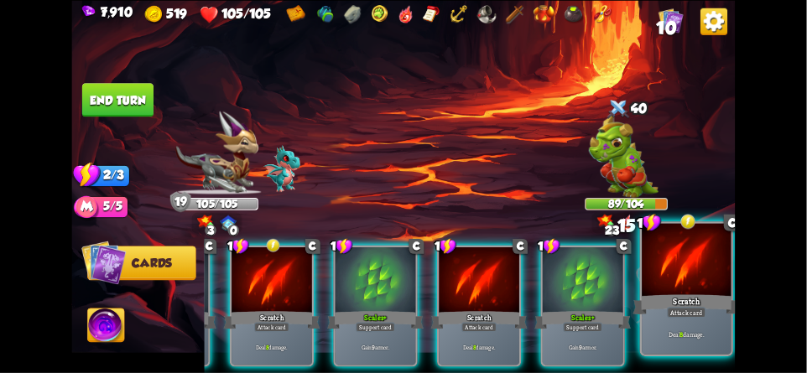
click at [693, 281] on div at bounding box center [685, 260] width 89 height 75
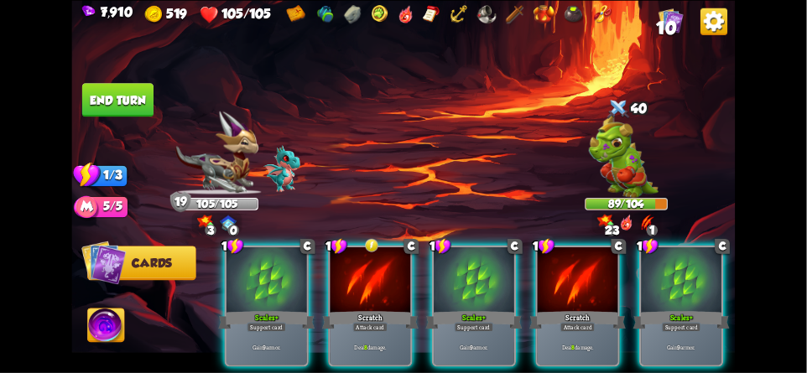
scroll to position [0, 0]
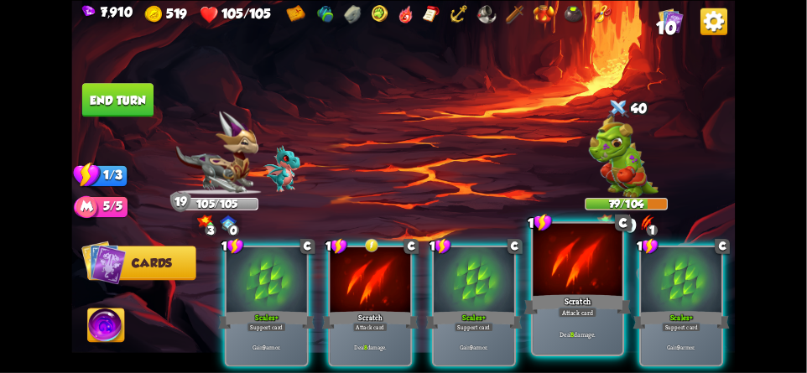
click at [574, 292] on div at bounding box center [577, 260] width 89 height 75
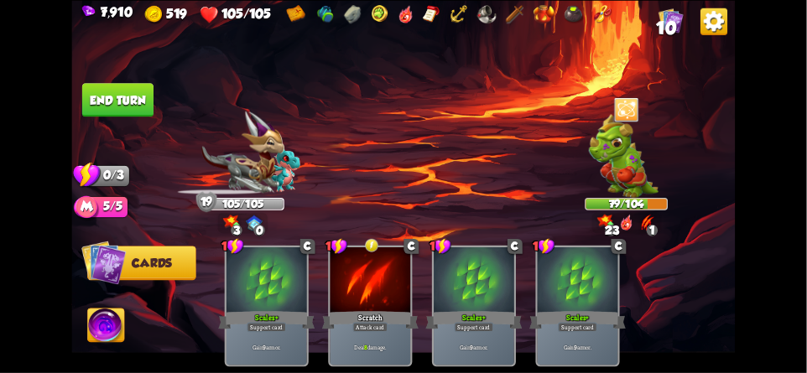
click at [137, 110] on button "End turn" at bounding box center [117, 100] width 71 height 34
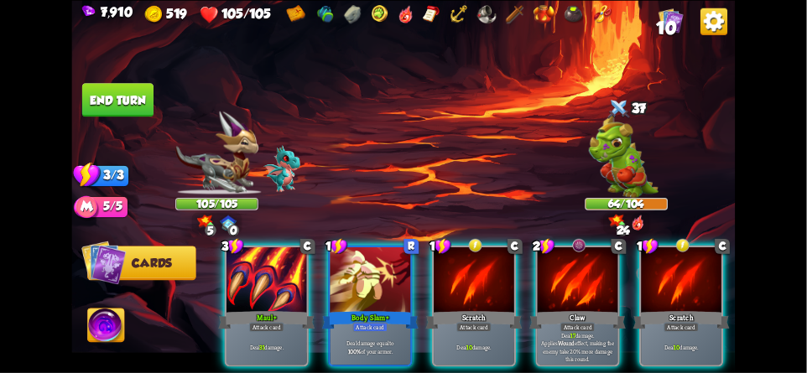
scroll to position [0, 159]
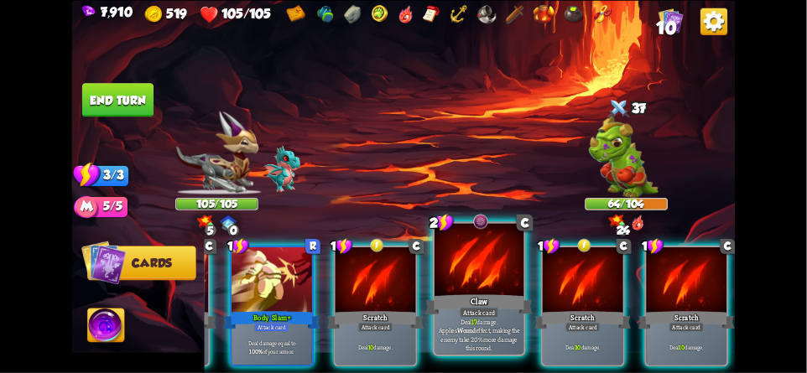
click at [477, 262] on div at bounding box center [478, 260] width 89 height 75
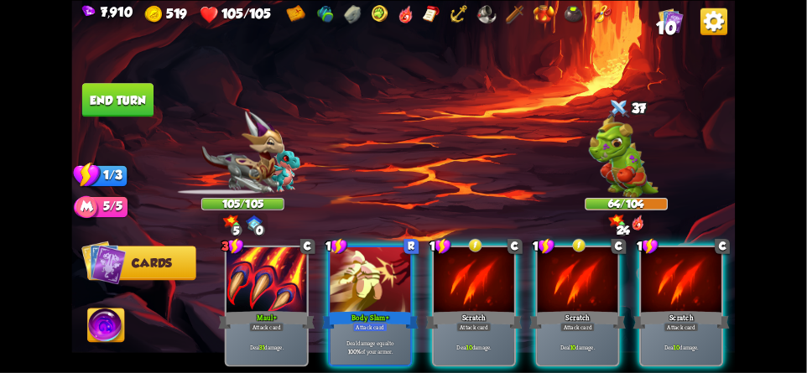
scroll to position [0, 0]
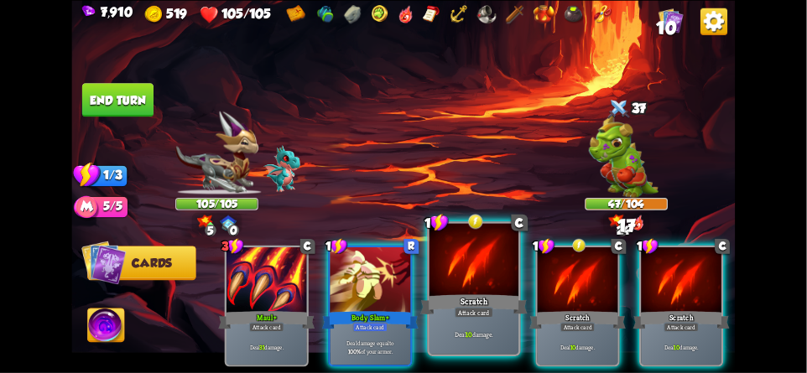
click at [469, 257] on div at bounding box center [473, 260] width 89 height 75
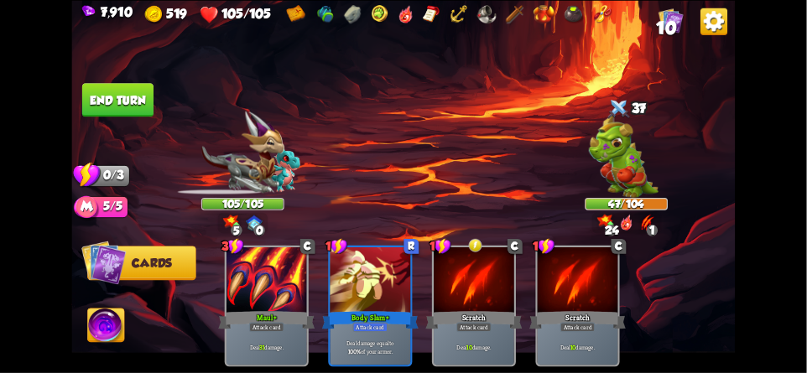
click at [131, 101] on button "End turn" at bounding box center [117, 100] width 71 height 34
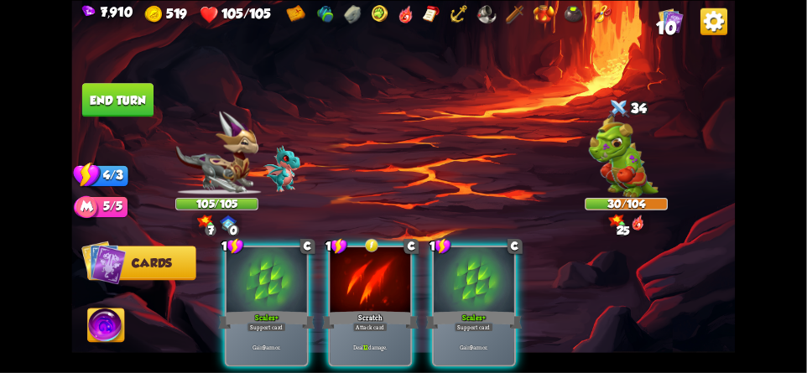
click at [111, 328] on img at bounding box center [106, 328] width 37 height 38
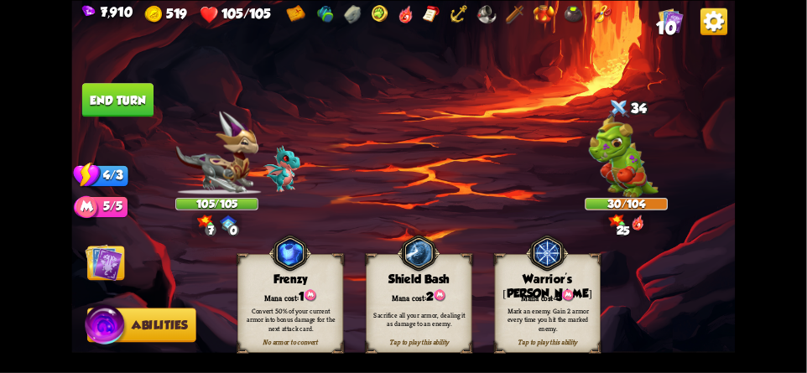
click at [103, 255] on img at bounding box center [105, 262] width 38 height 38
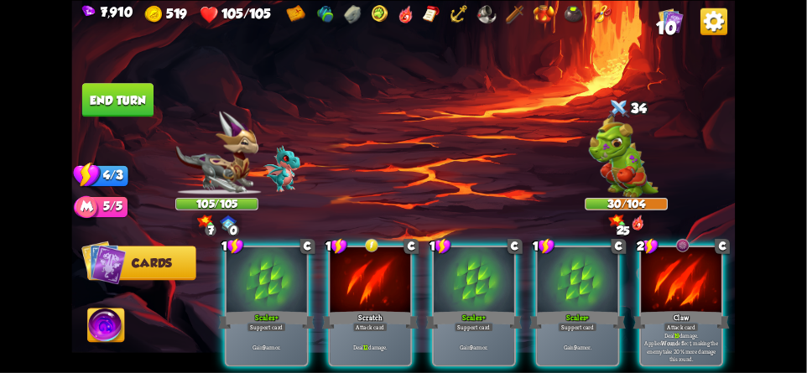
click at [106, 284] on img at bounding box center [103, 262] width 44 height 44
click at [111, 321] on img at bounding box center [106, 328] width 37 height 38
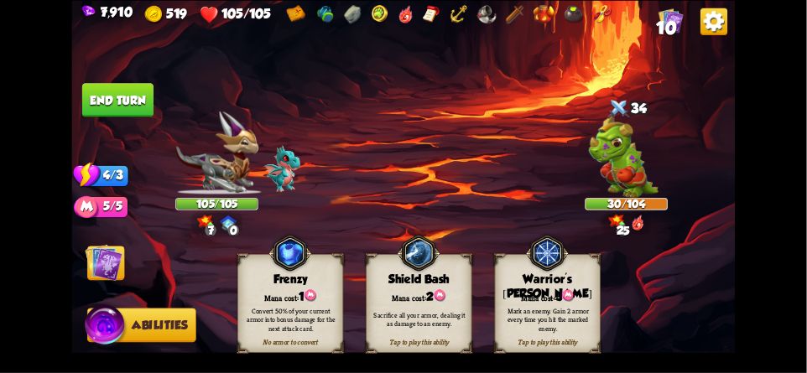
click at [107, 271] on img at bounding box center [105, 262] width 38 height 38
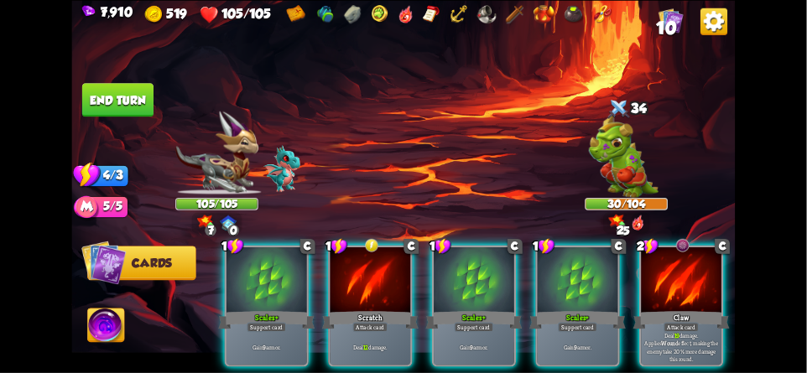
click at [101, 313] on img at bounding box center [106, 328] width 37 height 38
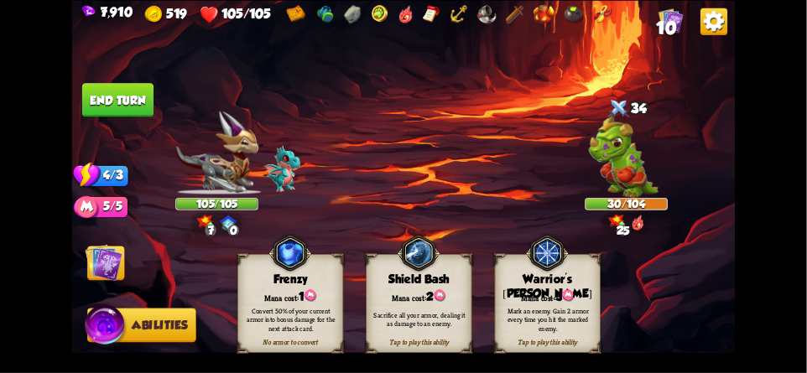
click at [110, 275] on img at bounding box center [105, 262] width 38 height 38
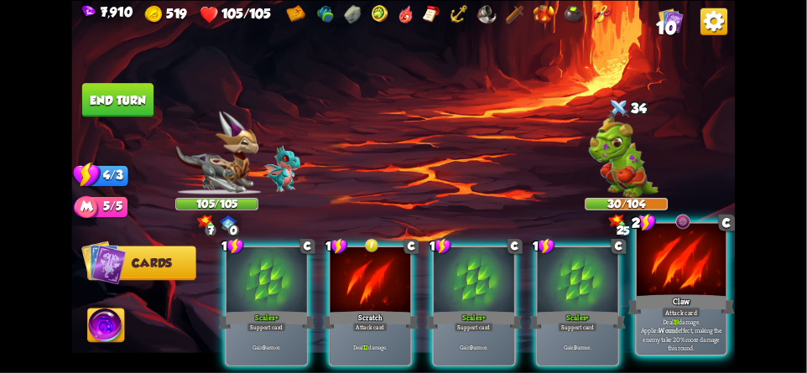
click at [688, 291] on div at bounding box center [680, 260] width 89 height 75
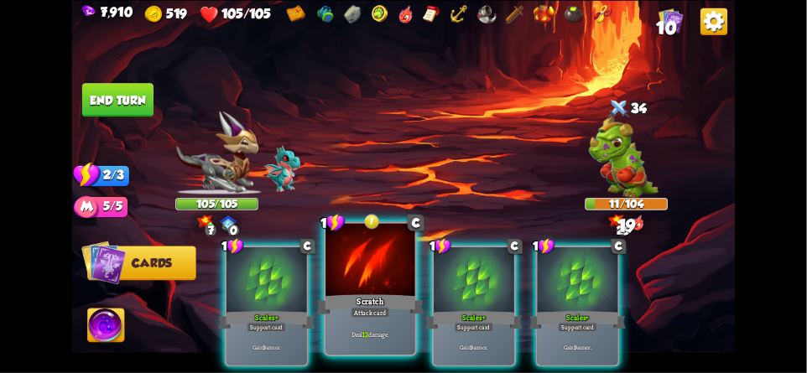
click at [356, 267] on div at bounding box center [369, 260] width 89 height 75
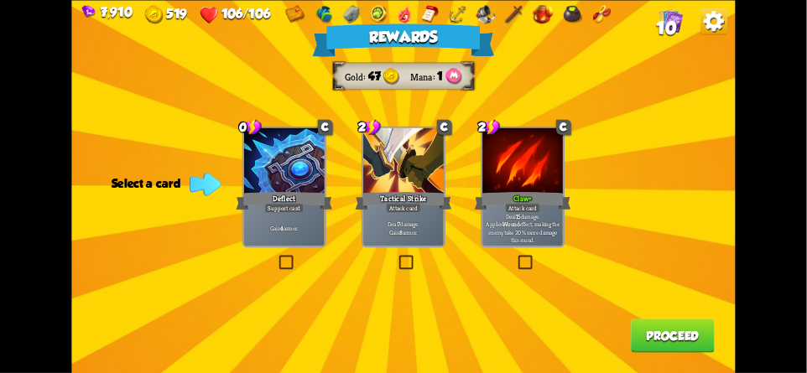
click at [688, 334] on button "Proceed" at bounding box center [673, 336] width 84 height 34
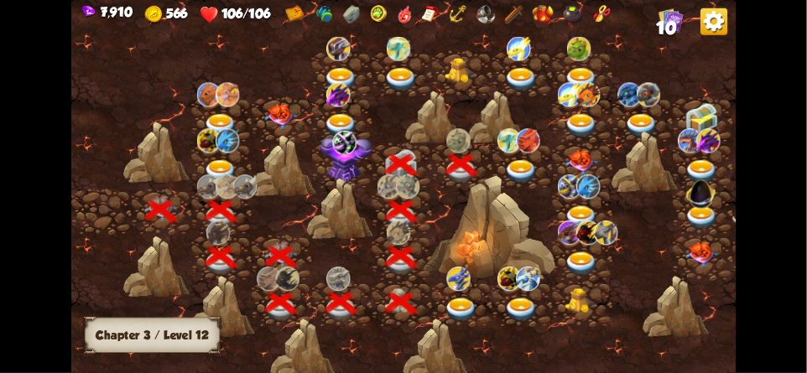
scroll to position [0, 255]
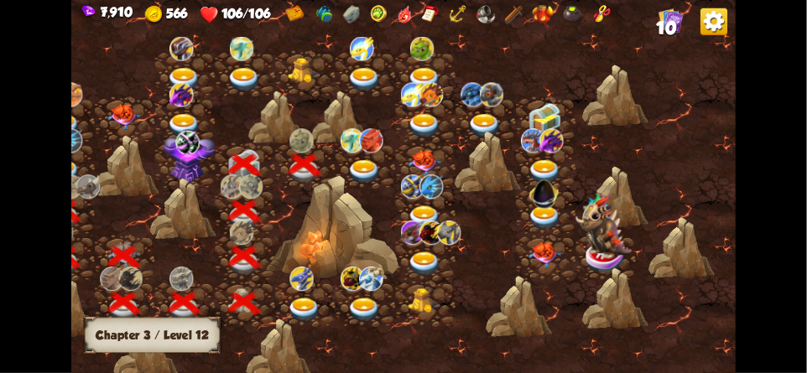
click at [363, 161] on img at bounding box center [364, 172] width 34 height 24
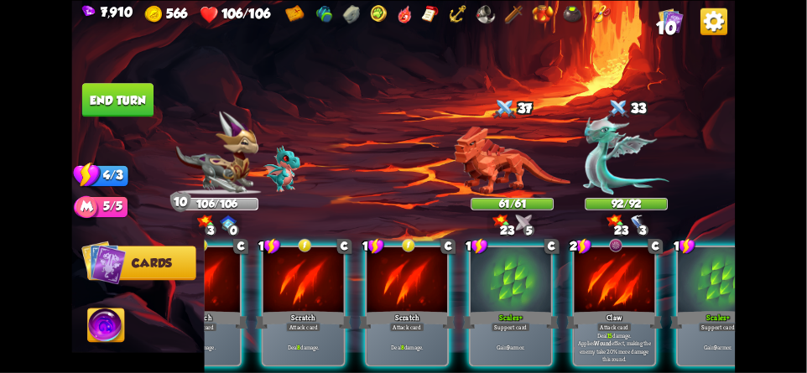
scroll to position [0, 247]
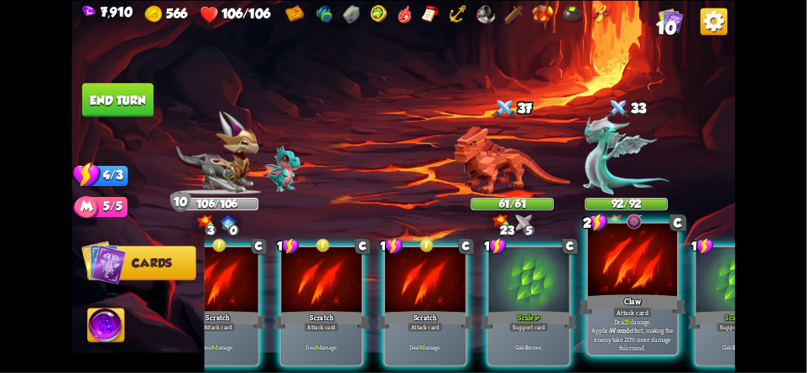
click at [625, 270] on div at bounding box center [632, 260] width 89 height 75
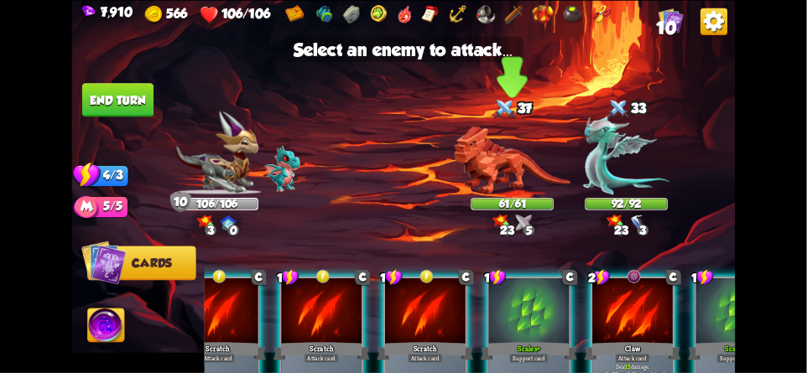
click at [486, 171] on img at bounding box center [512, 160] width 116 height 69
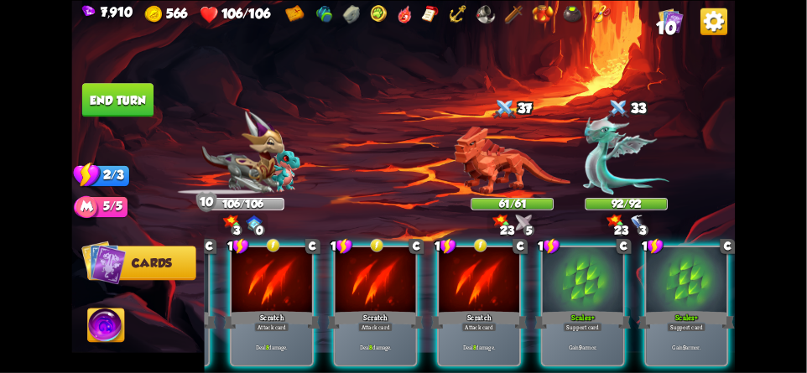
scroll to position [0, 159]
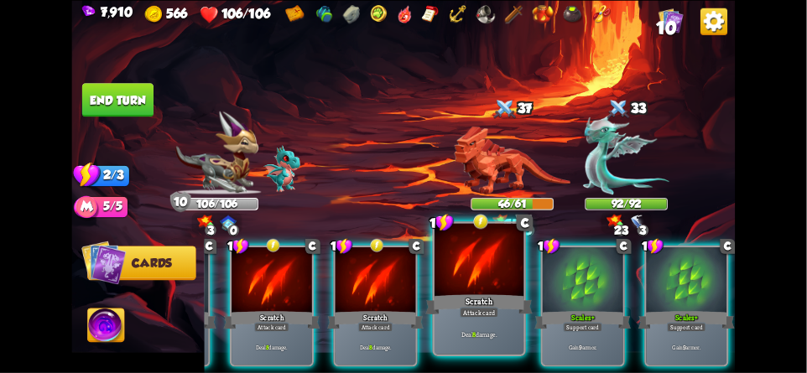
click at [470, 267] on div at bounding box center [478, 260] width 89 height 75
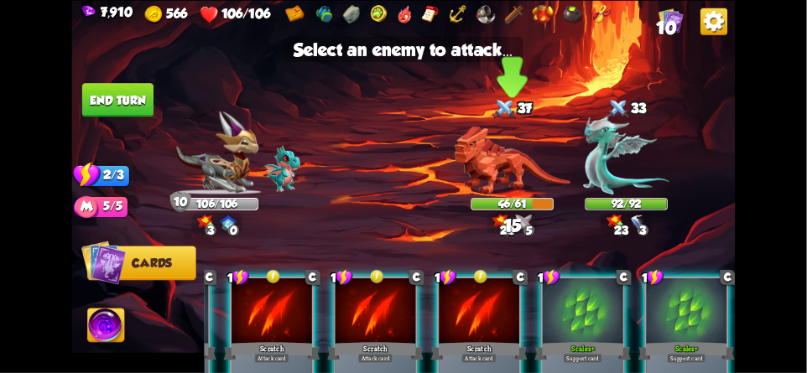
click at [496, 183] on img at bounding box center [512, 160] width 116 height 69
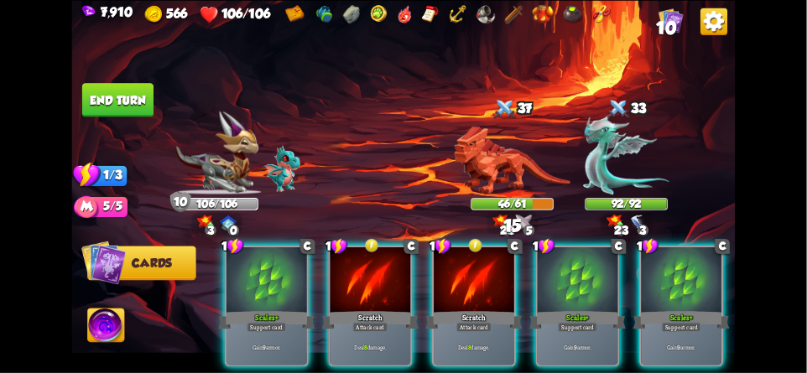
scroll to position [0, 0]
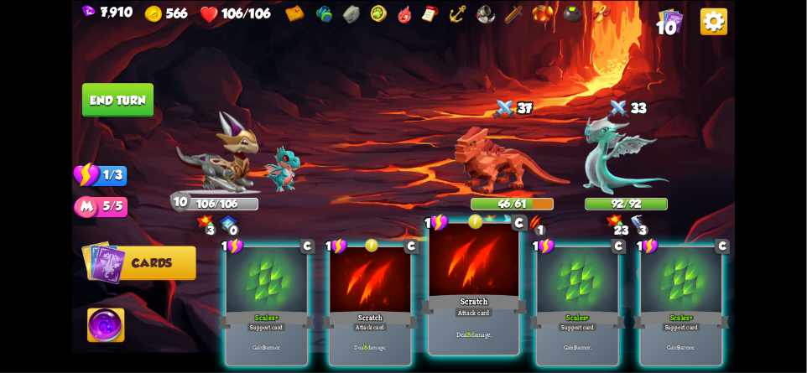
click at [466, 266] on div at bounding box center [473, 260] width 89 height 75
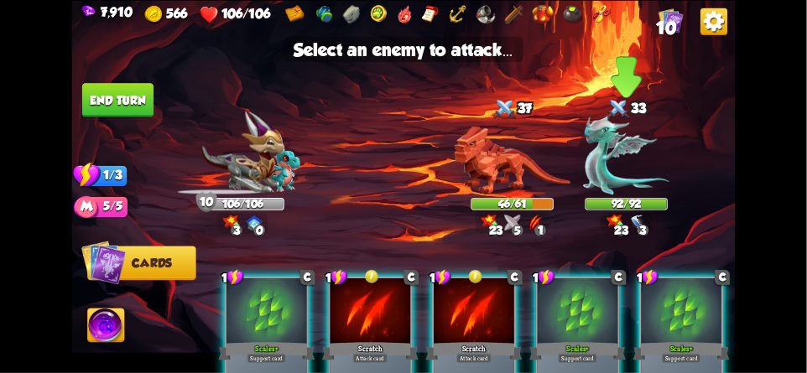
click at [615, 167] on img at bounding box center [626, 155] width 86 height 80
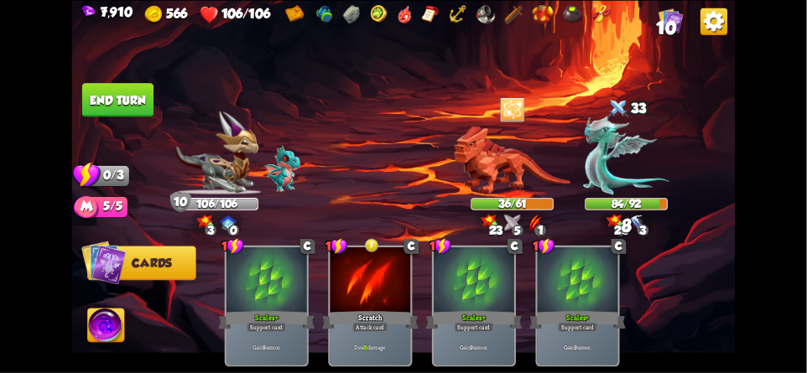
click at [108, 102] on button "End turn" at bounding box center [117, 100] width 71 height 34
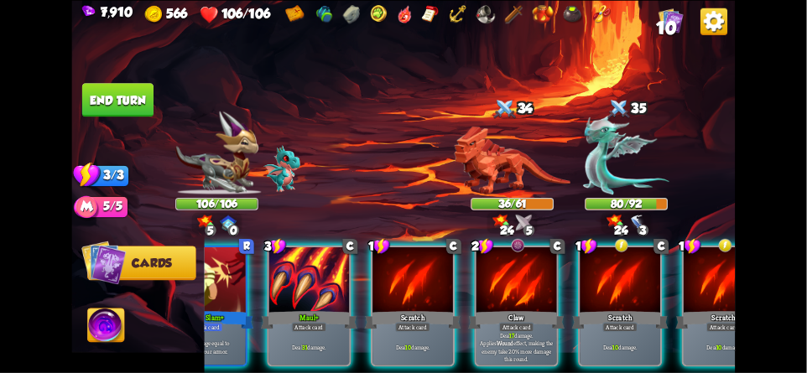
scroll to position [0, 159]
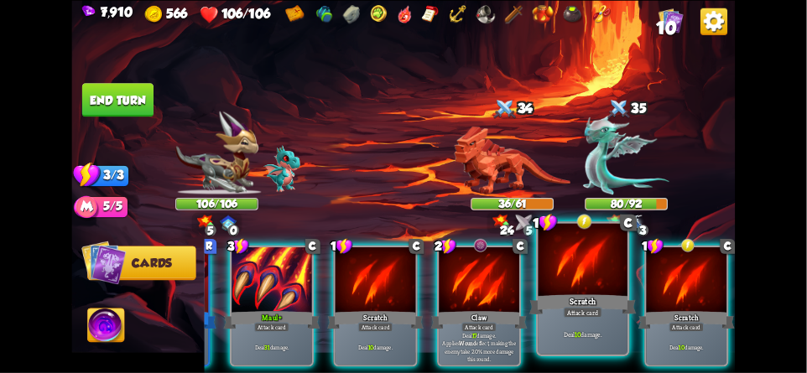
click at [575, 301] on div "Scratch" at bounding box center [582, 304] width 107 height 23
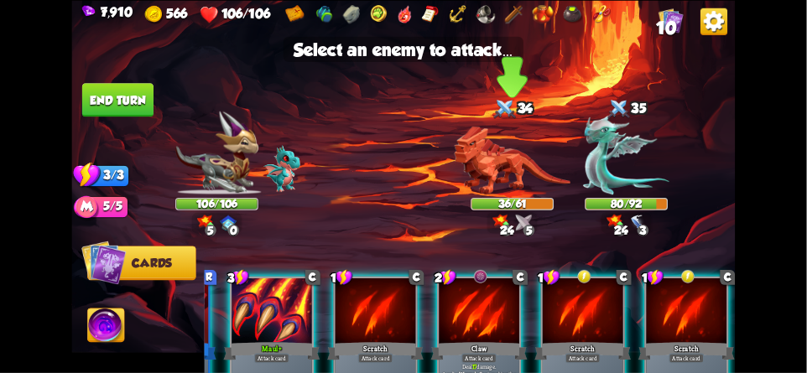
click at [492, 164] on img at bounding box center [512, 160] width 116 height 69
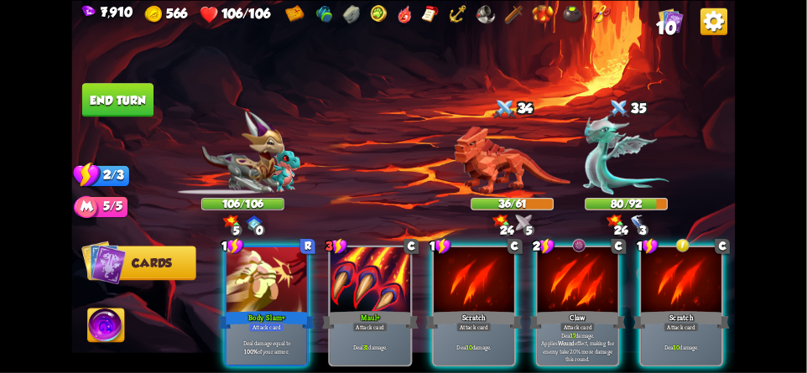
scroll to position [0, 0]
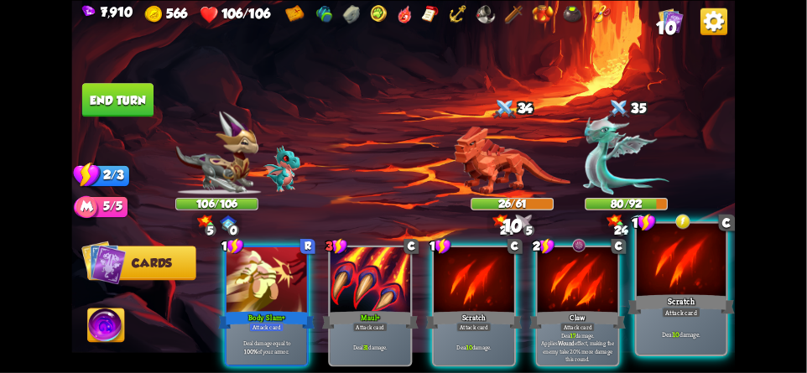
click at [673, 269] on div at bounding box center [680, 260] width 89 height 75
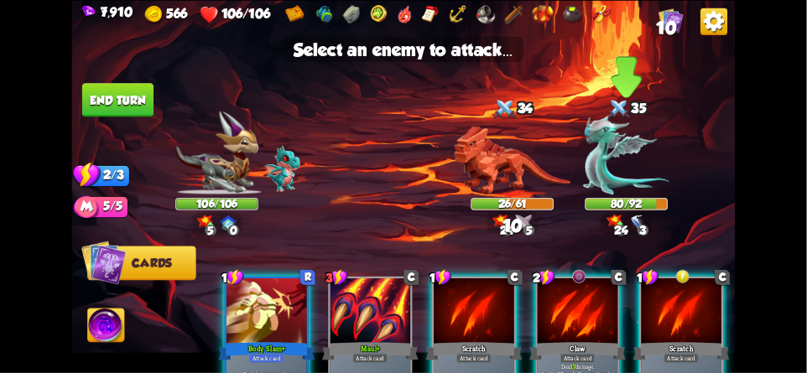
click at [632, 169] on img at bounding box center [626, 155] width 86 height 80
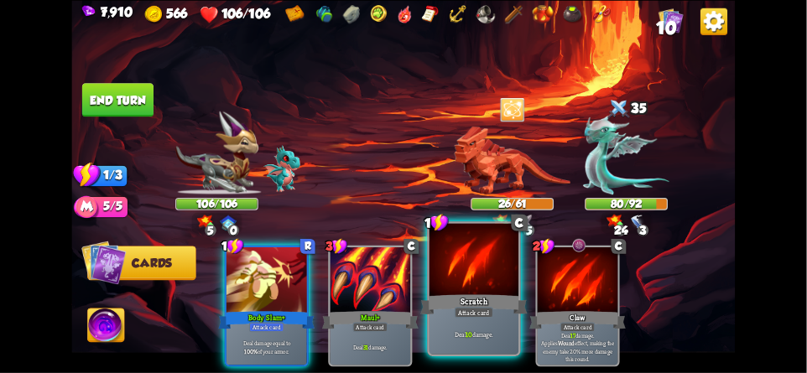
click at [474, 261] on div at bounding box center [473, 260] width 89 height 75
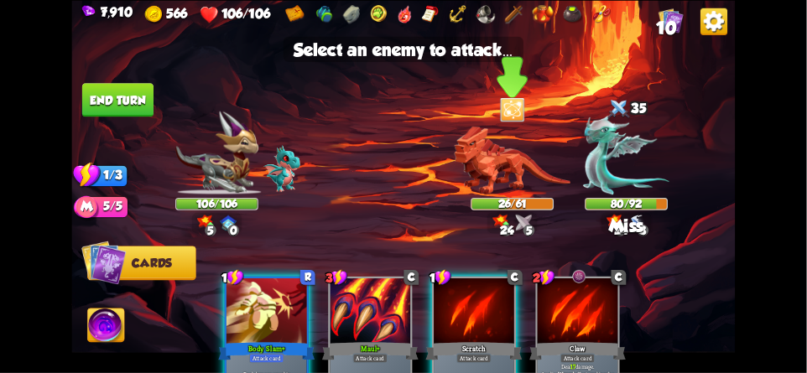
click at [500, 170] on img at bounding box center [512, 160] width 116 height 69
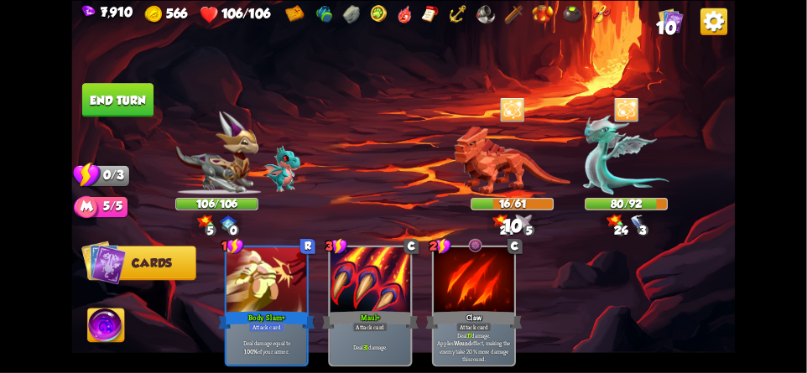
click at [116, 101] on button "End turn" at bounding box center [117, 100] width 71 height 34
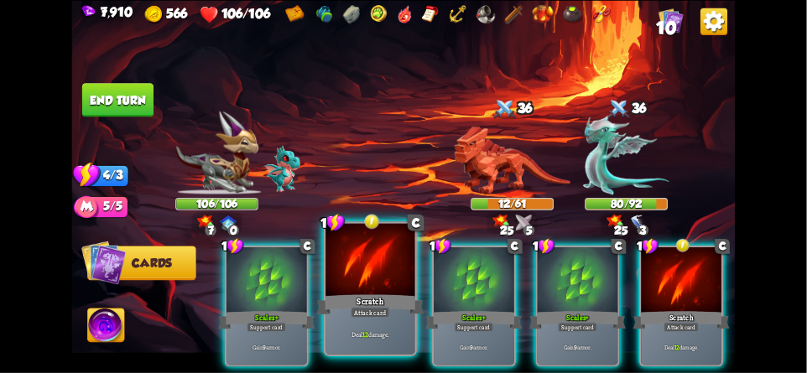
click at [361, 265] on div at bounding box center [369, 260] width 89 height 75
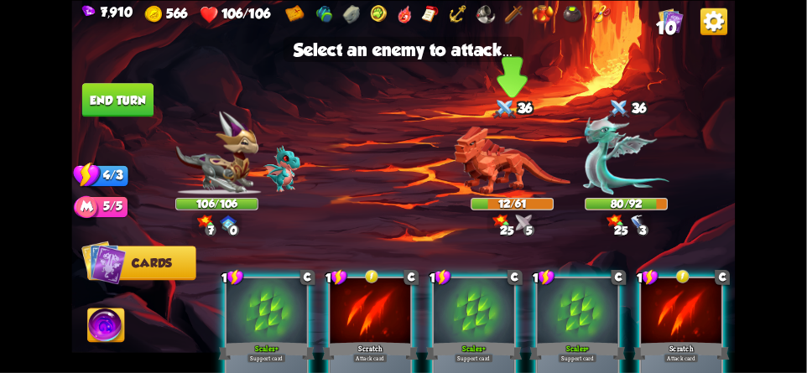
click at [501, 164] on img at bounding box center [512, 160] width 116 height 69
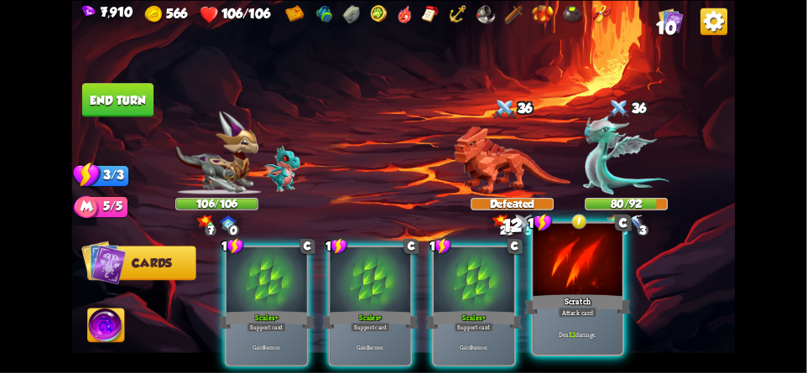
click at [581, 279] on div at bounding box center [577, 260] width 89 height 75
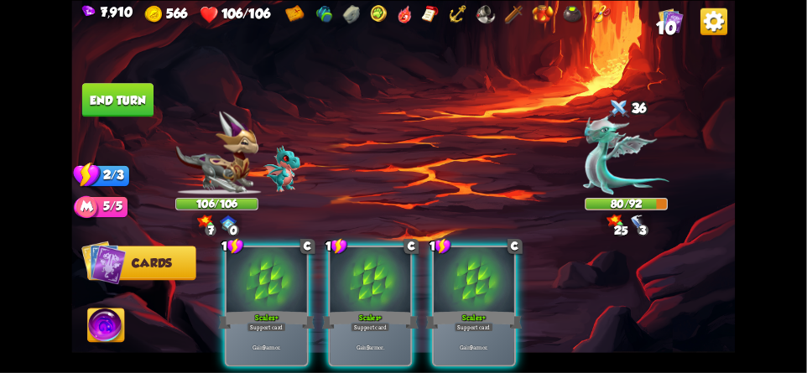
click at [626, 173] on img at bounding box center [626, 155] width 86 height 80
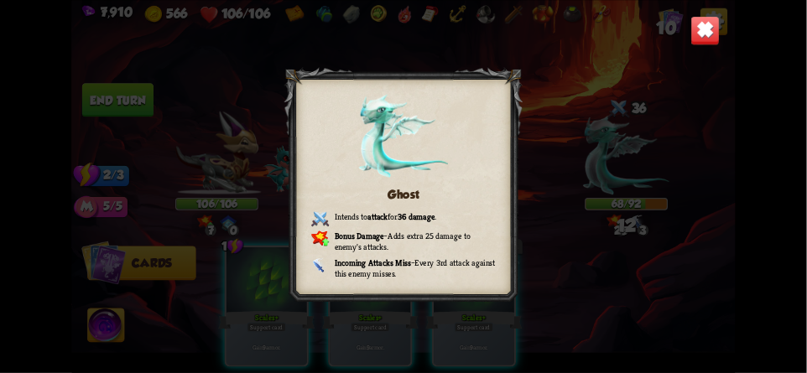
click at [699, 34] on img at bounding box center [704, 30] width 29 height 29
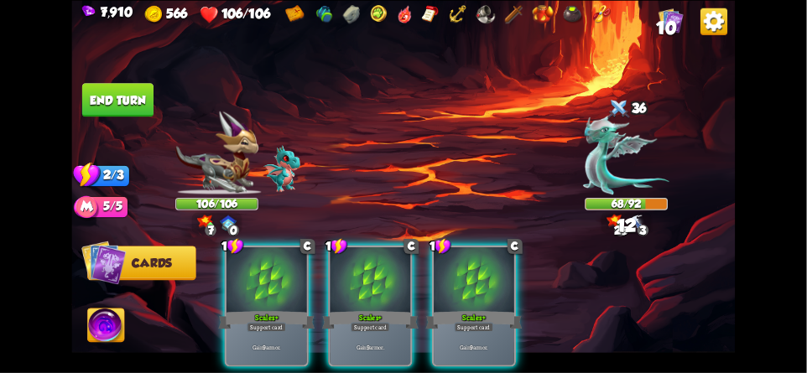
click at [123, 111] on button "End turn" at bounding box center [117, 100] width 71 height 34
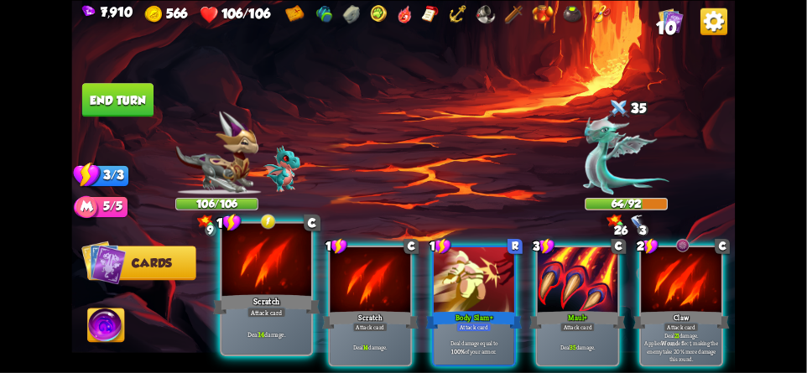
click at [266, 263] on div at bounding box center [266, 260] width 89 height 75
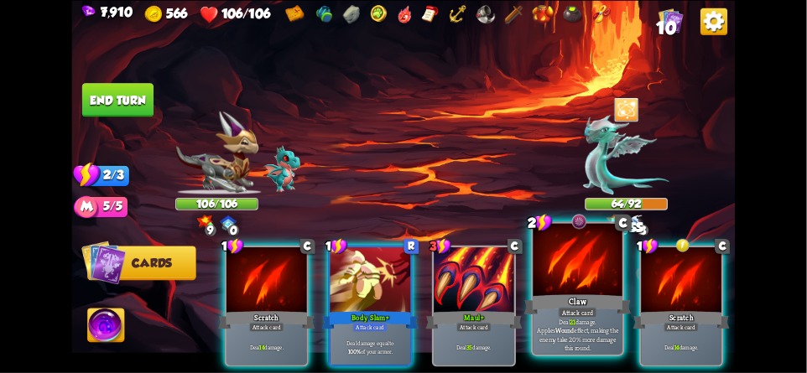
click at [582, 270] on div at bounding box center [577, 260] width 89 height 75
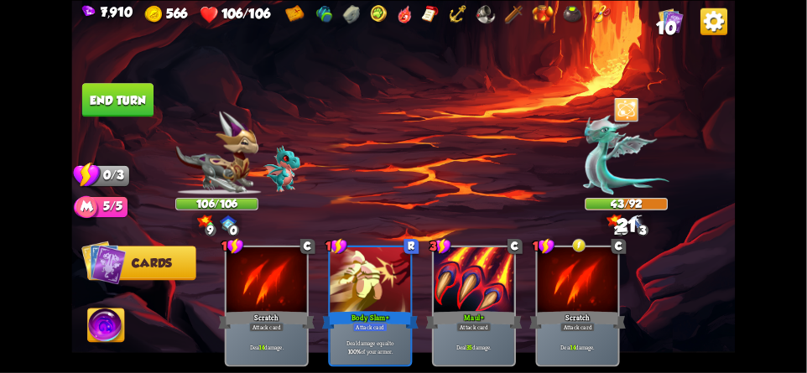
click at [121, 99] on button "End turn" at bounding box center [117, 100] width 71 height 34
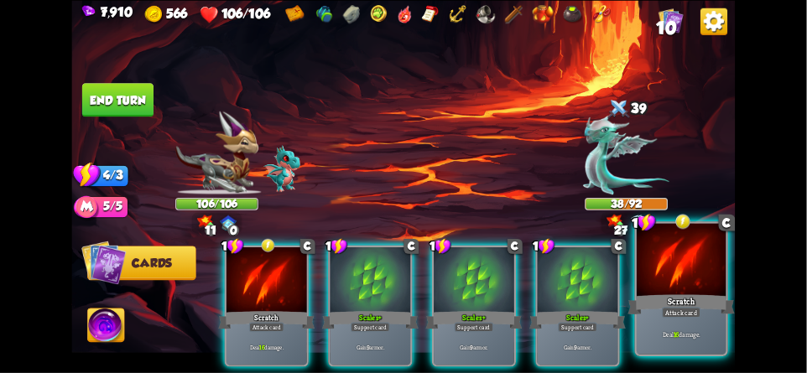
click at [673, 260] on div at bounding box center [680, 260] width 89 height 75
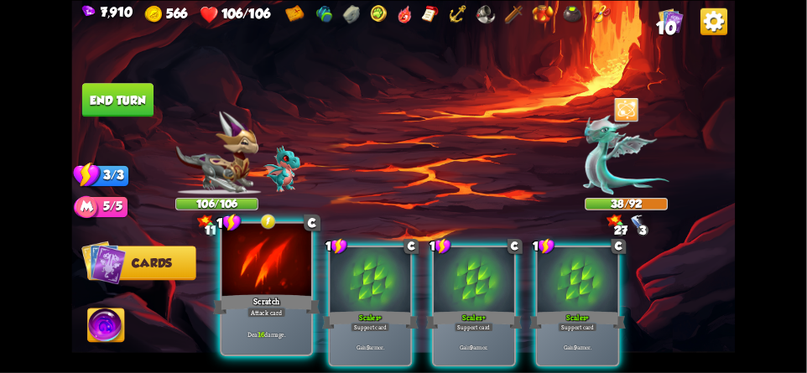
click at [250, 254] on div at bounding box center [266, 260] width 89 height 75
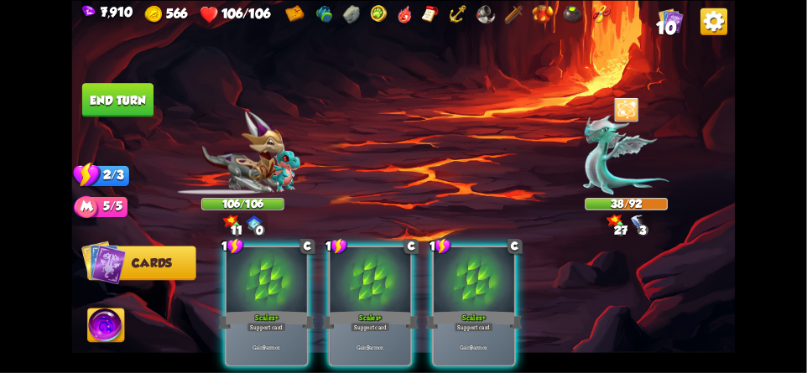
click at [126, 95] on button "End turn" at bounding box center [117, 100] width 71 height 34
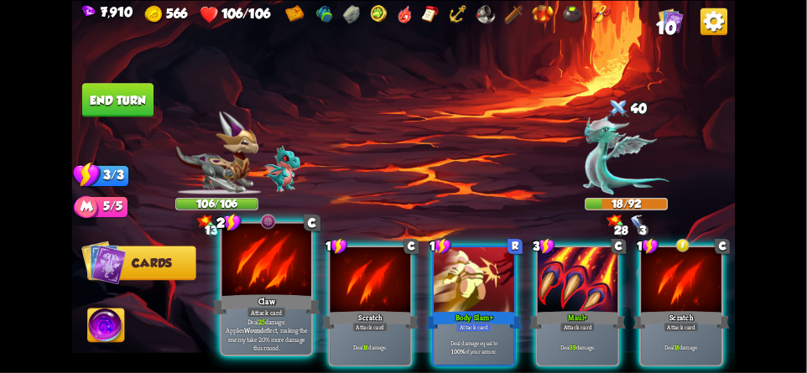
click at [271, 267] on div at bounding box center [266, 260] width 89 height 75
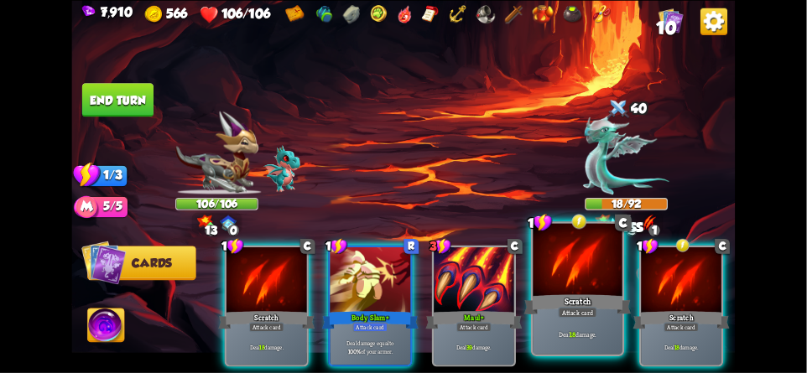
click at [592, 277] on div at bounding box center [577, 260] width 89 height 75
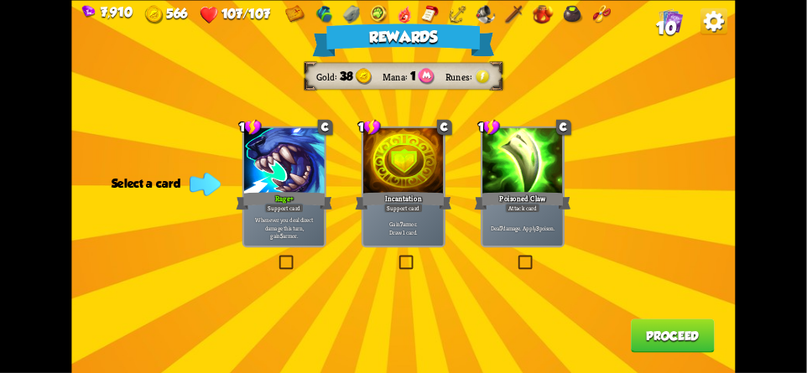
click at [686, 324] on button "Proceed" at bounding box center [673, 336] width 84 height 34
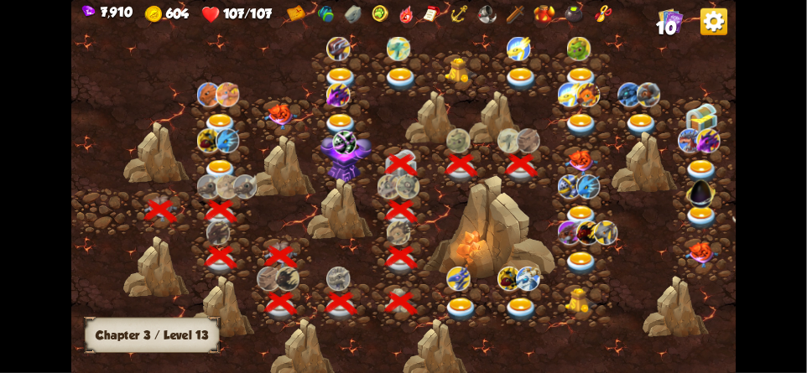
scroll to position [0, 255]
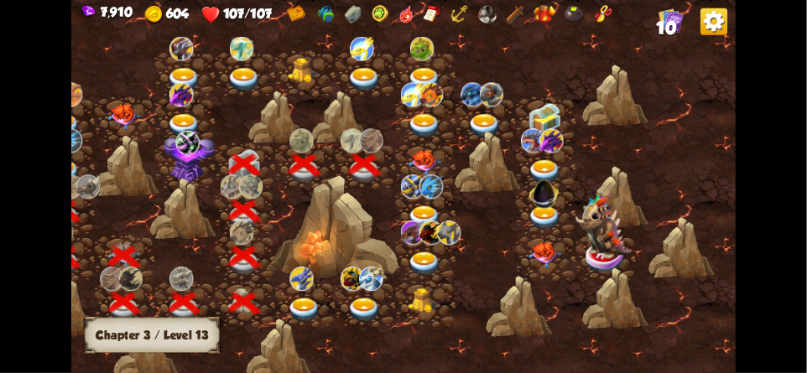
click at [430, 156] on img at bounding box center [425, 163] width 34 height 26
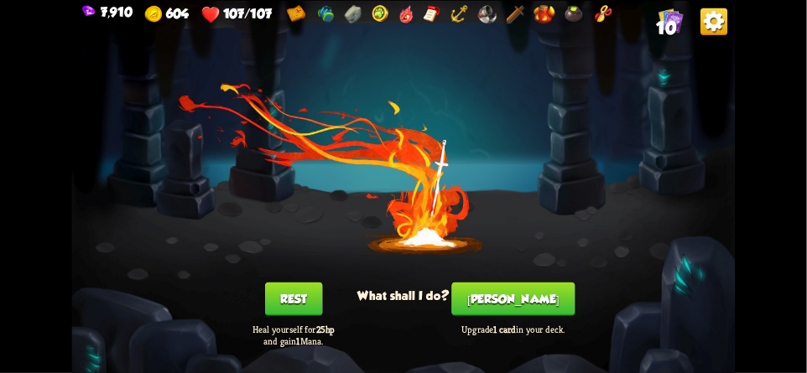
click at [526, 301] on button "[PERSON_NAME]" at bounding box center [513, 299] width 123 height 34
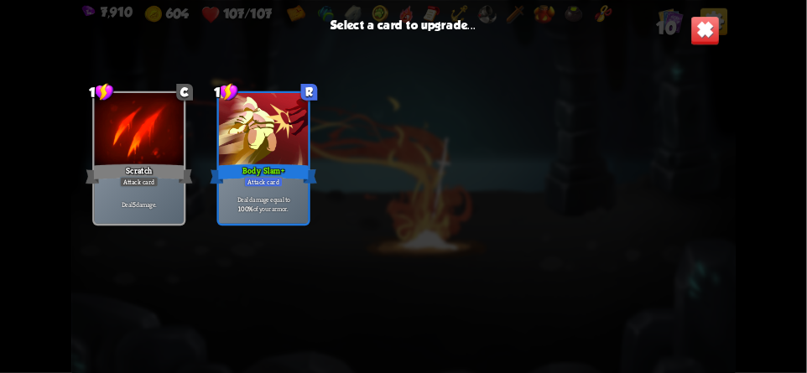
click at [159, 139] on div at bounding box center [139, 130] width 89 height 75
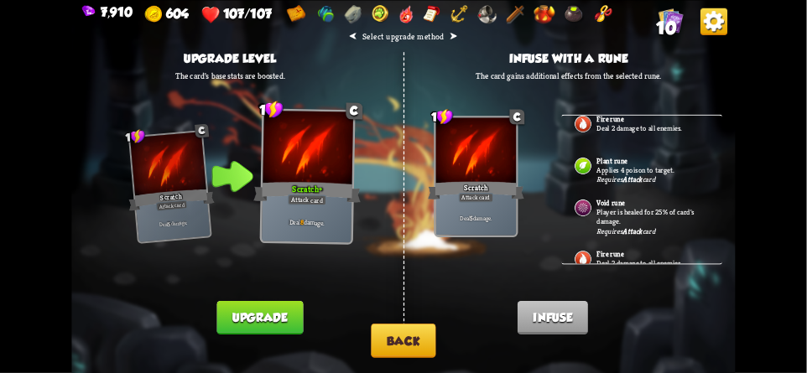
scroll to position [470, 0]
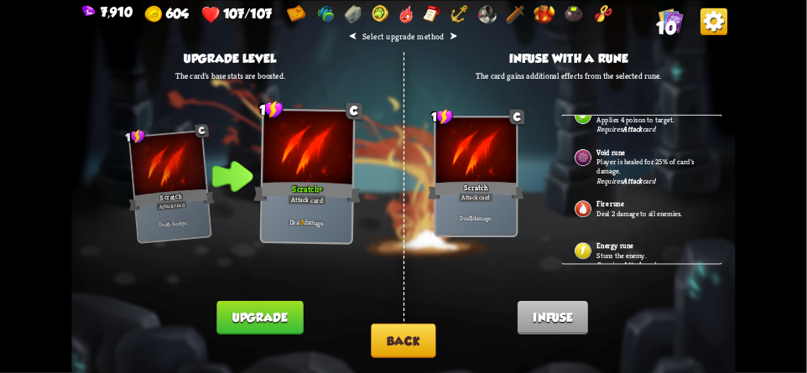
click at [665, 239] on div "Energy rune Stuns the enemy. Requires Attack card" at bounding box center [642, 252] width 161 height 42
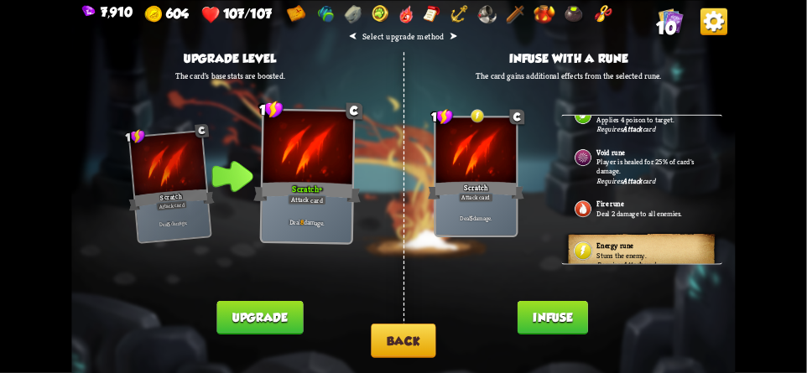
click at [389, 342] on button "Back" at bounding box center [403, 341] width 65 height 34
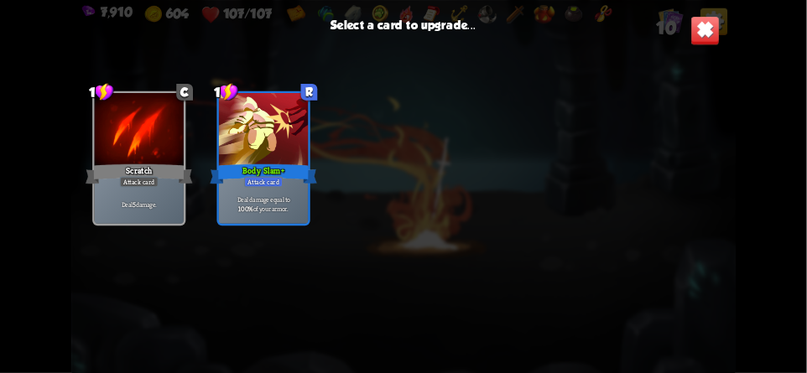
click at [233, 177] on div "Body Slam+" at bounding box center [263, 173] width 107 height 23
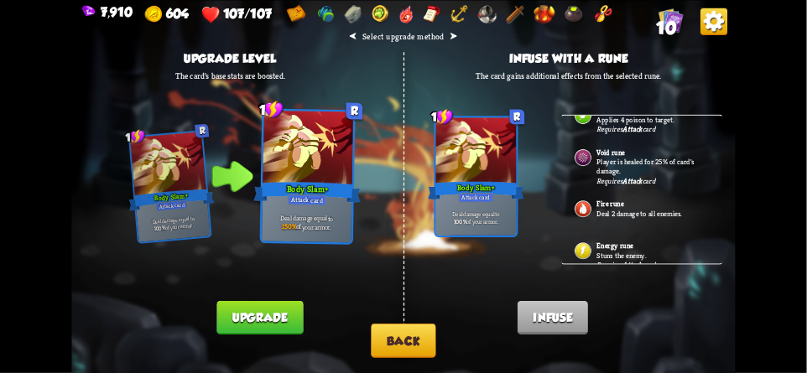
click at [669, 235] on div "Energy rune Stuns the enemy. Requires Attack card" at bounding box center [642, 252] width 161 height 42
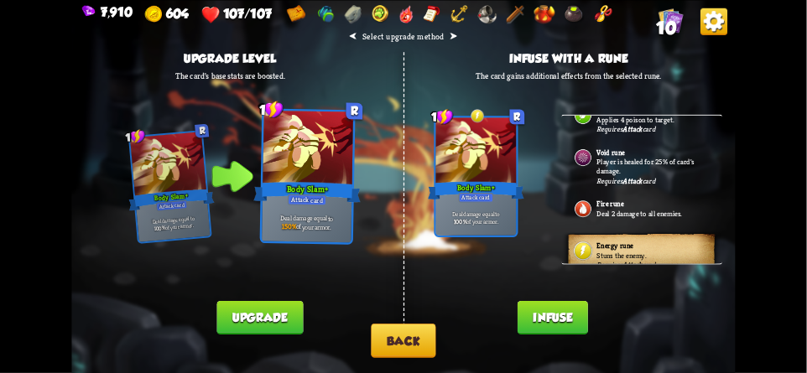
click at [635, 251] on p "Stuns the enemy." at bounding box center [653, 255] width 112 height 9
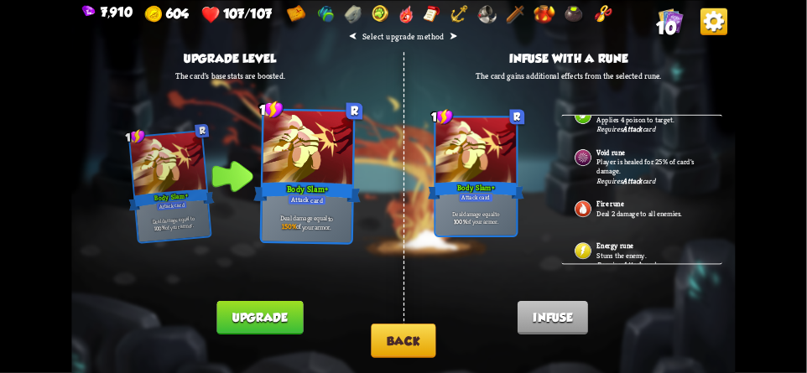
click at [405, 339] on button "Back" at bounding box center [403, 341] width 65 height 34
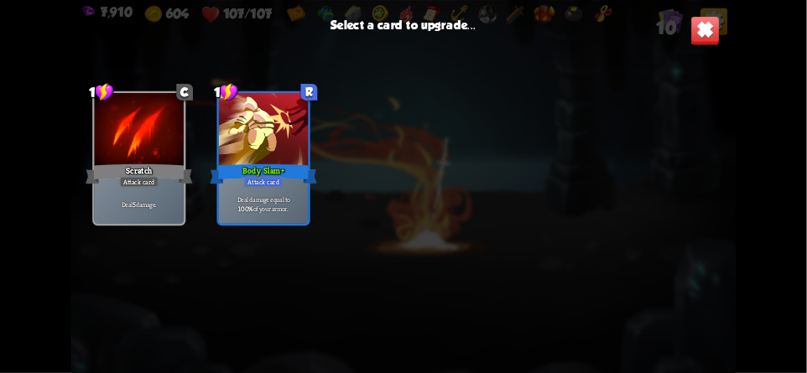
click at [701, 33] on img at bounding box center [704, 30] width 29 height 29
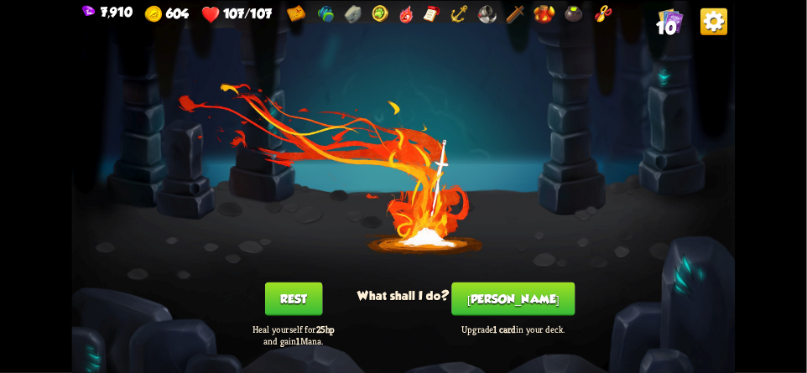
click at [720, 18] on img at bounding box center [713, 21] width 27 height 27
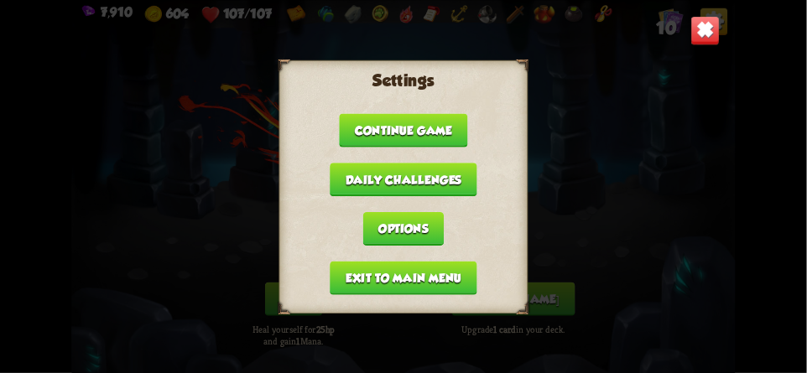
click at [345, 276] on button "Exit to main menu" at bounding box center [403, 278] width 147 height 34
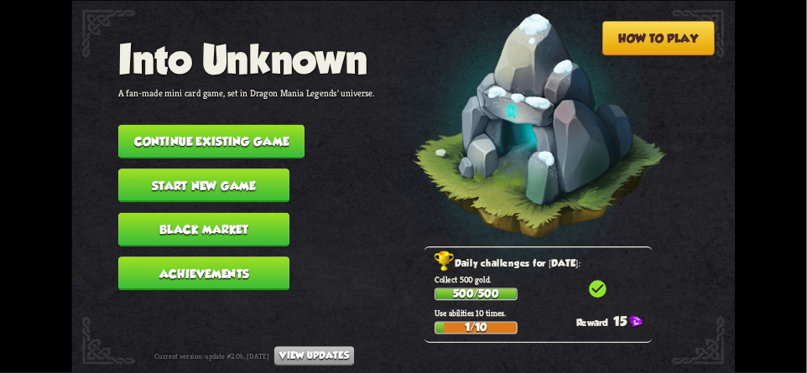
click at [283, 137] on button "Continue existing game" at bounding box center [211, 141] width 186 height 34
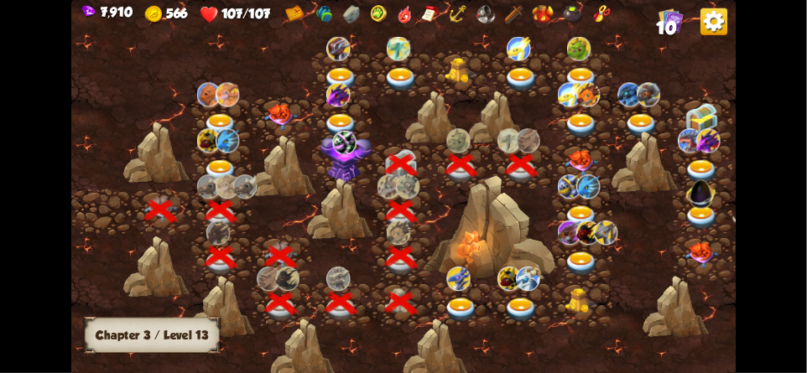
scroll to position [0, 255]
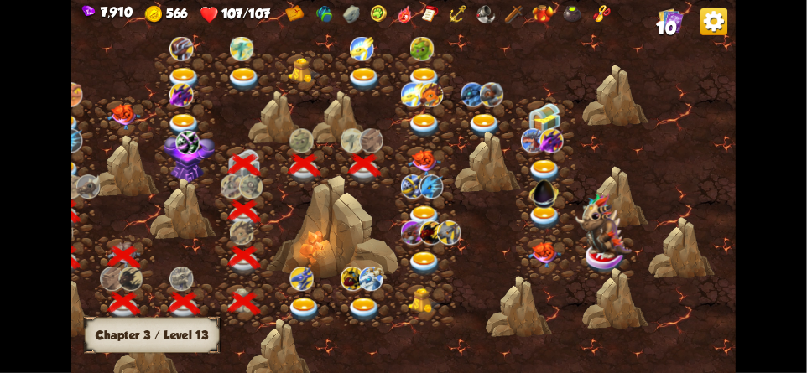
click at [421, 152] on img at bounding box center [425, 163] width 34 height 26
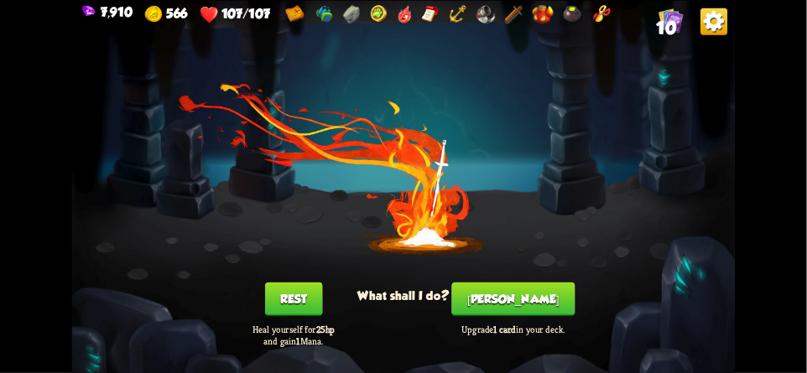
click at [529, 301] on button "[PERSON_NAME]" at bounding box center [513, 299] width 123 height 34
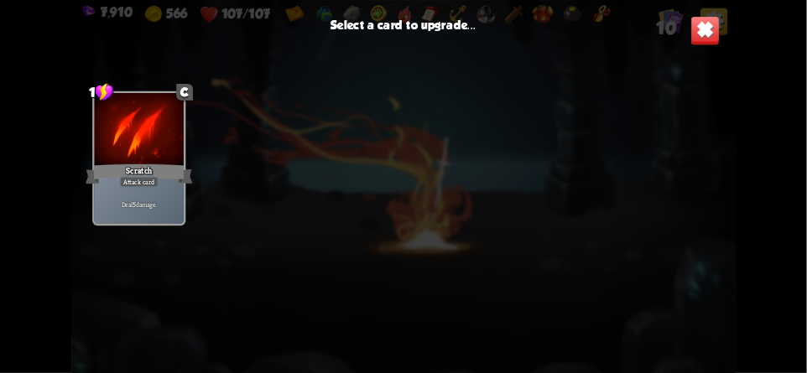
click at [256, 168] on div "1 C Scratch Attack card Deal 5 damage." at bounding box center [402, 213] width 663 height 306
click at [186, 296] on div "1 C Scratch Attack card Deal 5 damage." at bounding box center [402, 213] width 663 height 306
click at [712, 40] on img at bounding box center [704, 30] width 29 height 29
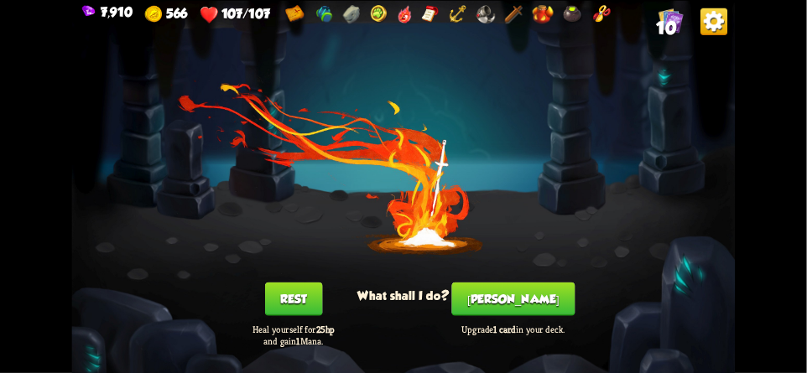
click at [710, 31] on img at bounding box center [713, 21] width 27 height 27
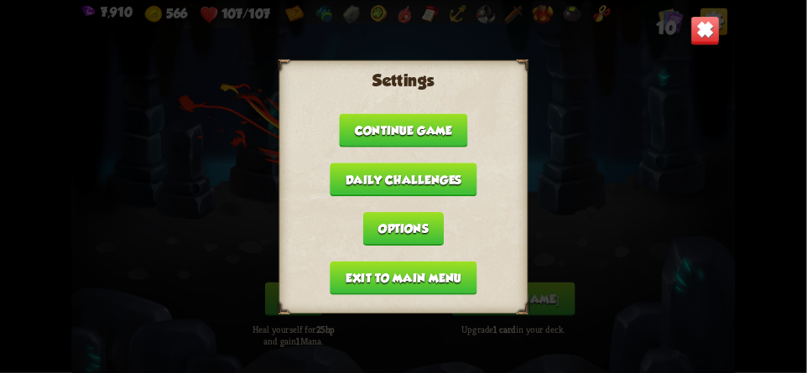
click at [359, 271] on button "Exit to main menu" at bounding box center [403, 278] width 147 height 34
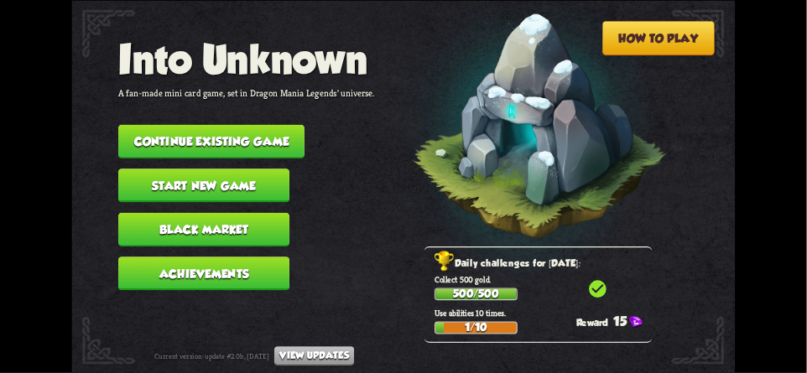
click at [149, 126] on button "Continue existing game" at bounding box center [211, 141] width 186 height 34
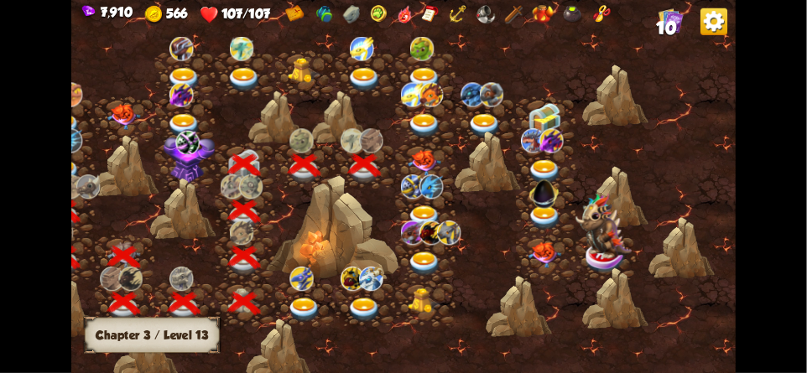
click at [410, 179] on img at bounding box center [411, 186] width 23 height 24
click at [415, 162] on img at bounding box center [425, 163] width 34 height 26
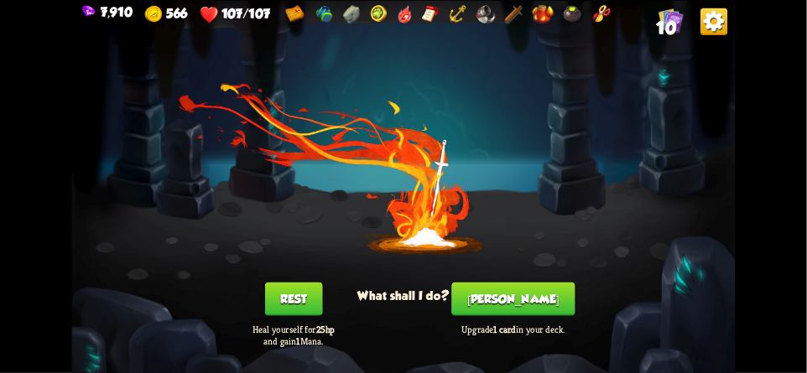
click at [713, 23] on img at bounding box center [713, 21] width 27 height 27
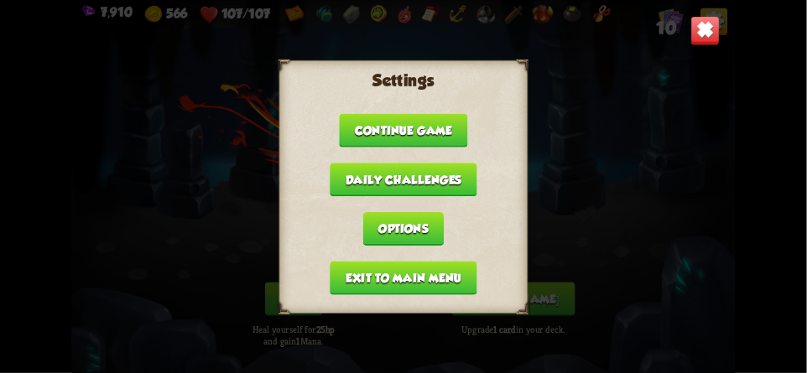
click at [710, 38] on img at bounding box center [704, 30] width 29 height 29
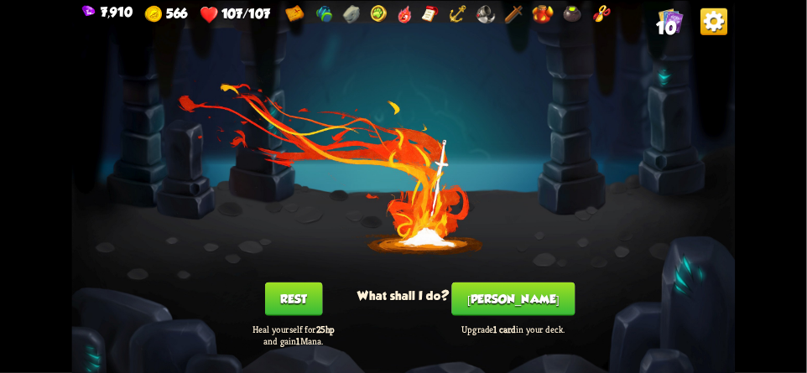
click at [501, 303] on button "[PERSON_NAME]" at bounding box center [513, 299] width 123 height 34
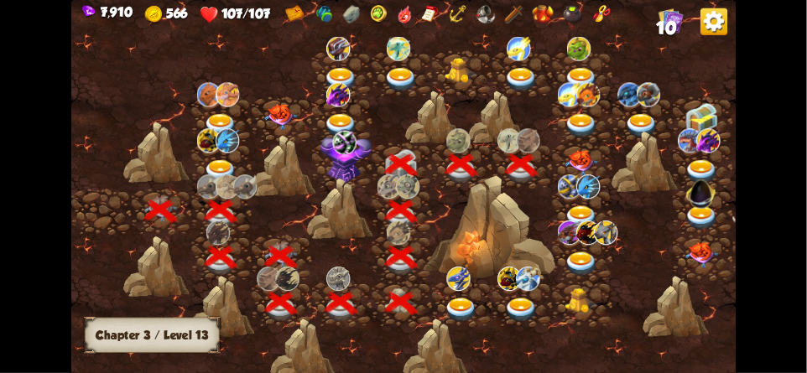
scroll to position [0, 255]
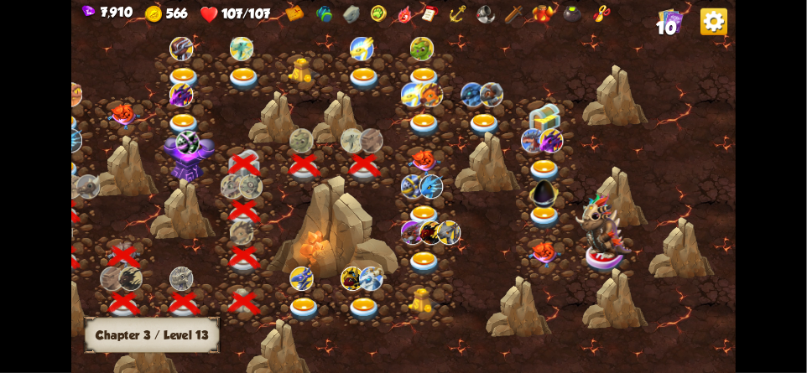
click at [437, 154] on img at bounding box center [425, 163] width 34 height 26
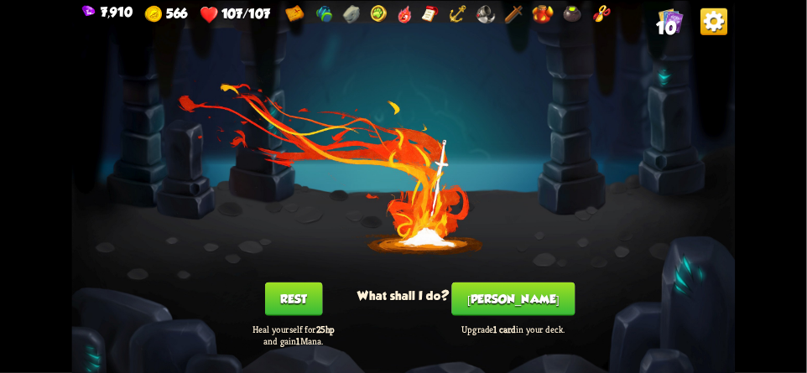
click at [521, 298] on button "[PERSON_NAME]" at bounding box center [513, 299] width 123 height 34
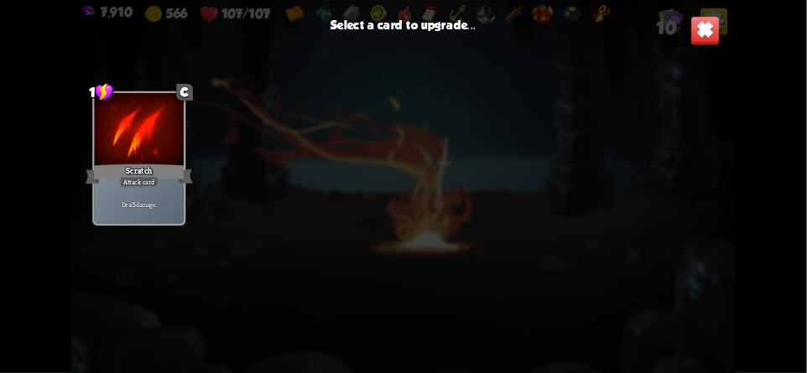
click at [237, 158] on div "1 C Scratch Attack card Deal 5 damage." at bounding box center [402, 213] width 663 height 306
click at [130, 141] on div at bounding box center [139, 130] width 89 height 75
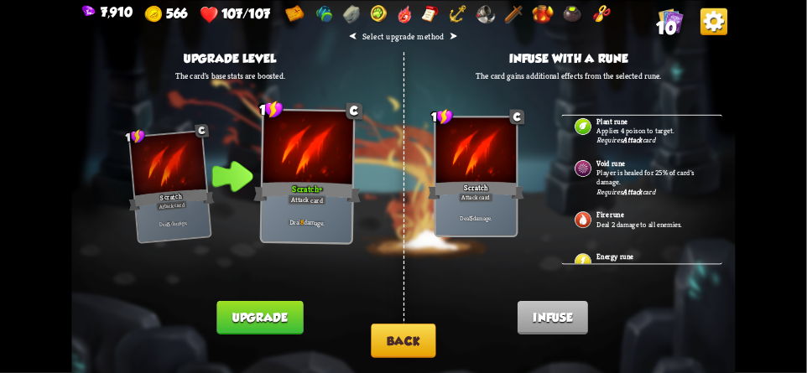
scroll to position [470, 0]
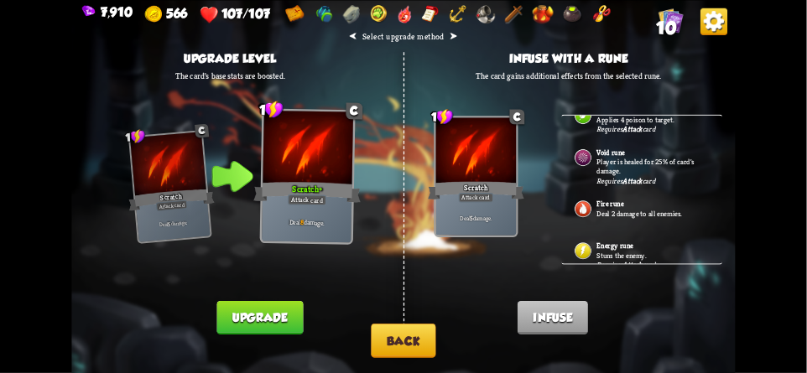
click at [594, 237] on div "Energy rune Stuns the enemy. Requires Attack card" at bounding box center [642, 252] width 161 height 42
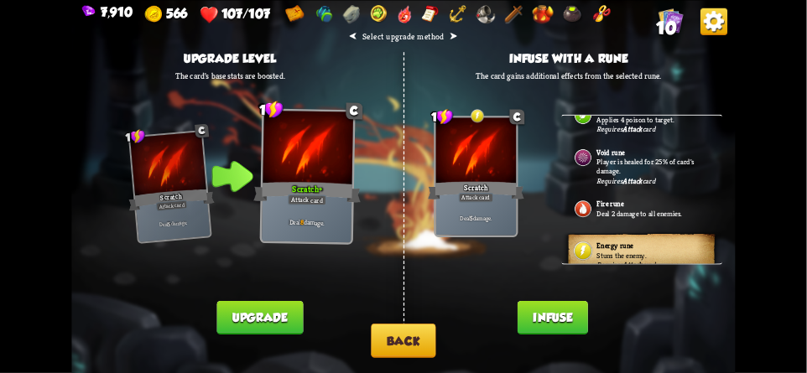
click at [408, 340] on button "Back" at bounding box center [403, 341] width 65 height 34
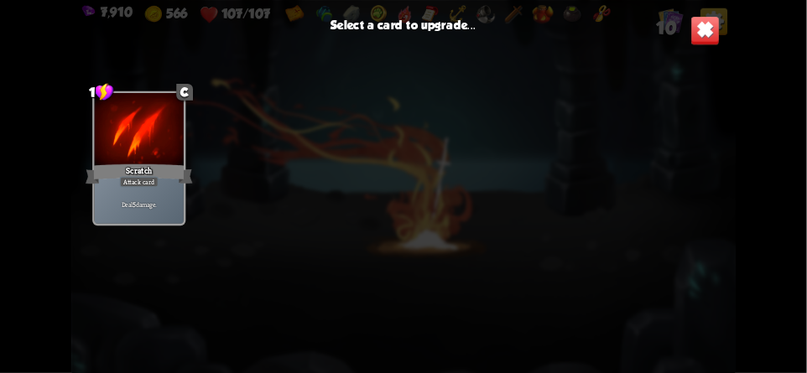
click at [716, 39] on img at bounding box center [704, 30] width 29 height 29
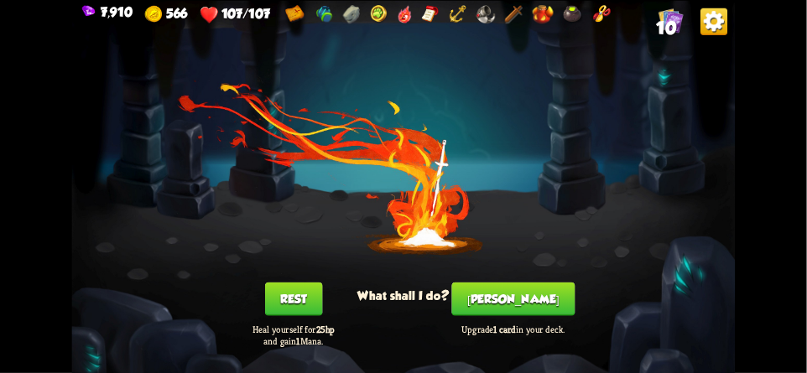
click at [504, 286] on button "[PERSON_NAME]" at bounding box center [513, 299] width 123 height 34
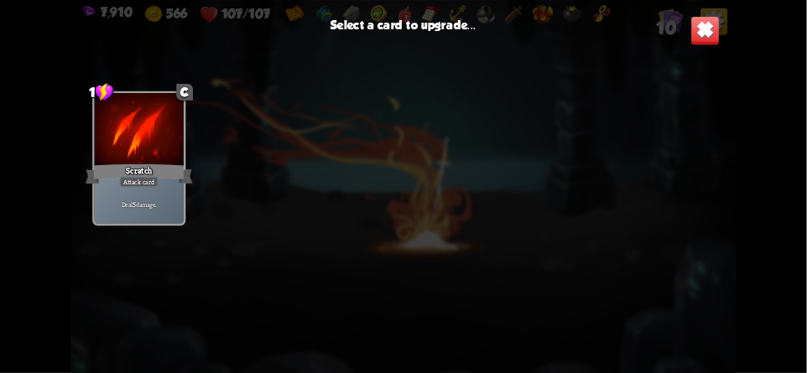
click at [166, 174] on div "Scratch" at bounding box center [139, 173] width 107 height 23
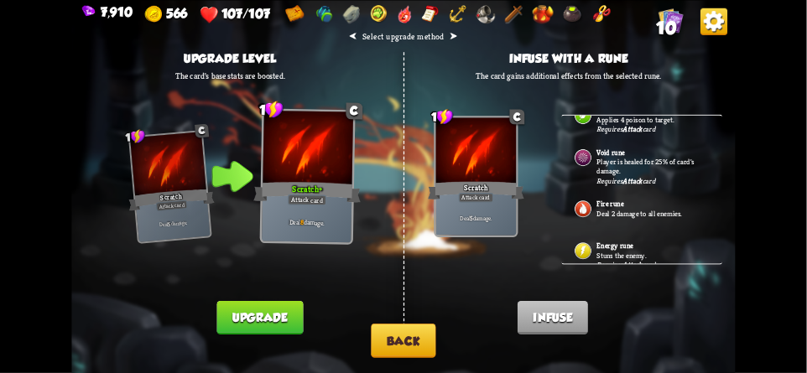
click at [585, 241] on img at bounding box center [583, 250] width 19 height 19
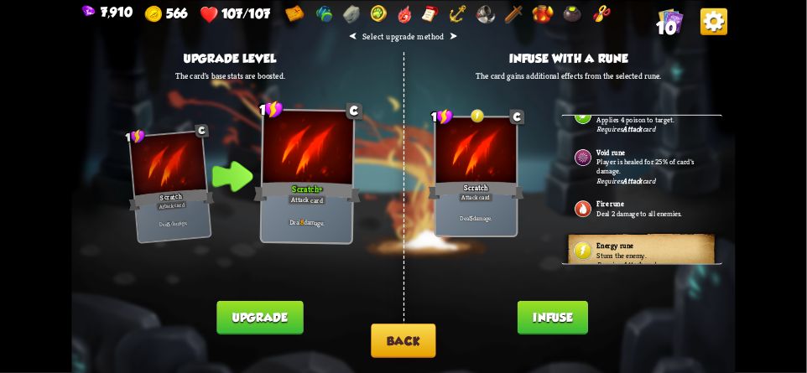
click at [541, 314] on button "Infuse" at bounding box center [552, 317] width 70 height 34
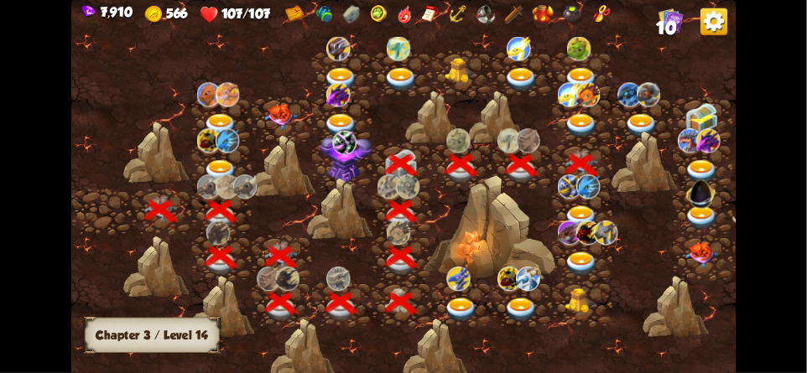
scroll to position [0, 255]
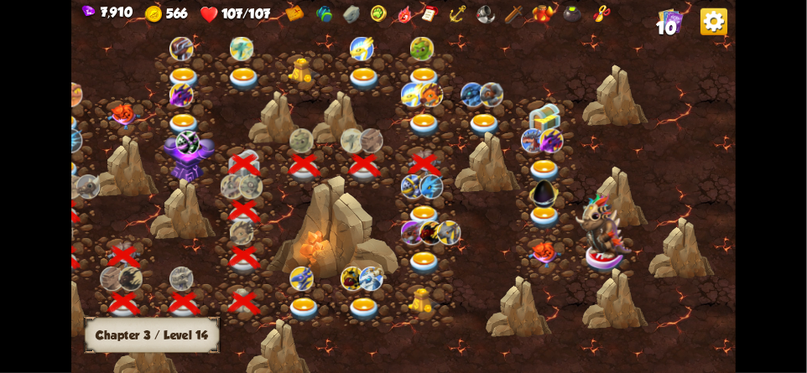
click at [417, 128] on img at bounding box center [425, 126] width 34 height 24
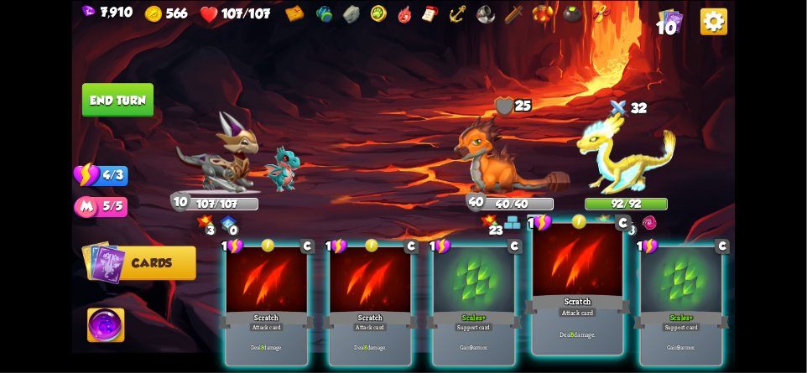
click at [564, 290] on div at bounding box center [577, 260] width 89 height 75
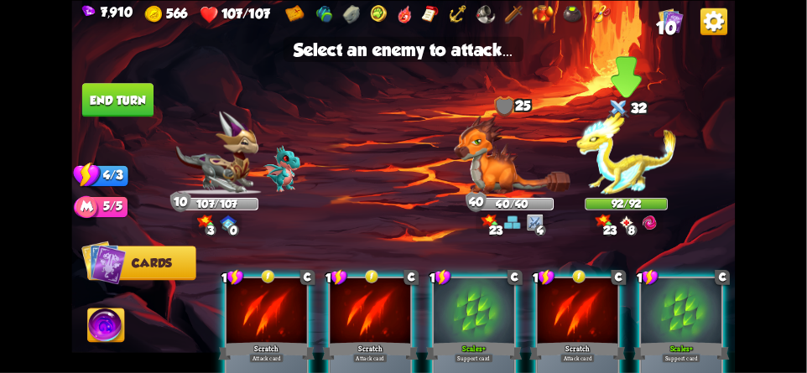
click at [626, 154] on img at bounding box center [626, 152] width 100 height 83
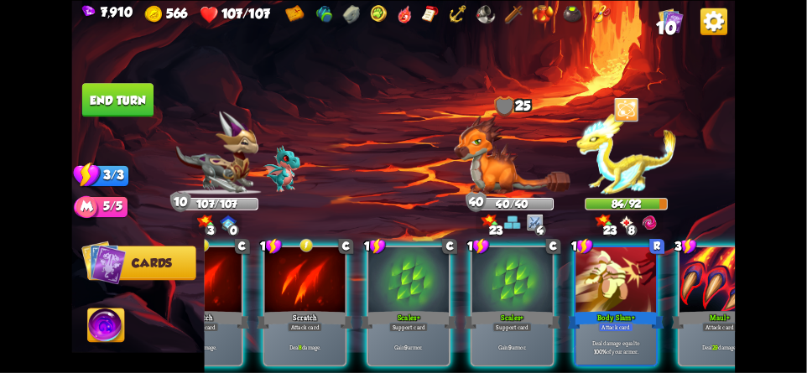
scroll to position [0, 112]
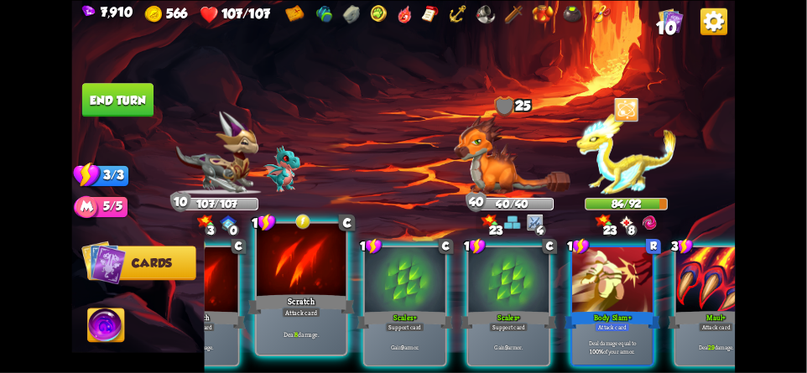
click at [297, 281] on div at bounding box center [301, 260] width 89 height 75
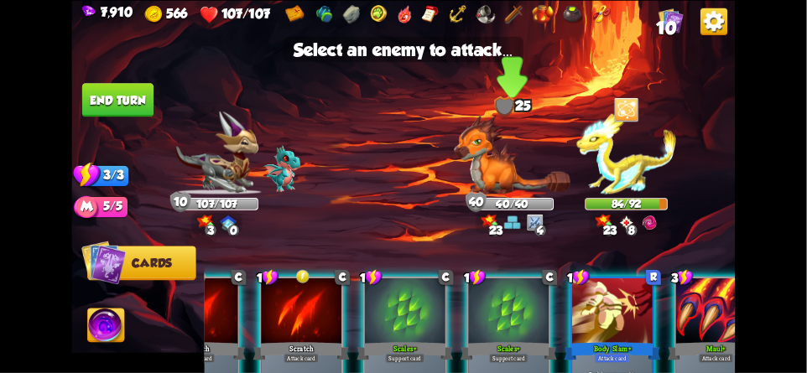
click at [496, 172] on img at bounding box center [512, 155] width 116 height 80
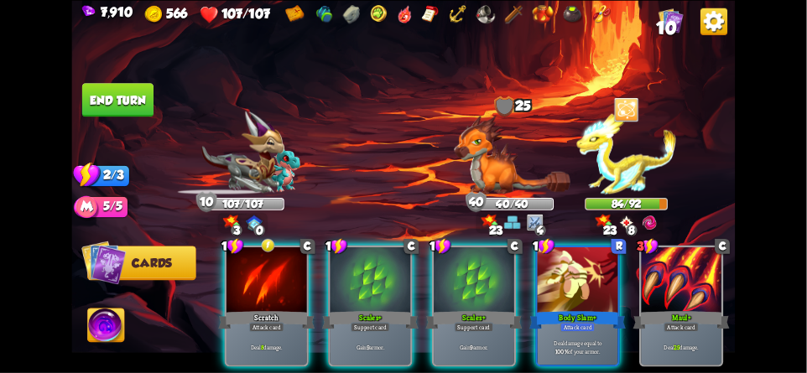
scroll to position [0, 0]
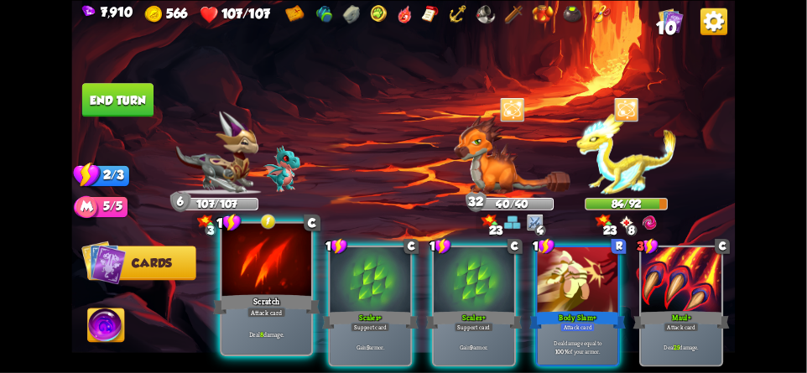
click at [273, 286] on div at bounding box center [266, 260] width 89 height 75
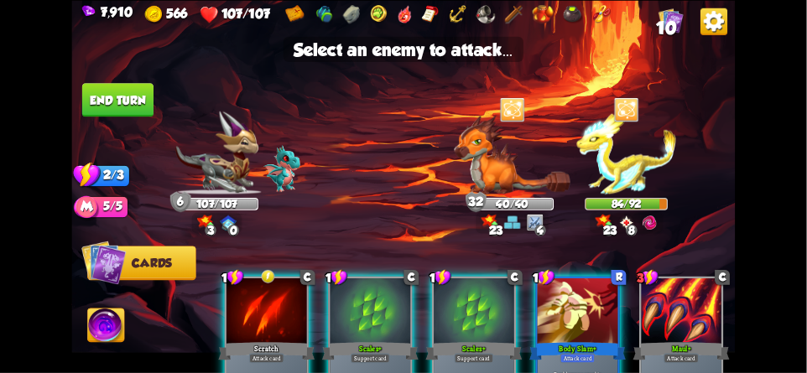
click at [255, 288] on div at bounding box center [266, 312] width 80 height 68
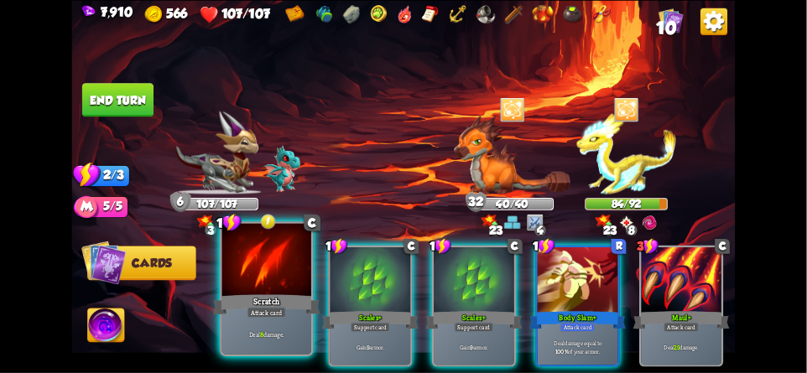
click at [251, 286] on div at bounding box center [266, 260] width 89 height 75
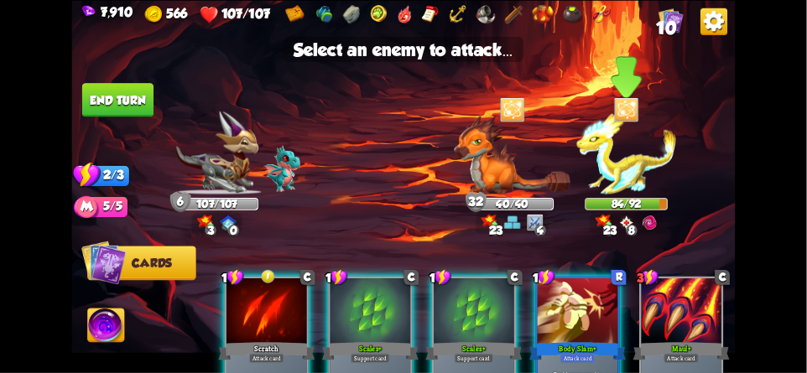
click at [625, 169] on img at bounding box center [626, 152] width 100 height 83
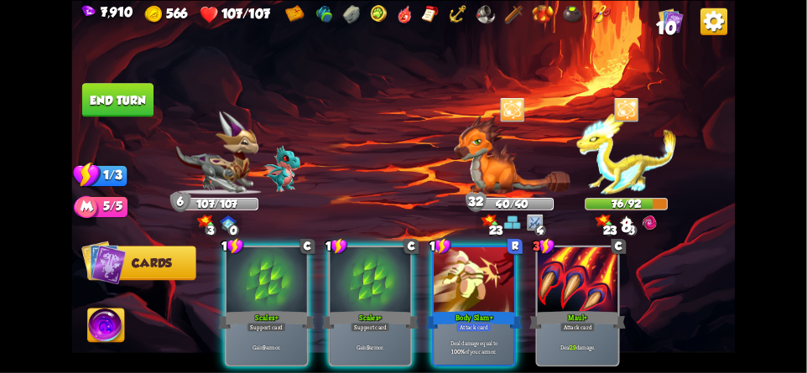
click at [113, 100] on button "End turn" at bounding box center [117, 100] width 71 height 34
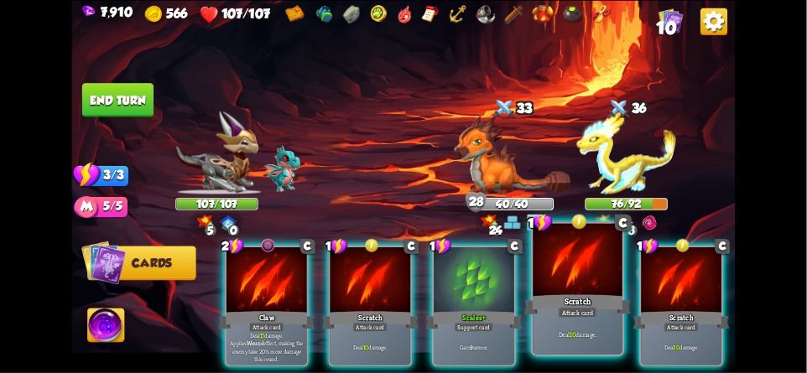
click at [580, 266] on div at bounding box center [577, 260] width 89 height 75
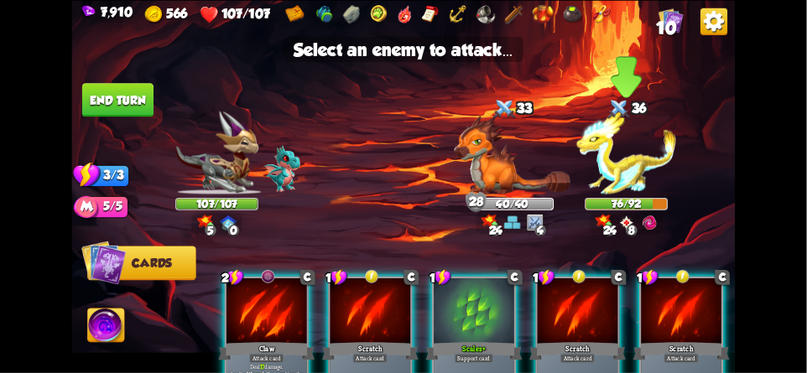
click at [626, 168] on img at bounding box center [626, 152] width 100 height 83
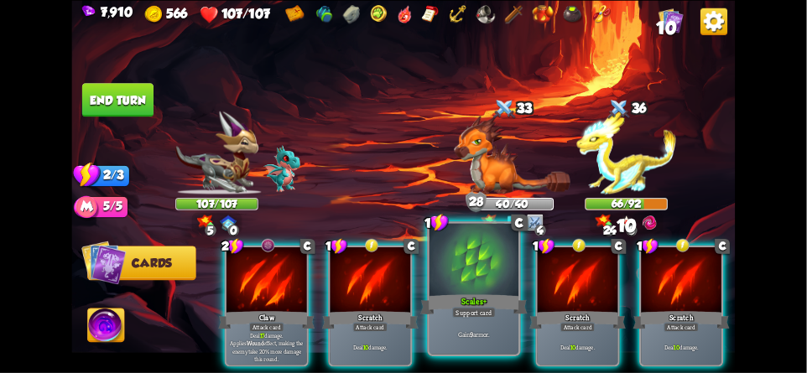
click at [468, 281] on div at bounding box center [473, 260] width 89 height 75
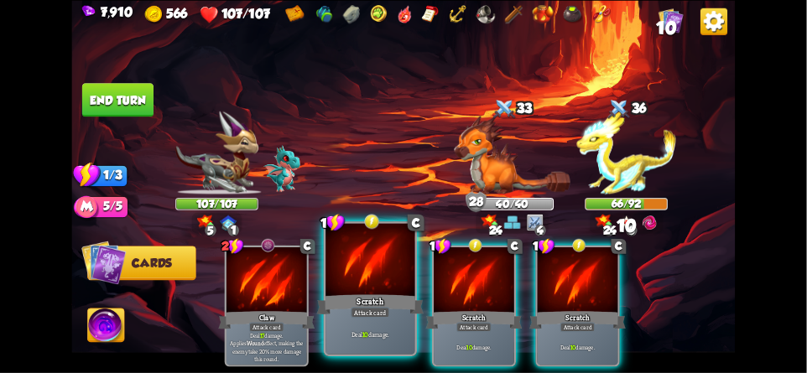
click at [370, 309] on div "Attack card" at bounding box center [370, 312] width 39 height 11
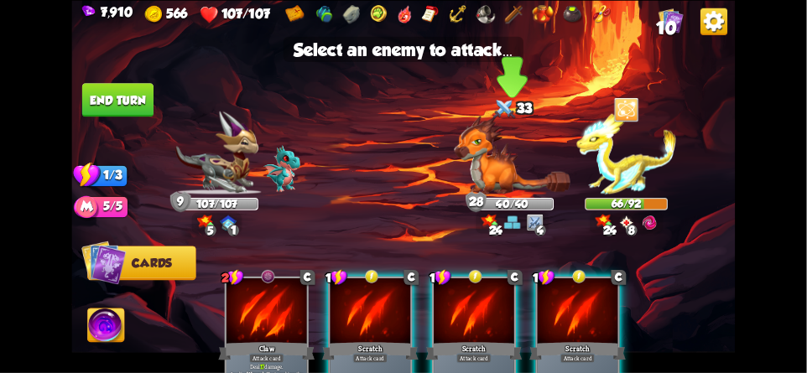
click at [515, 155] on img at bounding box center [512, 155] width 116 height 80
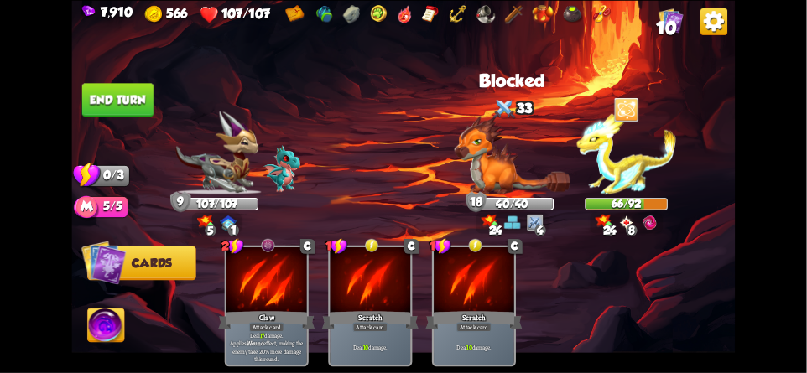
click at [111, 96] on button "End turn" at bounding box center [117, 100] width 71 height 34
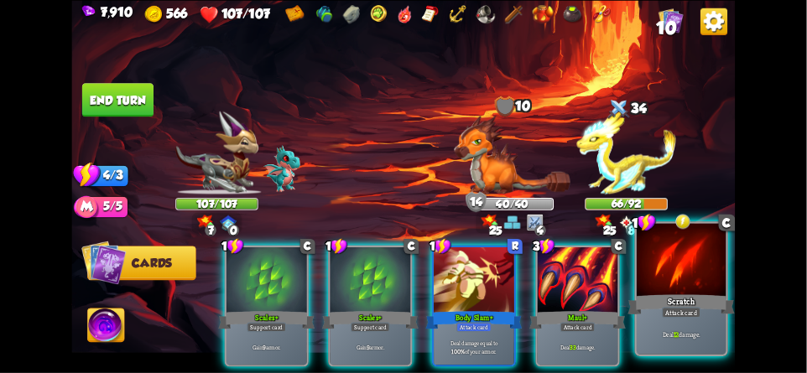
click at [675, 275] on div at bounding box center [680, 260] width 89 height 75
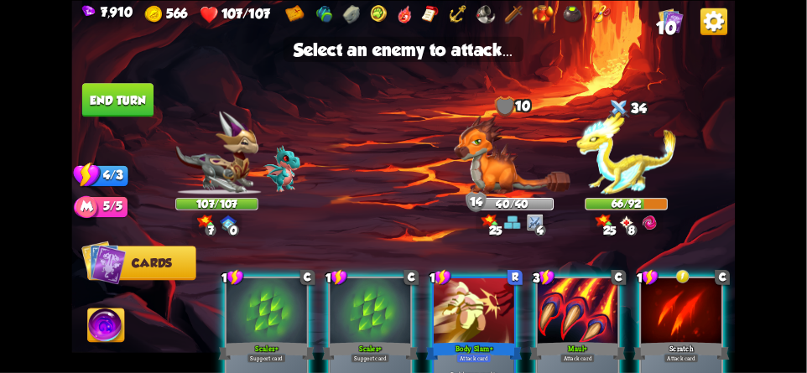
click at [675, 298] on div at bounding box center [681, 312] width 80 height 68
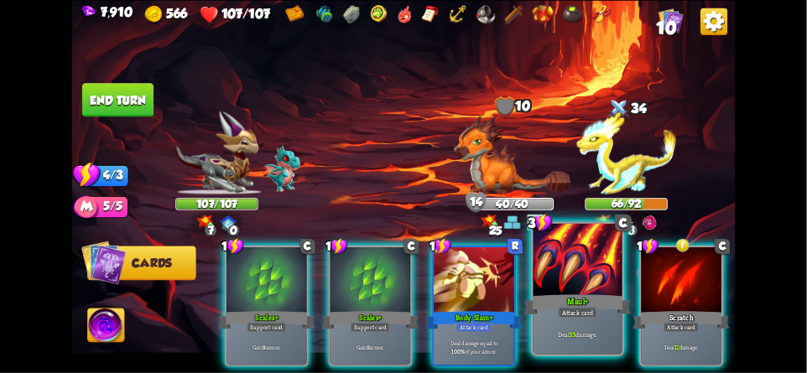
click at [579, 265] on div at bounding box center [577, 260] width 89 height 75
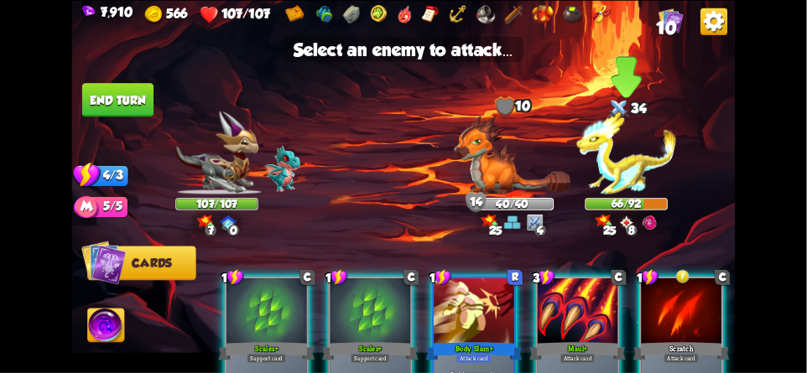
click at [628, 164] on img at bounding box center [626, 152] width 100 height 83
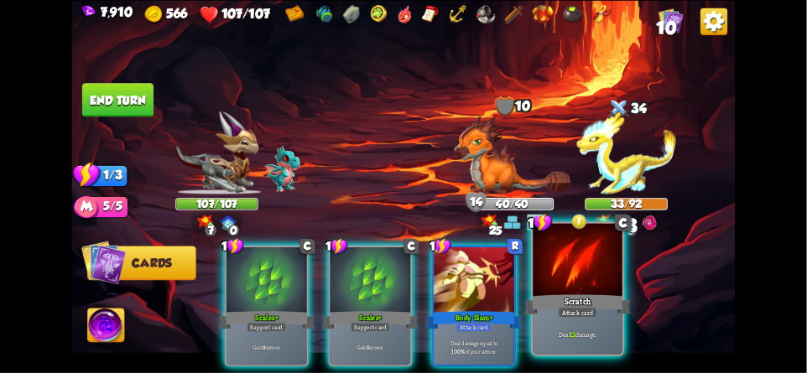
click at [601, 283] on div at bounding box center [577, 260] width 89 height 75
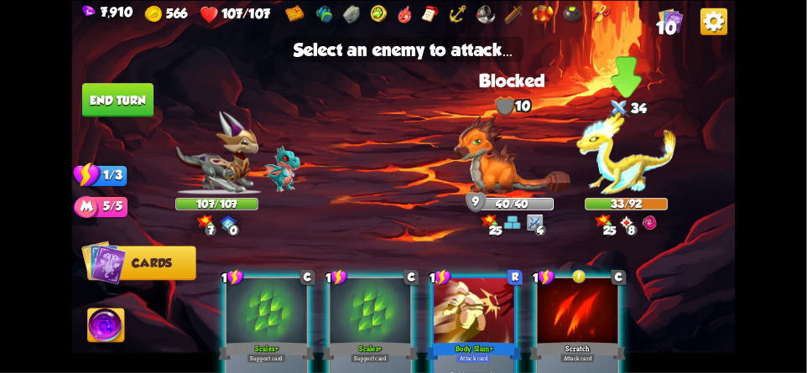
click at [632, 159] on img at bounding box center [626, 152] width 100 height 83
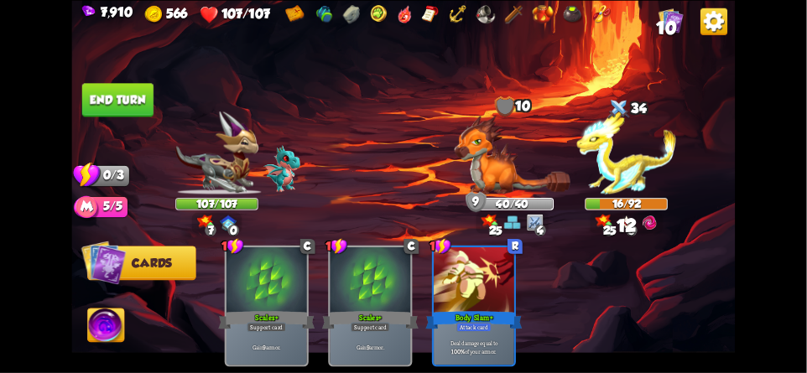
click at [139, 101] on button "End turn" at bounding box center [117, 100] width 71 height 34
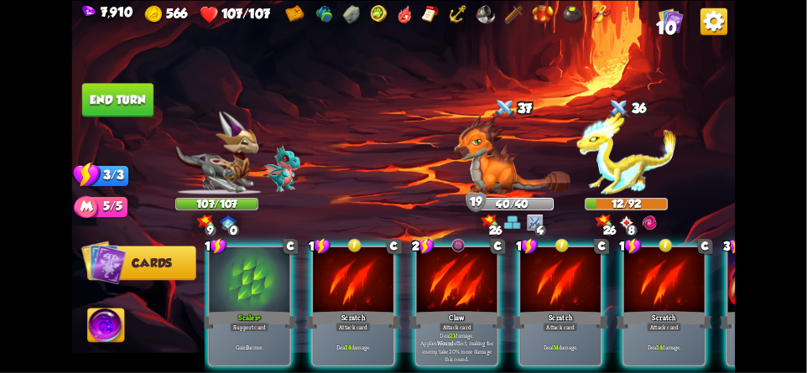
scroll to position [0, 21]
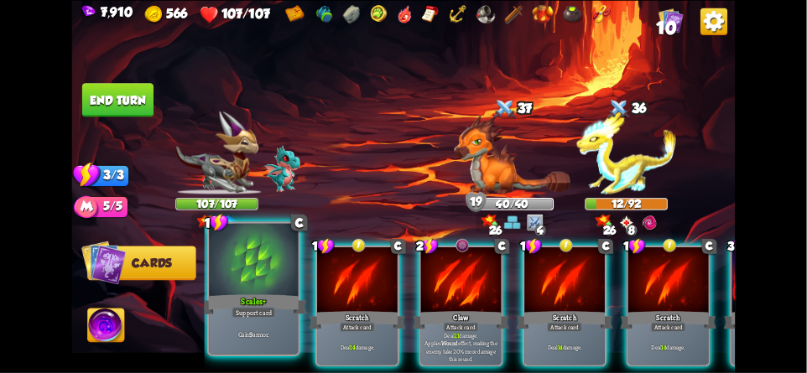
click at [262, 281] on div at bounding box center [253, 260] width 89 height 75
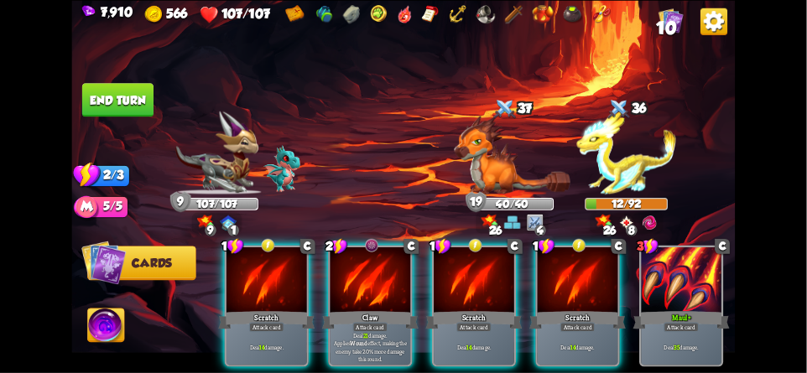
scroll to position [0, 0]
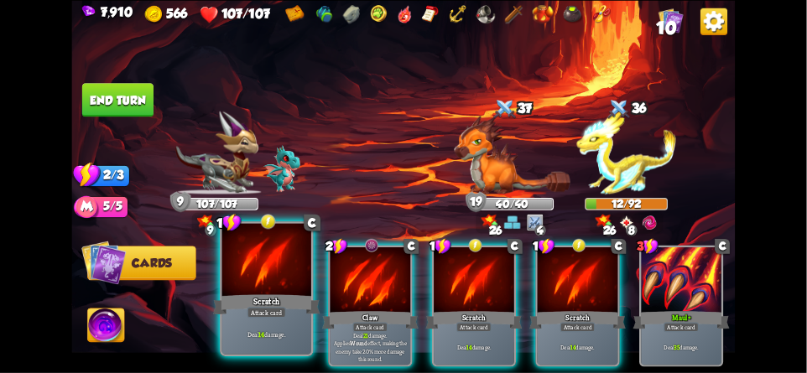
click at [260, 278] on div at bounding box center [266, 260] width 89 height 75
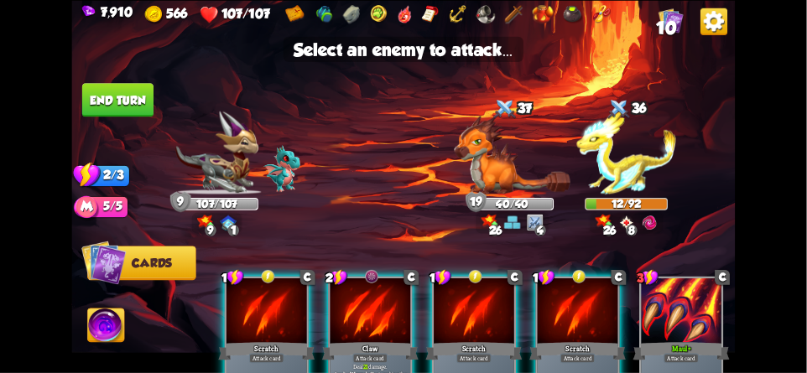
click at [260, 296] on div at bounding box center [266, 312] width 80 height 68
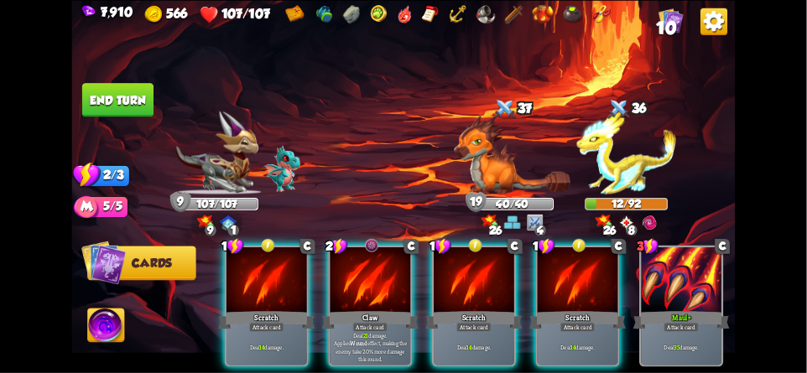
click at [669, 23] on span "10" at bounding box center [667, 27] width 20 height 20
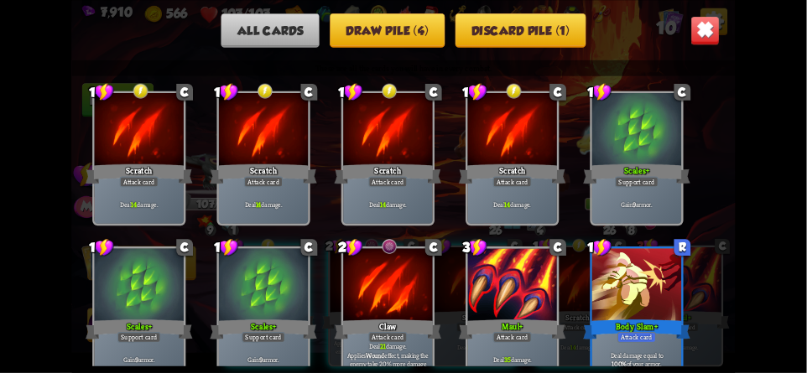
scroll to position [24, 0]
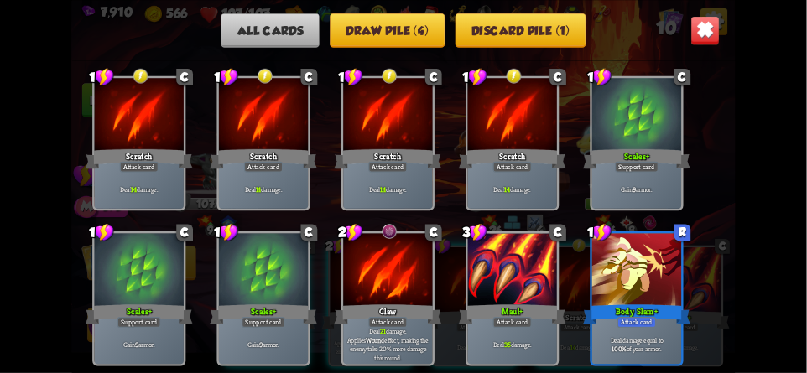
click at [709, 24] on img at bounding box center [704, 30] width 29 height 29
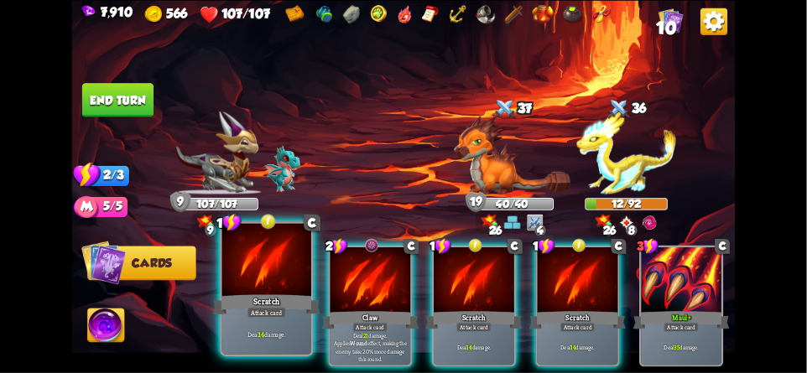
click at [251, 288] on div at bounding box center [266, 260] width 89 height 75
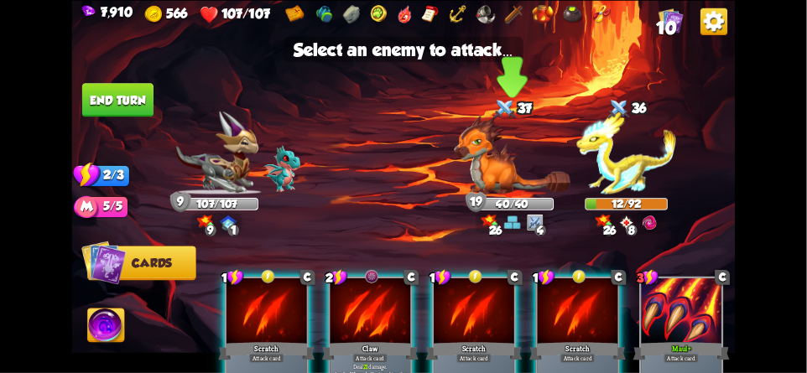
click at [521, 169] on img at bounding box center [512, 155] width 116 height 80
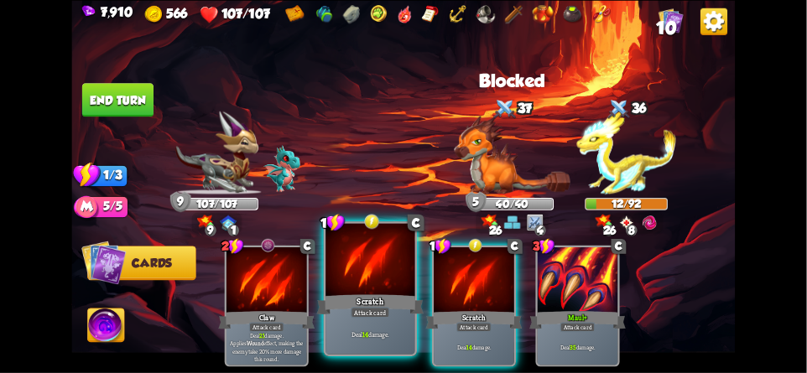
click at [384, 257] on div at bounding box center [369, 260] width 89 height 75
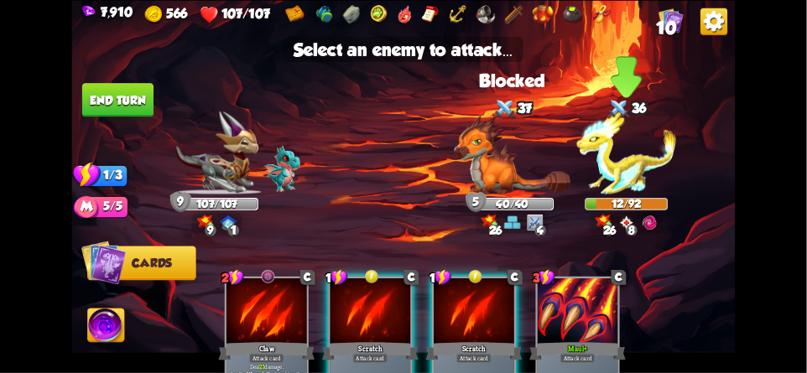
click at [634, 155] on img at bounding box center [626, 152] width 100 height 83
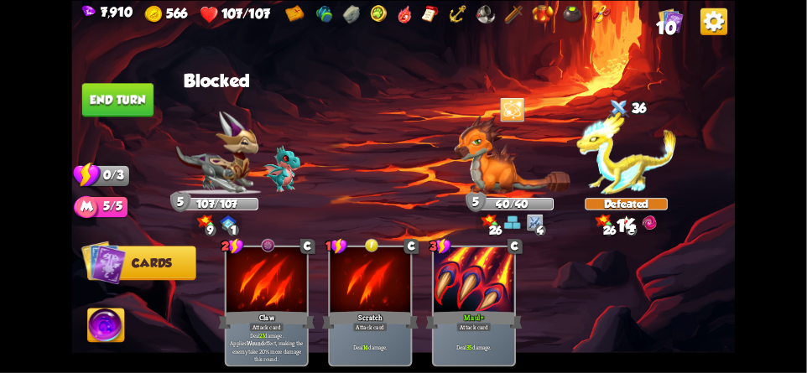
click at [130, 103] on button "End turn" at bounding box center [117, 100] width 71 height 34
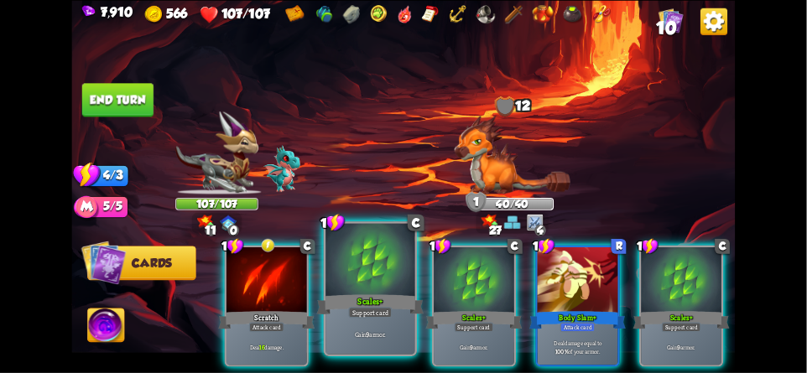
click at [352, 282] on div at bounding box center [369, 260] width 89 height 75
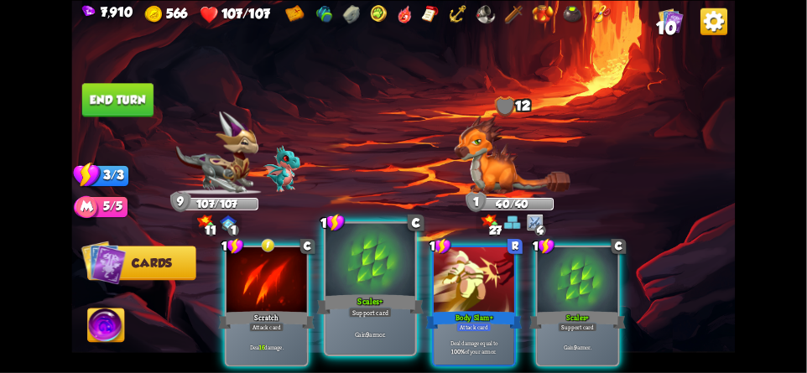
click at [351, 283] on div at bounding box center [369, 260] width 89 height 75
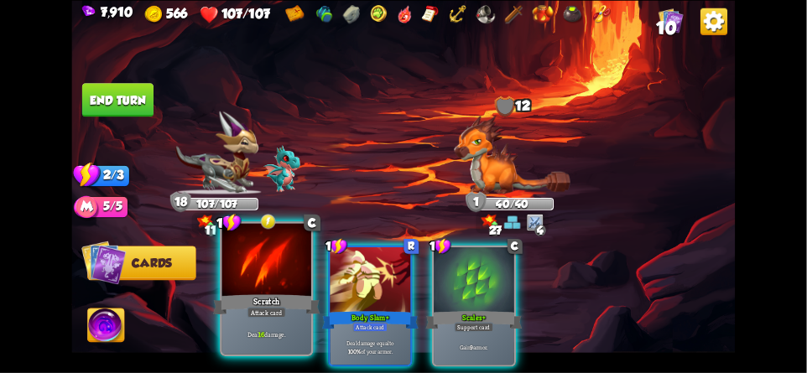
click at [258, 307] on div "Scratch" at bounding box center [266, 304] width 107 height 23
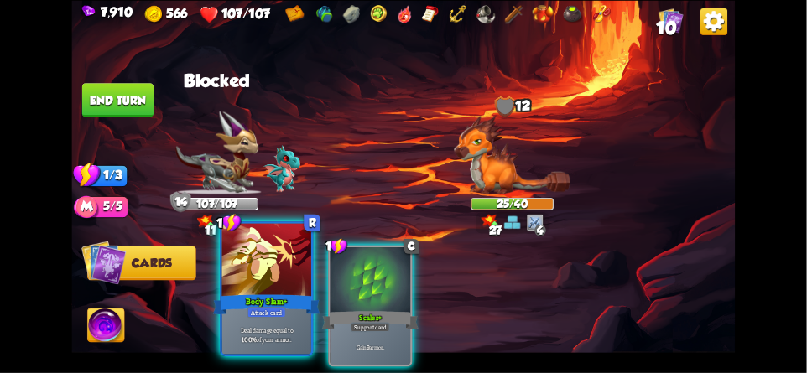
click at [271, 294] on div "Body Slam+" at bounding box center [266, 304] width 107 height 23
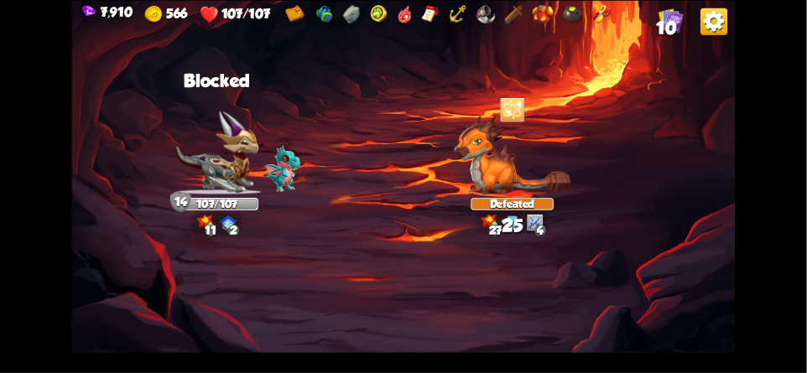
click at [121, 112] on img at bounding box center [402, 186] width 663 height 373
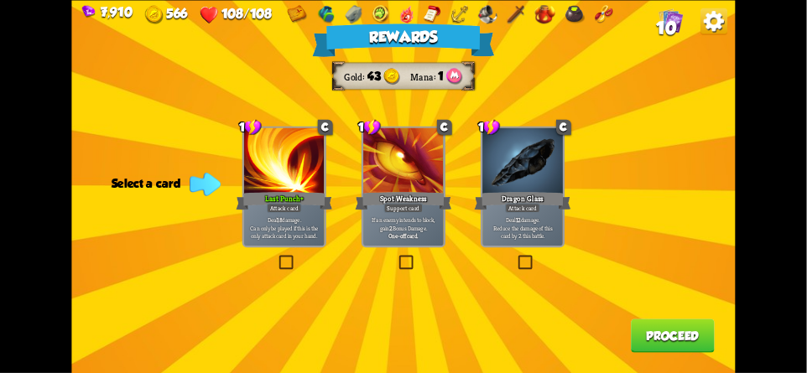
click at [679, 335] on button "Proceed" at bounding box center [673, 336] width 84 height 34
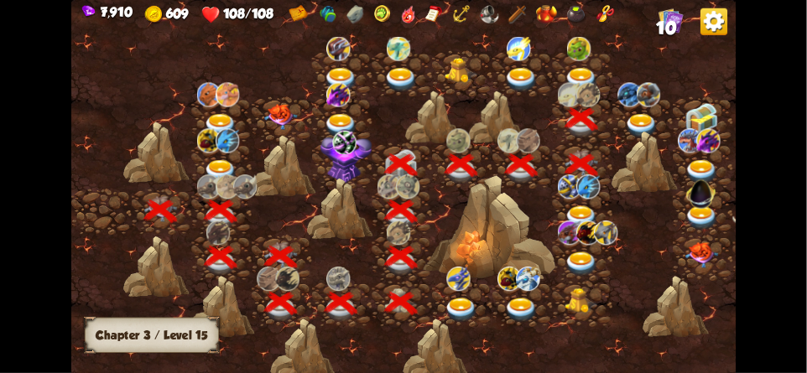
scroll to position [0, 255]
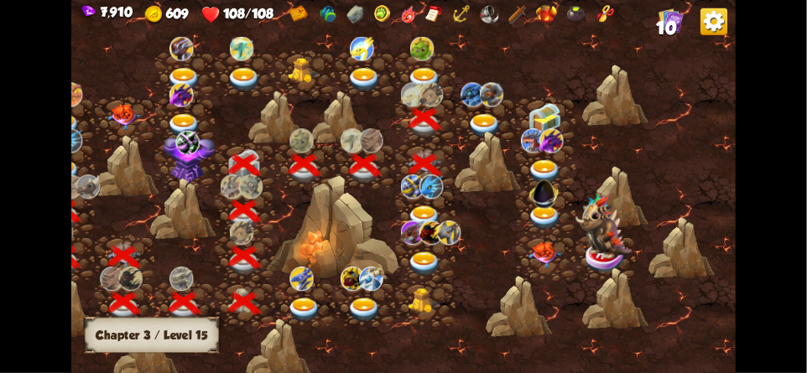
click at [475, 114] on img at bounding box center [485, 126] width 34 height 24
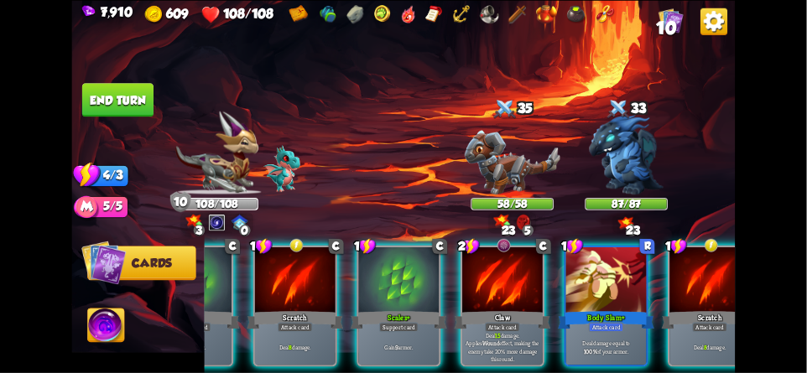
scroll to position [0, 326]
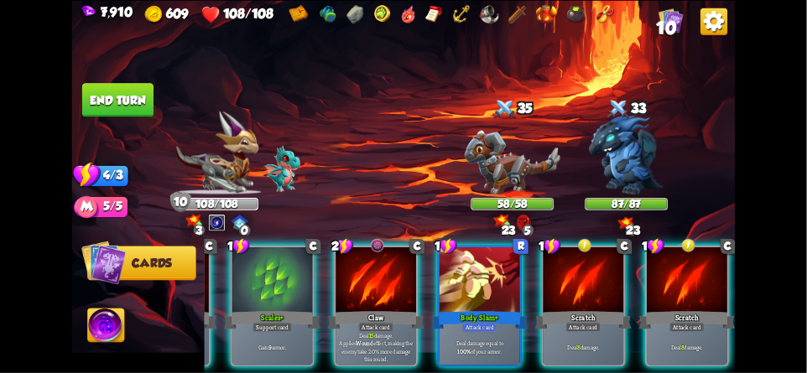
click at [713, 29] on img at bounding box center [713, 21] width 27 height 27
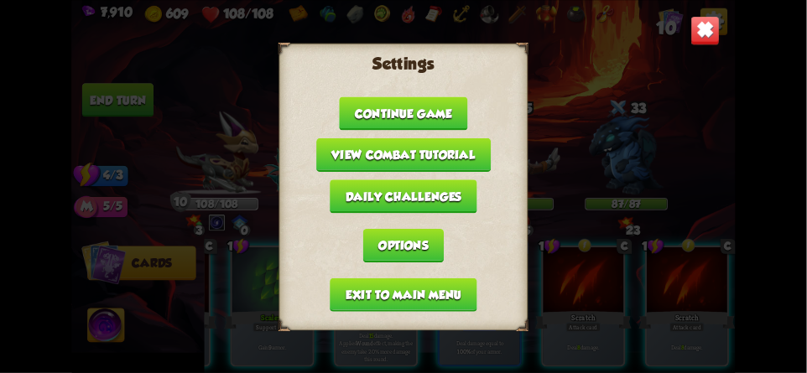
click at [361, 286] on button "Exit to main menu" at bounding box center [403, 295] width 147 height 34
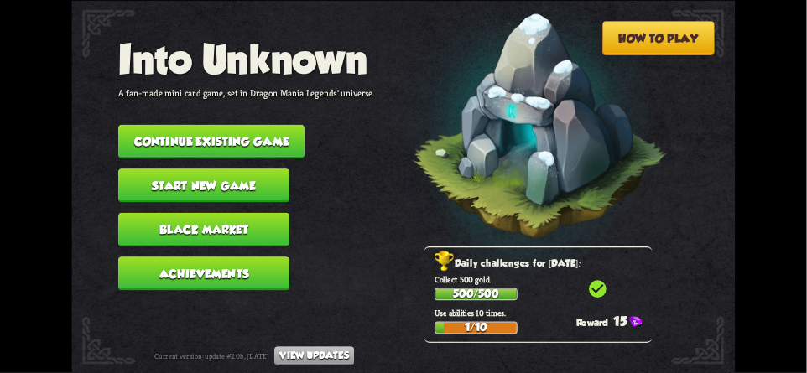
click at [229, 130] on button "Continue existing game" at bounding box center [211, 141] width 186 height 34
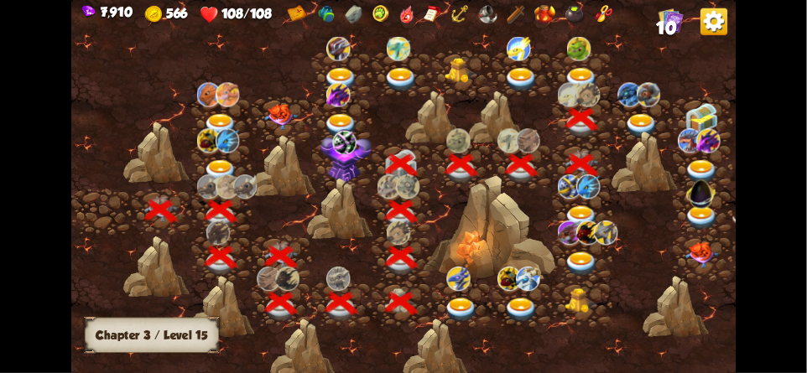
scroll to position [0, 255]
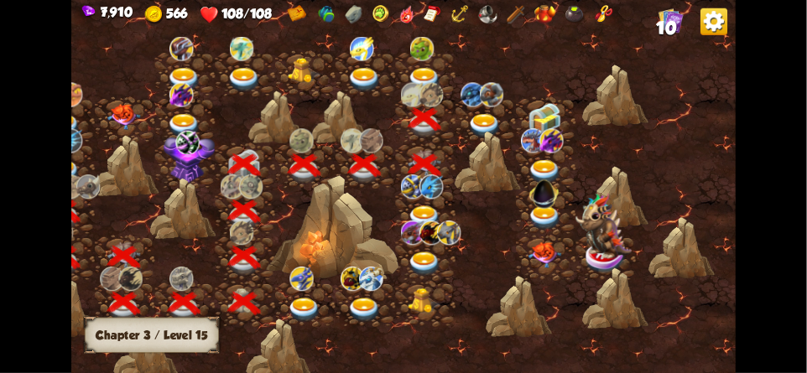
click at [470, 123] on img at bounding box center [485, 126] width 34 height 24
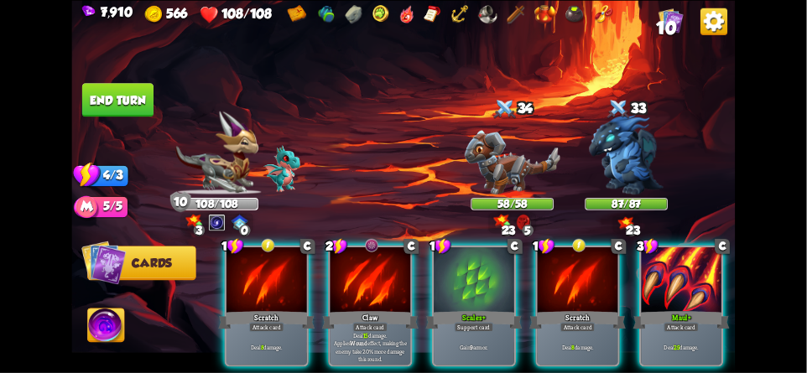
scroll to position [0, 159]
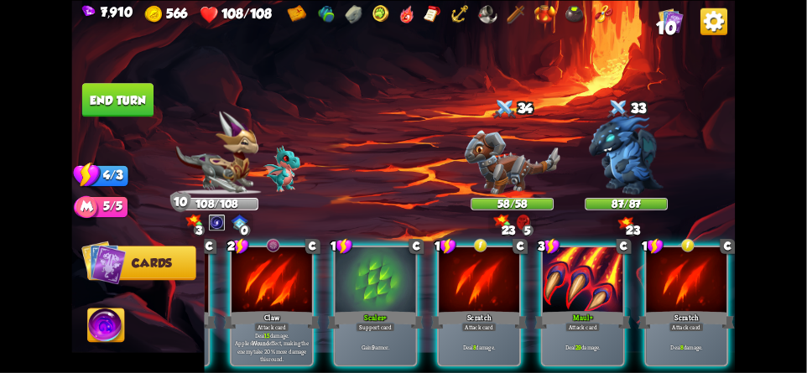
click at [715, 30] on img at bounding box center [713, 21] width 27 height 27
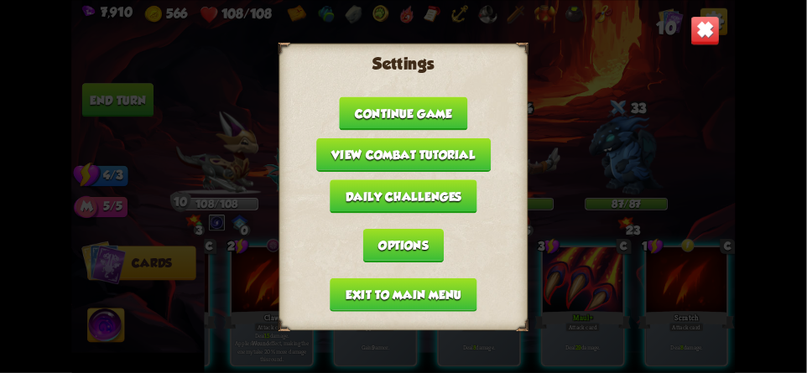
click at [366, 285] on button "Exit to main menu" at bounding box center [403, 295] width 147 height 34
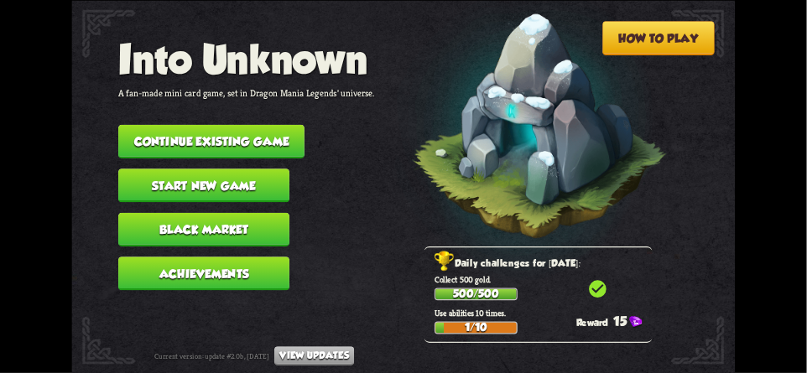
click at [207, 137] on button "Continue existing game" at bounding box center [211, 141] width 186 height 34
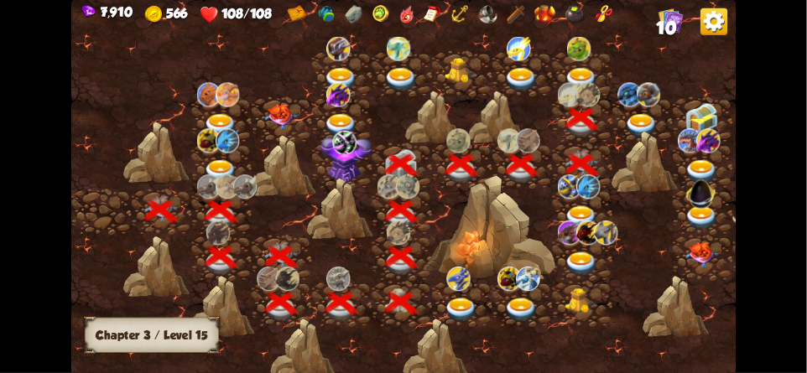
scroll to position [0, 255]
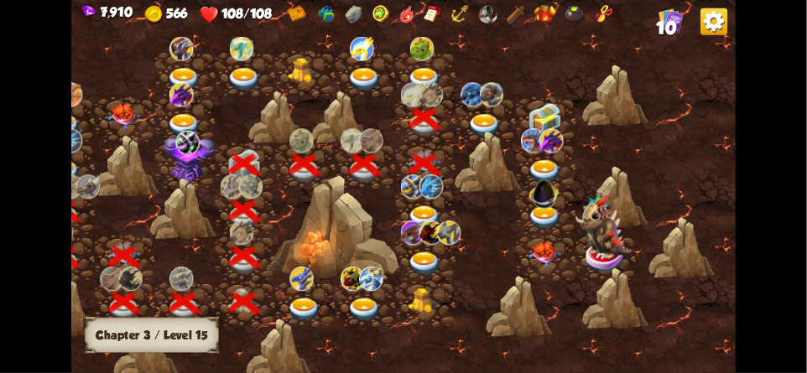
click at [473, 128] on img at bounding box center [485, 126] width 34 height 24
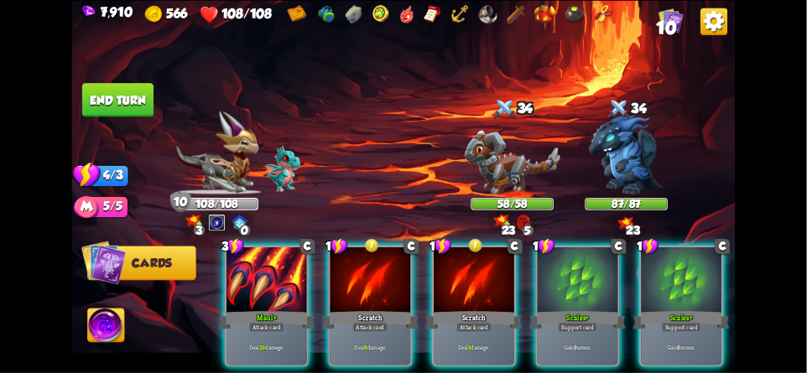
scroll to position [0, 159]
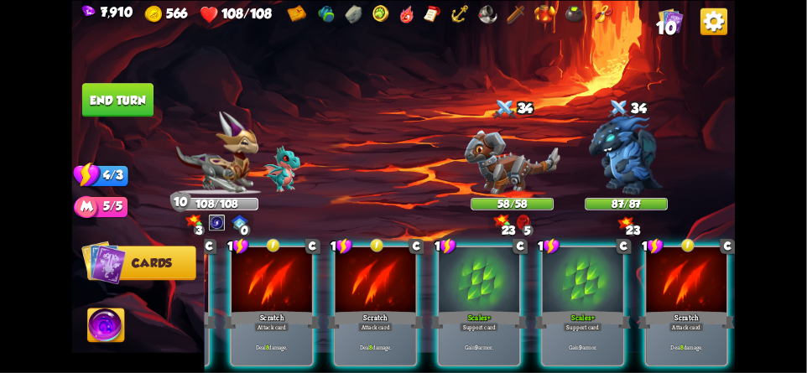
click at [714, 32] on img at bounding box center [713, 21] width 27 height 27
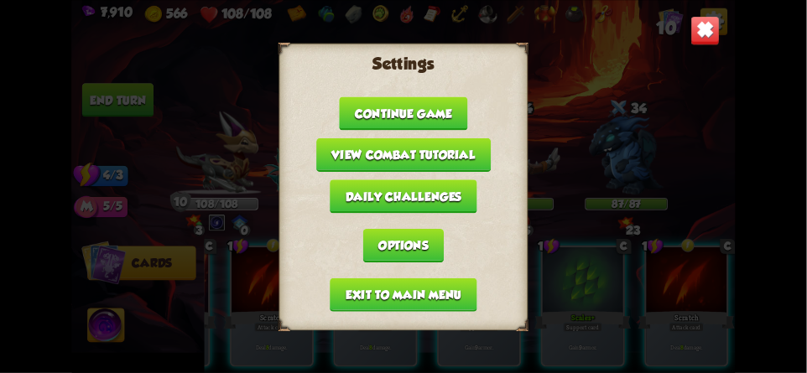
click at [369, 286] on button "Exit to main menu" at bounding box center [403, 295] width 147 height 34
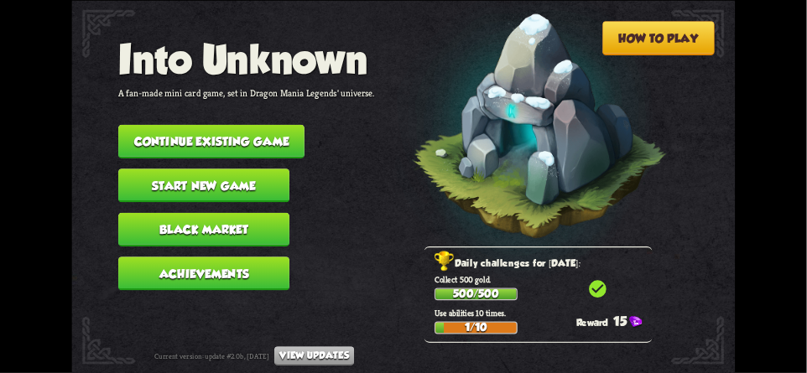
click at [210, 126] on button "Continue existing game" at bounding box center [211, 141] width 186 height 34
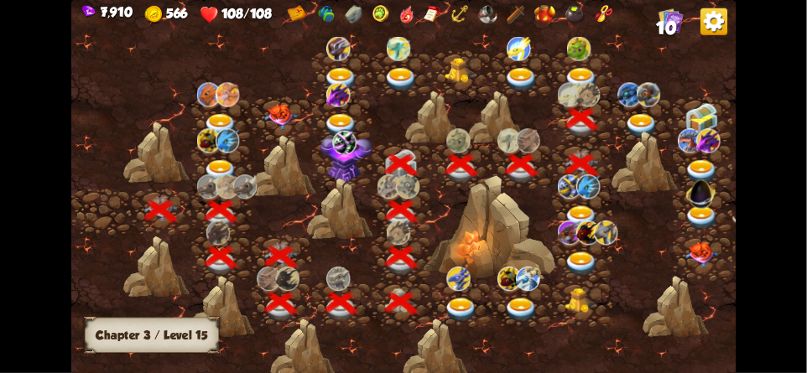
scroll to position [0, 255]
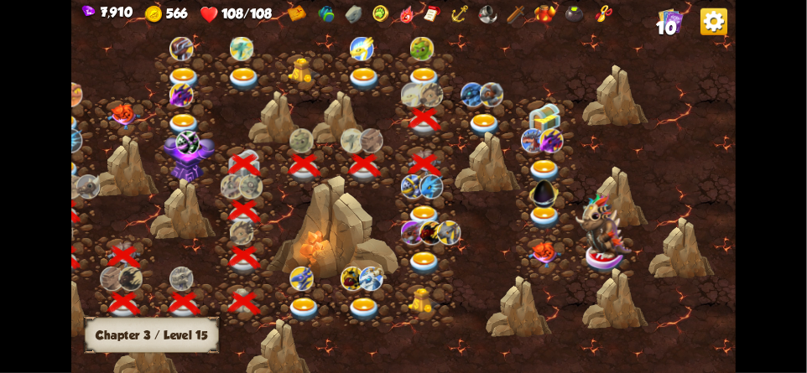
click at [477, 127] on img at bounding box center [485, 126] width 34 height 24
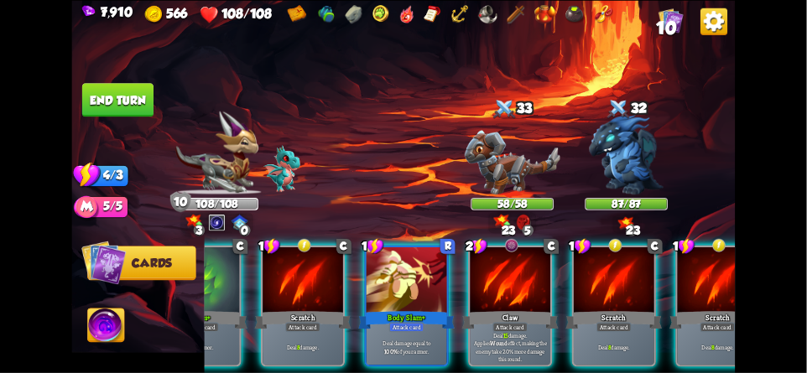
scroll to position [0, 326]
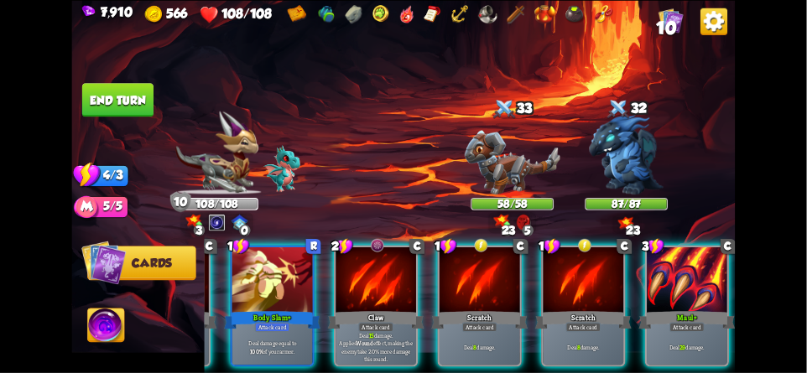
click at [706, 33] on img at bounding box center [713, 21] width 27 height 27
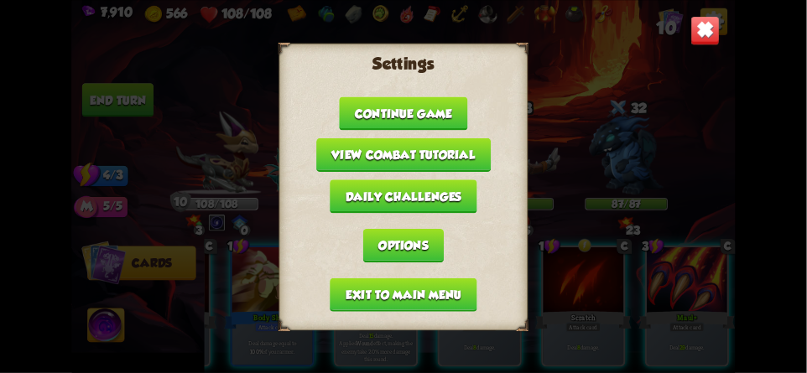
click at [369, 283] on button "Exit to main menu" at bounding box center [403, 295] width 147 height 34
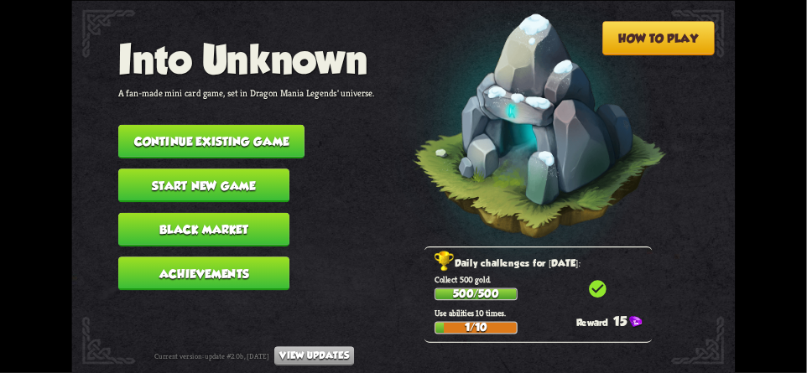
click at [235, 128] on button "Continue existing game" at bounding box center [211, 141] width 186 height 34
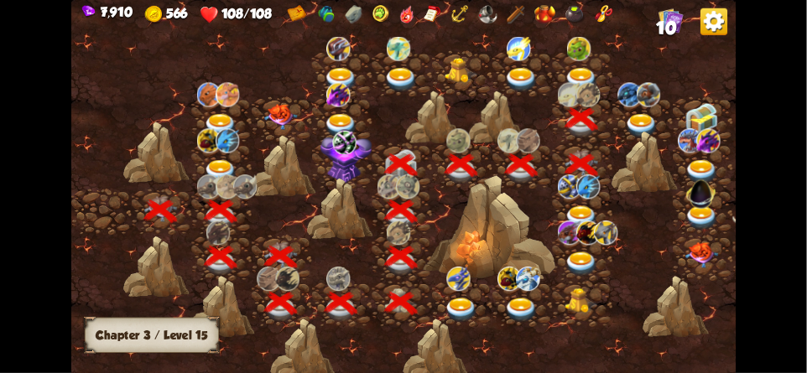
scroll to position [0, 255]
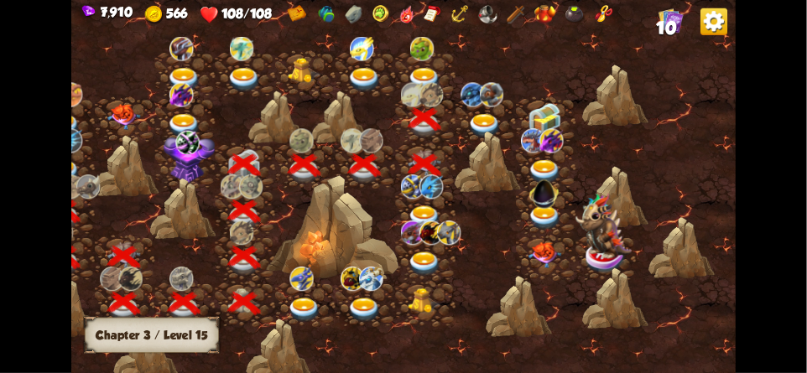
click at [486, 112] on div at bounding box center [485, 119] width 60 height 46
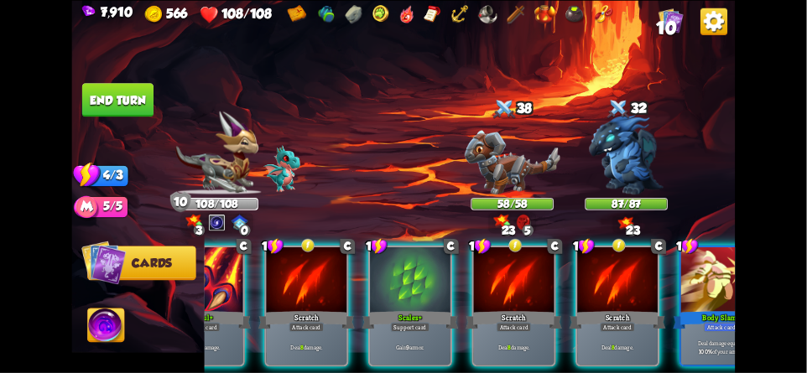
scroll to position [0, 326]
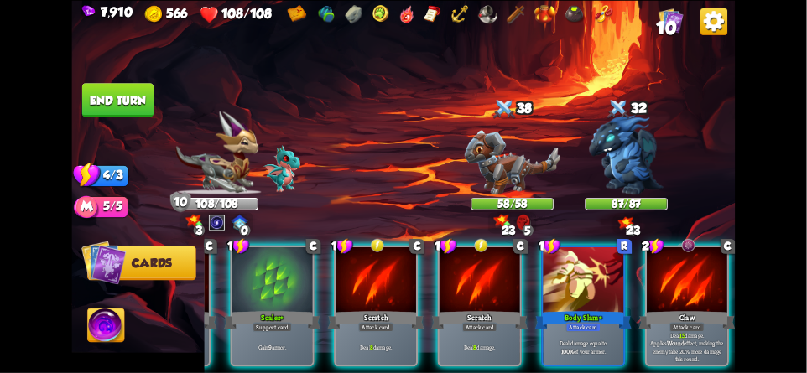
click at [709, 30] on img at bounding box center [713, 21] width 27 height 27
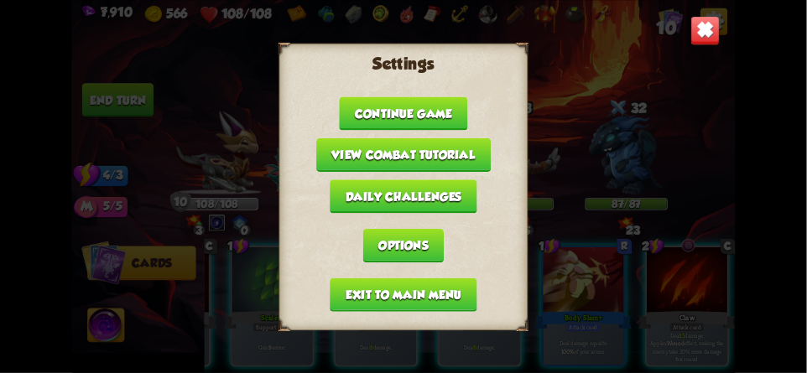
click at [361, 278] on button "Exit to main menu" at bounding box center [403, 295] width 147 height 34
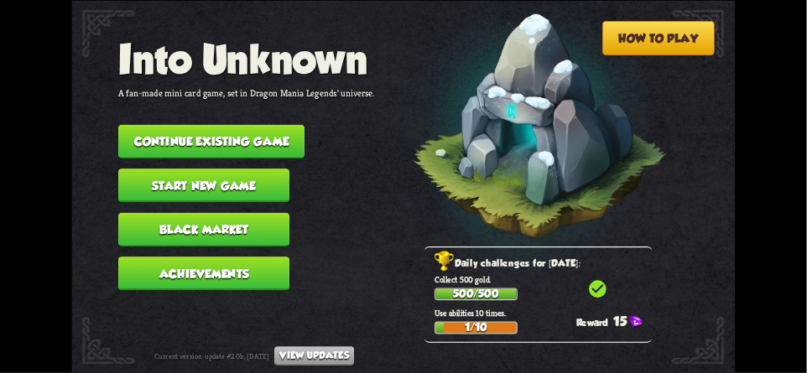
click at [190, 127] on button "Continue existing game" at bounding box center [211, 141] width 186 height 34
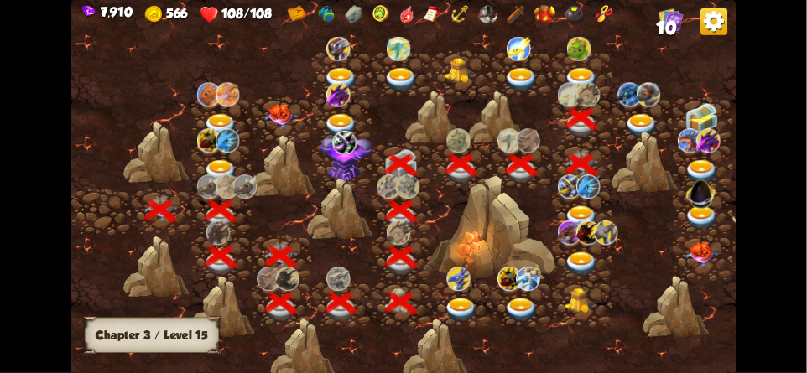
scroll to position [0, 255]
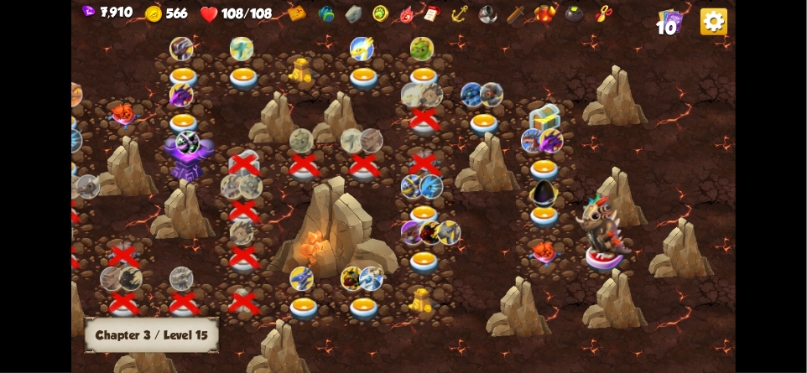
click at [480, 122] on img at bounding box center [485, 126] width 34 height 24
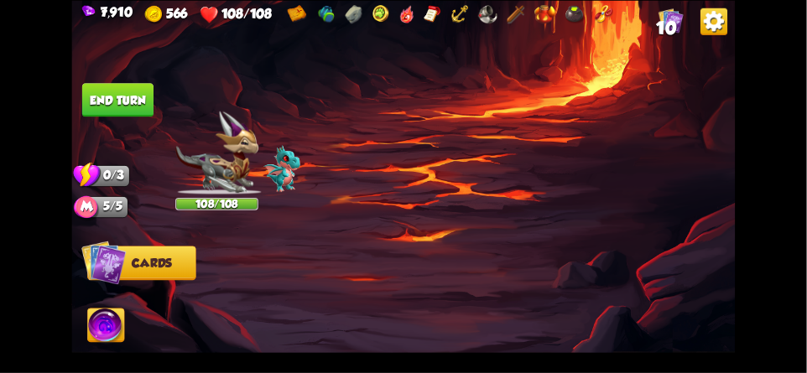
click at [709, 27] on img at bounding box center [713, 21] width 27 height 27
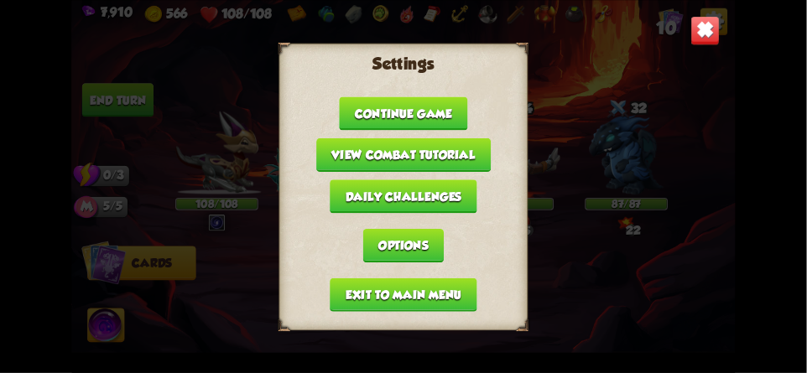
click at [374, 285] on button "Exit to main menu" at bounding box center [403, 295] width 147 height 34
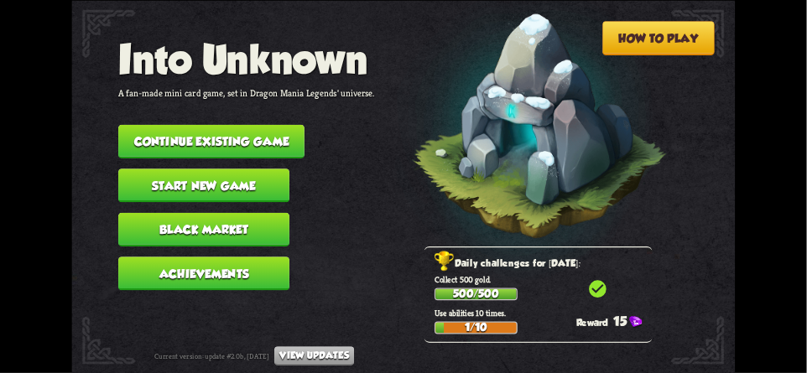
click at [191, 131] on button "Continue existing game" at bounding box center [211, 141] width 186 height 34
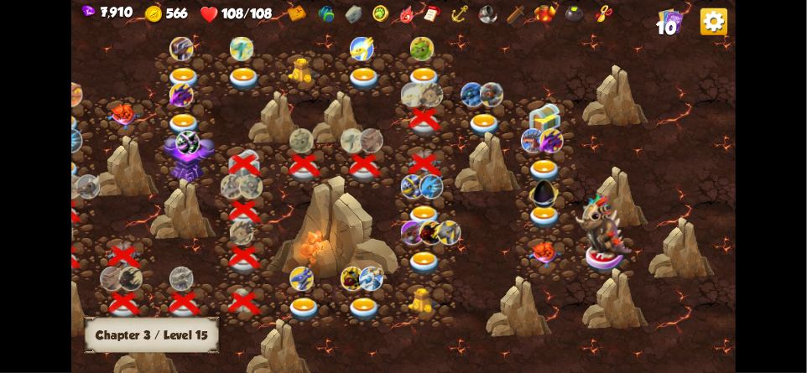
click at [481, 130] on img at bounding box center [485, 126] width 34 height 24
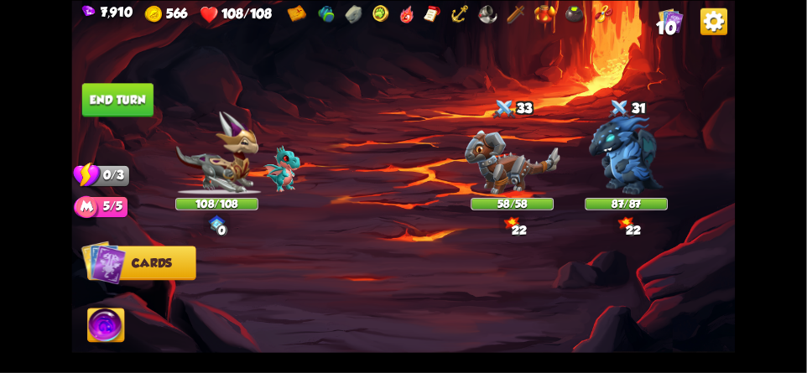
click at [712, 31] on img at bounding box center [713, 21] width 27 height 27
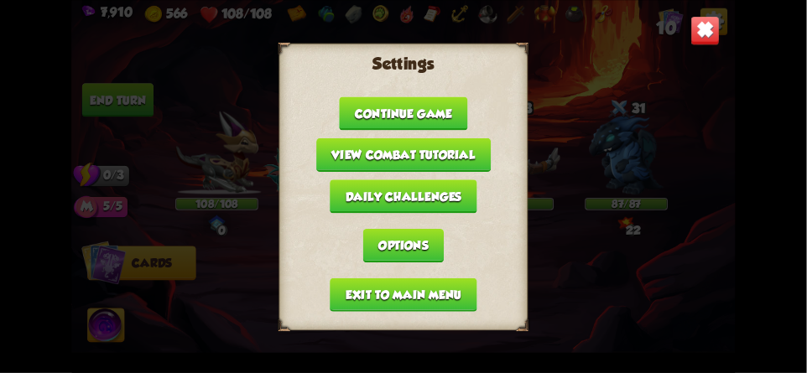
click at [354, 291] on button "Exit to main menu" at bounding box center [403, 295] width 147 height 34
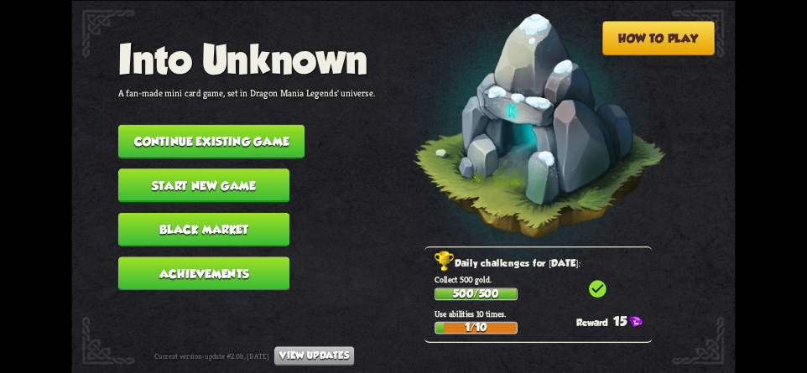
click at [200, 132] on button "Continue existing game" at bounding box center [211, 141] width 186 height 34
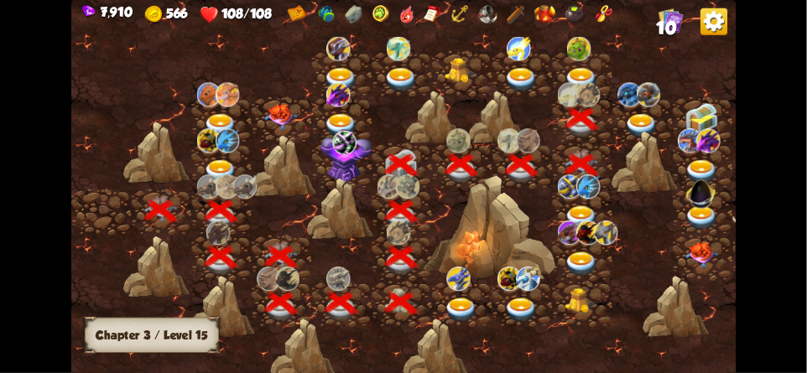
scroll to position [0, 255]
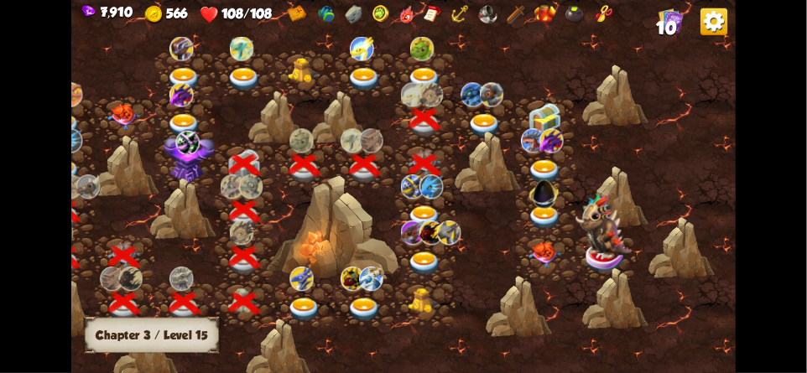
click at [481, 123] on img at bounding box center [485, 126] width 34 height 24
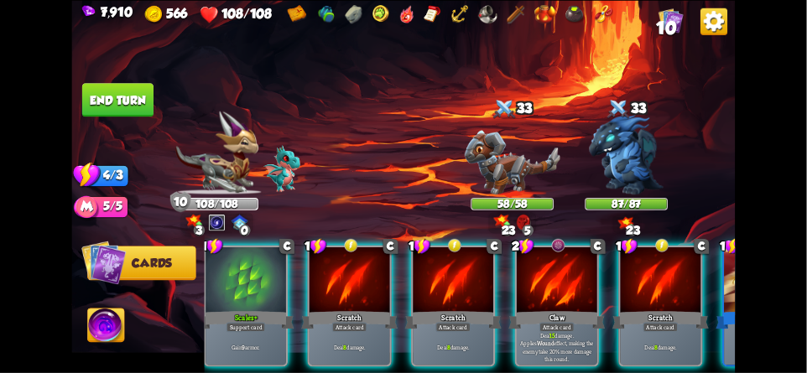
scroll to position [0, 29]
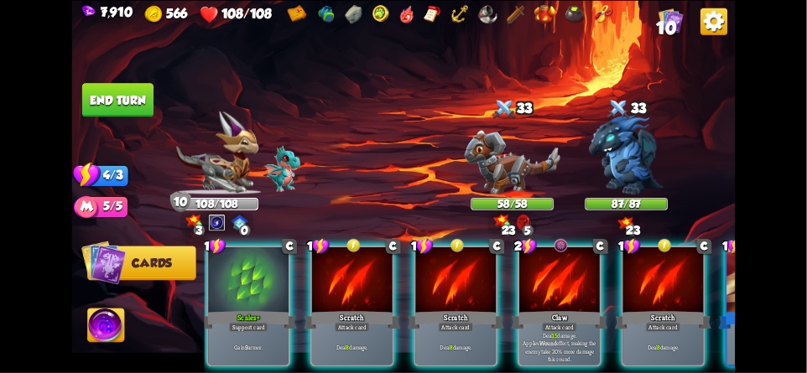
click at [706, 30] on img at bounding box center [713, 21] width 27 height 27
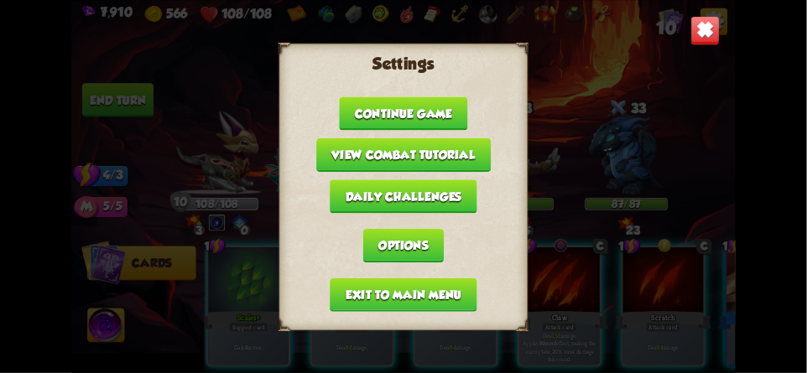
click at [356, 284] on button "Exit to main menu" at bounding box center [403, 295] width 147 height 34
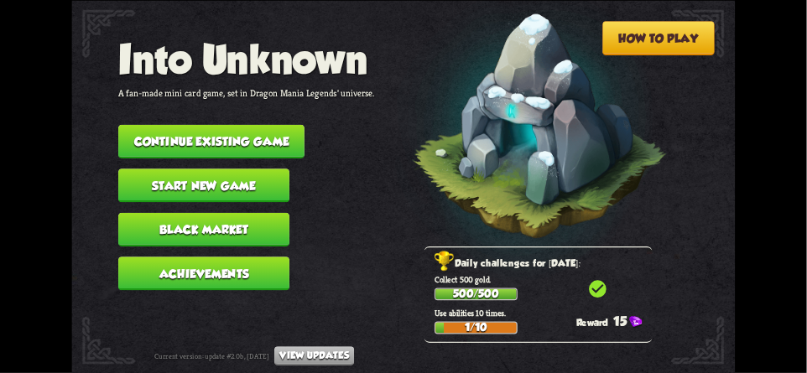
click at [215, 132] on button "Continue existing game" at bounding box center [211, 141] width 186 height 34
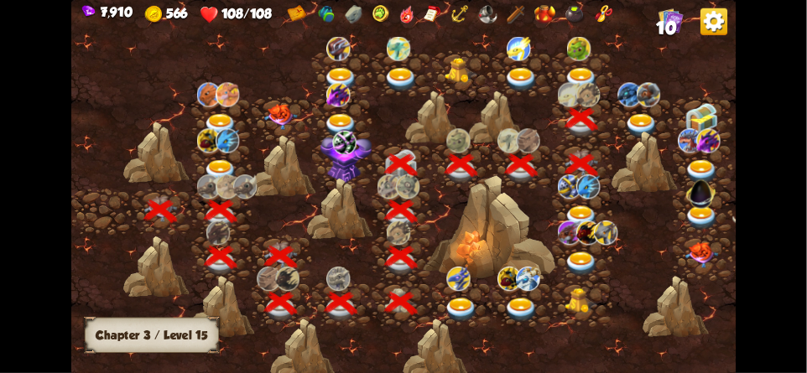
scroll to position [0, 255]
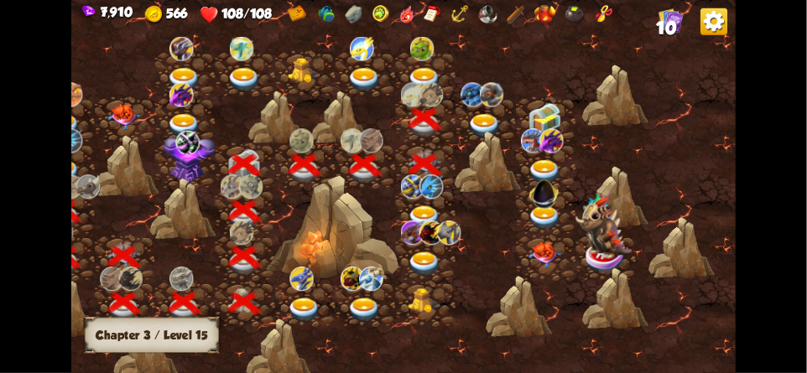
click at [487, 128] on img at bounding box center [485, 126] width 34 height 24
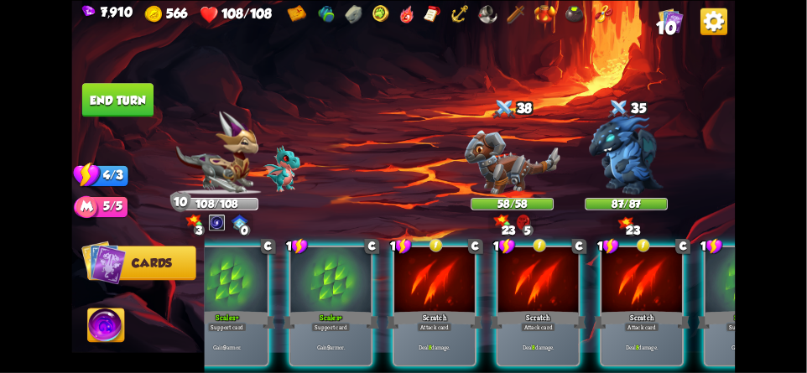
scroll to position [0, 0]
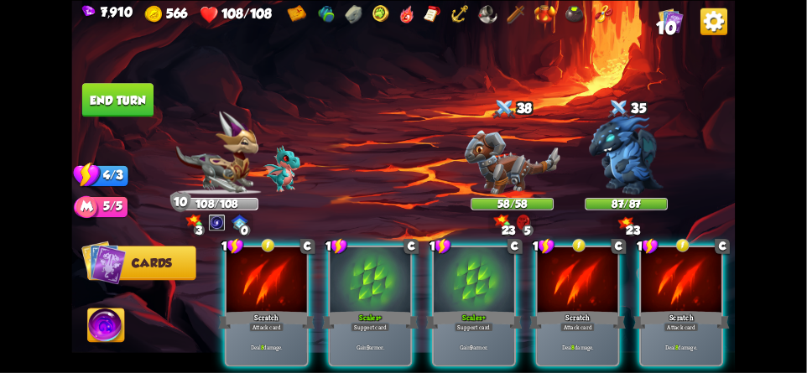
click at [714, 24] on img at bounding box center [713, 21] width 27 height 27
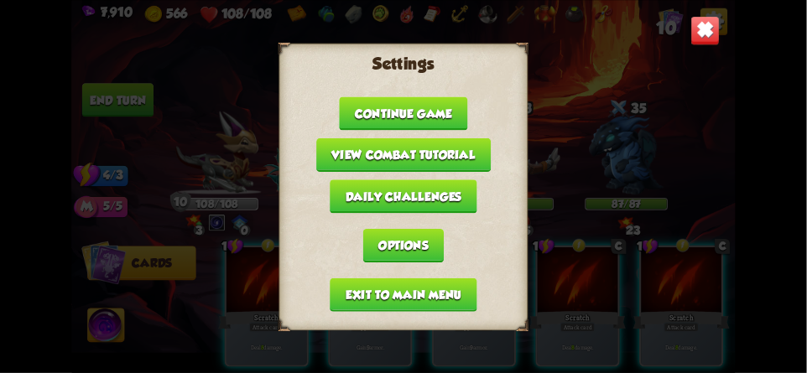
click at [356, 289] on button "Exit to main menu" at bounding box center [403, 295] width 147 height 34
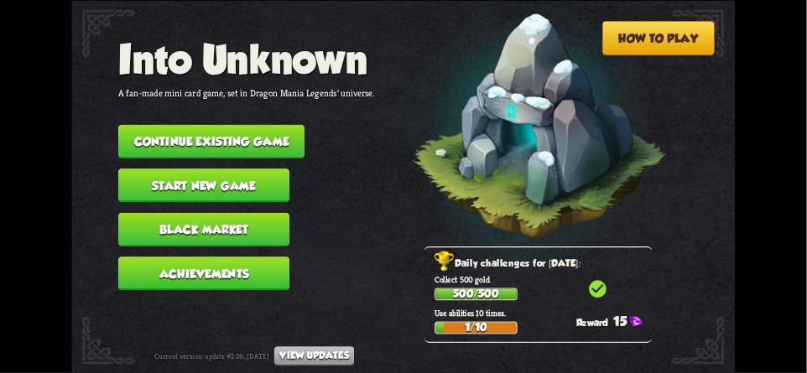
click at [205, 137] on button "Continue existing game" at bounding box center [211, 141] width 186 height 34
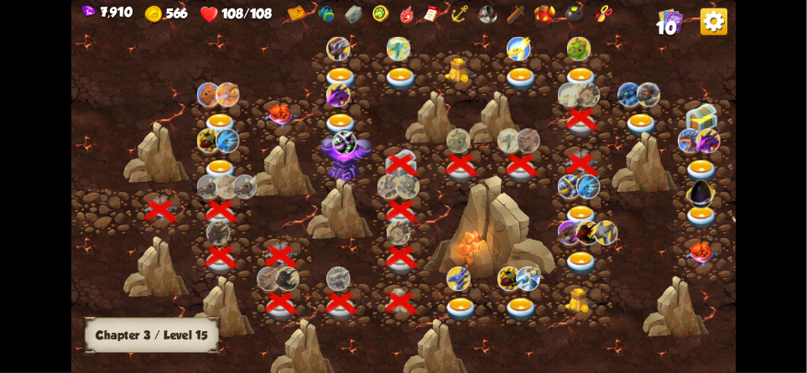
scroll to position [0, 255]
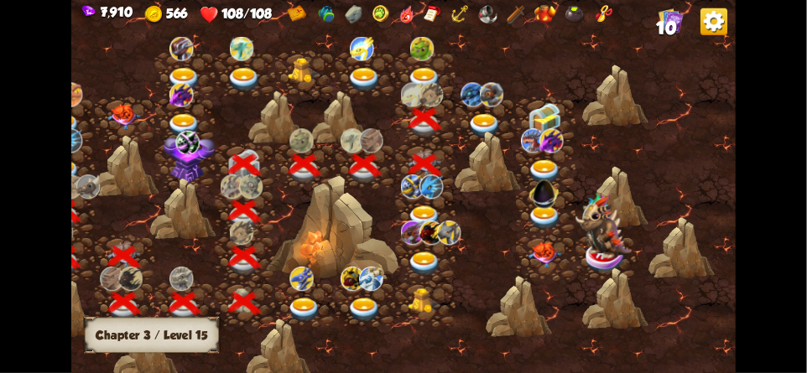
click at [474, 123] on img at bounding box center [485, 126] width 34 height 24
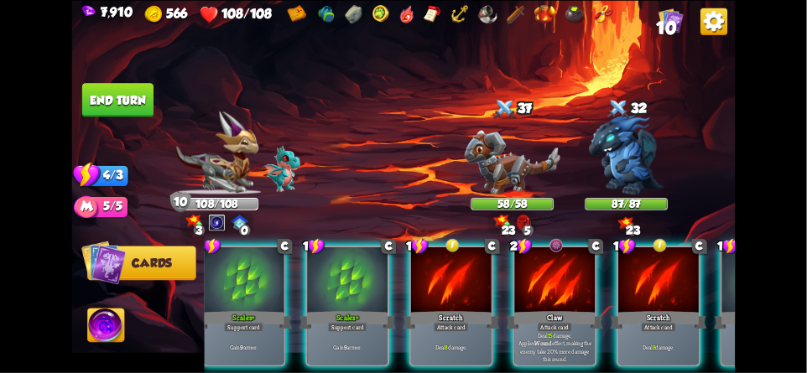
scroll to position [0, 0]
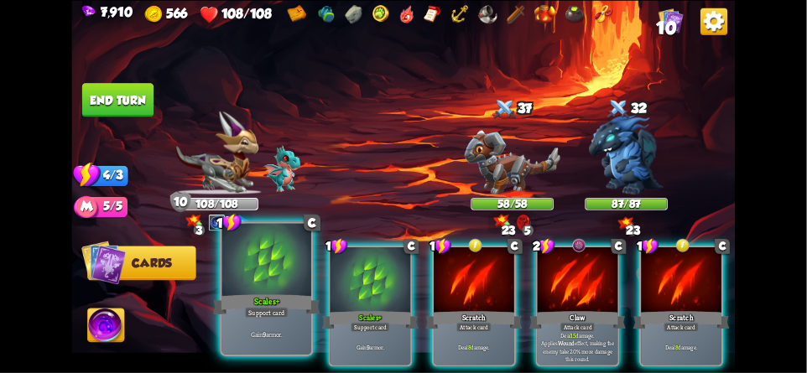
click at [252, 263] on div at bounding box center [266, 260] width 89 height 75
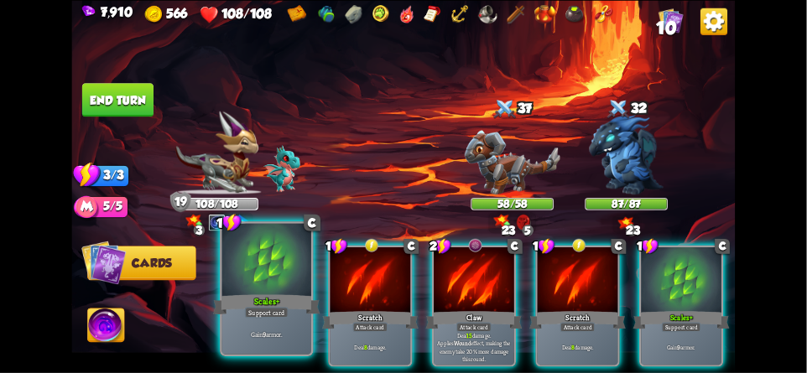
click at [252, 285] on div at bounding box center [266, 260] width 89 height 75
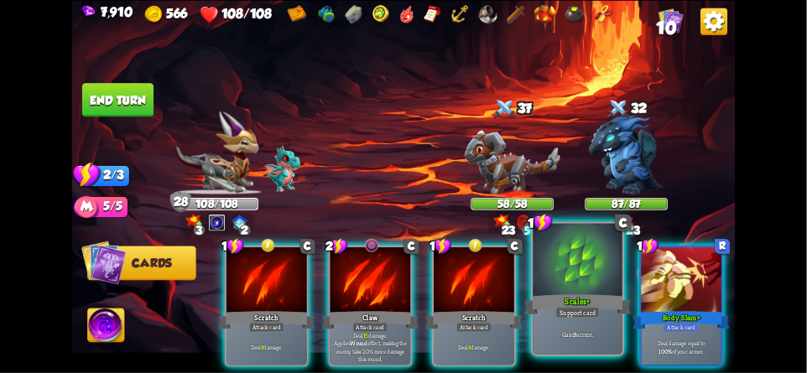
click at [561, 264] on div at bounding box center [577, 260] width 89 height 75
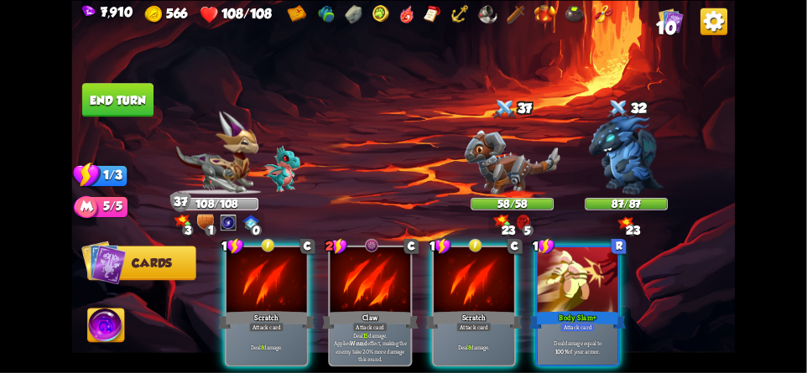
click at [115, 328] on img at bounding box center [106, 328] width 37 height 38
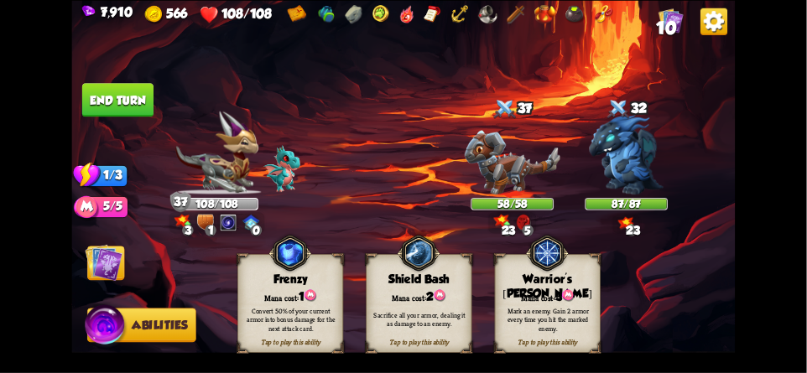
click at [570, 276] on div "Warrior's [PERSON_NAME]" at bounding box center [547, 287] width 105 height 28
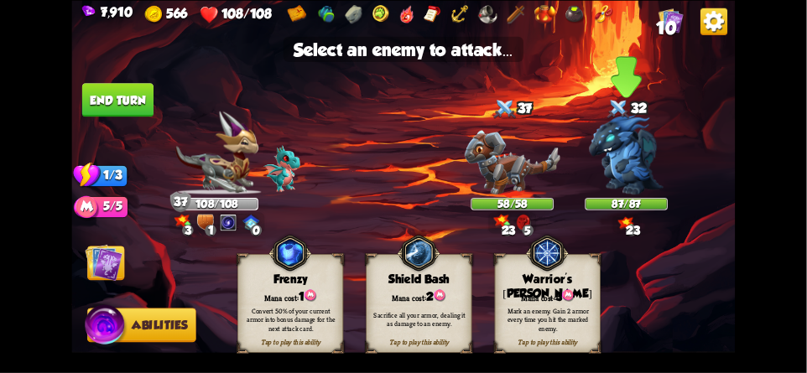
click at [630, 162] on img at bounding box center [626, 155] width 75 height 80
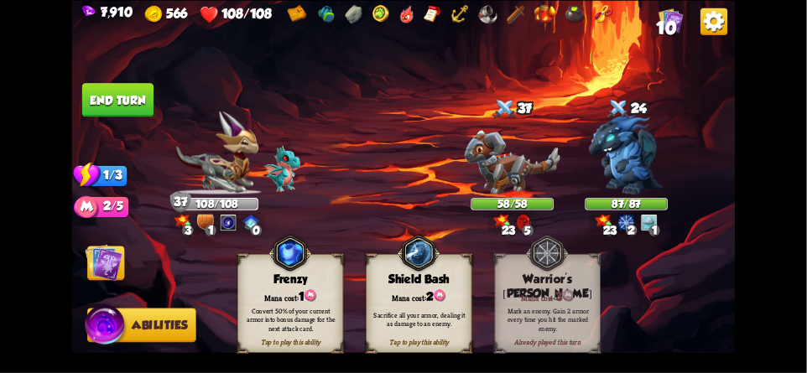
click at [89, 250] on img at bounding box center [105, 262] width 38 height 38
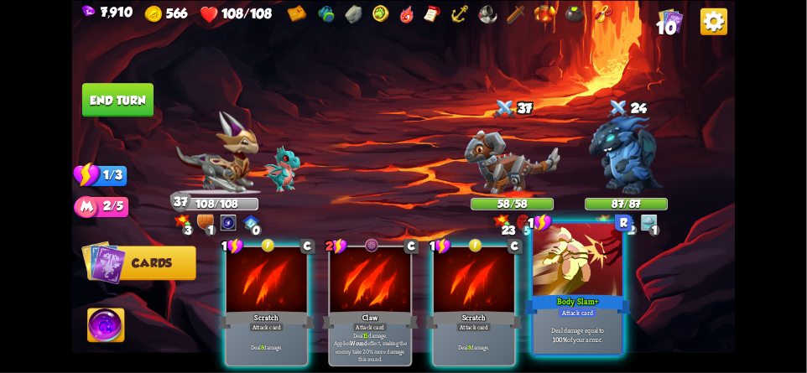
click at [568, 293] on div "Body Slam+" at bounding box center [577, 304] width 107 height 23
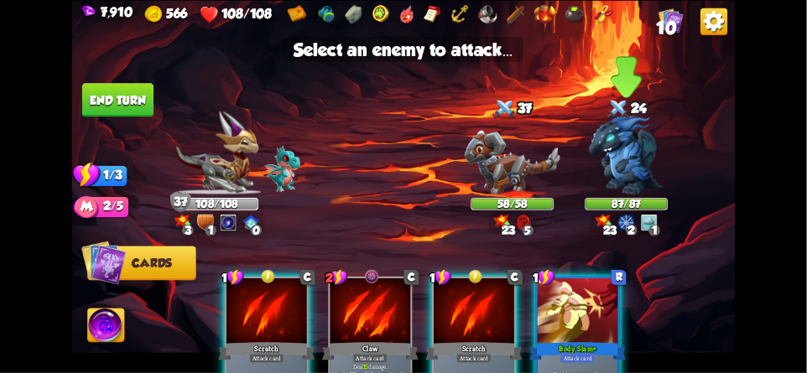
click at [627, 149] on img at bounding box center [626, 155] width 75 height 80
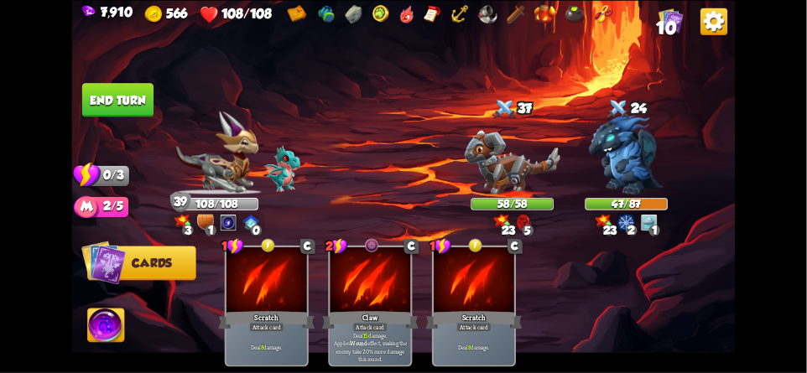
click at [128, 96] on button "End turn" at bounding box center [117, 100] width 71 height 34
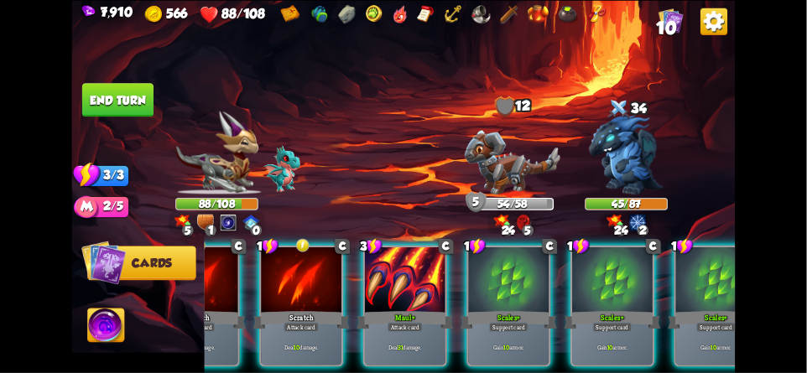
scroll to position [0, 159]
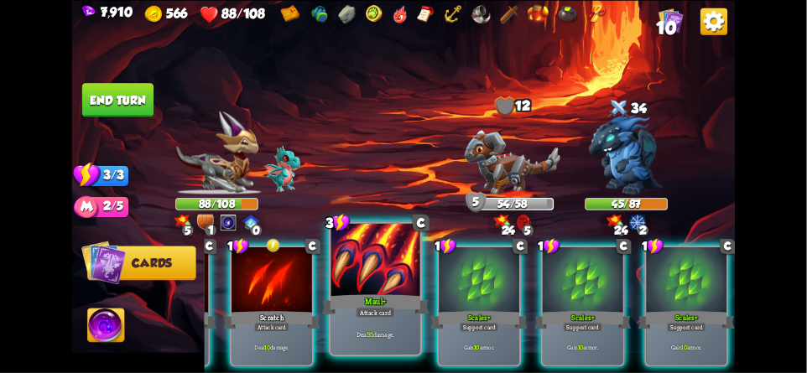
click at [375, 293] on div "Maul+" at bounding box center [375, 304] width 107 height 23
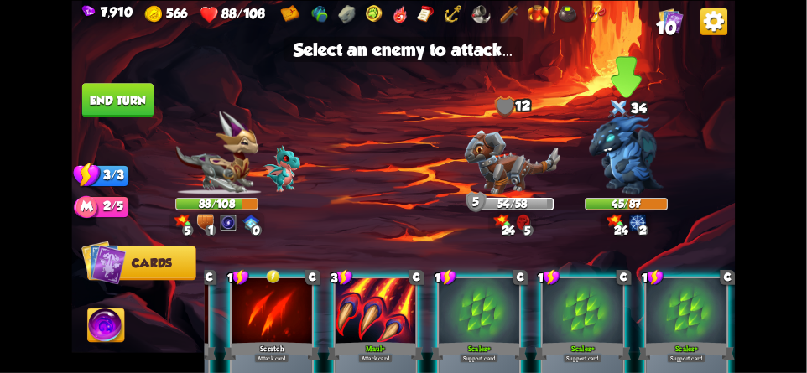
click at [630, 162] on img at bounding box center [626, 155] width 75 height 80
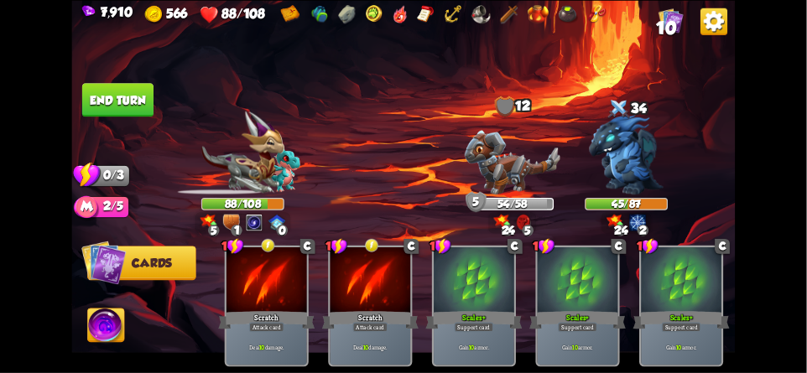
scroll to position [0, 0]
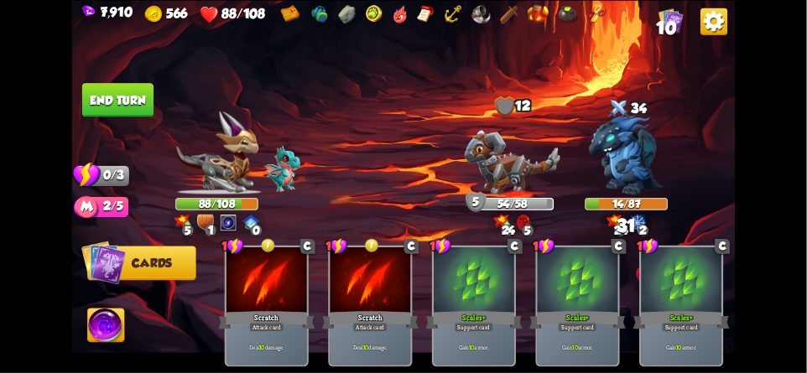
click at [115, 100] on button "End turn" at bounding box center [117, 100] width 71 height 34
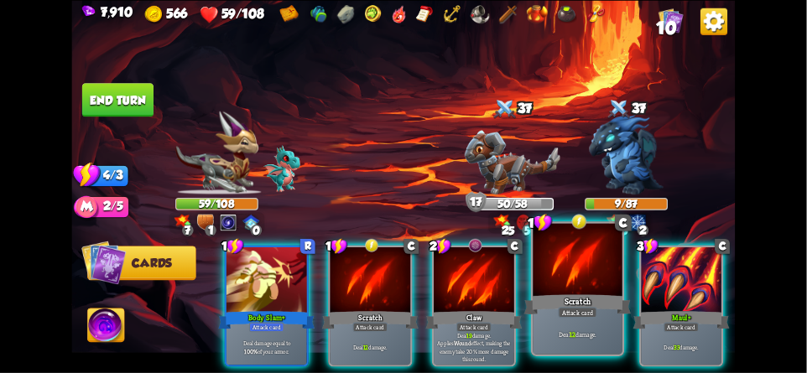
click at [570, 293] on div "Scratch" at bounding box center [577, 304] width 107 height 23
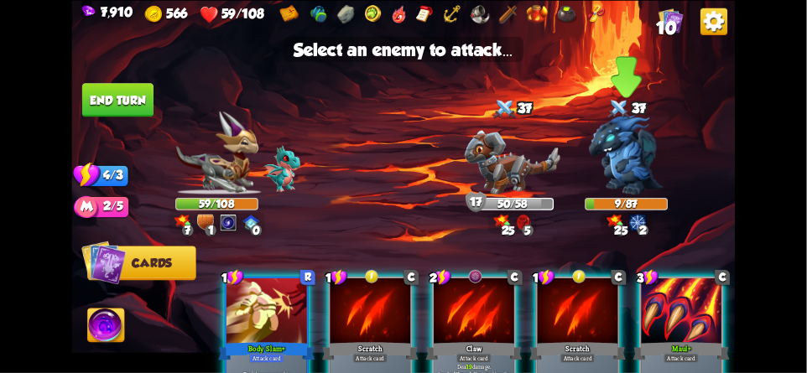
click at [625, 167] on img at bounding box center [626, 155] width 75 height 80
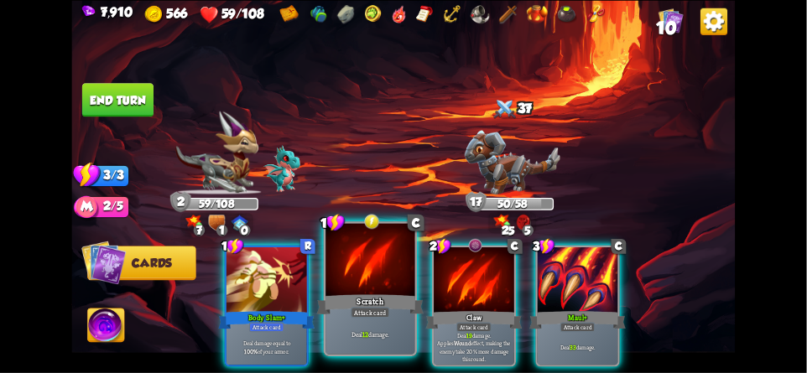
click at [349, 297] on div "Scratch" at bounding box center [370, 304] width 107 height 23
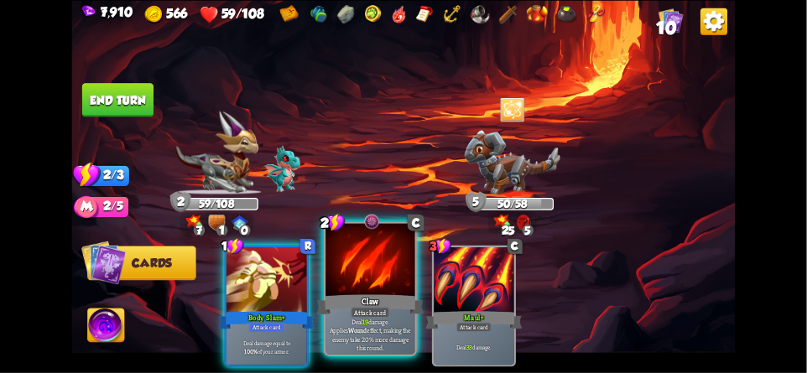
click at [366, 278] on div at bounding box center [369, 260] width 89 height 75
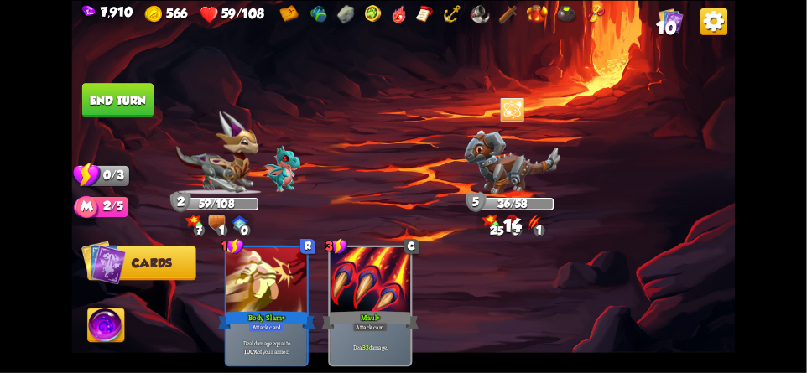
click at [136, 112] on button "End turn" at bounding box center [117, 100] width 72 height 34
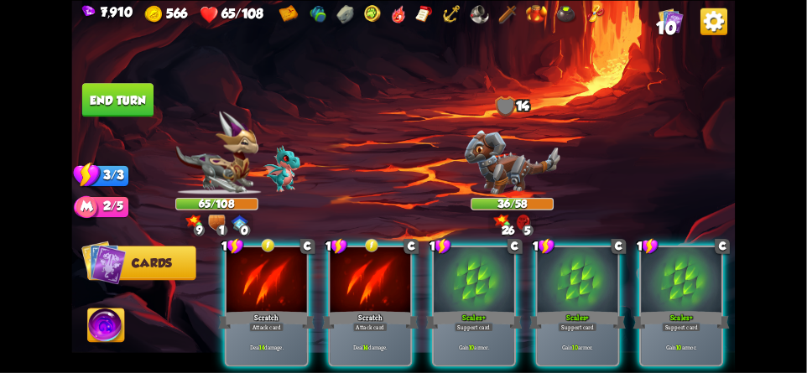
scroll to position [0, 159]
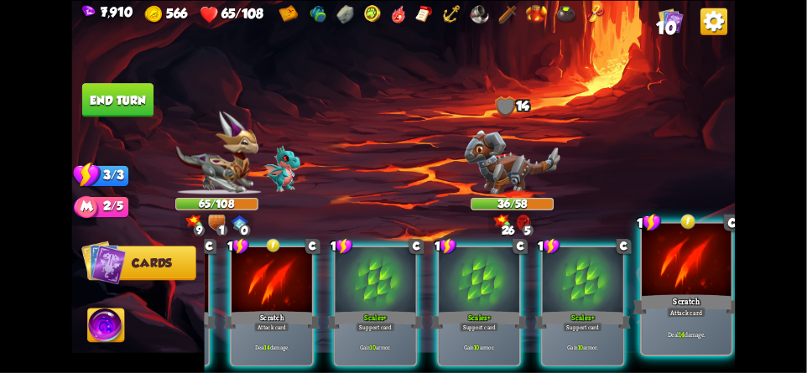
click at [693, 266] on div at bounding box center [685, 260] width 89 height 75
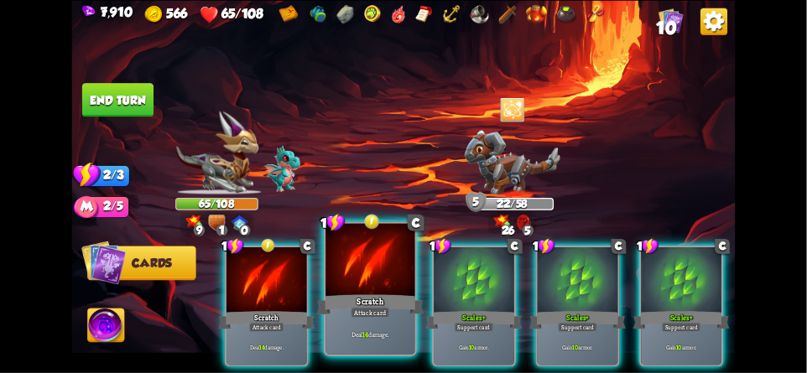
click at [347, 282] on div at bounding box center [369, 260] width 89 height 75
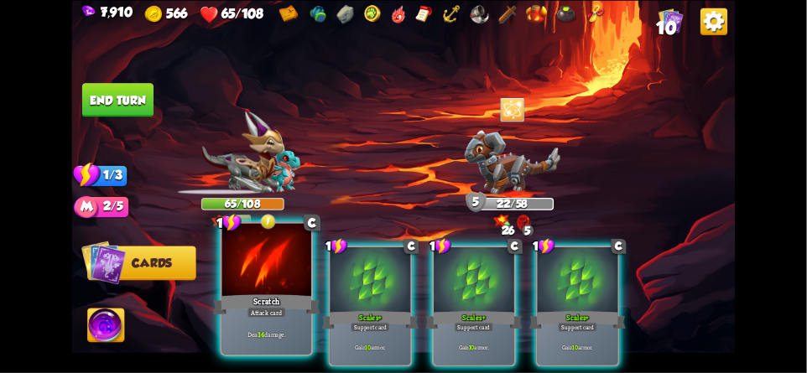
click at [252, 293] on div "Scratch" at bounding box center [266, 304] width 107 height 23
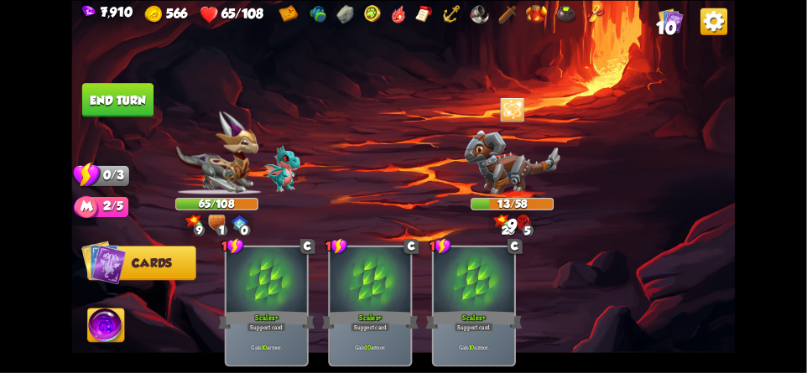
click at [131, 94] on button "End turn" at bounding box center [117, 100] width 71 height 34
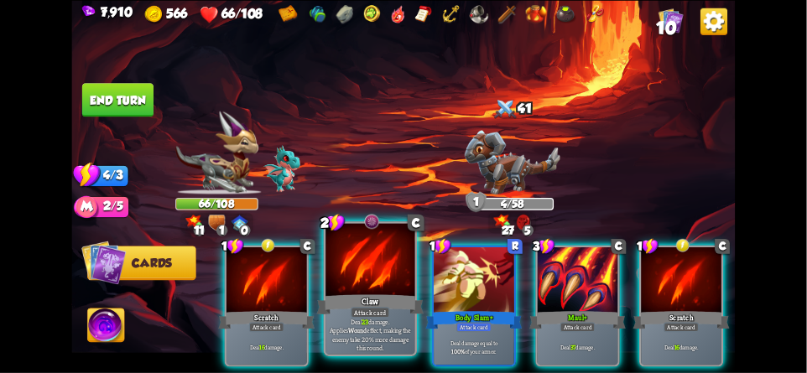
click at [361, 284] on div at bounding box center [369, 260] width 89 height 75
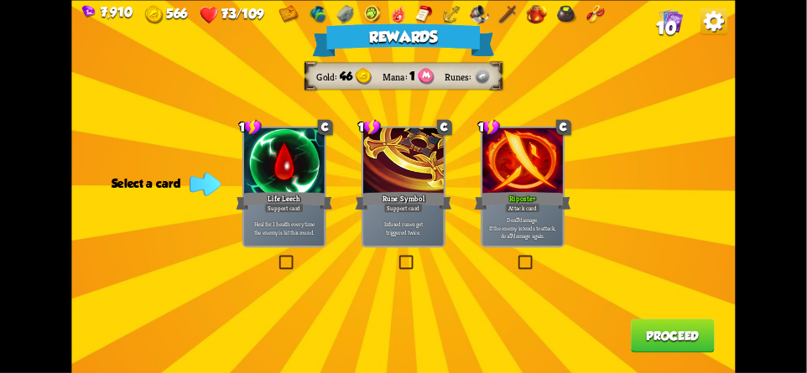
click at [709, 322] on button "Proceed" at bounding box center [673, 336] width 84 height 34
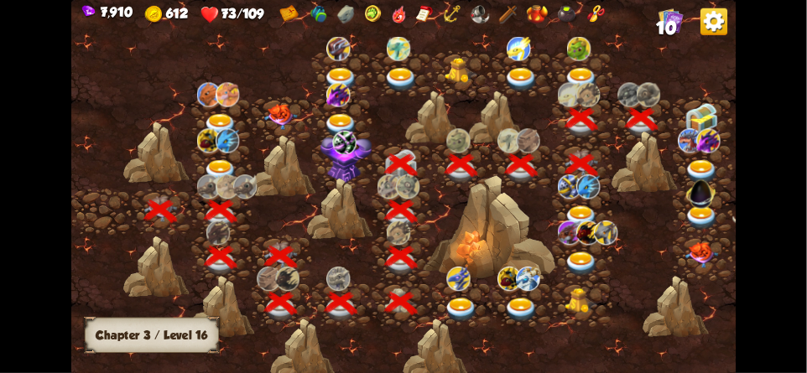
scroll to position [0, 255]
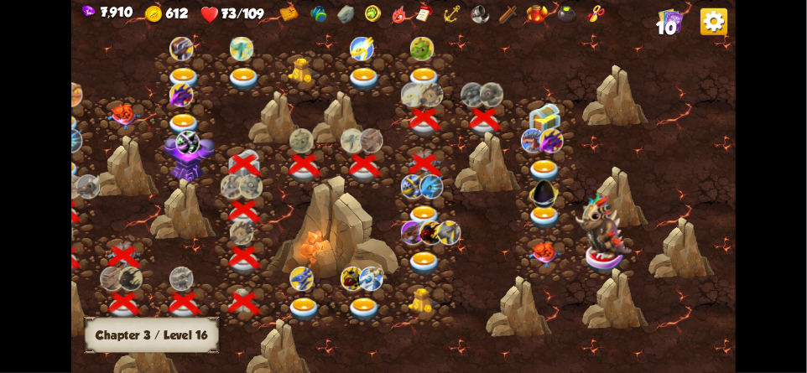
click at [533, 121] on img at bounding box center [544, 118] width 34 height 31
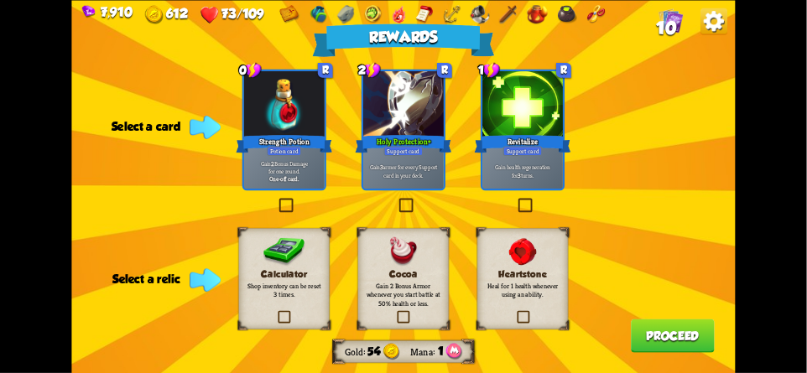
click at [385, 262] on div "Cocoa Gain 2 Bonus Armor whenever you start battle at 50% health or less." at bounding box center [403, 278] width 91 height 101
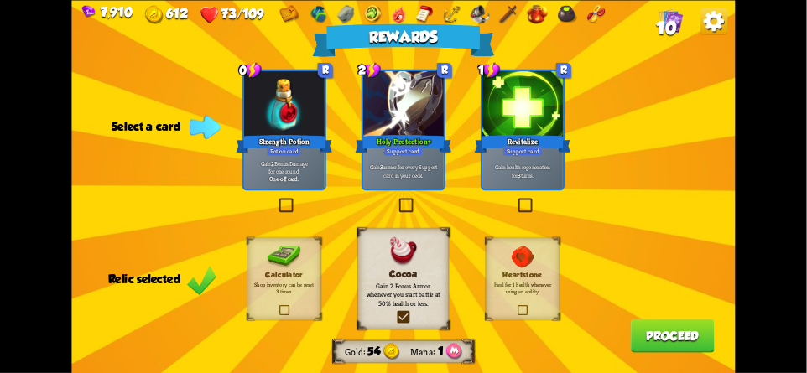
click at [387, 257] on div "Cocoa Gain 2 Bonus Armor whenever you start battle at 50% health or less." at bounding box center [403, 278] width 91 height 101
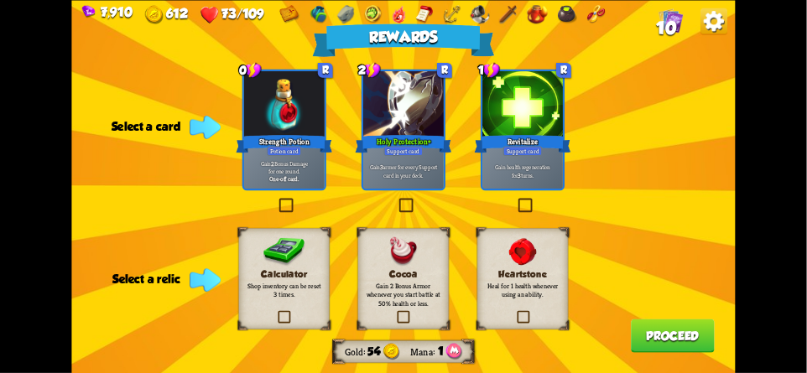
click at [382, 252] on div "Cocoa Gain 2 Bonus Armor whenever you start battle at 50% health or less." at bounding box center [403, 278] width 91 height 101
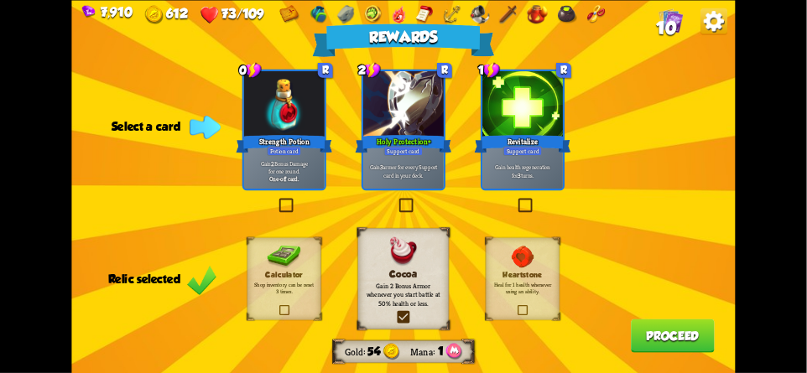
click at [721, 29] on img at bounding box center [713, 21] width 27 height 27
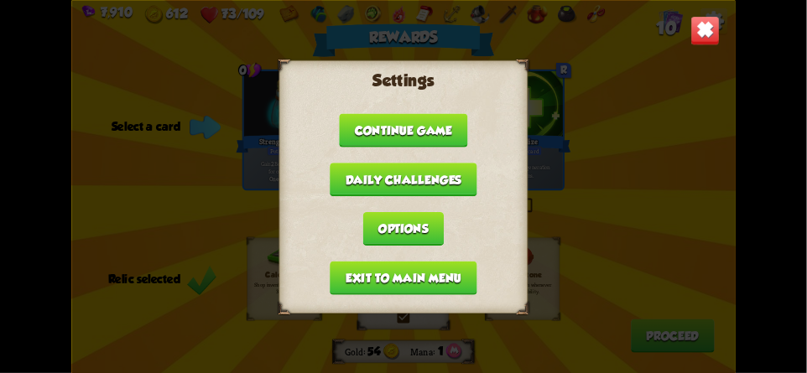
click at [376, 278] on button "Exit to main menu" at bounding box center [403, 278] width 147 height 34
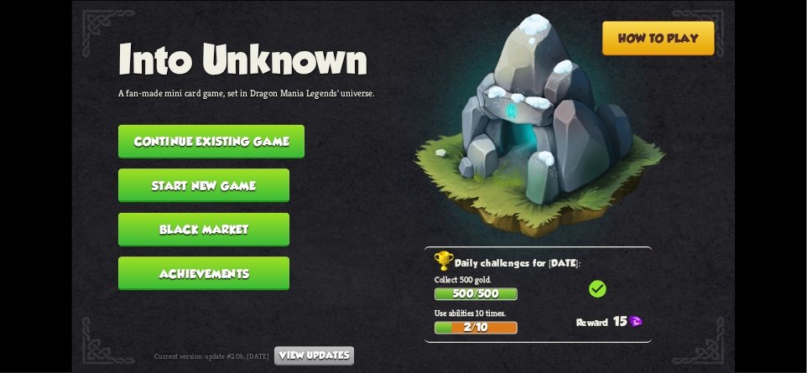
click at [247, 129] on button "Continue existing game" at bounding box center [211, 141] width 186 height 34
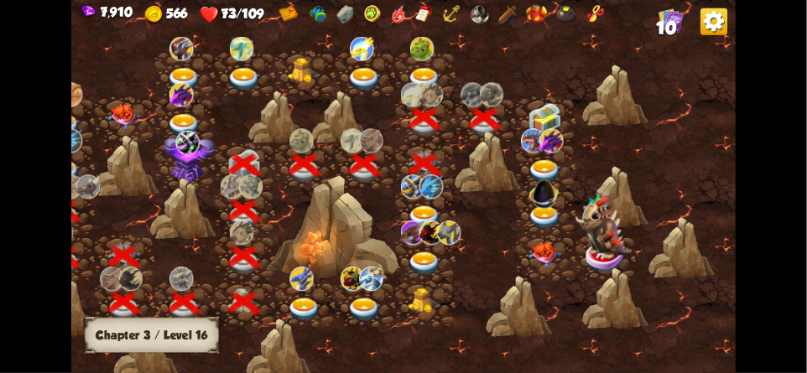
click at [541, 118] on img at bounding box center [544, 118] width 34 height 31
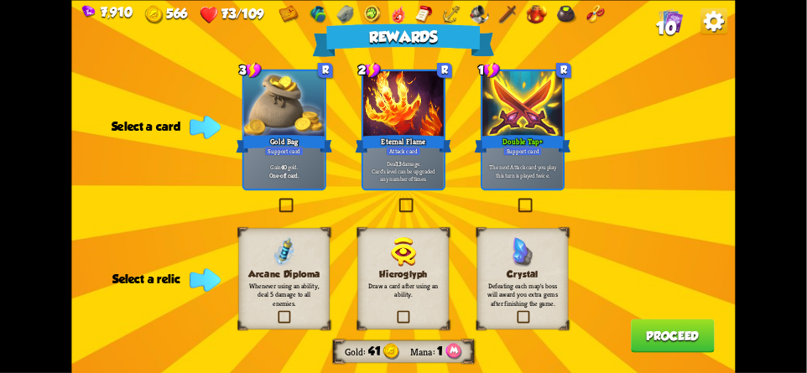
click at [259, 263] on div "Arcane Diploma Whenever using an ability, deal 5 damage to all enemies." at bounding box center [283, 278] width 91 height 101
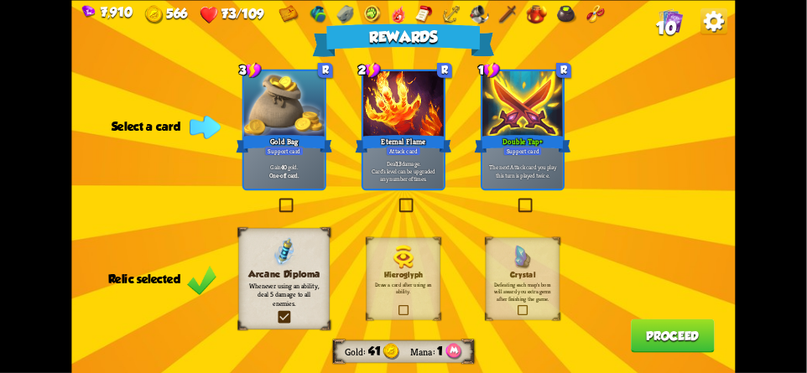
click at [260, 257] on div "Arcane Diploma Whenever using an ability, deal 5 damage to all enemies." at bounding box center [283, 278] width 91 height 101
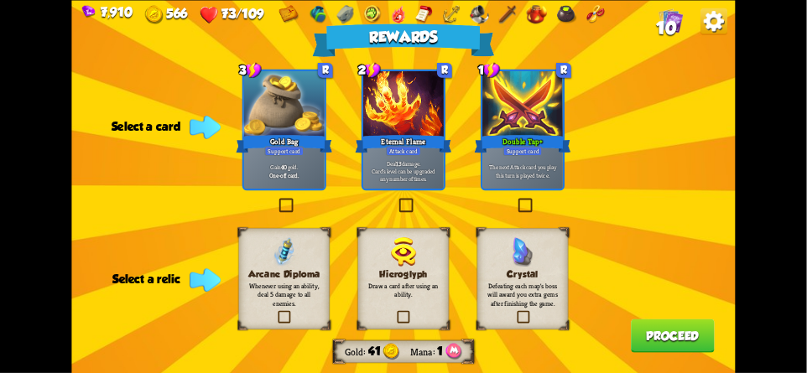
click at [683, 120] on div "Rewards Gold 41 Mana 1 Select a card 3 R Gold Bag Support card Gain 40 gold. On…" at bounding box center [402, 186] width 663 height 373
click at [678, 138] on div "Rewards Gold 41 Mana 1 Select a card 3 R Gold Bag Support card Gain 40 gold. On…" at bounding box center [402, 186] width 663 height 373
click at [676, 144] on div "Rewards Gold 41 Mana 1 Select a card 3 R Gold Bag Support card Gain 40 gold. On…" at bounding box center [402, 186] width 663 height 373
click at [673, 148] on div "Rewards Gold 41 Mana 1 Select a card 3 R Gold Bag Support card Gain 40 gold. On…" at bounding box center [402, 186] width 663 height 373
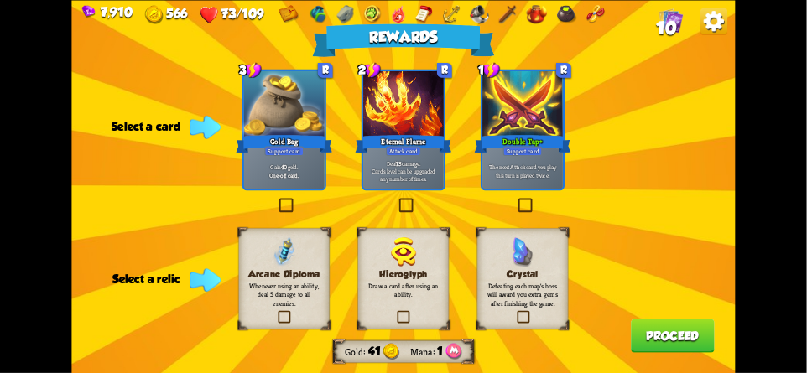
click at [672, 148] on div "Rewards Gold 41 Mana 1 Select a card 3 R Gold Bag Support card Gain 40 gold. On…" at bounding box center [402, 186] width 663 height 373
click at [119, 25] on div "7,910 566 73/109 10" at bounding box center [402, 13] width 663 height 26
click at [544, 268] on h3 "Crystal" at bounding box center [523, 273] width 74 height 11
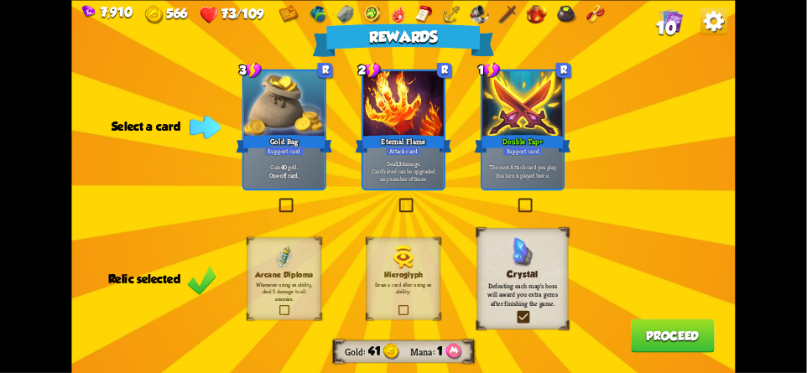
click at [673, 337] on button "Proceed" at bounding box center [673, 336] width 84 height 34
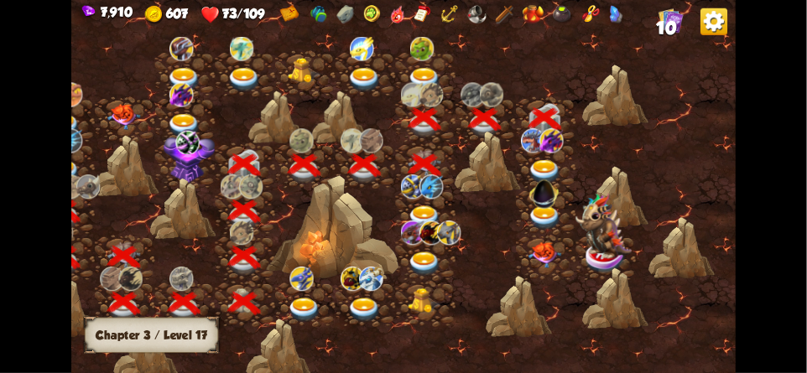
click at [547, 165] on img at bounding box center [544, 172] width 34 height 24
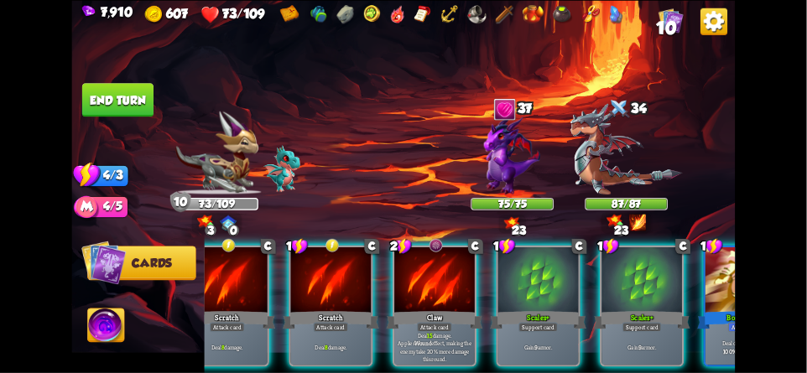
scroll to position [0, 0]
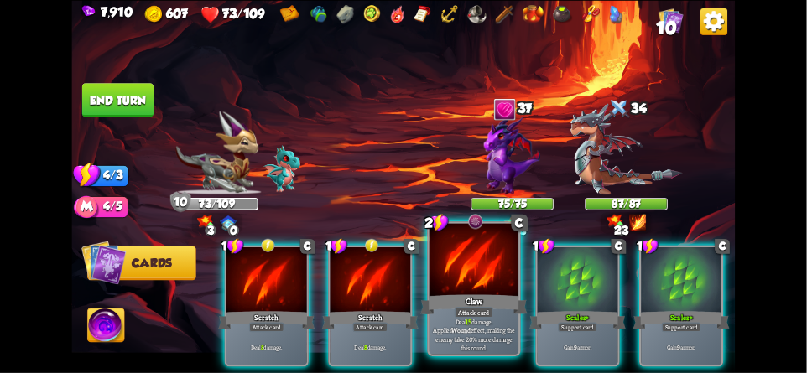
click at [458, 284] on div at bounding box center [473, 260] width 89 height 75
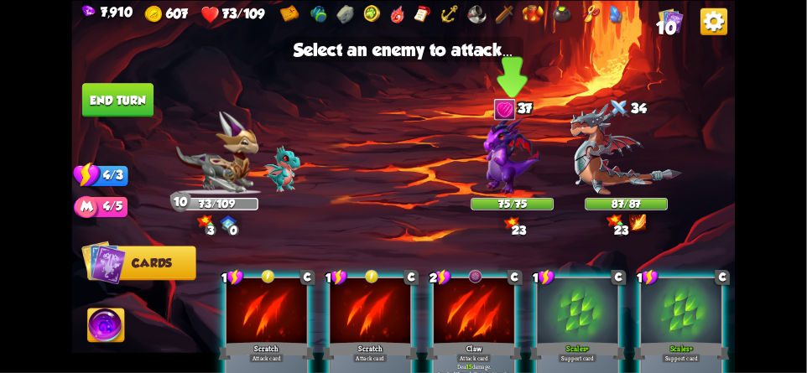
click at [513, 158] on img at bounding box center [512, 155] width 56 height 80
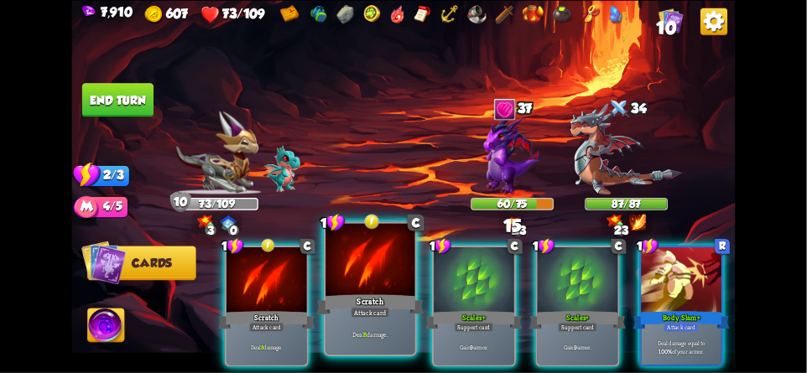
click at [374, 288] on div at bounding box center [369, 260] width 89 height 75
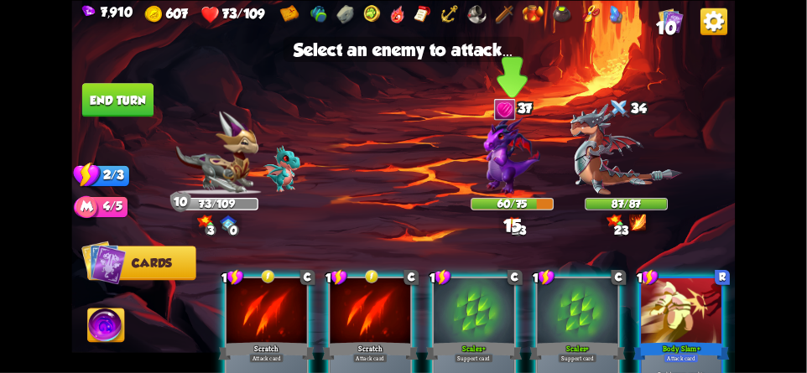
click at [505, 150] on img at bounding box center [512, 155] width 56 height 80
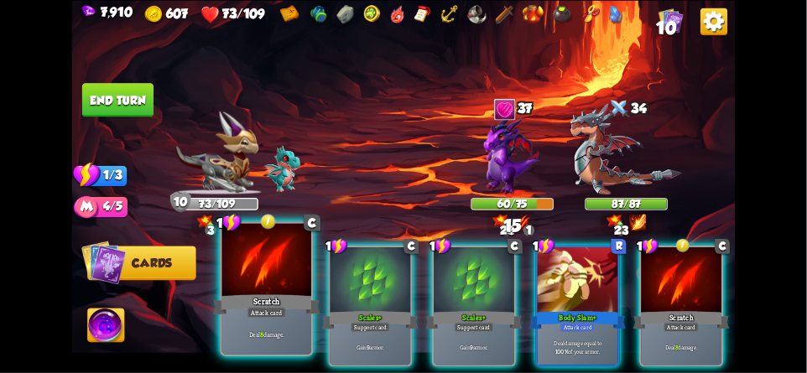
click at [260, 297] on div "Scratch" at bounding box center [266, 304] width 107 height 23
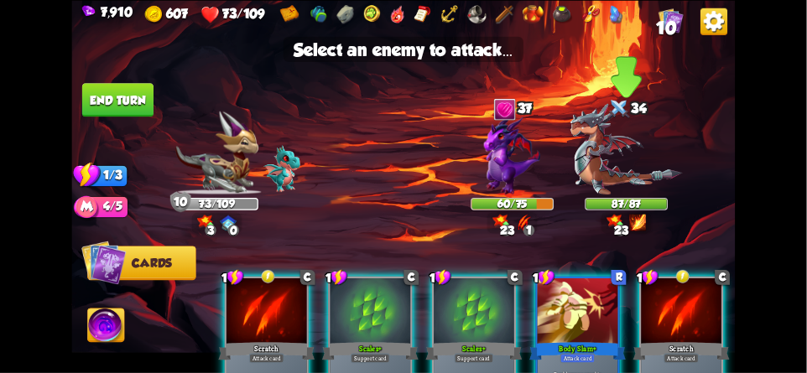
click at [618, 159] on img at bounding box center [626, 148] width 112 height 91
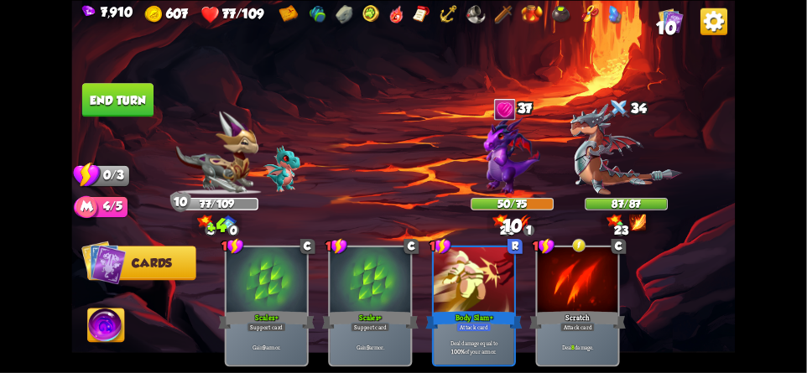
click at [104, 100] on button "End turn" at bounding box center [117, 100] width 71 height 34
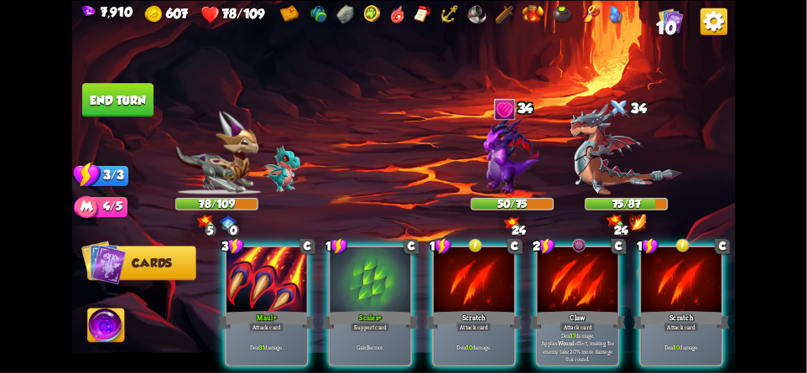
scroll to position [0, 159]
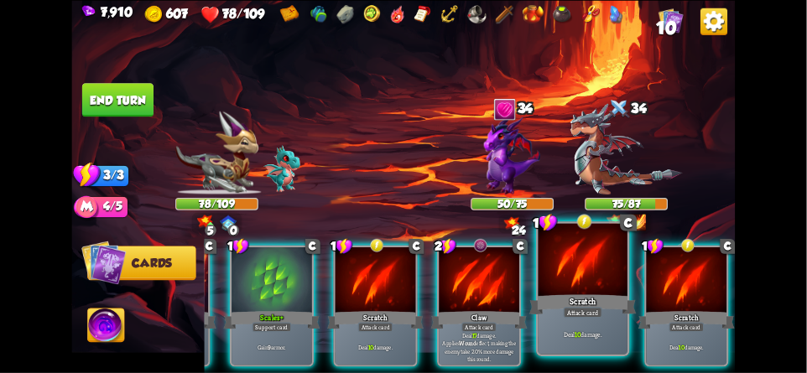
click at [577, 271] on div at bounding box center [582, 260] width 89 height 75
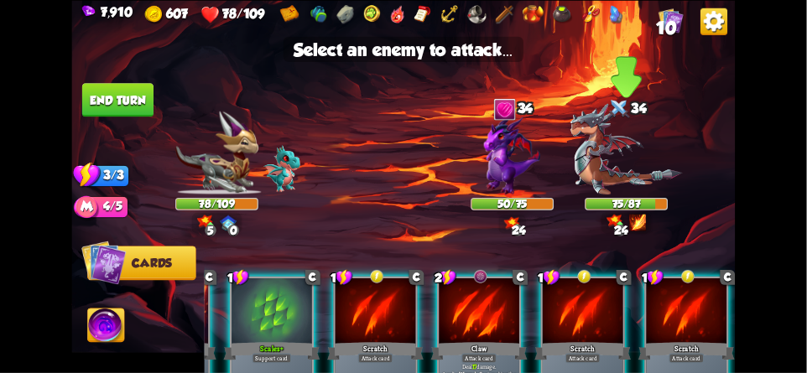
click at [624, 164] on img at bounding box center [626, 148] width 112 height 91
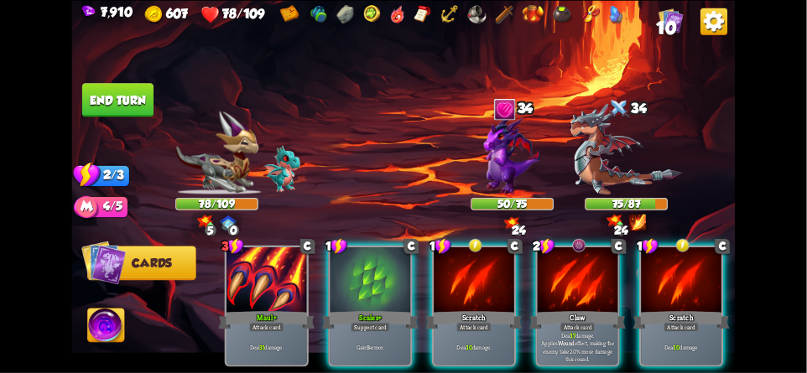
scroll to position [0, 0]
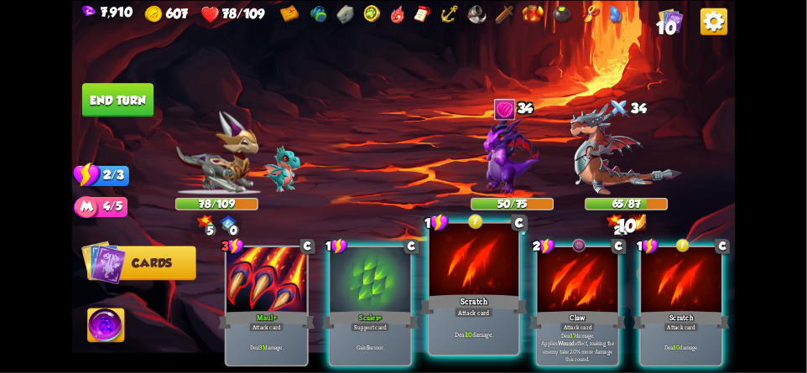
click at [465, 273] on div at bounding box center [473, 260] width 89 height 75
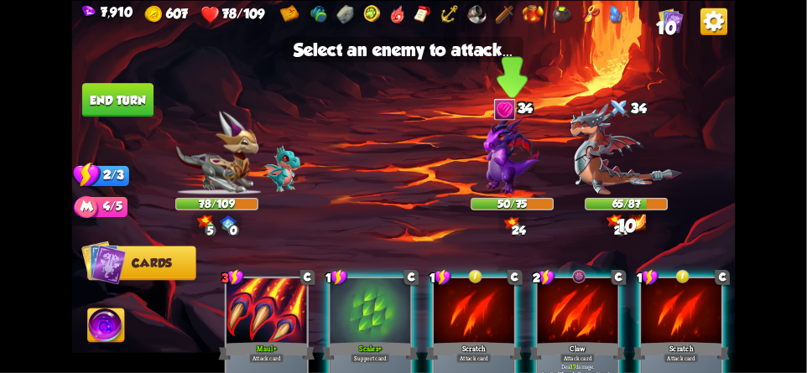
click at [508, 161] on img at bounding box center [512, 155] width 56 height 80
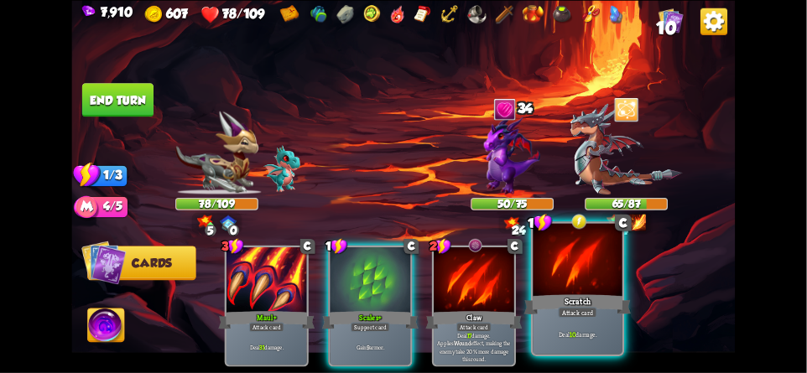
click at [597, 286] on div at bounding box center [577, 260] width 89 height 75
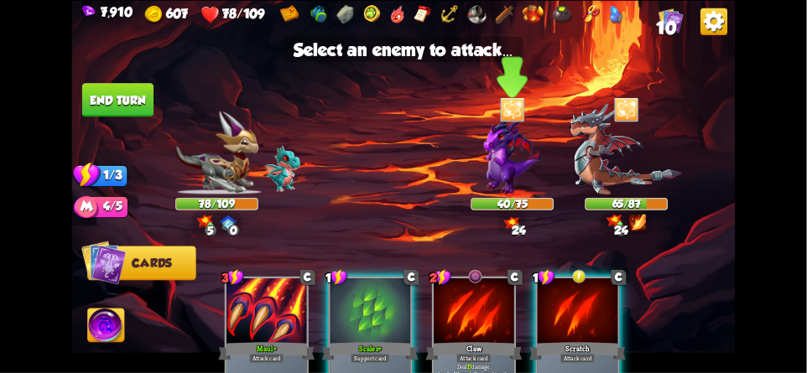
click at [521, 162] on img at bounding box center [512, 155] width 56 height 80
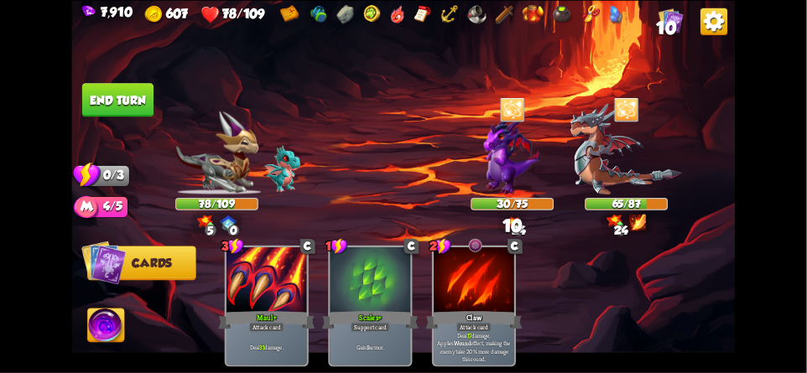
click at [136, 96] on button "End turn" at bounding box center [117, 100] width 71 height 34
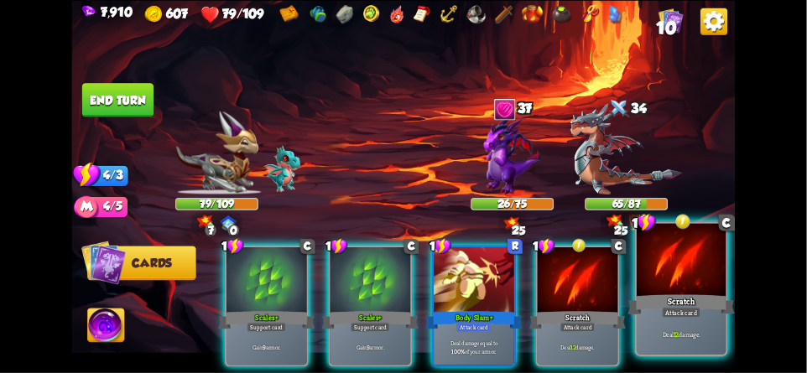
click at [675, 261] on div at bounding box center [680, 260] width 89 height 75
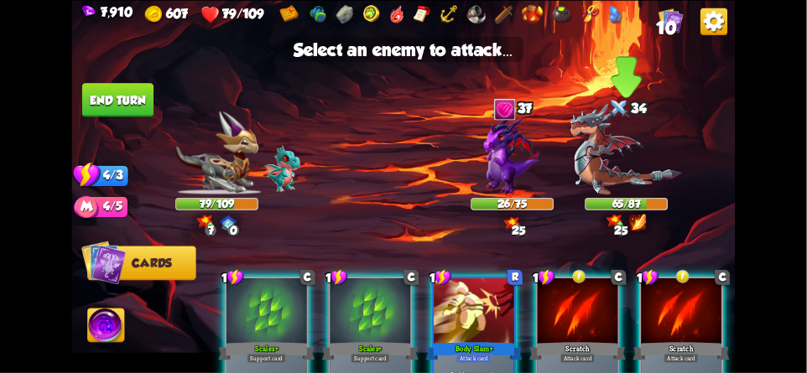
click at [617, 147] on img at bounding box center [626, 148] width 112 height 91
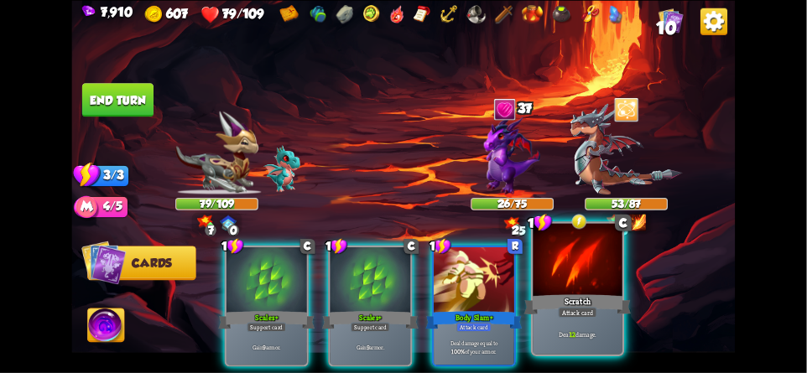
click at [591, 267] on div at bounding box center [577, 260] width 89 height 75
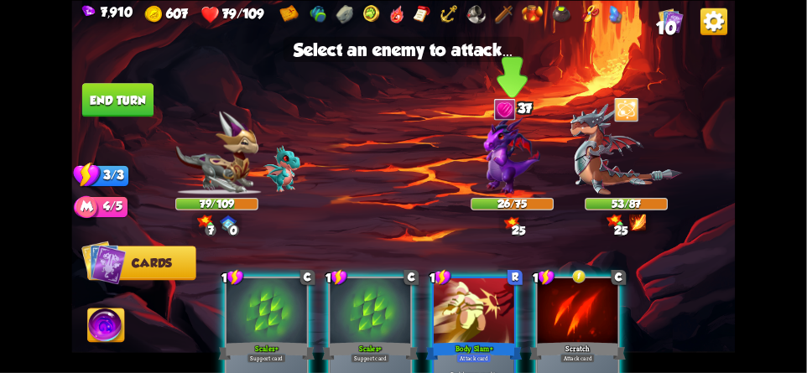
click at [514, 170] on img at bounding box center [512, 155] width 56 height 80
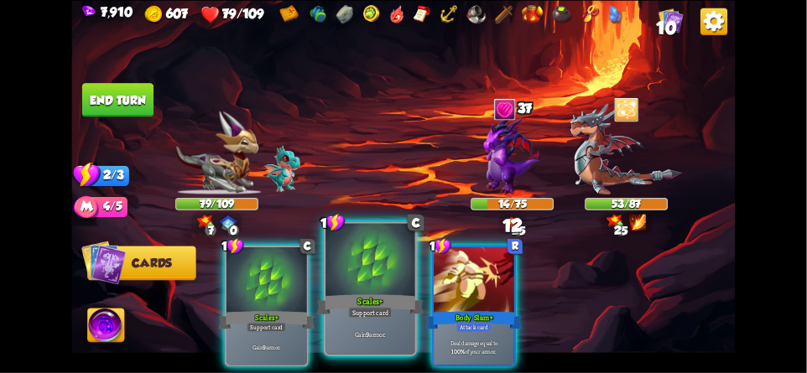
click at [342, 293] on div "Scales+" at bounding box center [370, 304] width 107 height 23
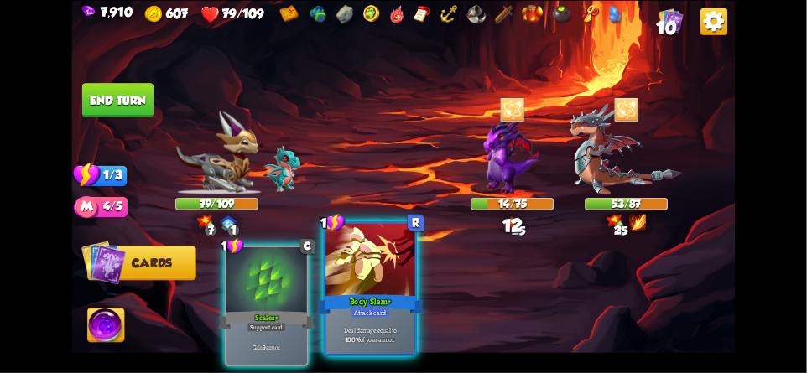
click at [376, 281] on div at bounding box center [369, 260] width 89 height 75
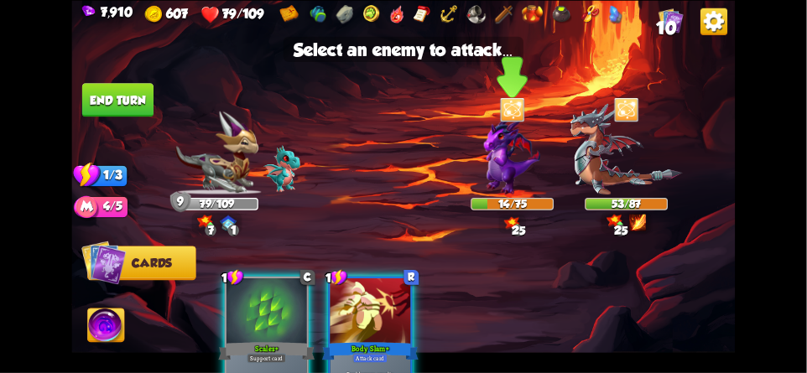
click at [512, 155] on img at bounding box center [512, 155] width 56 height 80
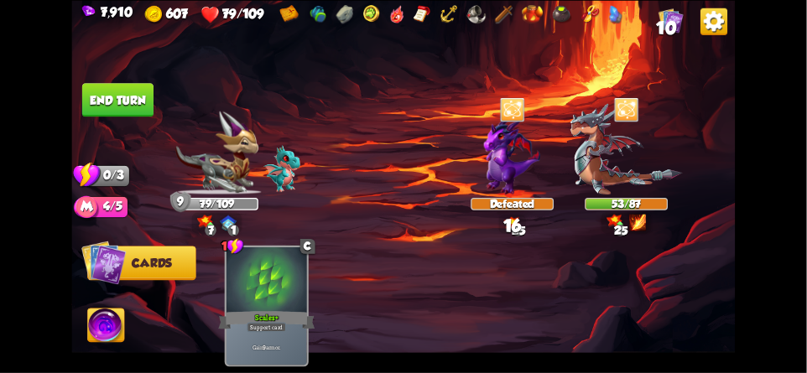
click at [124, 100] on button "End turn" at bounding box center [117, 100] width 71 height 34
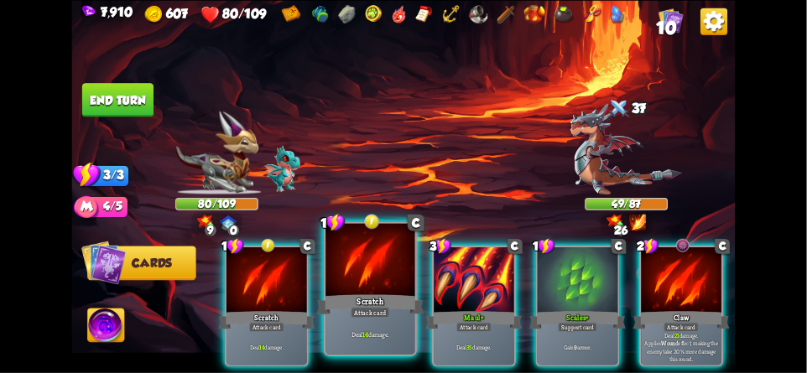
click at [351, 266] on div at bounding box center [369, 260] width 89 height 75
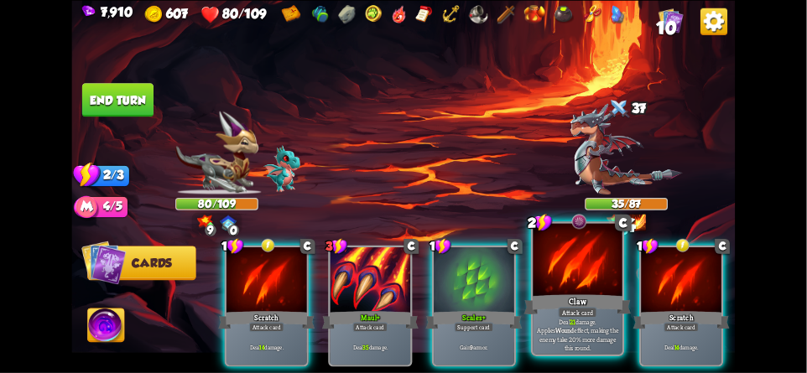
click at [571, 268] on div at bounding box center [577, 260] width 89 height 75
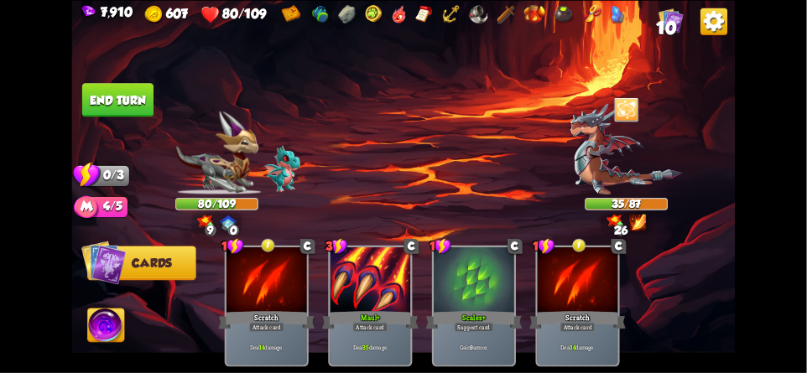
click at [133, 102] on button "End turn" at bounding box center [117, 100] width 71 height 34
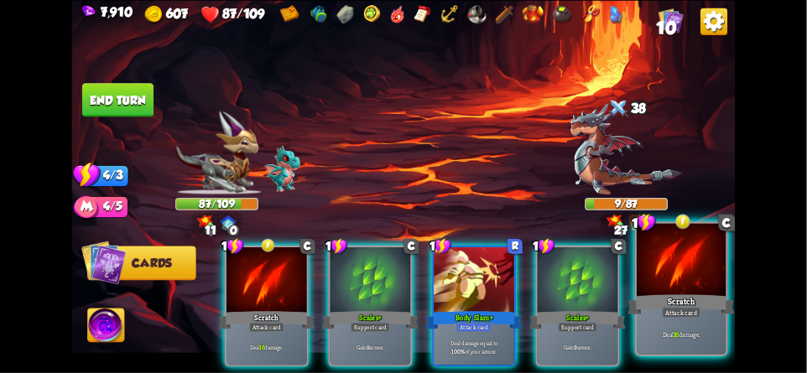
click at [680, 272] on div at bounding box center [680, 260] width 89 height 75
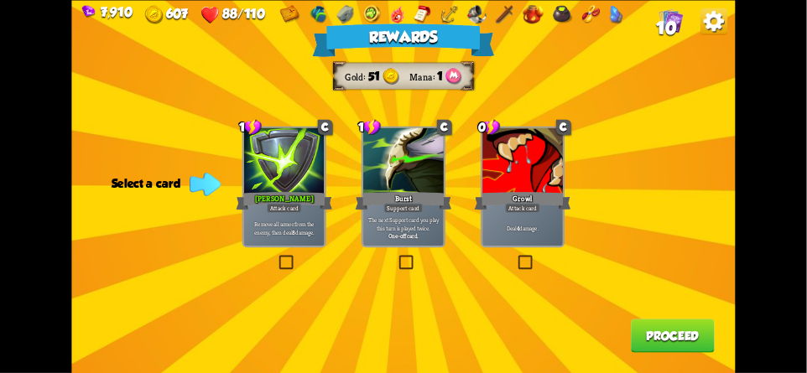
click at [669, 335] on button "Proceed" at bounding box center [673, 336] width 84 height 34
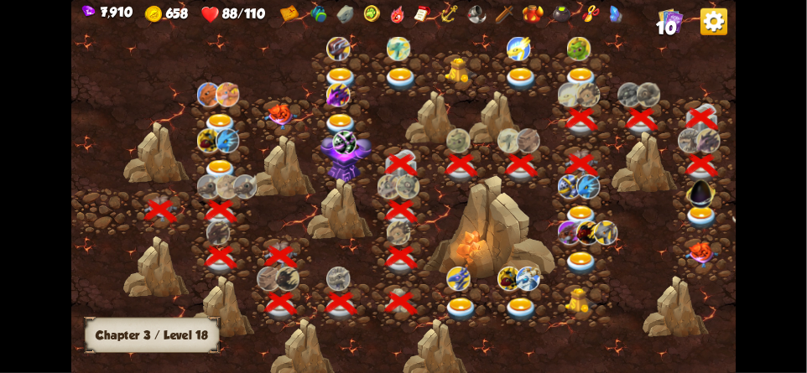
scroll to position [0, 255]
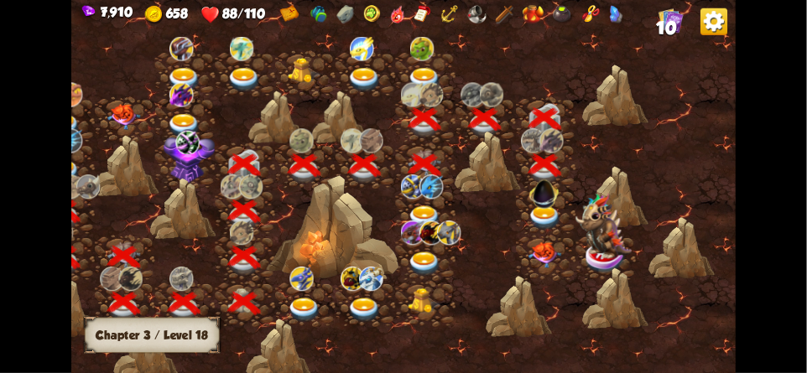
click at [543, 214] on img at bounding box center [544, 218] width 34 height 24
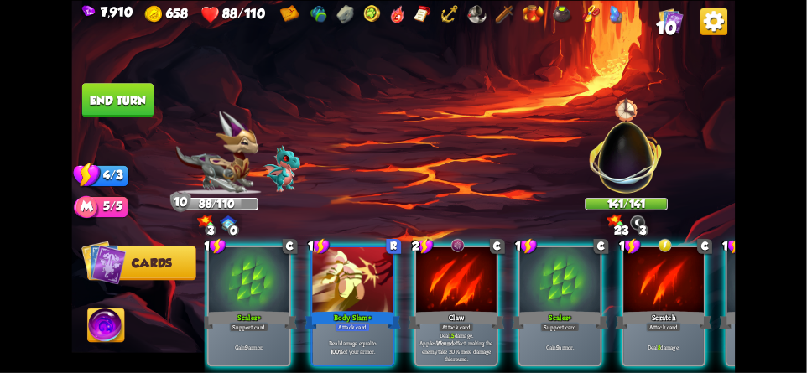
scroll to position [0, 0]
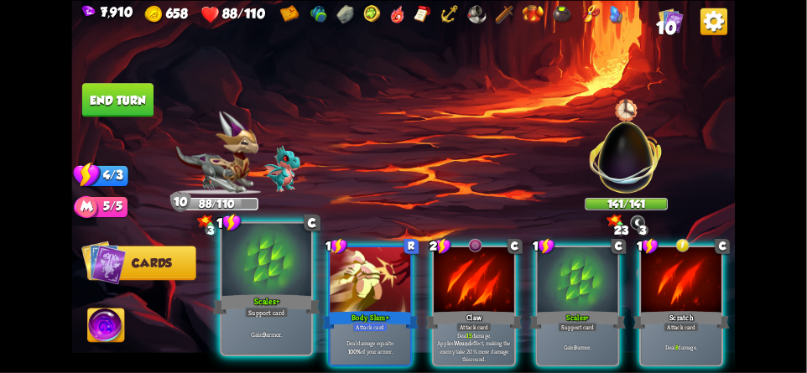
click at [247, 283] on div at bounding box center [266, 260] width 89 height 75
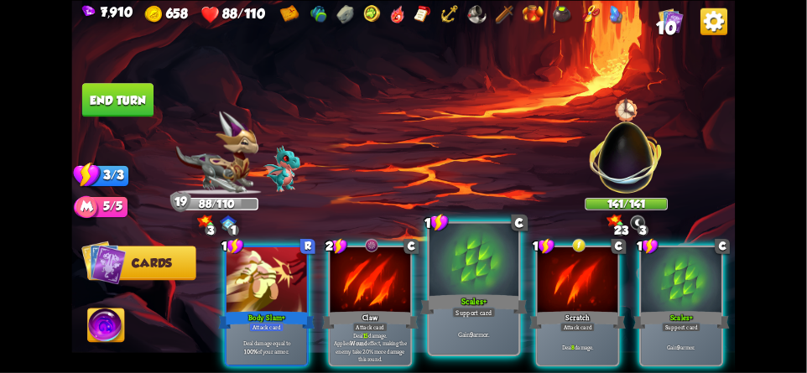
click at [465, 263] on div at bounding box center [473, 260] width 89 height 75
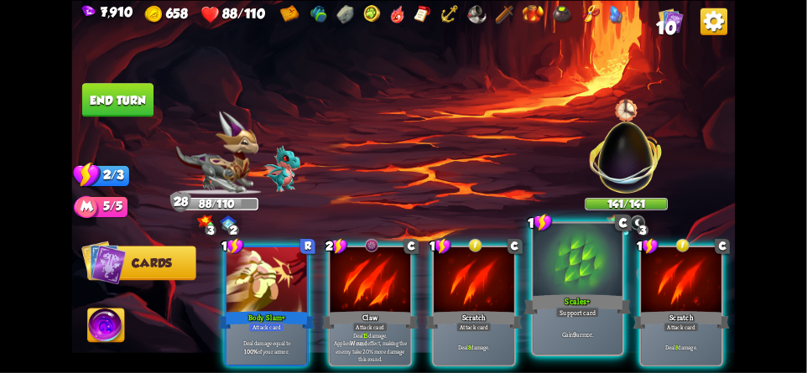
click at [574, 272] on div at bounding box center [577, 260] width 89 height 75
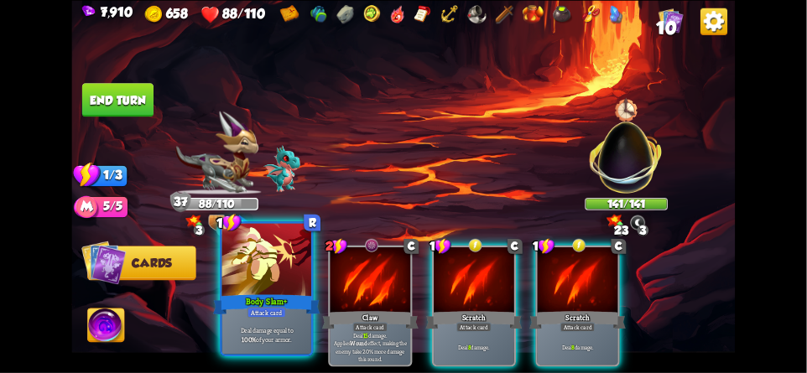
click at [266, 287] on div at bounding box center [266, 260] width 89 height 75
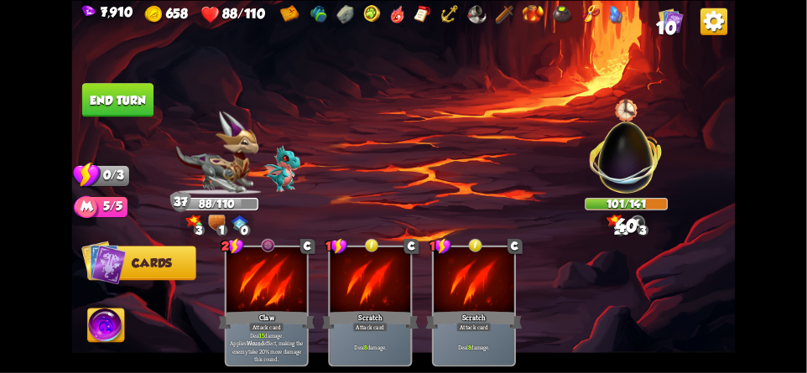
click at [122, 94] on button "End turn" at bounding box center [117, 100] width 71 height 34
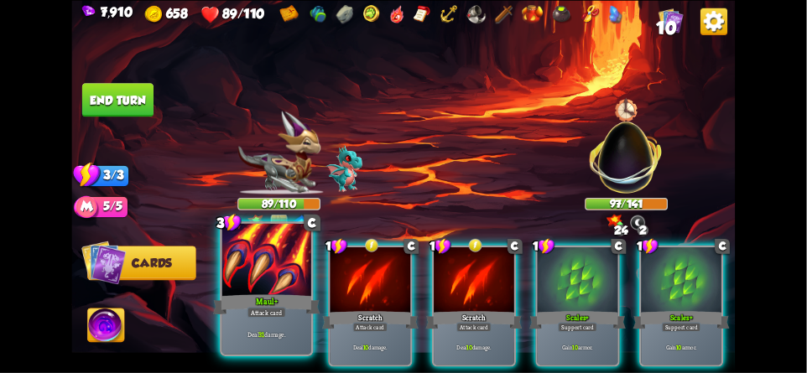
click at [273, 266] on div at bounding box center [266, 260] width 89 height 75
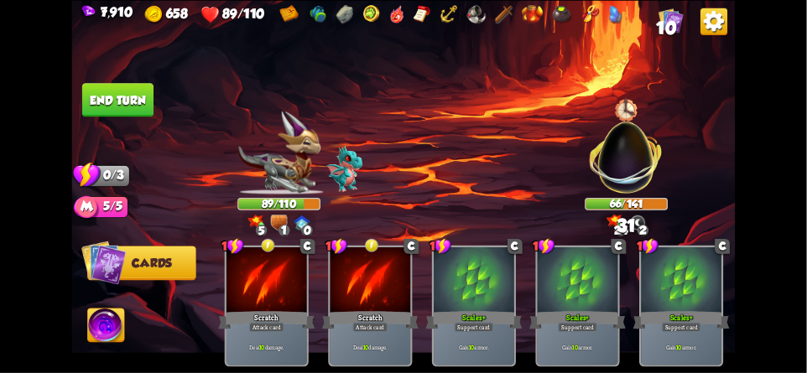
click at [131, 103] on button "End turn" at bounding box center [117, 99] width 73 height 34
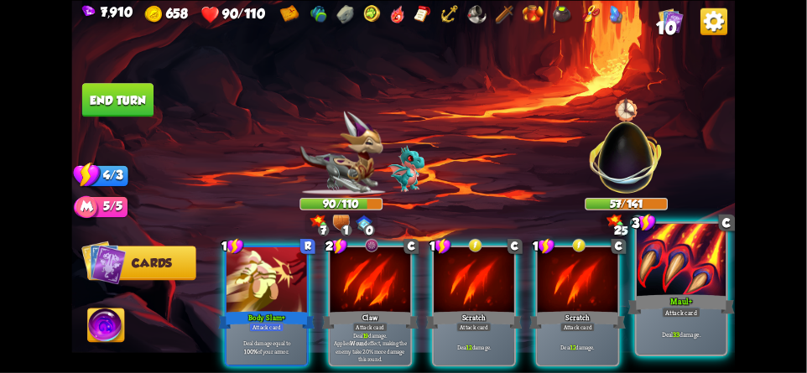
click at [660, 265] on div at bounding box center [680, 260] width 89 height 75
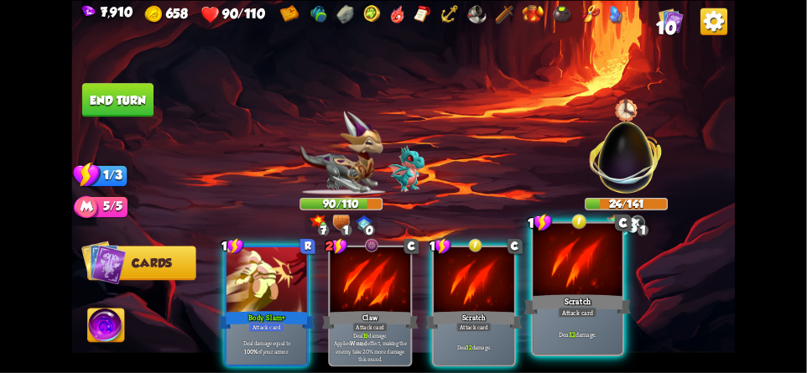
click at [589, 260] on div at bounding box center [577, 260] width 89 height 75
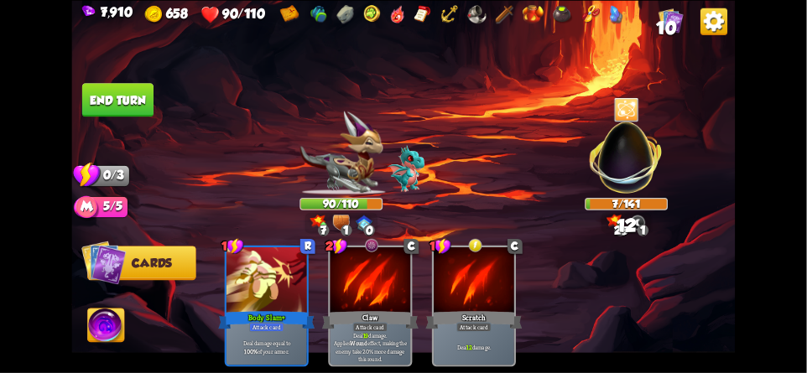
click at [120, 96] on button "End turn" at bounding box center [117, 100] width 71 height 34
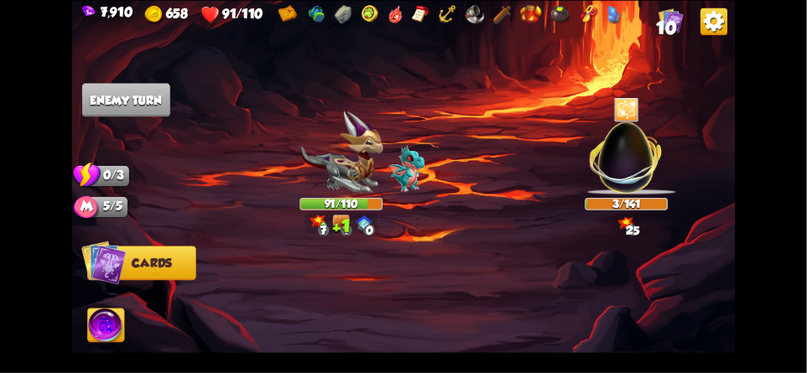
click at [617, 129] on img at bounding box center [626, 150] width 87 height 87
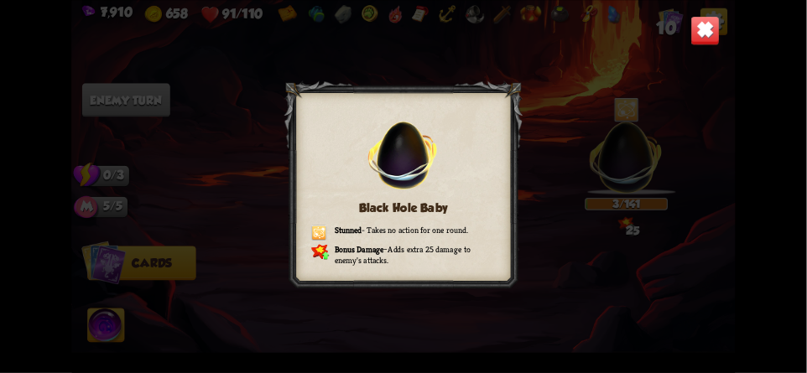
click at [695, 42] on img at bounding box center [704, 30] width 29 height 29
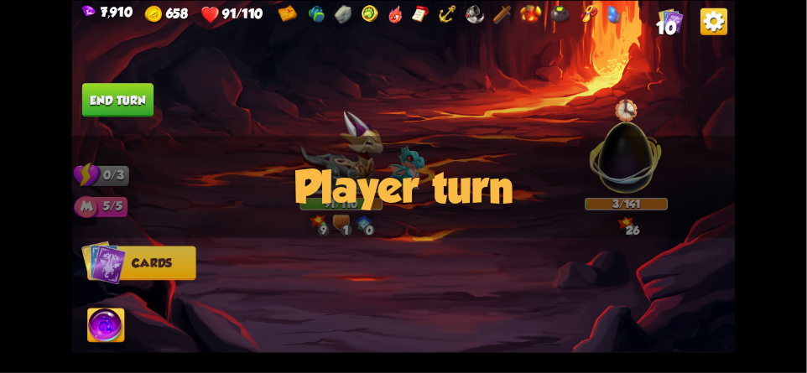
click at [620, 148] on div "Player turn" at bounding box center [402, 187] width 663 height 102
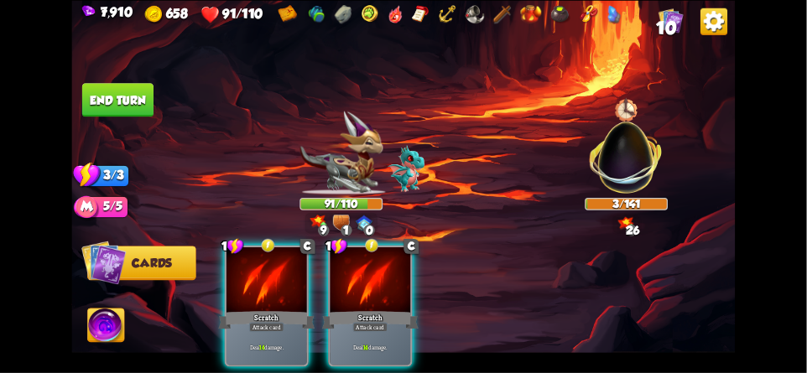
click at [626, 144] on div "Player turn" at bounding box center [402, 187] width 663 height 102
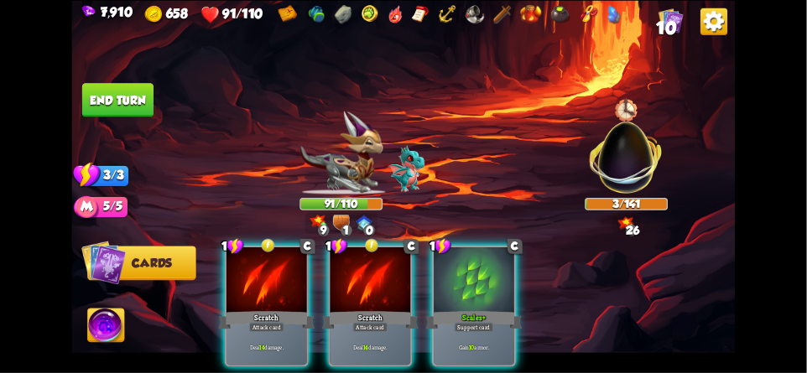
click at [627, 150] on img at bounding box center [626, 150] width 87 height 87
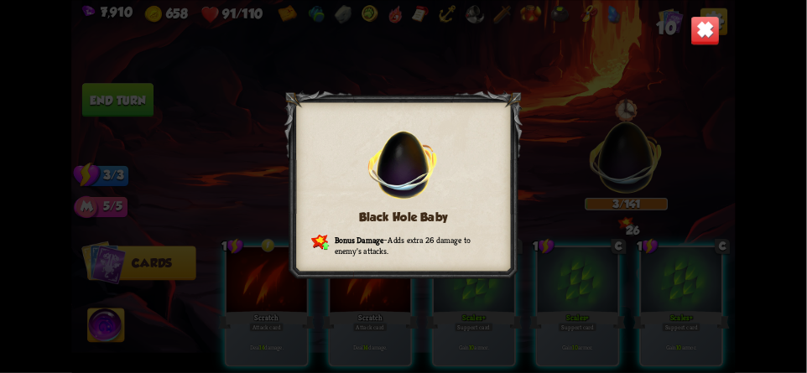
click at [714, 58] on div "Black Hole Baby Bonus Damage – Adds extra 26 damage to enemy's attacks." at bounding box center [402, 186] width 663 height 373
click at [713, 41] on img at bounding box center [704, 30] width 29 height 29
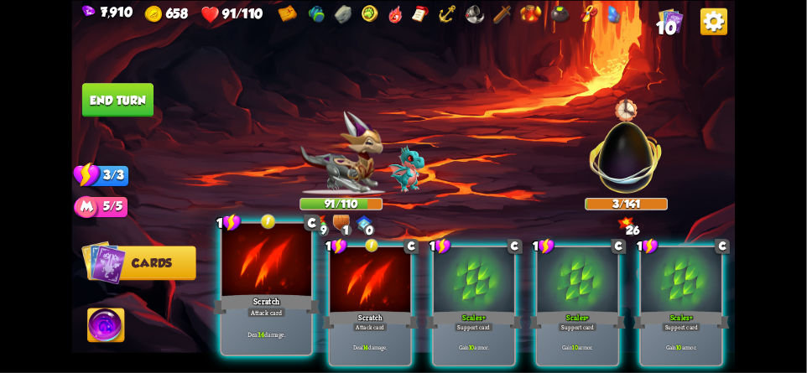
click at [283, 283] on div at bounding box center [266, 260] width 89 height 75
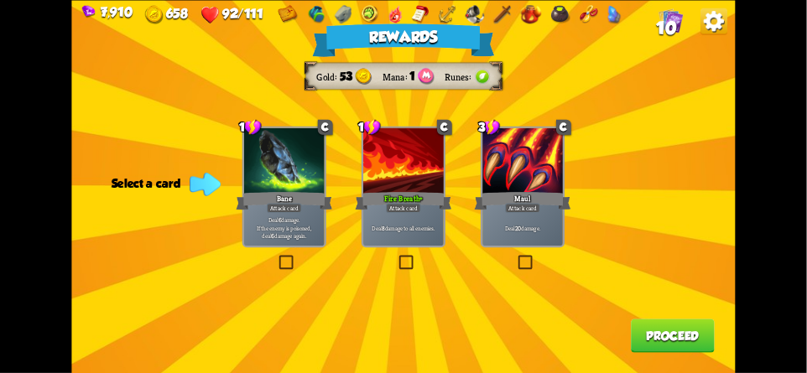
click at [655, 335] on button "Proceed" at bounding box center [673, 336] width 84 height 34
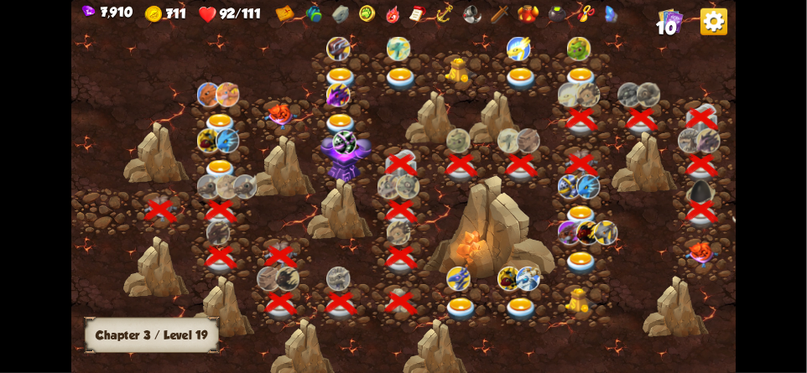
scroll to position [0, 255]
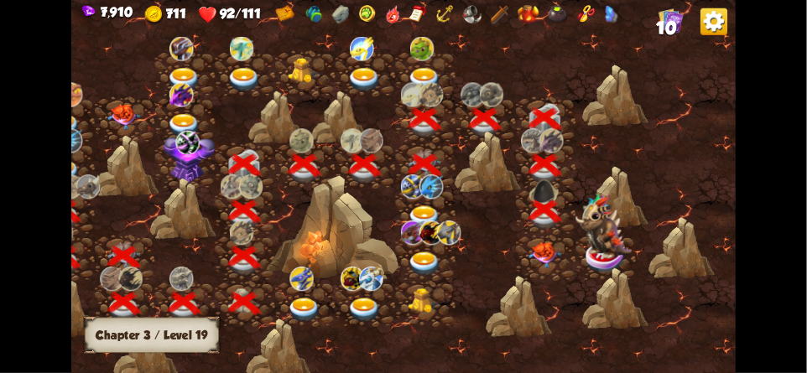
click at [557, 262] on img at bounding box center [544, 255] width 34 height 26
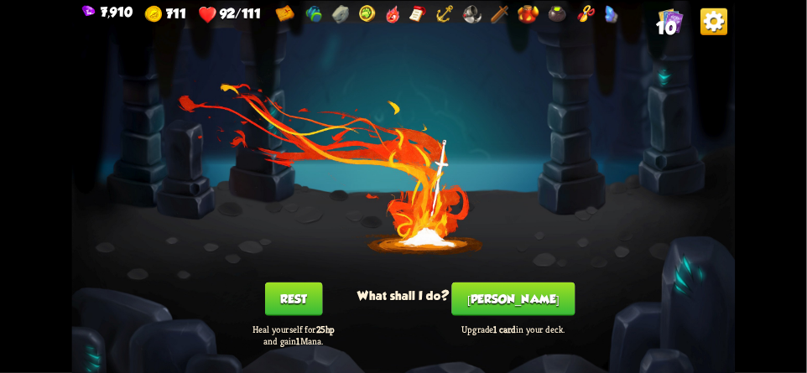
click at [529, 301] on button "[PERSON_NAME]" at bounding box center [513, 299] width 123 height 34
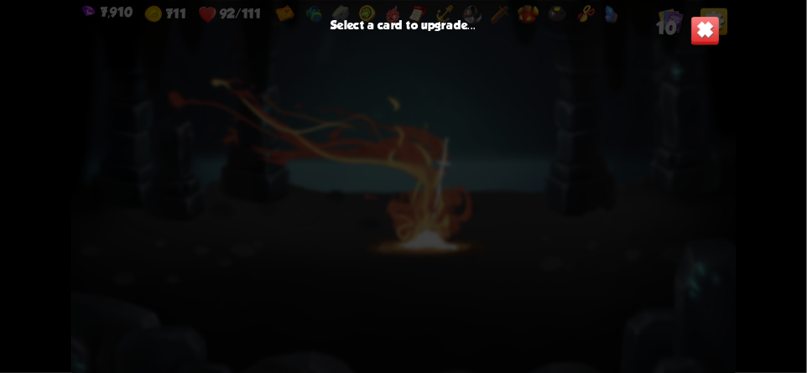
click at [704, 33] on img at bounding box center [704, 30] width 29 height 29
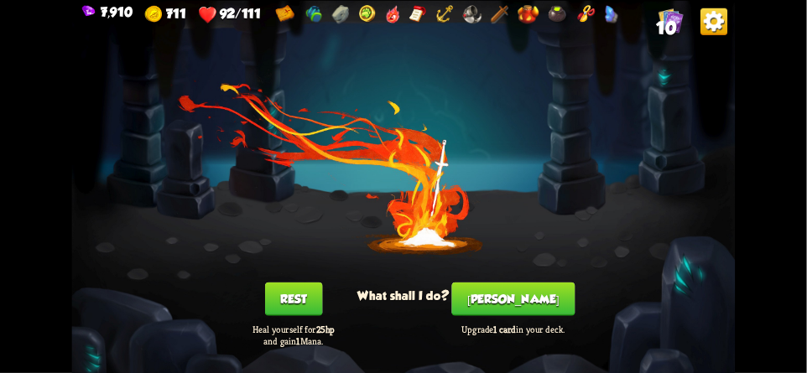
click at [522, 304] on button "[PERSON_NAME]" at bounding box center [513, 299] width 123 height 34
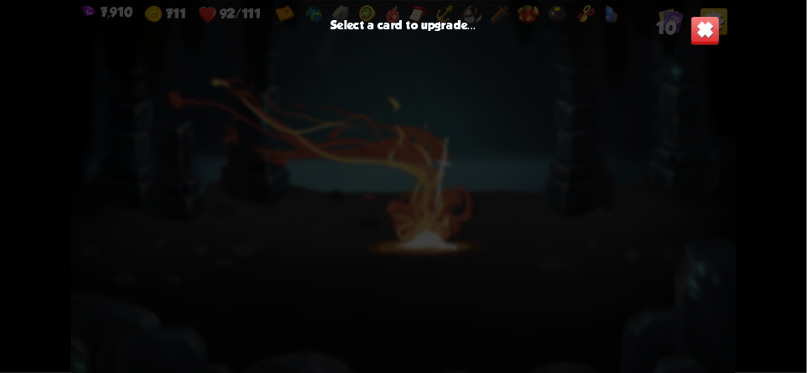
click at [691, 142] on div at bounding box center [402, 213] width 663 height 306
click at [681, 91] on div at bounding box center [402, 213] width 663 height 306
click at [706, 30] on img at bounding box center [704, 30] width 29 height 29
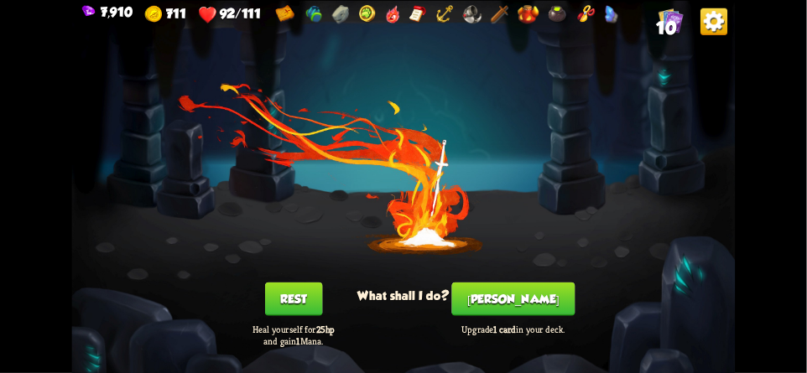
click at [423, 22] on img at bounding box center [417, 14] width 18 height 18
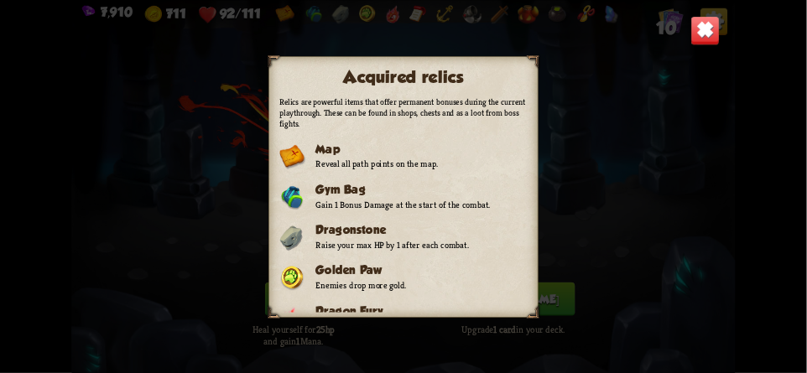
click at [706, 35] on img at bounding box center [704, 30] width 29 height 29
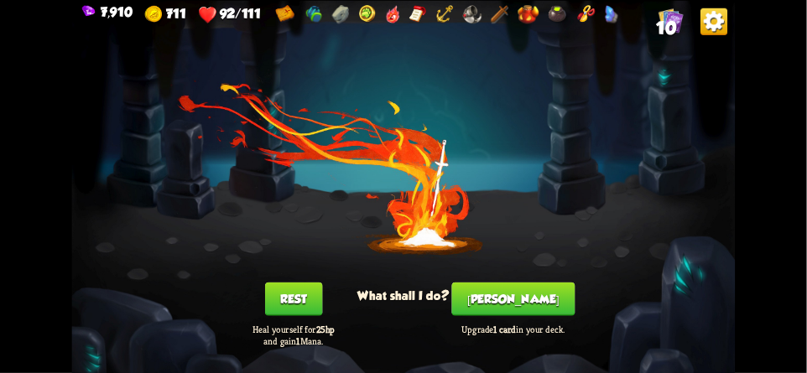
click at [522, 303] on button "[PERSON_NAME]" at bounding box center [513, 299] width 123 height 34
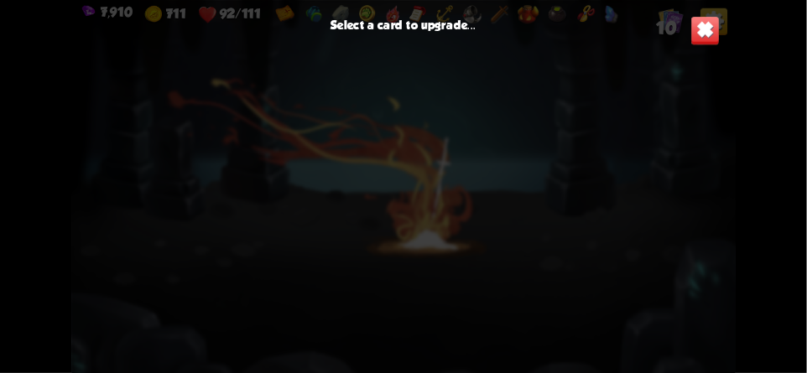
click at [710, 39] on img at bounding box center [704, 30] width 29 height 29
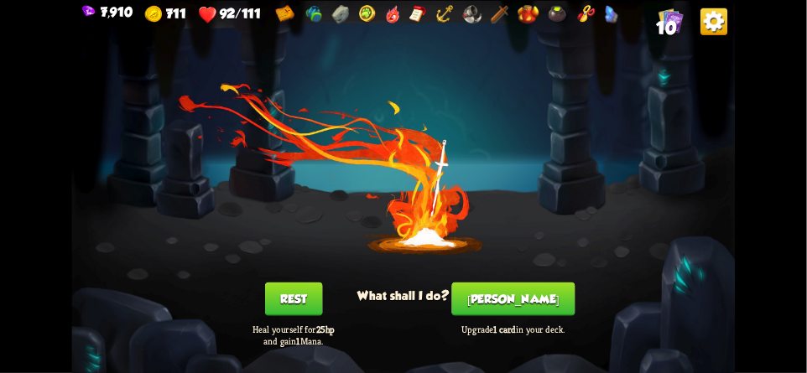
click at [204, 261] on div "You feel rested! What shall I do? Rest Heal yourself for 25hp and gain 1 Mana. …" at bounding box center [402, 186] width 663 height 373
click at [688, 183] on div "You feel rested! What shall I do? Rest Heal yourself for 25hp and gain 1 Mana. …" at bounding box center [402, 186] width 663 height 373
click at [694, 197] on div "You feel rested! What shall I do? Rest Heal yourself for 25hp and gain 1 Mana. …" at bounding box center [402, 186] width 663 height 373
click at [694, 207] on div "You feel rested! What shall I do? Rest Heal yourself for 25hp and gain 1 Mana. …" at bounding box center [402, 186] width 663 height 373
click at [694, 210] on div "You feel rested! What shall I do? Rest Heal yourself for 25hp and gain 1 Mana. …" at bounding box center [402, 186] width 663 height 373
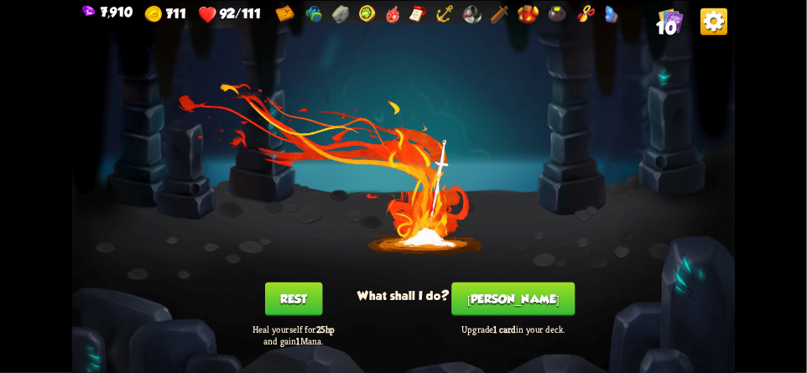
click at [702, 210] on div "You feel rested! What shall I do? Rest Heal yourself for 25hp and gain 1 Mana. …" at bounding box center [402, 186] width 663 height 373
click at [298, 295] on button "Rest" at bounding box center [294, 299] width 58 height 34
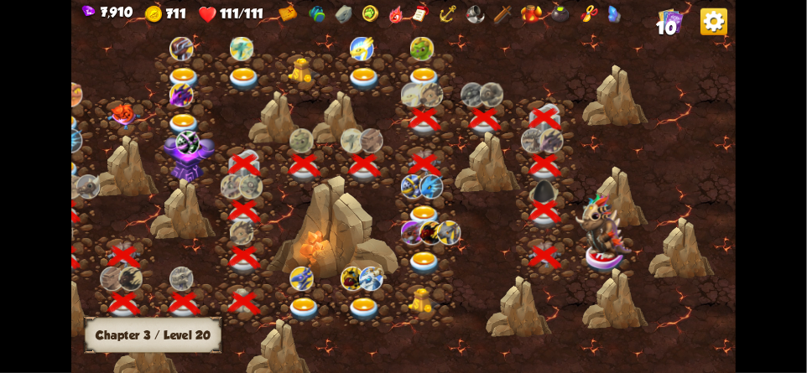
click at [617, 240] on img at bounding box center [603, 226] width 56 height 66
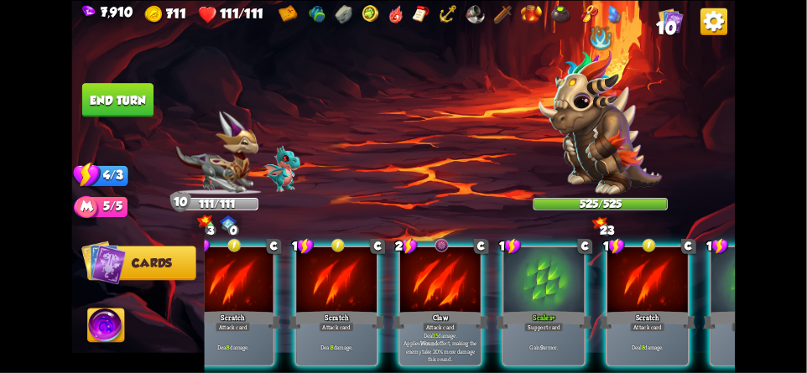
scroll to position [0, 0]
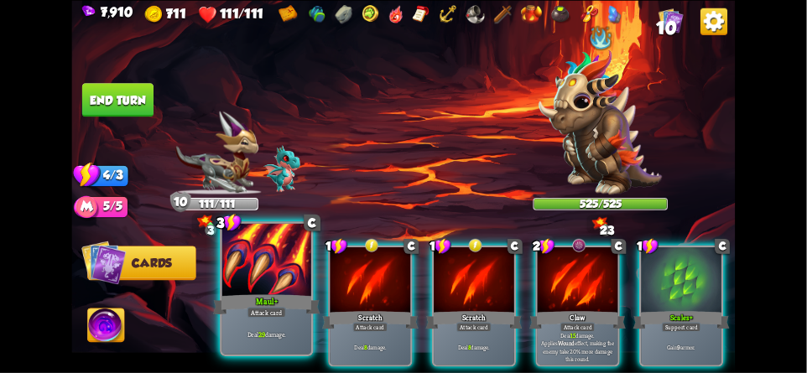
click at [247, 263] on div at bounding box center [266, 260] width 89 height 75
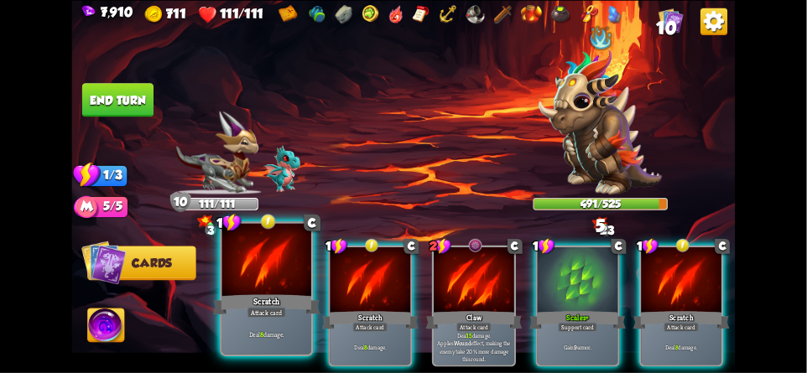
click at [247, 262] on div at bounding box center [266, 260] width 89 height 75
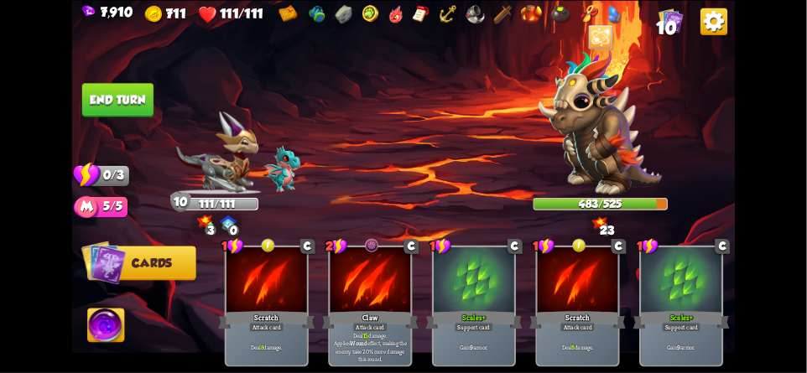
click at [719, 23] on img at bounding box center [713, 21] width 27 height 27
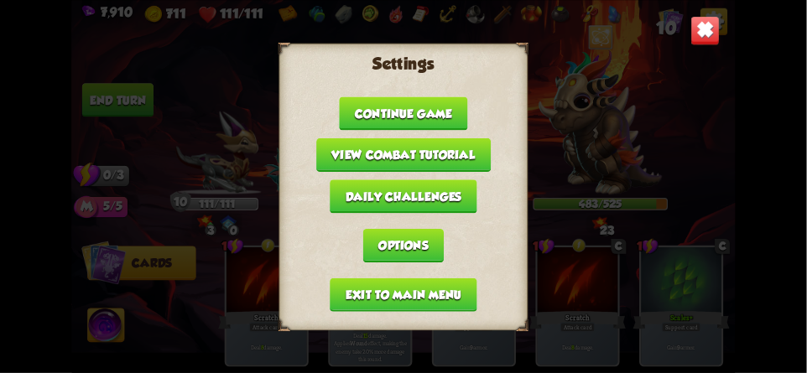
click at [350, 290] on button "Exit to main menu" at bounding box center [403, 295] width 147 height 34
